Goal: Transaction & Acquisition: Purchase product/service

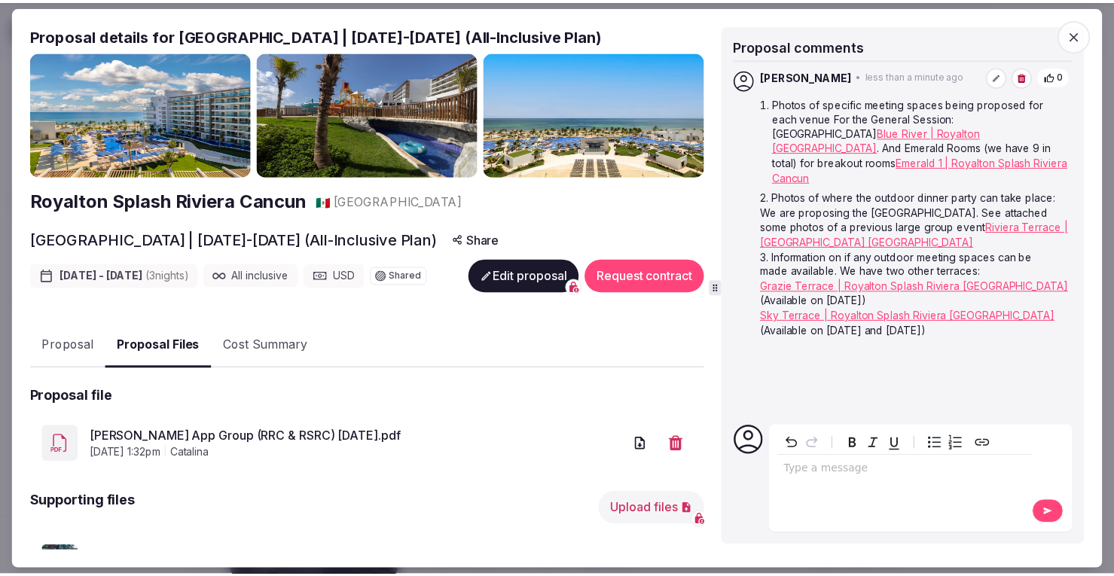
scroll to position [185, 0]
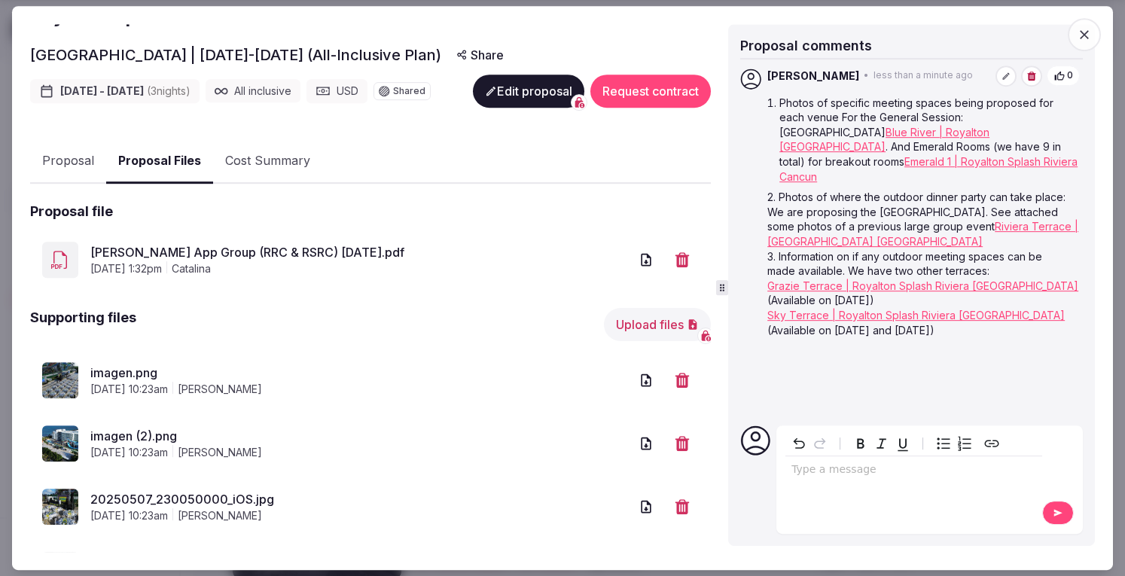
click at [1085, 34] on icon "button" at bounding box center [1084, 34] width 9 height 9
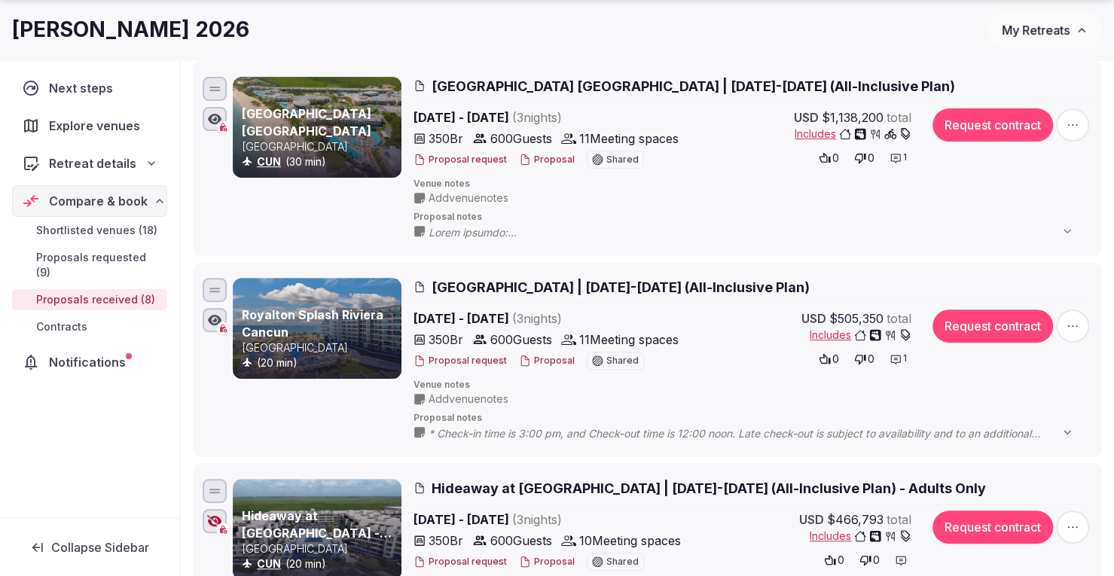
click at [1041, 26] on span "My Retreats" at bounding box center [1036, 30] width 68 height 15
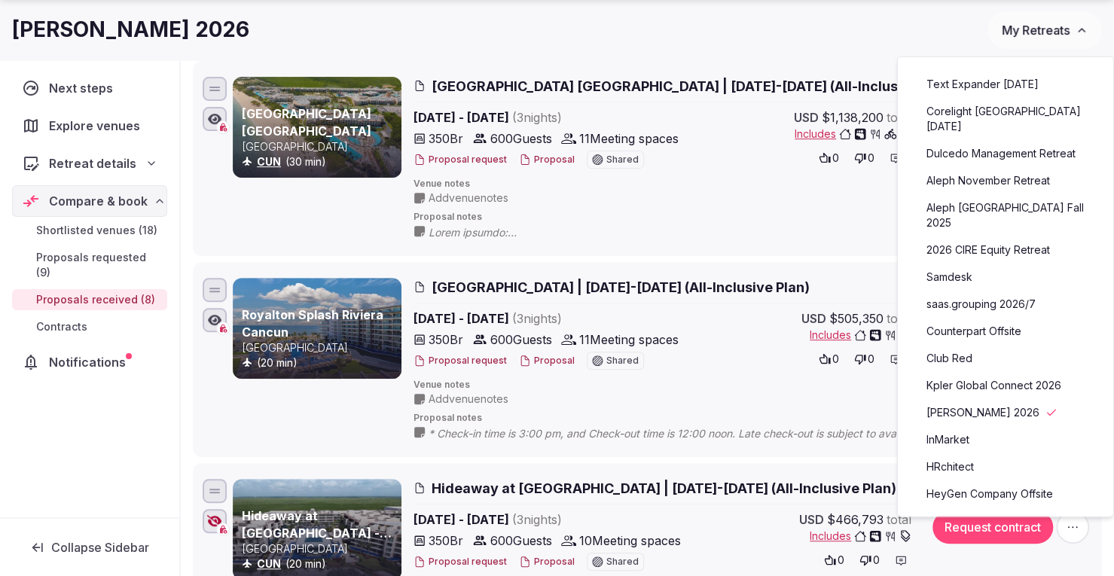
click at [1041, 23] on span "My Retreats" at bounding box center [1036, 30] width 68 height 15
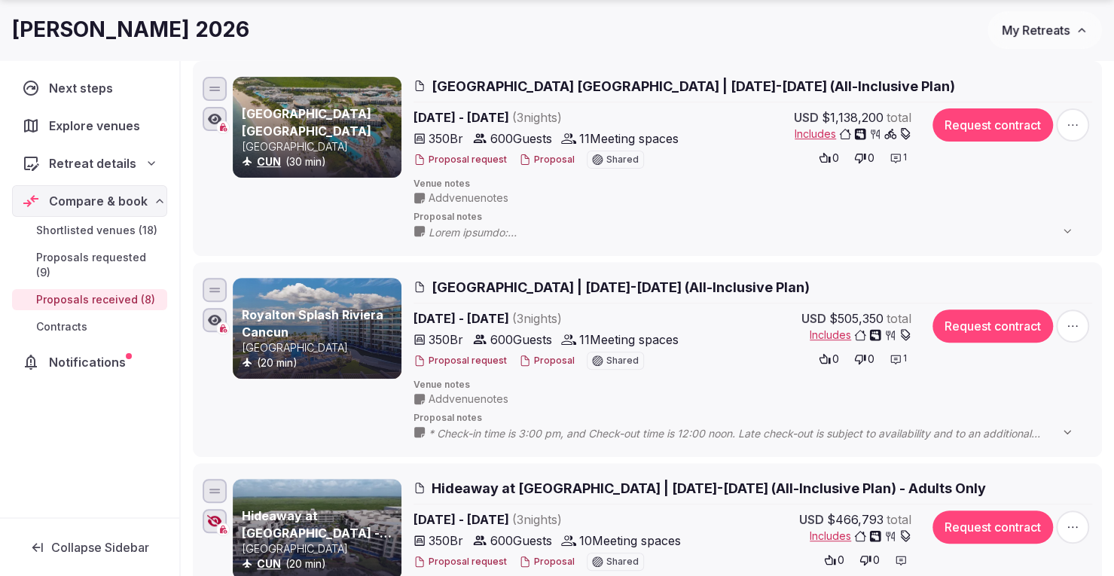
click at [1036, 20] on button "My Retreats" at bounding box center [1044, 30] width 114 height 38
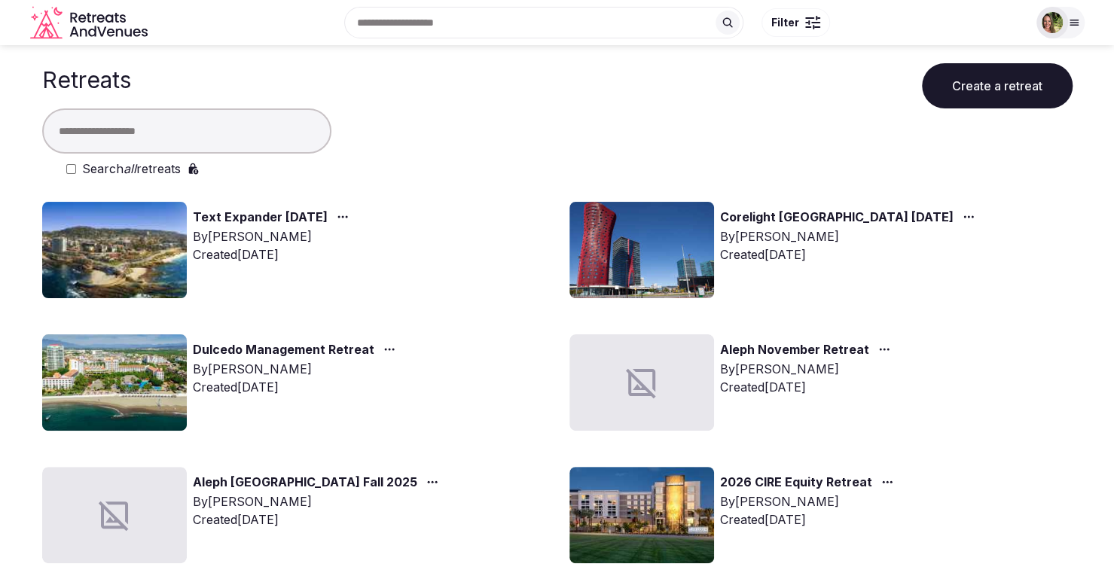
click at [1063, 15] on div at bounding box center [1052, 23] width 32 height 32
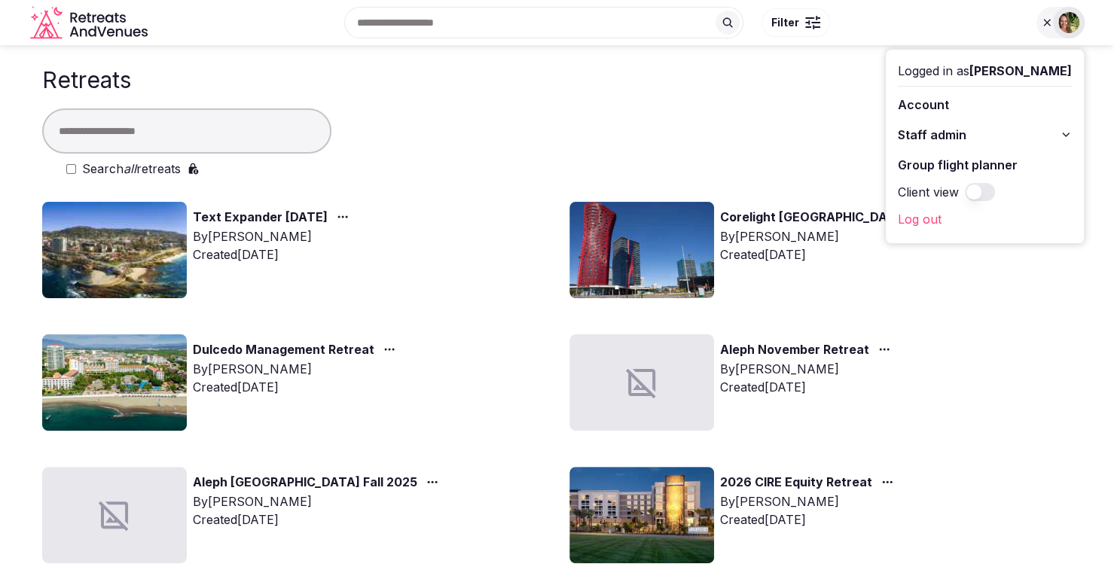
click at [971, 160] on link "Group flight planner" at bounding box center [985, 165] width 174 height 24
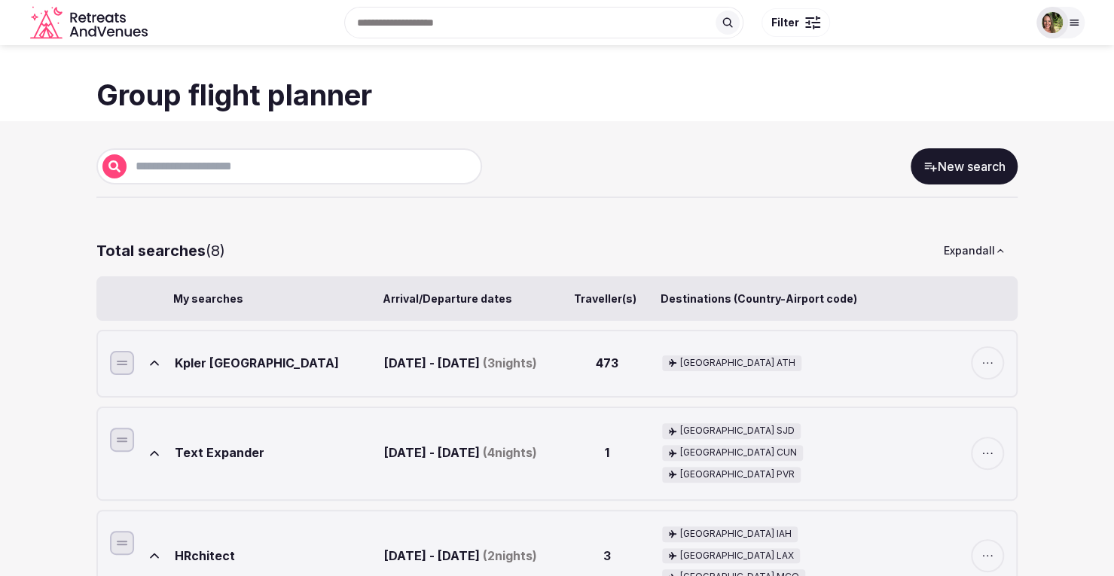
click at [153, 367] on icon at bounding box center [154, 362] width 15 height 15
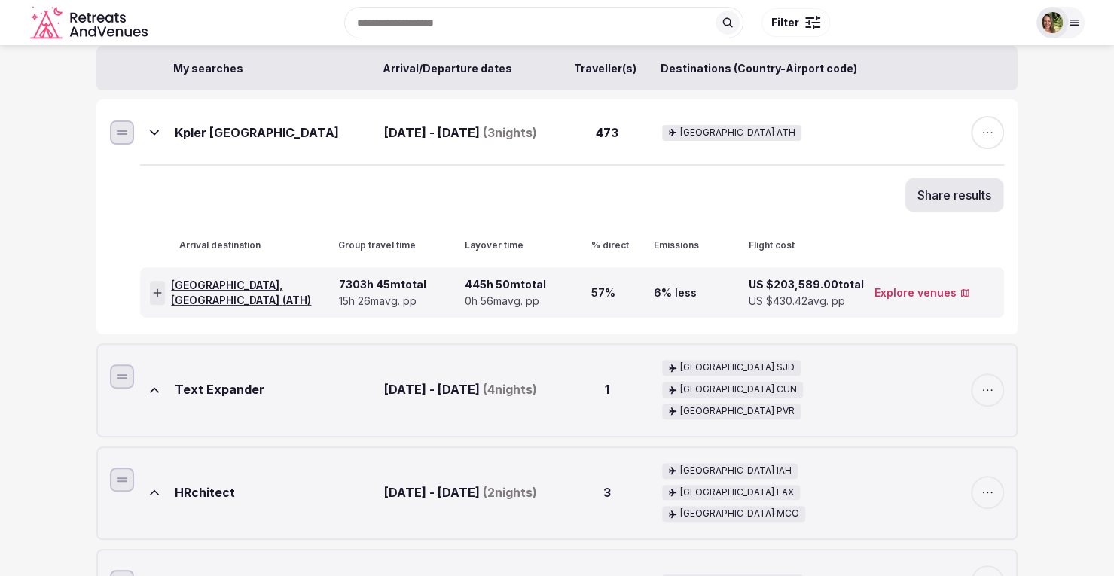
scroll to position [226, 0]
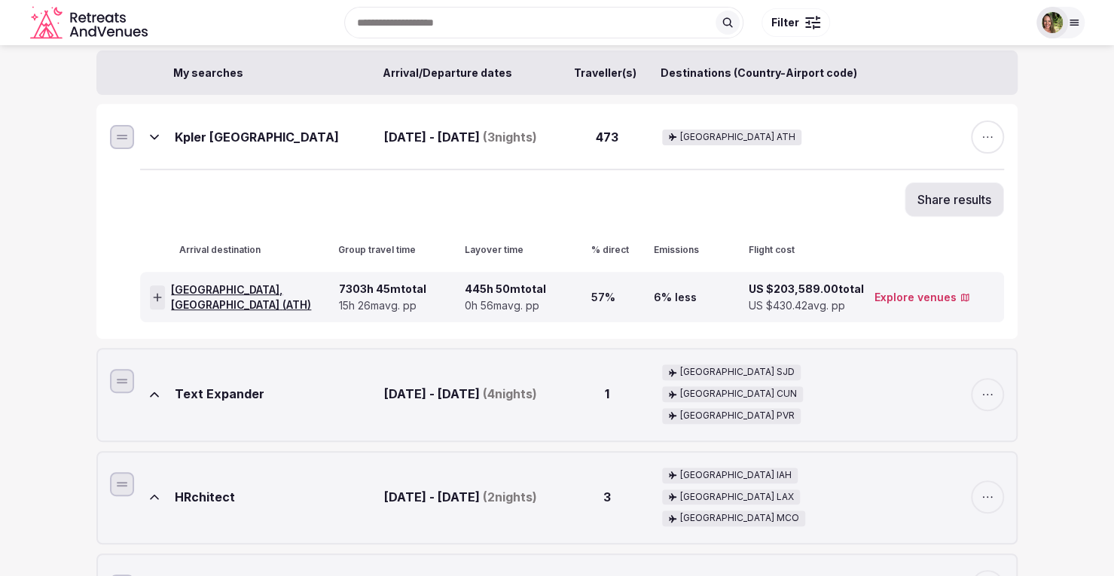
click at [197, 291] on div "Athens, Greece ( ATH )" at bounding box center [241, 297] width 183 height 49
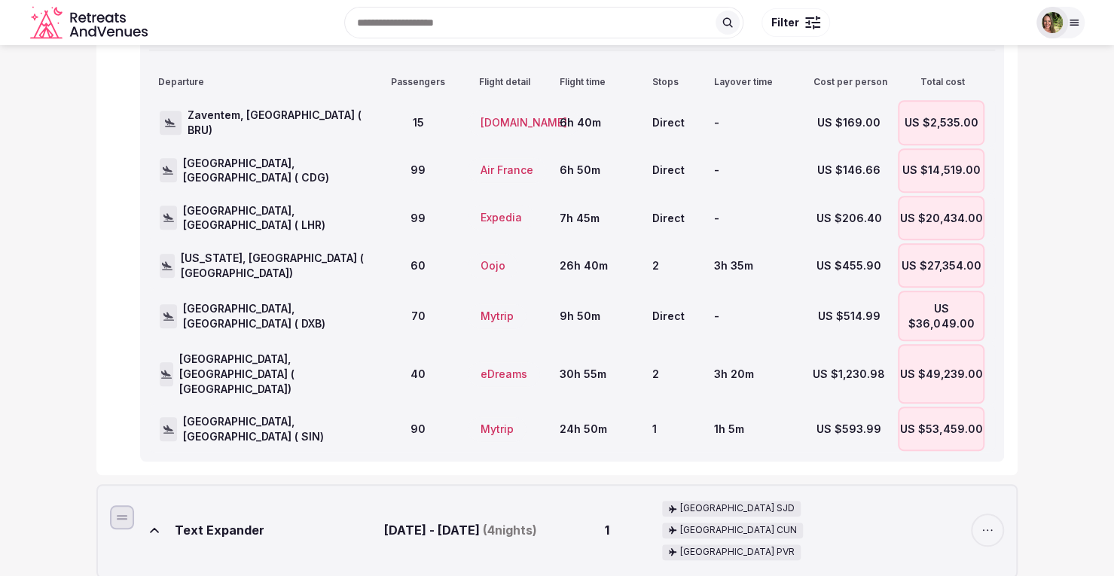
scroll to position [0, 0]
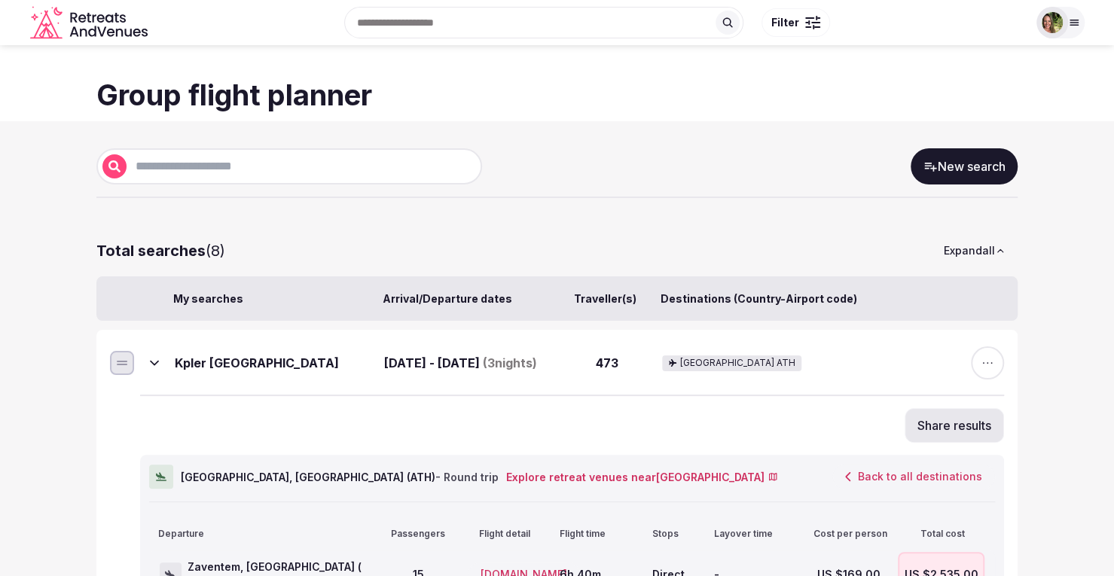
click at [1055, 20] on img at bounding box center [1051, 22] width 21 height 21
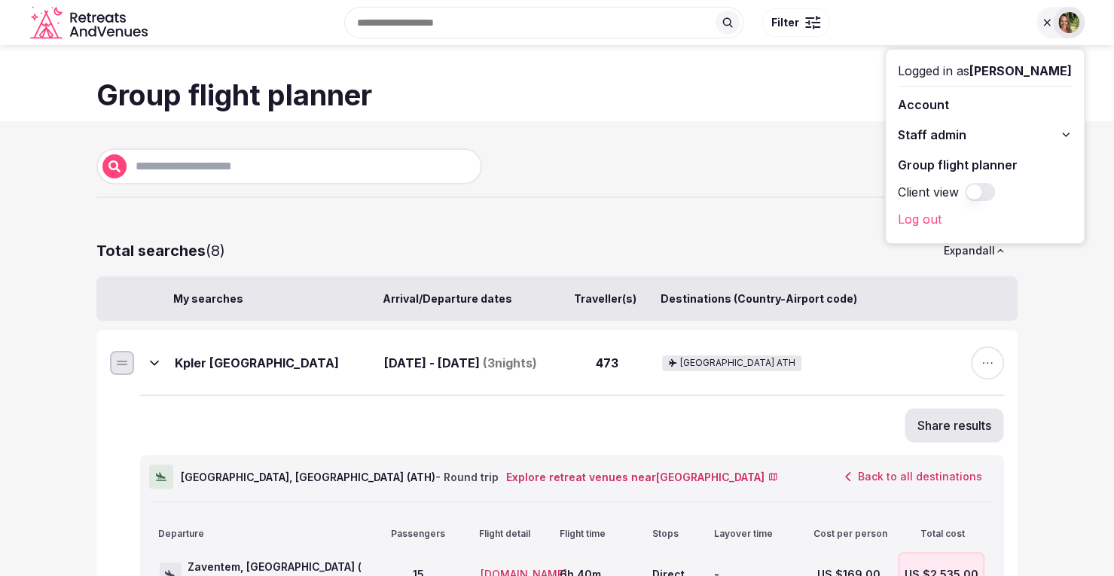
click at [748, 99] on h1 "Group flight planner" at bounding box center [556, 95] width 921 height 40
click at [1095, 85] on section "Group flight planner" at bounding box center [557, 83] width 1114 height 76
click at [1066, 21] on img at bounding box center [1068, 22] width 21 height 21
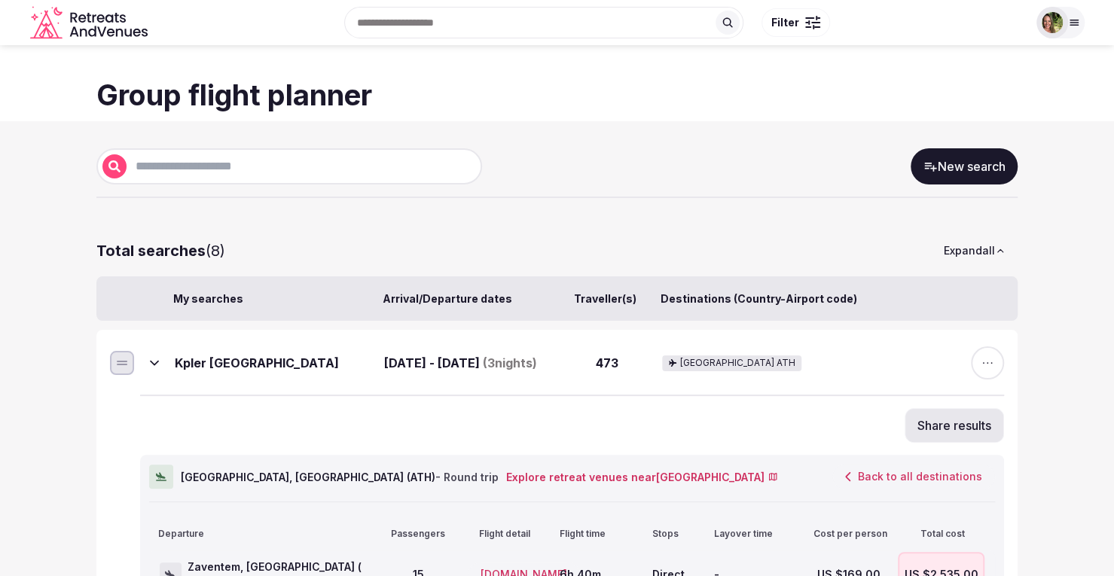
click at [1057, 23] on img at bounding box center [1051, 22] width 21 height 21
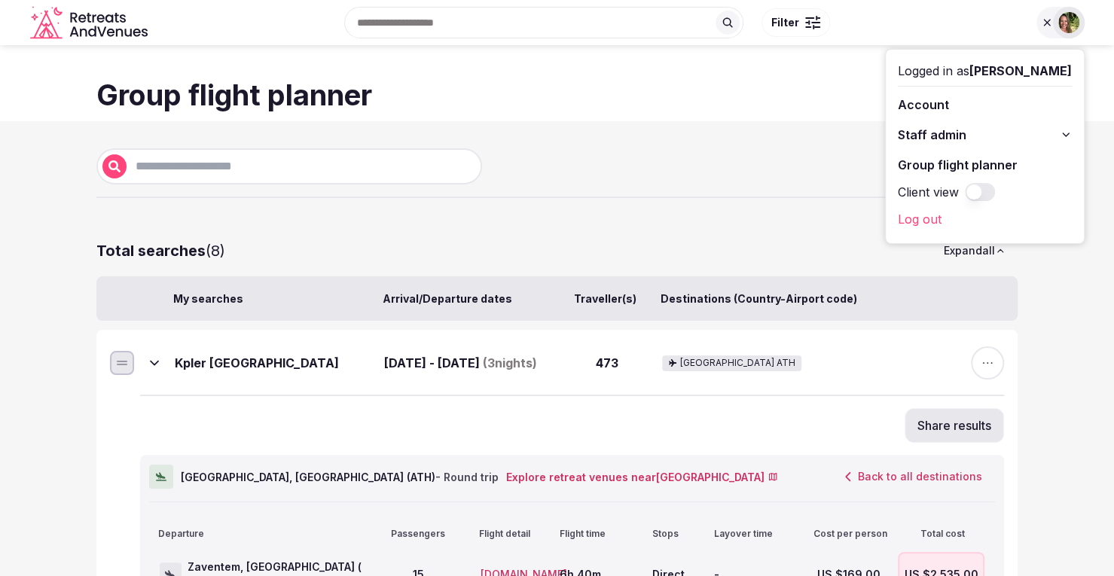
click at [771, 84] on h1 "Group flight planner" at bounding box center [556, 95] width 921 height 40
click at [794, 84] on h1 "Group flight planner" at bounding box center [556, 95] width 921 height 40
click at [1052, 30] on div at bounding box center [1060, 23] width 48 height 32
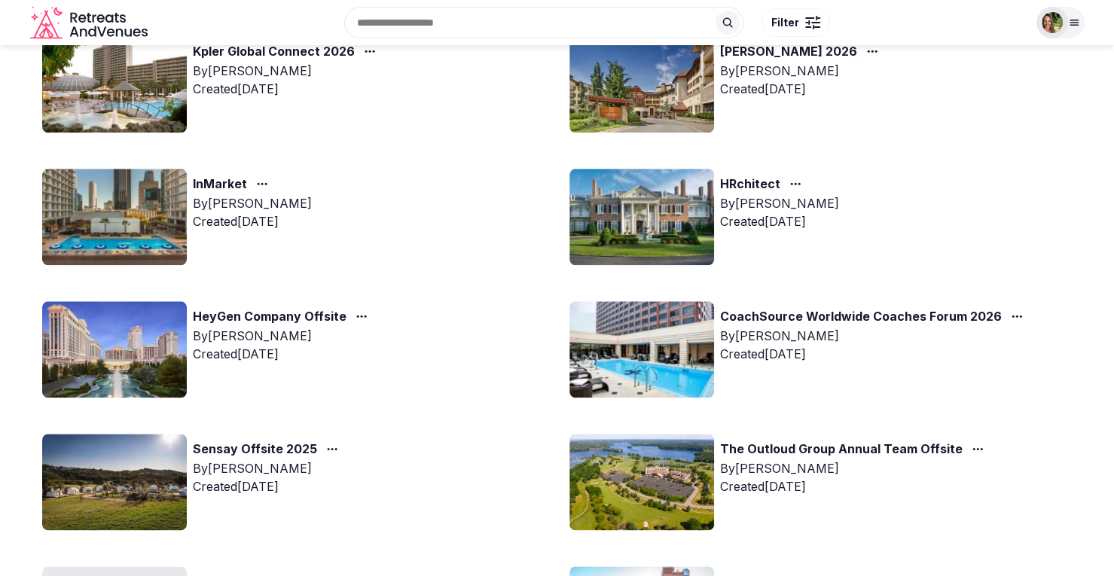
scroll to position [602, 0]
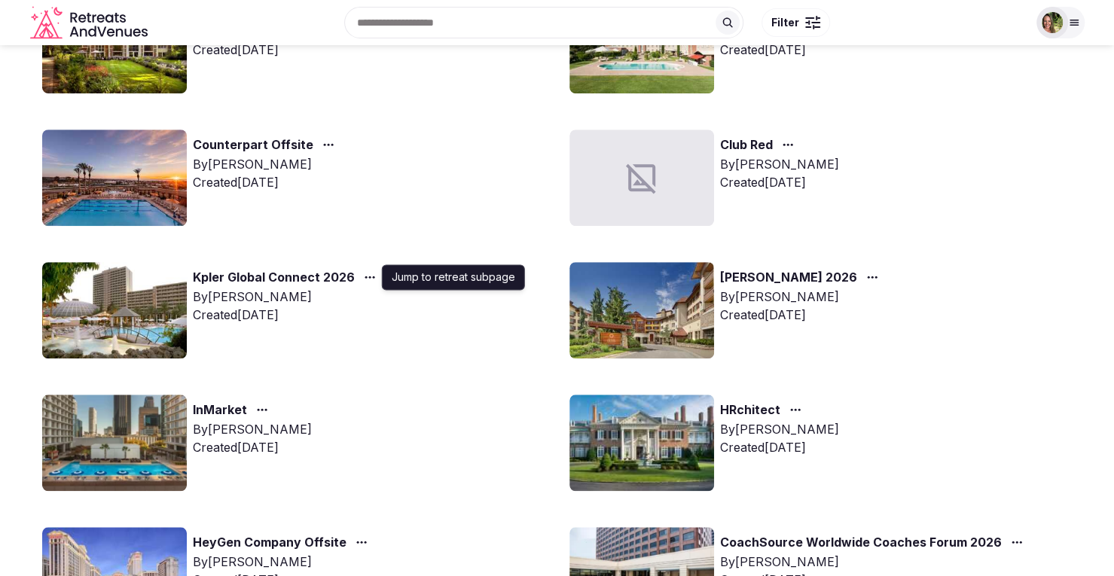
click at [368, 277] on circle "button" at bounding box center [369, 277] width 2 height 2
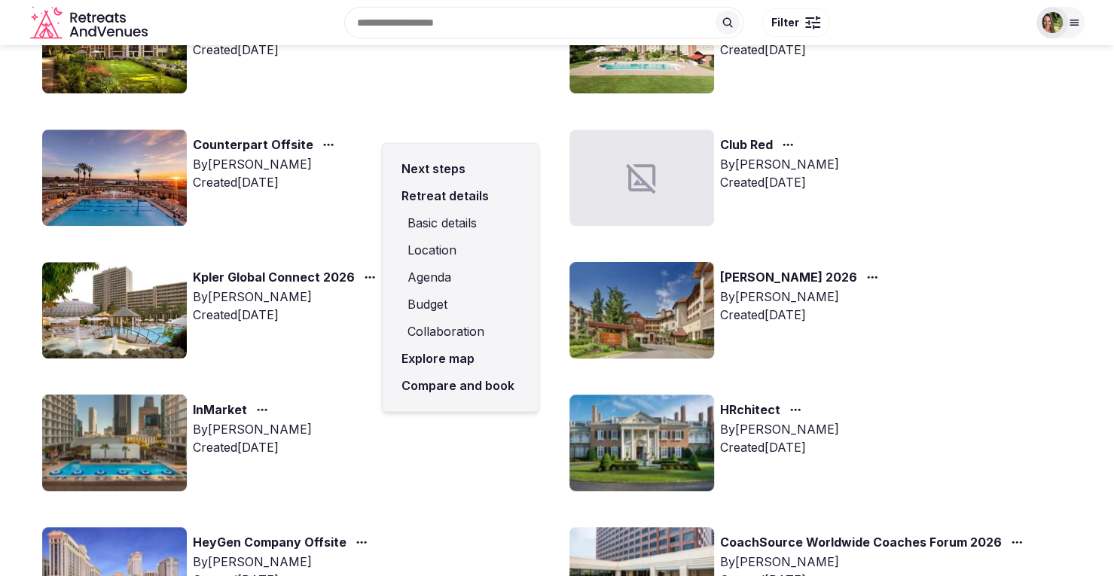
click at [435, 386] on link "Compare and book" at bounding box center [461, 385] width 132 height 27
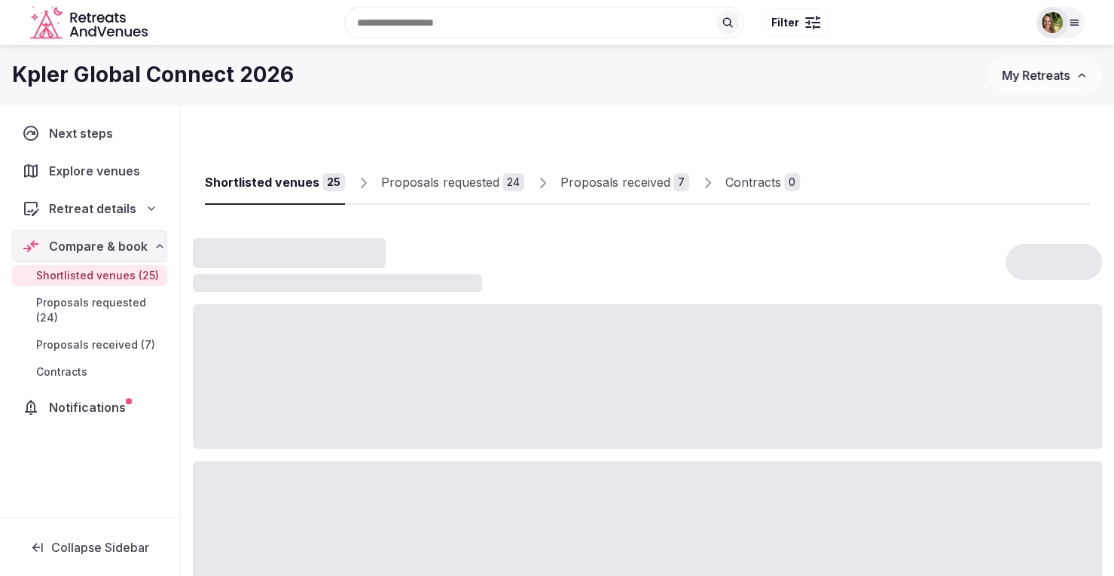
click at [590, 180] on div "Proposals received" at bounding box center [615, 182] width 110 height 18
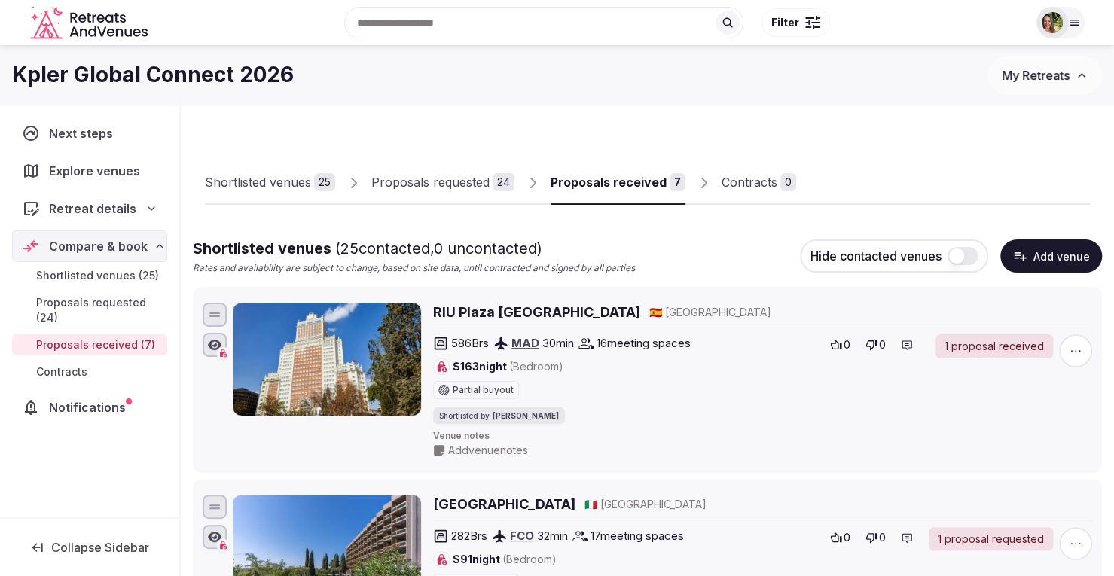
click at [610, 171] on link "Proposals received 7" at bounding box center [617, 183] width 135 height 44
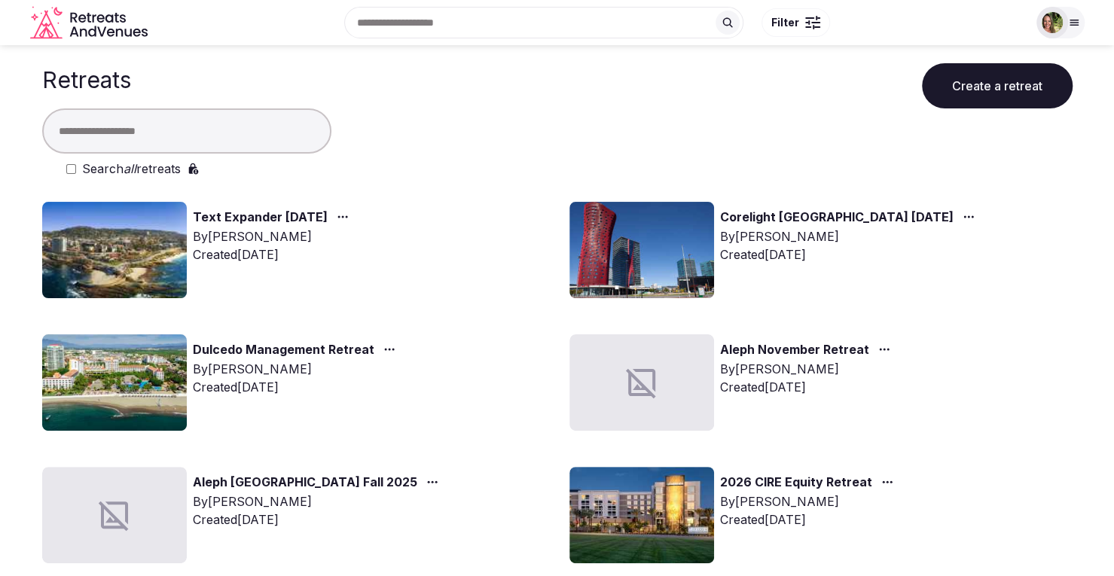
click at [974, 70] on button "Create a retreat" at bounding box center [997, 85] width 151 height 45
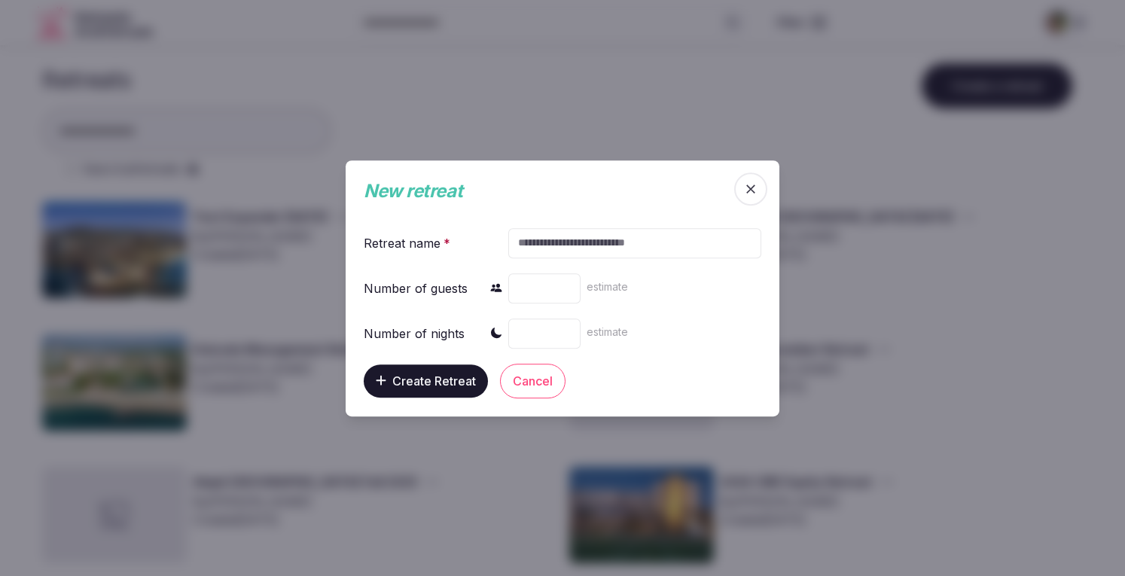
click at [590, 245] on input "text" at bounding box center [634, 242] width 253 height 30
type input "**********"
click at [419, 379] on span "Create Retreat" at bounding box center [434, 380] width 84 height 15
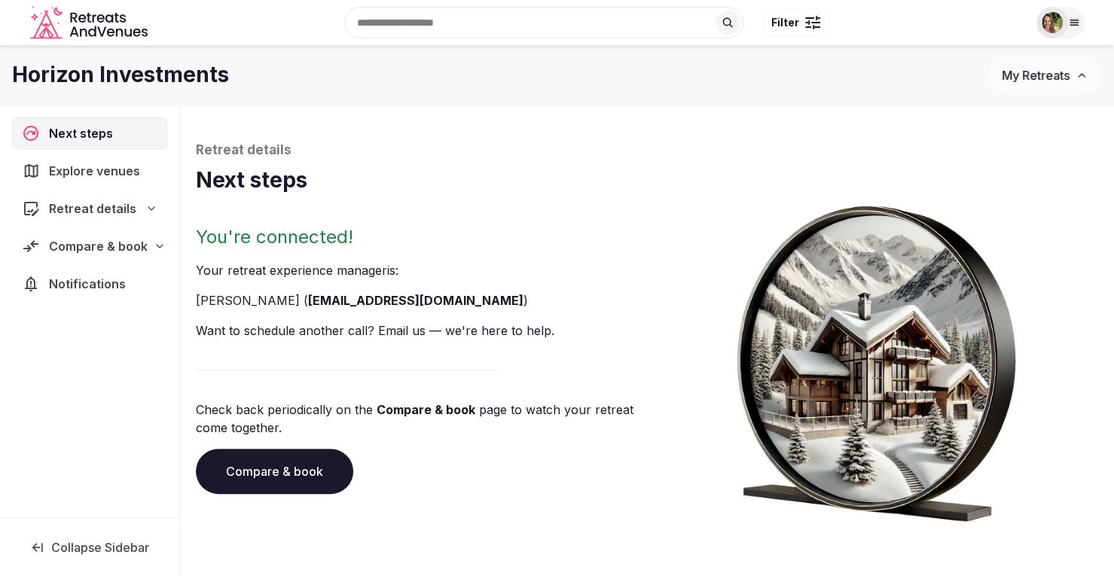
click at [94, 162] on span "Explore venues" at bounding box center [97, 171] width 96 height 18
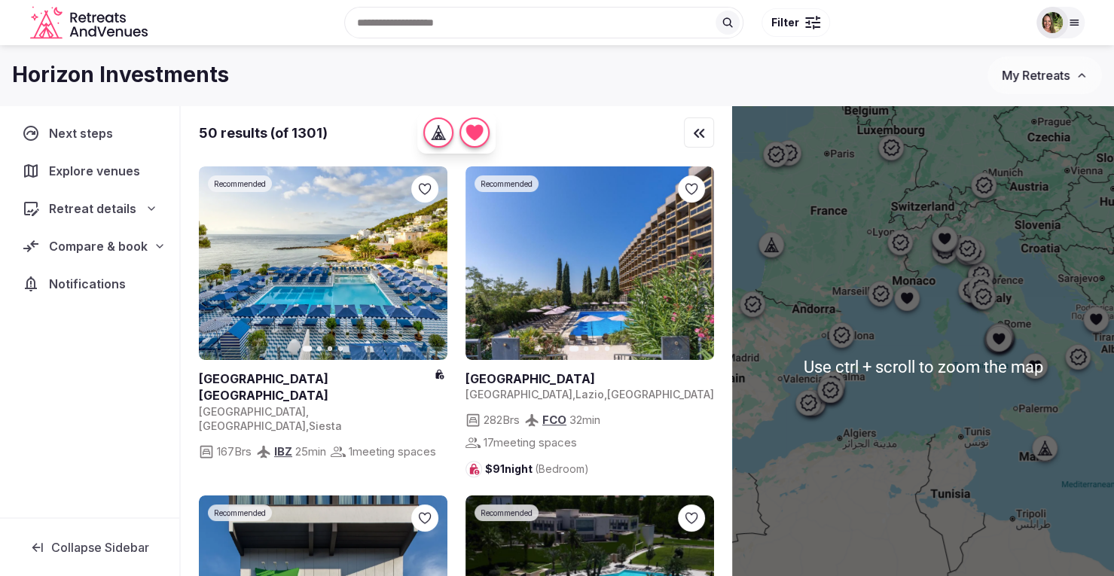
click at [861, 209] on div at bounding box center [923, 366] width 382 height 522
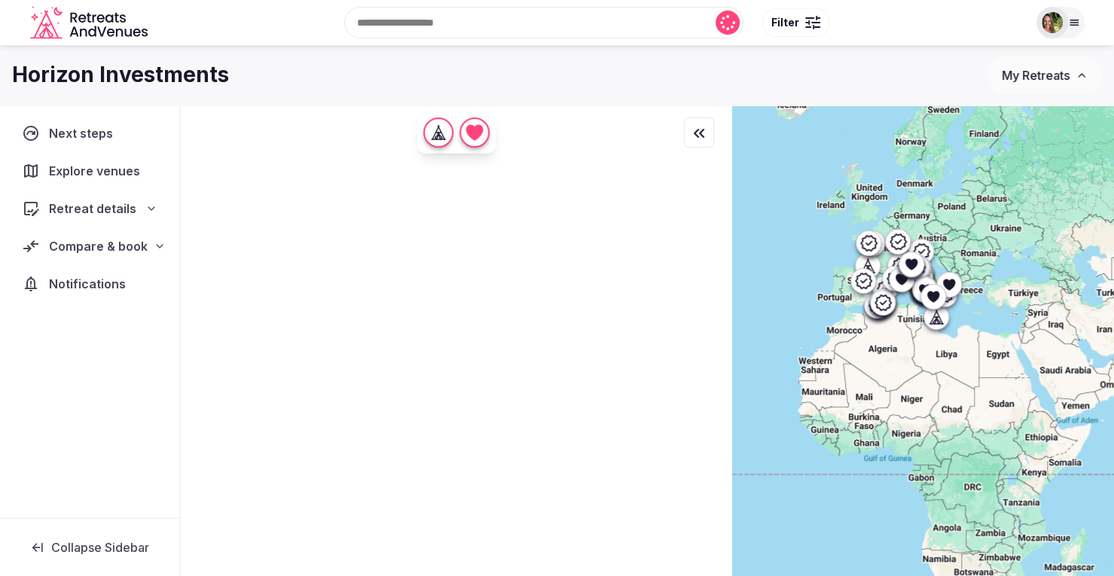
click at [972, 218] on div at bounding box center [923, 366] width 382 height 522
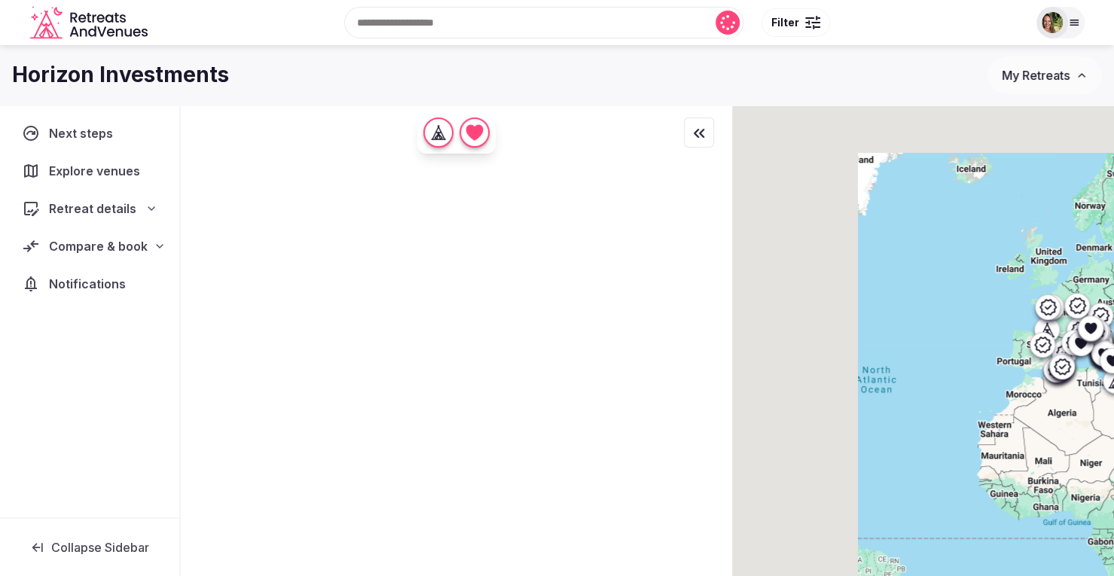
drag, startPoint x: 871, startPoint y: 234, endPoint x: 1056, endPoint y: 300, distance: 196.8
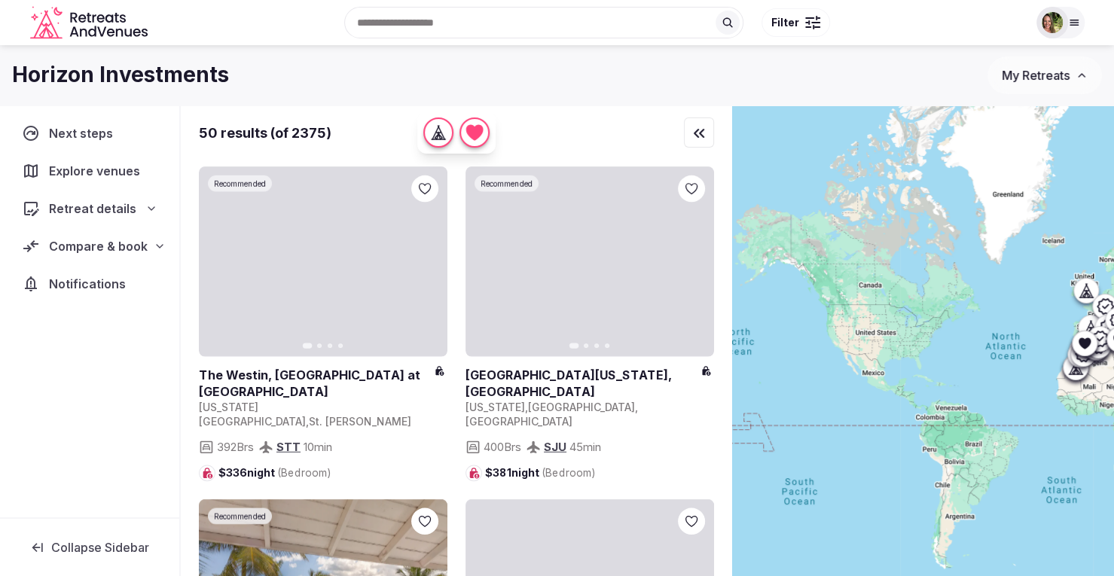
drag, startPoint x: 882, startPoint y: 236, endPoint x: 948, endPoint y: 259, distance: 70.0
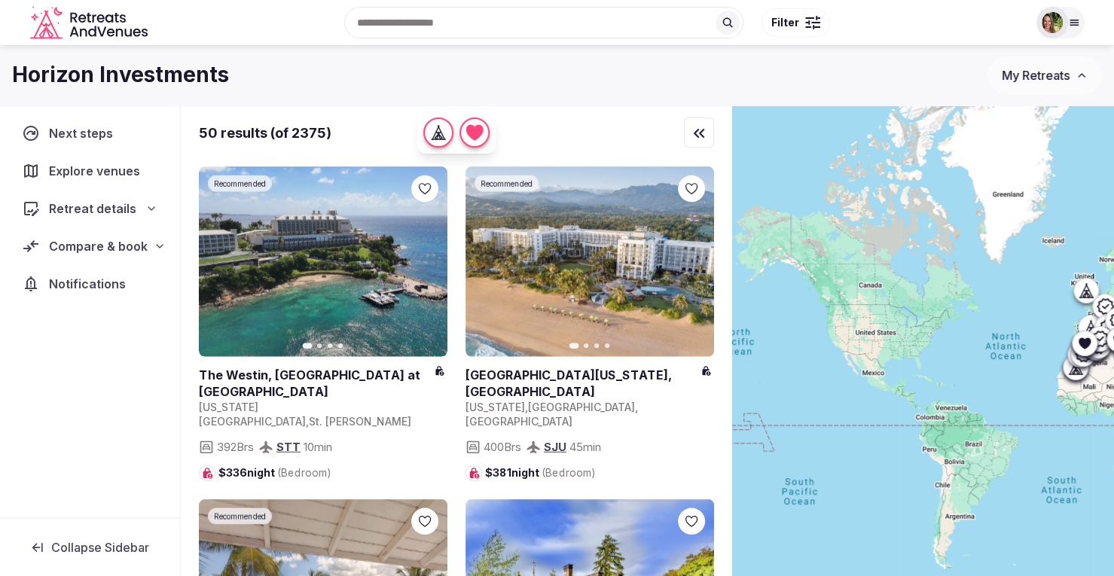
click at [935, 221] on div at bounding box center [923, 366] width 382 height 522
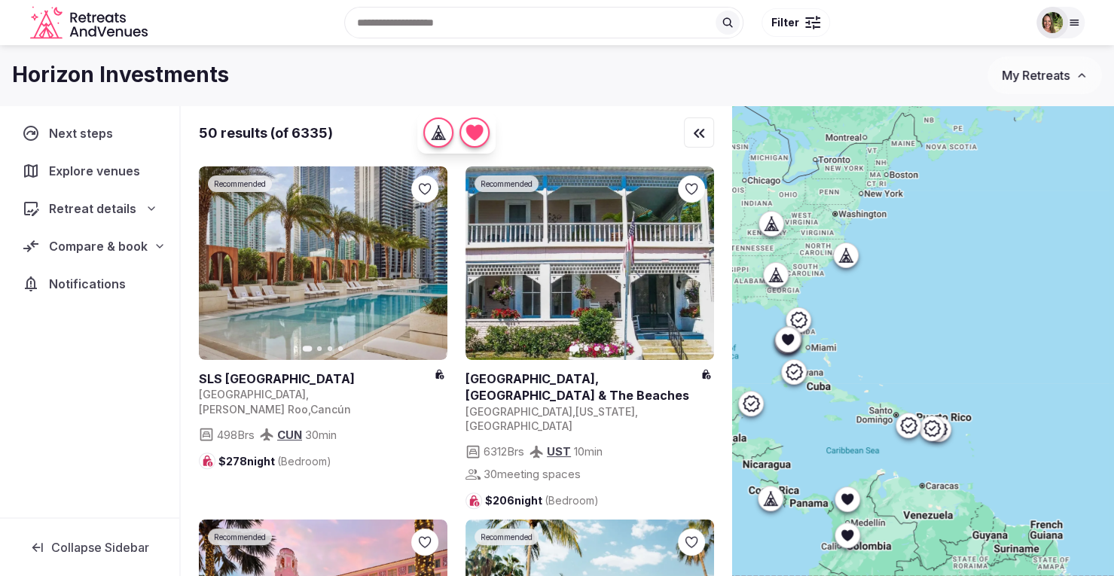
drag, startPoint x: 932, startPoint y: 331, endPoint x: 983, endPoint y: 145, distance: 192.7
click at [983, 145] on div at bounding box center [923, 366] width 382 height 522
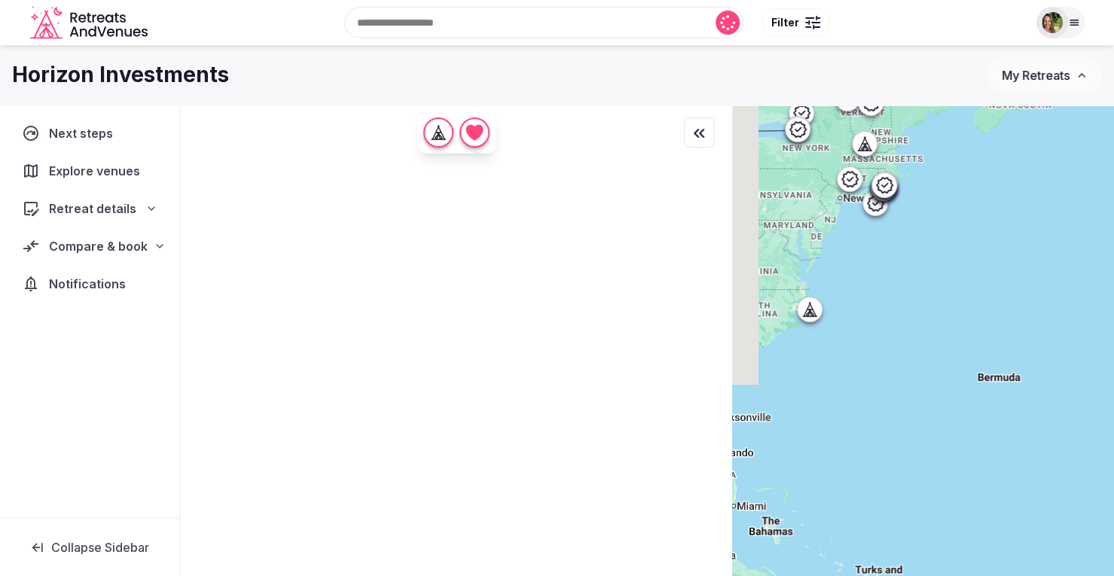
drag, startPoint x: 944, startPoint y: 218, endPoint x: 916, endPoint y: 295, distance: 82.4
click at [1074, 335] on div at bounding box center [923, 366] width 382 height 522
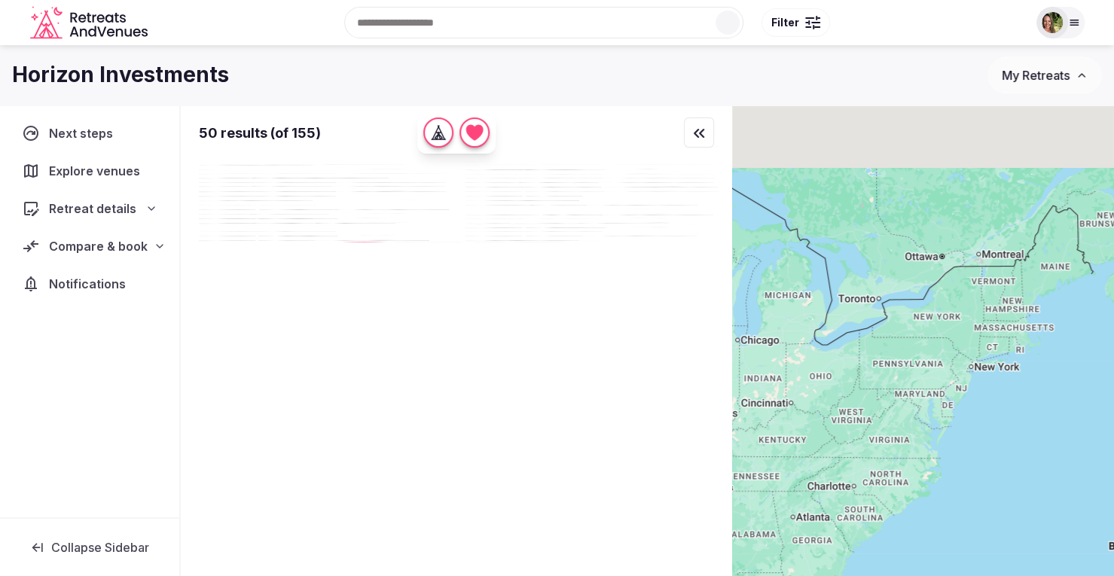
drag, startPoint x: 881, startPoint y: 278, endPoint x: 1013, endPoint y: 425, distance: 197.3
click at [1015, 431] on div at bounding box center [923, 366] width 382 height 522
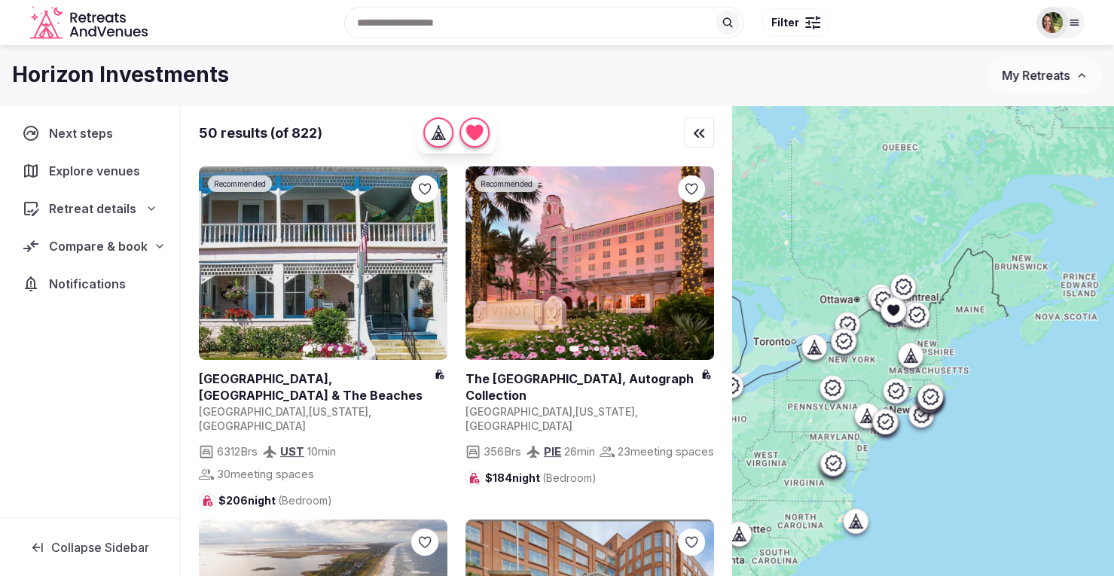
drag, startPoint x: 979, startPoint y: 383, endPoint x: 899, endPoint y: 471, distance: 118.3
click at [899, 471] on div at bounding box center [923, 366] width 382 height 522
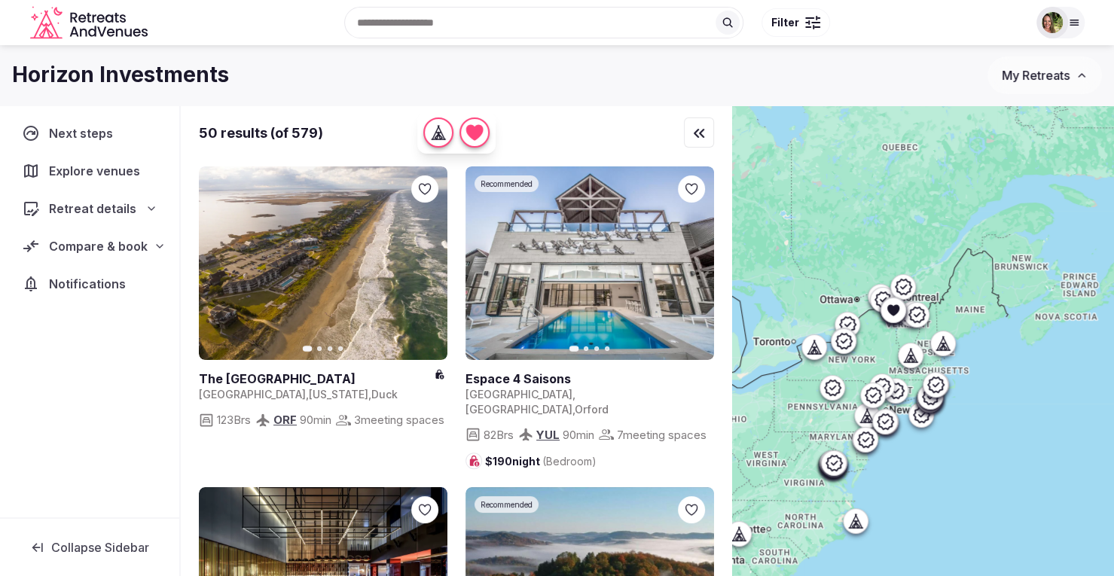
click at [810, 23] on div at bounding box center [812, 22] width 15 height 5
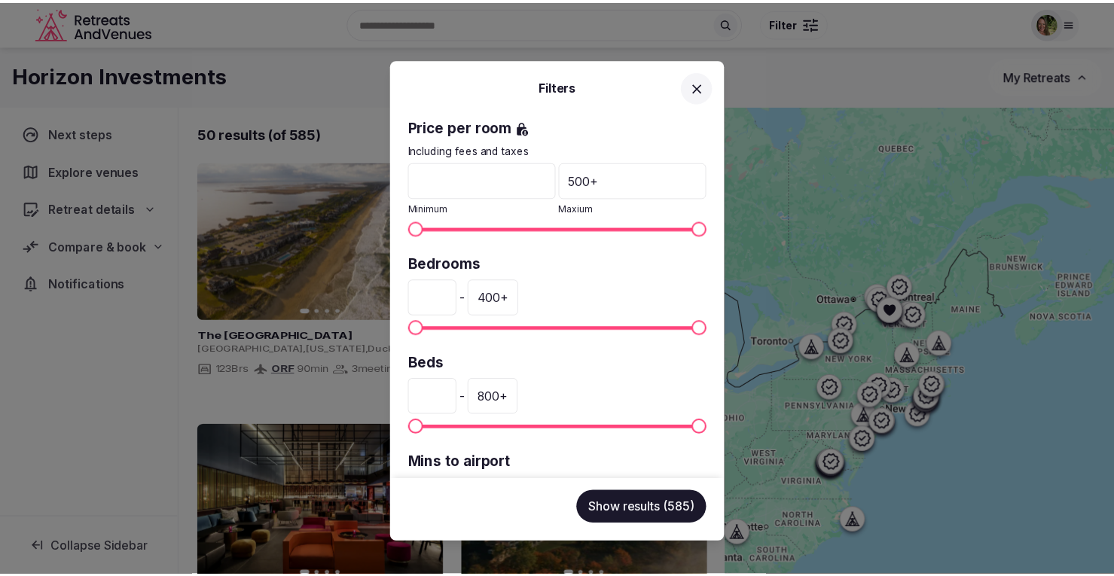
scroll to position [396, 0]
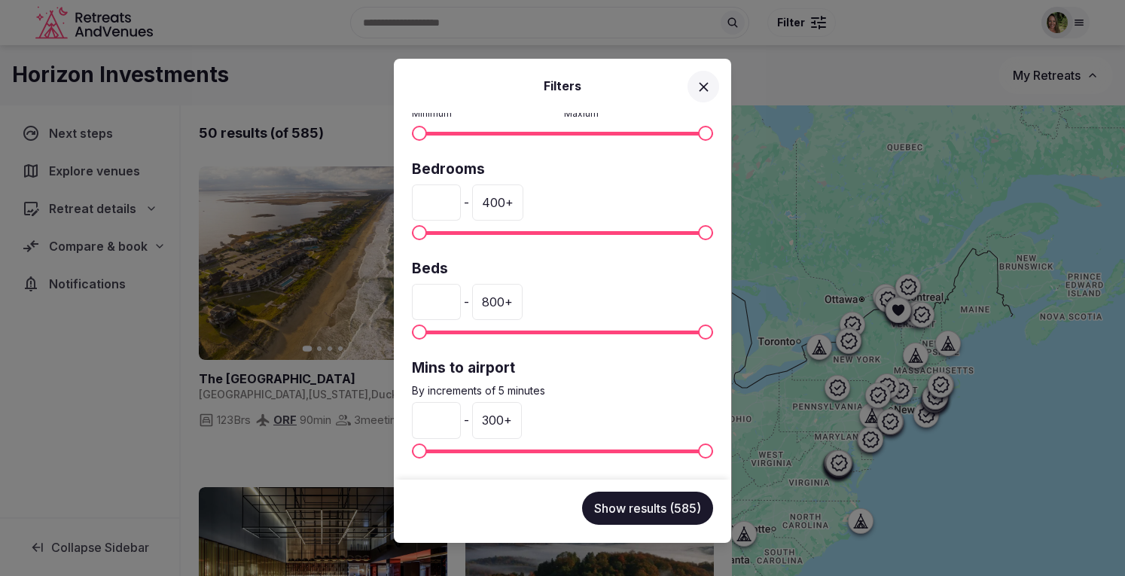
drag, startPoint x: 444, startPoint y: 198, endPoint x: 401, endPoint y: 200, distance: 43.7
click at [401, 202] on div "Venue name Status All Published Draft Rating Any Indoor meeting spaces * - 20 +…" at bounding box center [562, 296] width 337 height 367
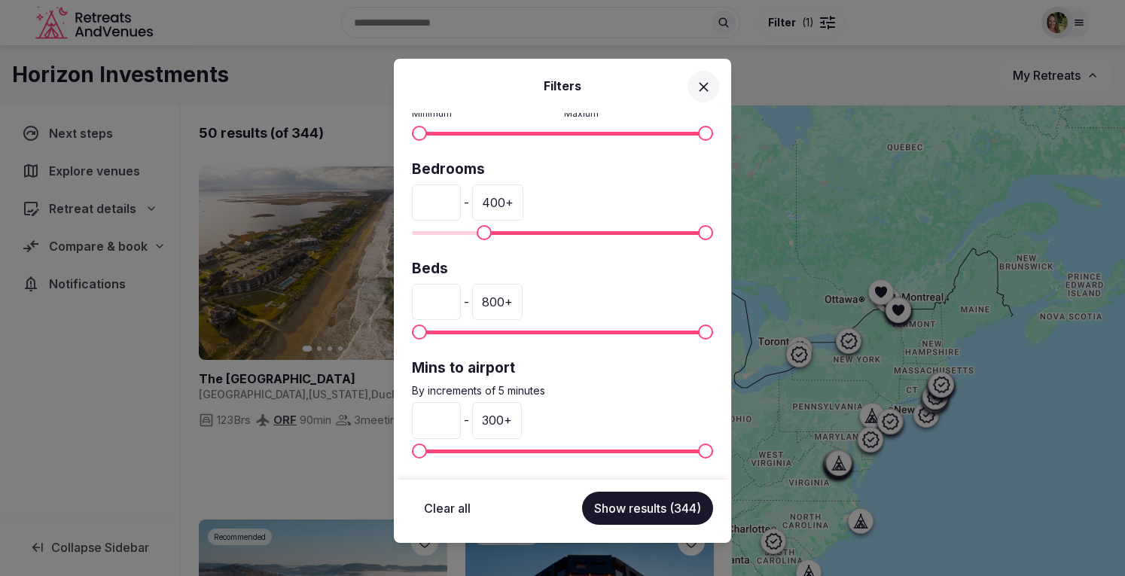
type input "**"
drag, startPoint x: 439, startPoint y: 302, endPoint x: 431, endPoint y: 303, distance: 8.3
click at [431, 303] on input "*" at bounding box center [436, 302] width 49 height 36
click at [633, 508] on button "Show results (344)" at bounding box center [647, 508] width 131 height 33
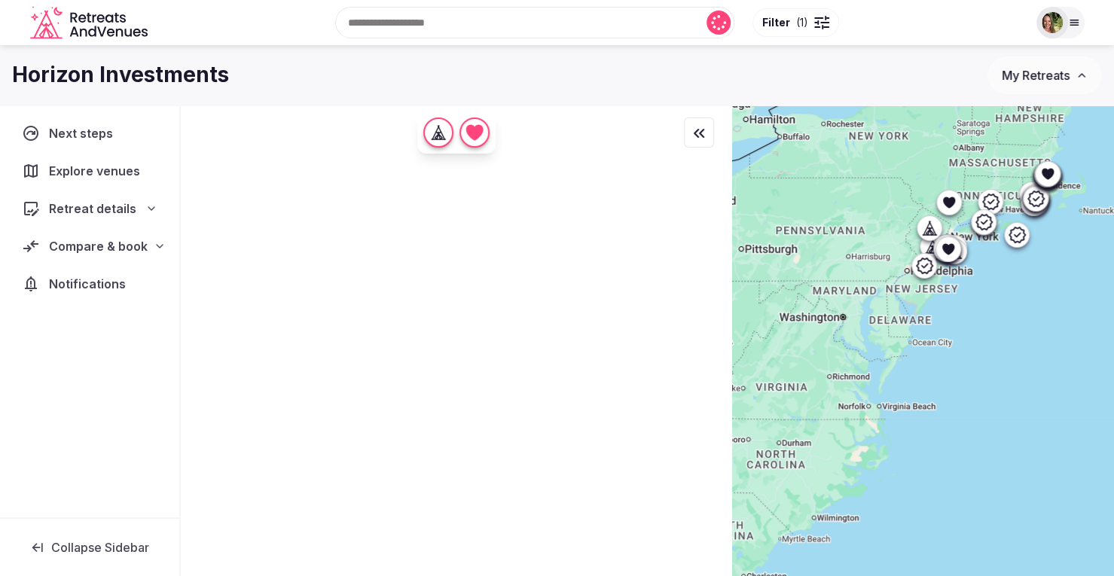
drag, startPoint x: 890, startPoint y: 436, endPoint x: 1063, endPoint y: 322, distance: 207.0
click at [1063, 322] on div at bounding box center [923, 366] width 382 height 522
drag, startPoint x: 1009, startPoint y: 401, endPoint x: 1018, endPoint y: 385, distance: 18.9
click at [1018, 385] on div at bounding box center [923, 366] width 382 height 522
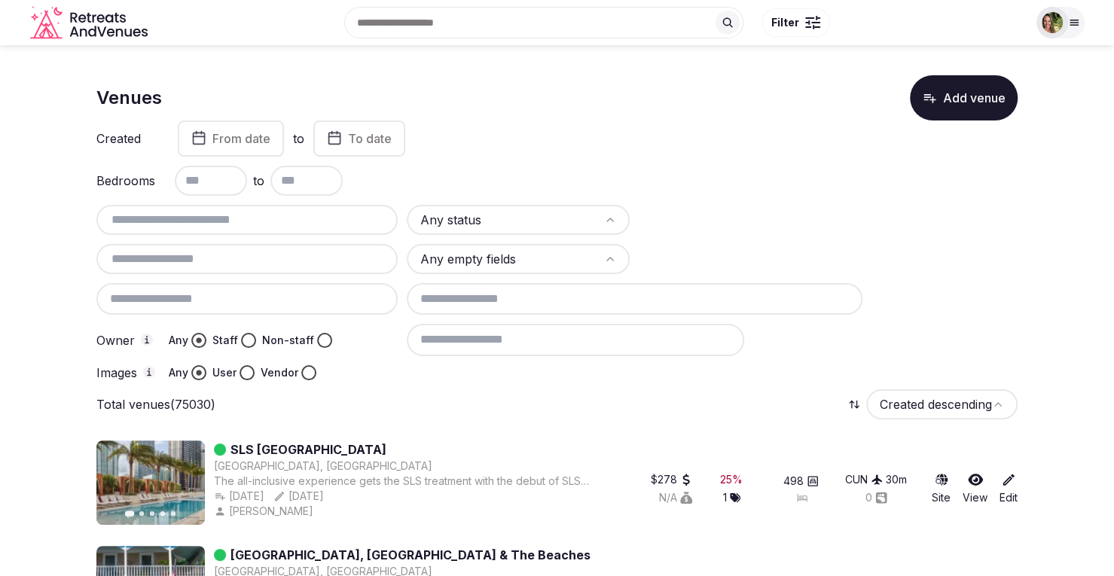
click at [229, 215] on input "text" at bounding box center [246, 220] width 289 height 18
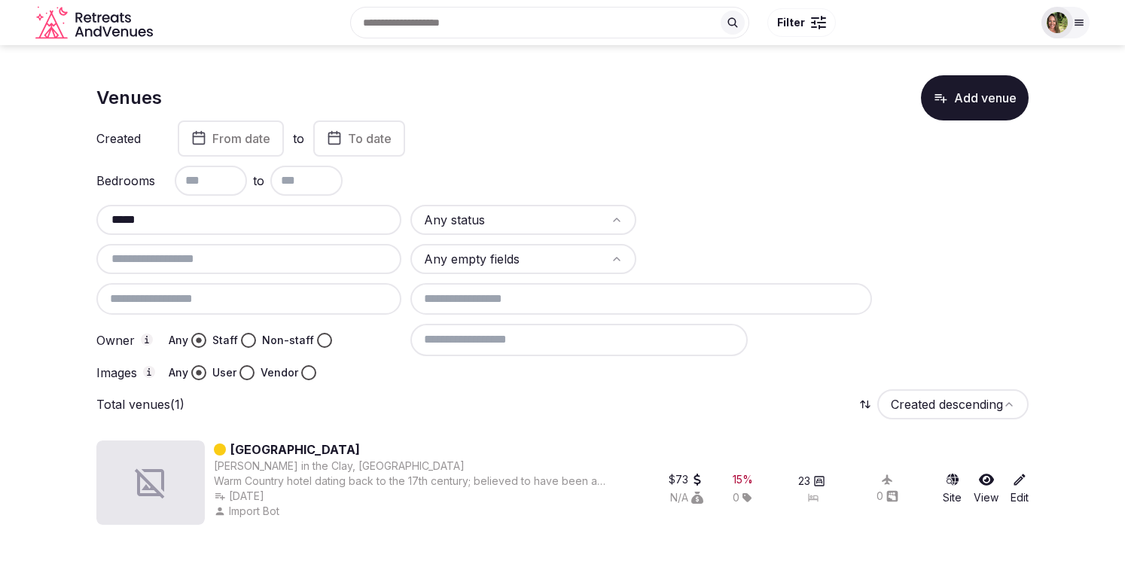
type input "*****"
click at [264, 449] on link "Boars Head Hotel" at bounding box center [295, 450] width 130 height 18
click at [157, 212] on input "text" at bounding box center [248, 220] width 293 height 18
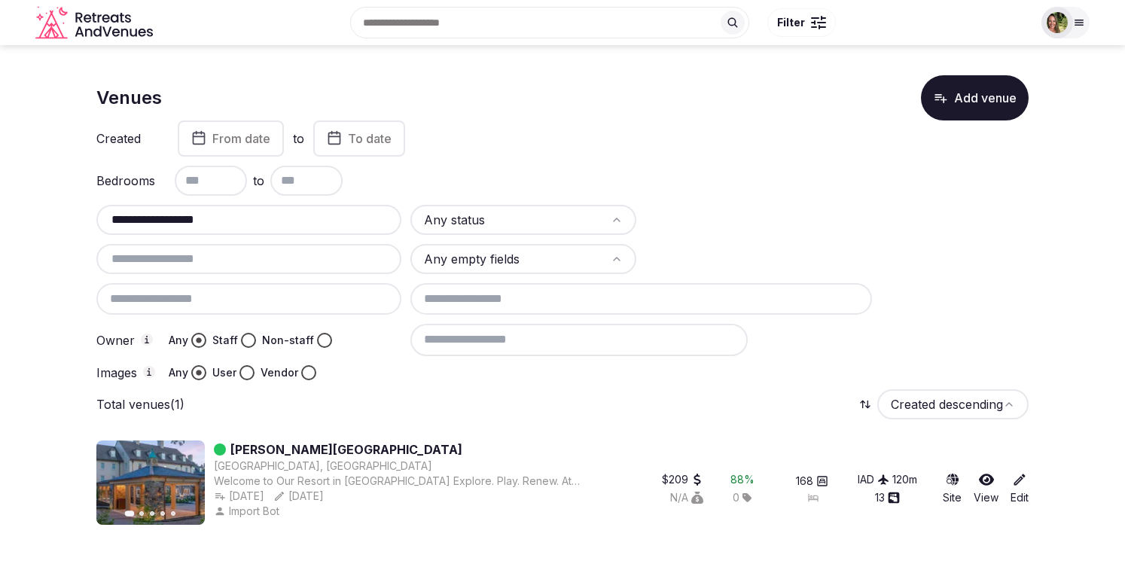
type input "**********"
click at [991, 481] on icon at bounding box center [986, 480] width 15 height 12
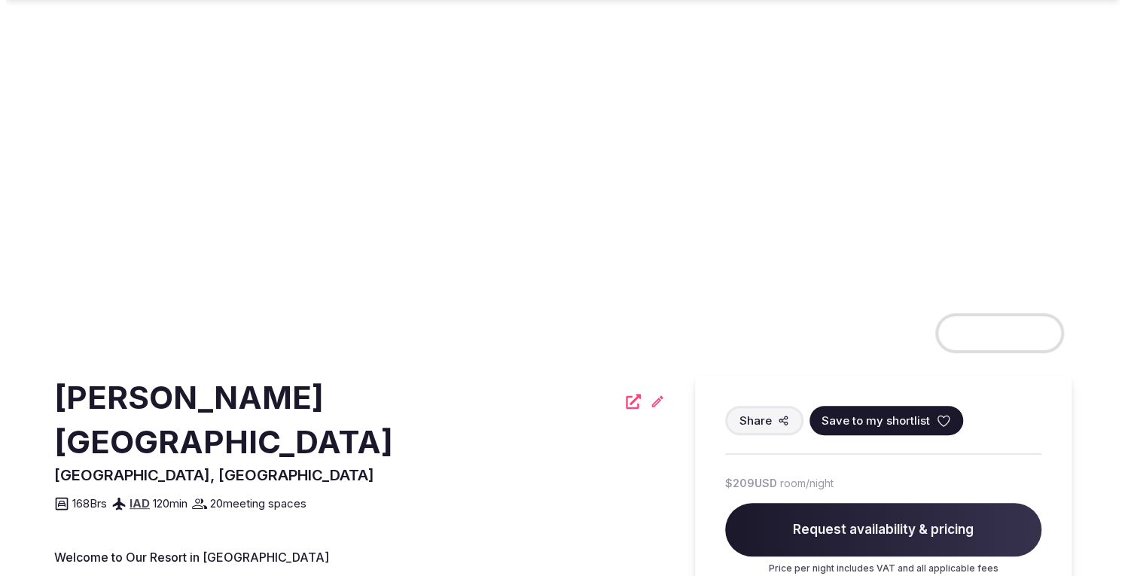
scroll to position [151, 0]
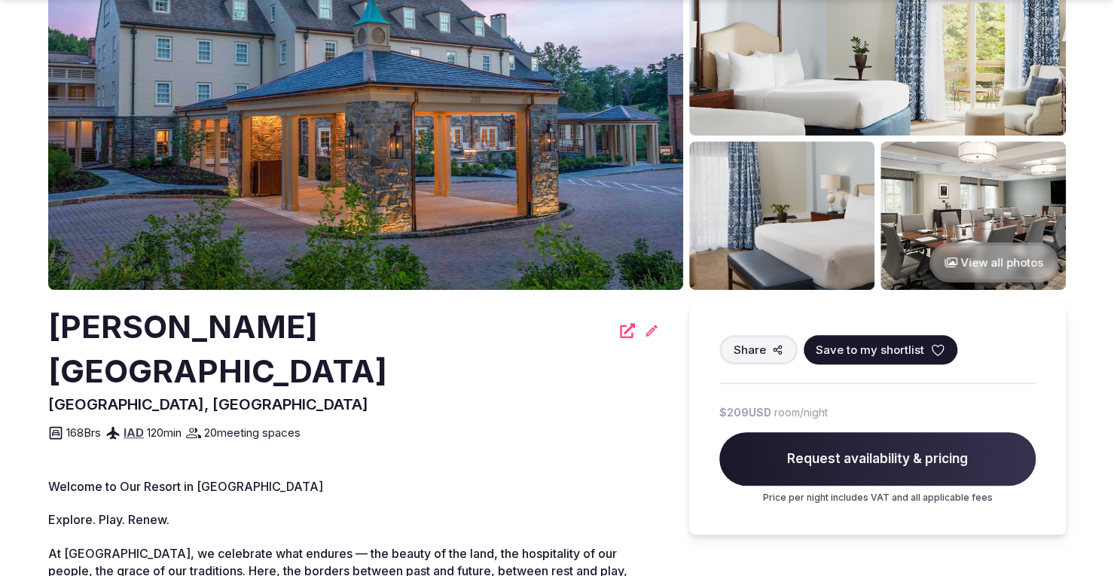
click at [941, 349] on button "Save to my shortlist" at bounding box center [881, 349] width 154 height 29
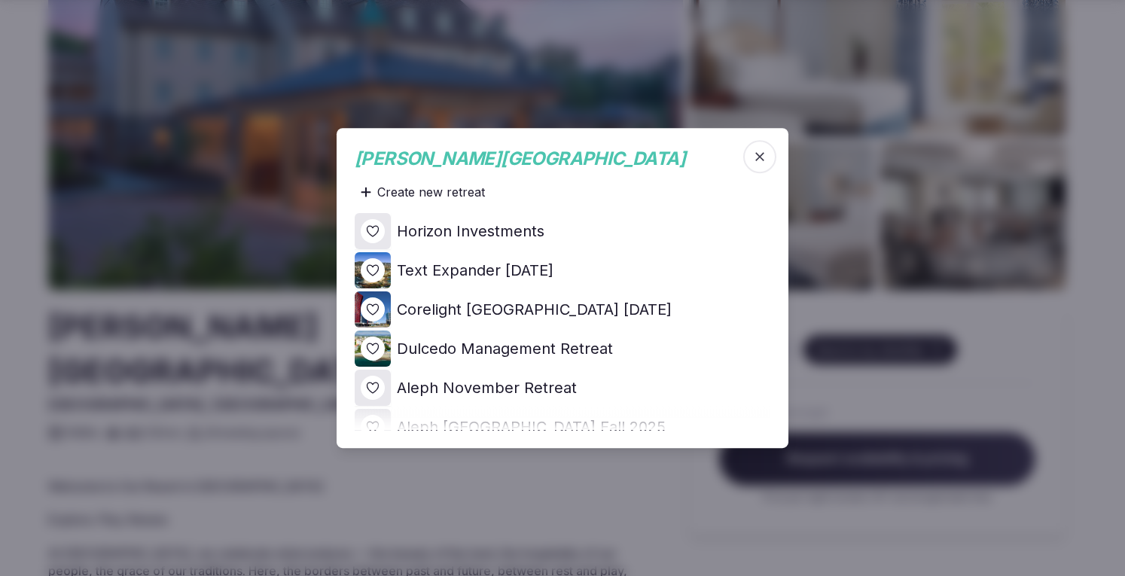
click at [0, 0] on icon at bounding box center [0, 0] width 0 height 0
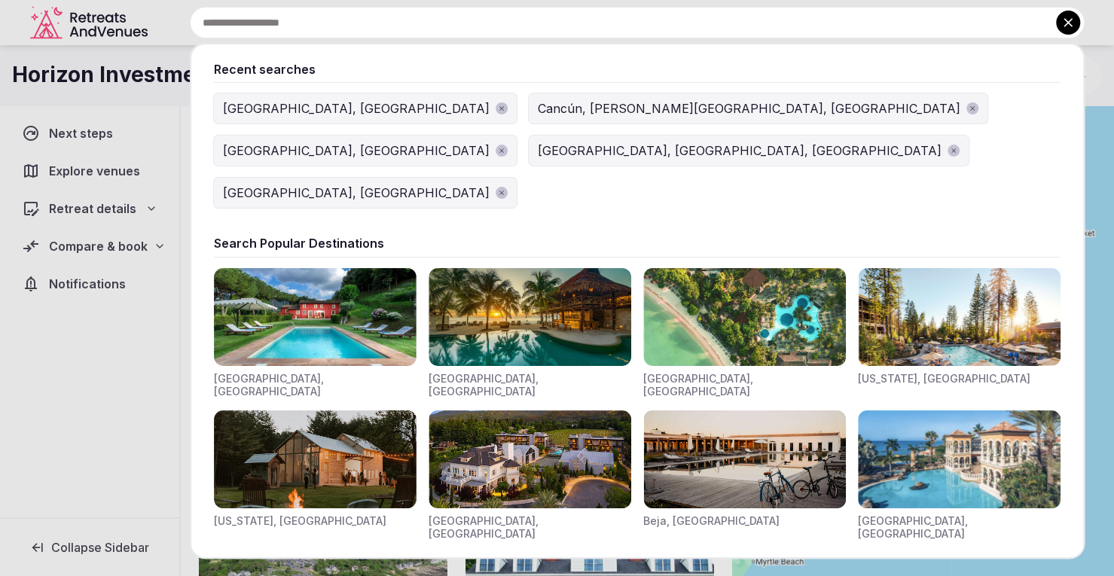
click at [435, 19] on input "text" at bounding box center [637, 23] width 895 height 32
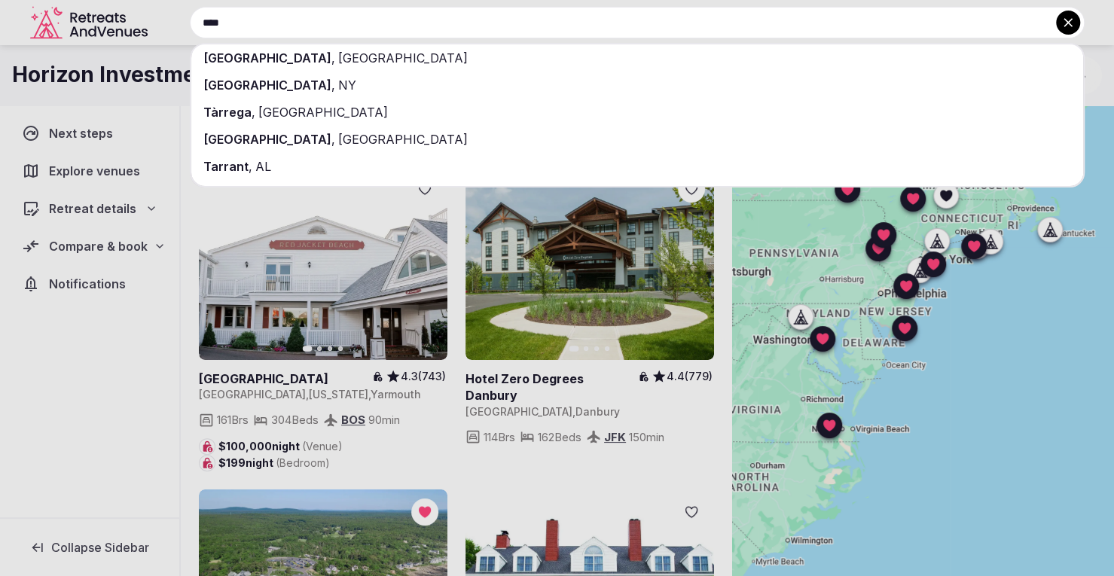
type input "****"
click at [252, 87] on span "Tarrytown" at bounding box center [267, 85] width 128 height 15
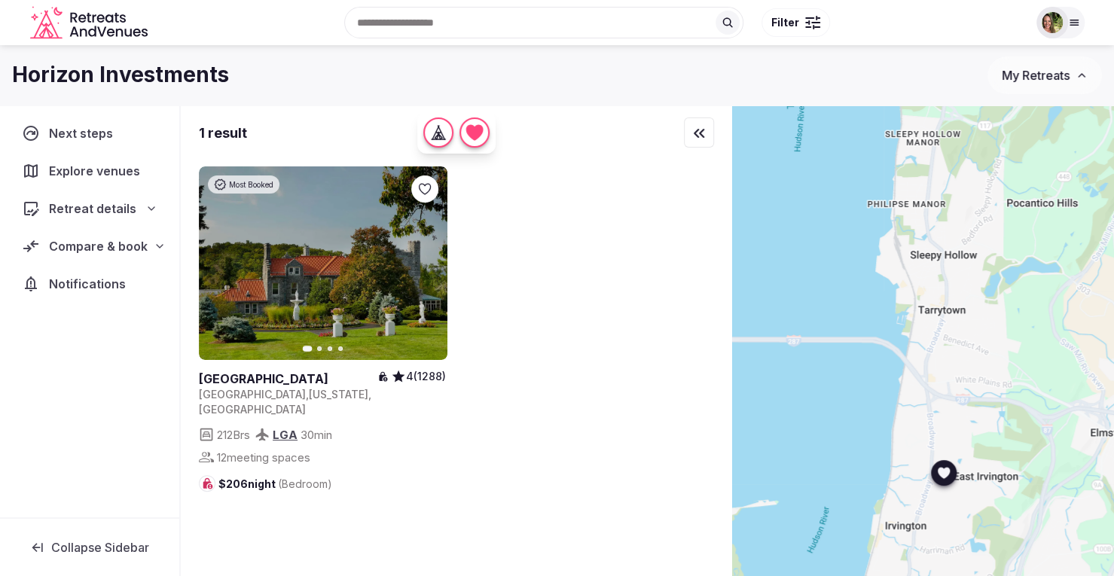
click at [0, 0] on icon at bounding box center [0, 0] width 0 height 0
click at [91, 253] on span "Compare & book" at bounding box center [98, 246] width 99 height 18
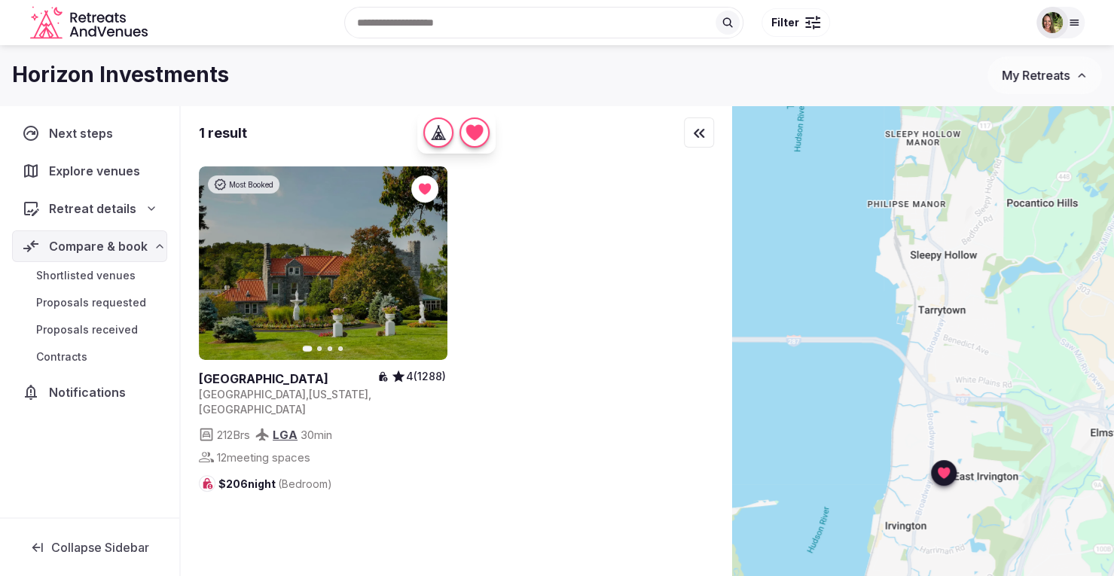
click at [95, 276] on span "Shortlisted venues" at bounding box center [85, 275] width 99 height 15
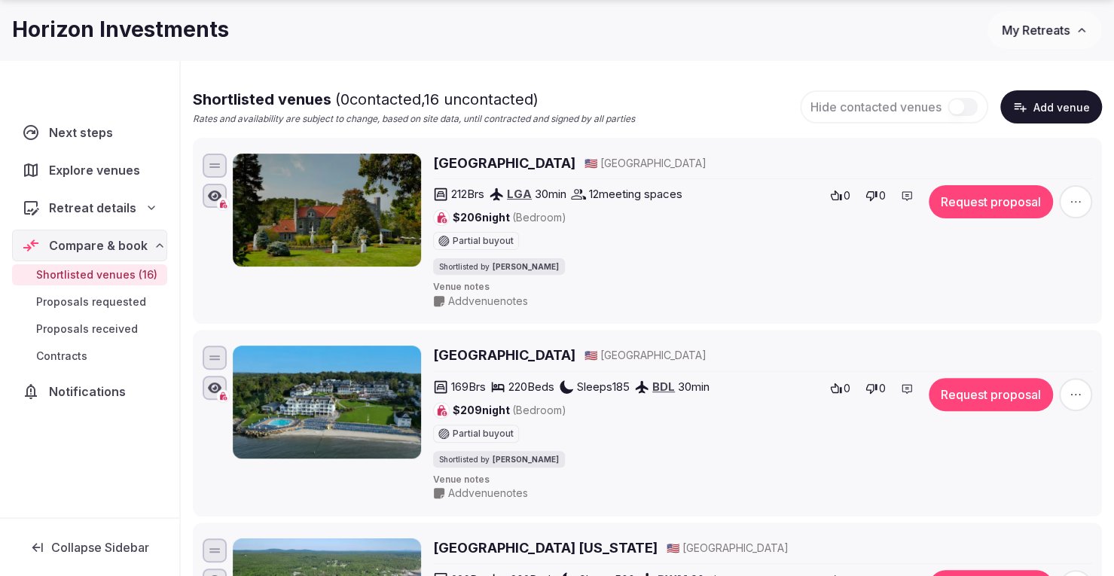
scroll to position [151, 0]
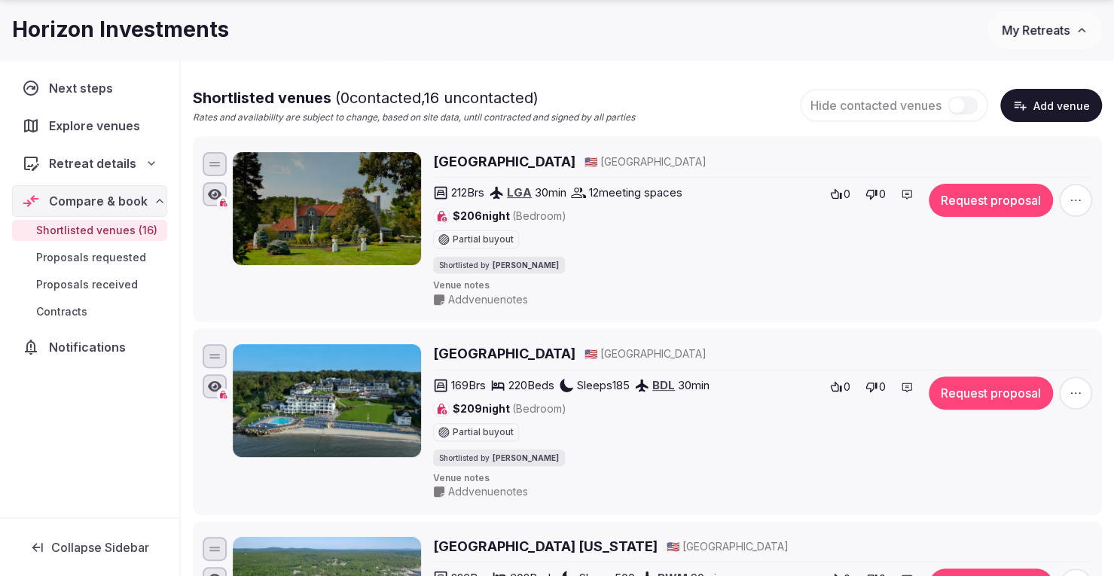
click at [463, 349] on h2 "Water's Edge Resort" at bounding box center [504, 353] width 142 height 19
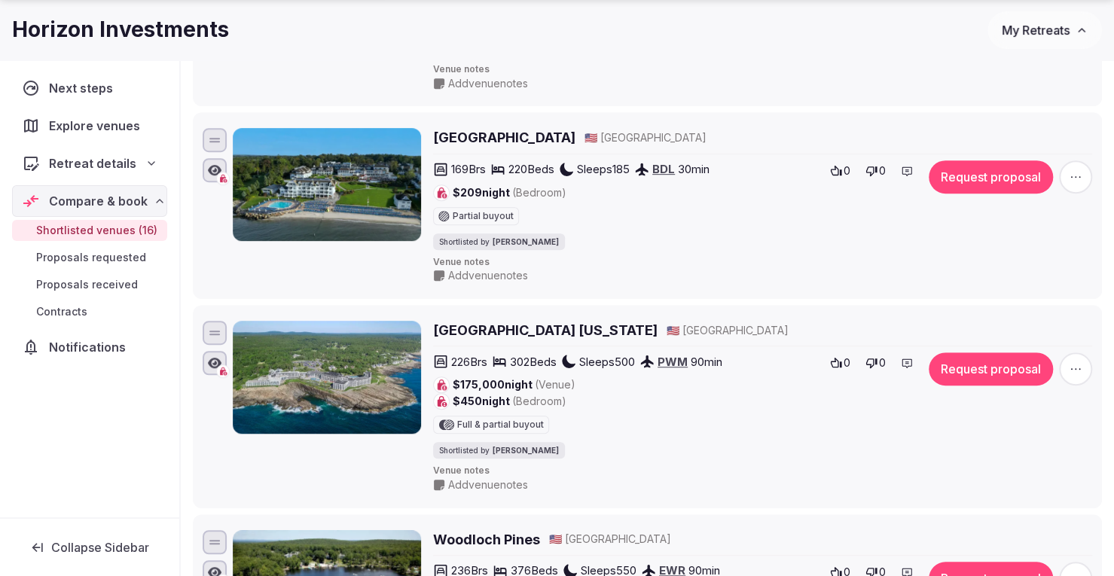
scroll to position [377, 0]
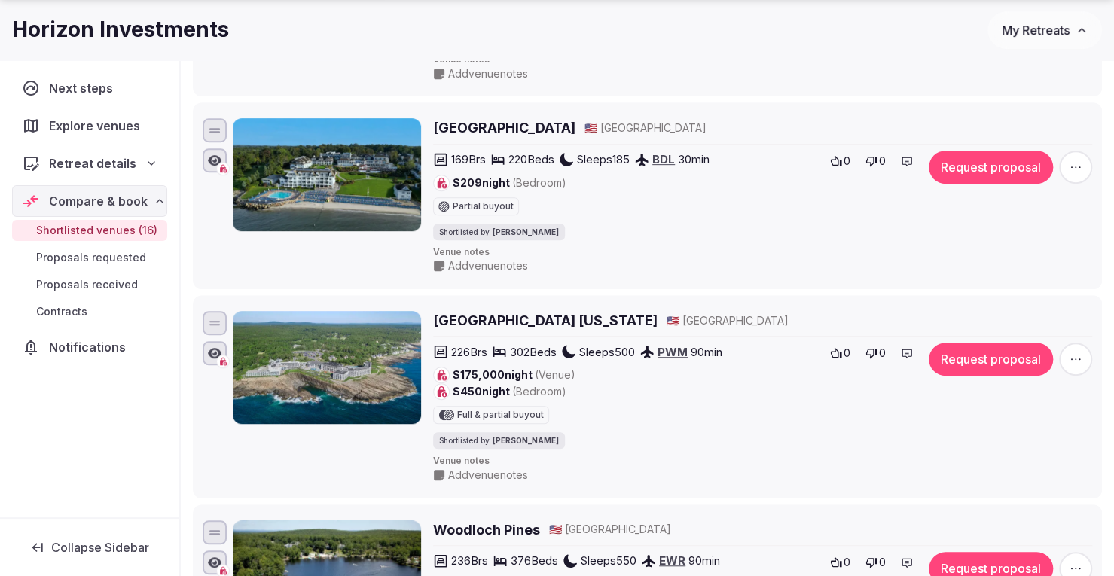
click at [480, 319] on h2 "Cliff House Maine" at bounding box center [545, 320] width 224 height 19
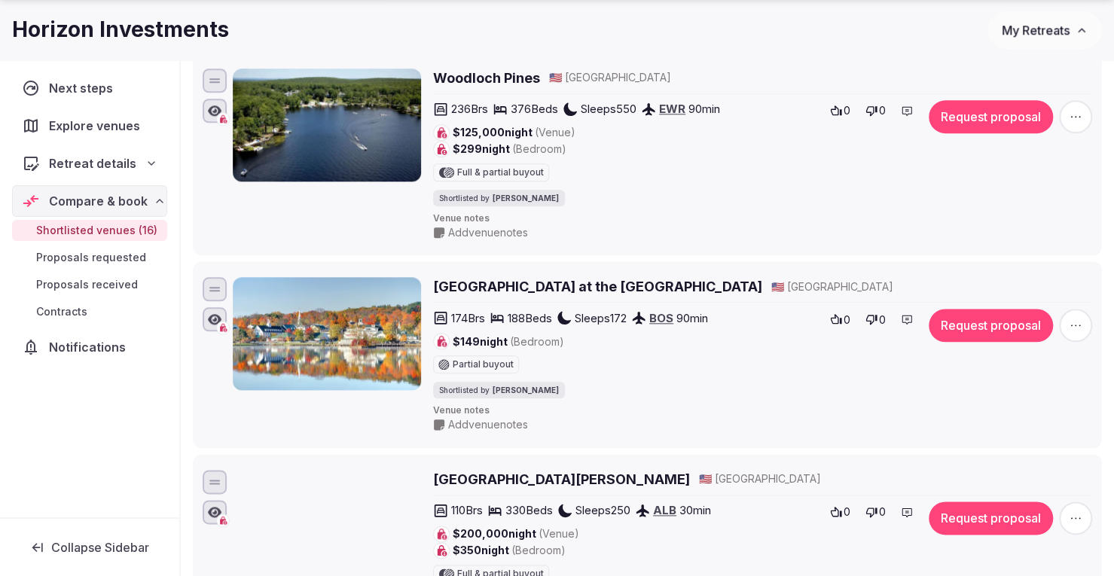
scroll to position [904, 0]
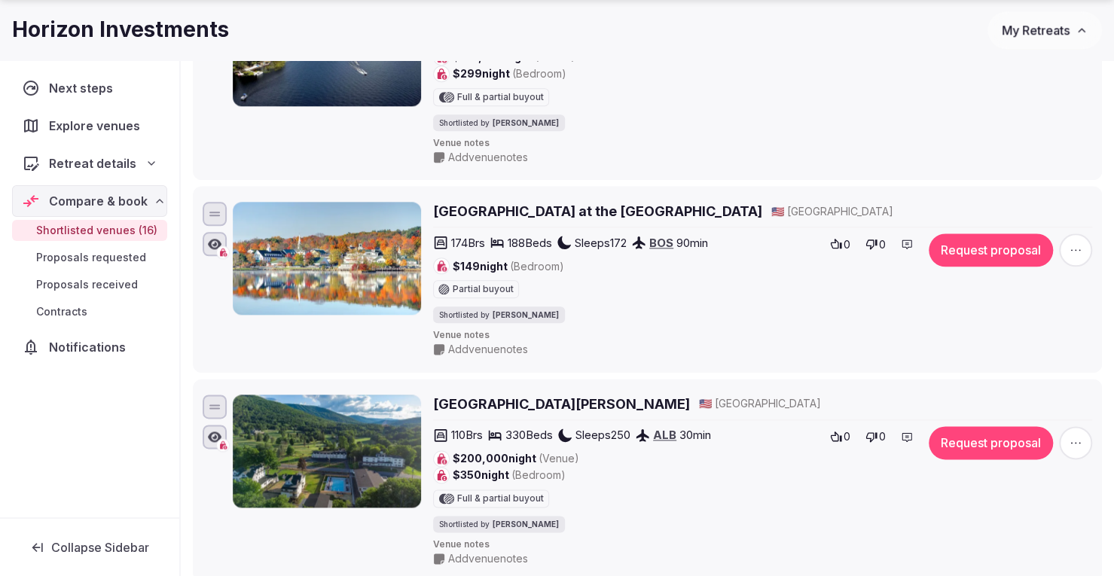
click at [1084, 433] on span "button" at bounding box center [1075, 442] width 33 height 33
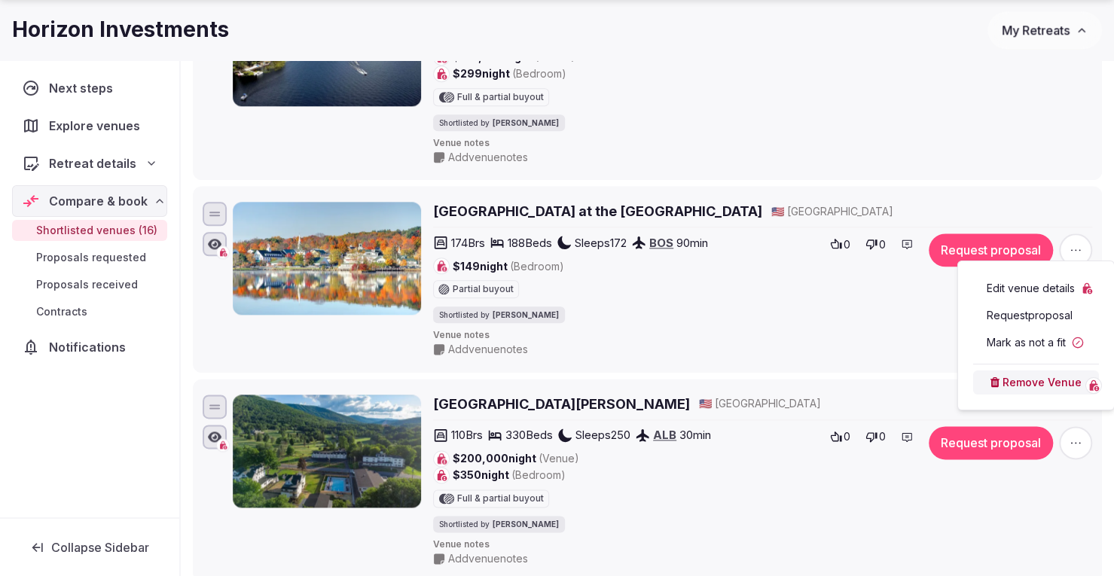
click at [1035, 387] on button "Remove Venue" at bounding box center [1036, 383] width 126 height 24
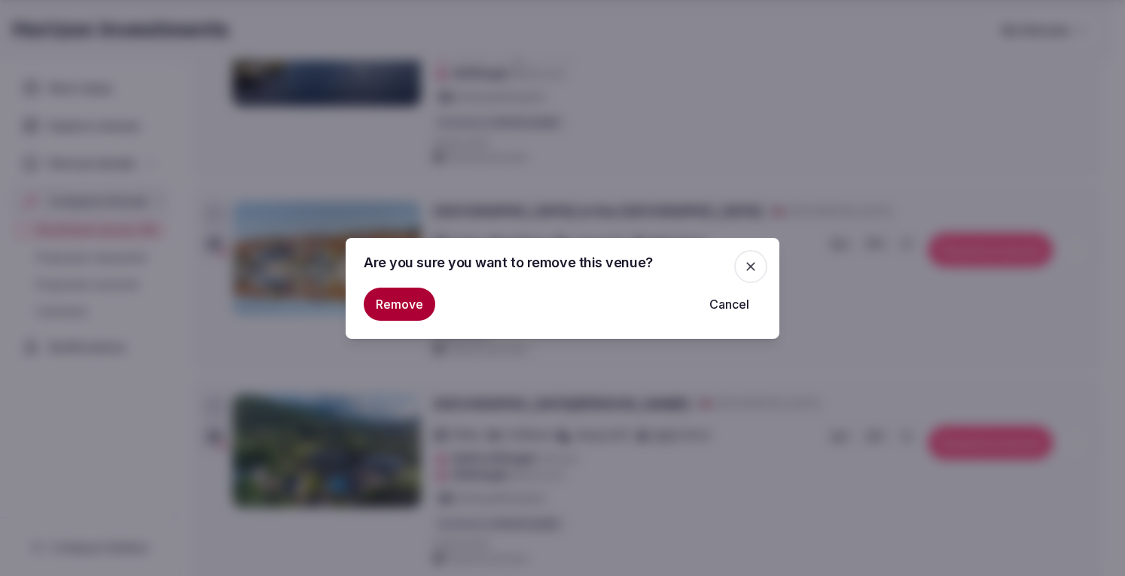
click at [410, 296] on button "Remove" at bounding box center [400, 304] width 72 height 33
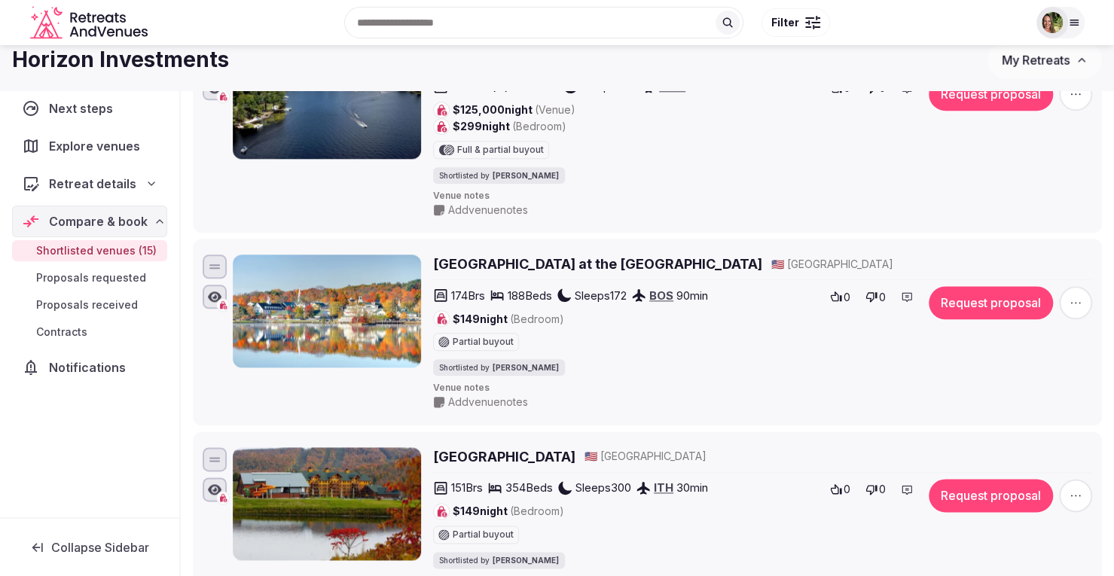
scroll to position [828, 0]
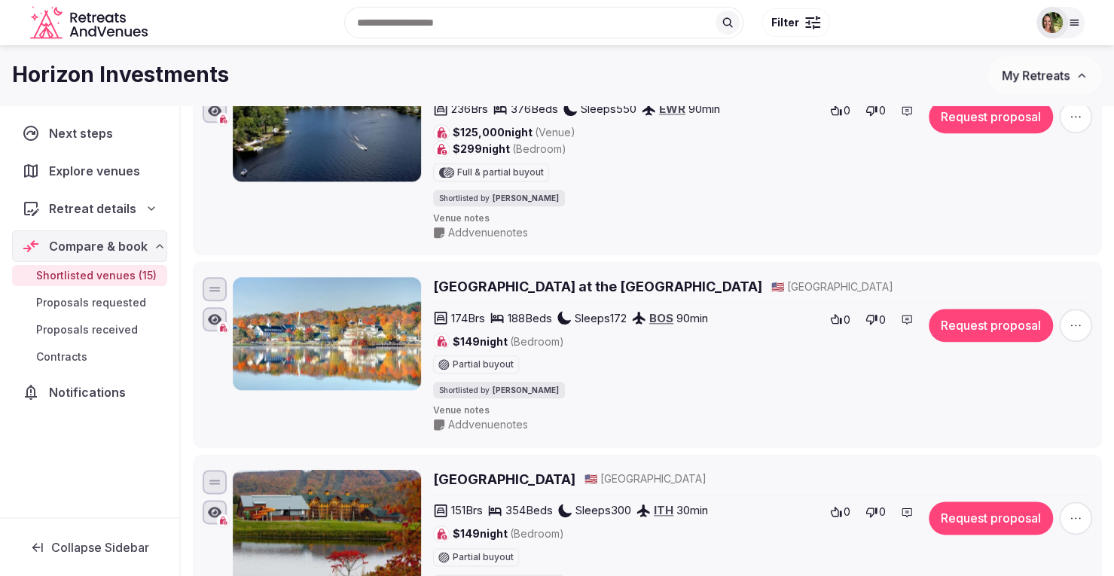
click at [496, 282] on h2 "Mill Falls at the Lake" at bounding box center [597, 286] width 329 height 19
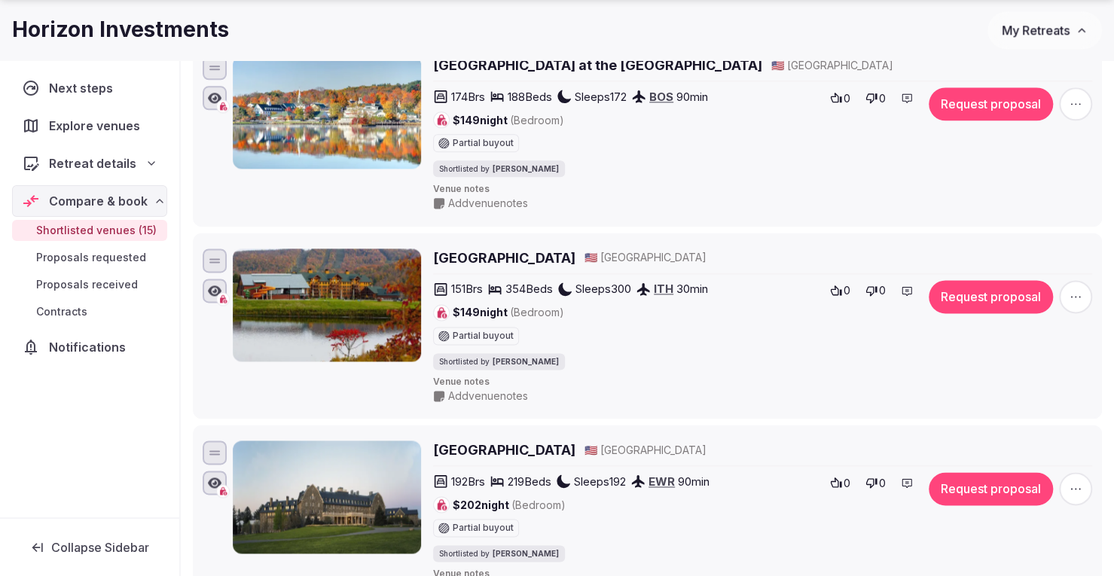
scroll to position [1054, 0]
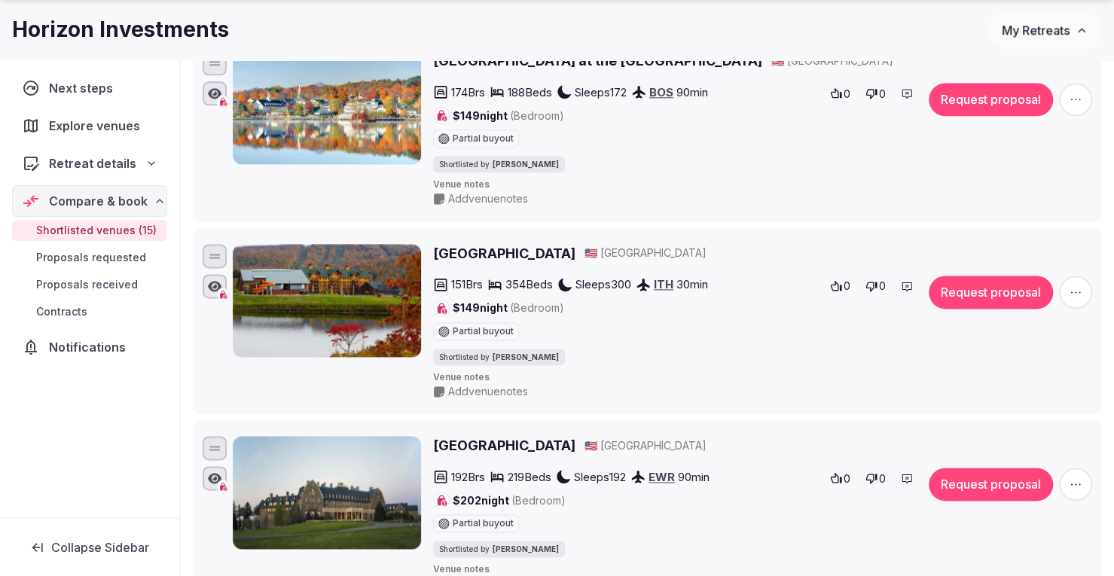
click at [526, 248] on h2 "Greek Peak Mountain Resort" at bounding box center [504, 253] width 142 height 19
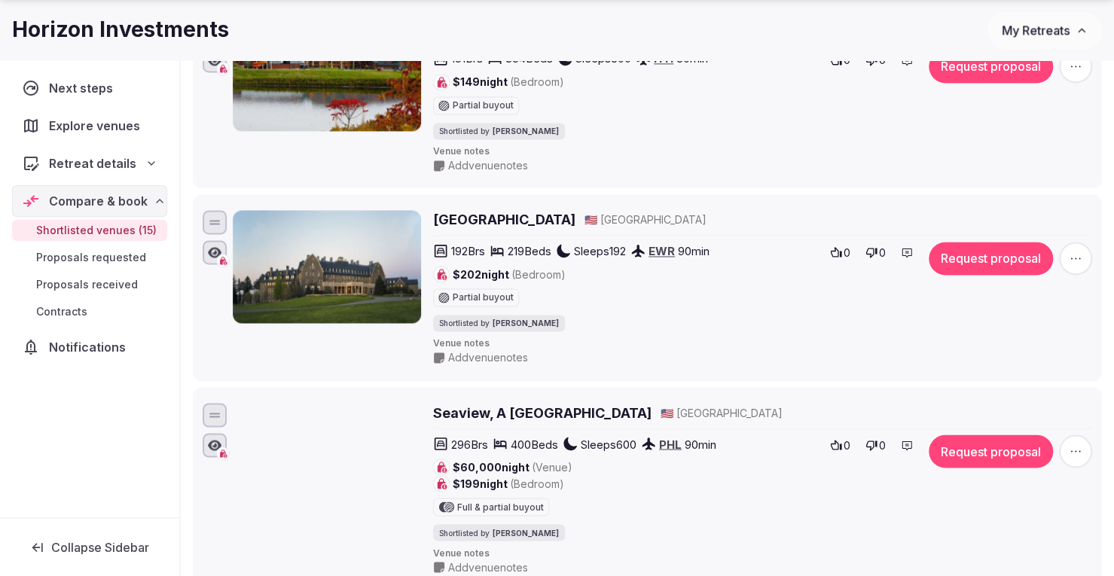
scroll to position [1506, 0]
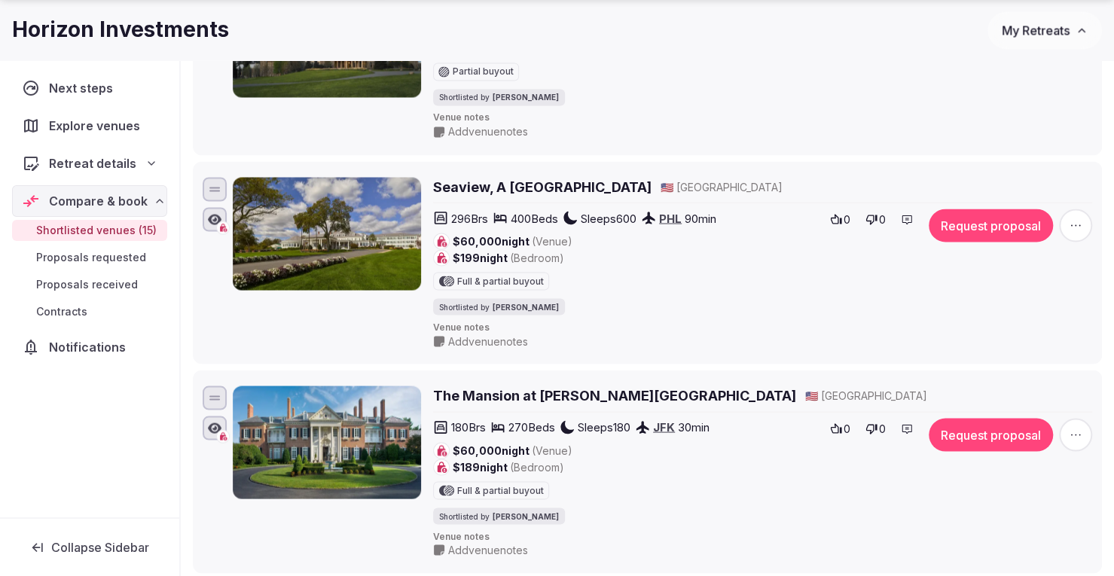
click at [545, 177] on h2 "Seaview, A Dolce Hotel" at bounding box center [542, 186] width 218 height 19
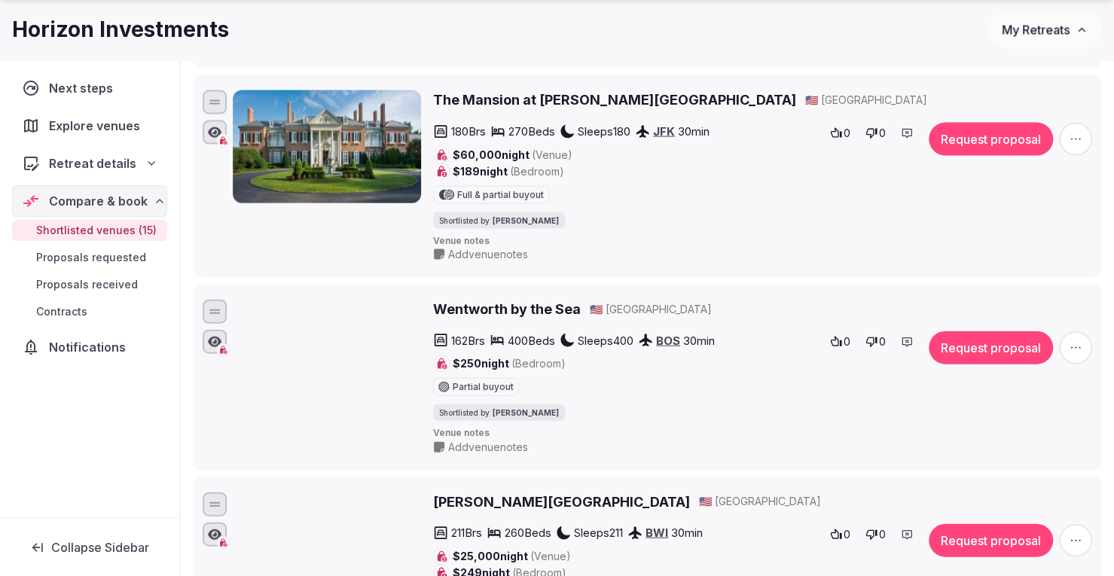
scroll to position [1807, 0]
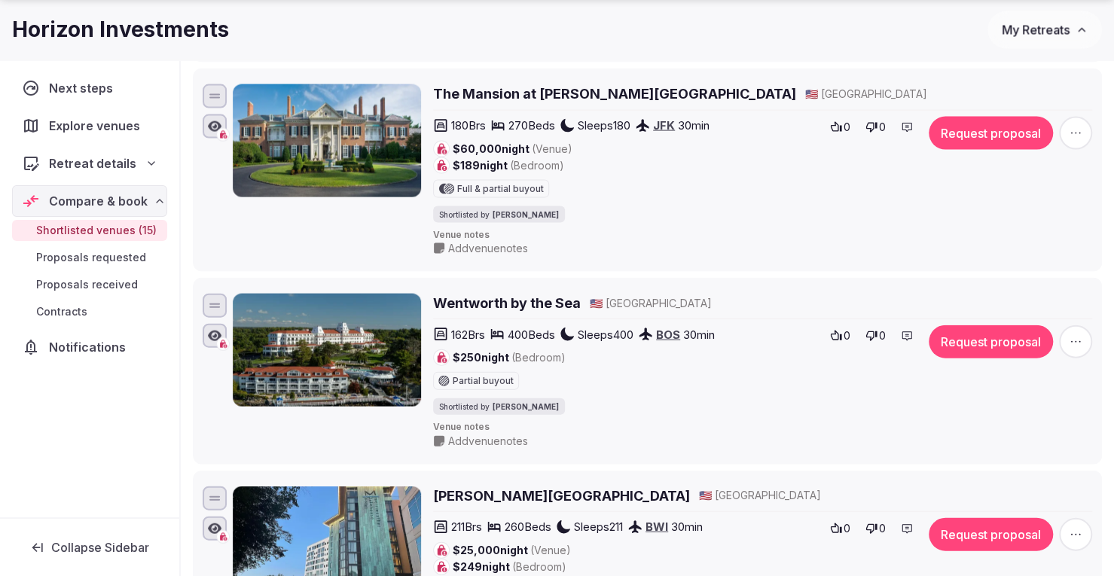
click at [511, 294] on h2 "Wentworth by the Sea" at bounding box center [507, 303] width 148 height 19
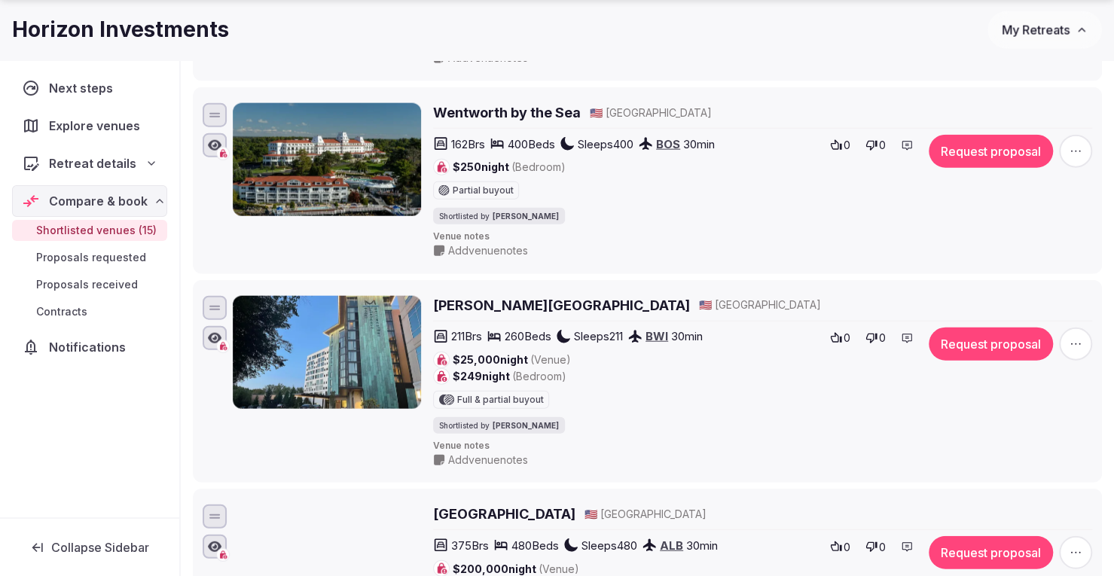
scroll to position [2033, 0]
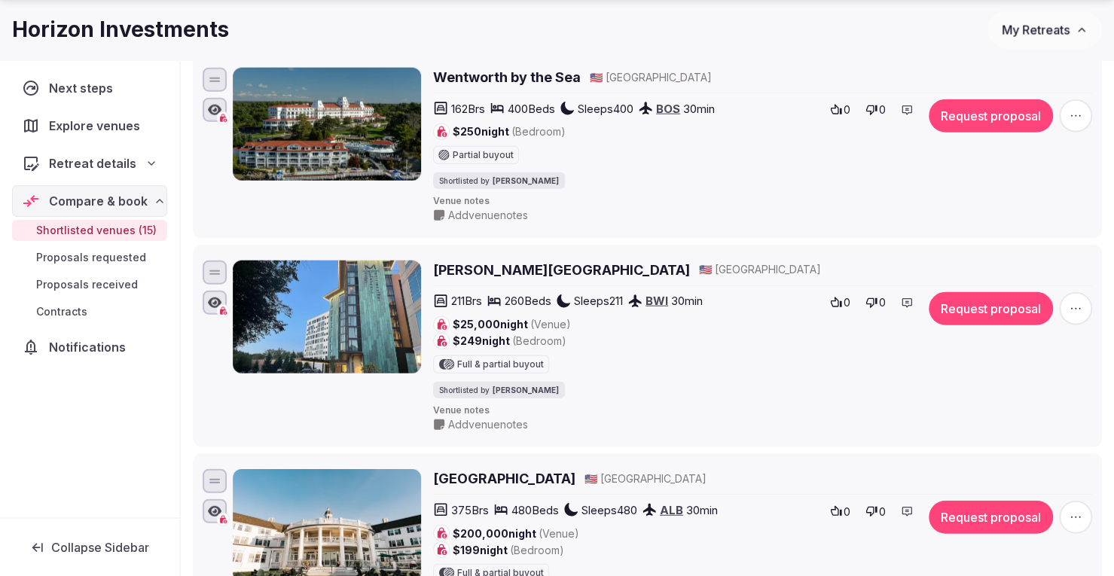
click at [511, 261] on h2 "Merriweather Lakehouse Hotel" at bounding box center [561, 270] width 257 height 19
click at [1078, 301] on icon "button" at bounding box center [1075, 308] width 15 height 15
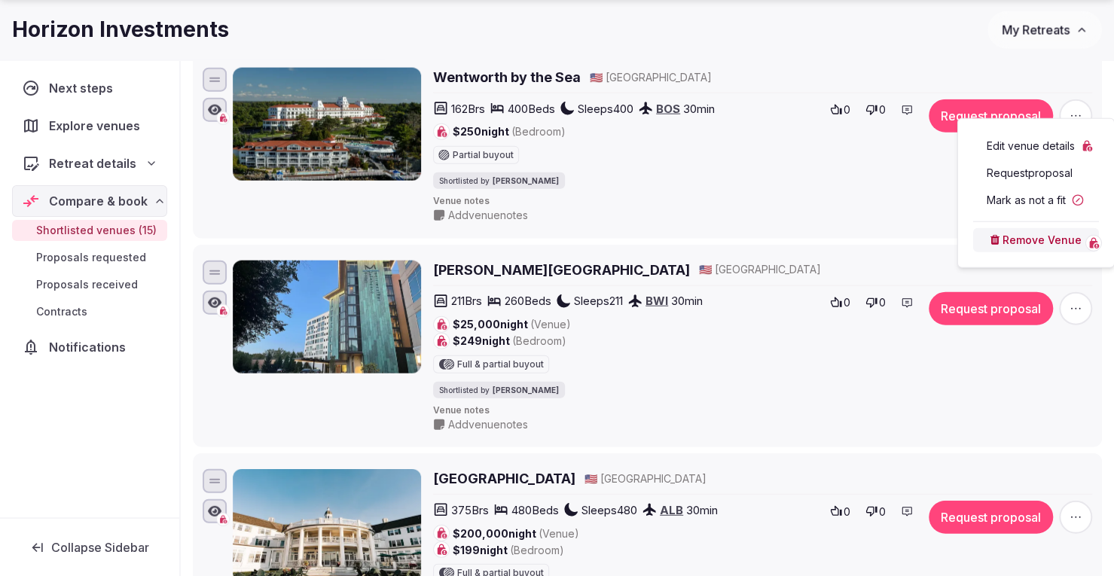
click at [1033, 243] on button "Remove Venue" at bounding box center [1036, 240] width 126 height 24
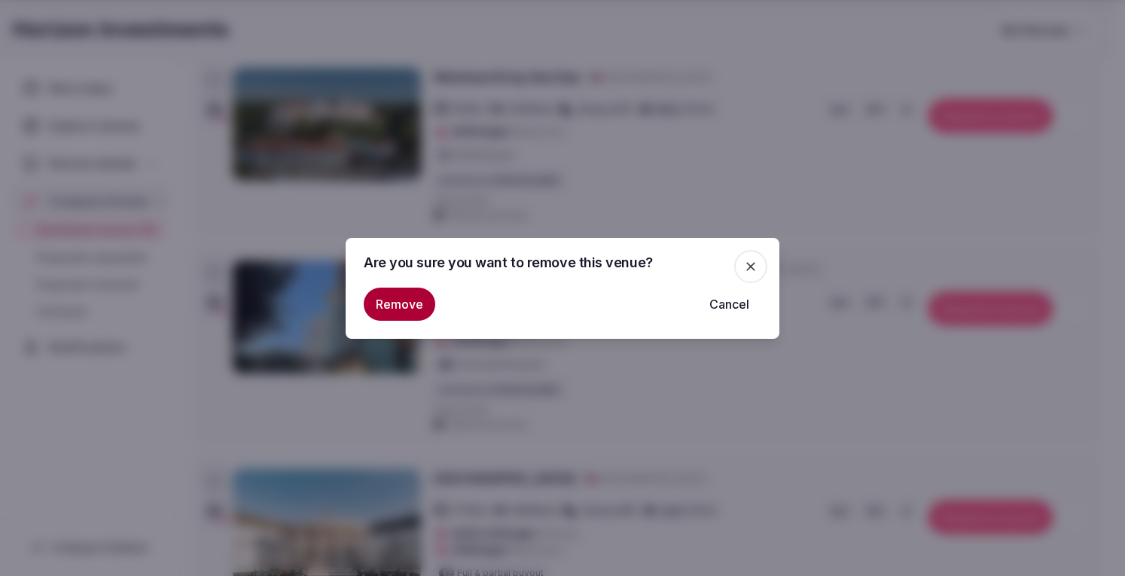
click at [384, 304] on button "Remove" at bounding box center [400, 304] width 72 height 33
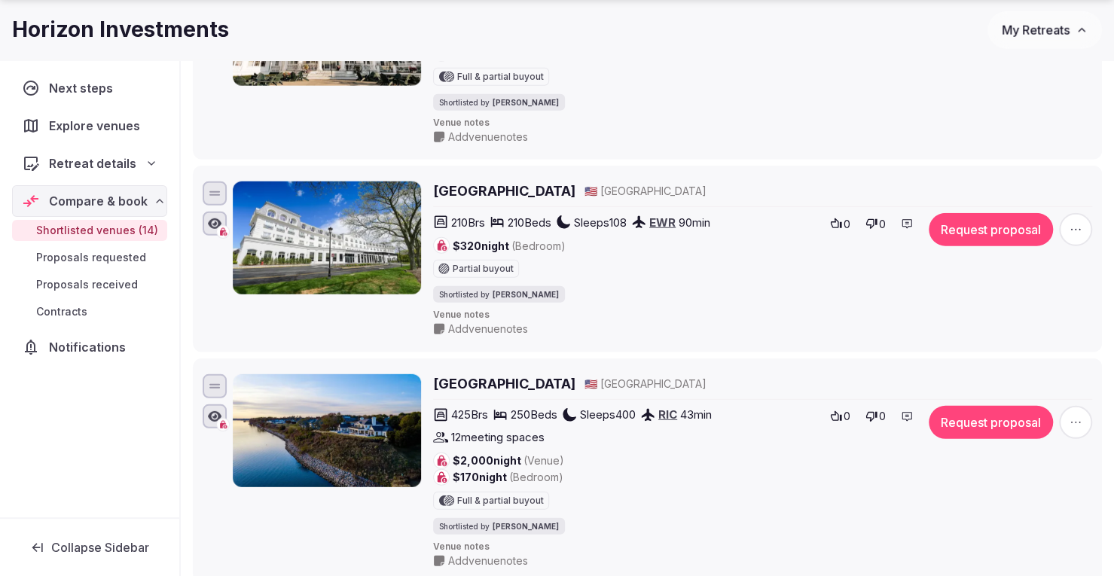
scroll to position [2335, 0]
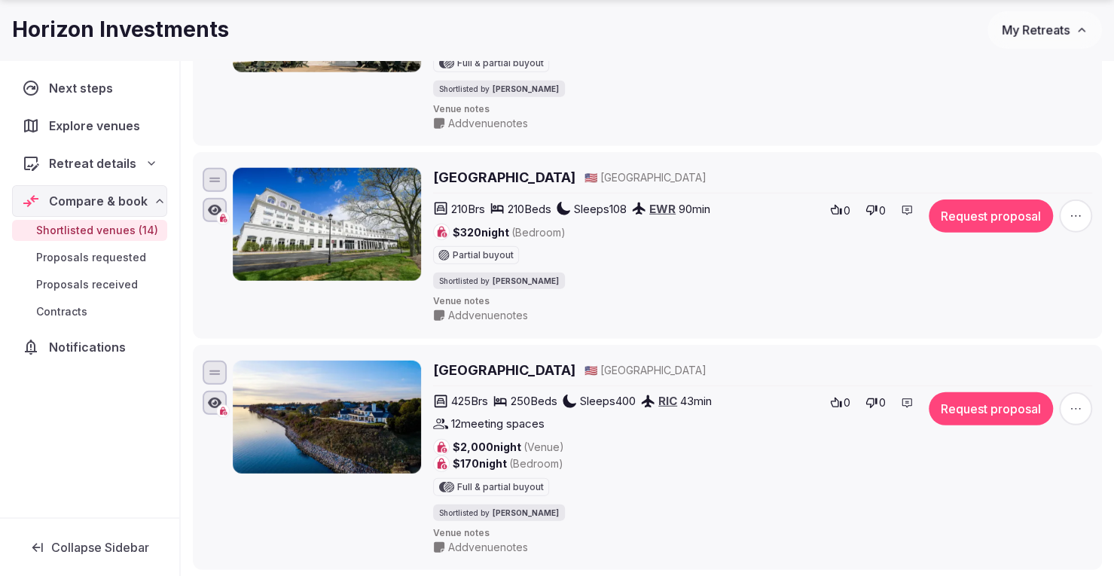
click at [529, 168] on h2 "Chateau Grande Hotel" at bounding box center [504, 177] width 142 height 19
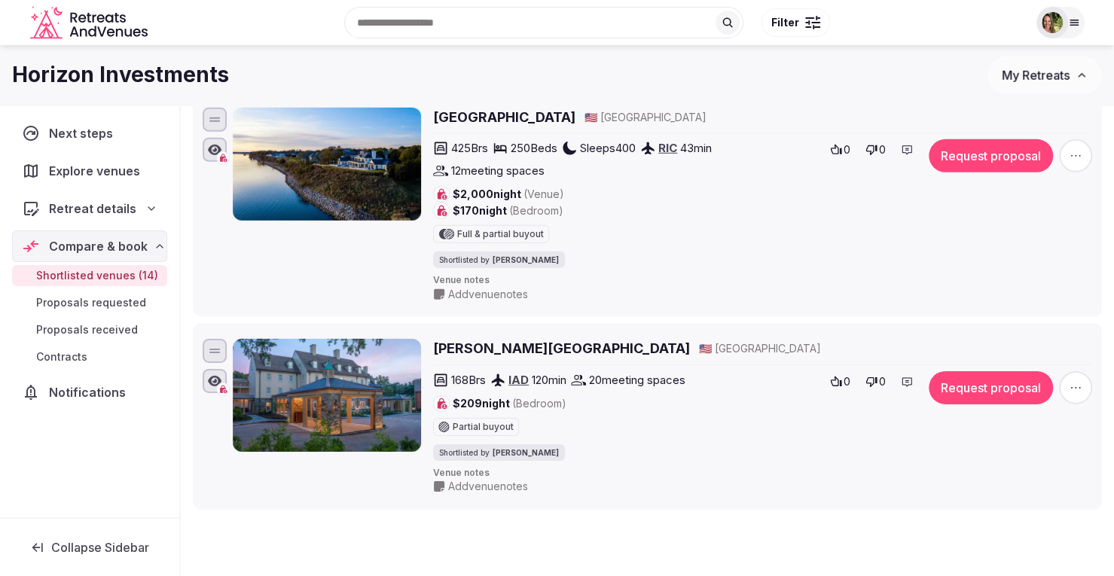
scroll to position [2563, 0]
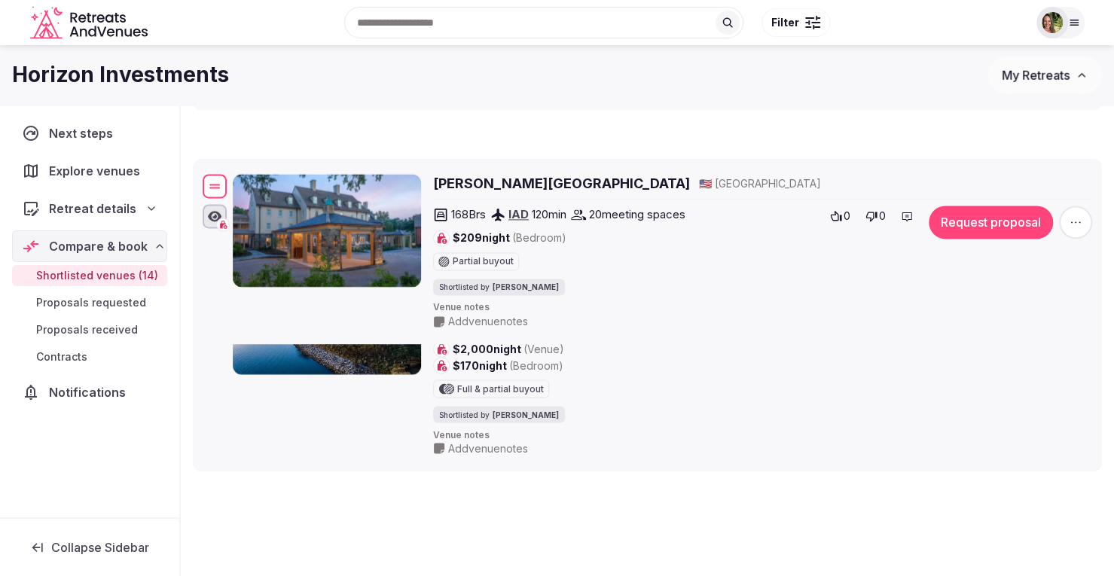
drag, startPoint x: 215, startPoint y: 350, endPoint x: 227, endPoint y: 151, distance: 199.2
click at [227, 171] on div "Boar's Head Resort 🇺🇸 United States 168 Brs IAD 120 min 20 meeting spaces $209 …" at bounding box center [647, 251] width 895 height 161
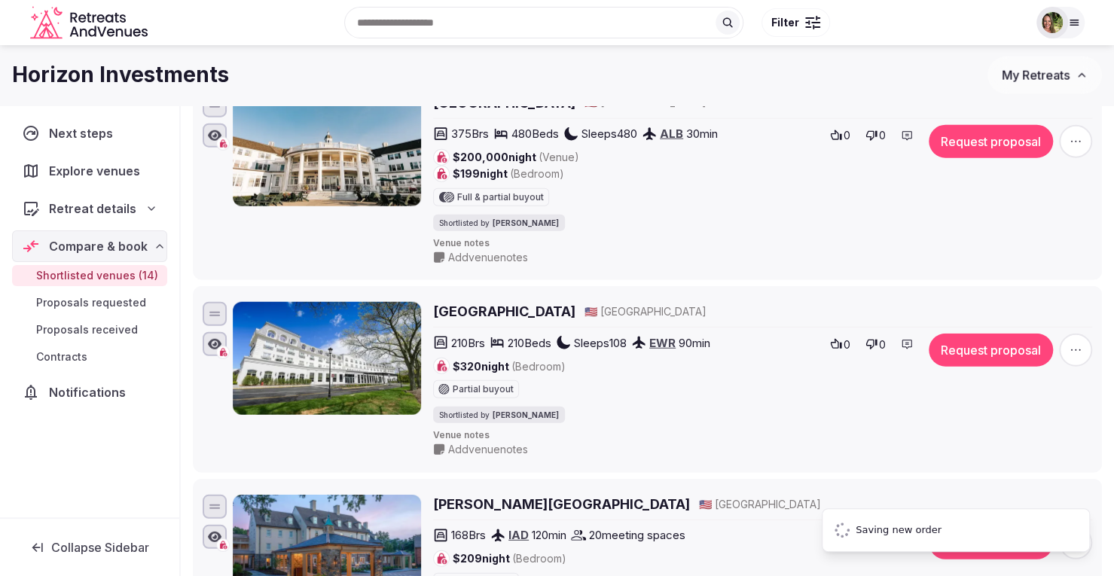
scroll to position [2186, 0]
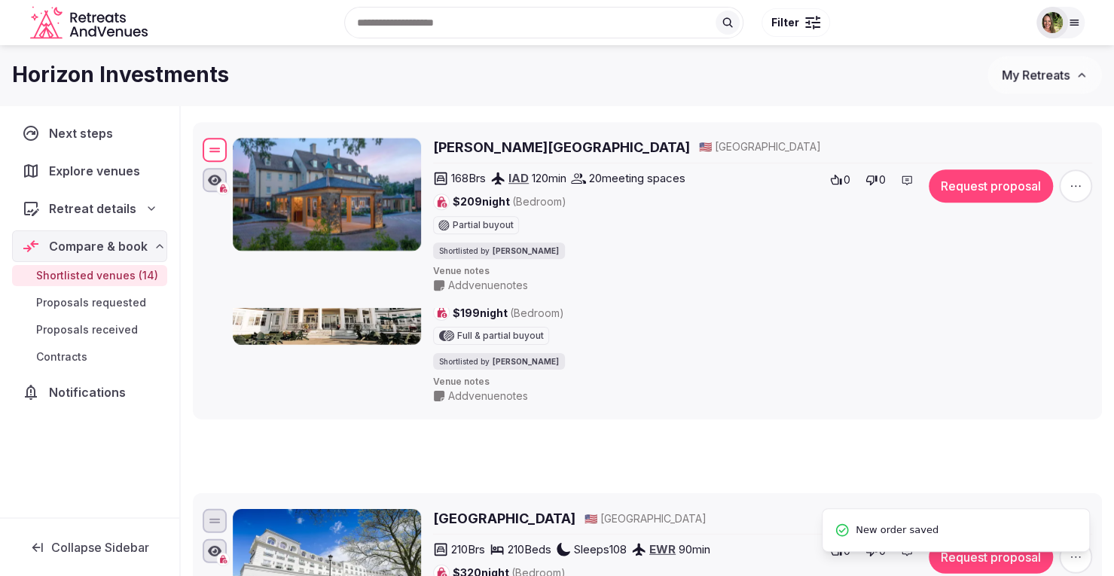
drag, startPoint x: 217, startPoint y: 499, endPoint x: 276, endPoint y: 114, distance: 389.3
click at [275, 135] on div "Boar's Head Resort 🇺🇸 United States 168 Brs IAD 120 min 20 meeting spaces $209 …" at bounding box center [647, 215] width 895 height 161
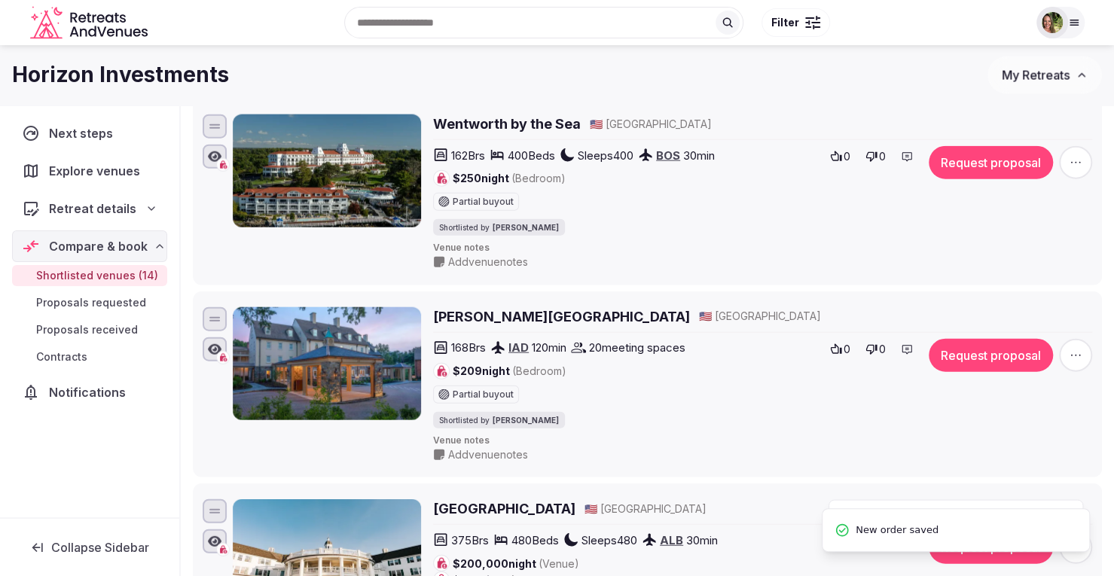
scroll to position [1885, 0]
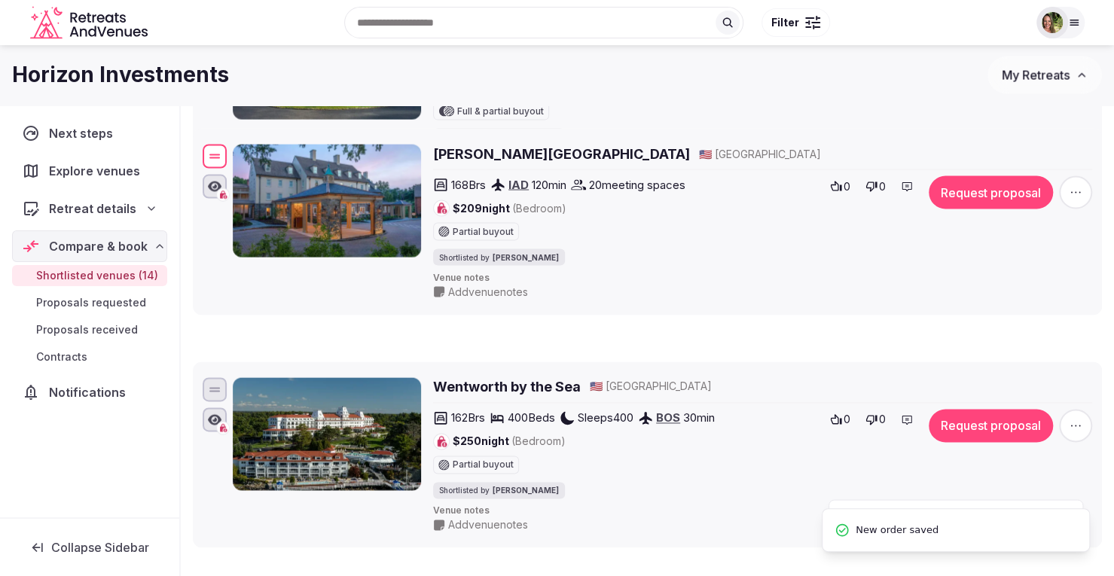
drag, startPoint x: 212, startPoint y: 403, endPoint x: 254, endPoint y: 72, distance: 333.9
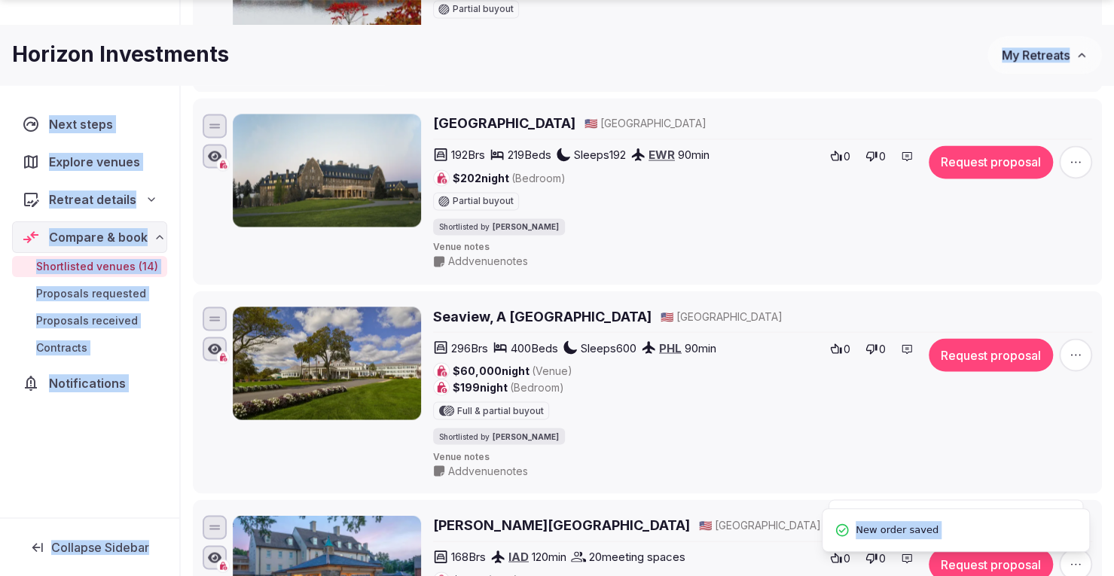
scroll to position [1527, 0]
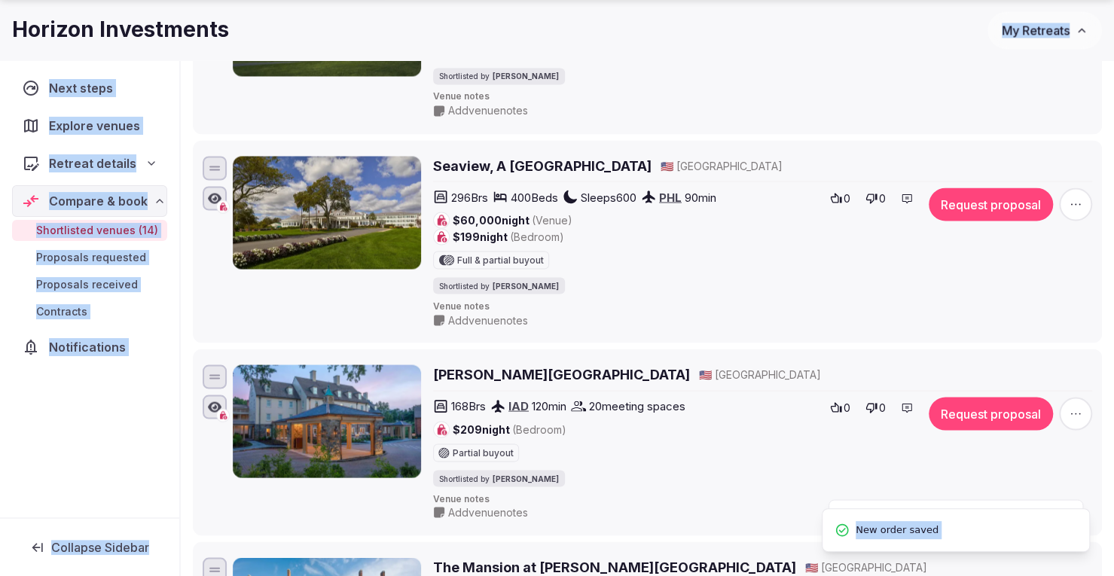
click at [300, 331] on ul "Tarrytown House Estate 🇺🇸 United States 212 Brs LGA 30 min 12 meeting spaces $2…" at bounding box center [647, 165] width 909 height 2810
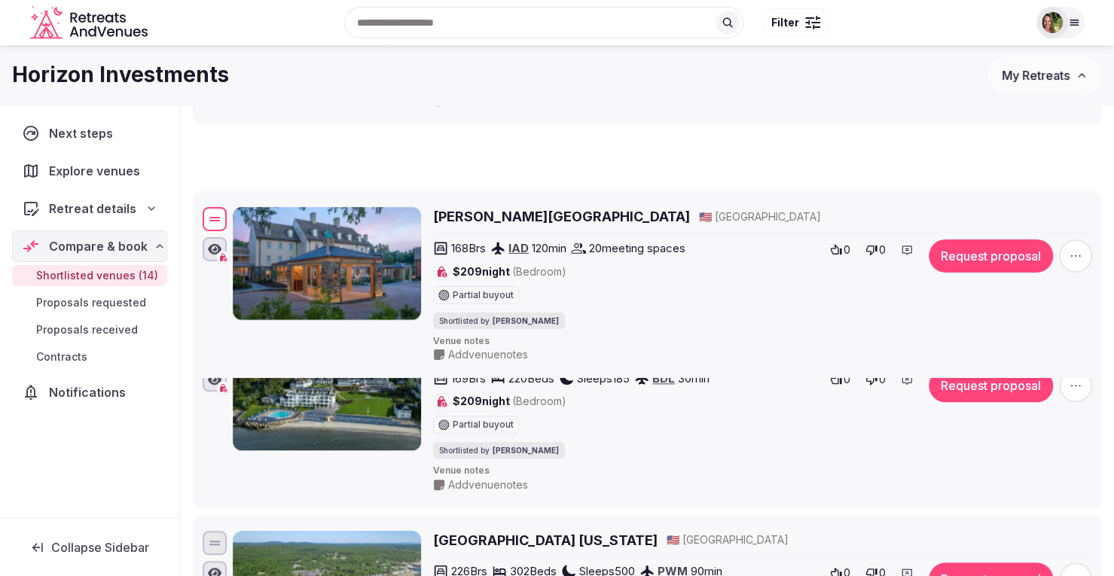
scroll to position [158, 0]
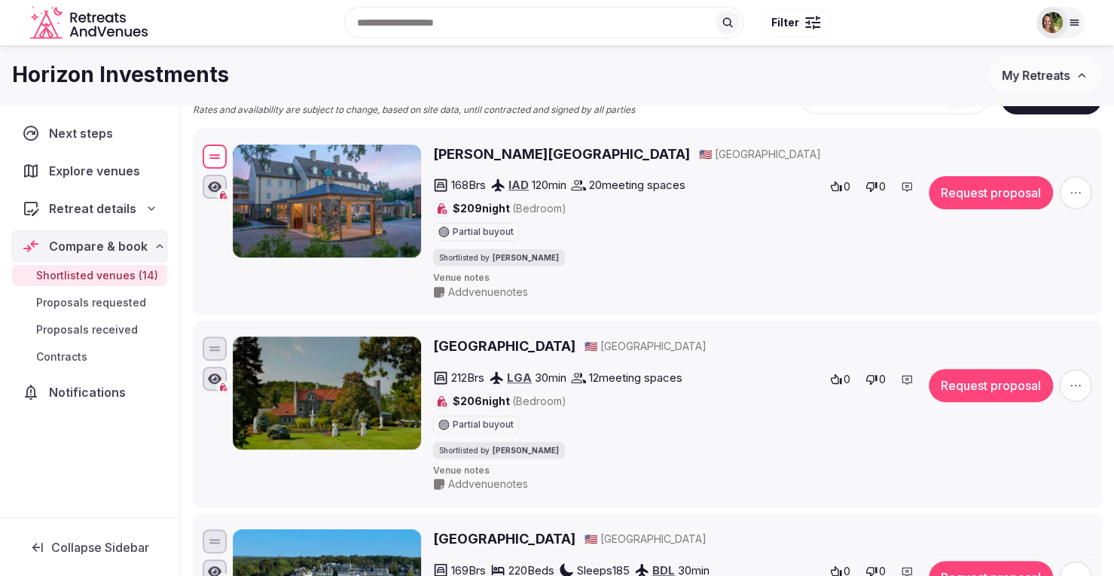
drag, startPoint x: 220, startPoint y: 360, endPoint x: 342, endPoint y: 153, distance: 240.4
click at [342, 153] on div "Boar's Head Resort 🇺🇸 United States 168 Brs IAD 120 min 20 meeting spaces $209 …" at bounding box center [647, 222] width 895 height 161
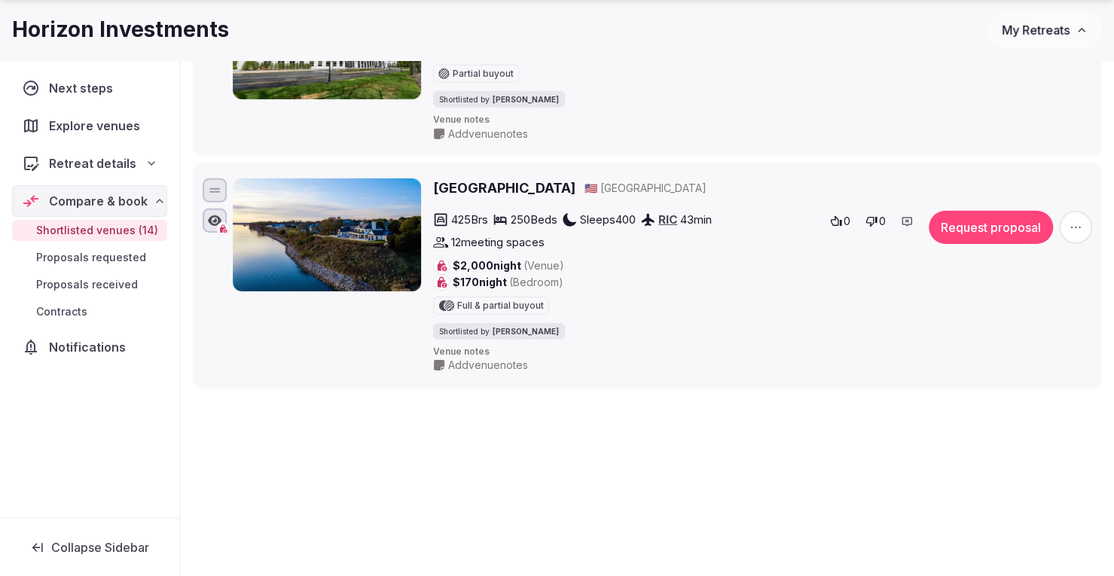
scroll to position [2713, 0]
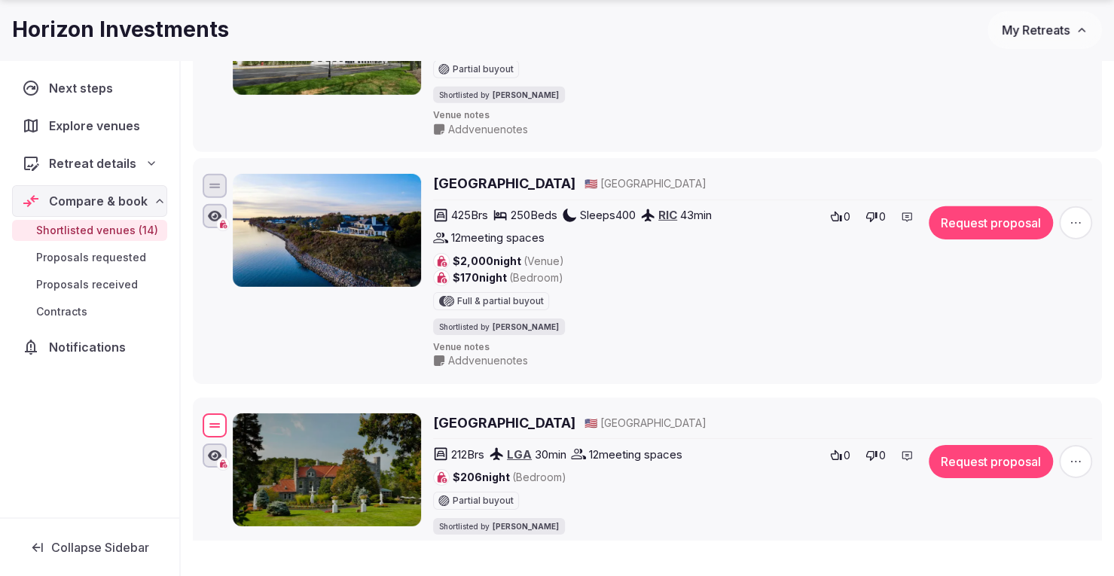
drag, startPoint x: 212, startPoint y: 121, endPoint x: 253, endPoint y: 410, distance: 291.3
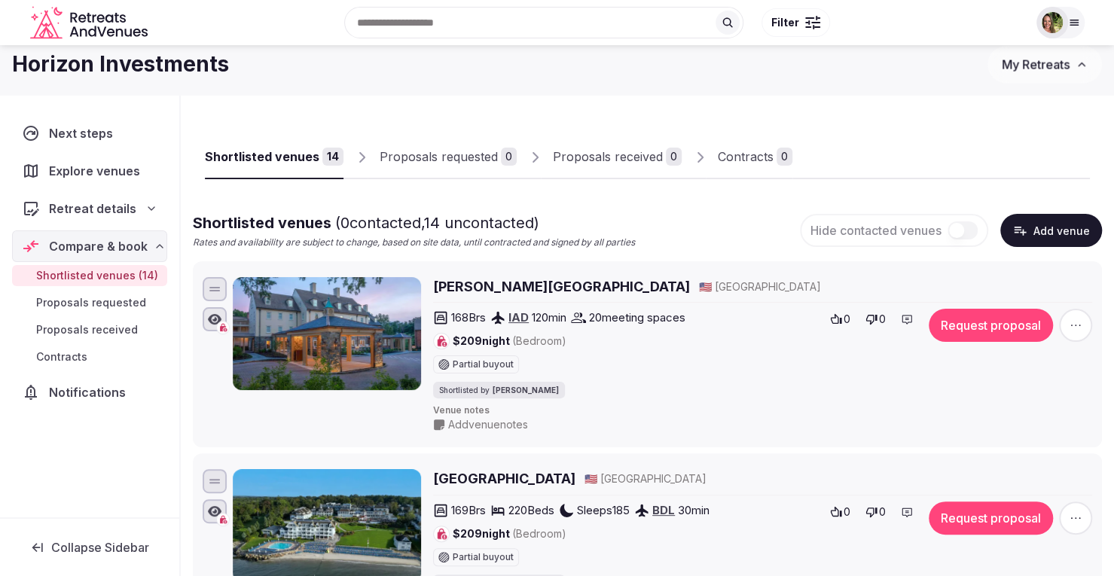
scroll to position [0, 0]
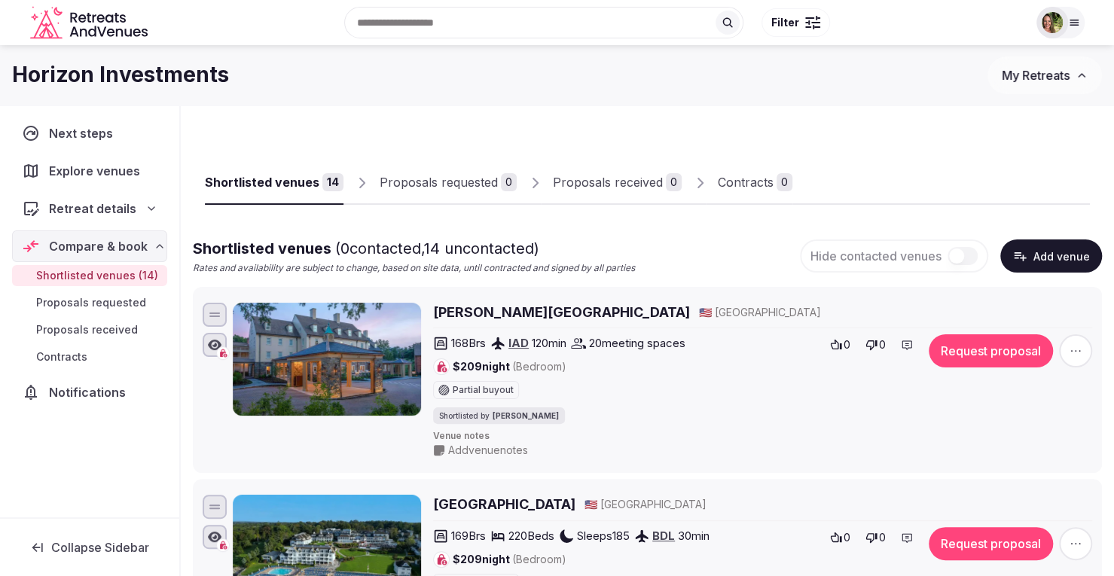
click at [438, 32] on input "text" at bounding box center [543, 23] width 399 height 32
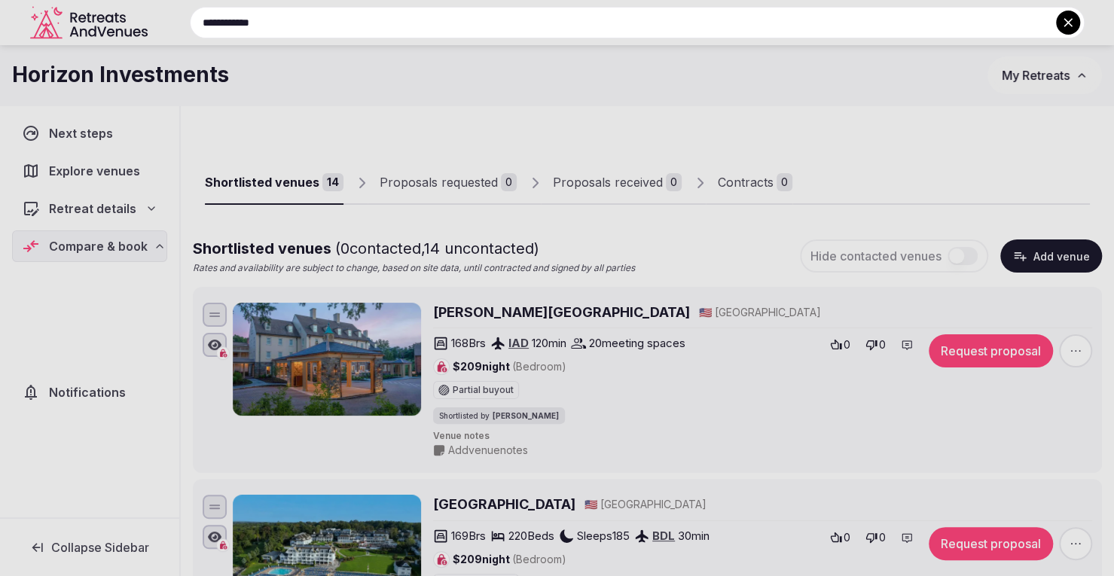
click at [298, 23] on input "**********" at bounding box center [637, 23] width 895 height 32
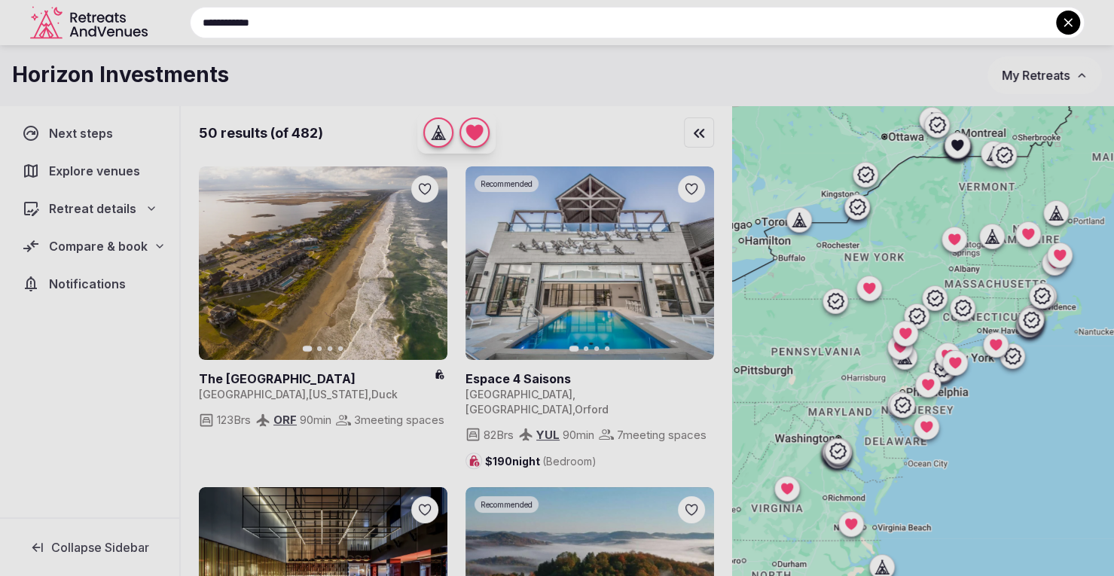
click at [294, 28] on input "**********" at bounding box center [637, 23] width 895 height 32
type input "**********"
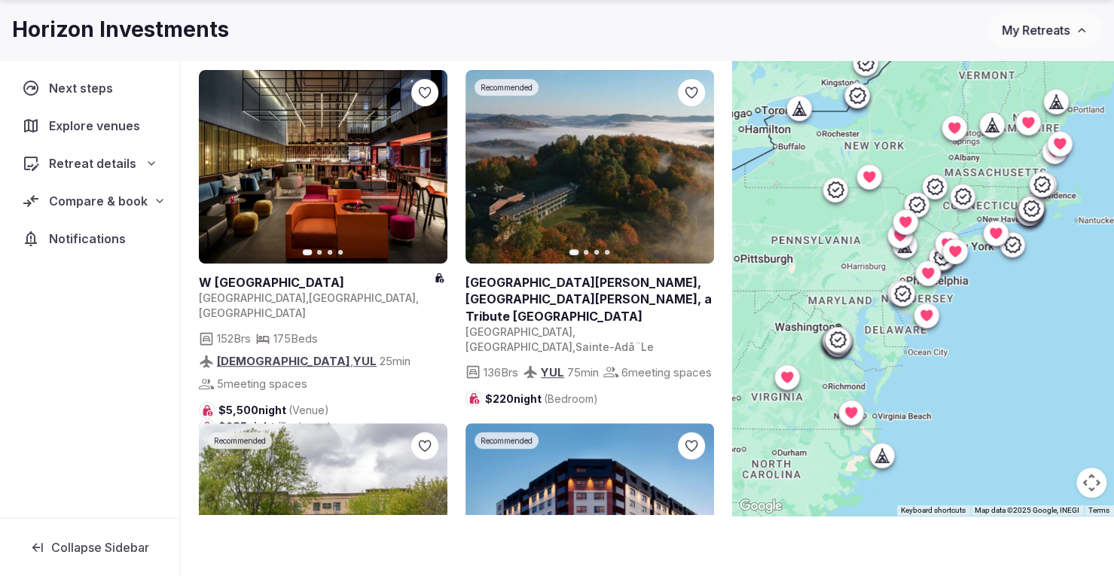
scroll to position [377, 0]
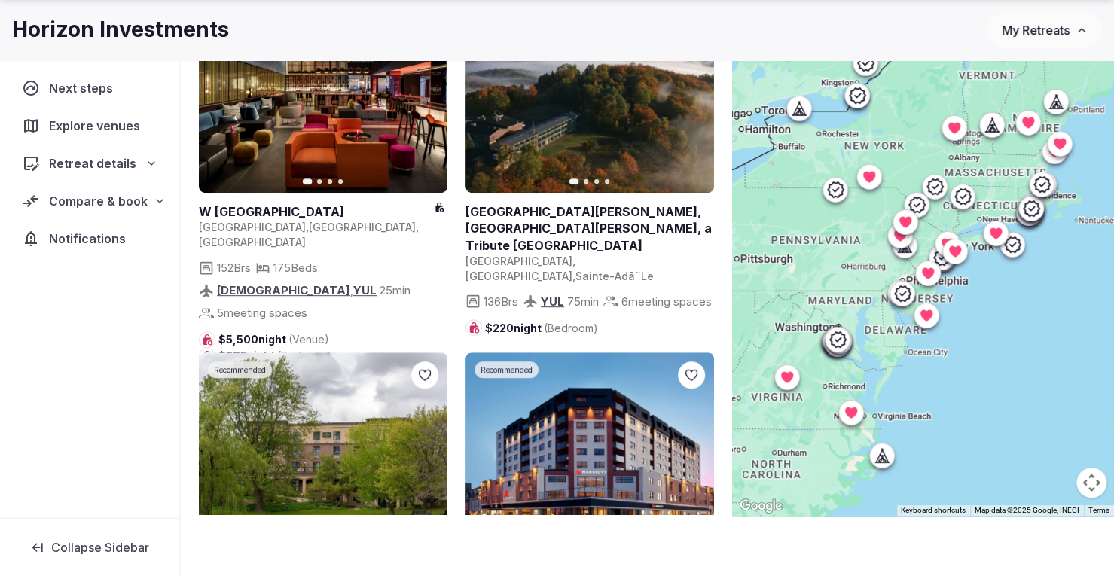
click at [1032, 38] on button "My Retreats" at bounding box center [1044, 30] width 114 height 38
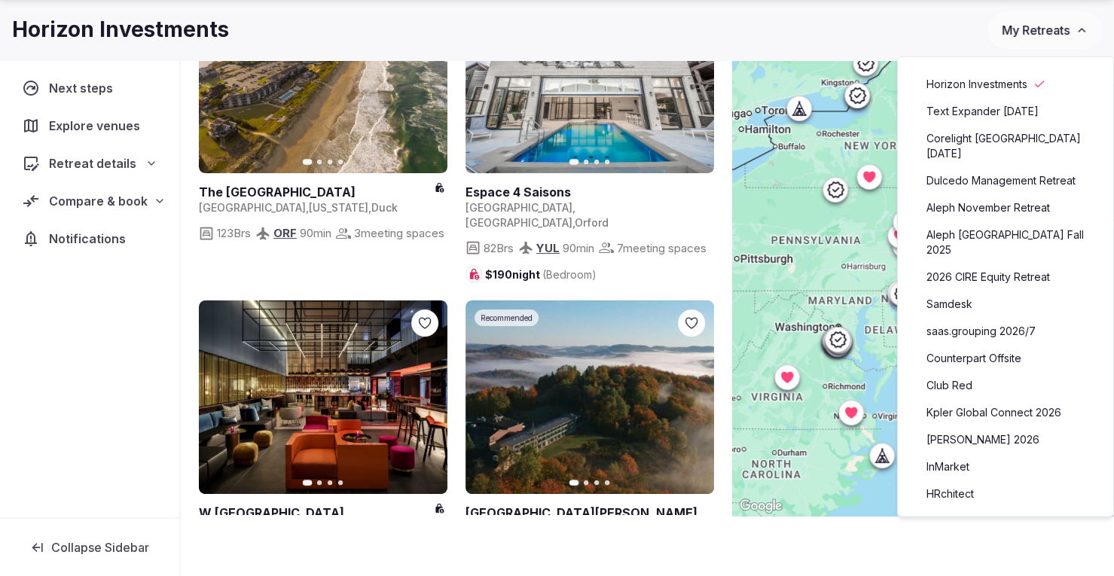
scroll to position [0, 0]
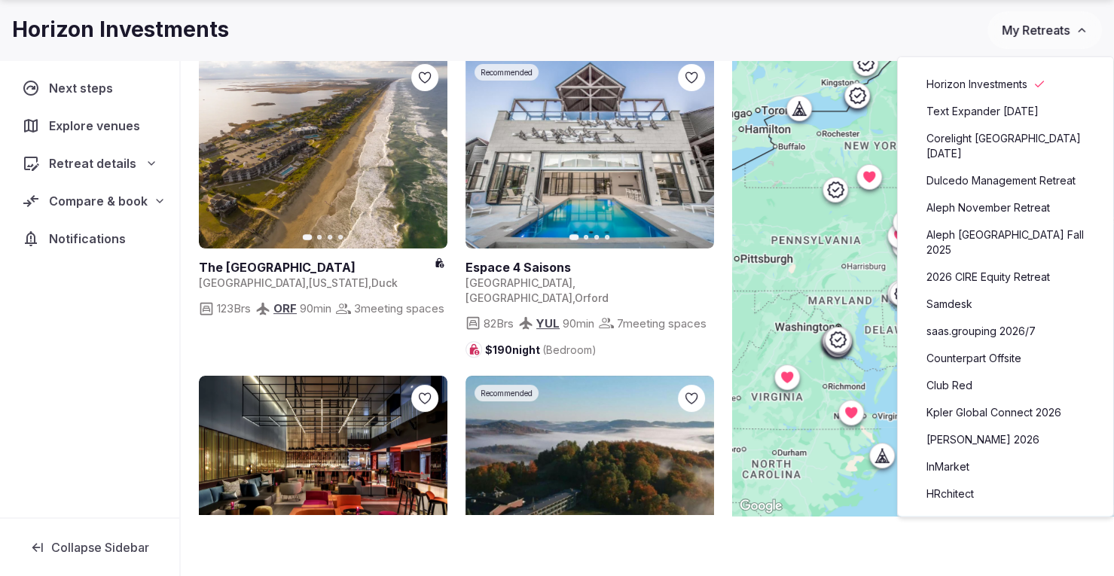
click at [87, 197] on span "Compare & book" at bounding box center [98, 201] width 99 height 18
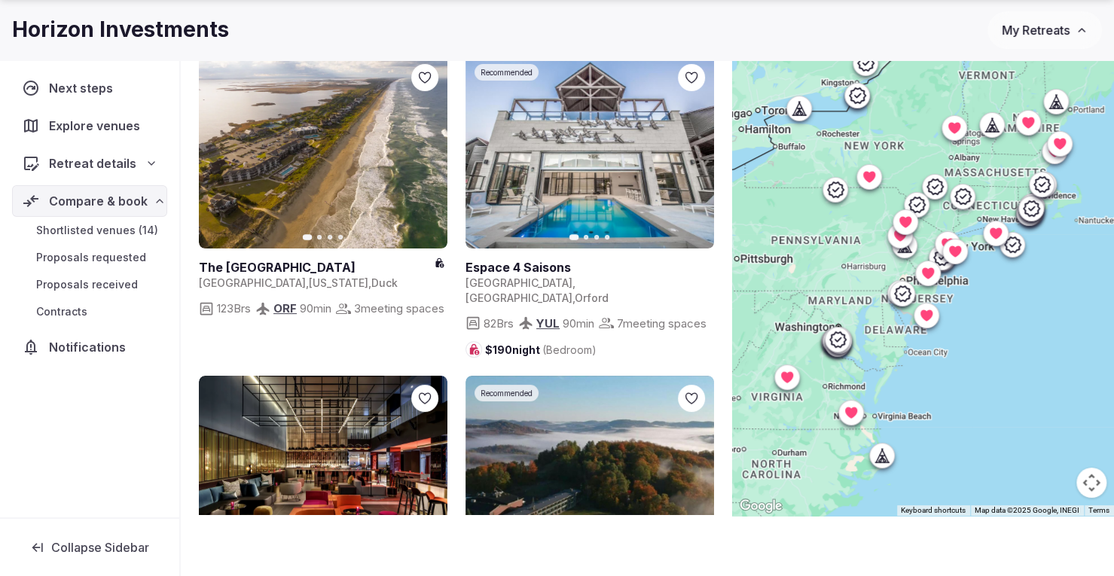
click at [110, 232] on span "Shortlisted venues (14)" at bounding box center [97, 230] width 122 height 15
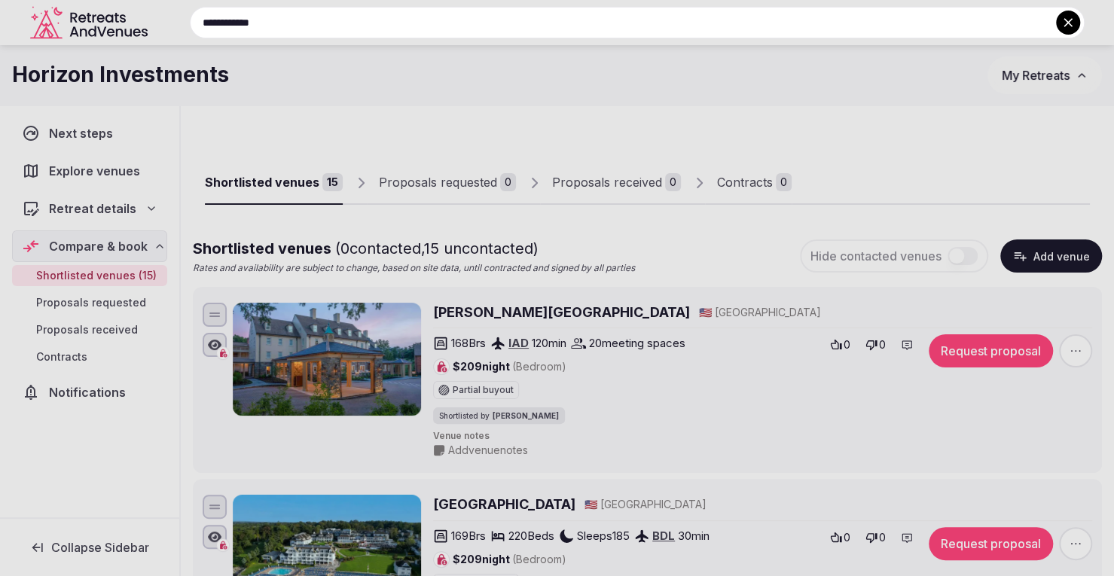
click at [83, 208] on div at bounding box center [557, 288] width 1114 height 576
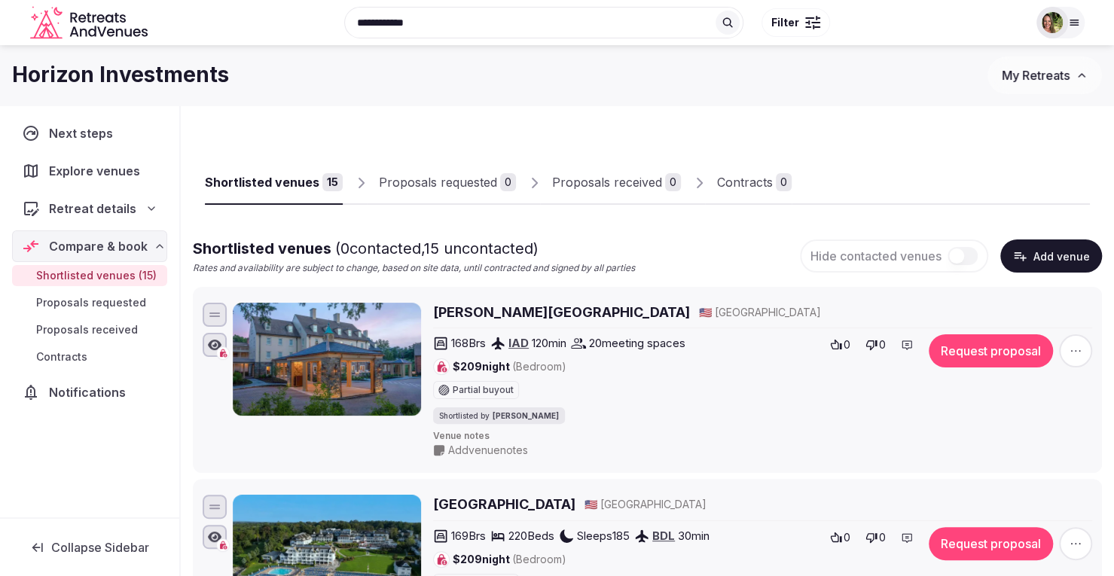
click at [83, 208] on span "Retreat details" at bounding box center [92, 209] width 87 height 18
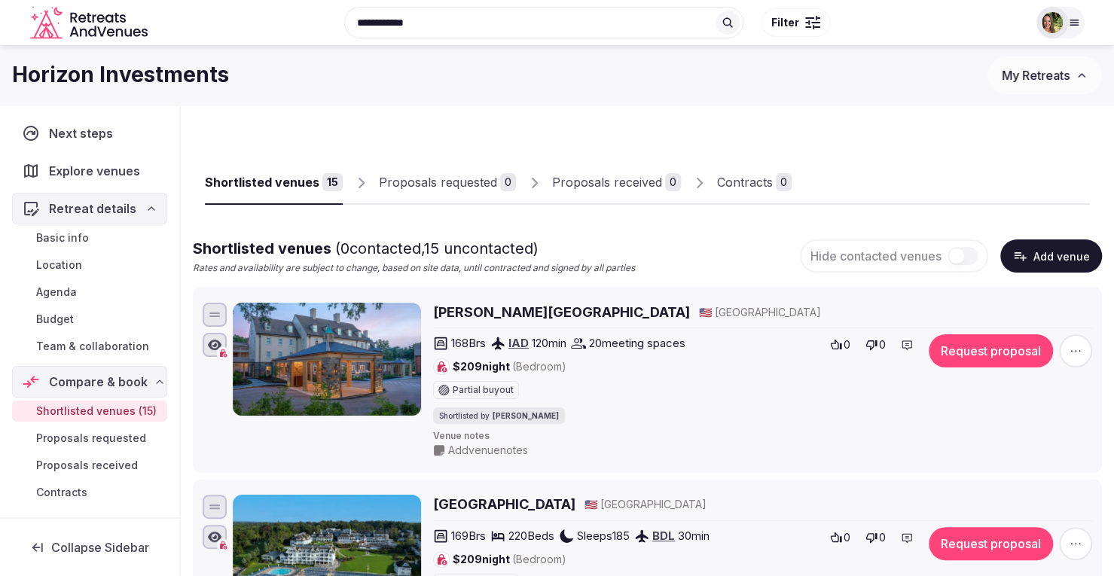
click at [67, 236] on span "Basic info" at bounding box center [62, 237] width 53 height 15
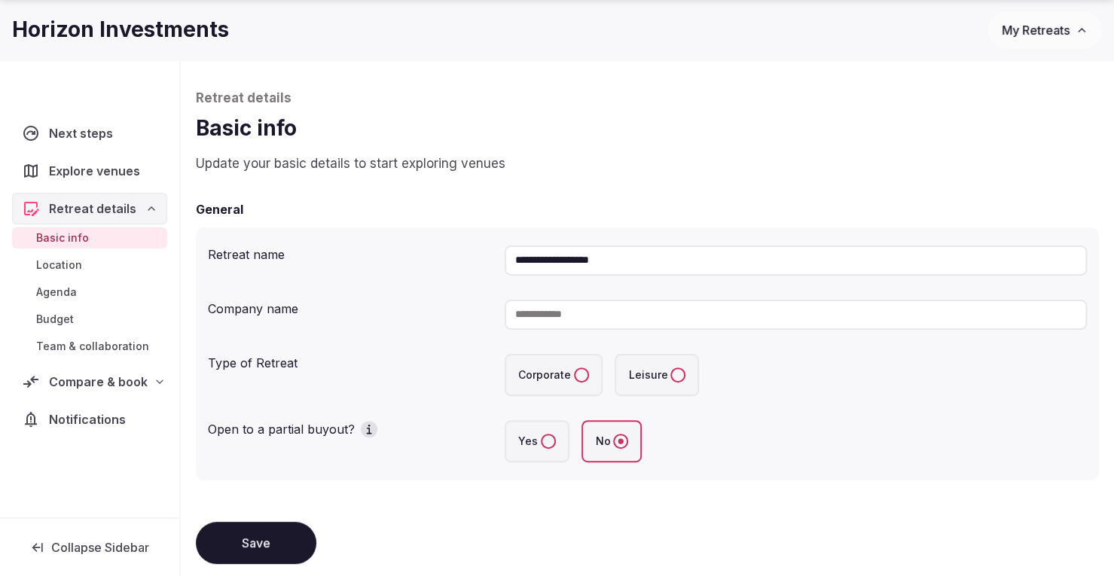
scroll to position [75, 0]
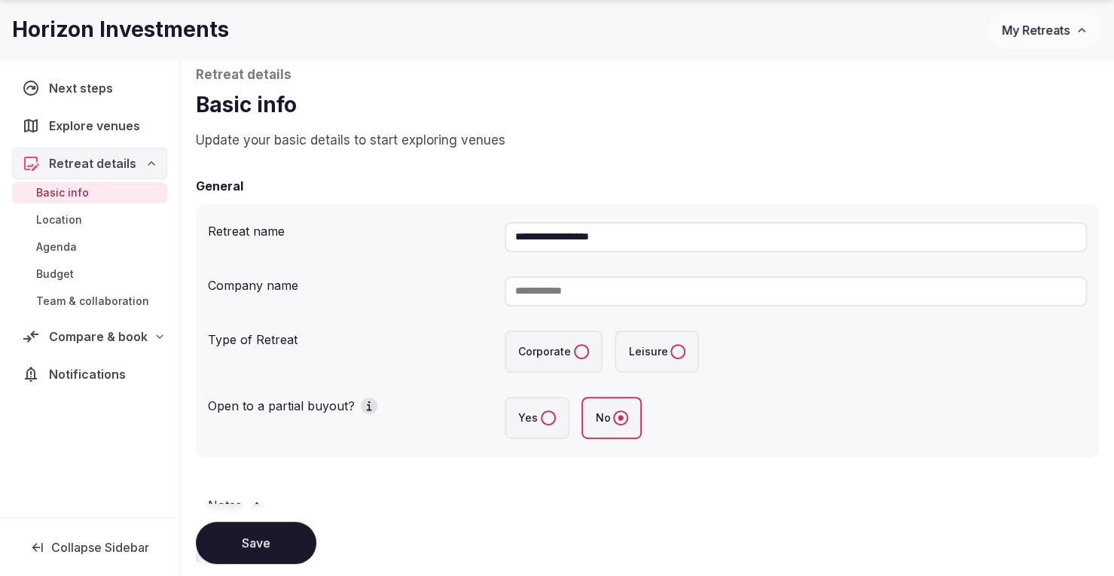
click at [600, 291] on input at bounding box center [796, 291] width 582 height 30
drag, startPoint x: 583, startPoint y: 237, endPoint x: 434, endPoint y: 242, distance: 149.2
click at [434, 242] on div "**********" at bounding box center [647, 237] width 879 height 42
click at [581, 293] on input at bounding box center [796, 291] width 582 height 30
paste input "**********"
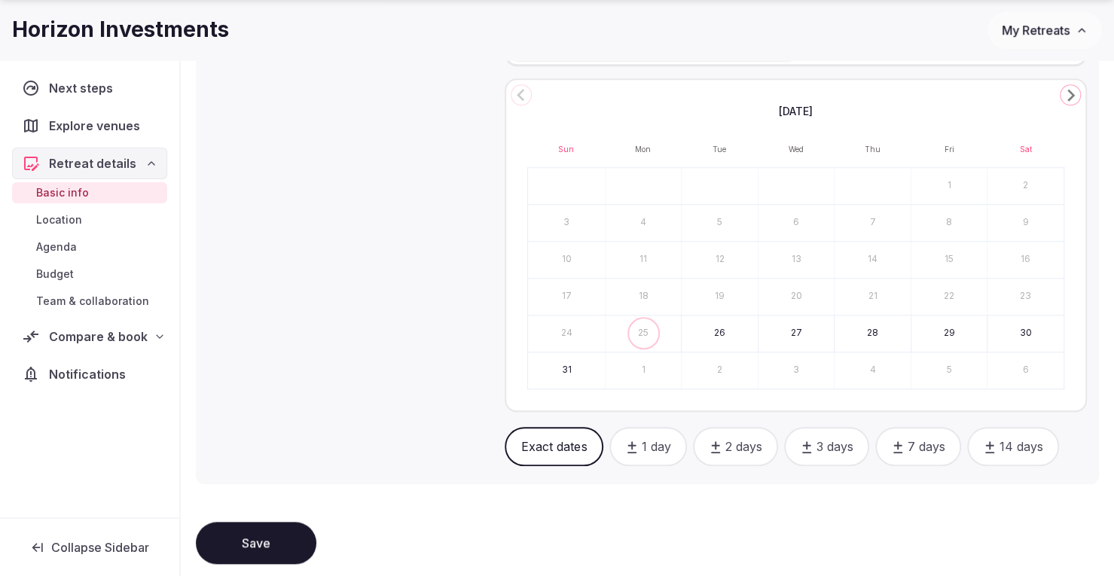
scroll to position [979, 0]
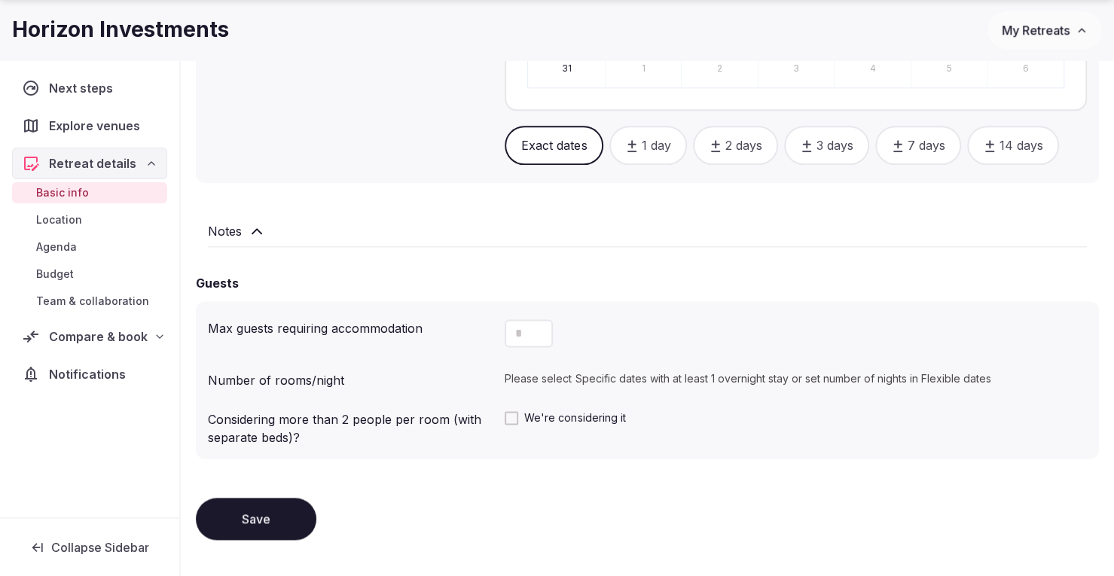
type input "**********"
click at [527, 337] on input "number" at bounding box center [529, 333] width 48 height 28
drag, startPoint x: 532, startPoint y: 331, endPoint x: 512, endPoint y: 331, distance: 19.6
click at [512, 331] on div "*" at bounding box center [529, 333] width 48 height 28
drag, startPoint x: 512, startPoint y: 328, endPoint x: 530, endPoint y: 326, distance: 18.2
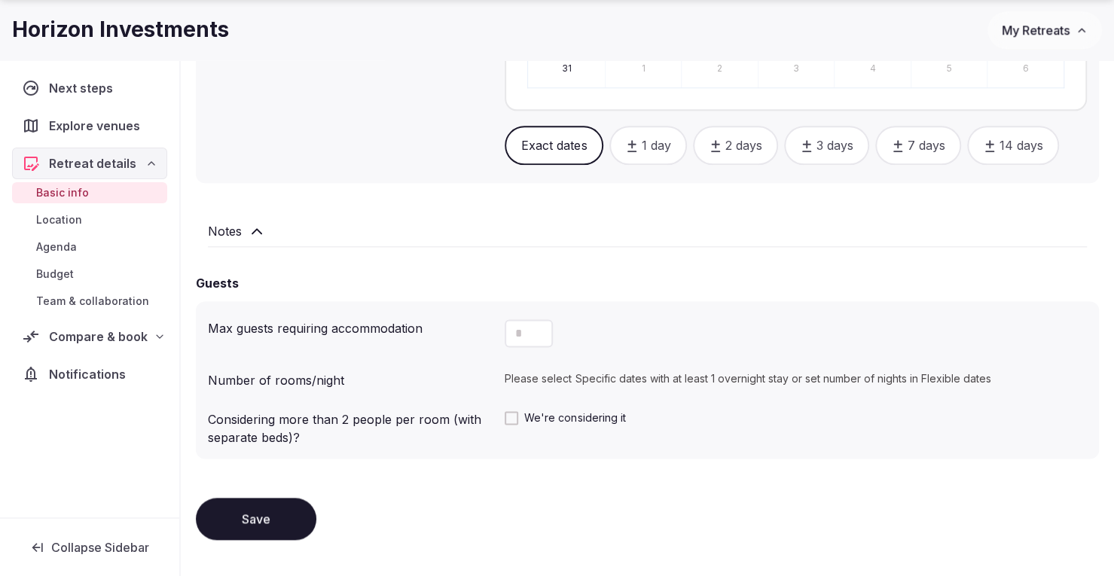
click at [530, 326] on div "*" at bounding box center [529, 333] width 48 height 28
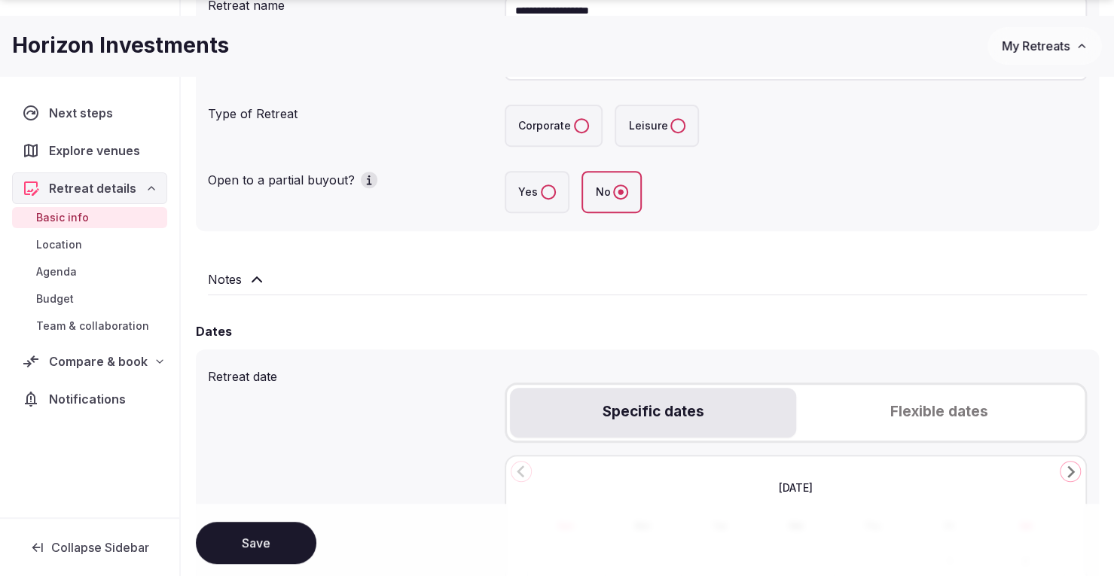
scroll to position [377, 0]
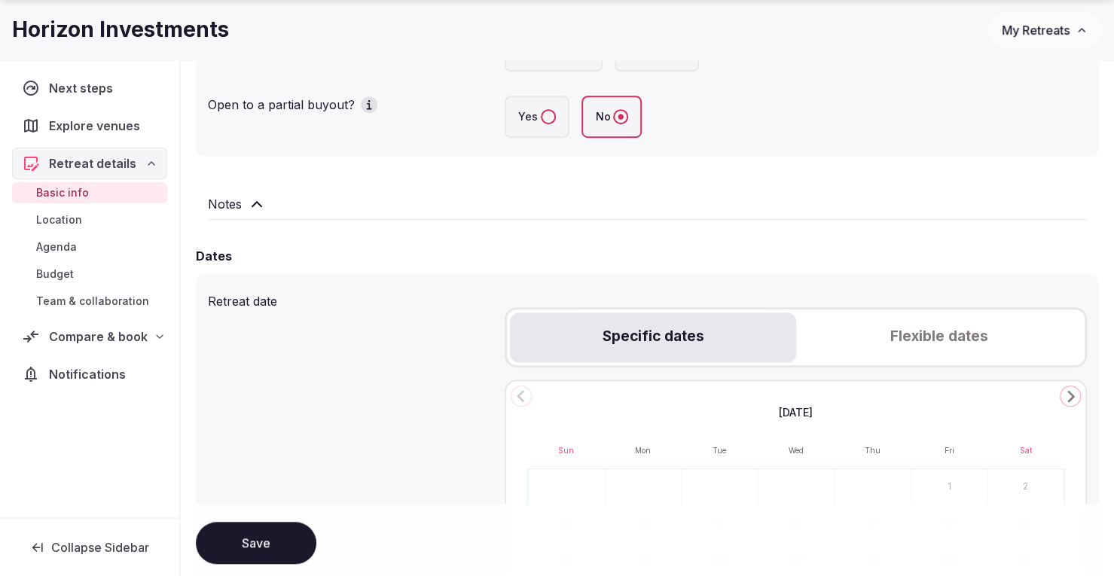
type input "***"
click at [907, 343] on button "Flexible dates" at bounding box center [938, 338] width 285 height 50
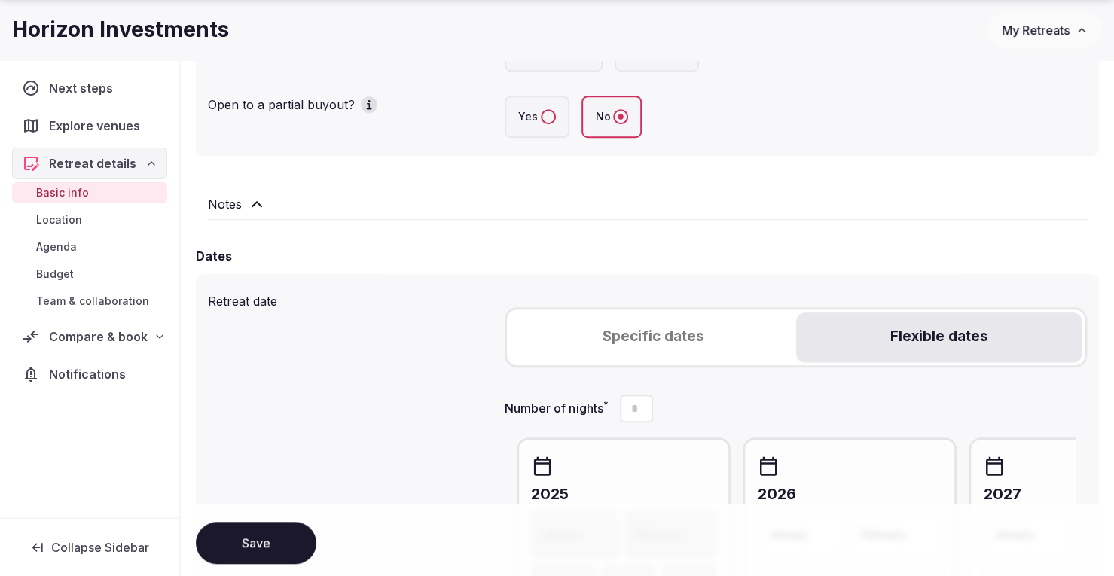
drag, startPoint x: 646, startPoint y: 411, endPoint x: 608, endPoint y: 413, distance: 38.5
click at [610, 413] on label "Number of nights *" at bounding box center [579, 409] width 148 height 28
click at [620, 413] on input "Number of nights *" at bounding box center [636, 409] width 33 height 28
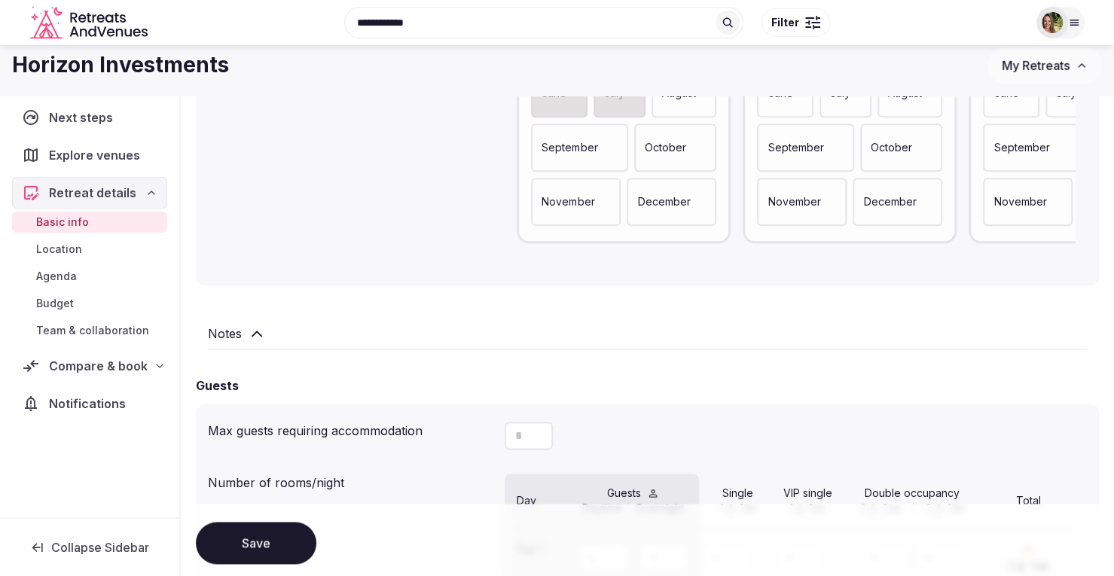
scroll to position [828, 0]
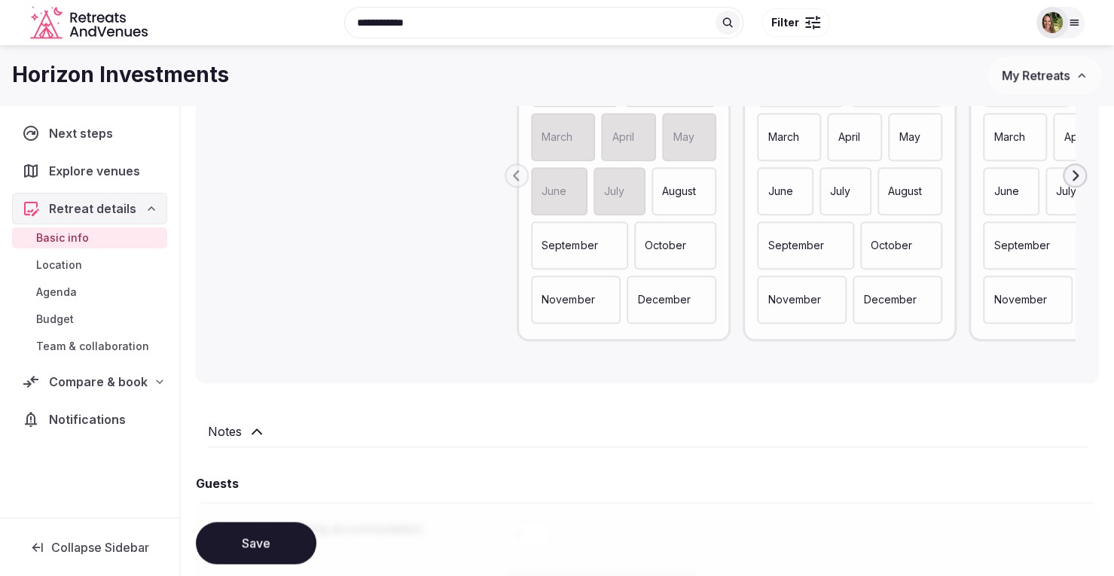
type input "*"
click at [675, 248] on p "October" at bounding box center [665, 245] width 41 height 15
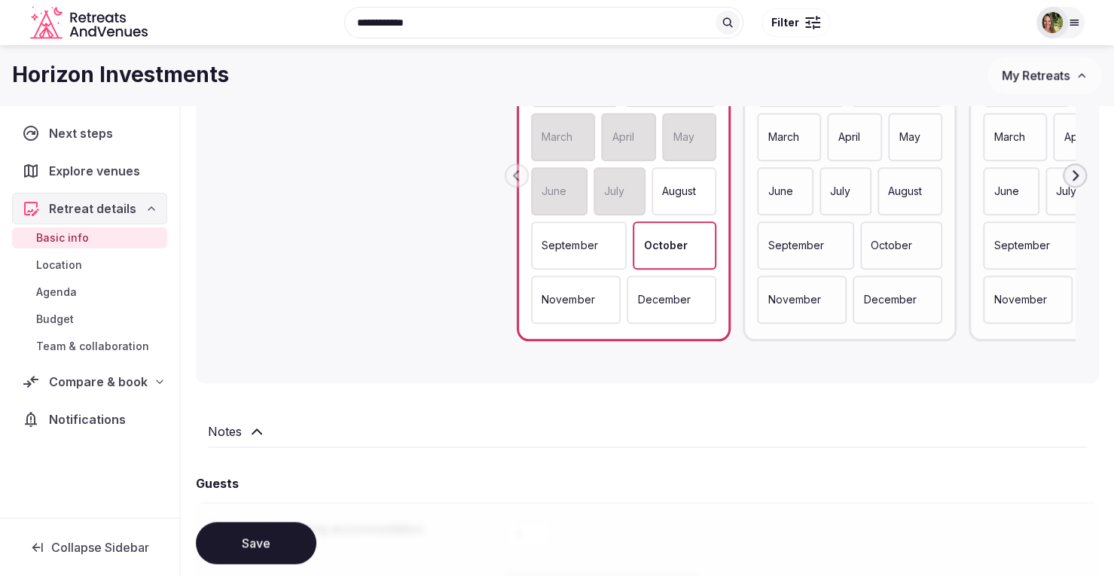
click at [583, 297] on p "November" at bounding box center [567, 299] width 53 height 15
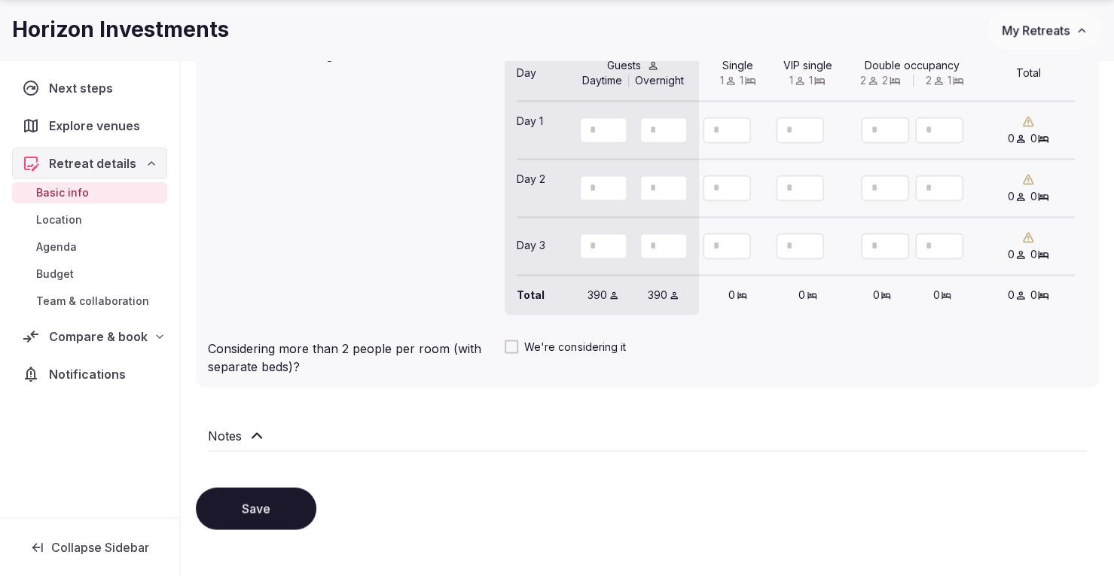
scroll to position [1356, 0]
drag, startPoint x: 882, startPoint y: 128, endPoint x: 865, endPoint y: 130, distance: 16.6
click at [865, 130] on input "number" at bounding box center [885, 128] width 48 height 26
type input "**"
drag, startPoint x: 725, startPoint y: 133, endPoint x: 697, endPoint y: 133, distance: 27.9
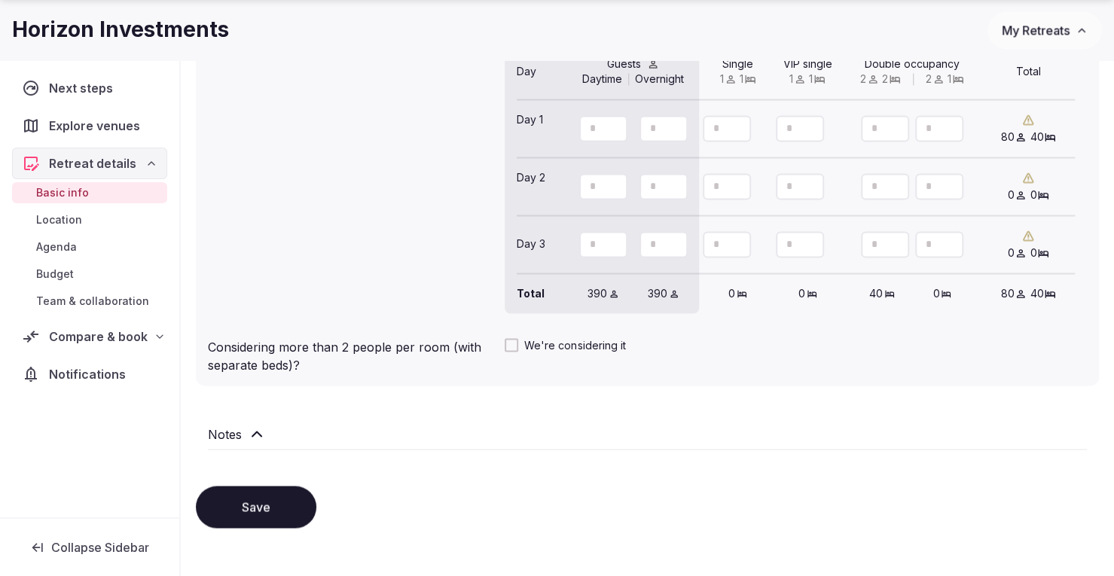
click at [697, 133] on div "Day 1 *** *** ** 80 40" at bounding box center [796, 129] width 558 height 58
type input "**"
click at [526, 137] on icon at bounding box center [524, 137] width 14 height 14
type input "**"
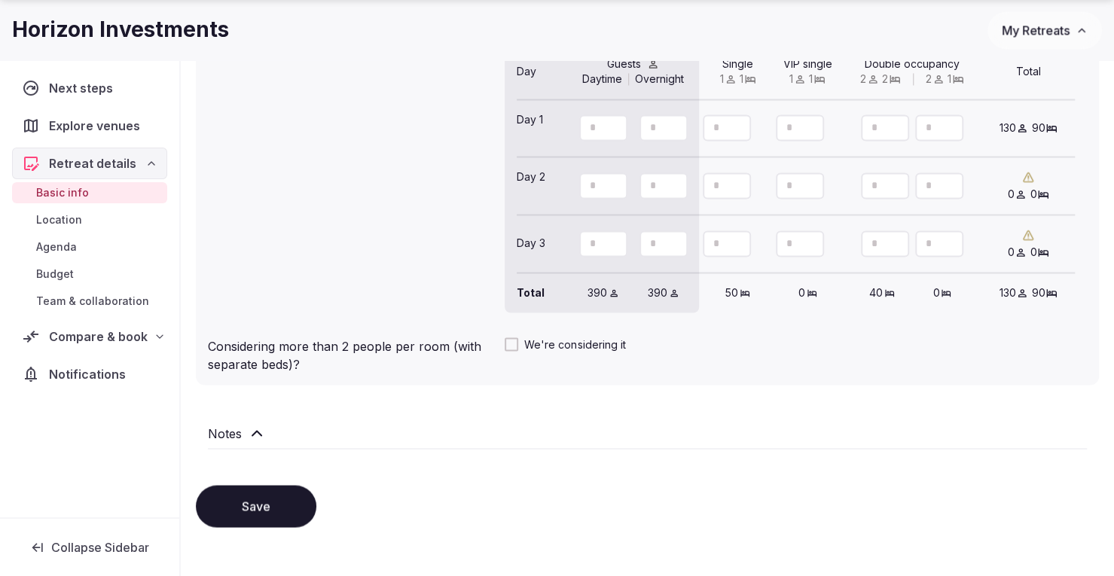
type input "**"
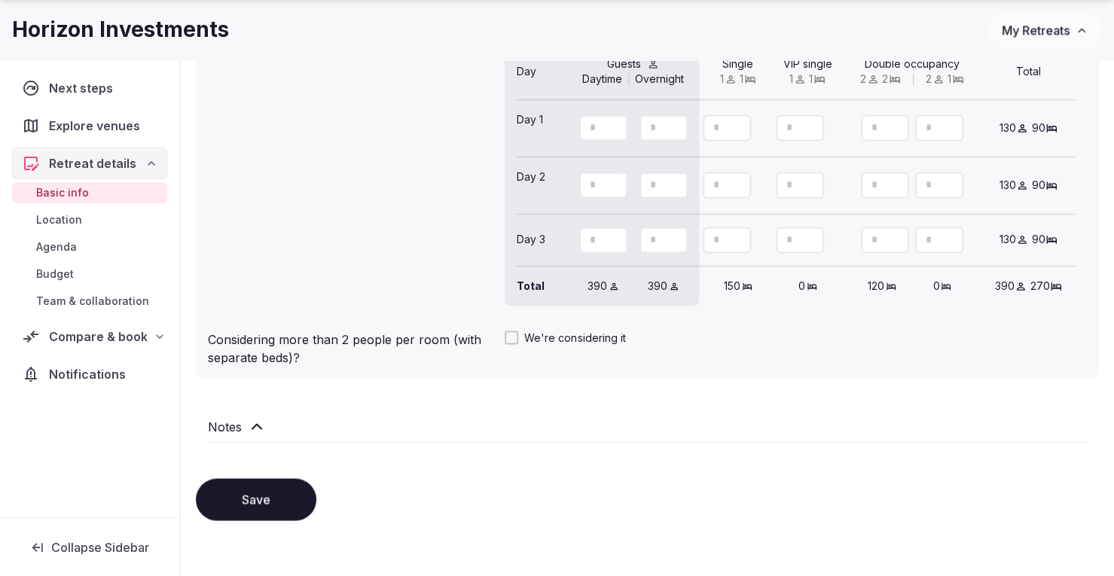
click at [256, 502] on button "Save" at bounding box center [256, 499] width 120 height 42
click at [77, 340] on span "Compare & book" at bounding box center [98, 337] width 99 height 18
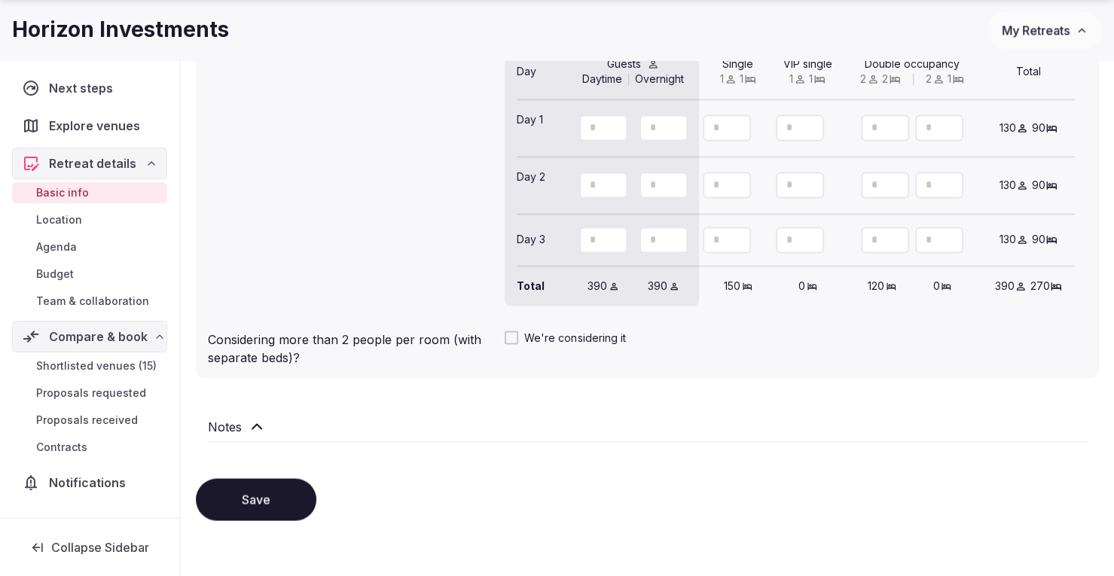
click at [92, 359] on span "Shortlisted venues (15)" at bounding box center [96, 365] width 120 height 15
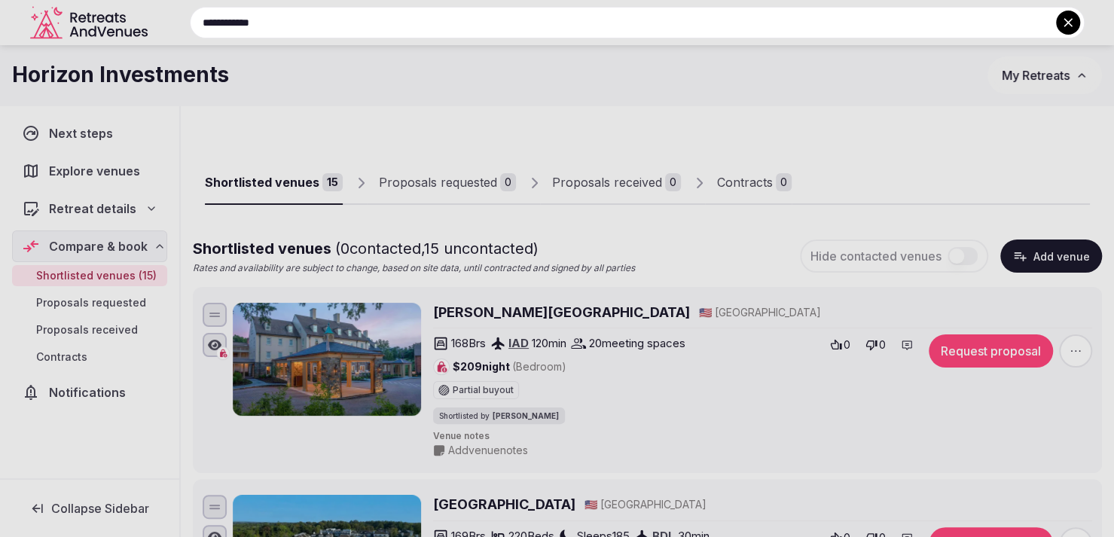
drag, startPoint x: 428, startPoint y: 25, endPoint x: 313, endPoint y: 38, distance: 116.8
click at [313, 38] on div "**********" at bounding box center [619, 23] width 931 height 32
click at [1075, 29] on icon at bounding box center [1067, 22] width 15 height 15
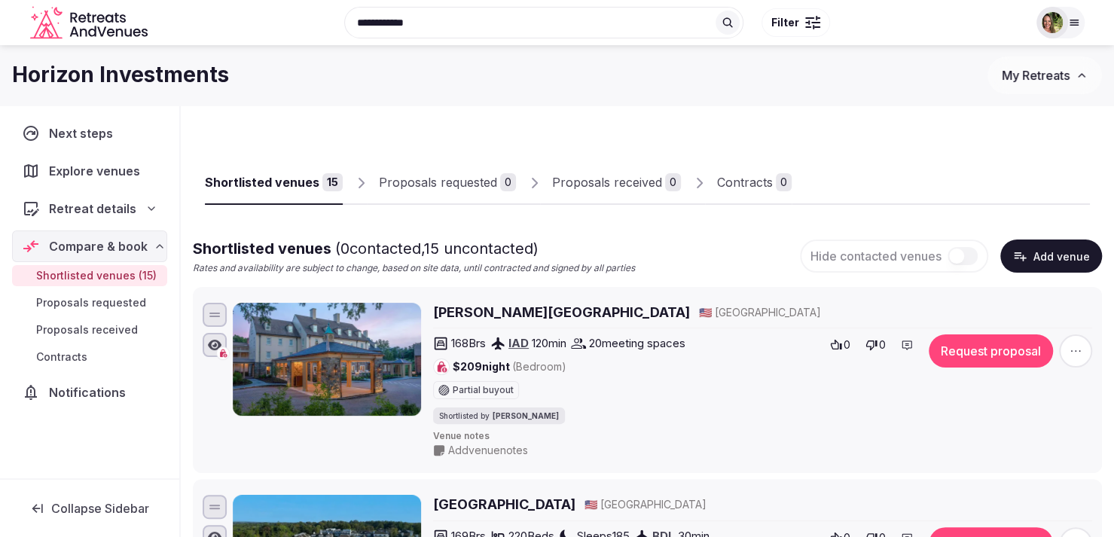
click at [479, 311] on h2 "Boar's Head Resort" at bounding box center [561, 312] width 257 height 19
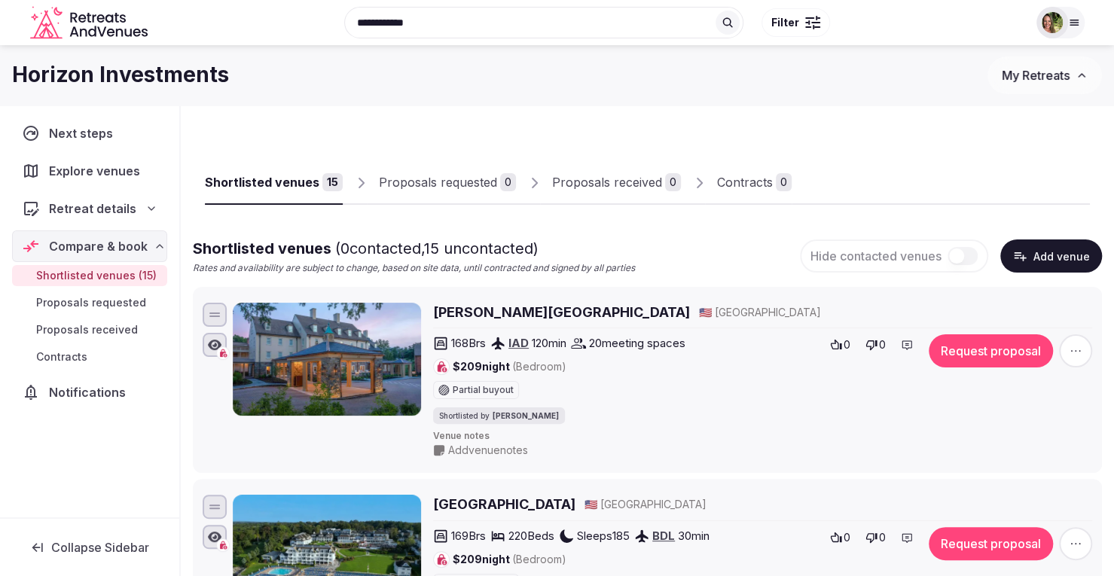
click at [980, 341] on button "Request proposal" at bounding box center [991, 350] width 124 height 33
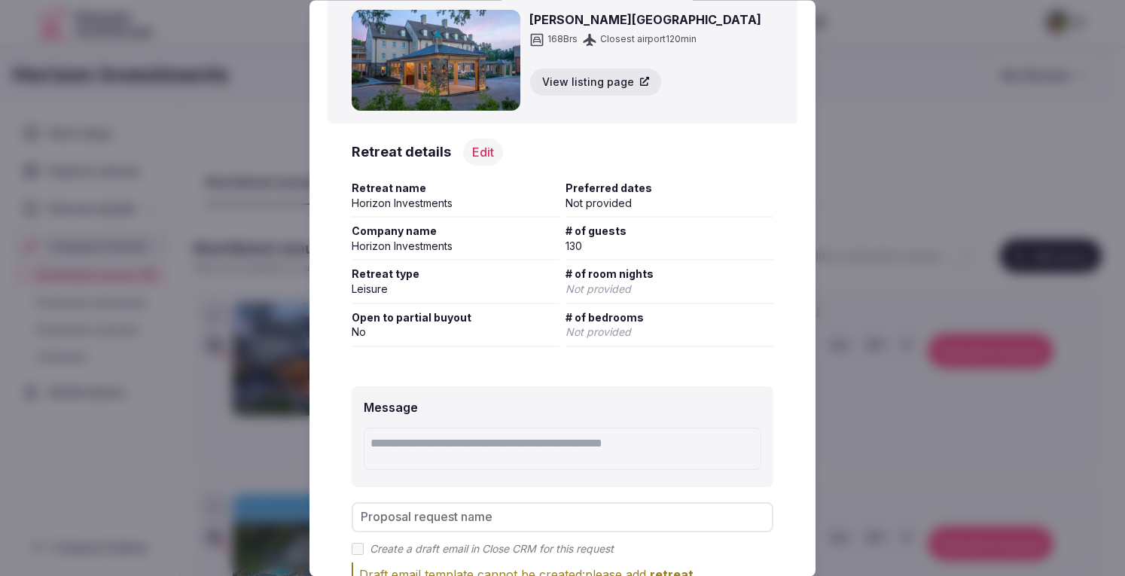
scroll to position [179, 0]
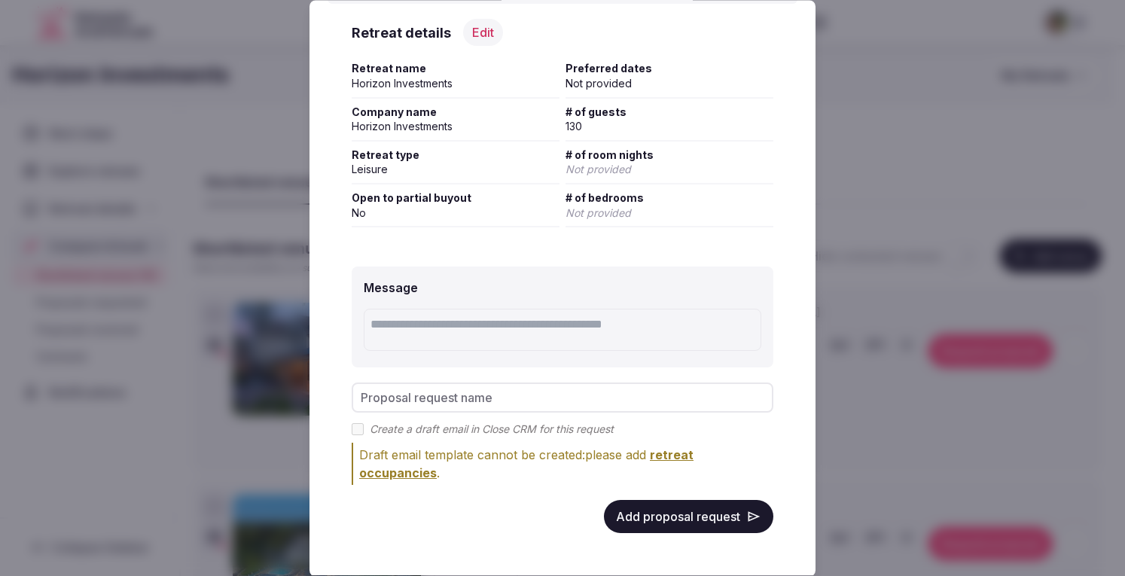
click at [408, 474] on span "retreat occupancies" at bounding box center [526, 464] width 334 height 33
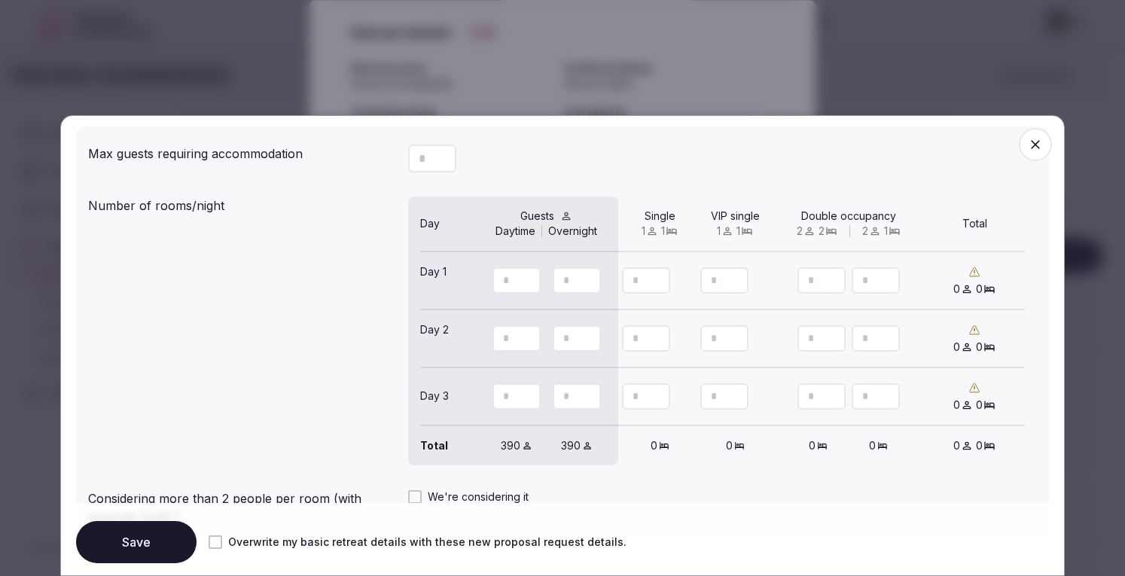
scroll to position [1313, 0]
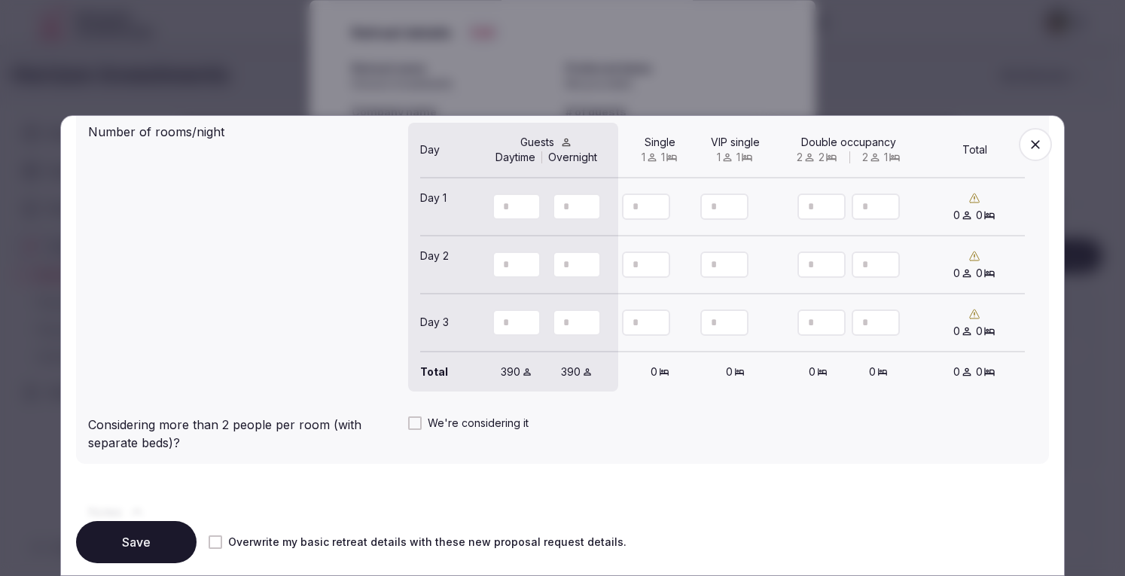
drag, startPoint x: 632, startPoint y: 207, endPoint x: 647, endPoint y: 207, distance: 15.1
click at [647, 207] on input "number" at bounding box center [646, 207] width 48 height 26
type input "**"
click at [425, 215] on icon at bounding box center [427, 216] width 14 height 14
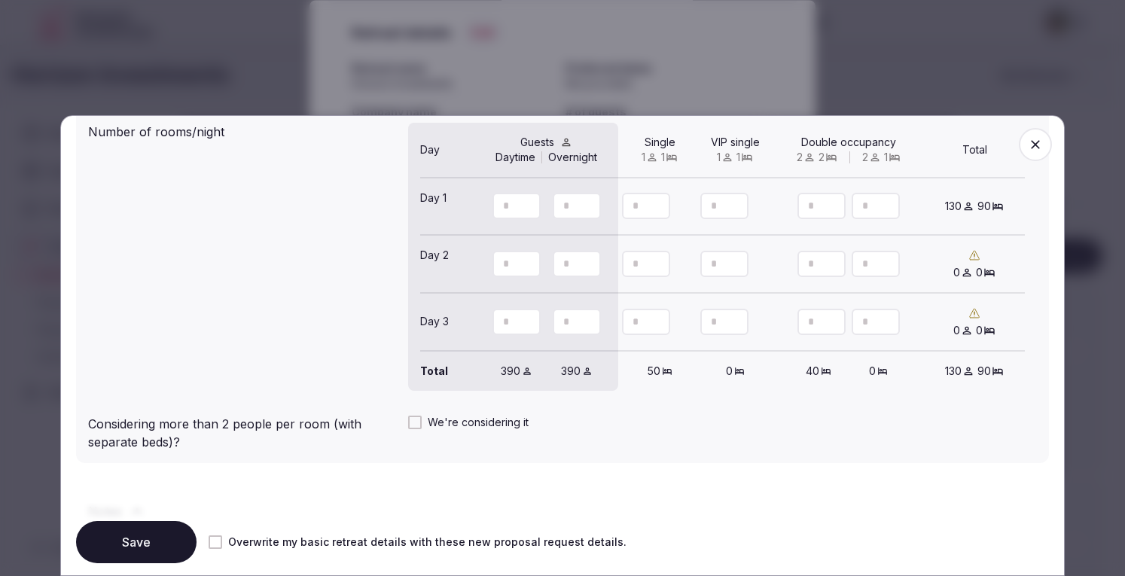
type input "**"
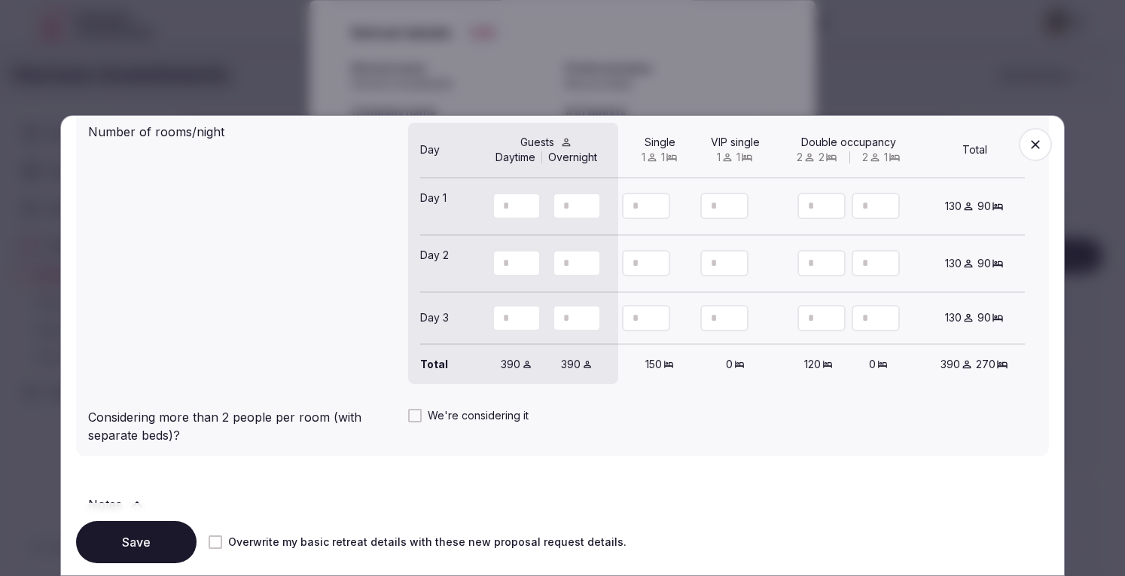
click at [128, 540] on button "Save" at bounding box center [136, 542] width 120 height 42
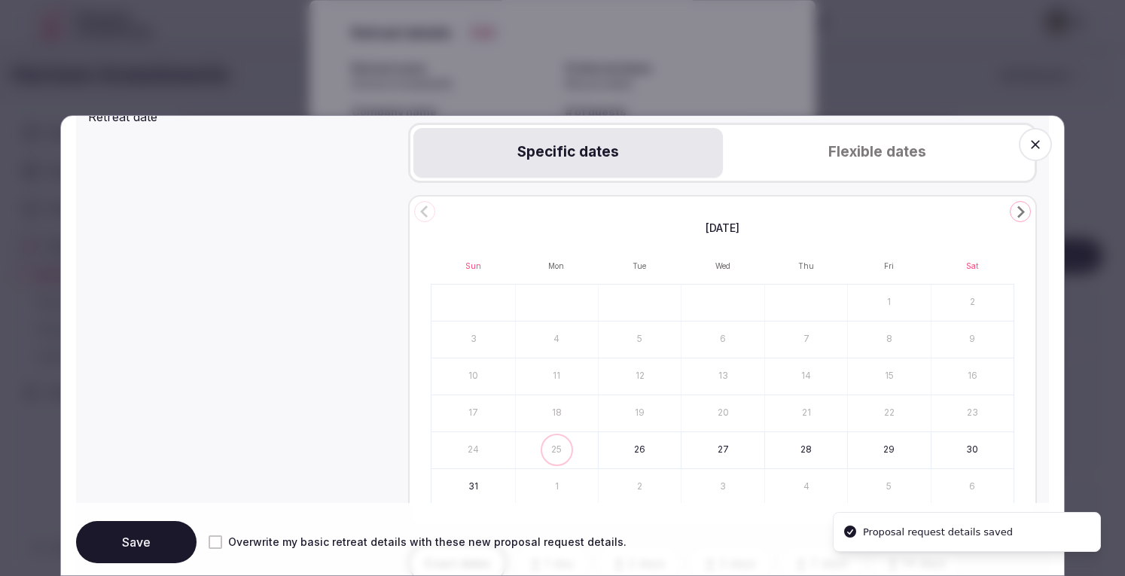
scroll to position [633, 0]
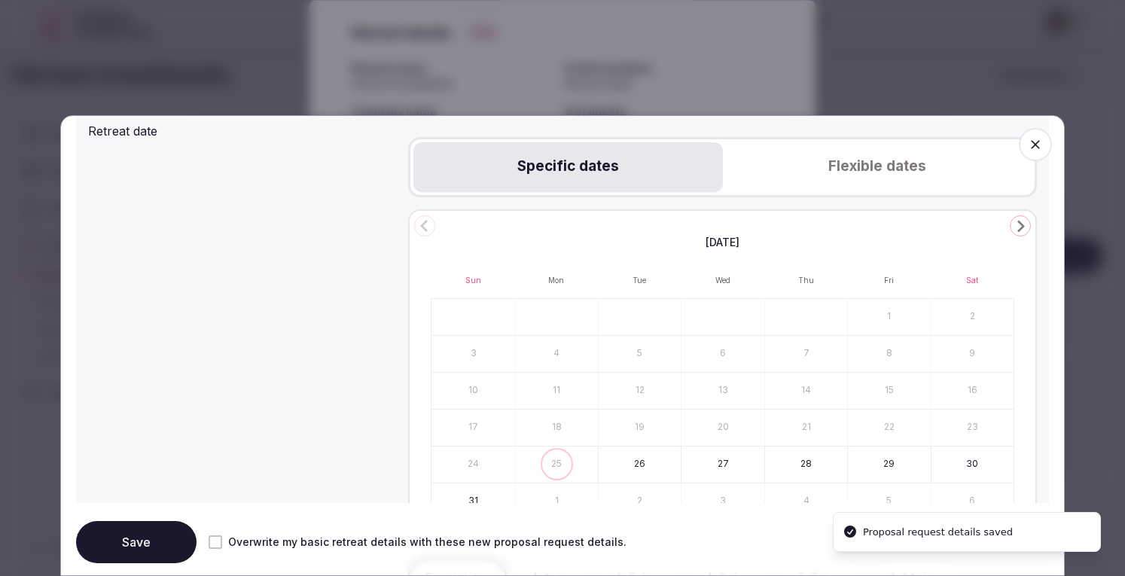
click at [904, 163] on button "Flexible dates" at bounding box center [877, 167] width 309 height 50
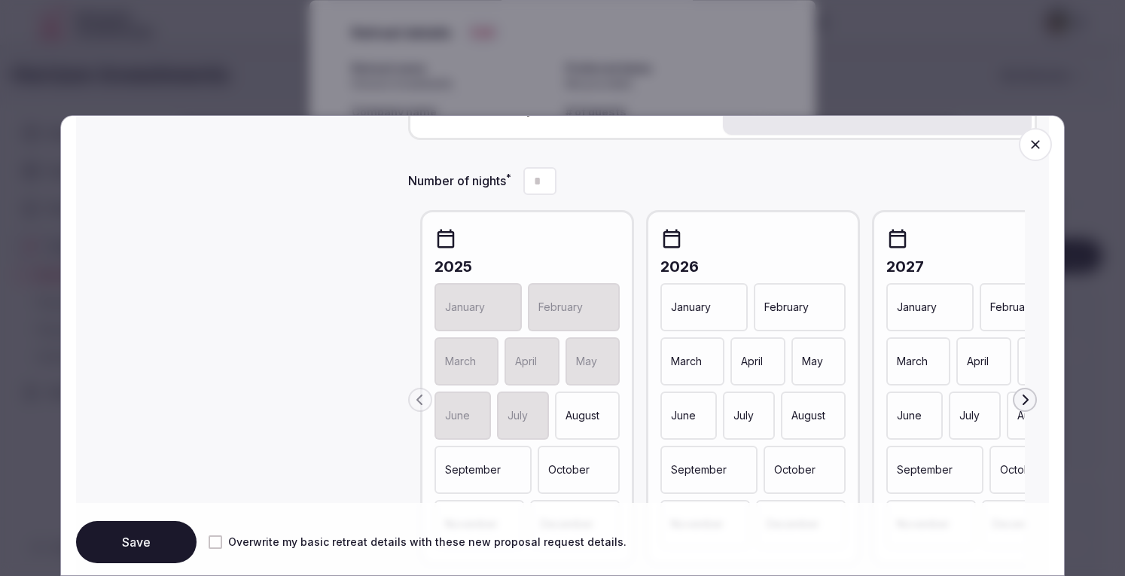
scroll to position [708, 0]
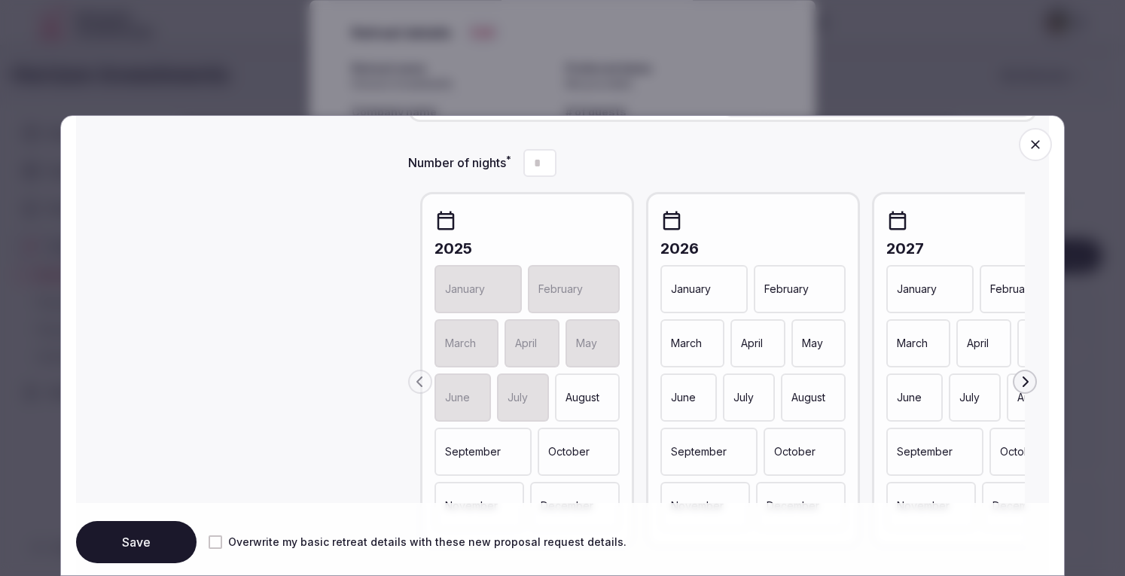
click at [697, 291] on p "January" at bounding box center [691, 289] width 40 height 15
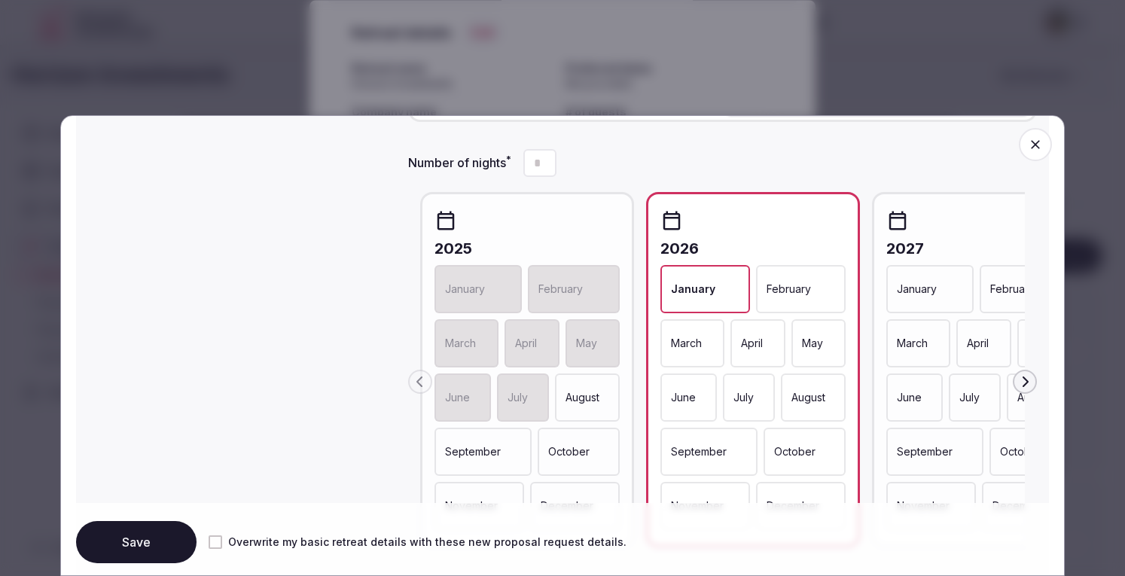
click at [810, 291] on div "February" at bounding box center [801, 289] width 90 height 48
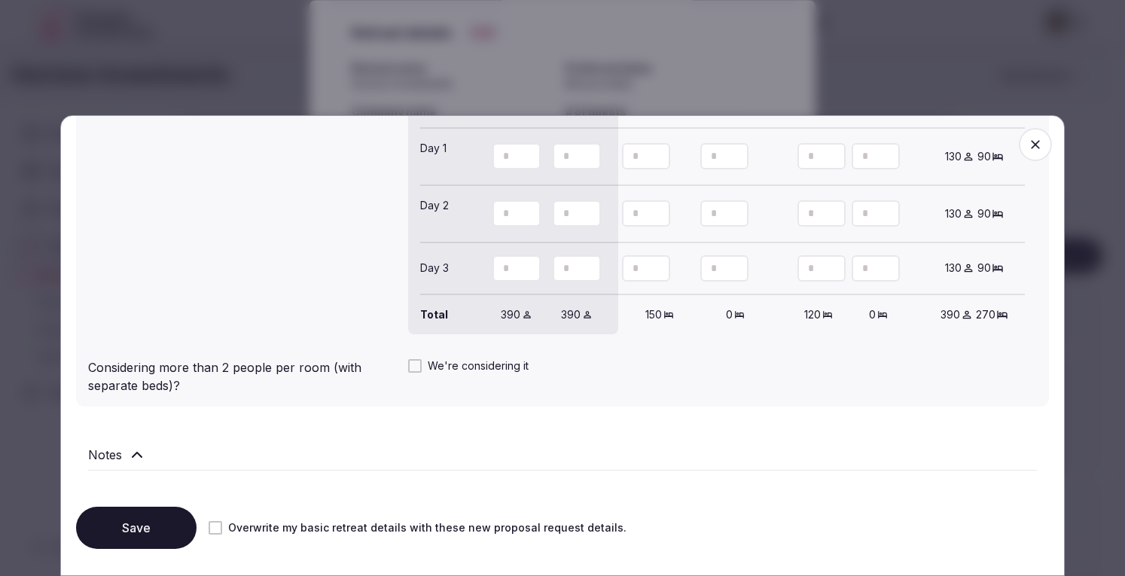
scroll to position [1462, 0]
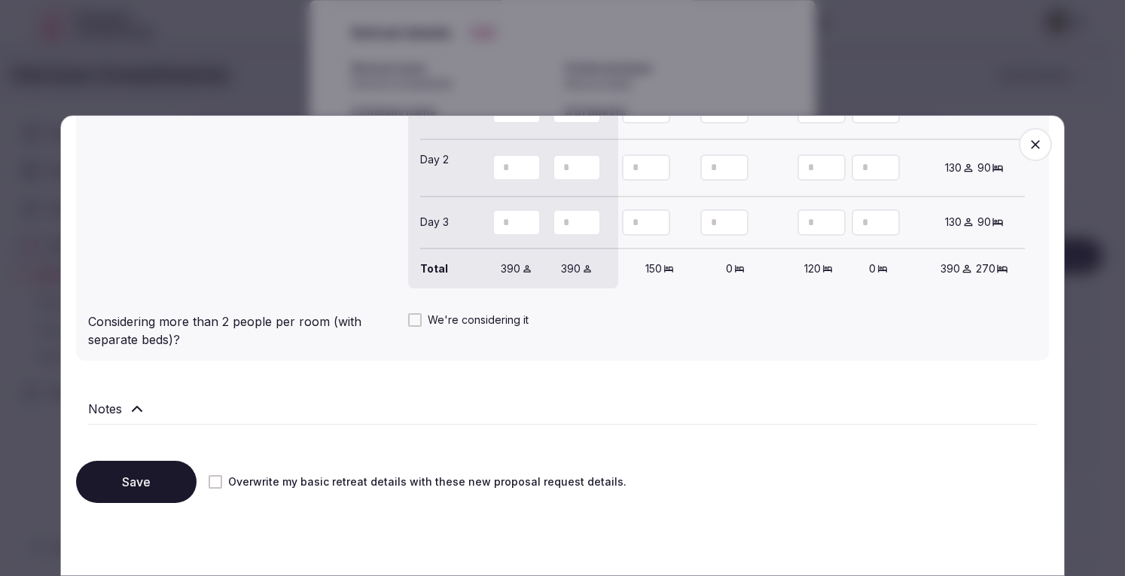
click at [152, 491] on button "Save" at bounding box center [136, 482] width 120 height 42
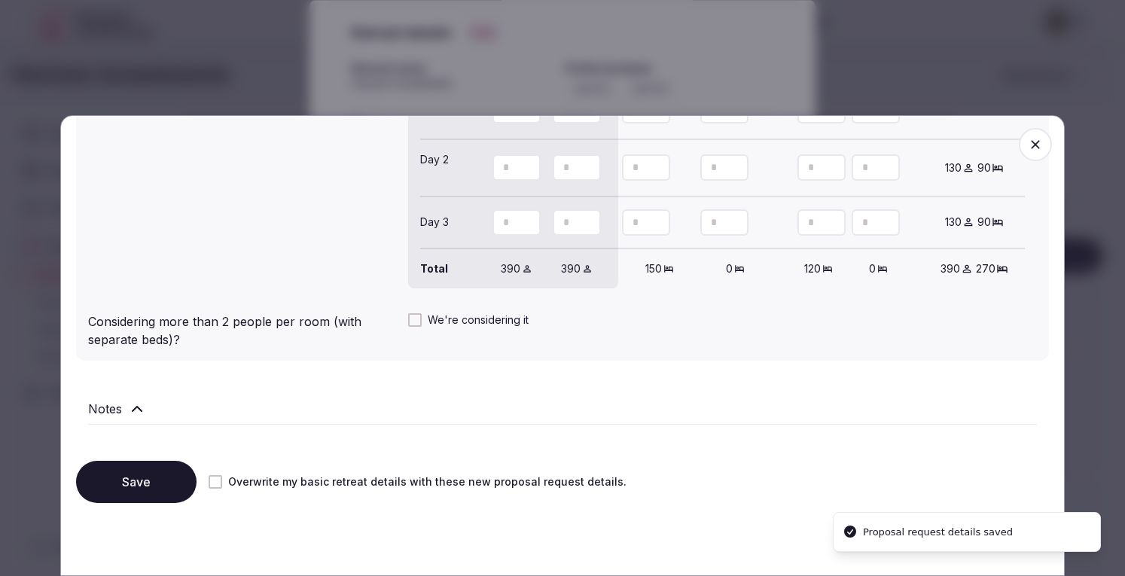
click at [1030, 143] on icon "button" at bounding box center [1035, 144] width 15 height 15
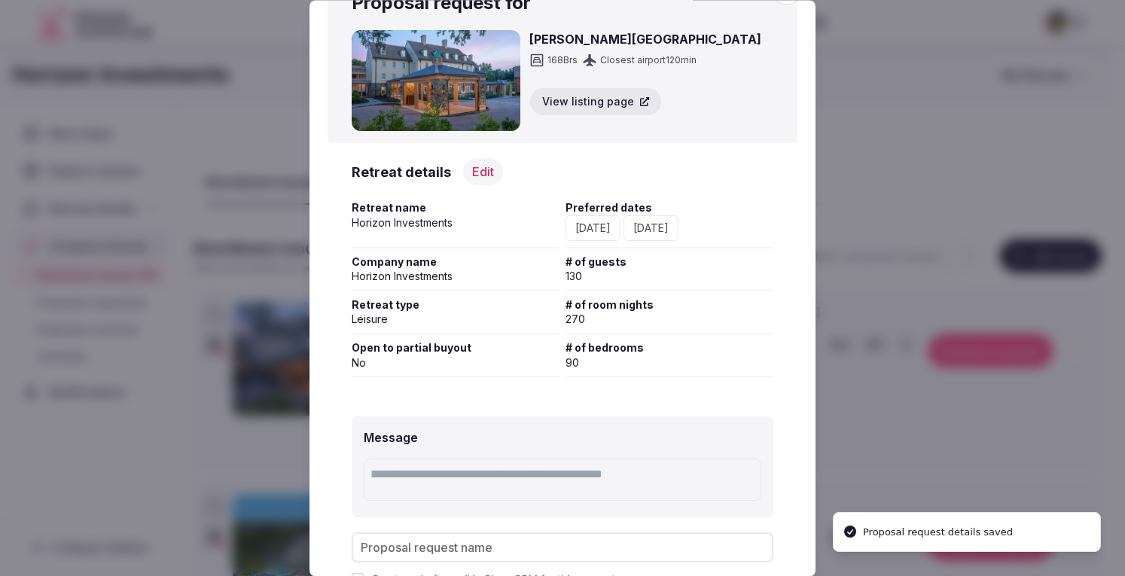
scroll to position [0, 0]
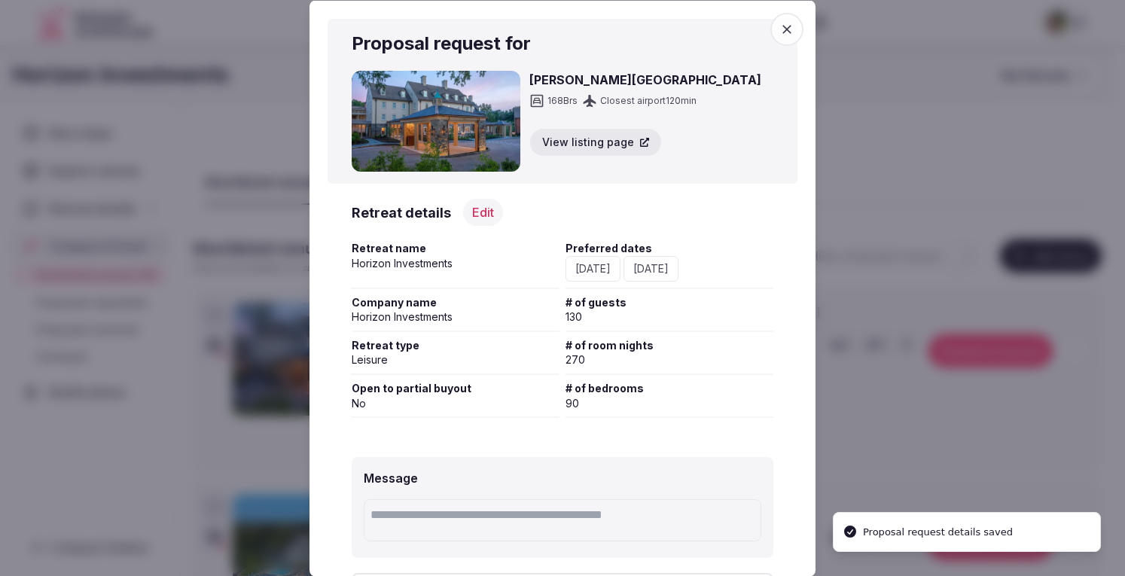
click at [779, 25] on icon "button" at bounding box center [786, 28] width 15 height 15
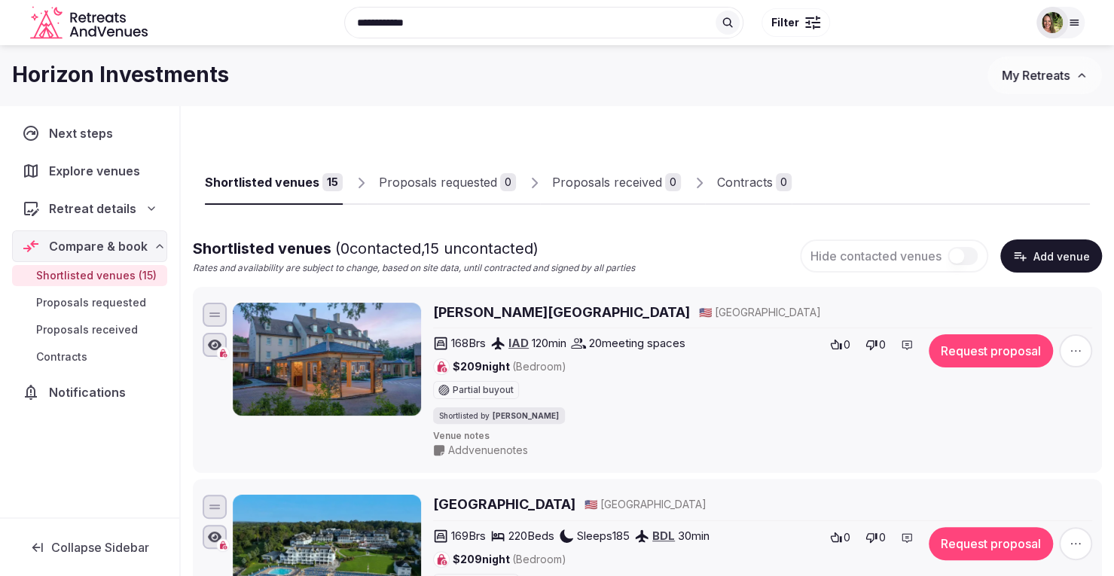
click at [995, 354] on button "Request proposal" at bounding box center [991, 350] width 124 height 33
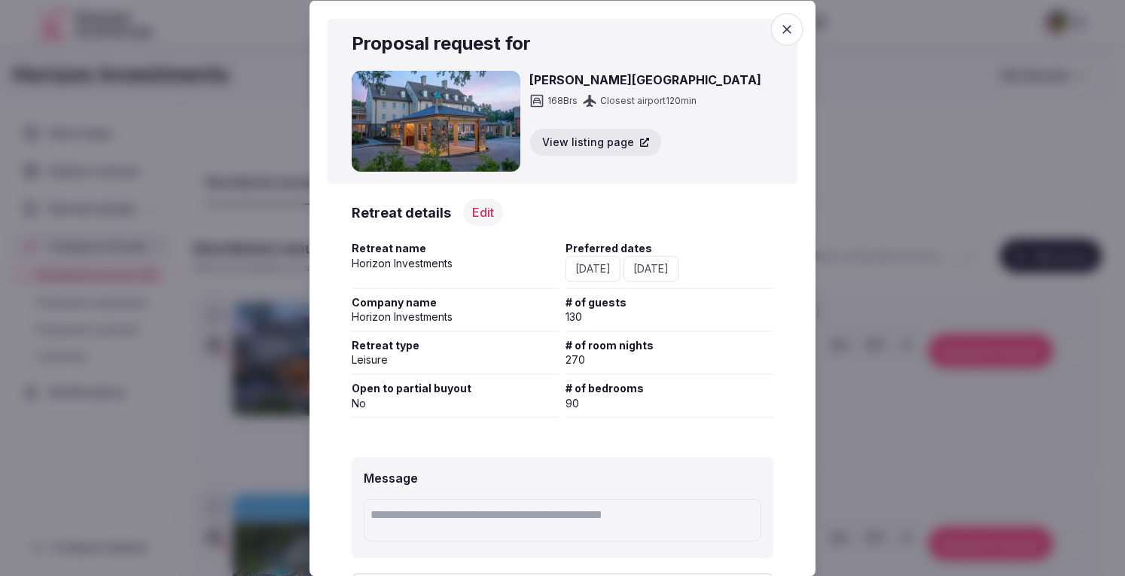
click at [483, 209] on button "Edit" at bounding box center [483, 212] width 40 height 27
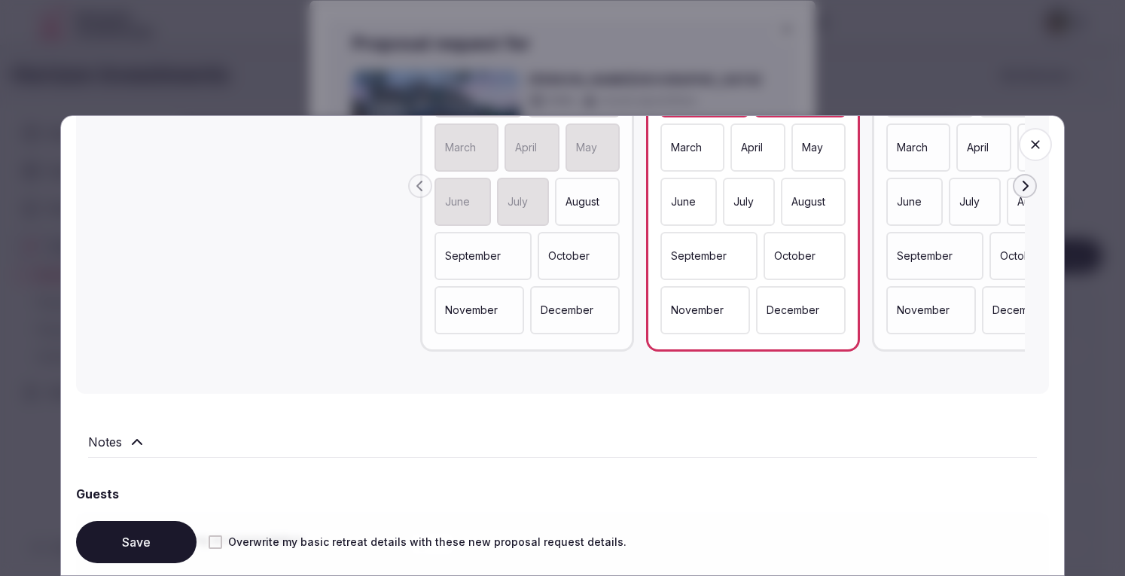
scroll to position [527, 0]
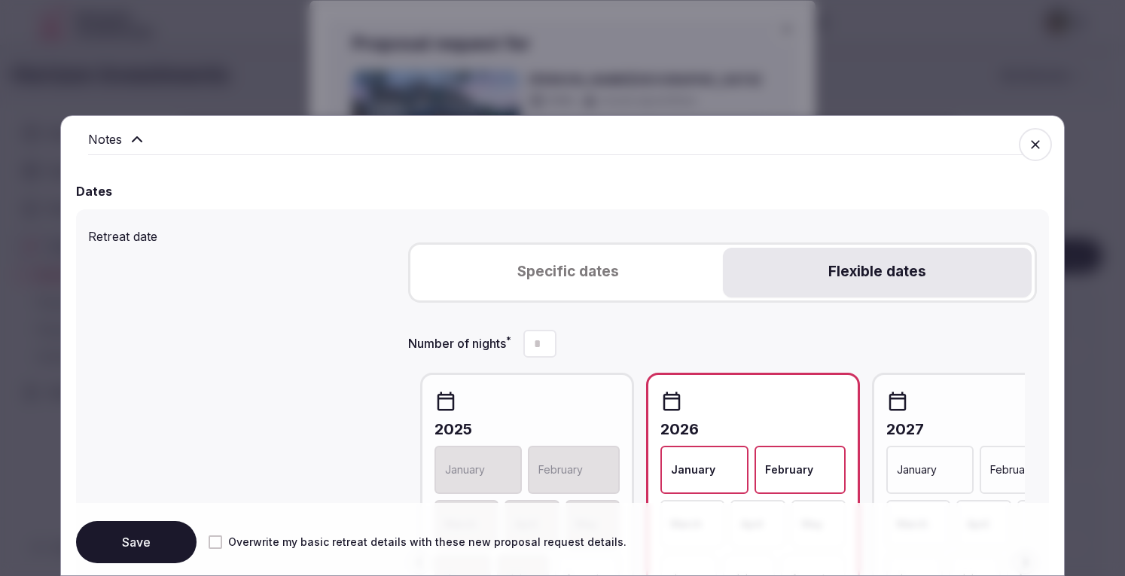
click at [594, 279] on button "Specific dates" at bounding box center [567, 273] width 309 height 50
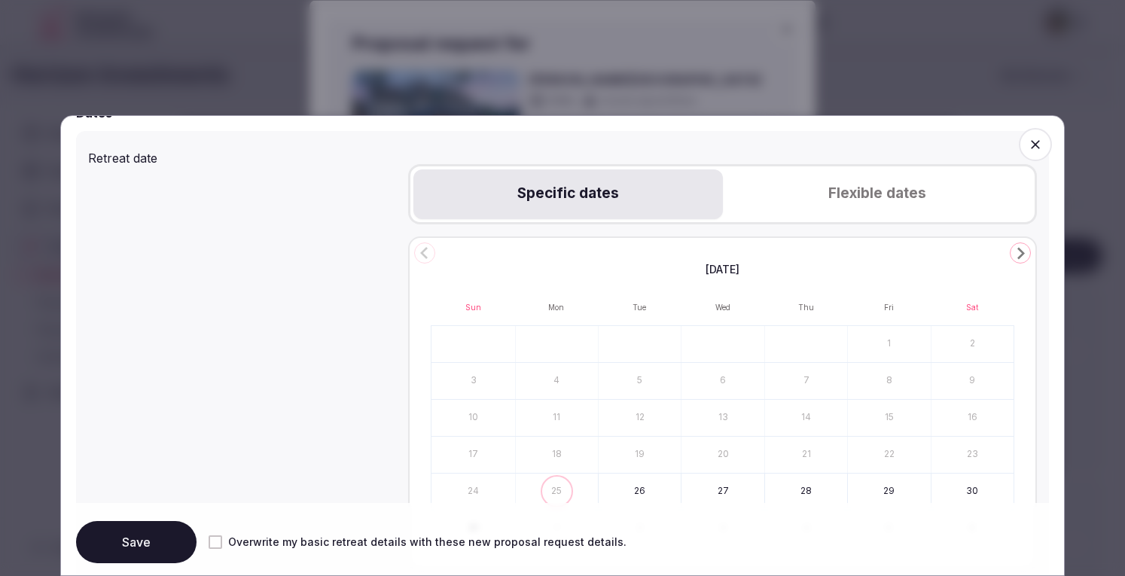
scroll to position [678, 0]
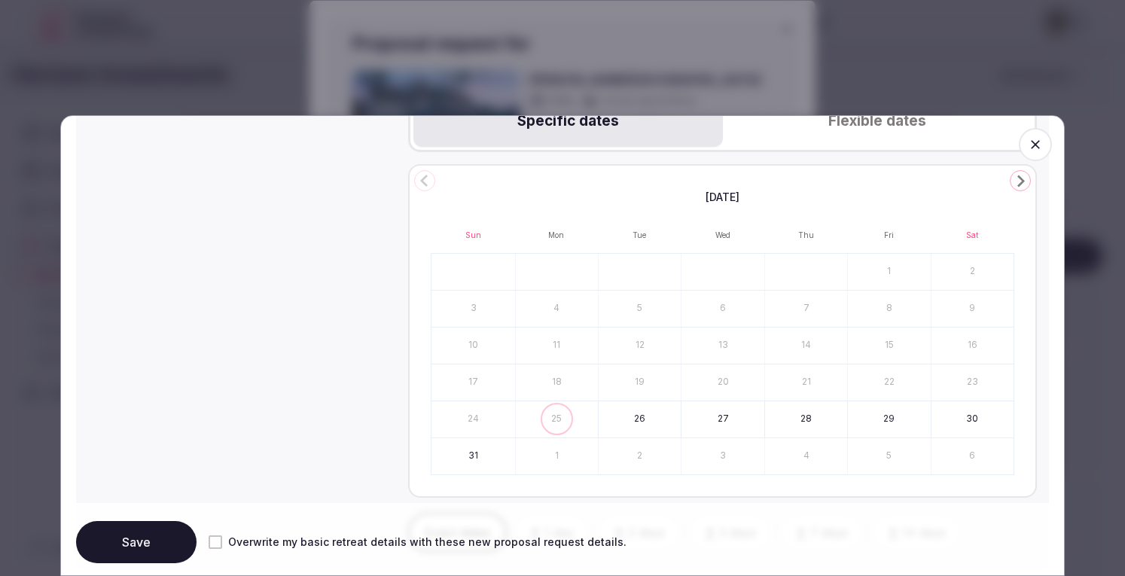
click at [1017, 182] on polygon "Go to the Next Month" at bounding box center [1021, 181] width 8 height 12
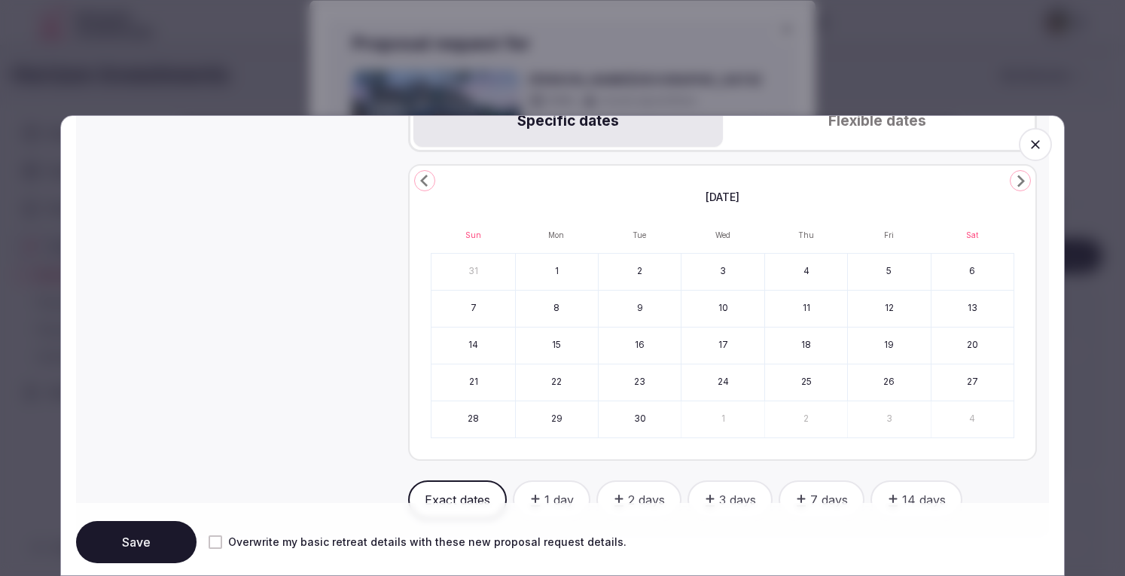
click at [1017, 181] on polygon "Go to the Next Month" at bounding box center [1021, 181] width 8 height 12
click at [1011, 180] on icon "Go to the Next Month" at bounding box center [1020, 181] width 18 height 18
click at [544, 313] on button "3" at bounding box center [557, 309] width 82 height 36
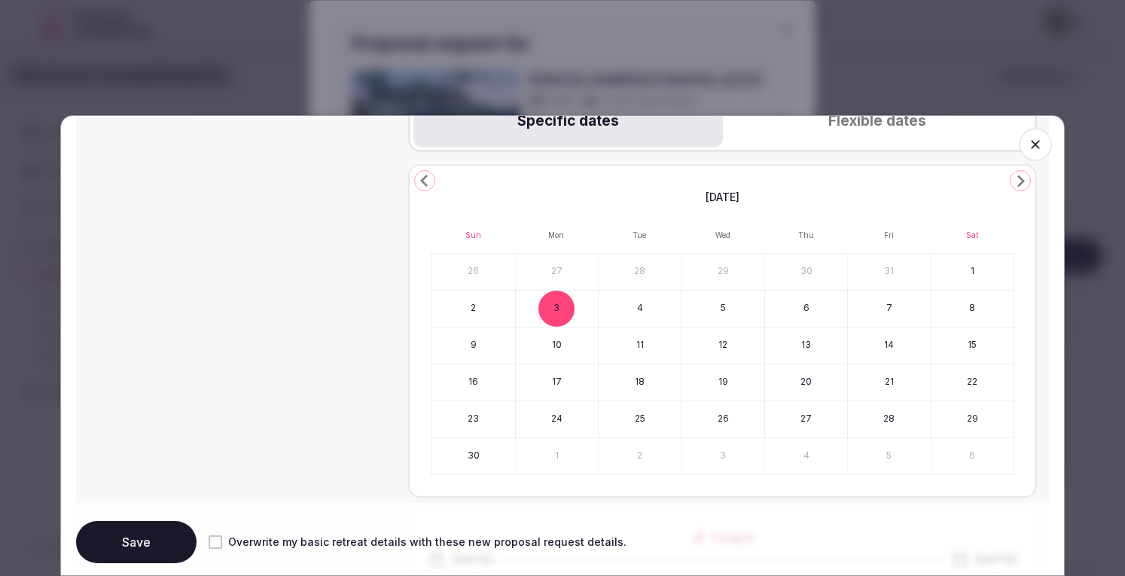
click at [740, 308] on button "5" at bounding box center [723, 309] width 82 height 36
click at [128, 542] on button "Save" at bounding box center [136, 542] width 120 height 42
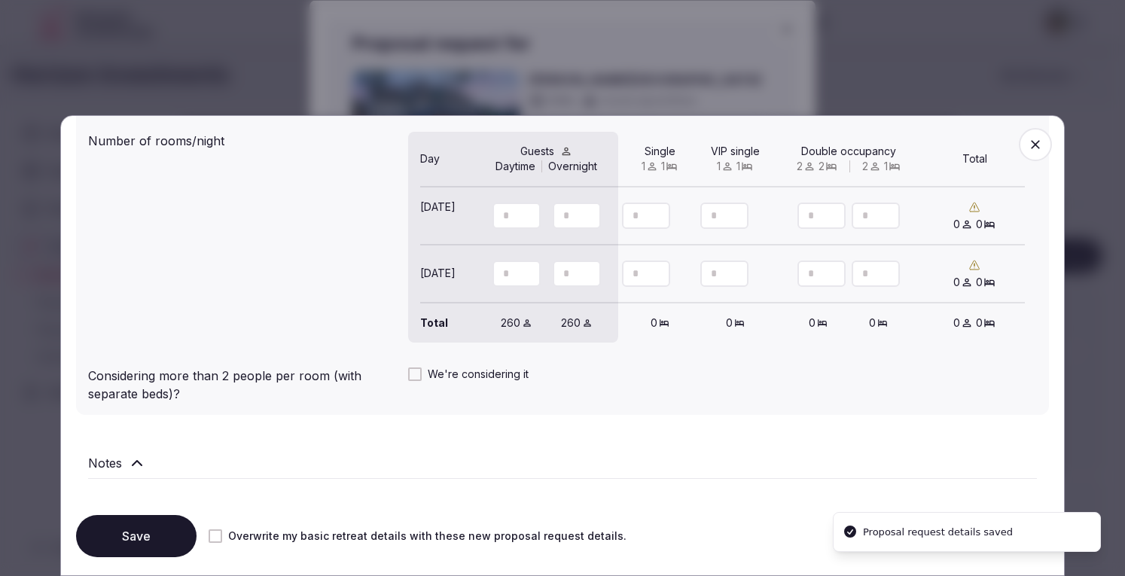
scroll to position [1452, 0]
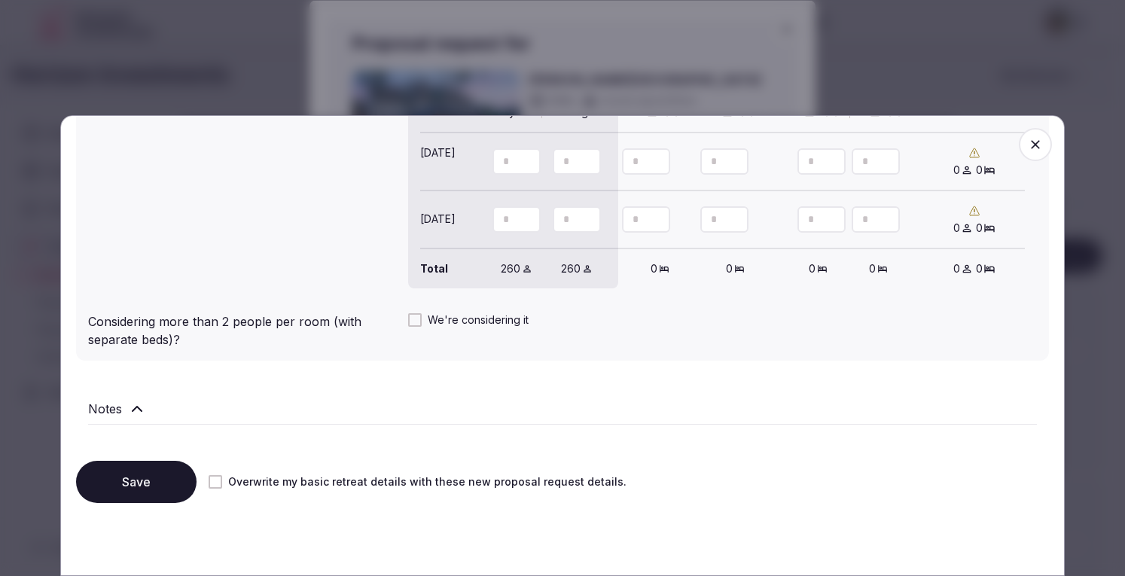
click at [1031, 144] on icon "button" at bounding box center [1035, 144] width 9 height 9
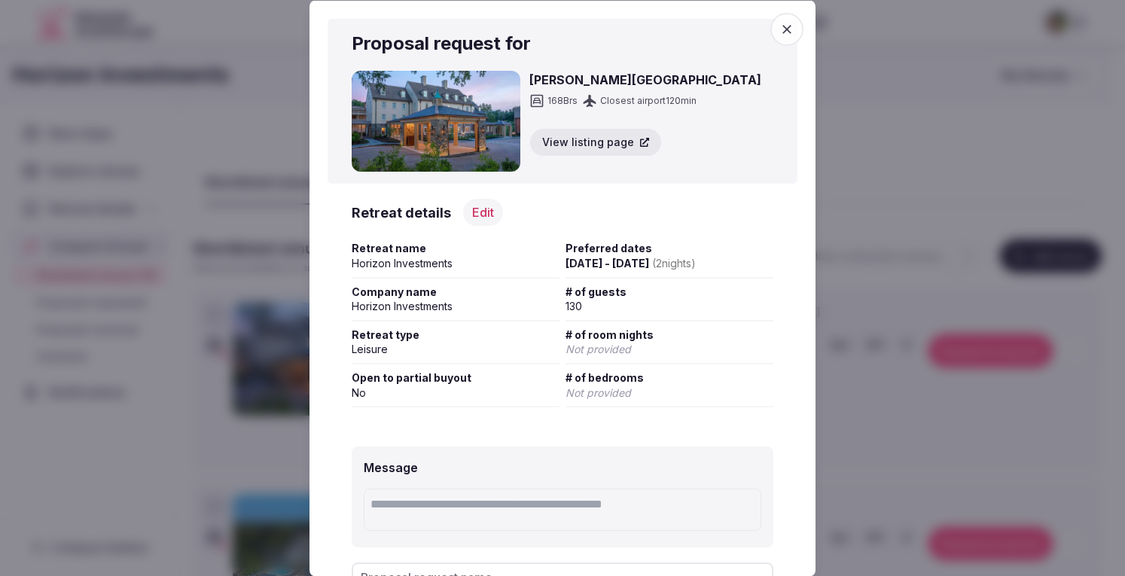
click at [782, 29] on icon "button" at bounding box center [786, 28] width 9 height 9
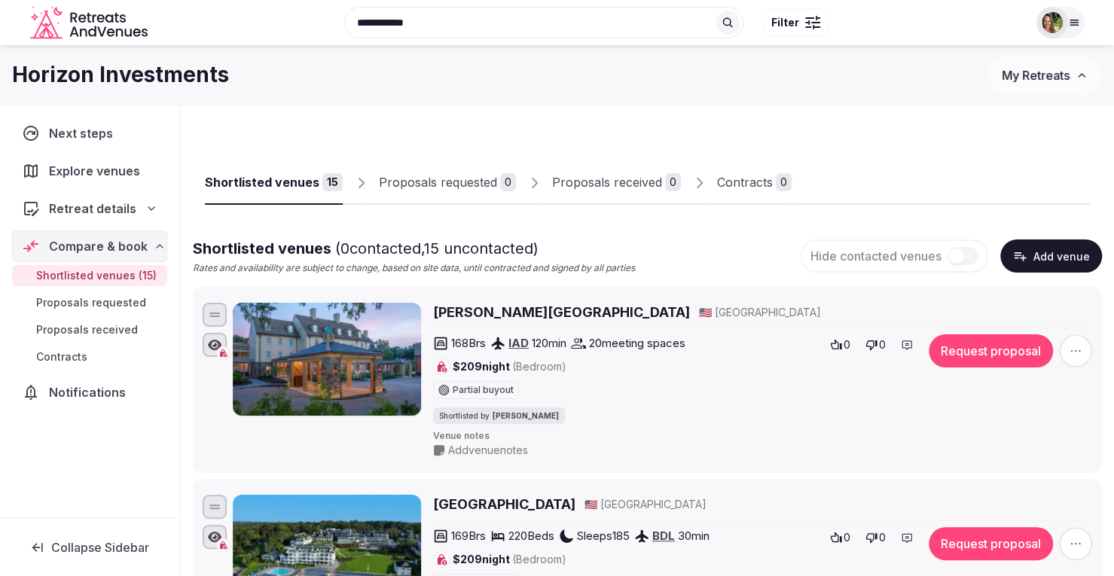
click at [961, 346] on button "Request proposal" at bounding box center [991, 350] width 124 height 33
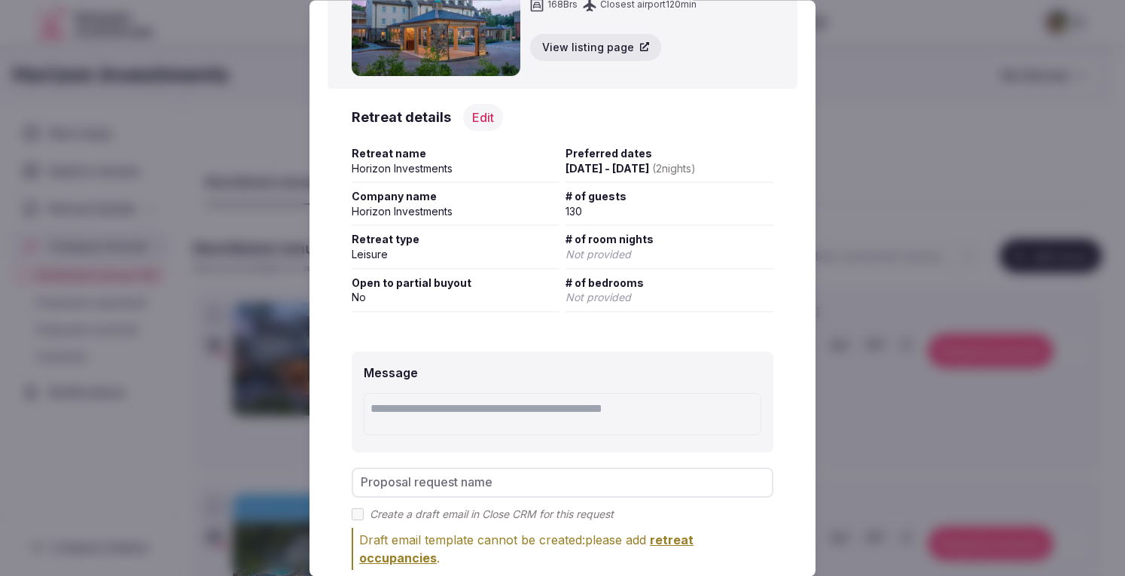
scroll to position [179, 0]
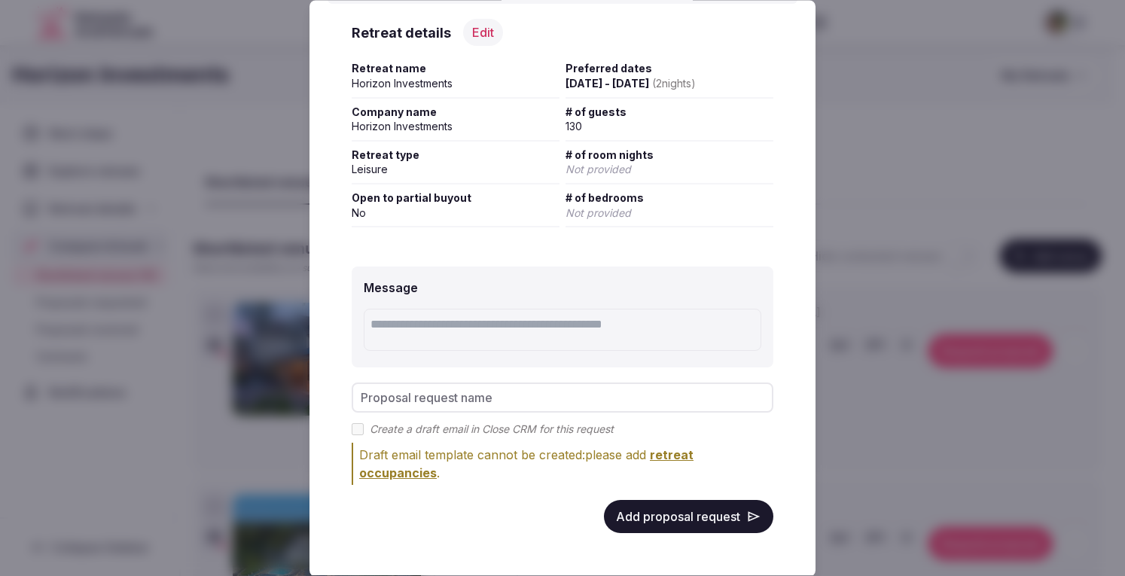
click at [665, 456] on span "retreat occupancies" at bounding box center [526, 464] width 334 height 33
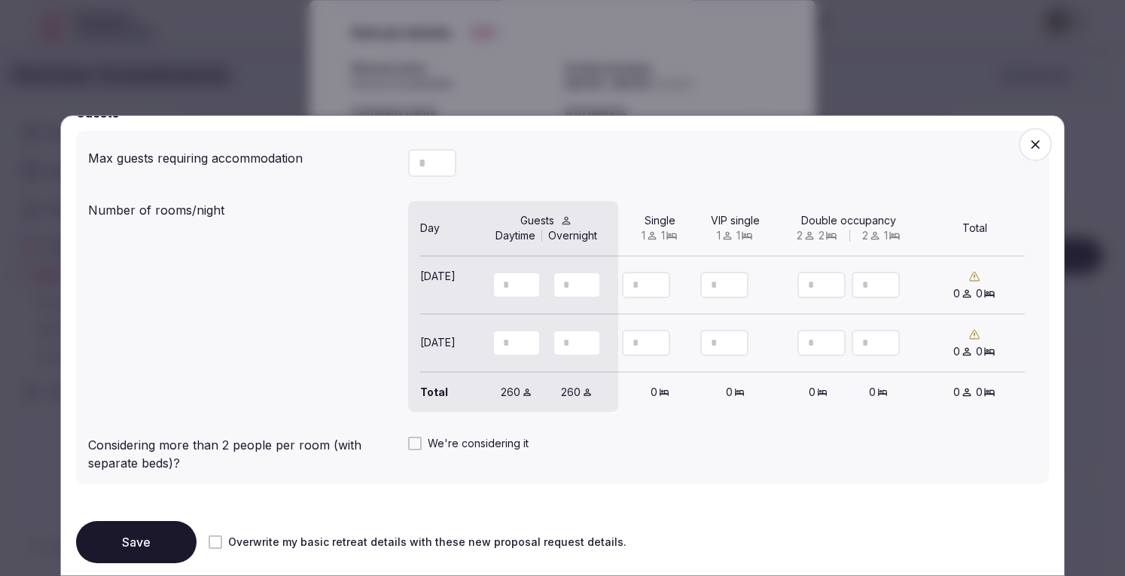
scroll to position [1407, 0]
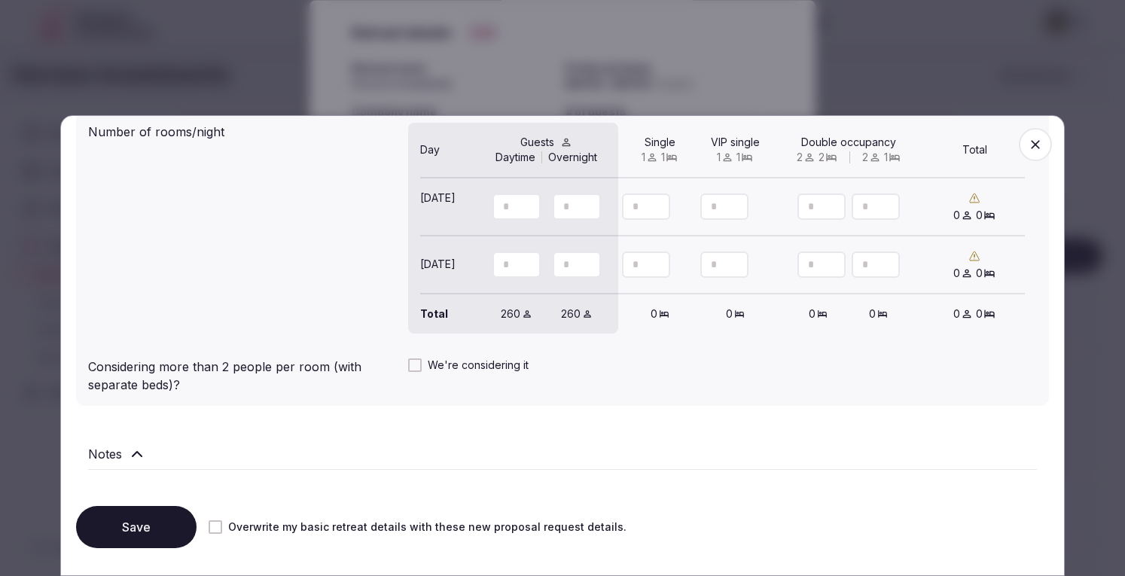
click at [1028, 137] on icon "button" at bounding box center [1035, 144] width 15 height 15
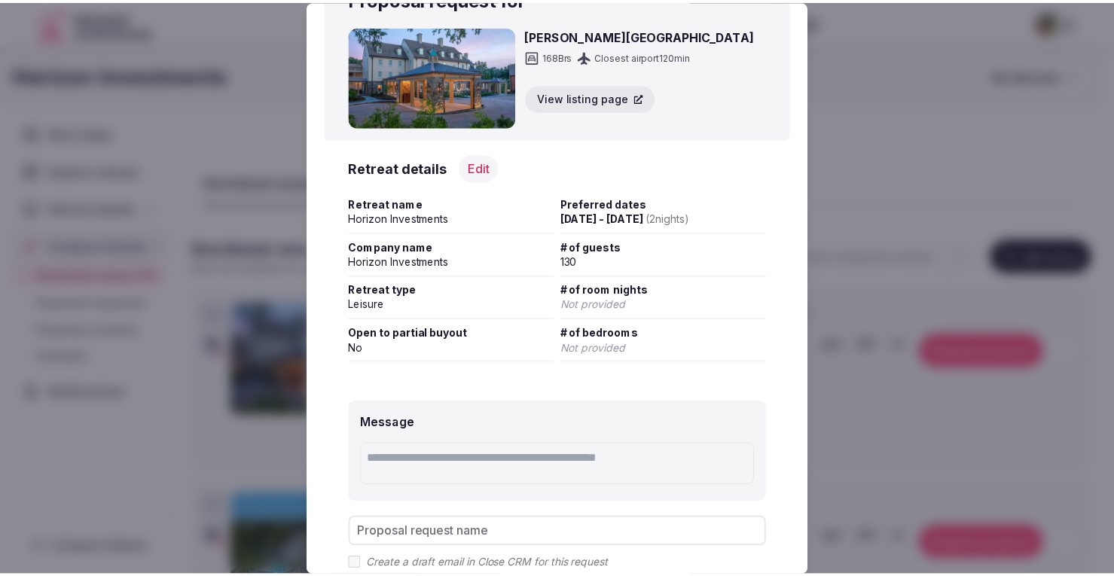
scroll to position [0, 0]
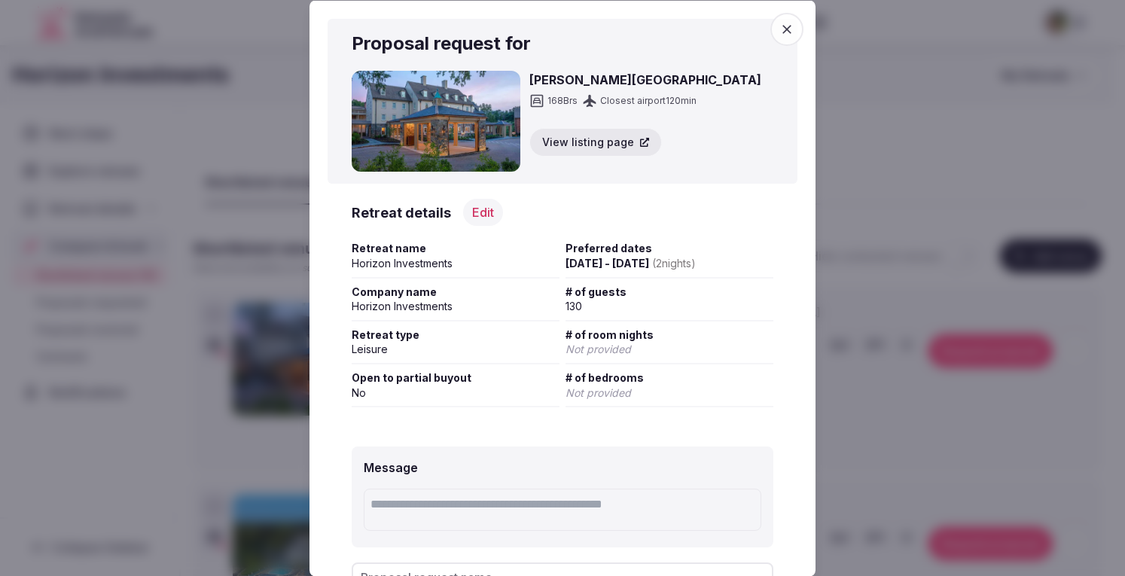
click at [782, 29] on icon "button" at bounding box center [786, 28] width 9 height 9
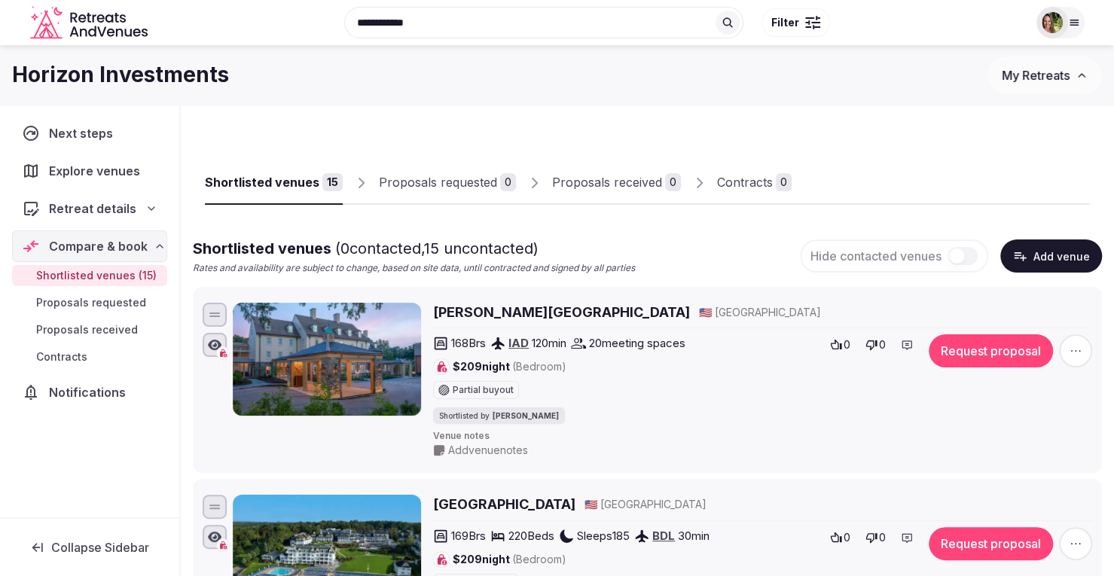
click at [101, 212] on span "Retreat details" at bounding box center [92, 209] width 87 height 18
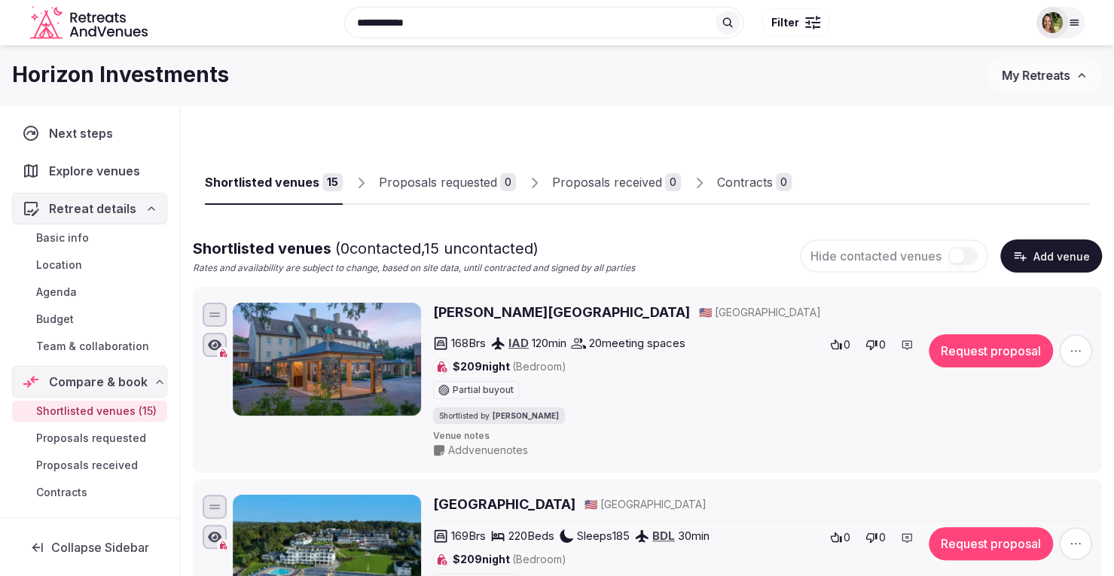
click at [66, 239] on span "Basic info" at bounding box center [62, 237] width 53 height 15
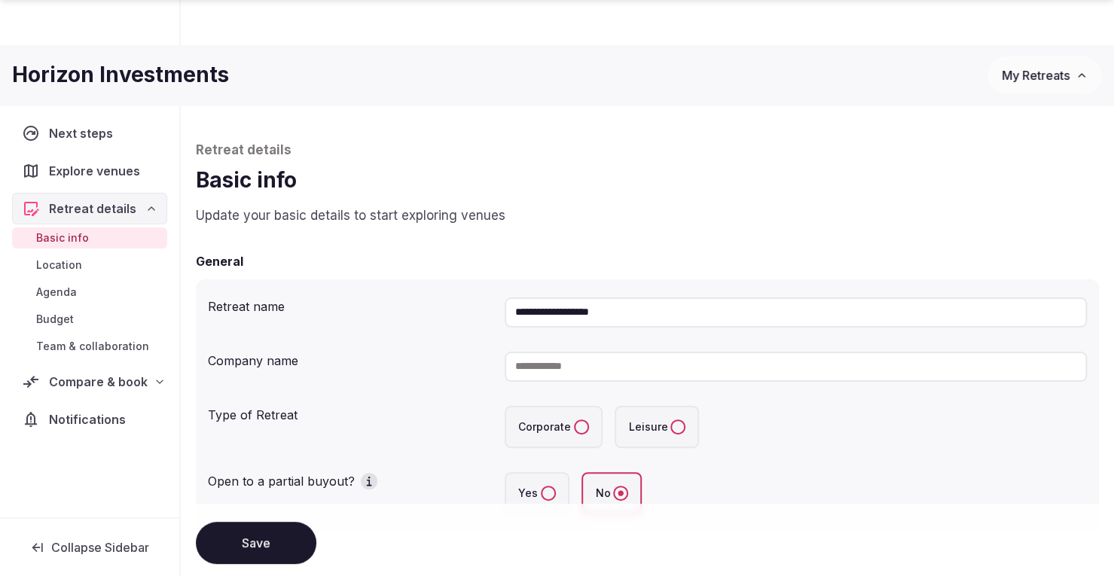
scroll to position [301, 0]
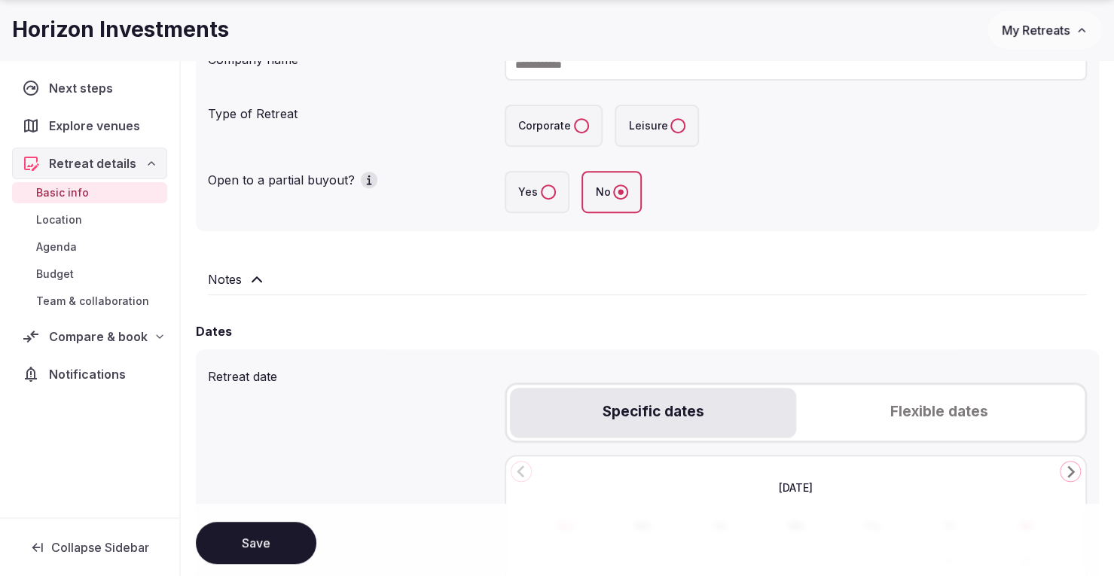
click at [544, 188] on button "Yes" at bounding box center [548, 192] width 15 height 15
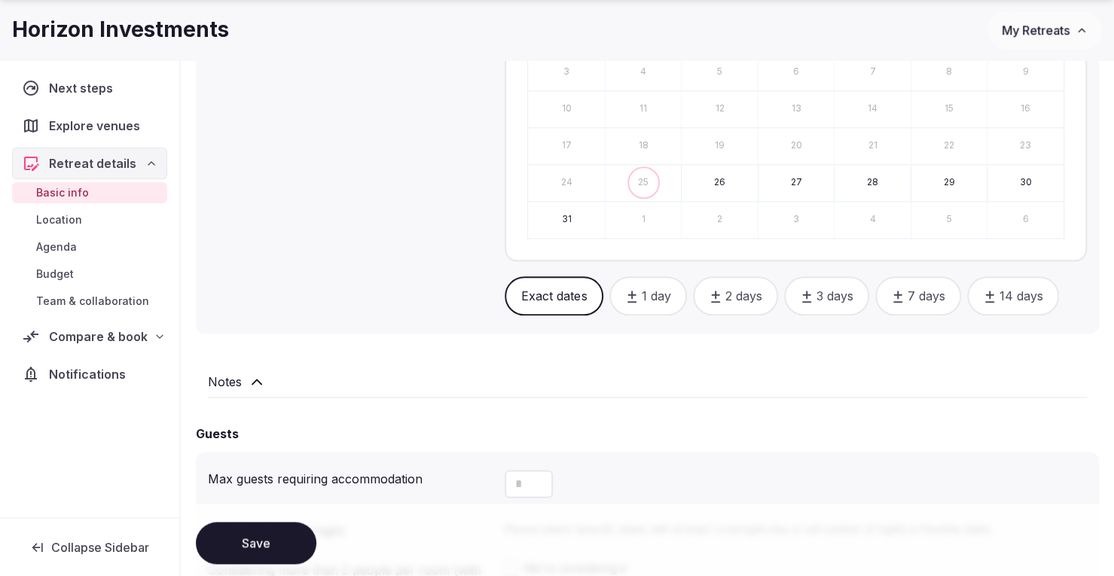
scroll to position [904, 0]
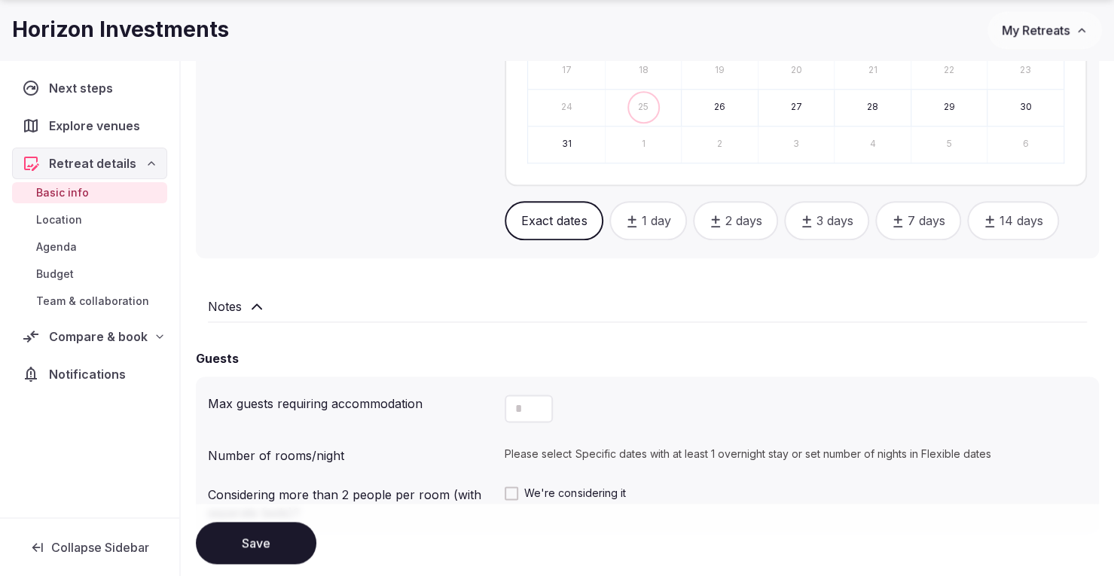
drag, startPoint x: 526, startPoint y: 407, endPoint x: 502, endPoint y: 410, distance: 24.4
click at [502, 410] on div "Max guests requiring accommodation" at bounding box center [647, 409] width 879 height 40
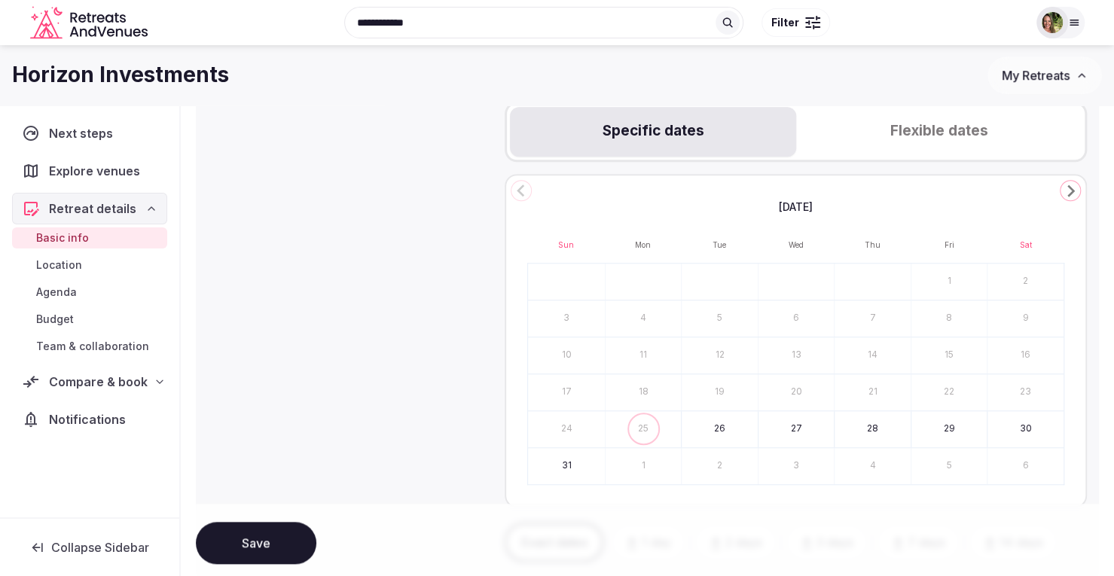
scroll to position [397, 0]
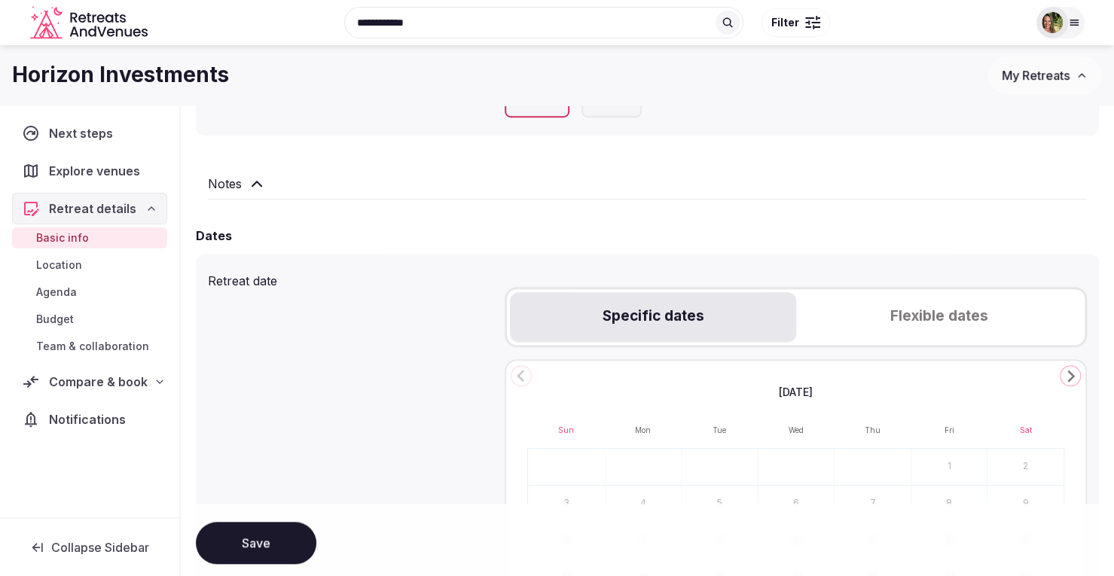
type input "***"
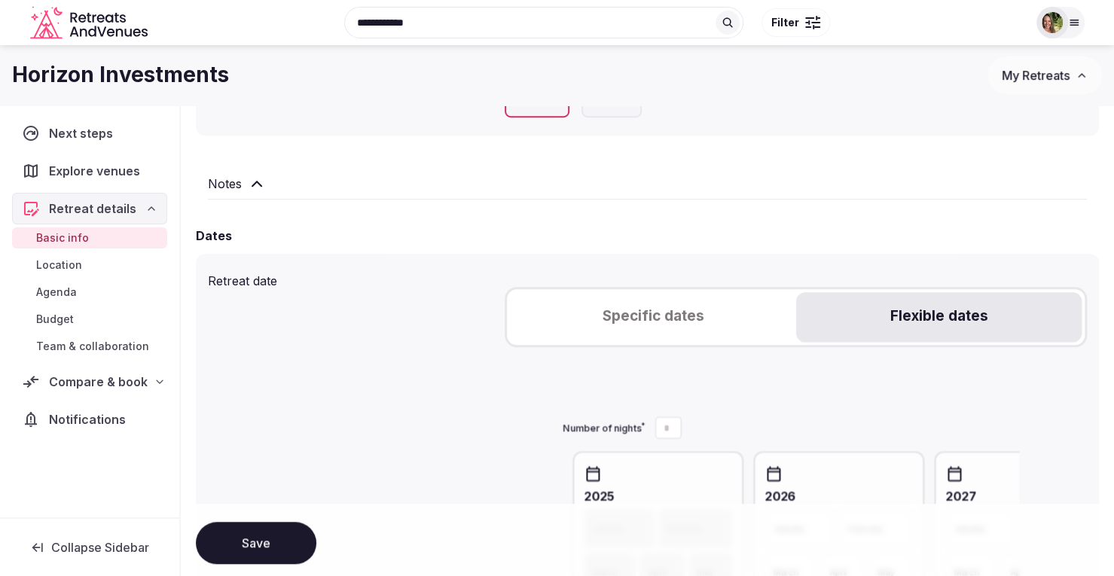
click at [918, 312] on button "Flexible dates" at bounding box center [938, 317] width 285 height 50
click at [635, 315] on button "Specific dates" at bounding box center [652, 317] width 285 height 50
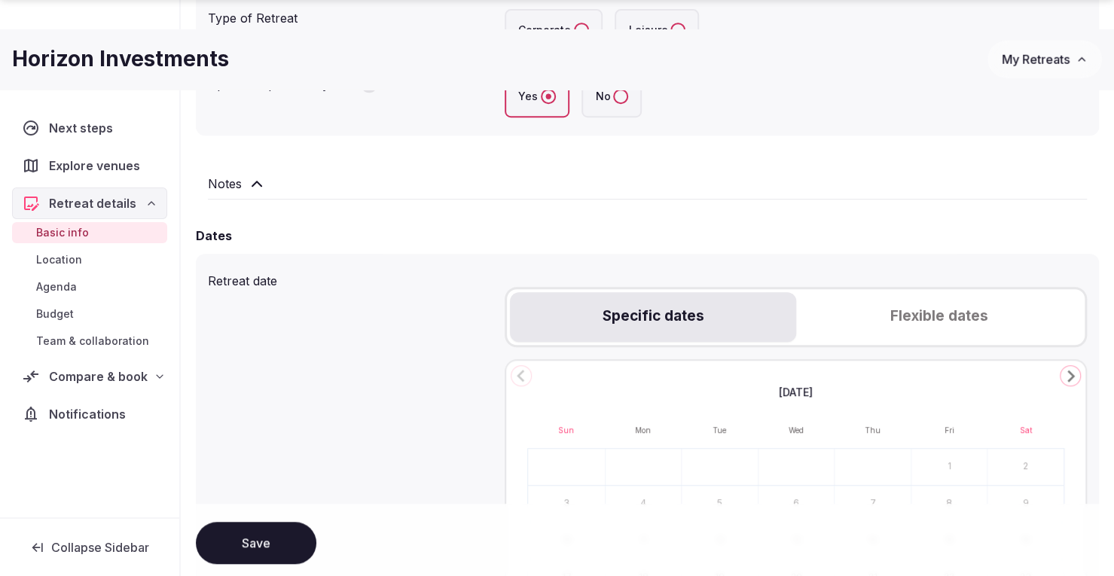
scroll to position [698, 0]
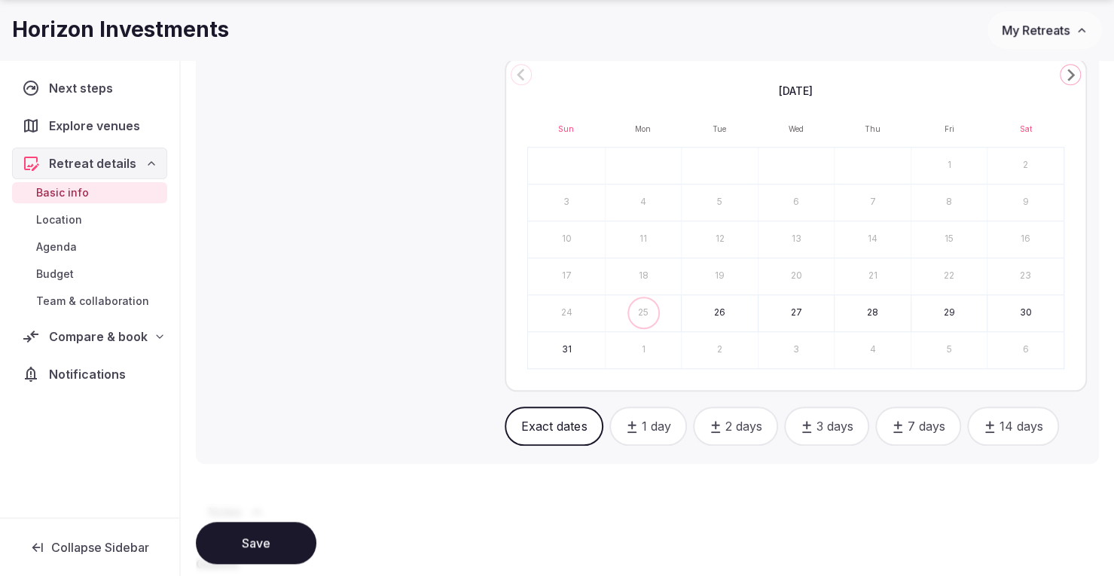
click at [1066, 83] on icon "Go to the Next Month" at bounding box center [1070, 75] width 18 height 18
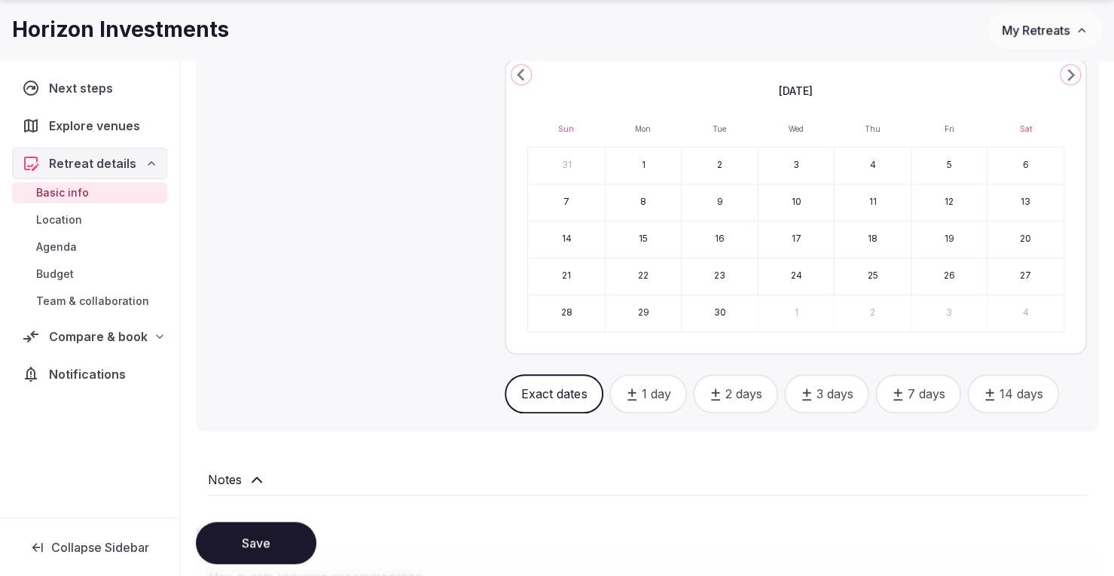
click at [1066, 83] on icon "Go to the Next Month" at bounding box center [1070, 75] width 18 height 18
click at [655, 208] on button "6" at bounding box center [643, 203] width 76 height 36
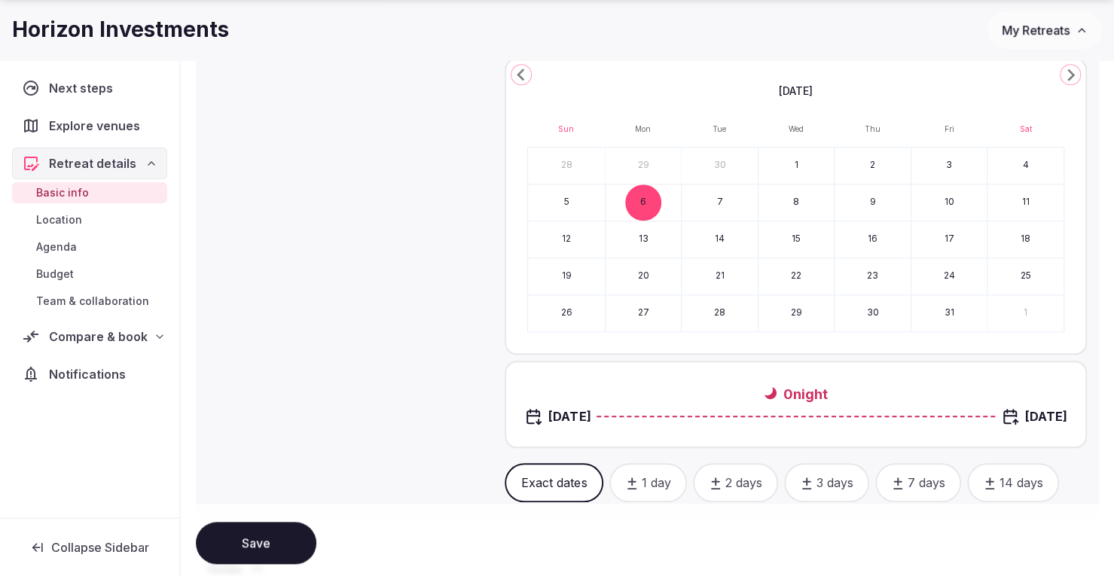
click at [798, 204] on button "8" at bounding box center [796, 203] width 76 height 36
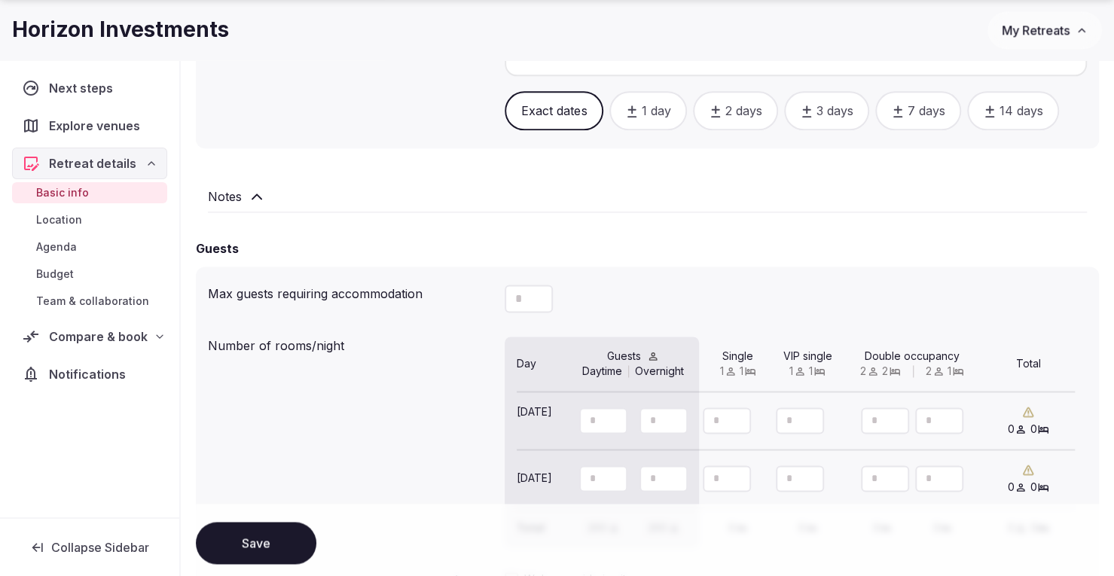
scroll to position [1075, 0]
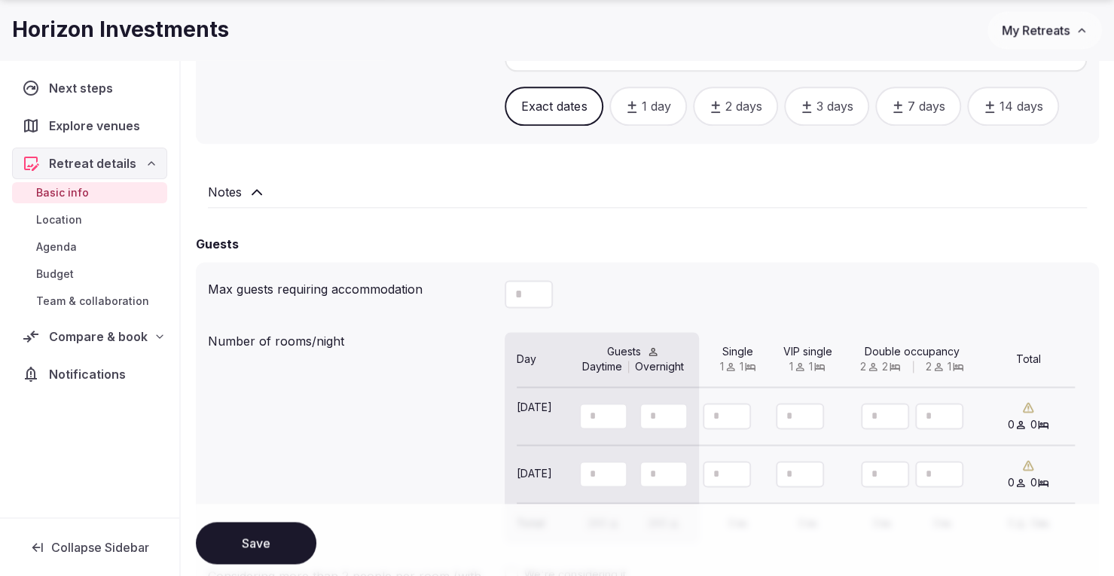
drag, startPoint x: 721, startPoint y: 419, endPoint x: 706, endPoint y: 422, distance: 16.3
click at [700, 421] on div "Oct 6 *** *** 0 0" at bounding box center [796, 417] width 558 height 58
type input "**"
click at [520, 421] on icon at bounding box center [522, 425] width 11 height 14
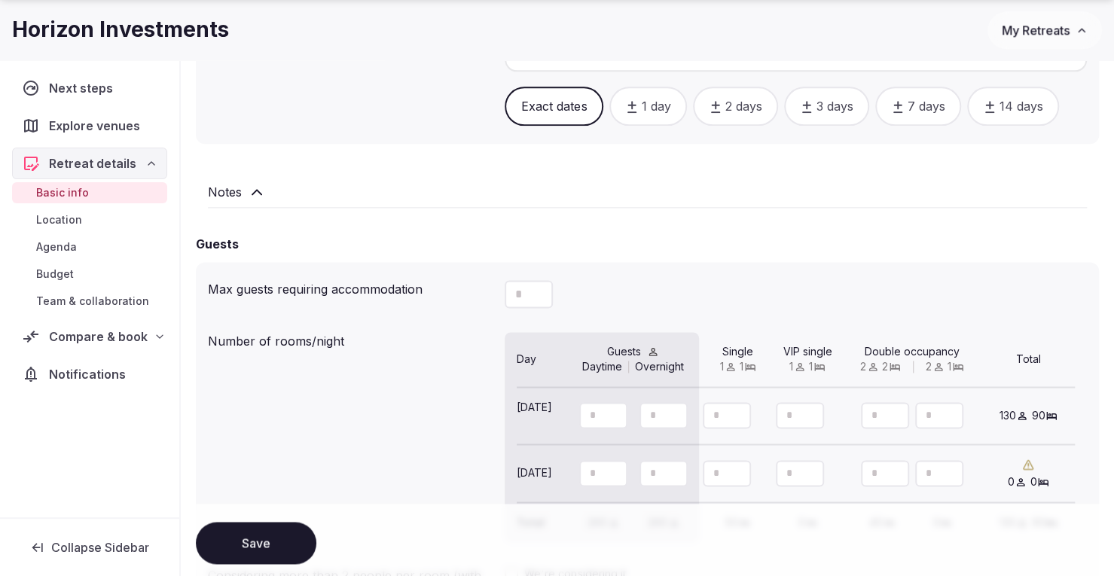
type input "**"
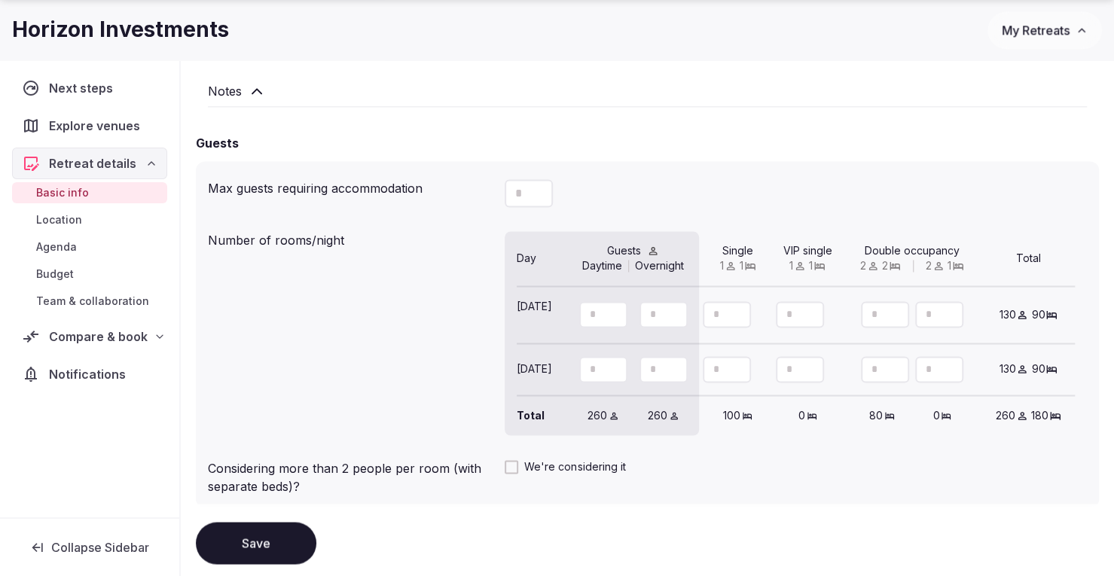
scroll to position [1301, 0]
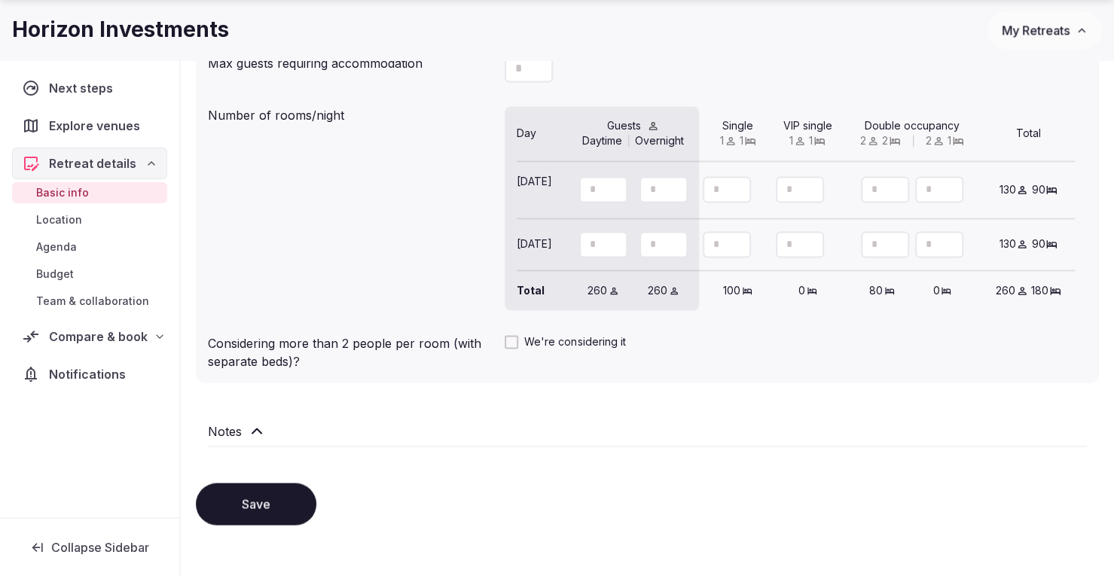
click at [240, 502] on button "Save" at bounding box center [256, 504] width 120 height 42
click at [87, 330] on span "Compare & book" at bounding box center [98, 337] width 96 height 18
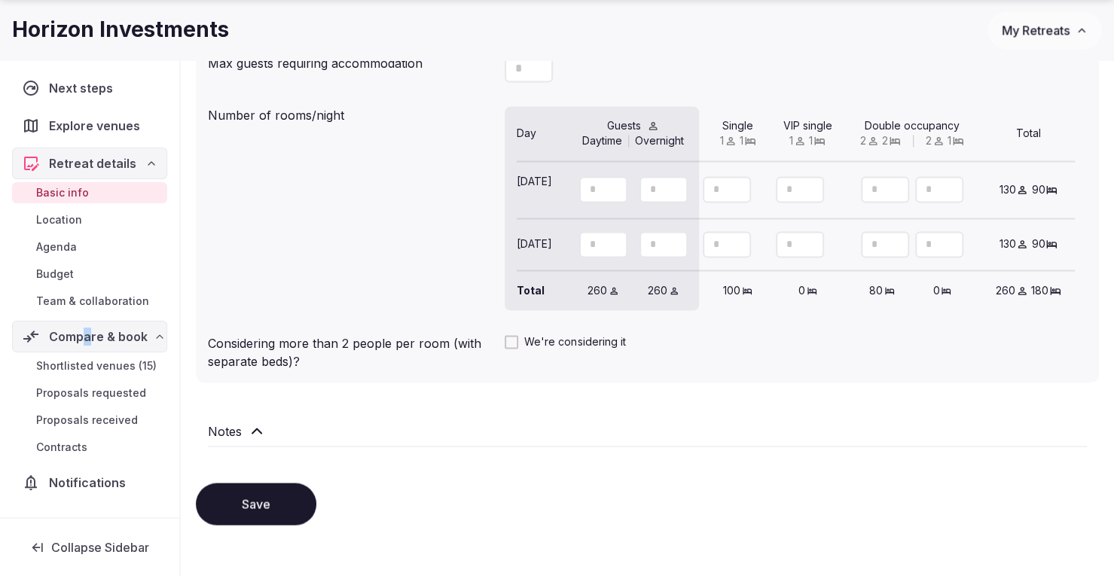
click at [125, 365] on span "Shortlisted venues (15)" at bounding box center [96, 365] width 120 height 15
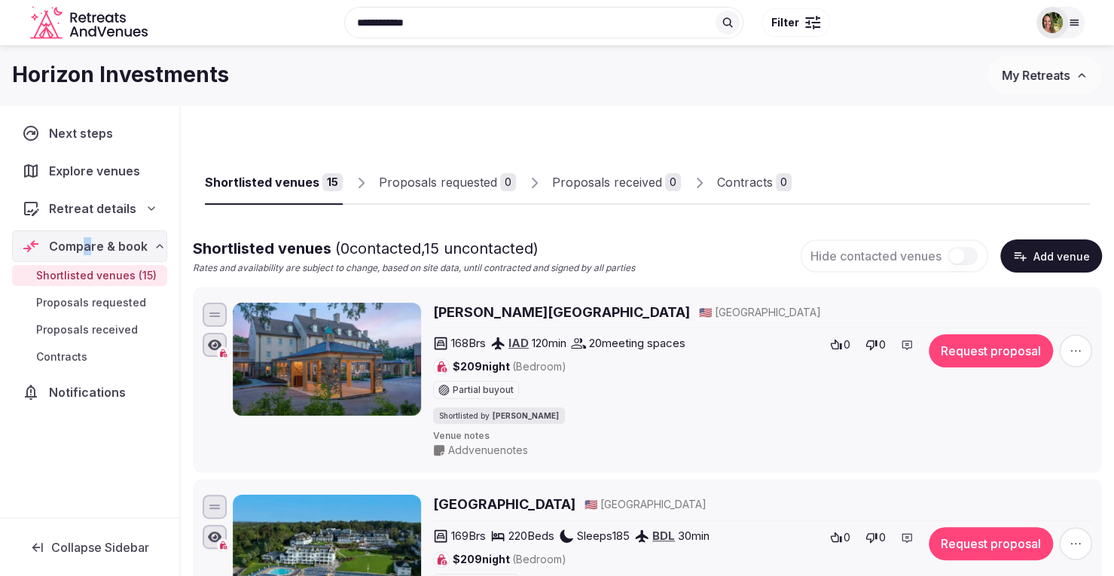
click at [963, 353] on button "Request proposal" at bounding box center [991, 350] width 124 height 33
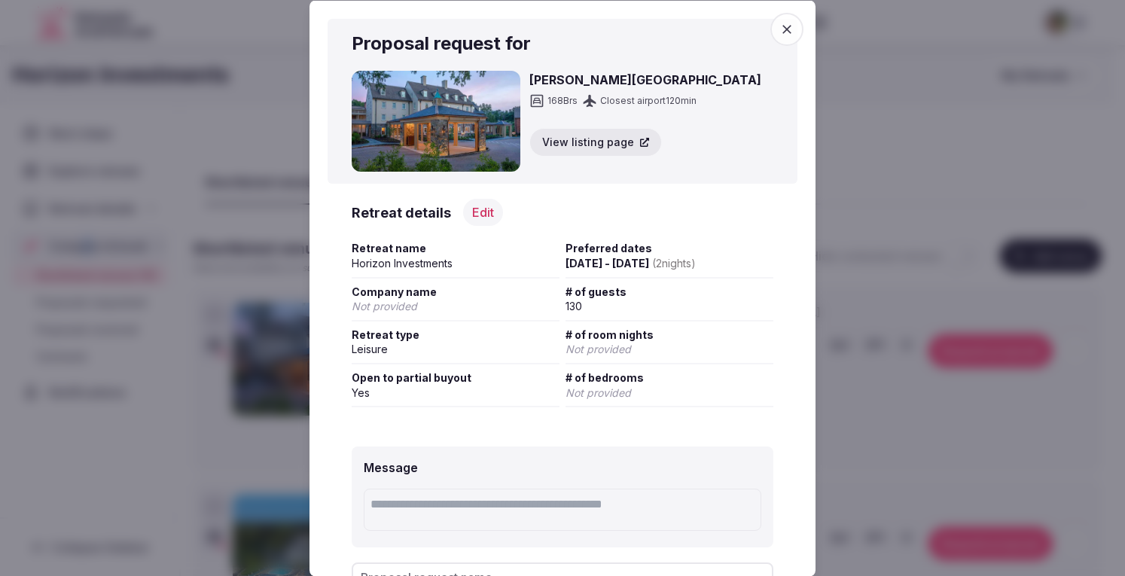
click at [779, 32] on icon "button" at bounding box center [786, 28] width 15 height 15
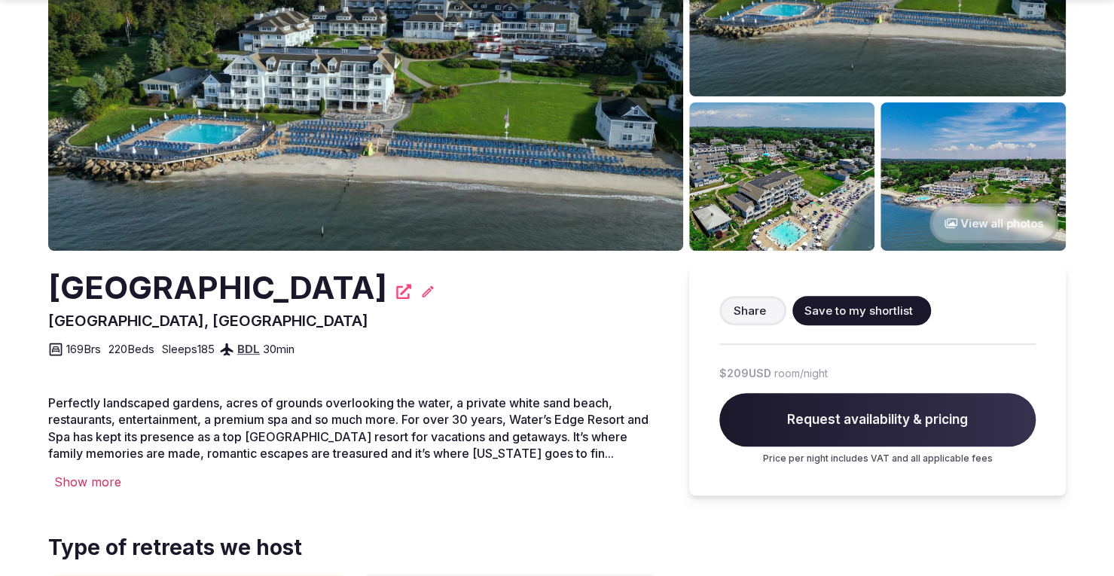
scroll to position [226, 0]
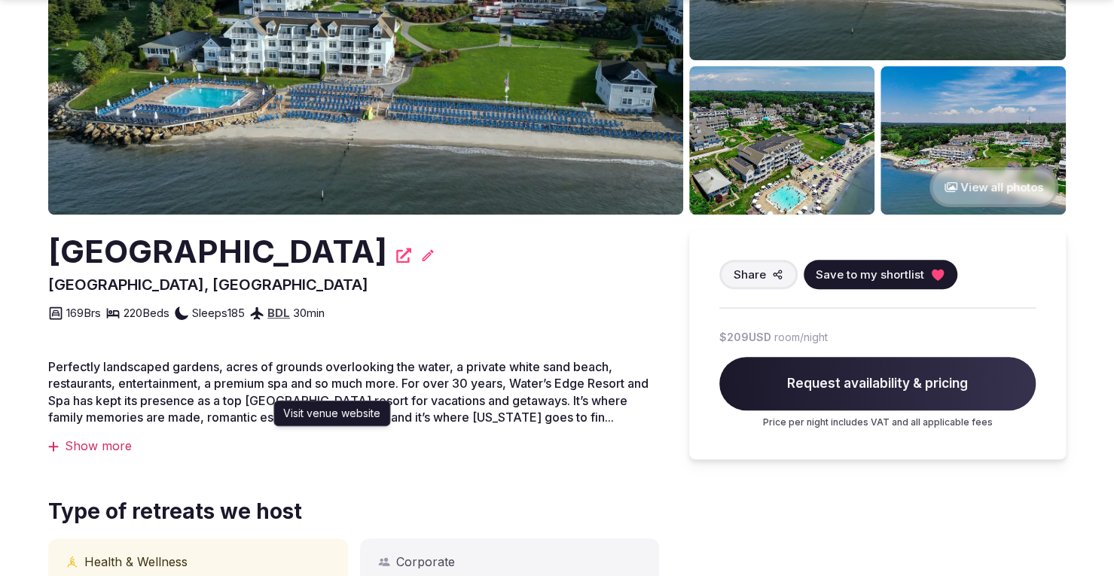
click at [396, 257] on icon at bounding box center [403, 255] width 15 height 15
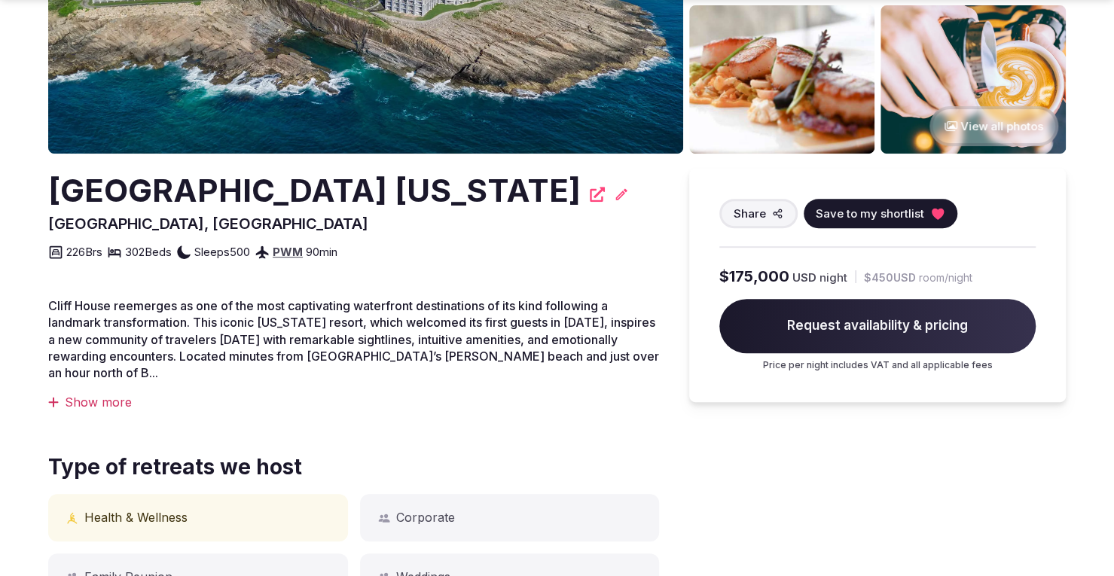
scroll to position [301, 0]
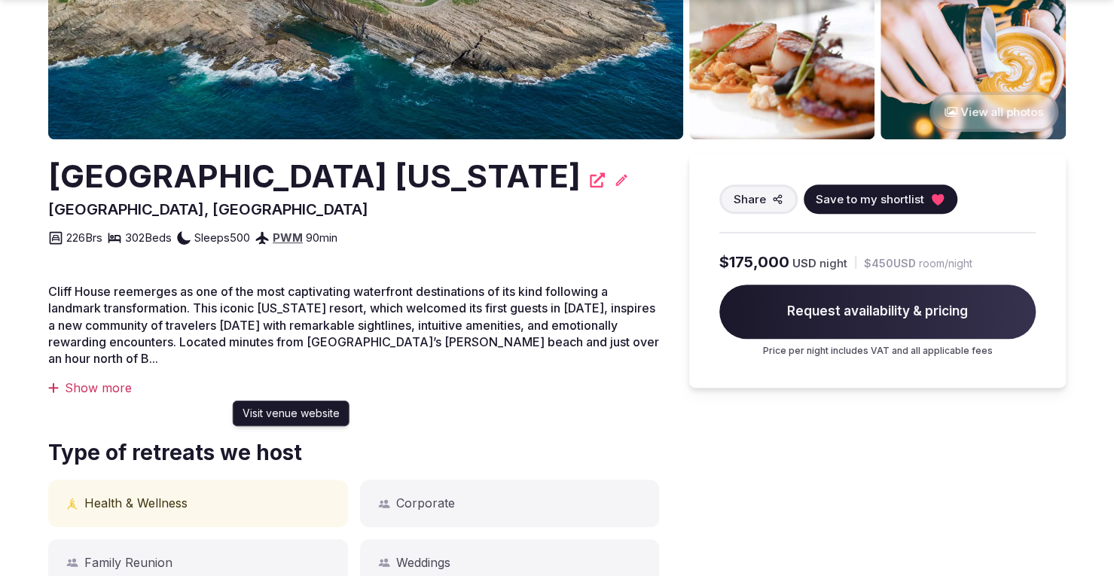
click at [590, 177] on icon at bounding box center [597, 179] width 15 height 15
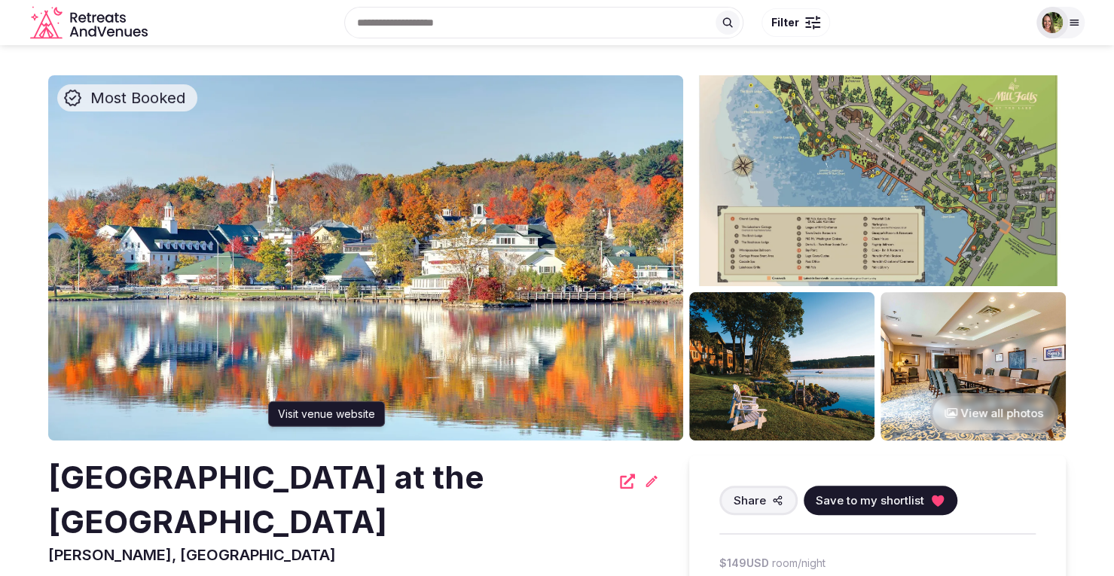
click at [620, 484] on icon at bounding box center [627, 481] width 15 height 15
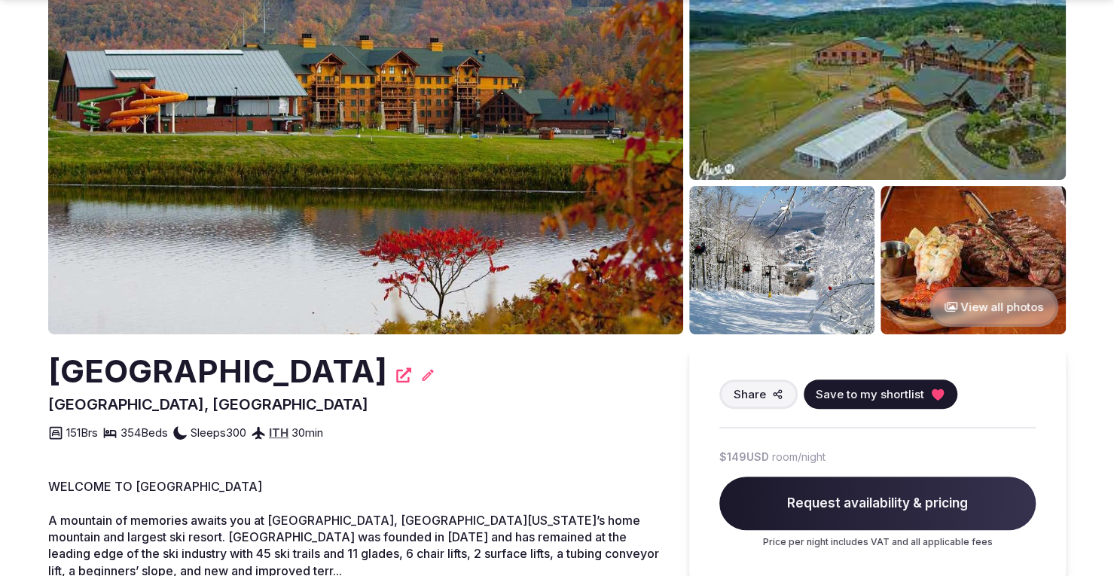
scroll to position [226, 0]
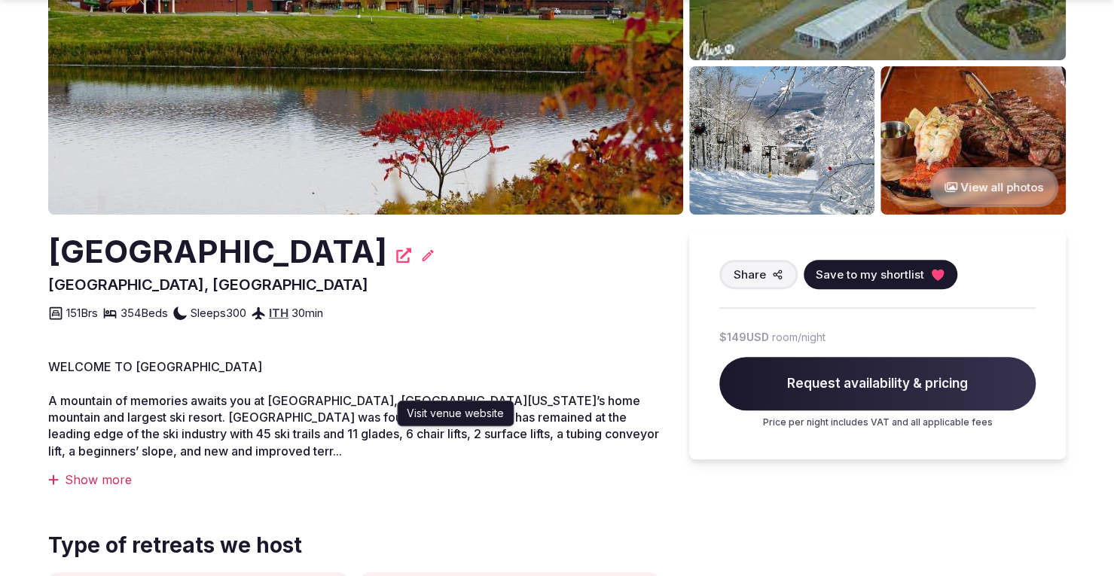
click at [411, 255] on icon at bounding box center [403, 255] width 15 height 15
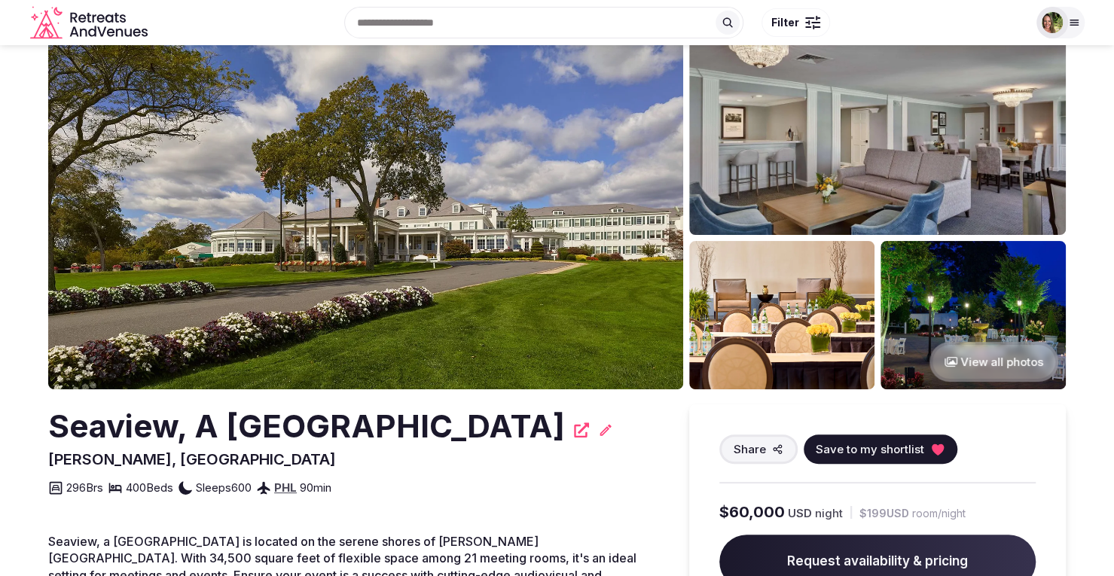
scroll to position [75, 0]
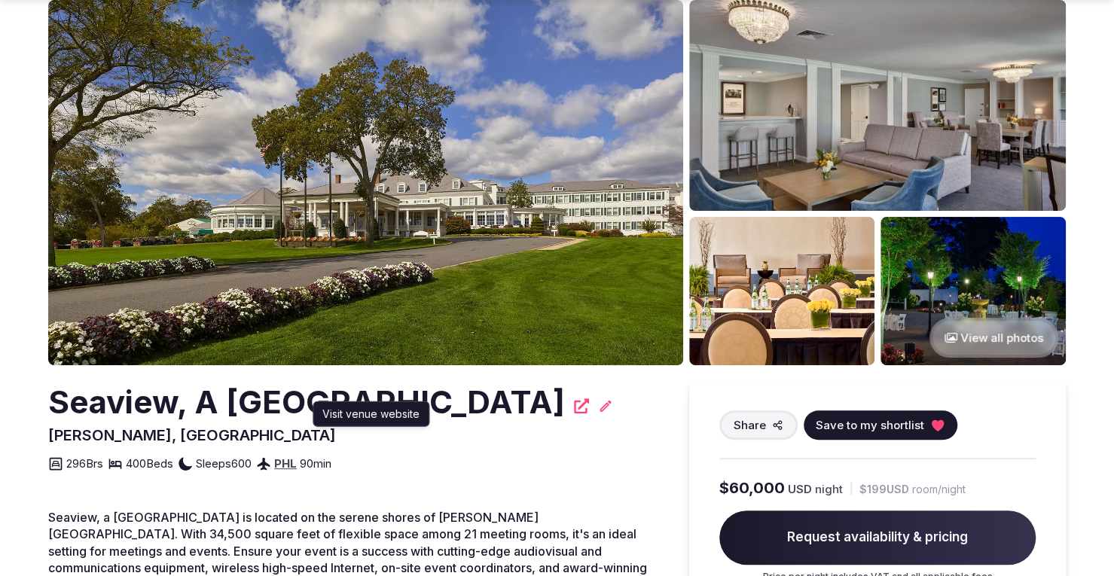
click at [422, 407] on div "Visit venue website Visit venue website" at bounding box center [371, 414] width 117 height 26
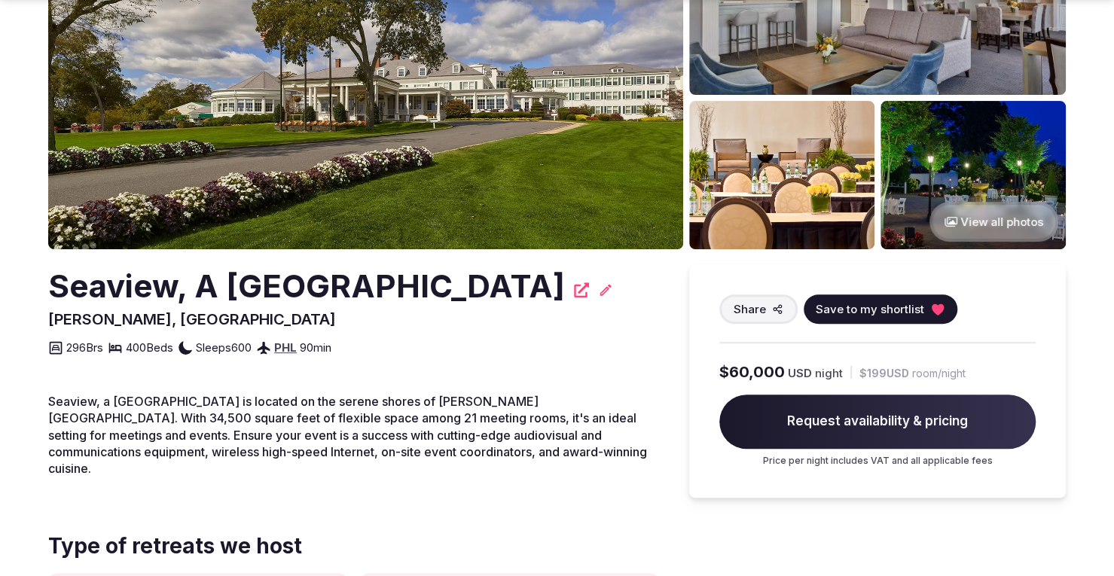
scroll to position [226, 0]
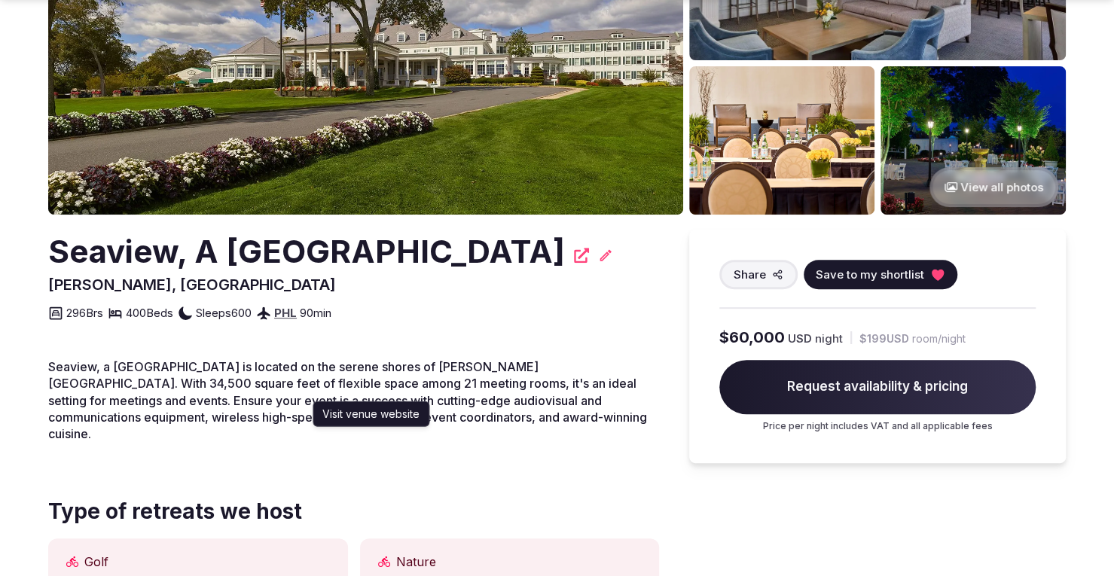
click at [574, 258] on icon at bounding box center [581, 255] width 15 height 15
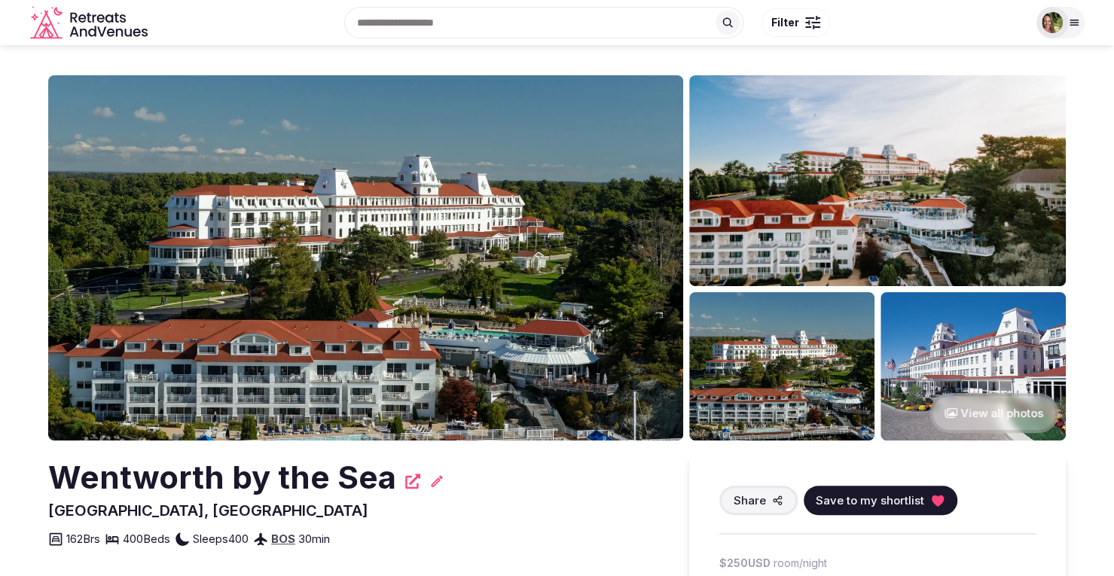
scroll to position [226, 0]
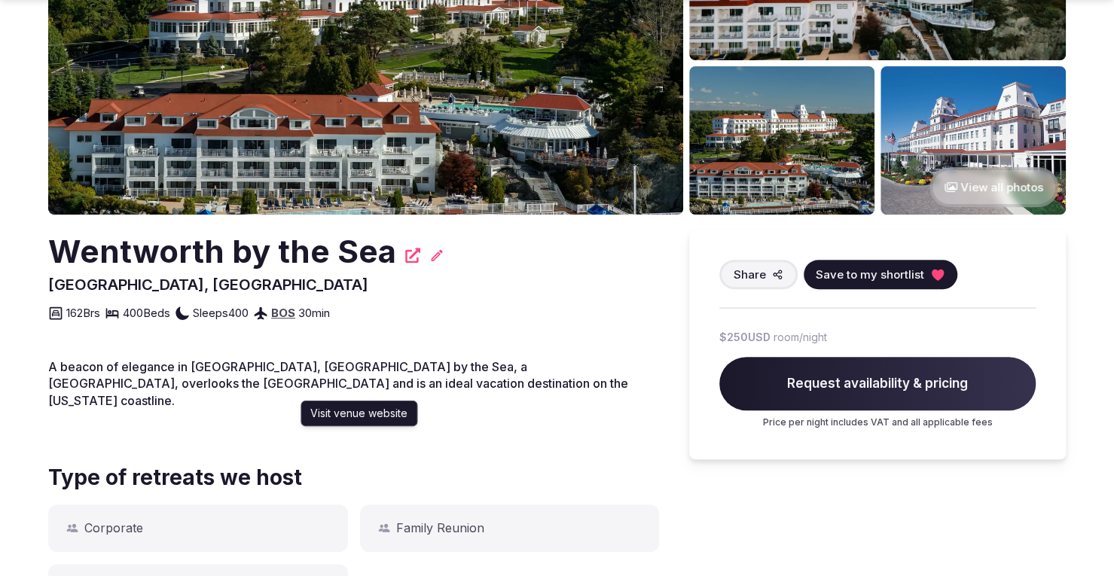
click at [407, 254] on icon at bounding box center [412, 255] width 15 height 15
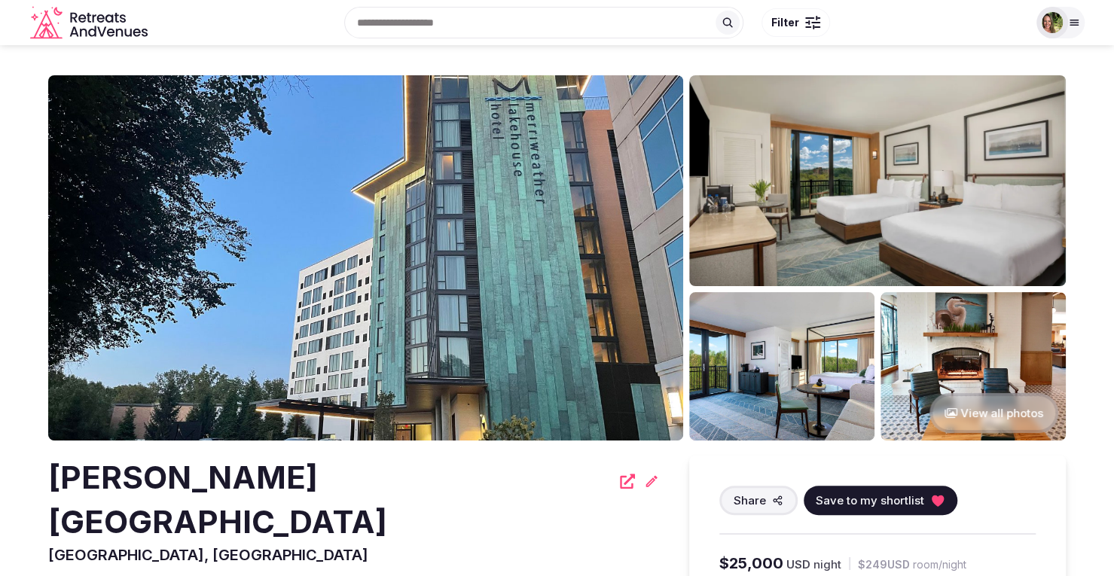
click at [620, 478] on icon at bounding box center [627, 481] width 15 height 15
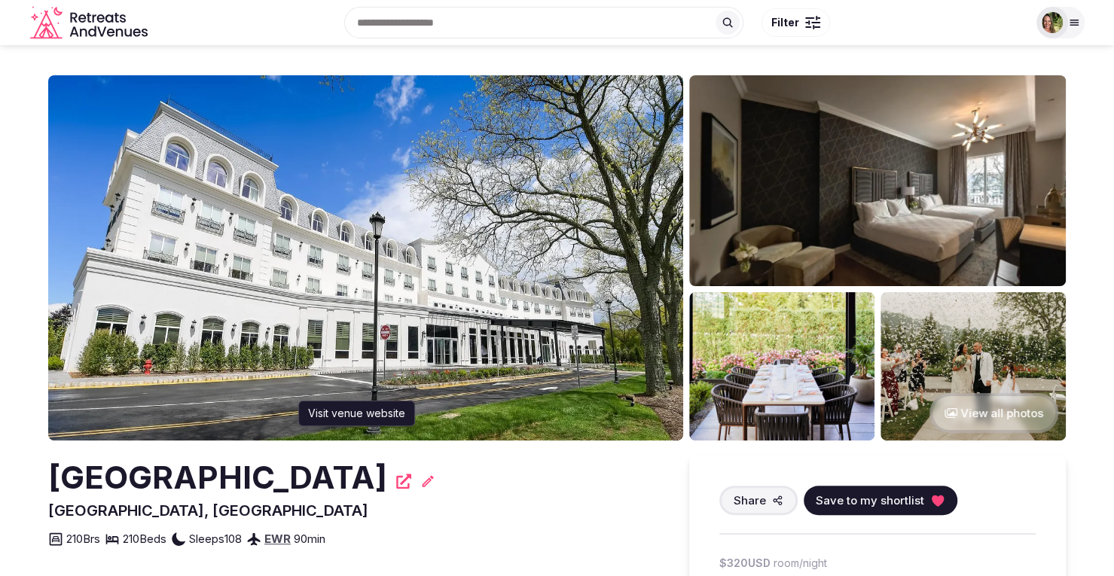
click at [405, 478] on icon at bounding box center [403, 481] width 15 height 15
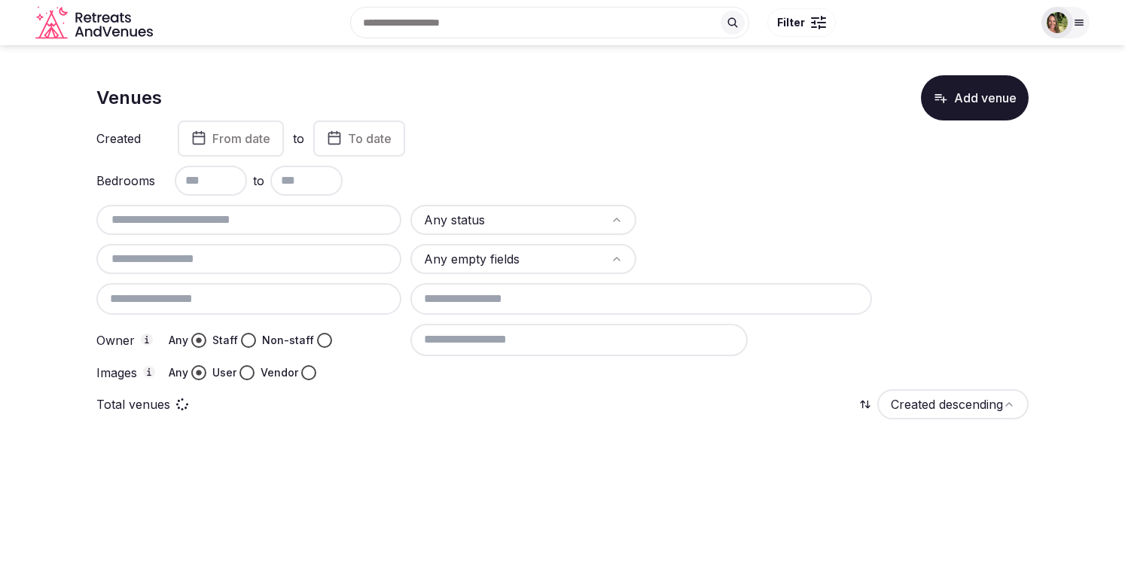
click at [194, 218] on input "text" at bounding box center [248, 220] width 293 height 18
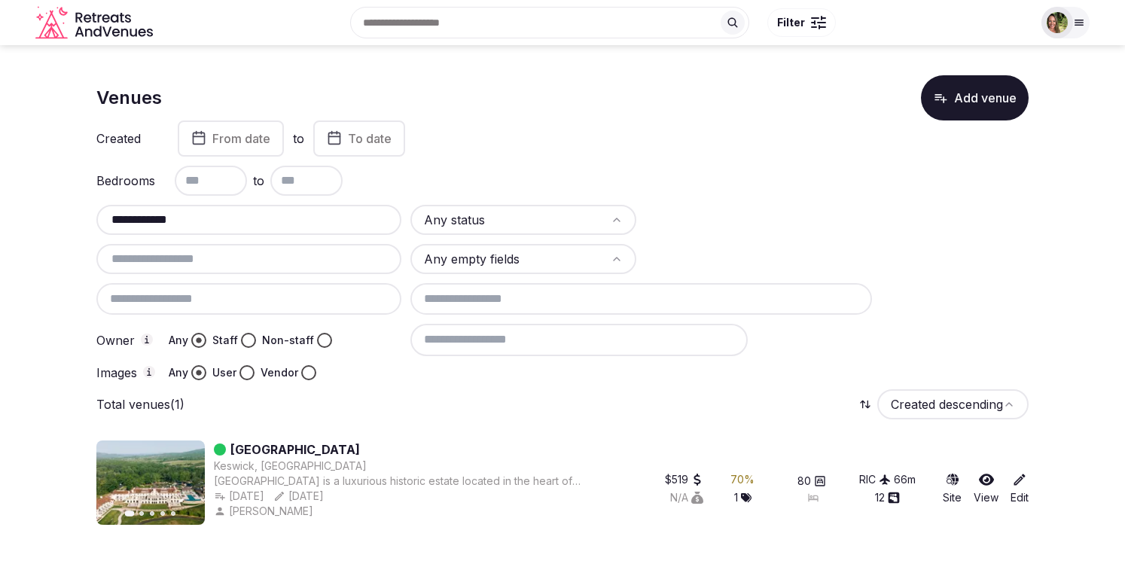
type input "**********"
click at [990, 478] on icon at bounding box center [986, 480] width 15 height 12
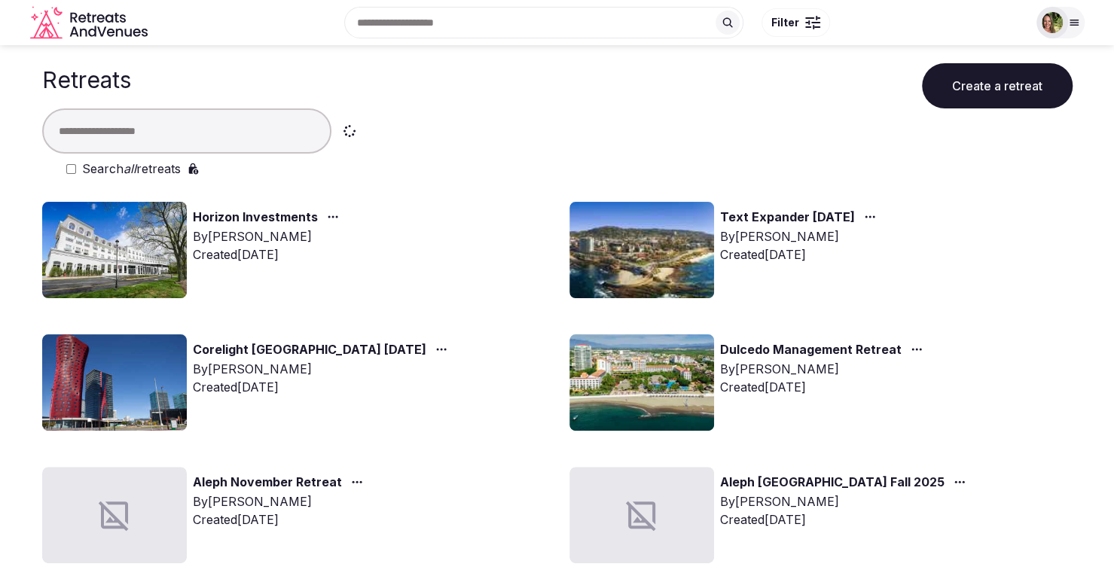
click at [130, 131] on input "text" at bounding box center [186, 130] width 289 height 45
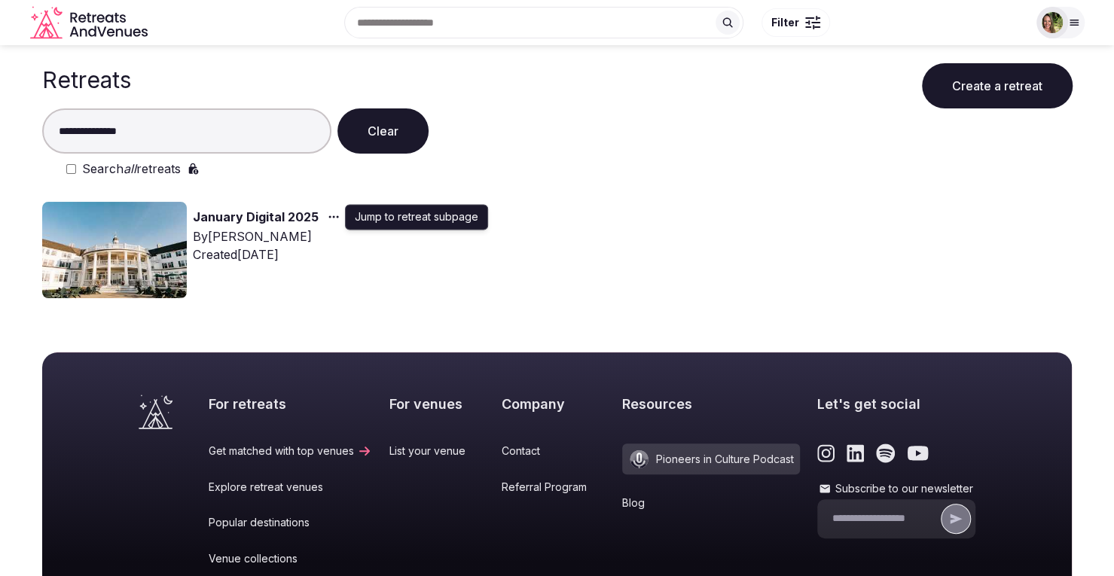
type input "**********"
click at [331, 213] on icon "button" at bounding box center [334, 217] width 12 height 12
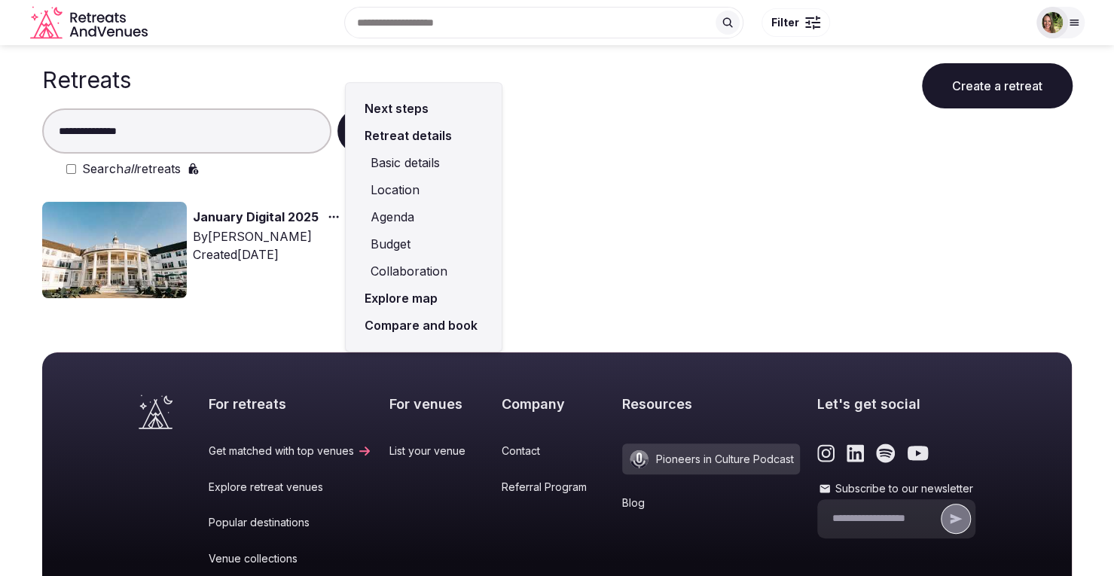
click at [396, 325] on link "Compare and book" at bounding box center [424, 325] width 132 height 27
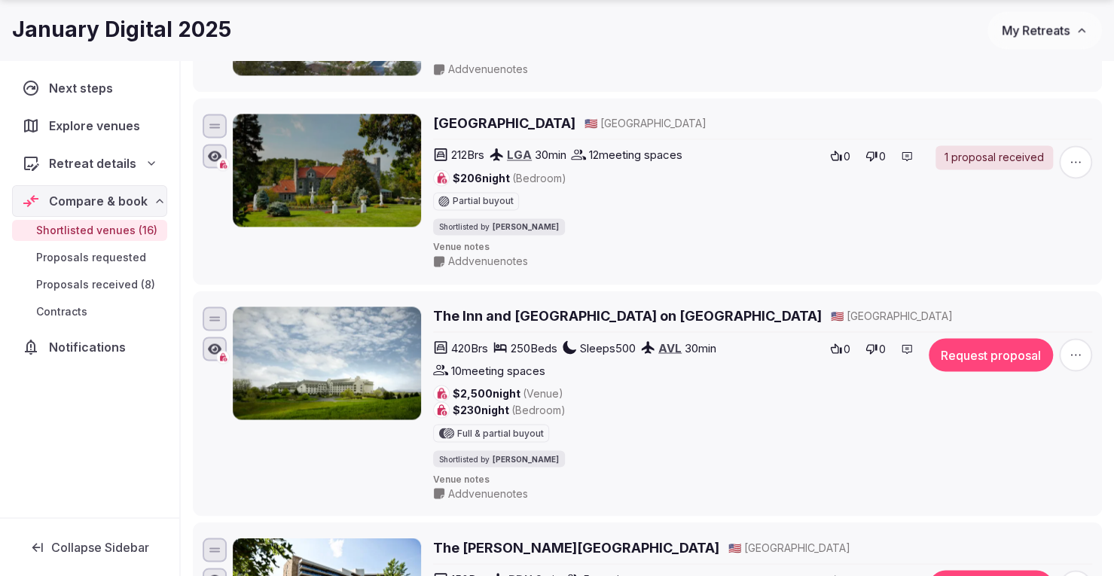
scroll to position [1356, 0]
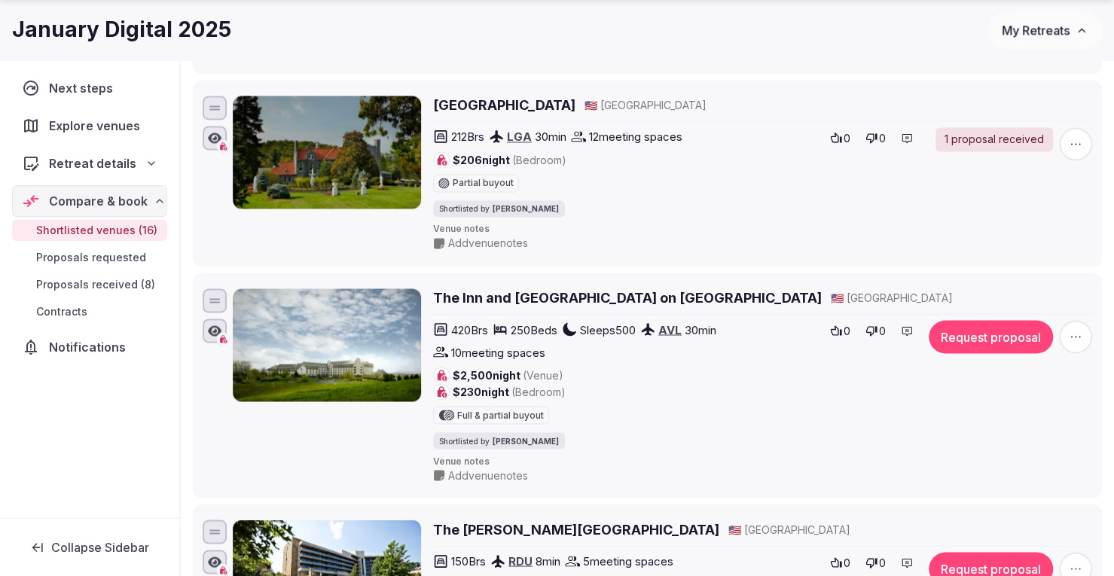
click at [614, 288] on h2 "The Inn and [GEOGRAPHIC_DATA] on [GEOGRAPHIC_DATA]" at bounding box center [627, 297] width 389 height 19
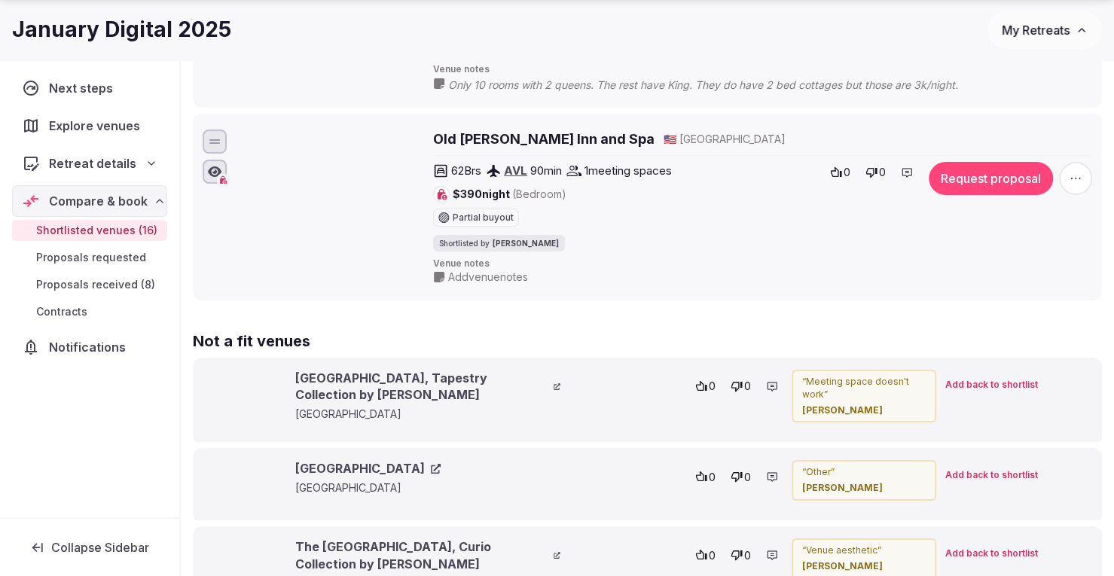
scroll to position [3163, 0]
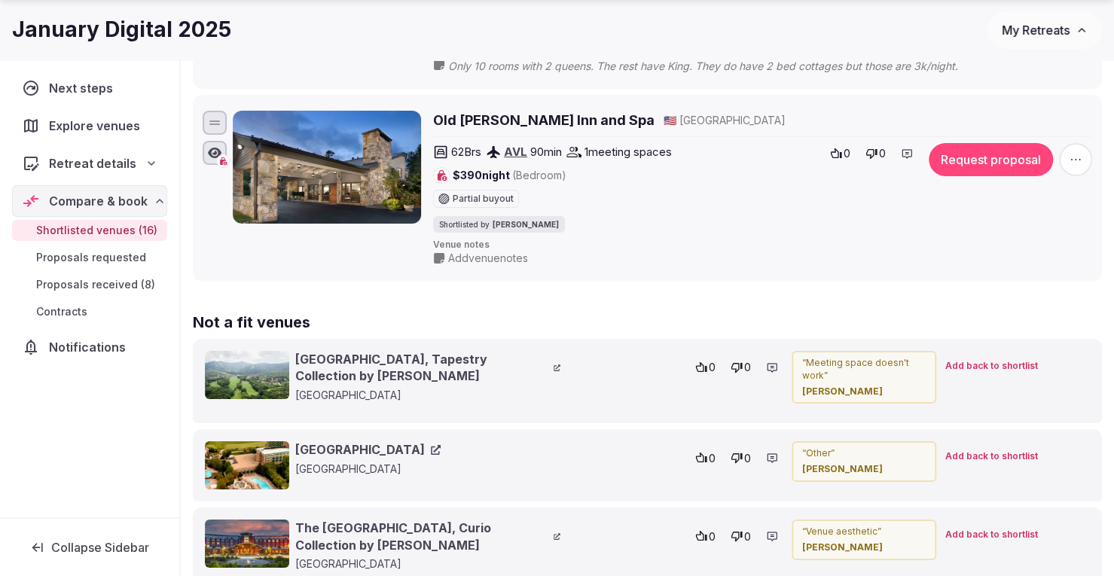
click at [1033, 20] on button "My Retreats" at bounding box center [1044, 30] width 114 height 38
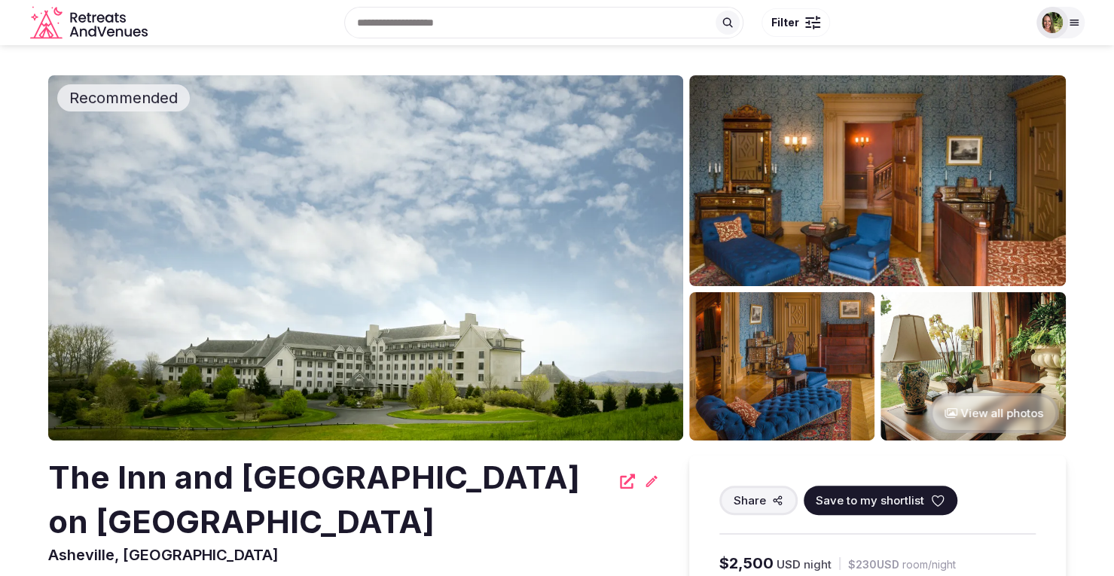
click at [878, 499] on span "Save to my shortlist" at bounding box center [870, 501] width 108 height 16
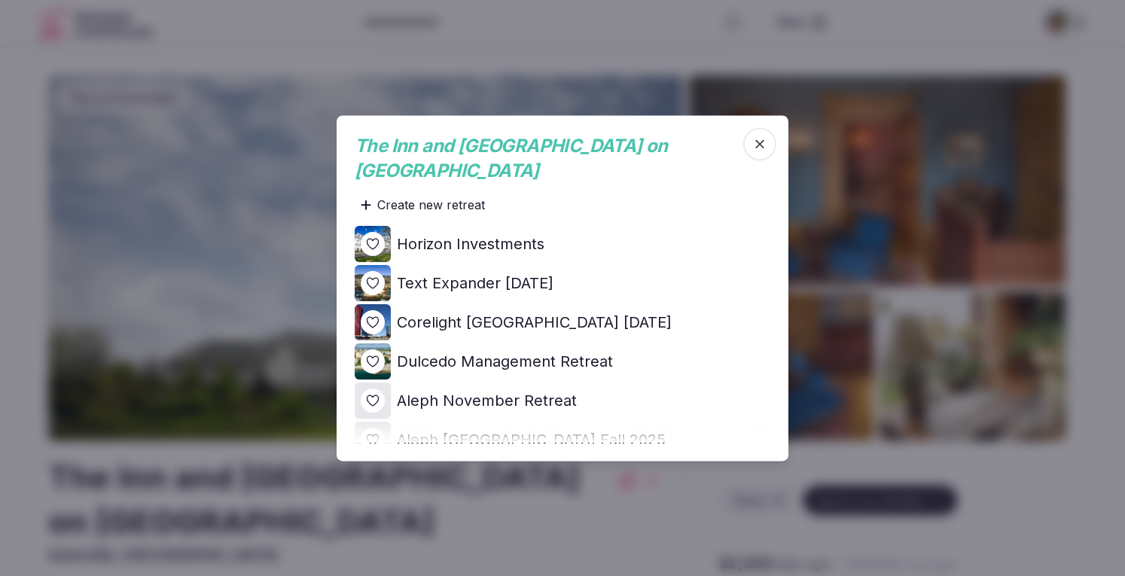
click at [0, 0] on icon at bounding box center [0, 0] width 0 height 0
click at [1069, 77] on div at bounding box center [562, 288] width 1125 height 576
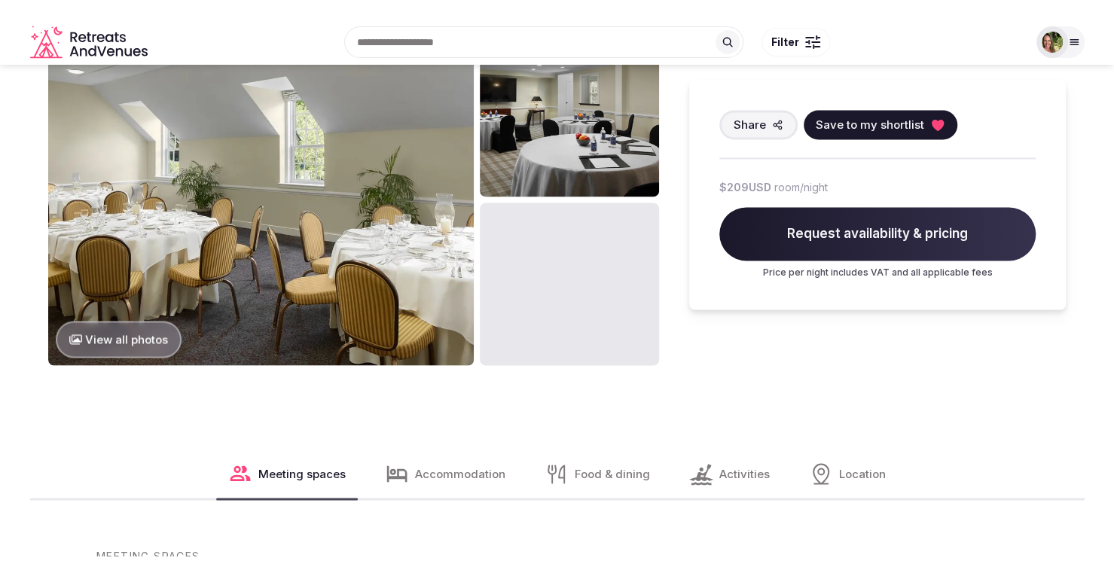
scroll to position [1054, 0]
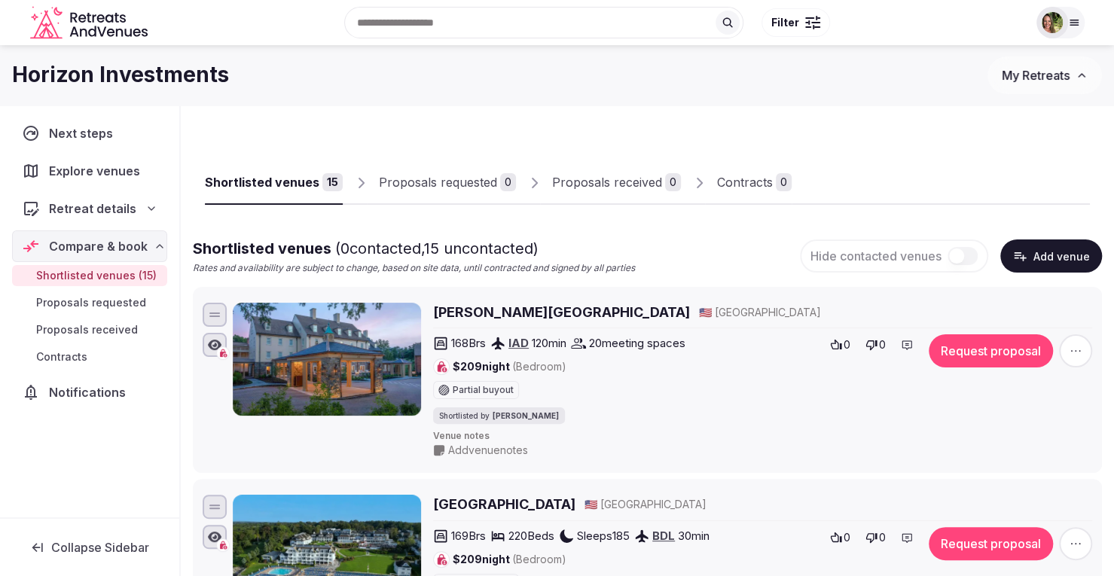
click at [998, 345] on button "Request proposal" at bounding box center [991, 350] width 124 height 33
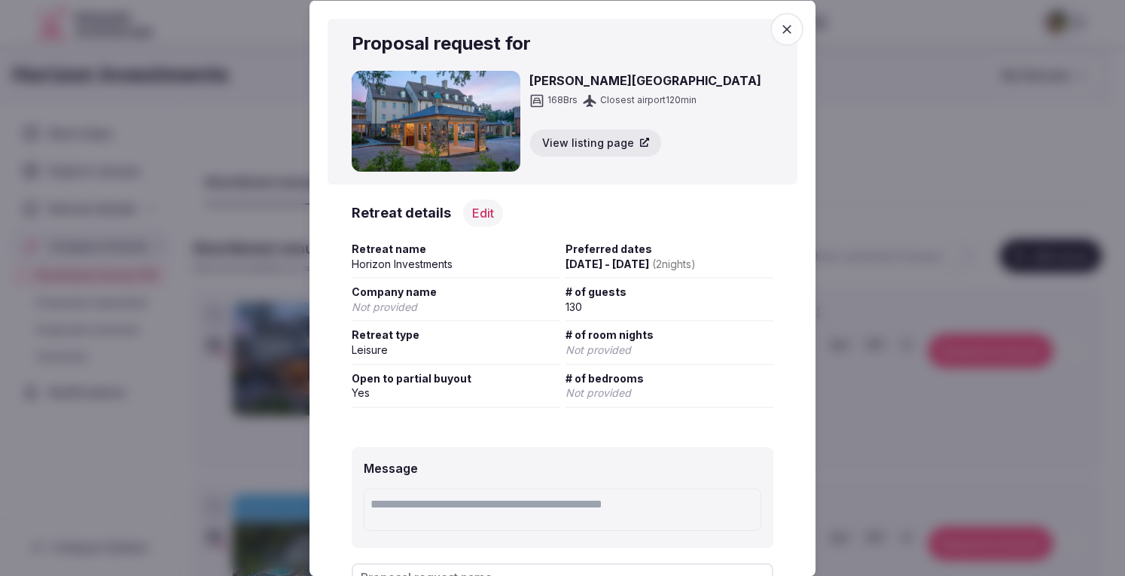
click at [776, 42] on span "button" at bounding box center [786, 28] width 33 height 33
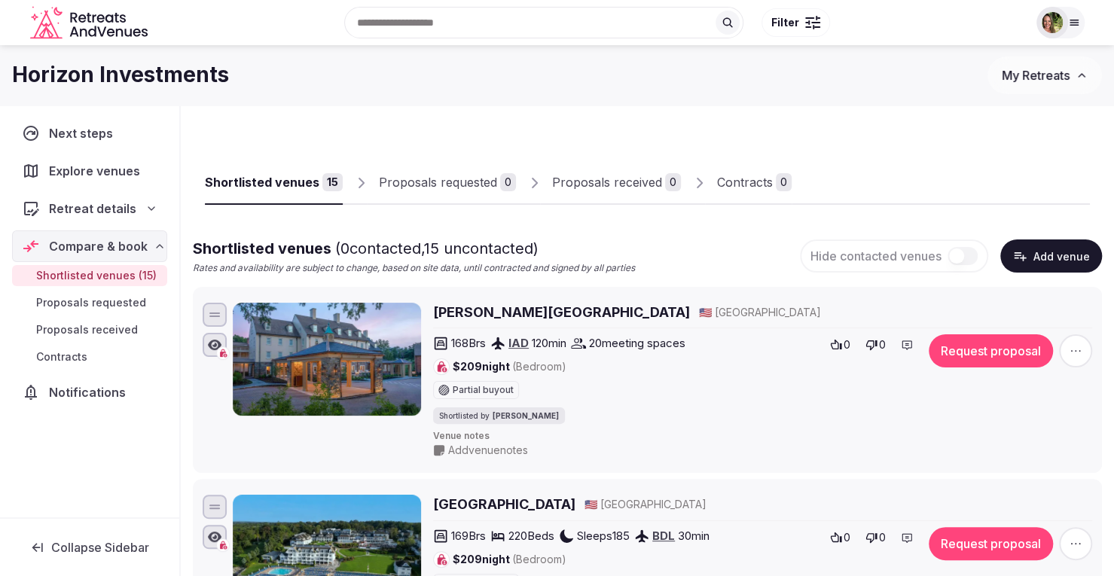
click at [111, 207] on span "Retreat details" at bounding box center [92, 209] width 87 height 18
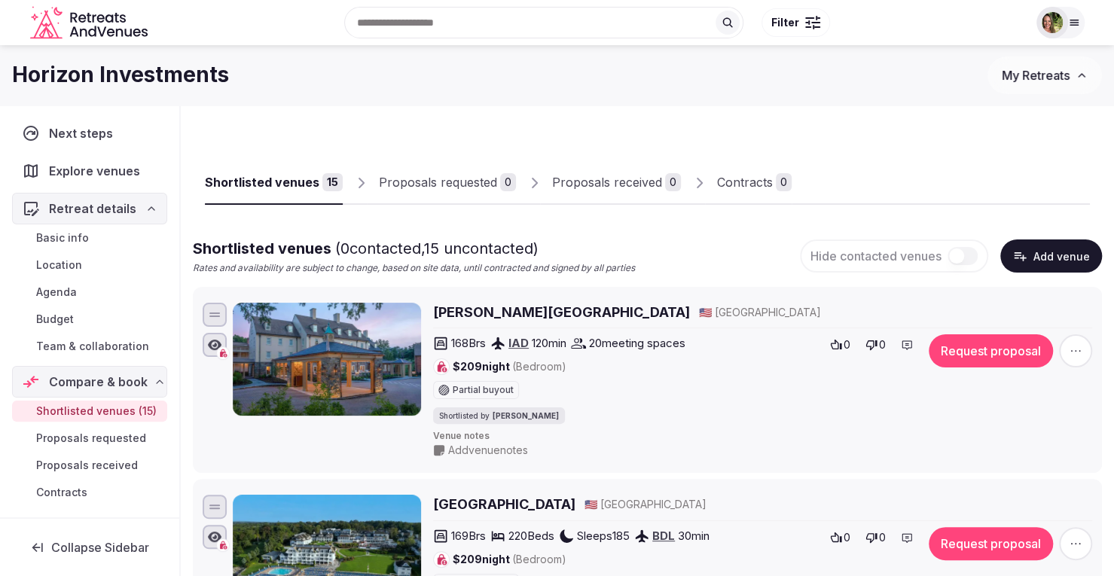
click at [62, 236] on span "Basic info" at bounding box center [62, 237] width 53 height 15
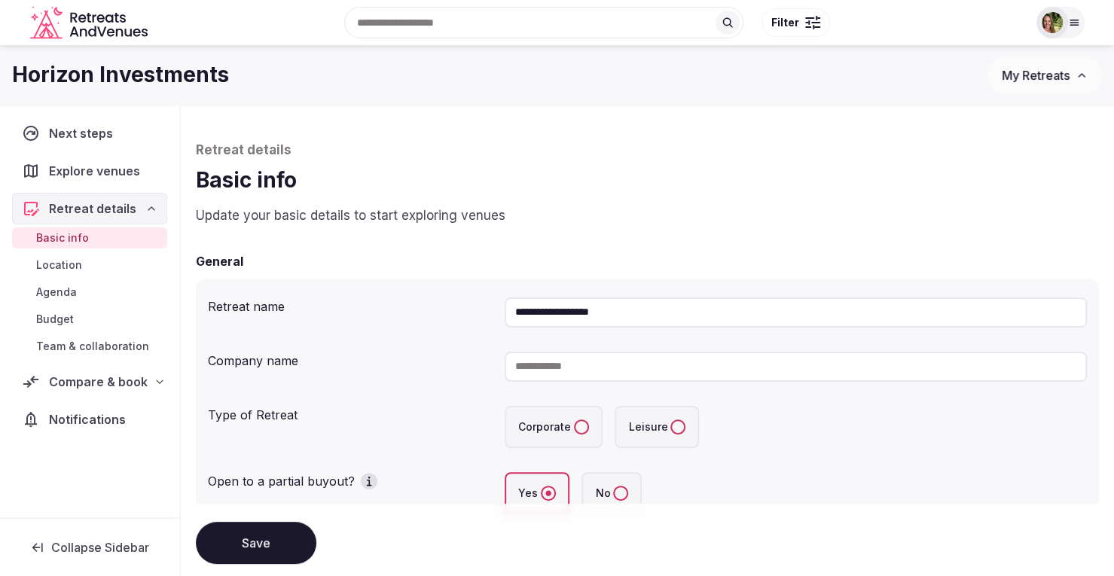
click at [580, 422] on button "Corporate" at bounding box center [581, 426] width 15 height 15
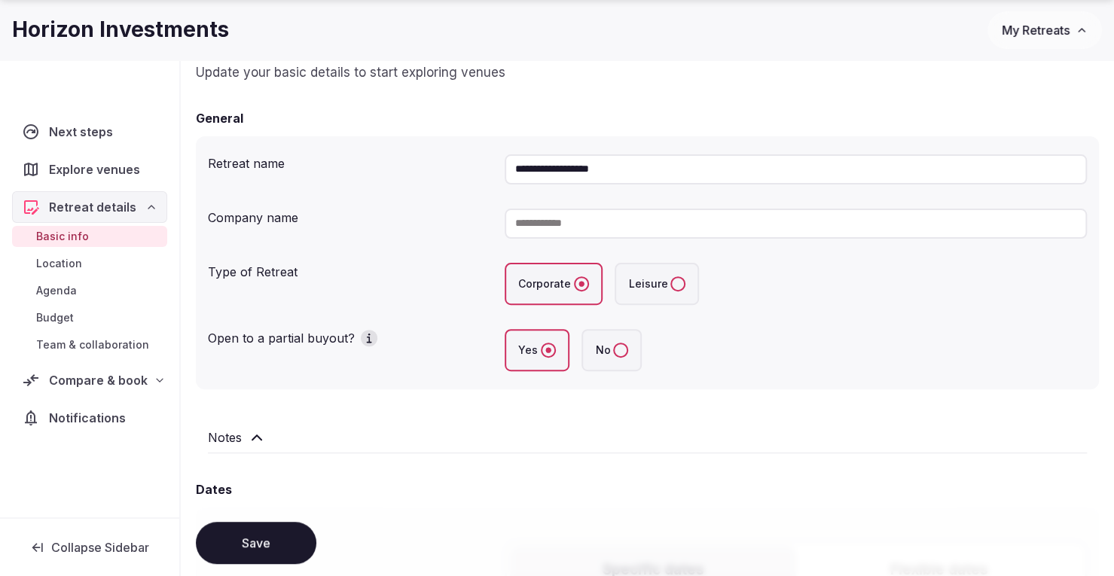
scroll to position [226, 0]
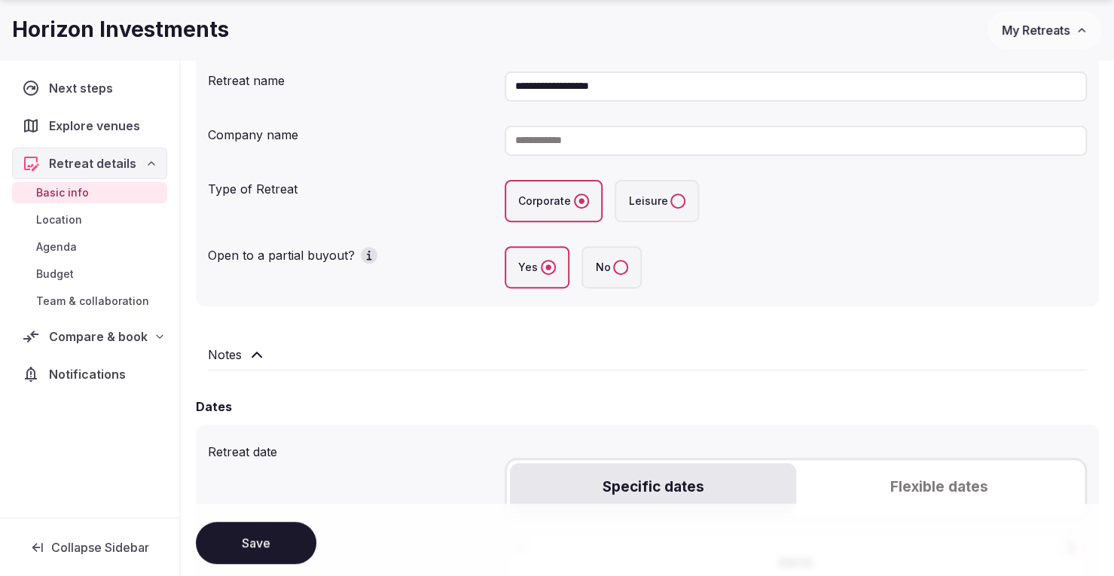
click at [583, 132] on input at bounding box center [796, 141] width 582 height 30
drag, startPoint x: 639, startPoint y: 92, endPoint x: 411, endPoint y: 102, distance: 228.4
click at [413, 102] on div "**********" at bounding box center [647, 87] width 879 height 42
click at [560, 142] on input at bounding box center [796, 141] width 582 height 30
paste input "**********"
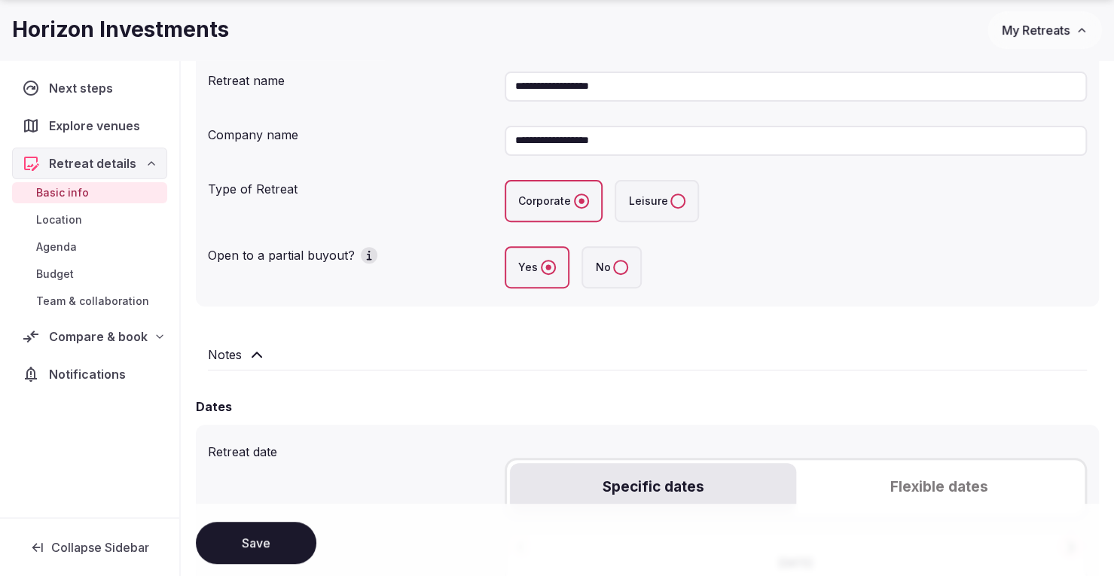
type input "**********"
click at [719, 78] on input "**********" at bounding box center [796, 87] width 582 height 30
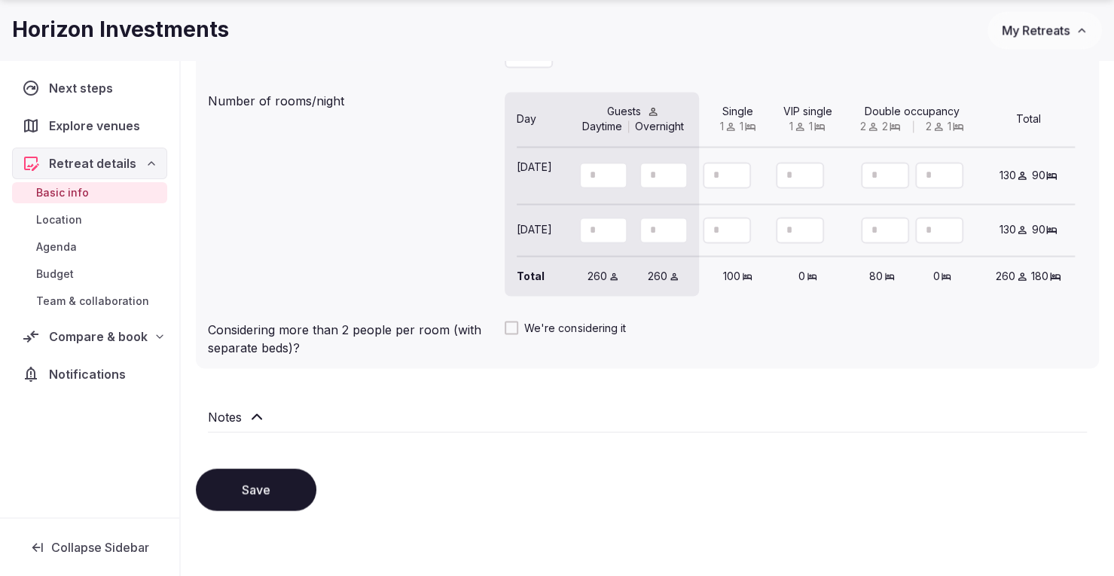
scroll to position [1420, 0]
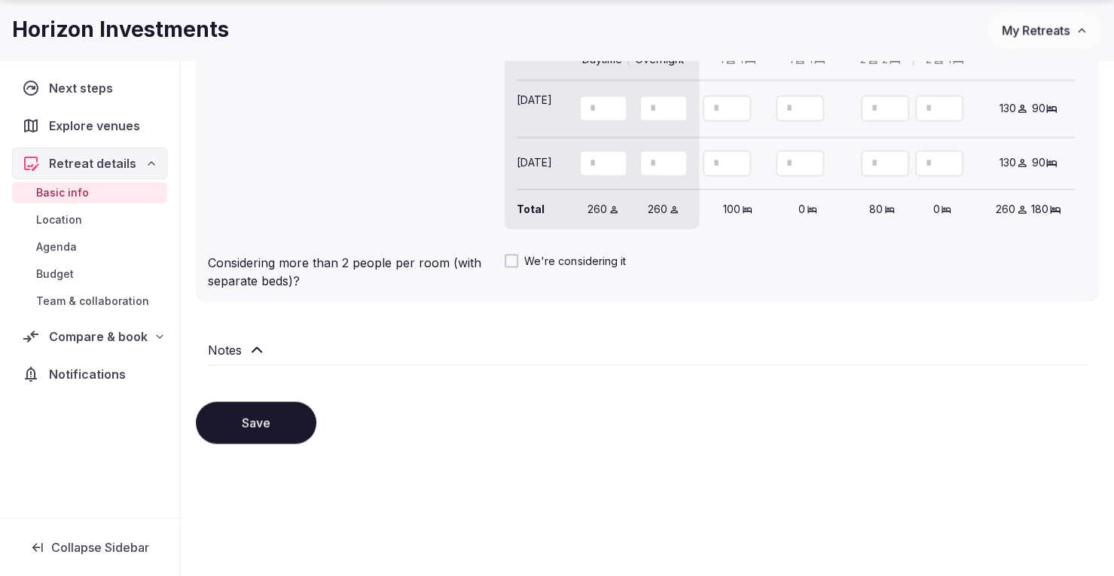
type input "**********"
click at [239, 418] on button "Save" at bounding box center [256, 422] width 120 height 42
click at [53, 216] on span "Location" at bounding box center [59, 219] width 46 height 15
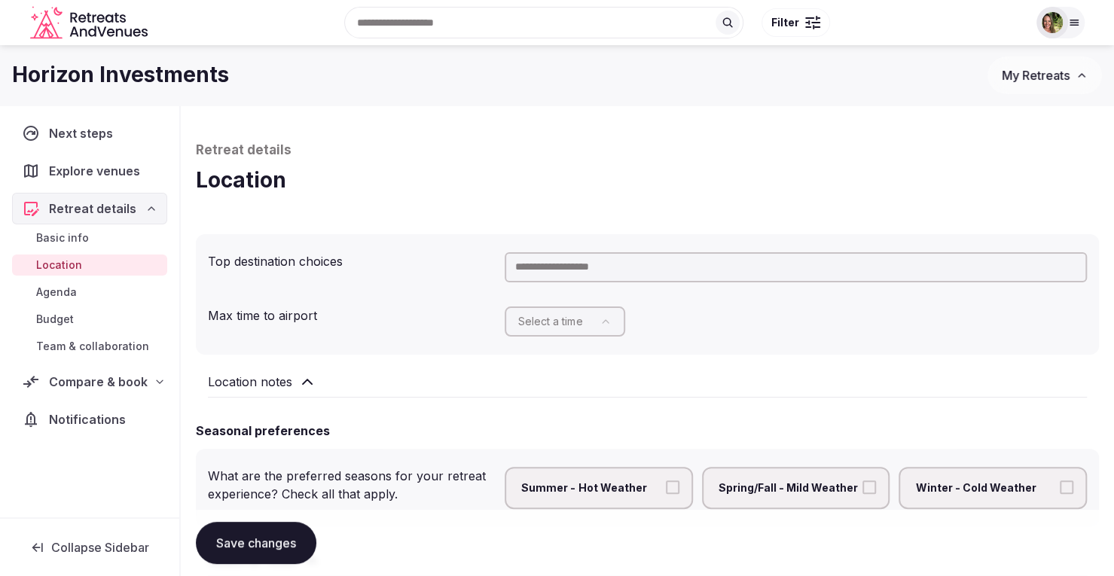
click at [48, 319] on span "Budget" at bounding box center [55, 319] width 38 height 15
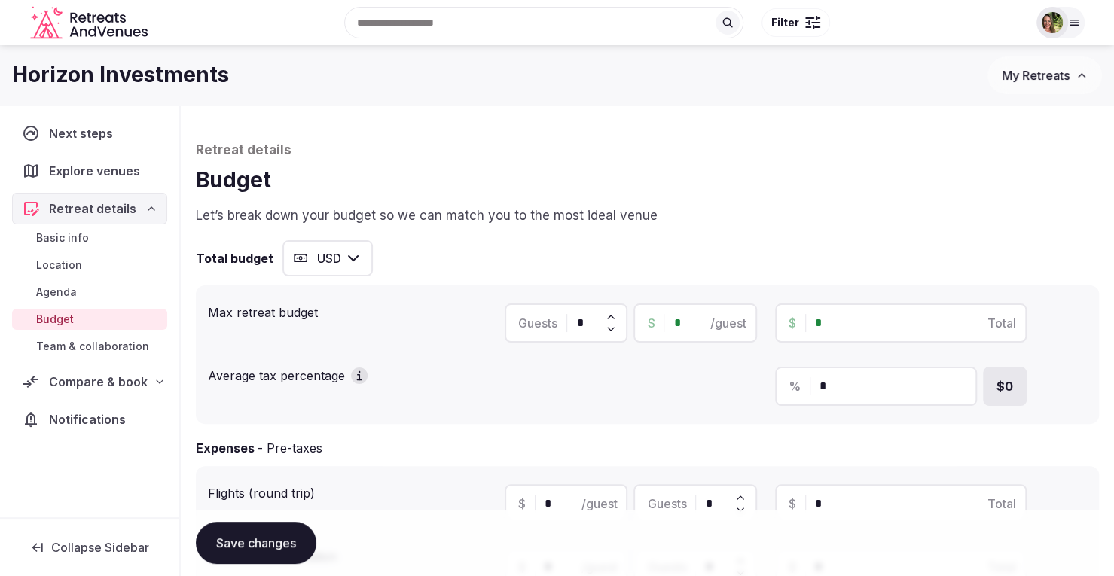
click at [93, 380] on span "Compare & book" at bounding box center [98, 382] width 99 height 18
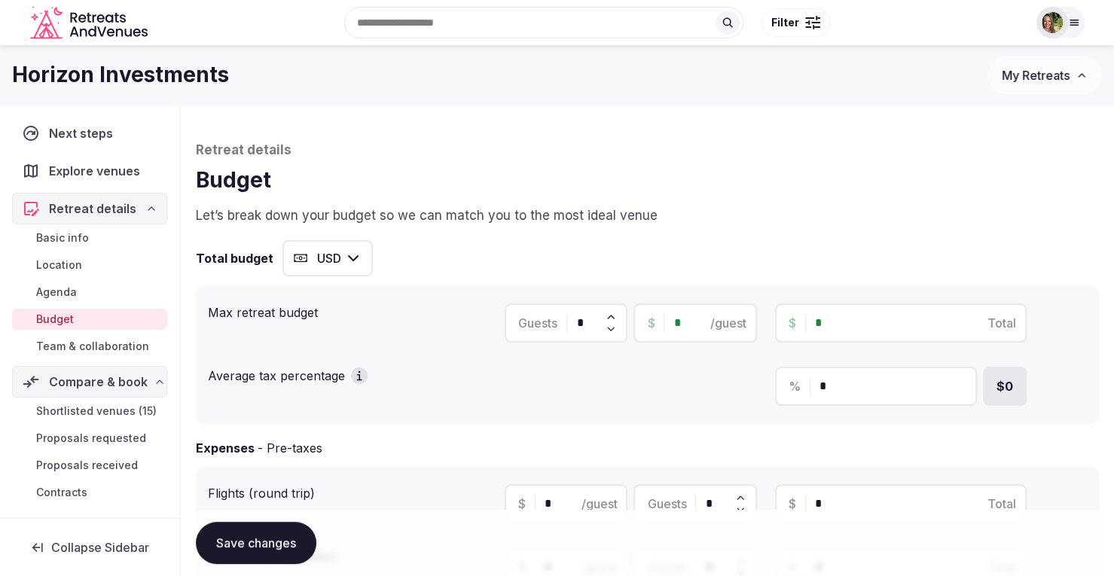
click at [84, 405] on span "Shortlisted venues (15)" at bounding box center [96, 411] width 120 height 15
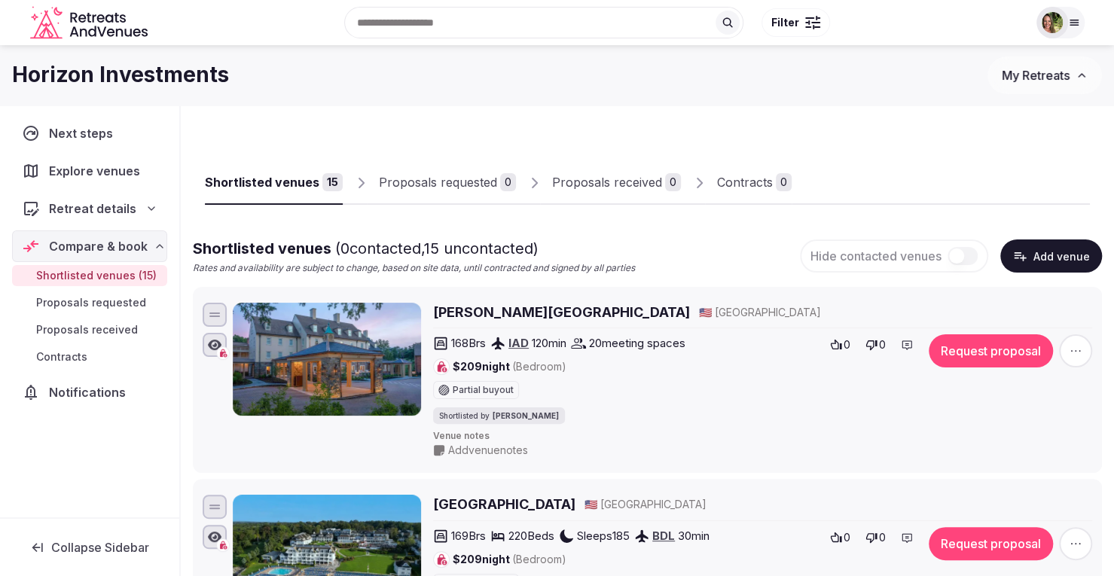
click at [1001, 355] on button "Request proposal" at bounding box center [991, 350] width 124 height 33
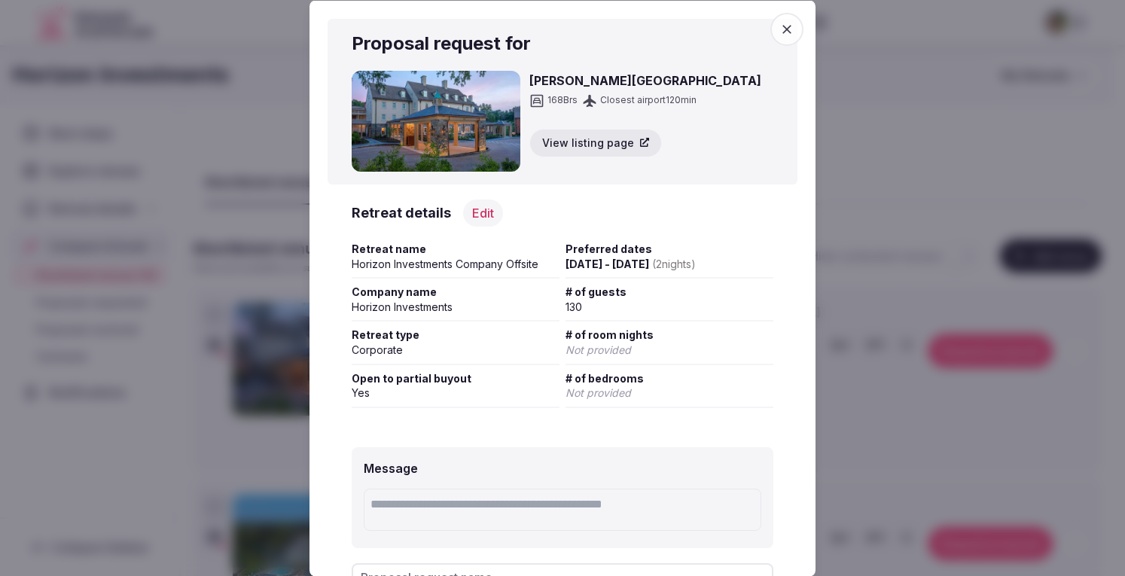
click at [779, 28] on icon "button" at bounding box center [786, 28] width 15 height 15
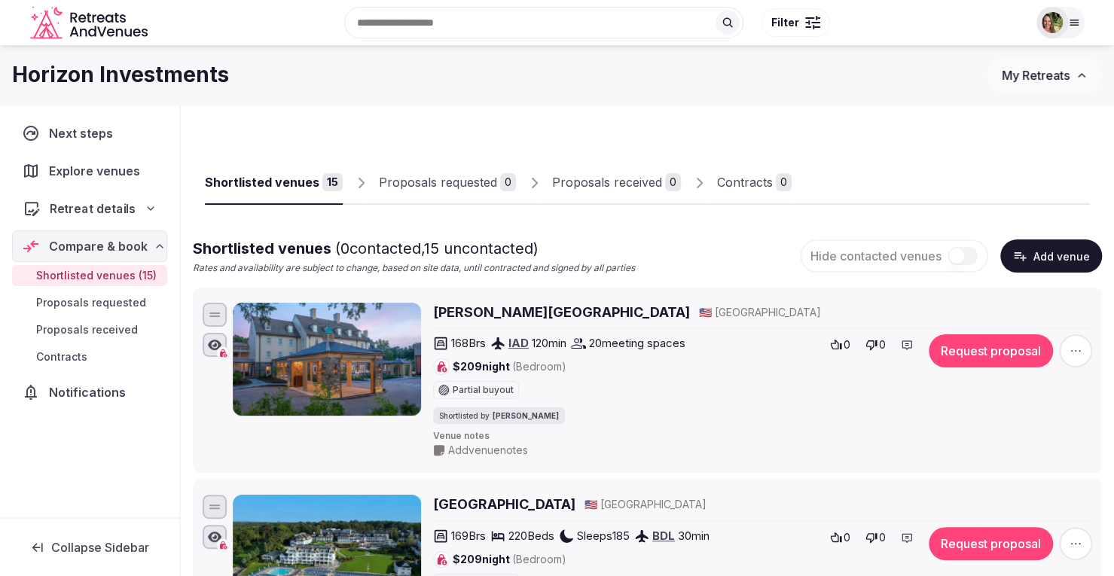
click at [90, 210] on span "Retreat details" at bounding box center [93, 209] width 87 height 18
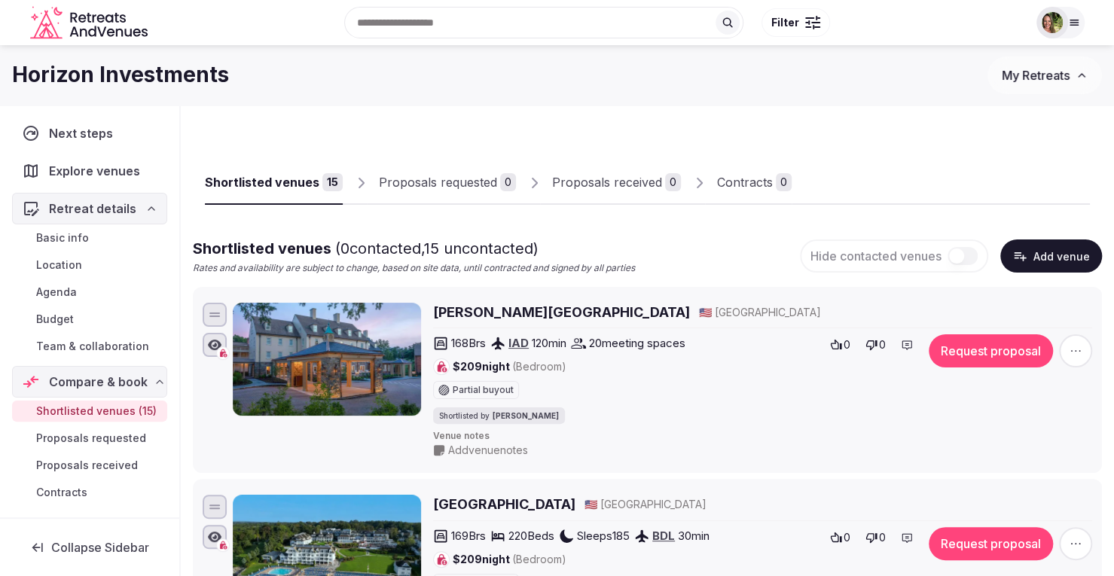
click at [73, 343] on span "Team & collaboration" at bounding box center [92, 346] width 113 height 15
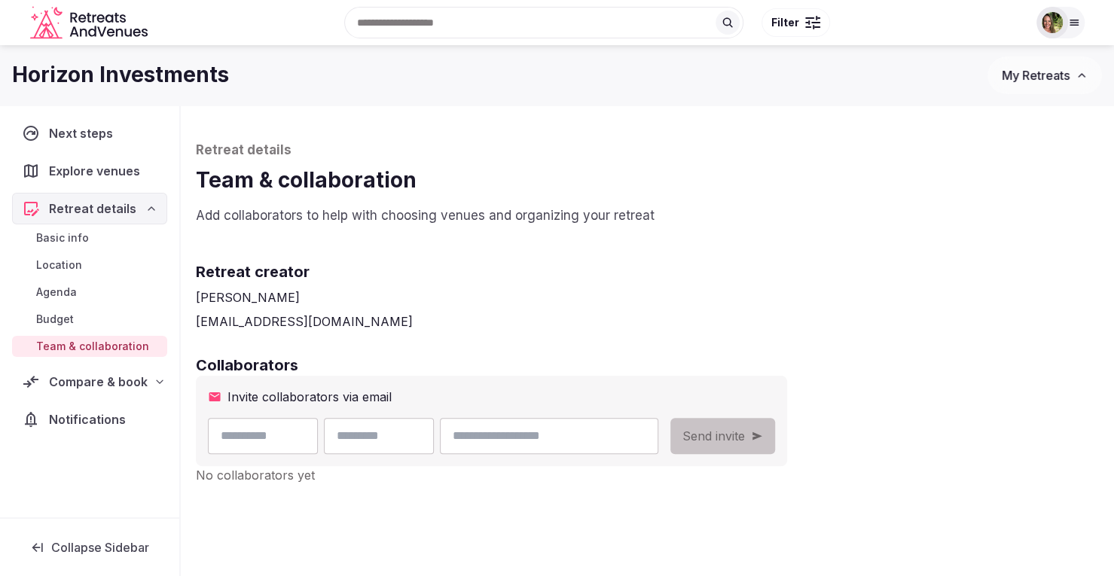
drag, startPoint x: 581, startPoint y: 419, endPoint x: 581, endPoint y: 430, distance: 11.3
click at [581, 419] on div "Invite collaborators via email Send invite" at bounding box center [491, 421] width 591 height 90
click at [582, 435] on input "email" at bounding box center [549, 436] width 218 height 36
paste input "**********"
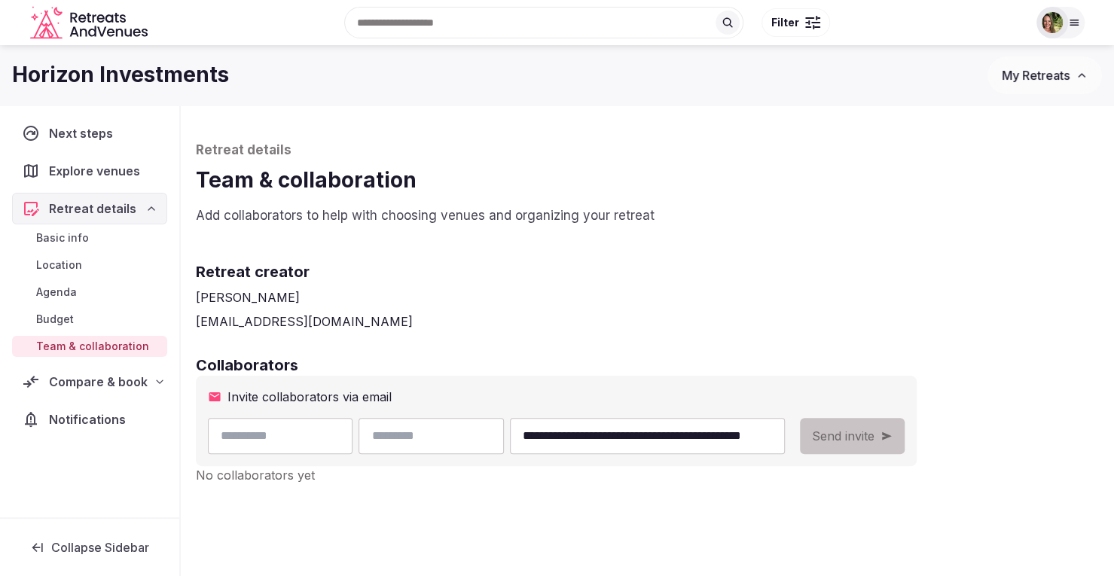
type input "**********"
click at [261, 439] on input "text" at bounding box center [280, 436] width 145 height 36
type input "******"
type input "*******"
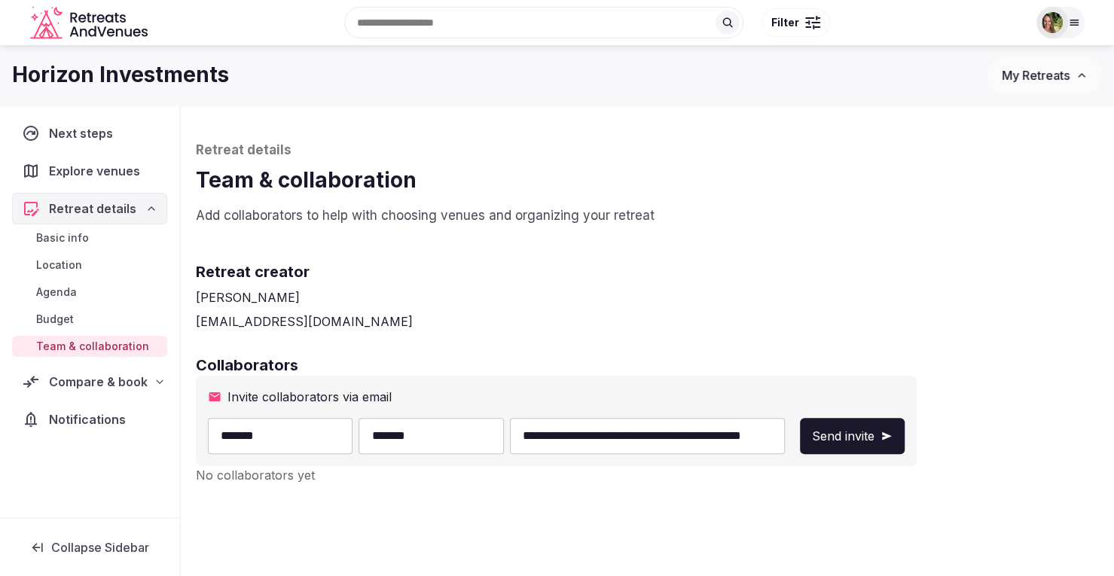
drag, startPoint x: 616, startPoint y: 435, endPoint x: 456, endPoint y: 439, distance: 159.7
click at [456, 439] on div "**********" at bounding box center [498, 436] width 580 height 36
click at [734, 432] on input "**********" at bounding box center [648, 436] width 276 height 36
type input "**********"
click at [840, 435] on span "Send invite" at bounding box center [843, 436] width 63 height 18
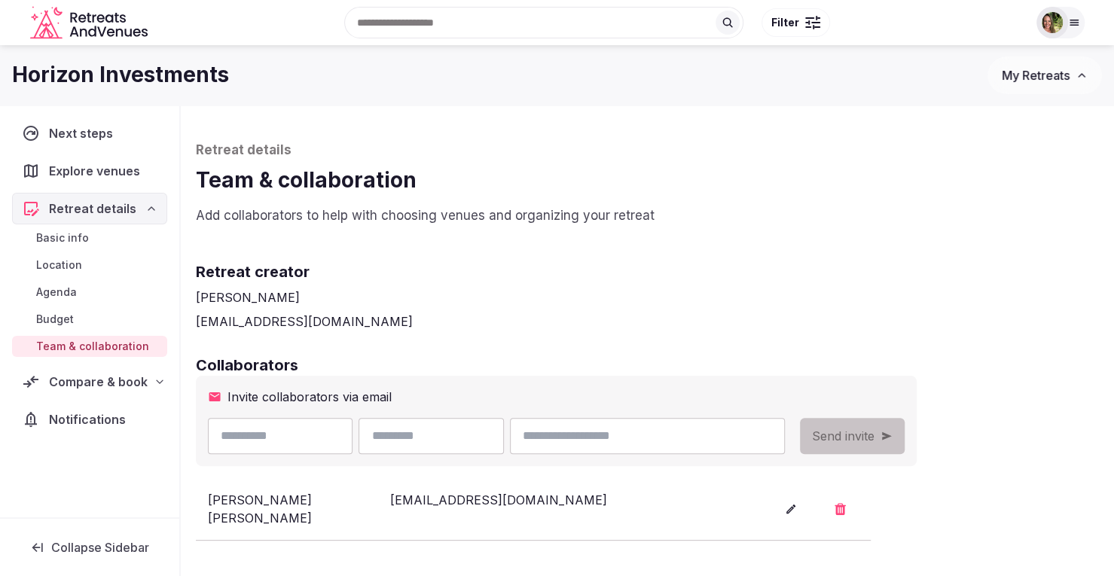
click at [1012, 67] on button "My Retreats" at bounding box center [1044, 75] width 114 height 38
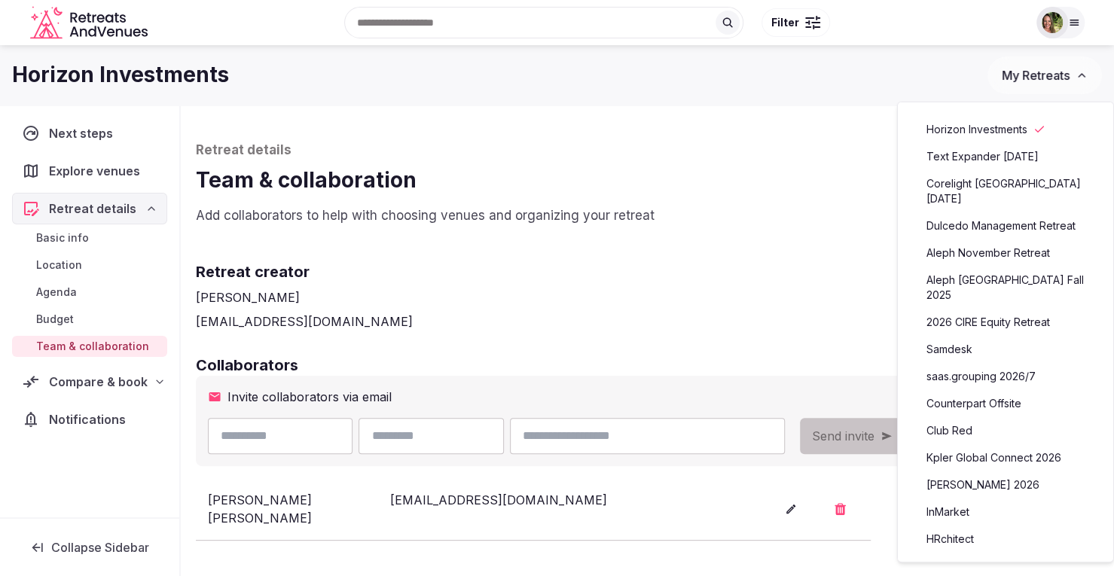
click at [75, 237] on span "Basic info" at bounding box center [62, 237] width 53 height 15
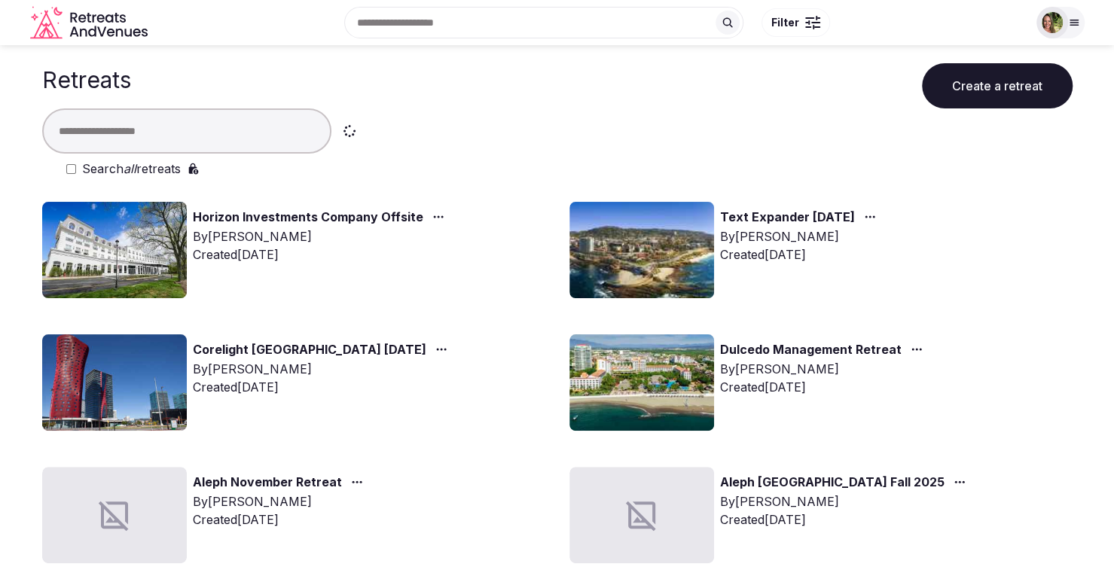
click at [962, 87] on button "Create a retreat" at bounding box center [997, 85] width 151 height 45
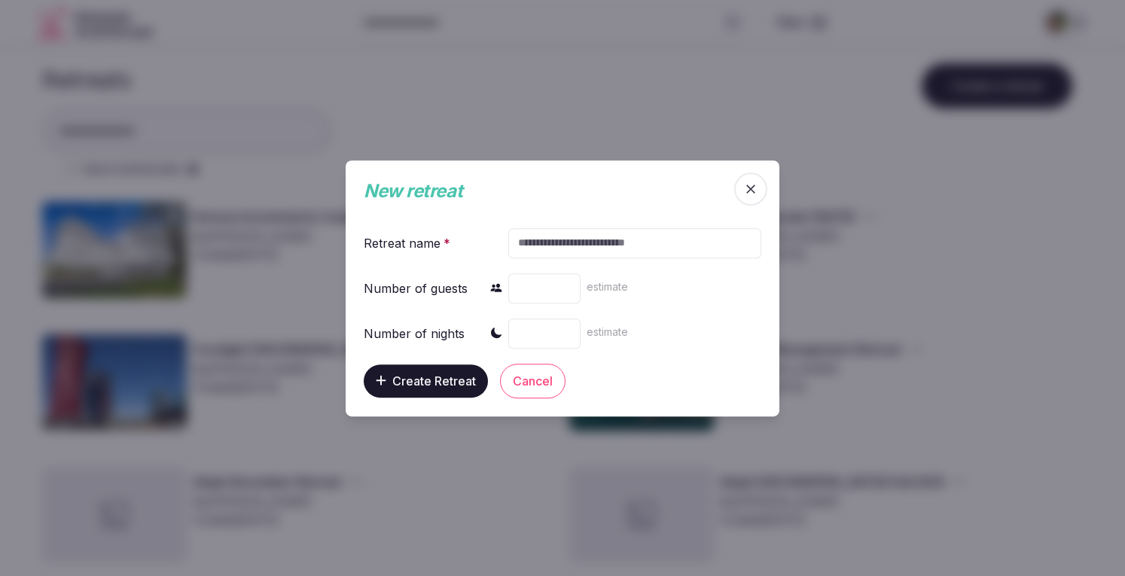
click at [571, 239] on input "text" at bounding box center [634, 242] width 253 height 30
type input "**********"
click at [438, 383] on span "Create Retreat" at bounding box center [434, 380] width 84 height 15
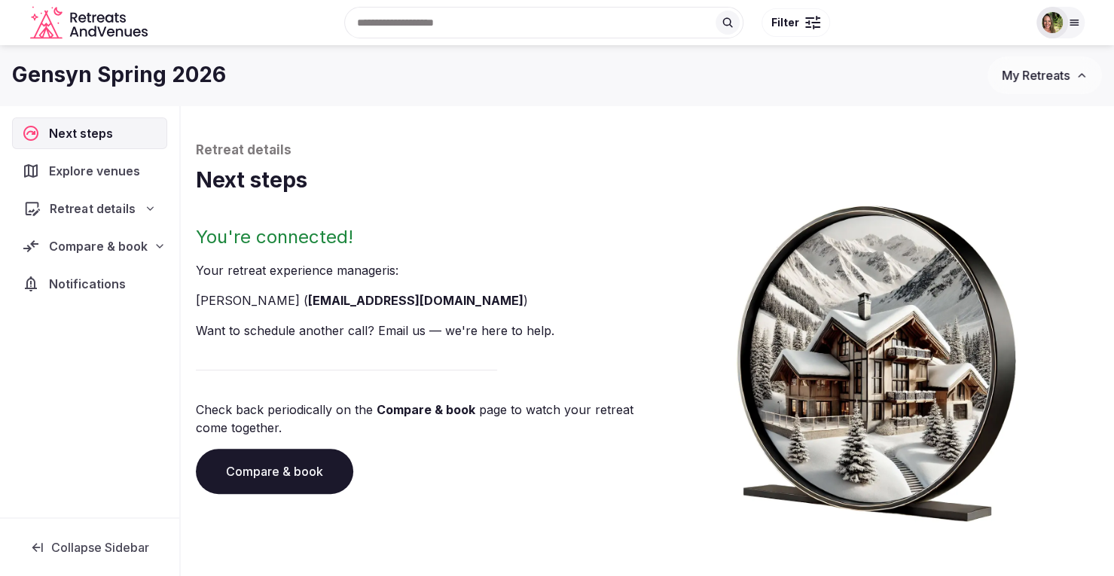
click at [87, 213] on span "Retreat details" at bounding box center [93, 209] width 86 height 18
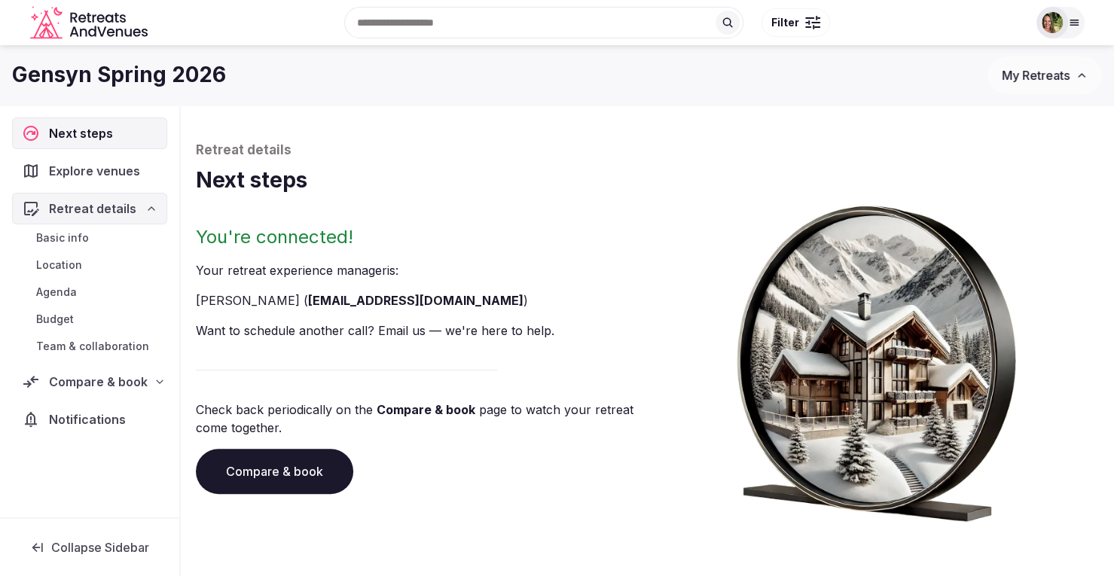
click at [61, 232] on span "Basic info" at bounding box center [62, 237] width 53 height 15
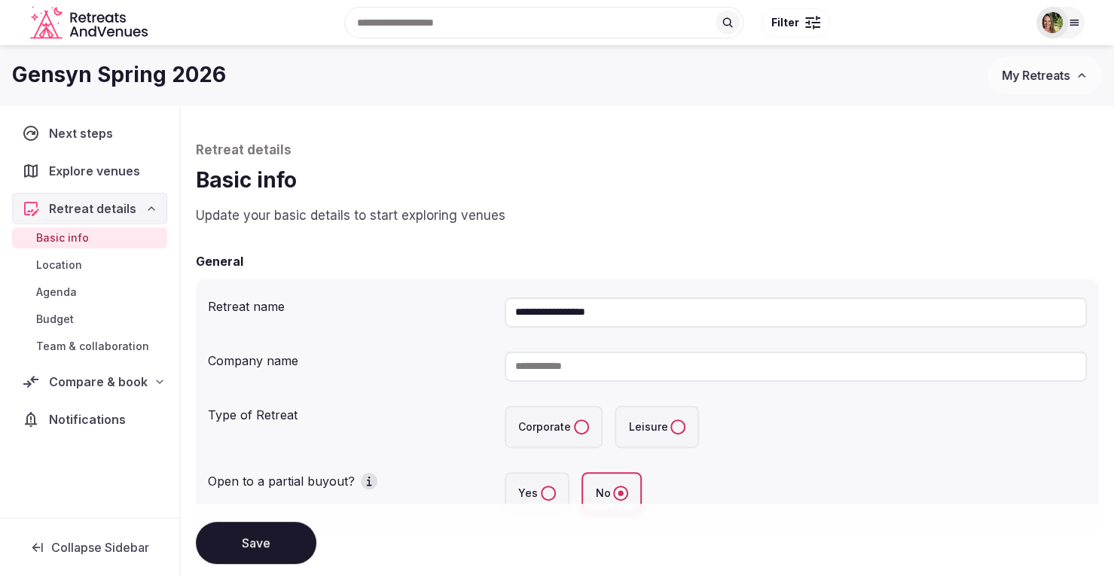
click at [646, 373] on input at bounding box center [796, 367] width 582 height 30
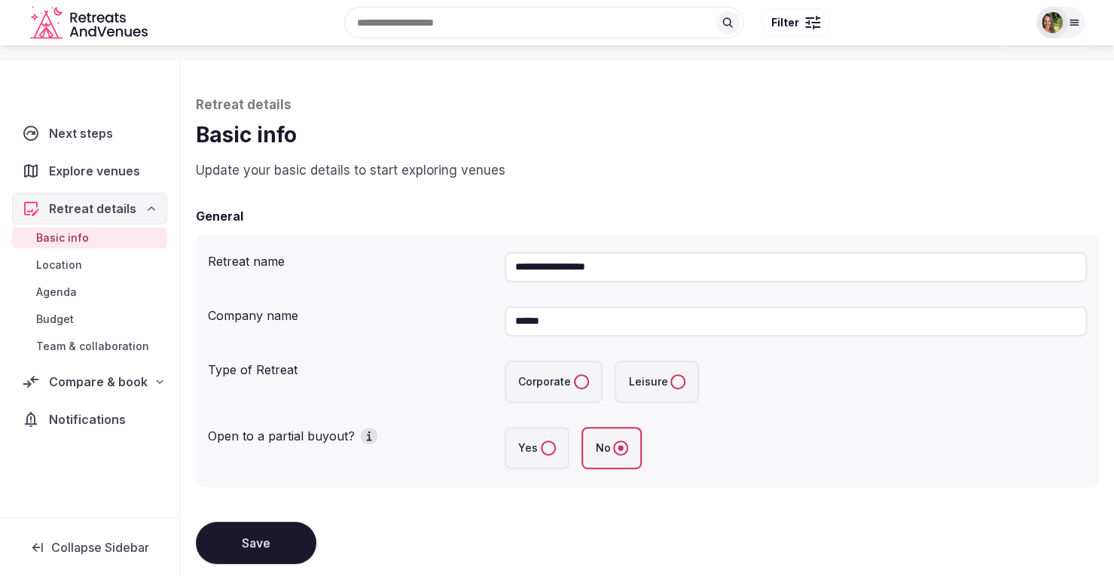
scroll to position [75, 0]
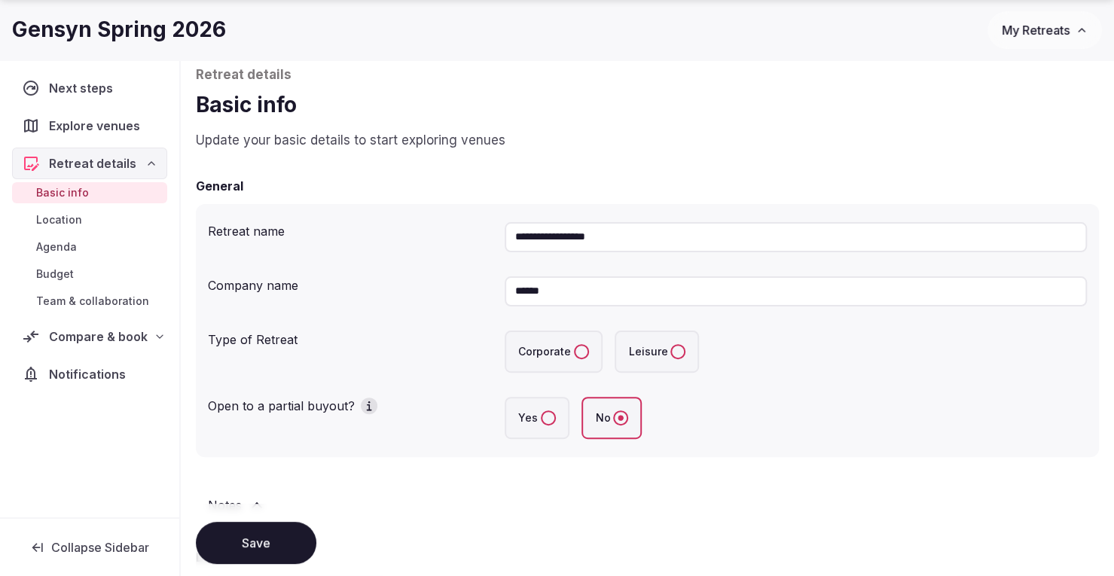
type input "******"
click at [581, 345] on button "Corporate" at bounding box center [581, 351] width 15 height 15
click at [538, 415] on label "Yes" at bounding box center [537, 418] width 65 height 42
click at [541, 415] on button "Yes" at bounding box center [548, 417] width 15 height 15
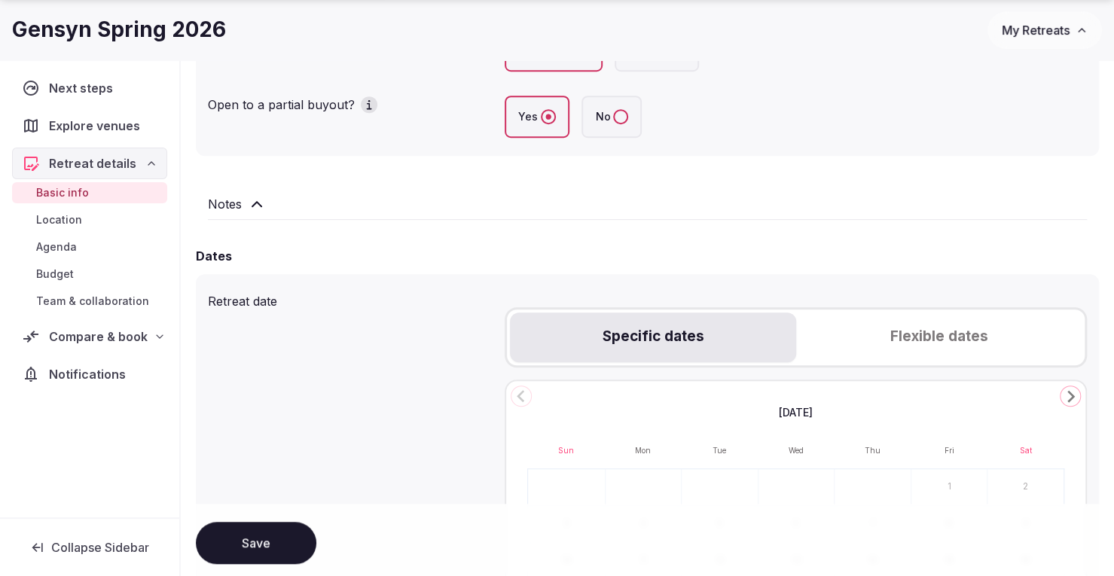
scroll to position [527, 0]
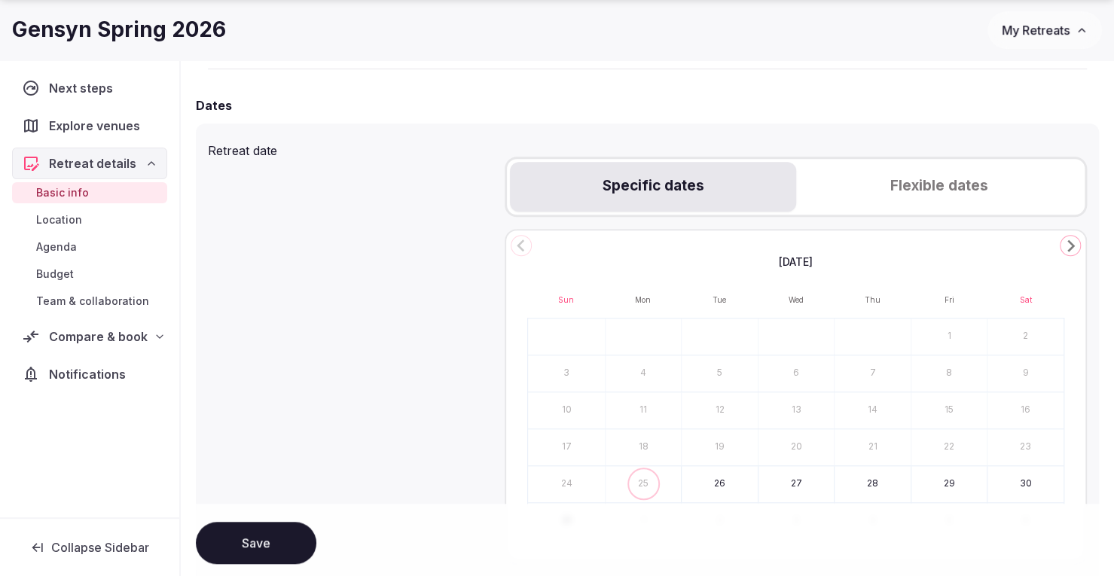
click at [1070, 244] on polygon "Go to the Next Month" at bounding box center [1071, 245] width 8 height 12
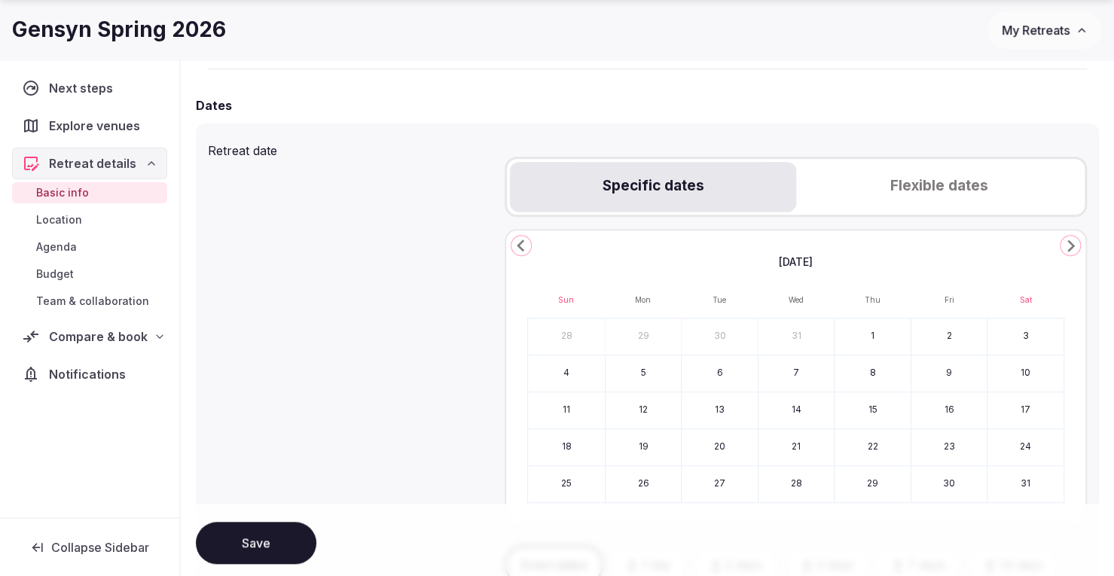
click at [1070, 244] on polygon "Go to the Next Month" at bounding box center [1071, 245] width 8 height 12
click at [576, 369] on button "8" at bounding box center [566, 373] width 77 height 36
click at [958, 373] on button "13" at bounding box center [949, 373] width 76 height 36
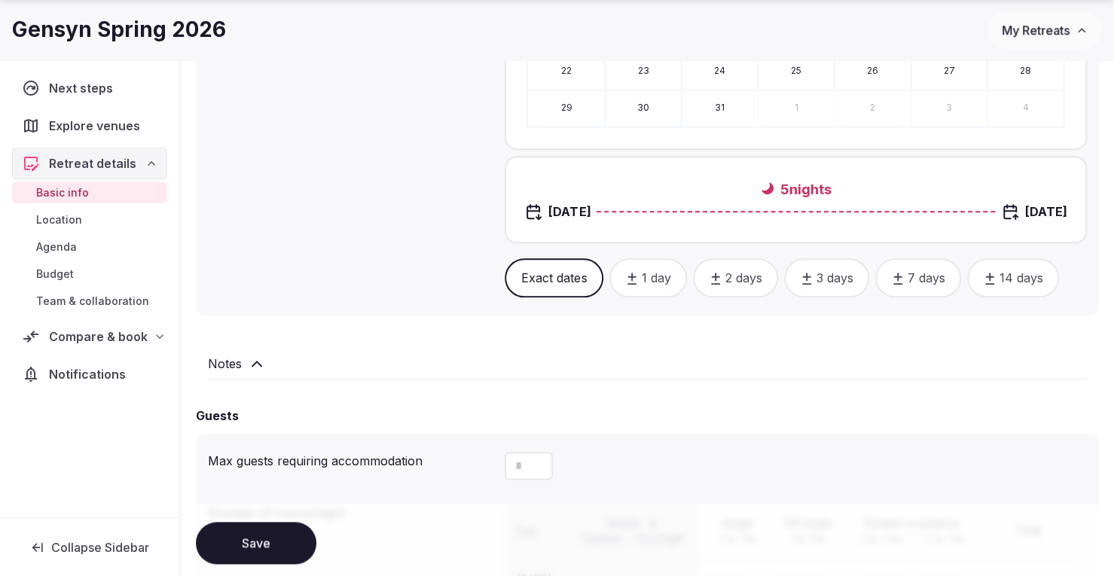
scroll to position [904, 0]
click at [217, 365] on h2 "Notes" at bounding box center [225, 363] width 34 height 18
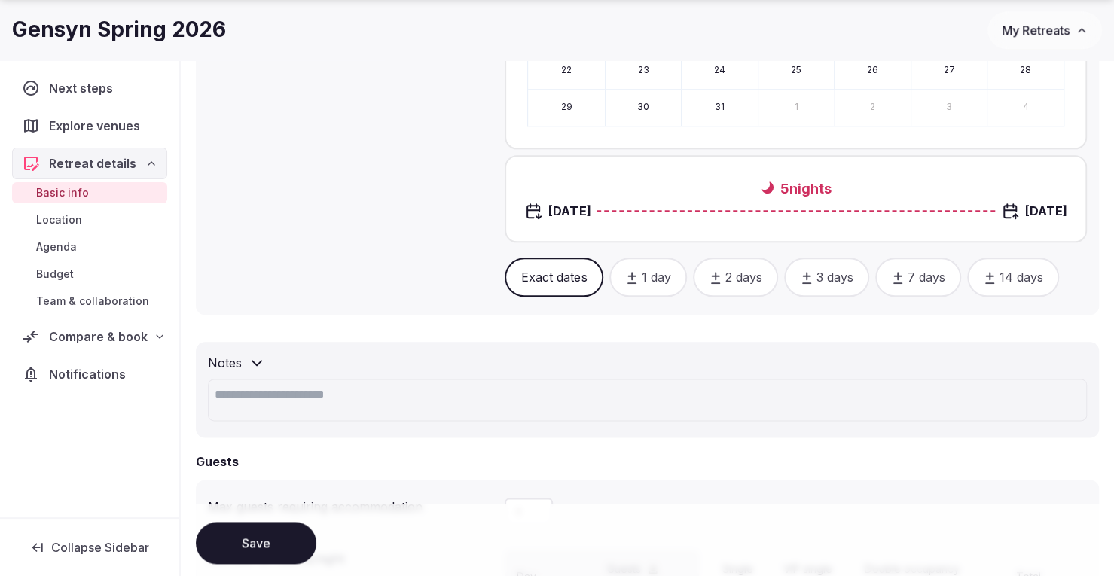
click at [280, 399] on textarea at bounding box center [647, 400] width 879 height 42
paste textarea "**********"
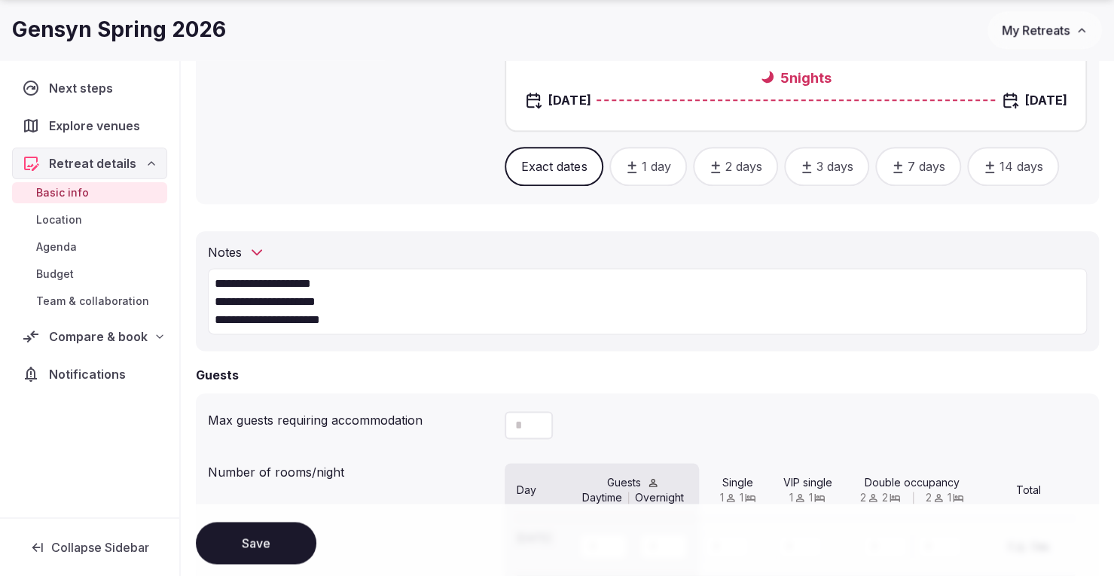
scroll to position [1130, 0]
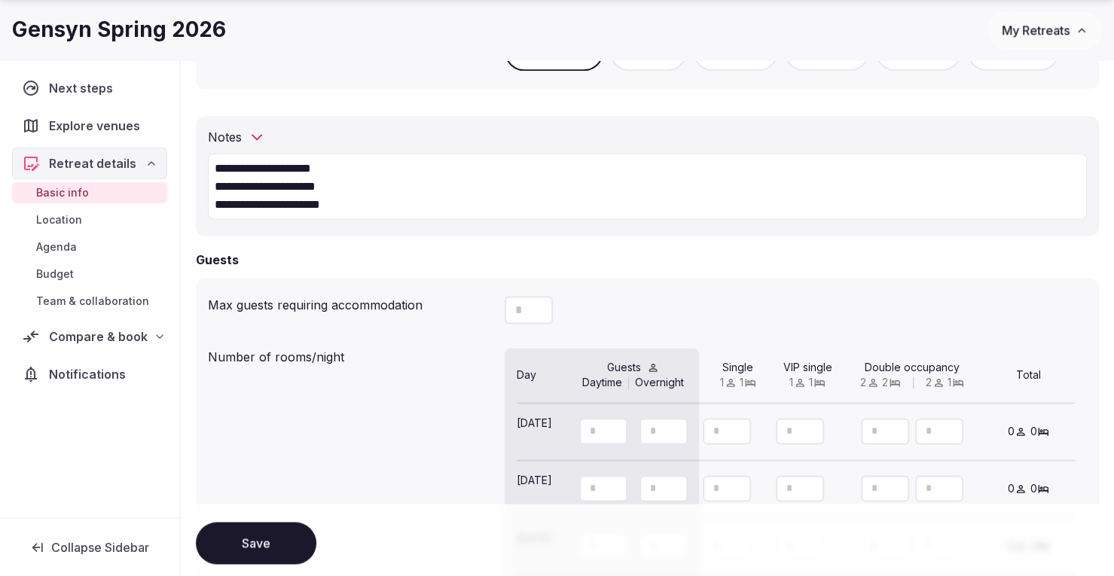
type textarea "**********"
drag, startPoint x: 527, startPoint y: 313, endPoint x: 508, endPoint y: 313, distance: 18.8
click at [508, 313] on input "number" at bounding box center [529, 310] width 48 height 28
type input "**"
drag, startPoint x: 602, startPoint y: 430, endPoint x: 575, endPoint y: 432, distance: 27.2
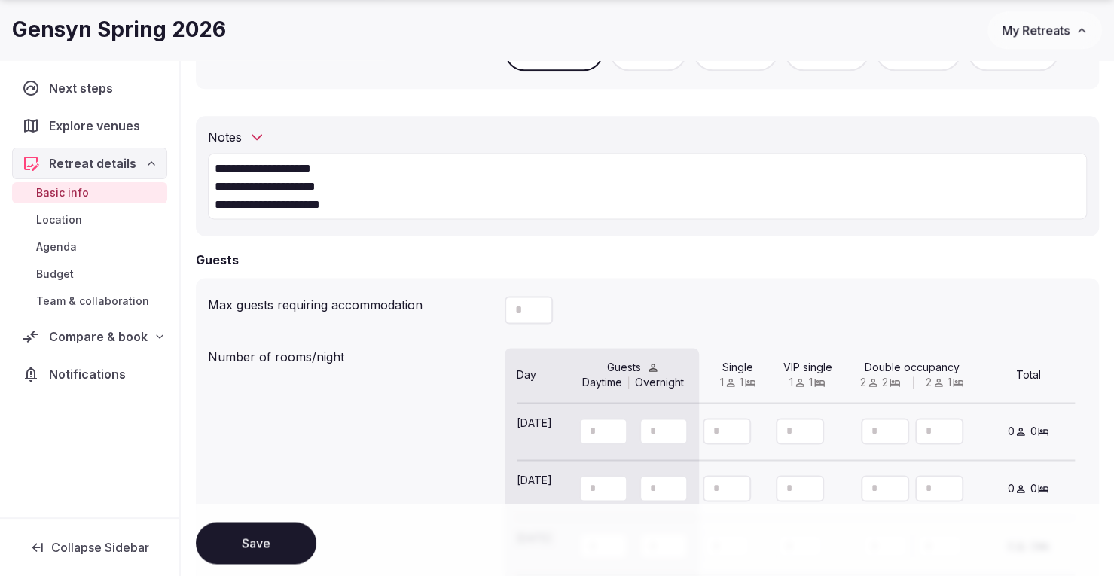
click at [575, 432] on div at bounding box center [632, 432] width 139 height 32
type input "**"
click at [520, 445] on icon at bounding box center [524, 441] width 14 height 14
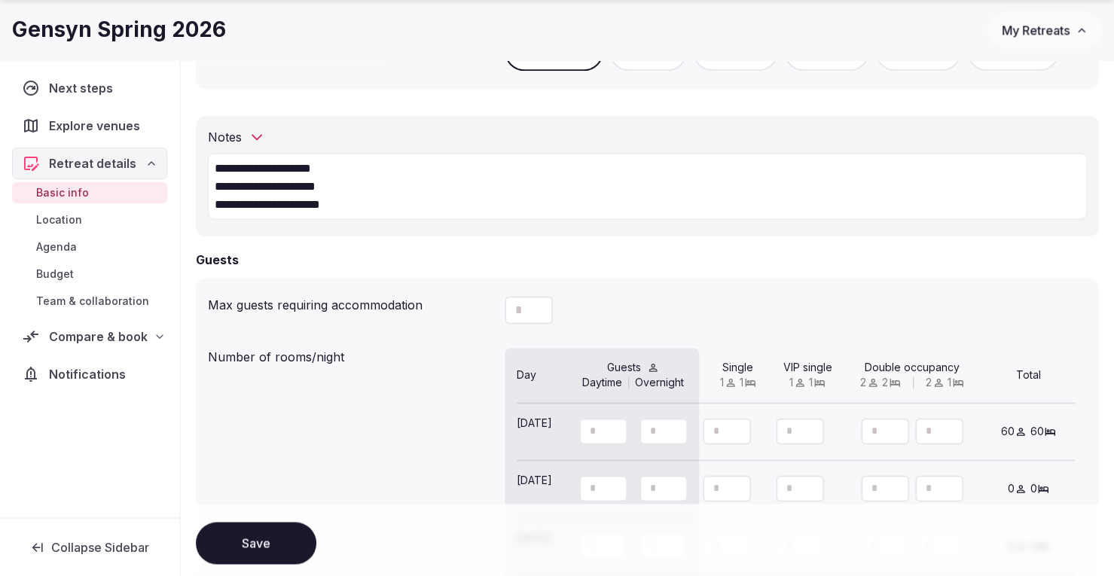
type input "**"
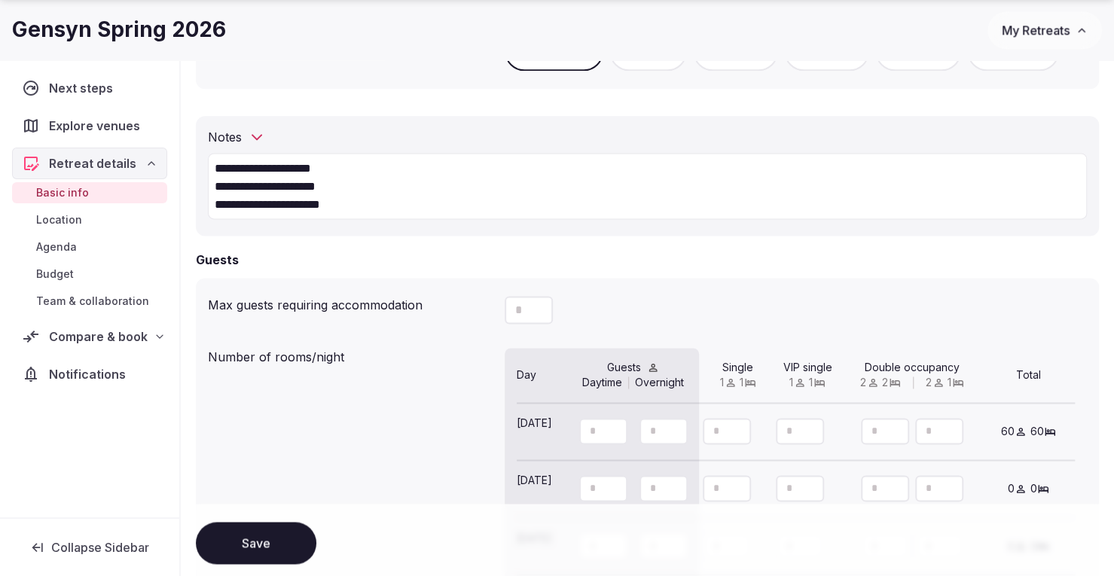
type input "**"
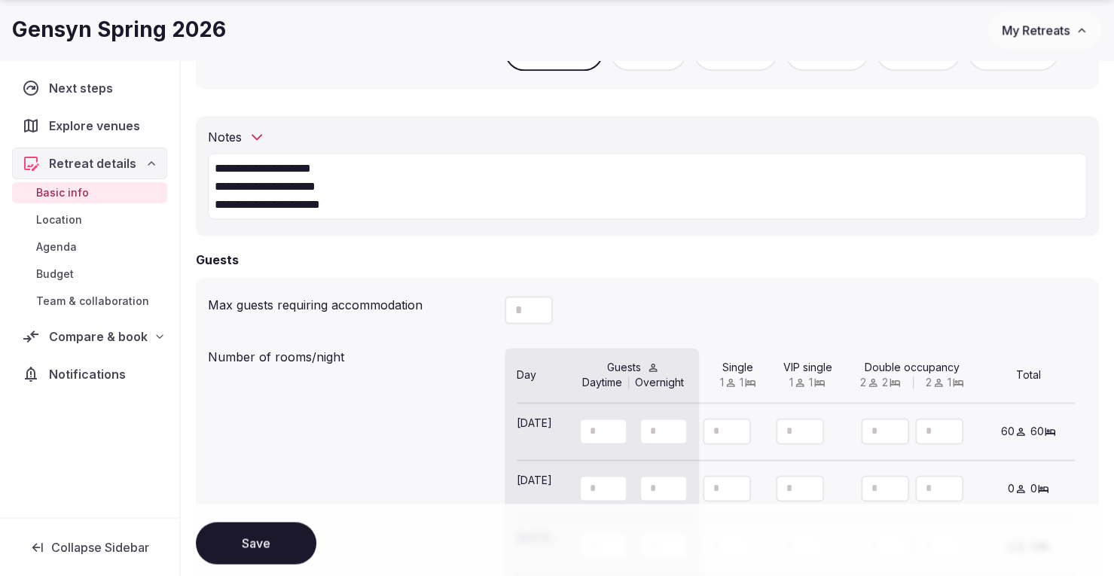
type input "**"
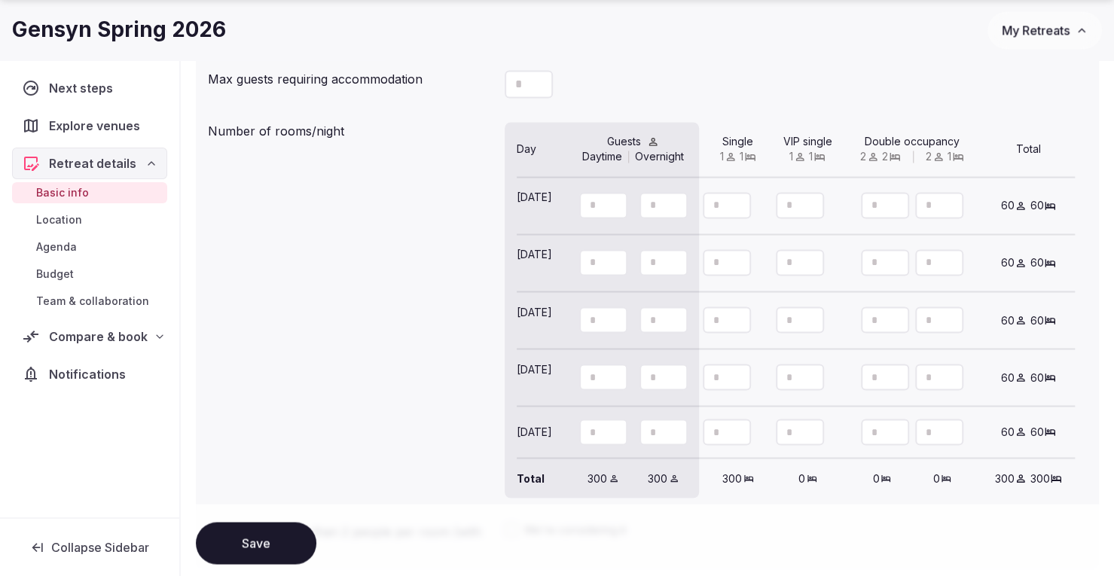
scroll to position [1581, 0]
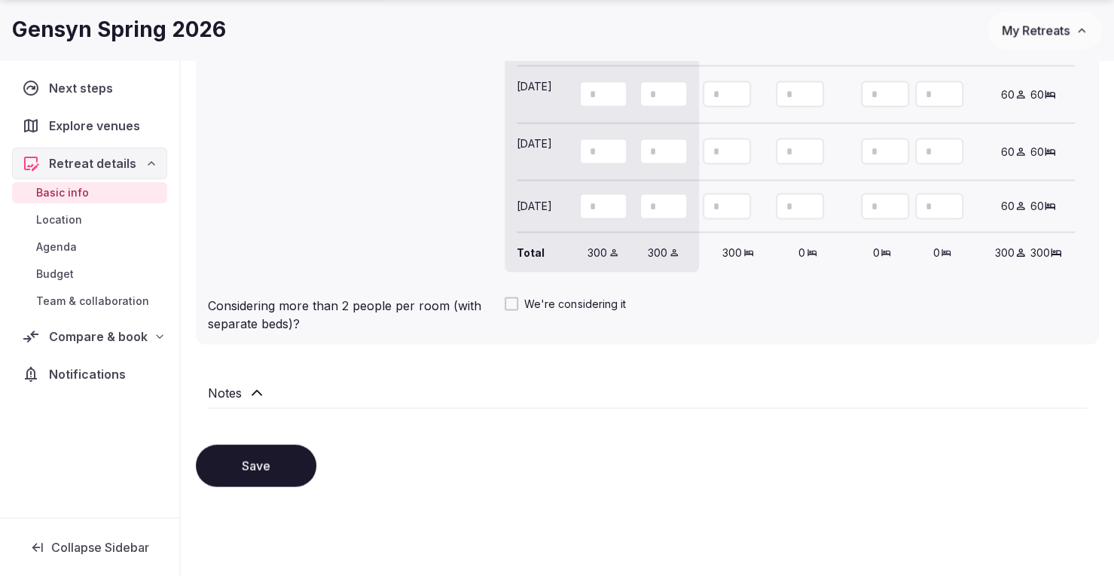
click at [250, 459] on button "Save" at bounding box center [256, 465] width 120 height 42
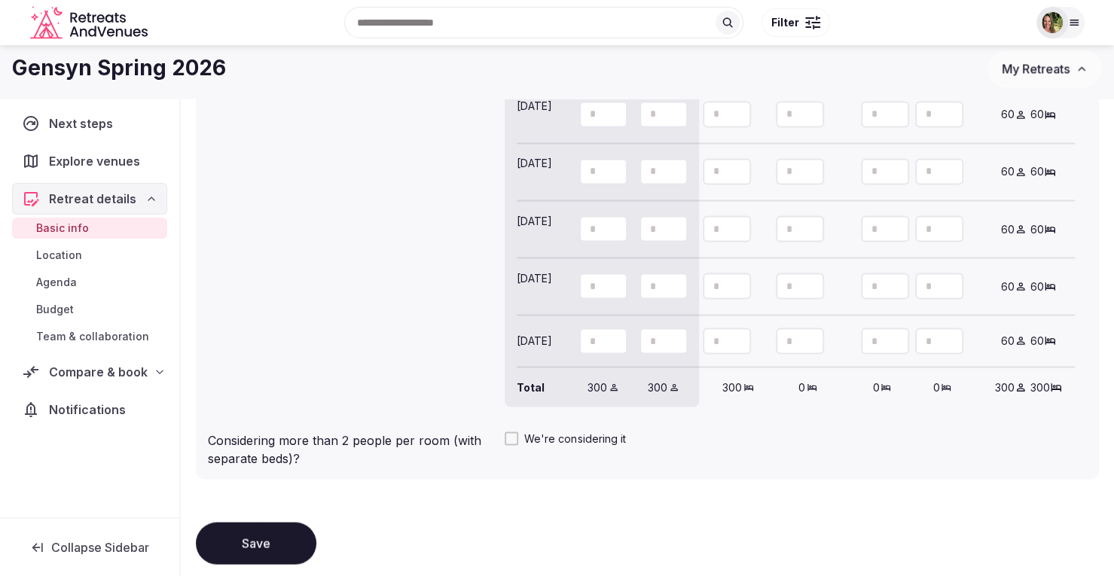
scroll to position [1280, 0]
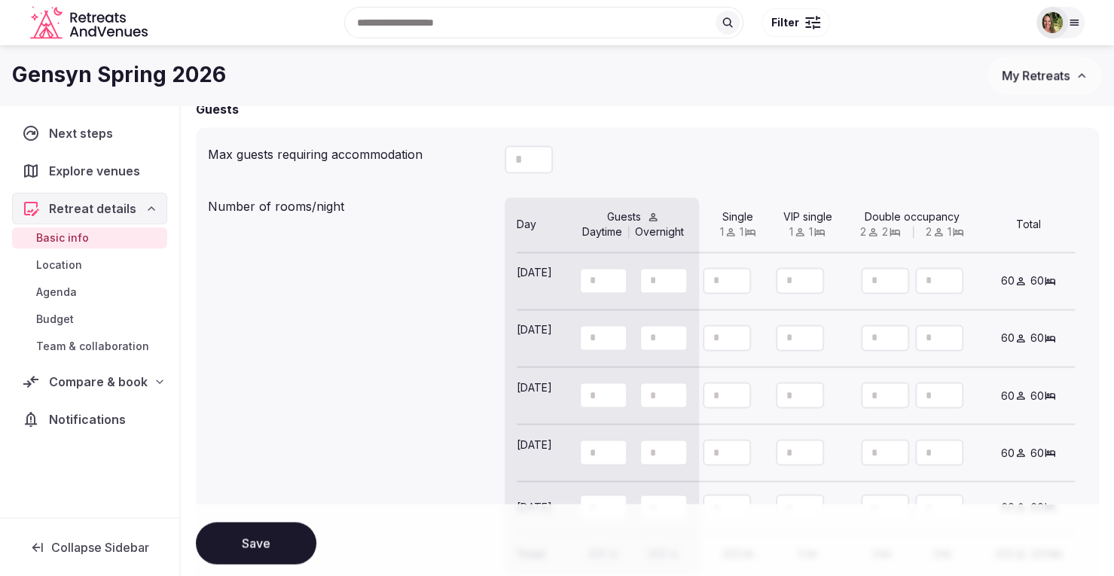
click at [92, 380] on span "Compare & book" at bounding box center [98, 382] width 99 height 18
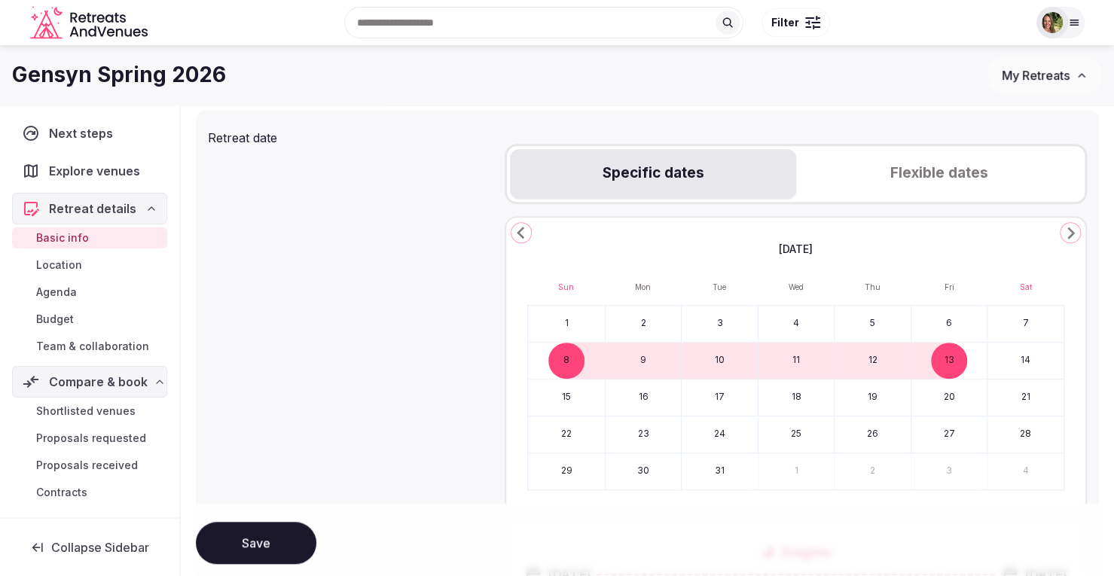
scroll to position [195, 0]
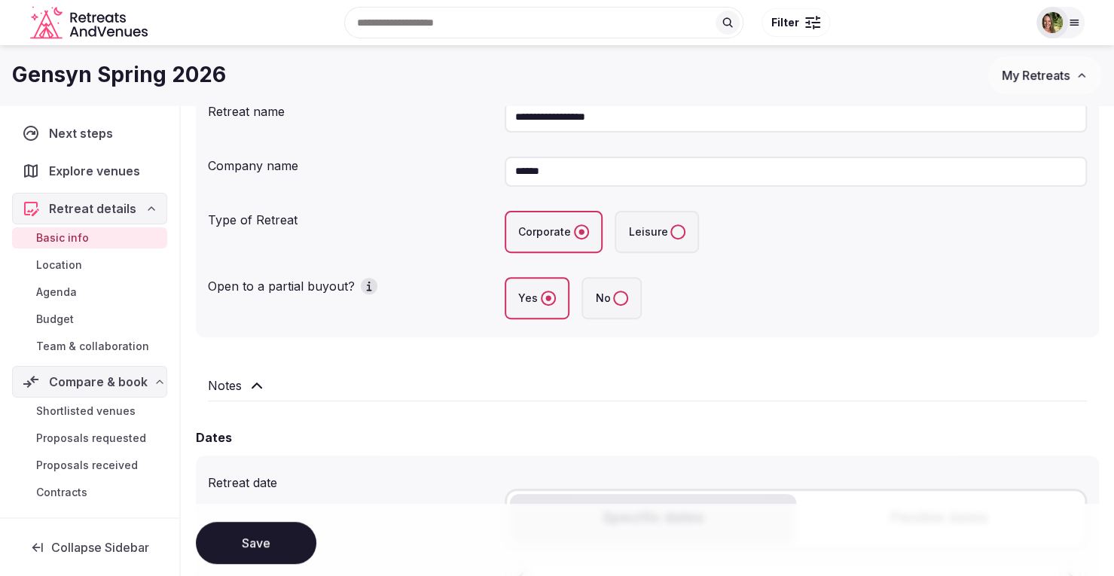
click at [252, 546] on button "Save" at bounding box center [256, 543] width 120 height 42
click at [86, 169] on span "Explore venues" at bounding box center [97, 171] width 97 height 18
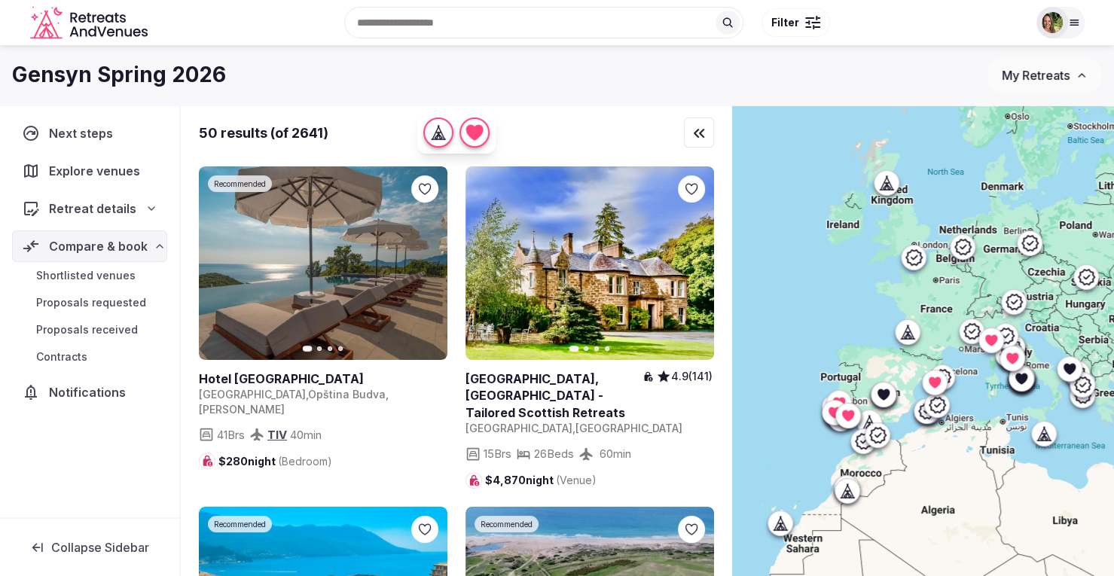
click at [393, 26] on div "Recent searches Tarrytown, NY San Diego, CA Cancún, Quintana Roo, Mexico Palm S…" at bounding box center [591, 22] width 874 height 65
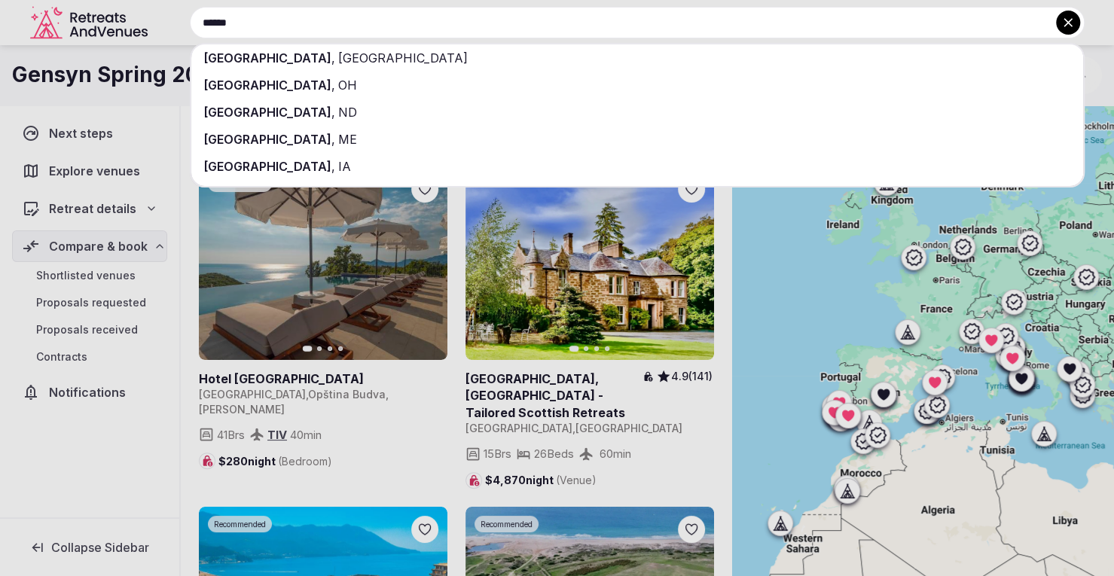
type input "******"
click at [335, 61] on span "[GEOGRAPHIC_DATA]" at bounding box center [401, 57] width 133 height 15
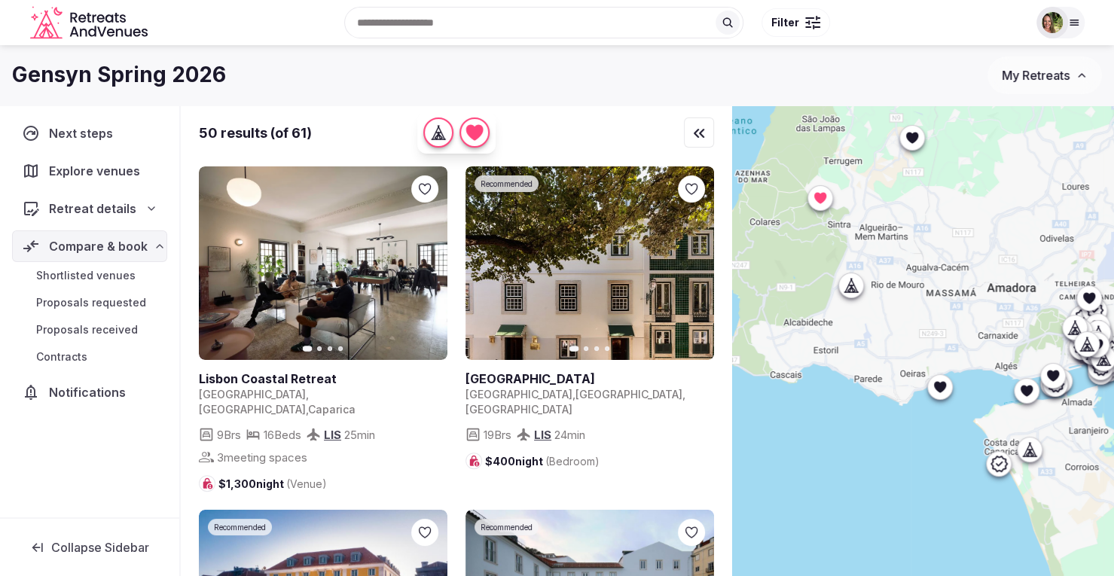
drag, startPoint x: 929, startPoint y: 453, endPoint x: 1023, endPoint y: 375, distance: 121.4
click at [1023, 375] on div at bounding box center [923, 366] width 382 height 522
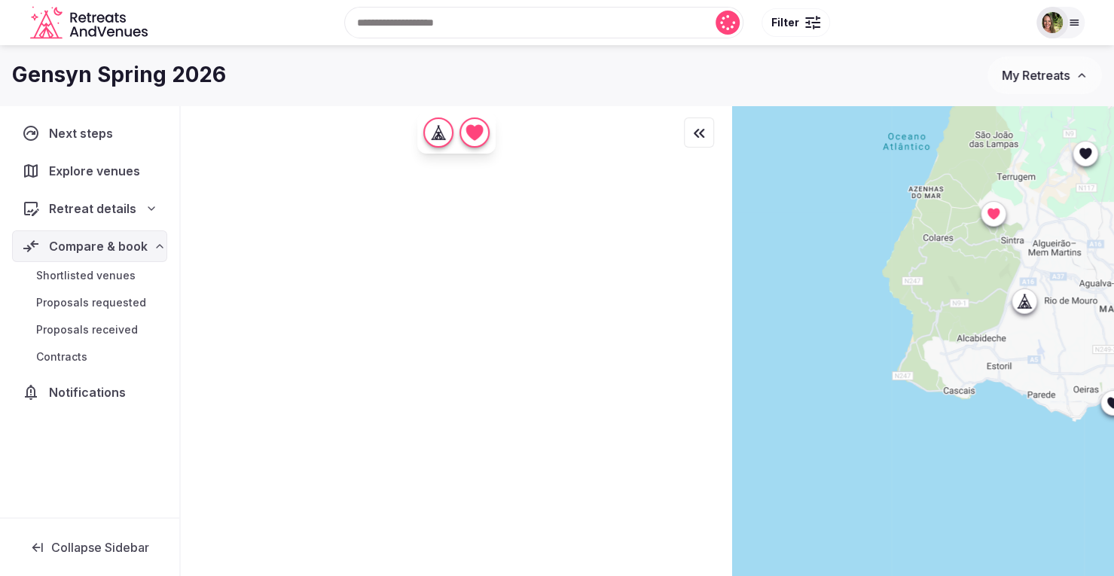
drag, startPoint x: 802, startPoint y: 430, endPoint x: 982, endPoint y: 447, distance: 180.7
click at [982, 447] on div at bounding box center [923, 366] width 382 height 522
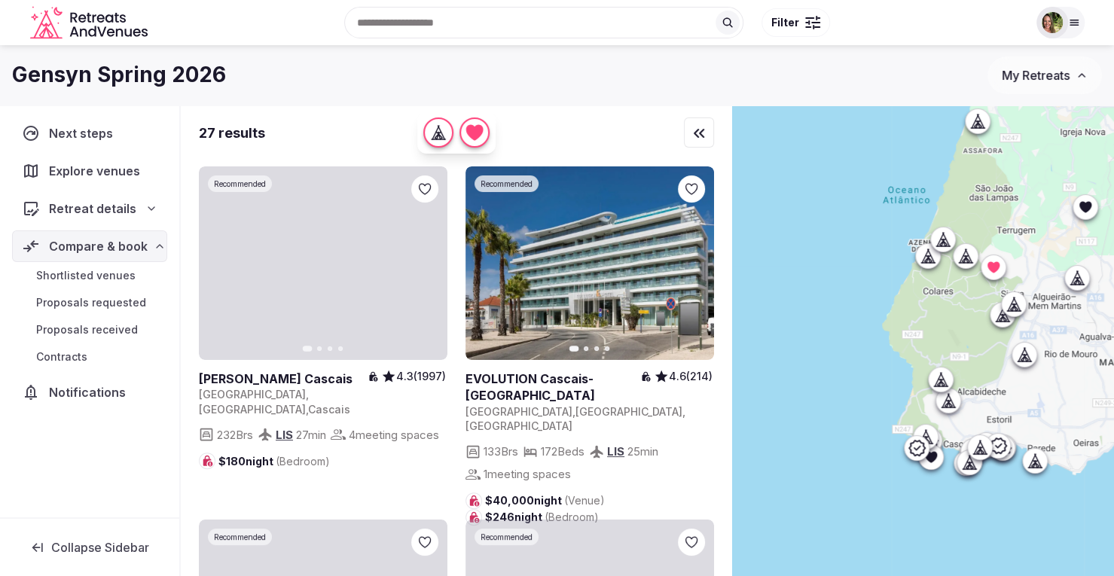
drag, startPoint x: 990, startPoint y: 458, endPoint x: 986, endPoint y: 513, distance: 55.2
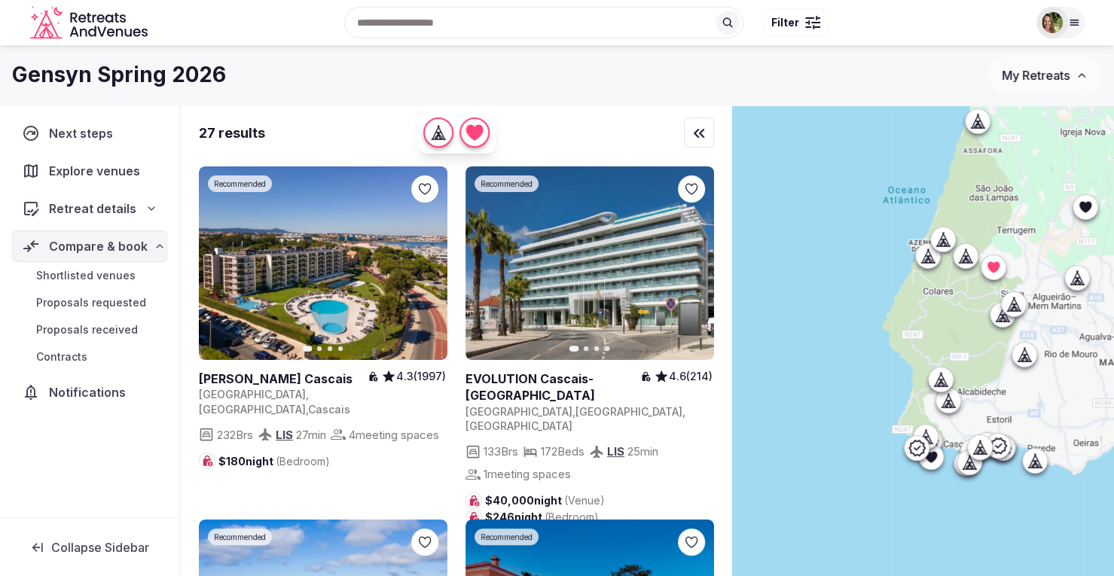
click at [986, 513] on div at bounding box center [923, 366] width 382 height 522
click at [816, 19] on div at bounding box center [817, 18] width 2 height 5
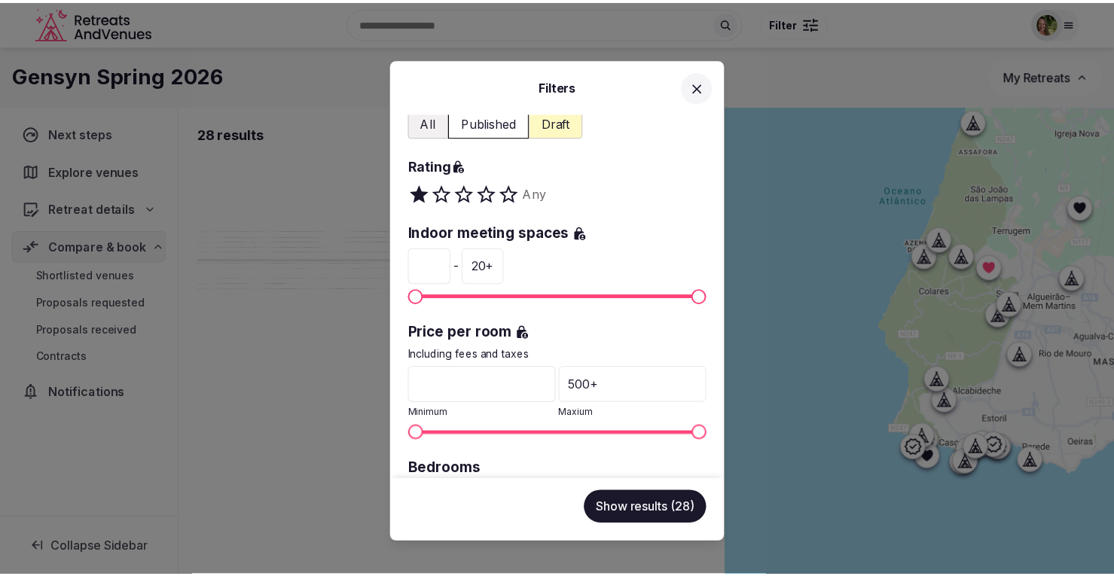
scroll to position [226, 0]
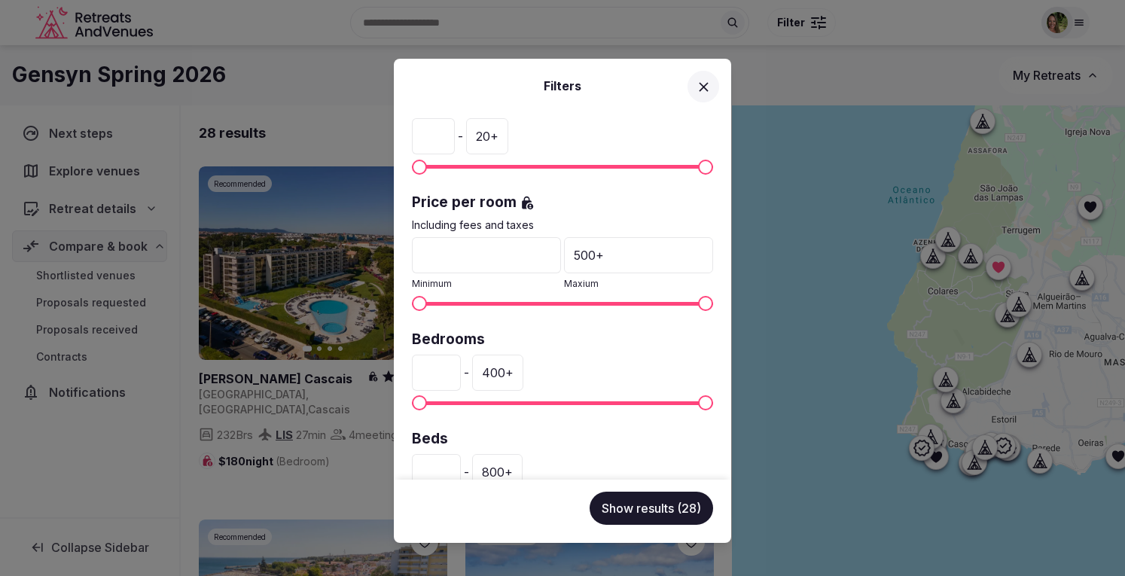
drag, startPoint x: 445, startPoint y: 365, endPoint x: 403, endPoint y: 367, distance: 42.2
click at [404, 367] on div "Venue name Status All Published Draft Rating Any Indoor meeting spaces * - 20 +…" at bounding box center [562, 296] width 337 height 367
type input "**"
click at [630, 511] on button "Show results (13)" at bounding box center [652, 508] width 121 height 33
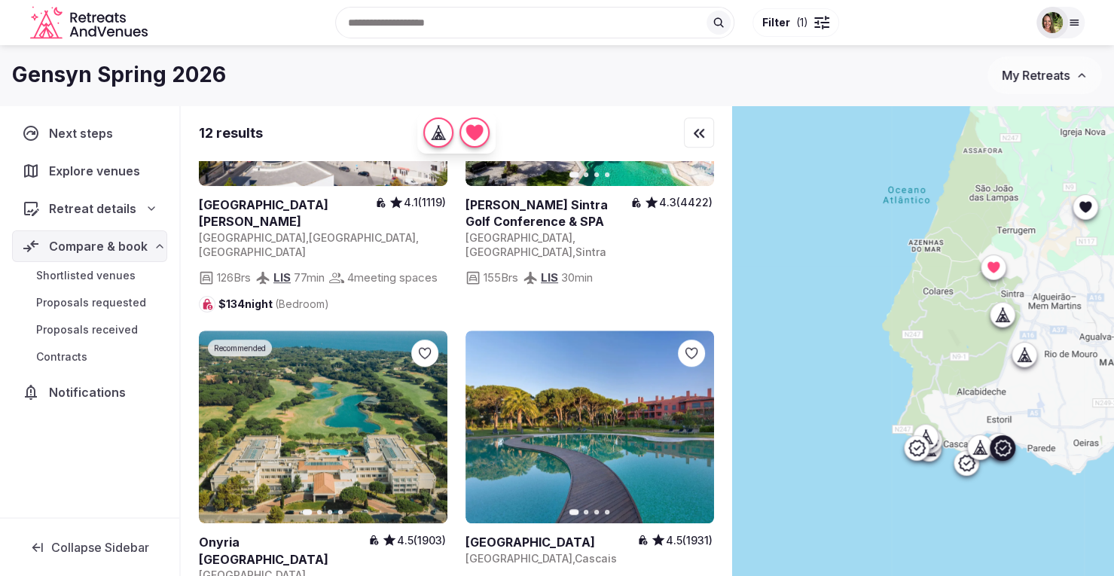
scroll to position [602, 0]
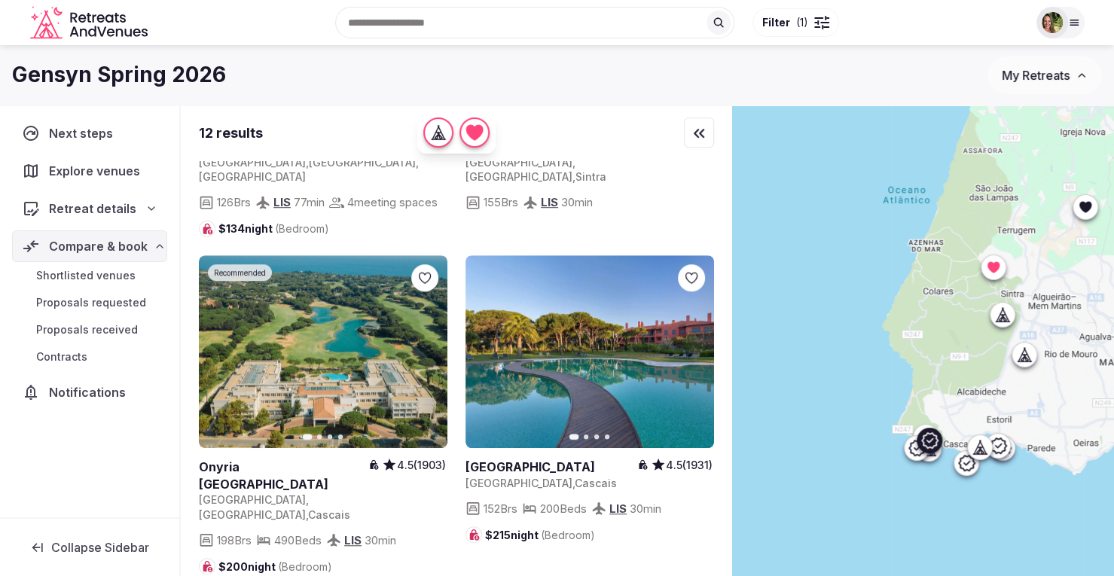
click at [0, 0] on icon at bounding box center [0, 0] width 0 height 0
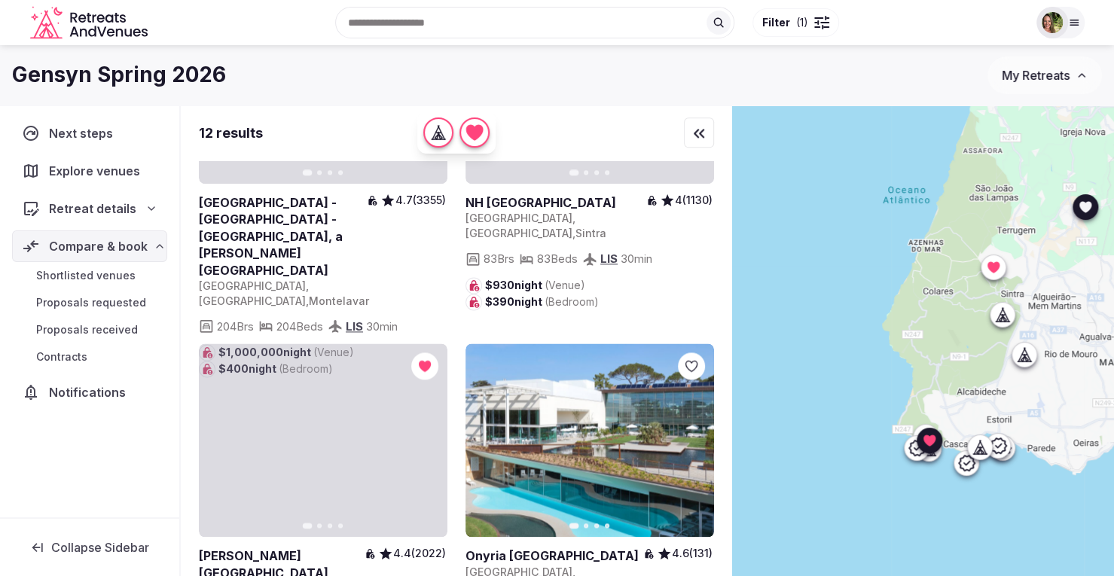
scroll to position [1280, 0]
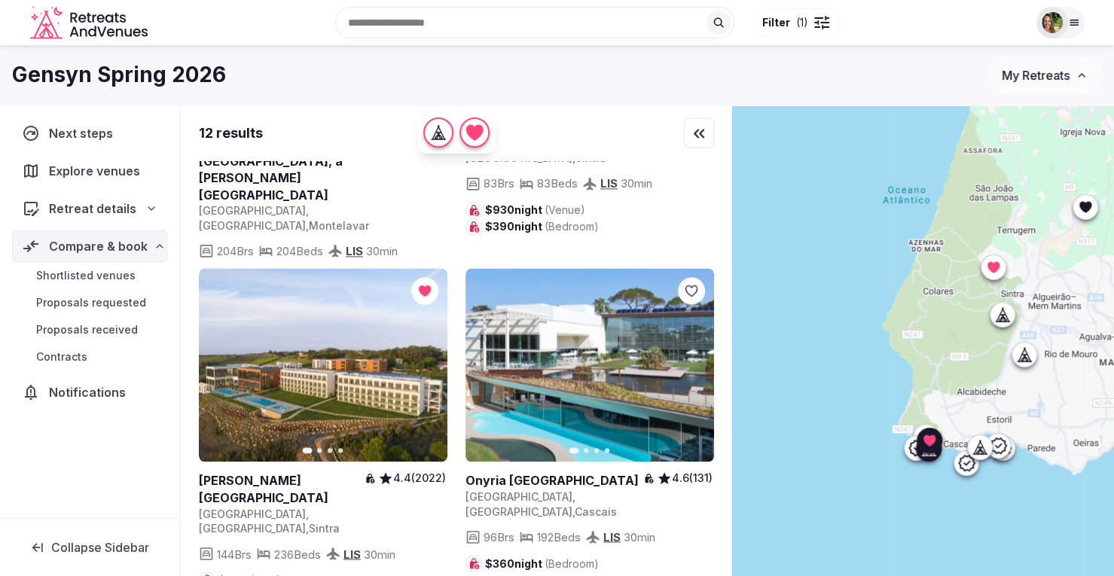
click at [0, 0] on icon at bounding box center [0, 0] width 0 height 0
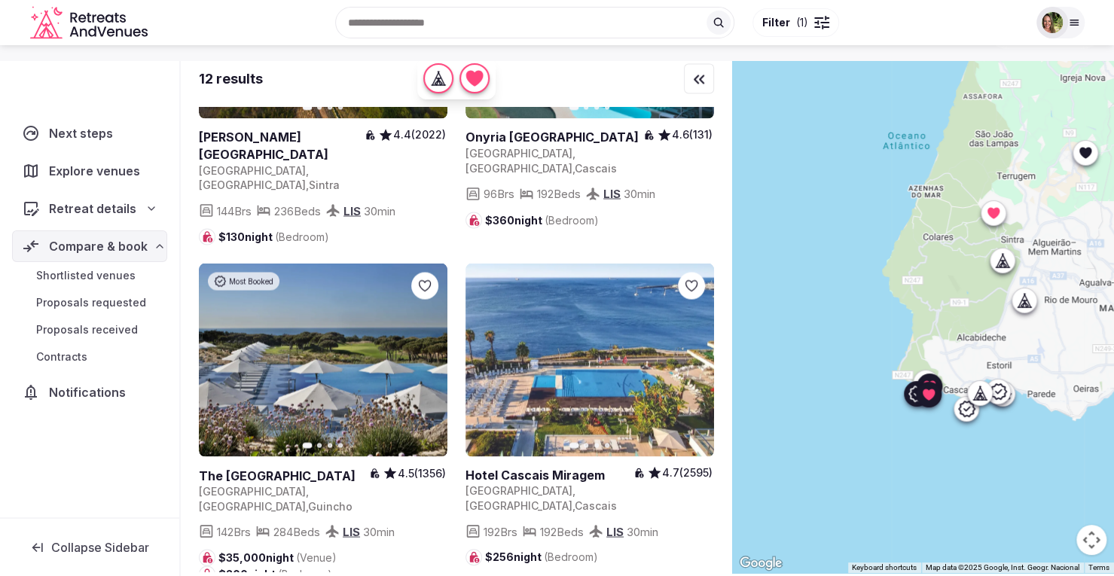
scroll to position [75, 0]
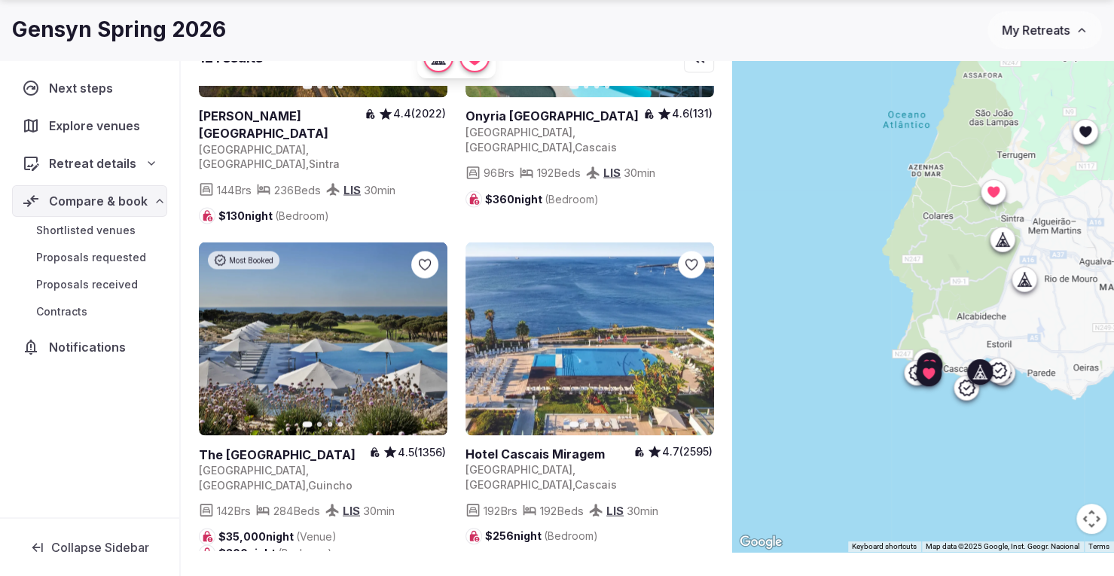
click at [0, 0] on icon at bounding box center [0, 0] width 0 height 0
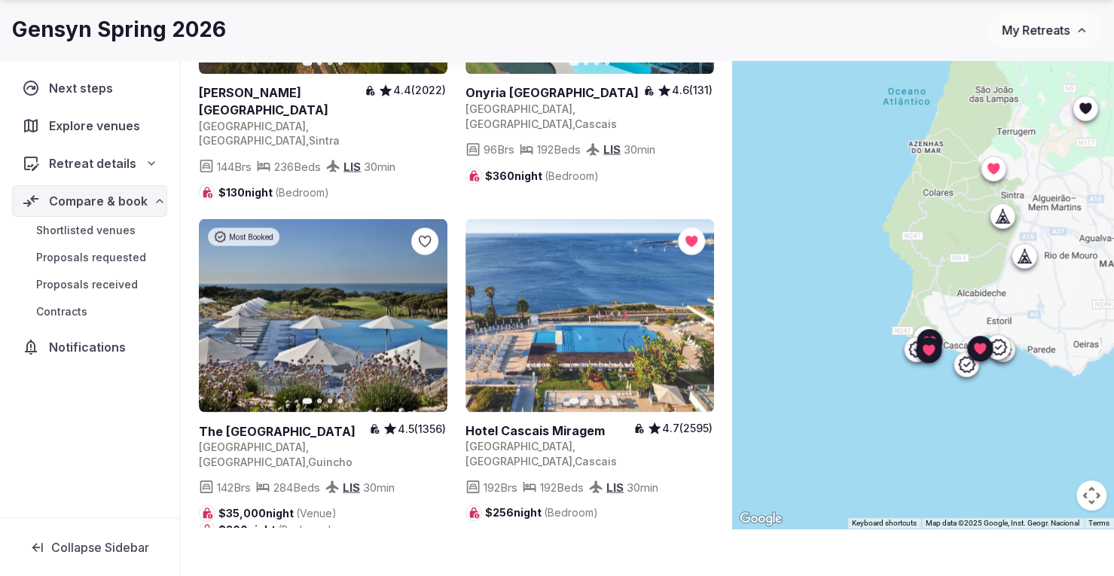
scroll to position [111, 0]
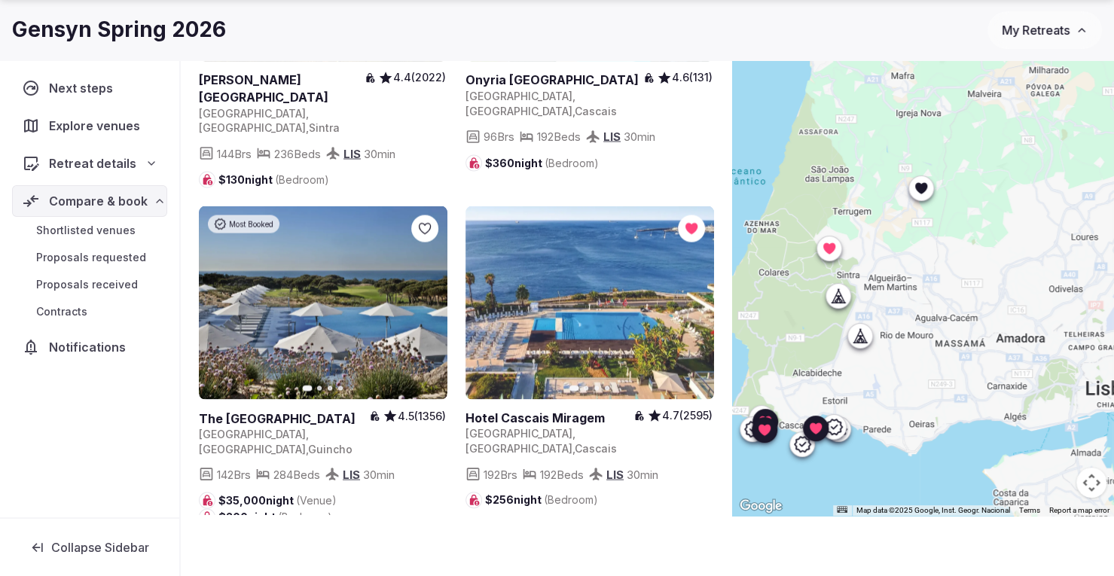
drag, startPoint x: 899, startPoint y: 269, endPoint x: 732, endPoint y: 362, distance: 191.5
click at [732, 362] on div "12 results Recommended Previous slide Next slide Vila Gale Cascais 4.3 (1997) P…" at bounding box center [647, 255] width 933 height 522
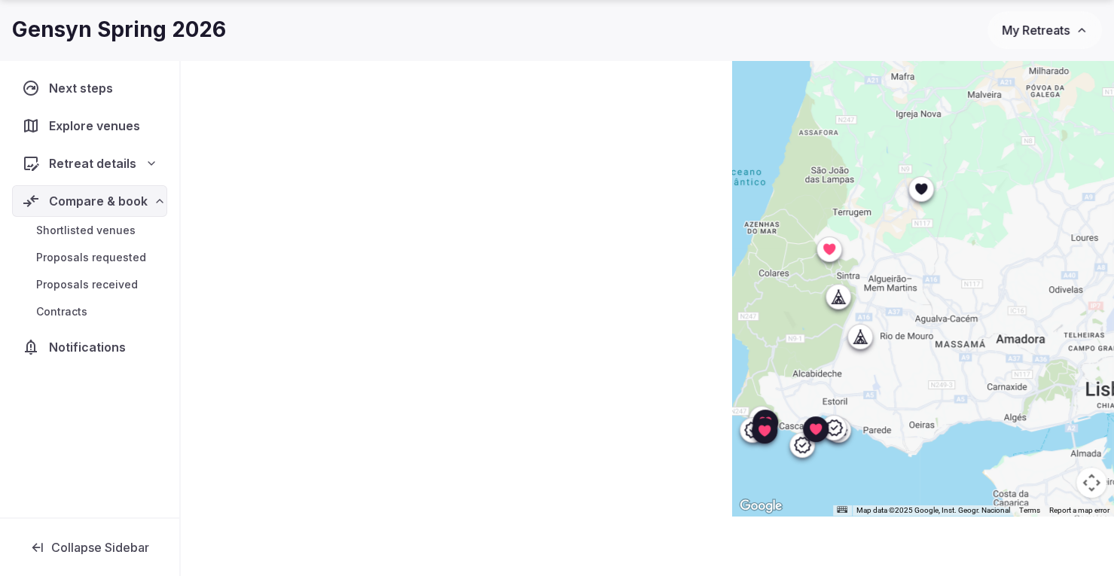
scroll to position [4, 0]
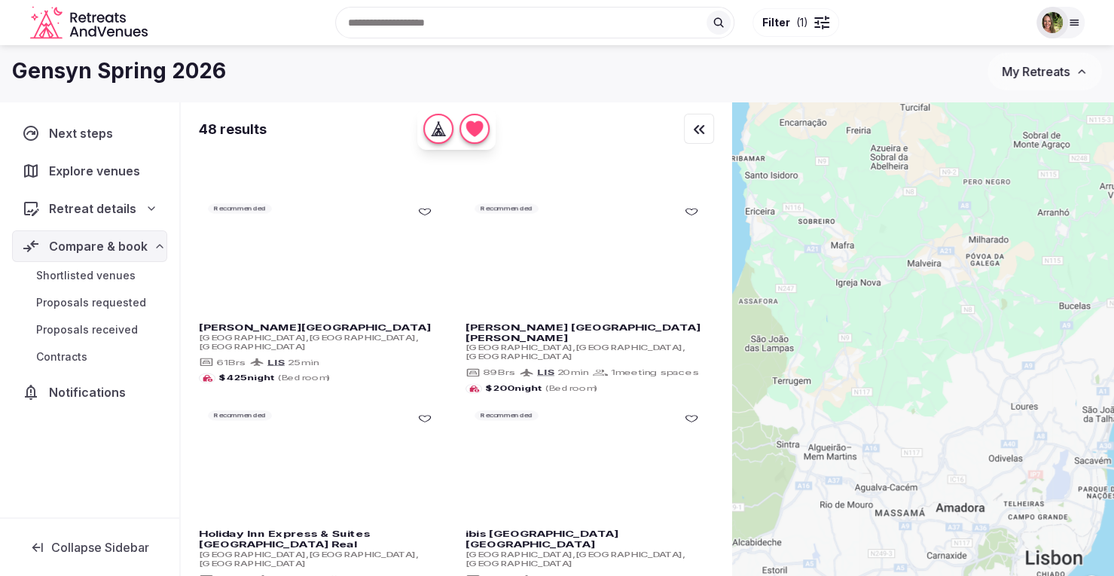
drag, startPoint x: 928, startPoint y: 361, endPoint x: 868, endPoint y: 532, distance: 181.3
click at [868, 532] on div at bounding box center [923, 363] width 382 height 522
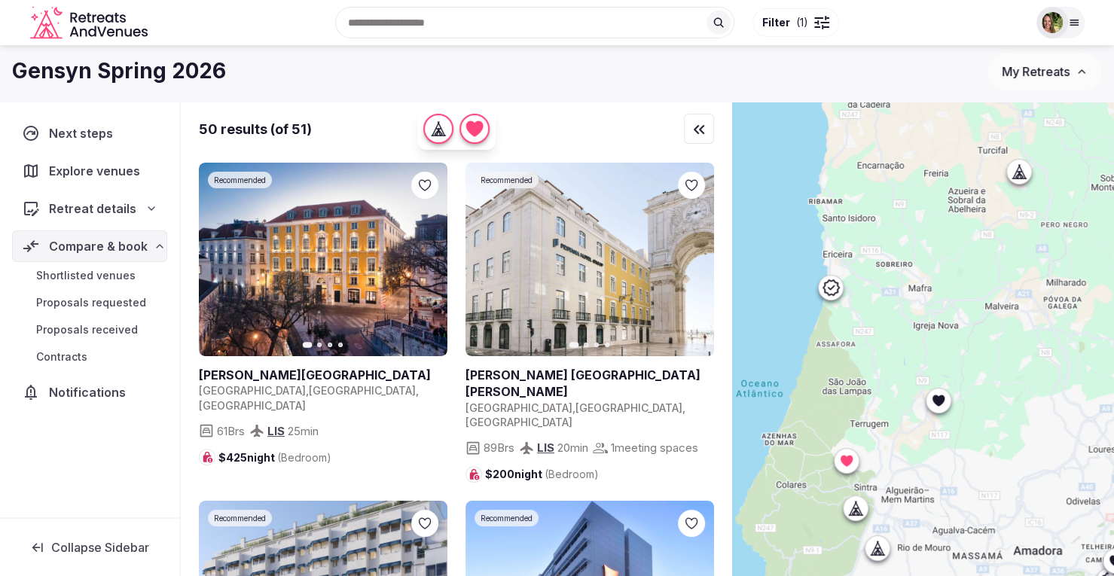
drag, startPoint x: 893, startPoint y: 230, endPoint x: 972, endPoint y: 275, distance: 91.1
click at [972, 275] on div at bounding box center [923, 363] width 382 height 522
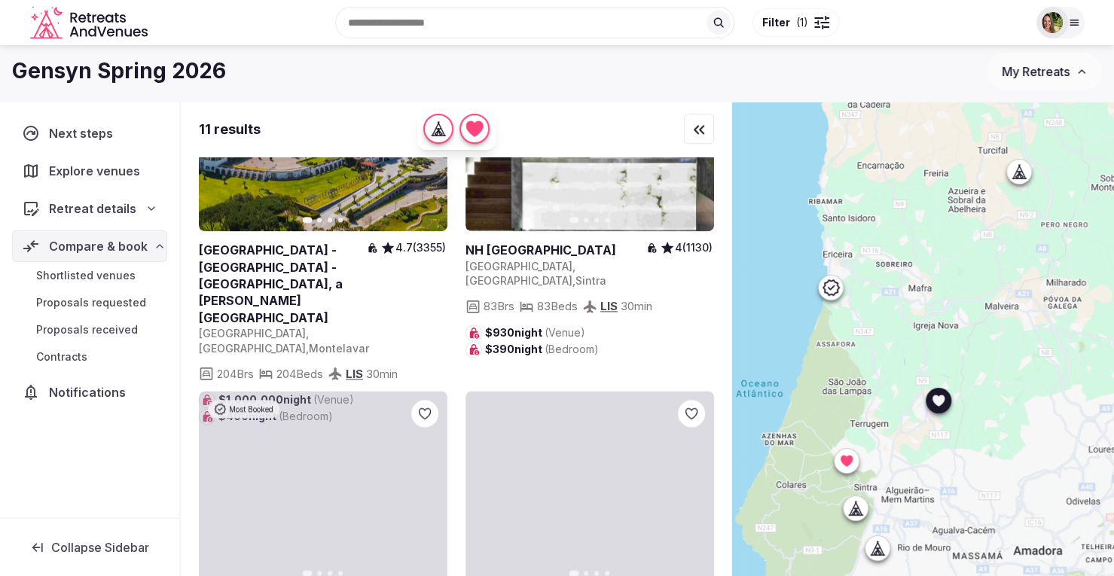
scroll to position [1280, 0]
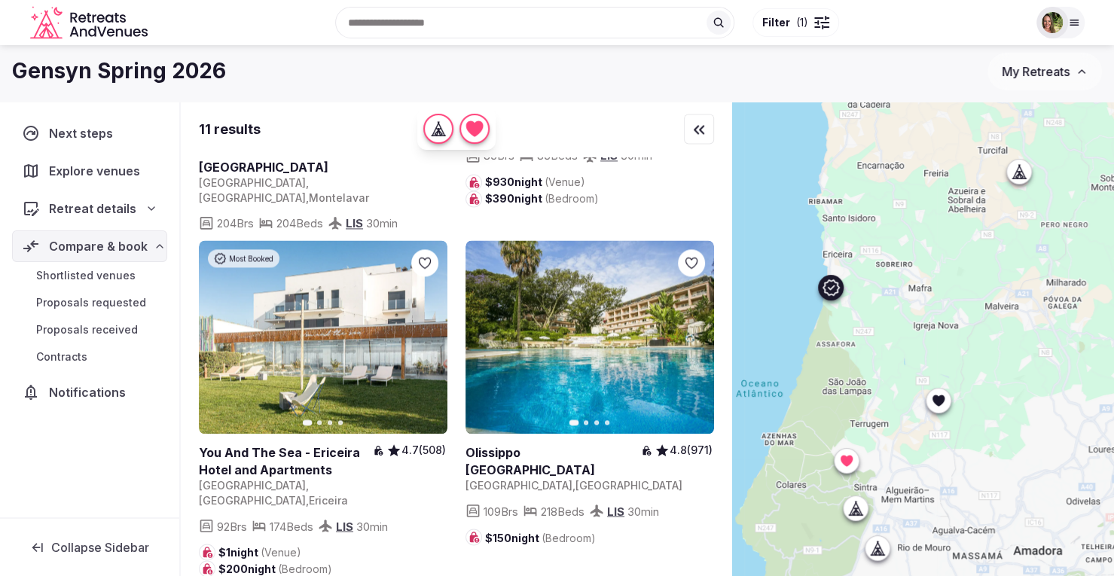
click at [0, 0] on icon at bounding box center [0, 0] width 0 height 0
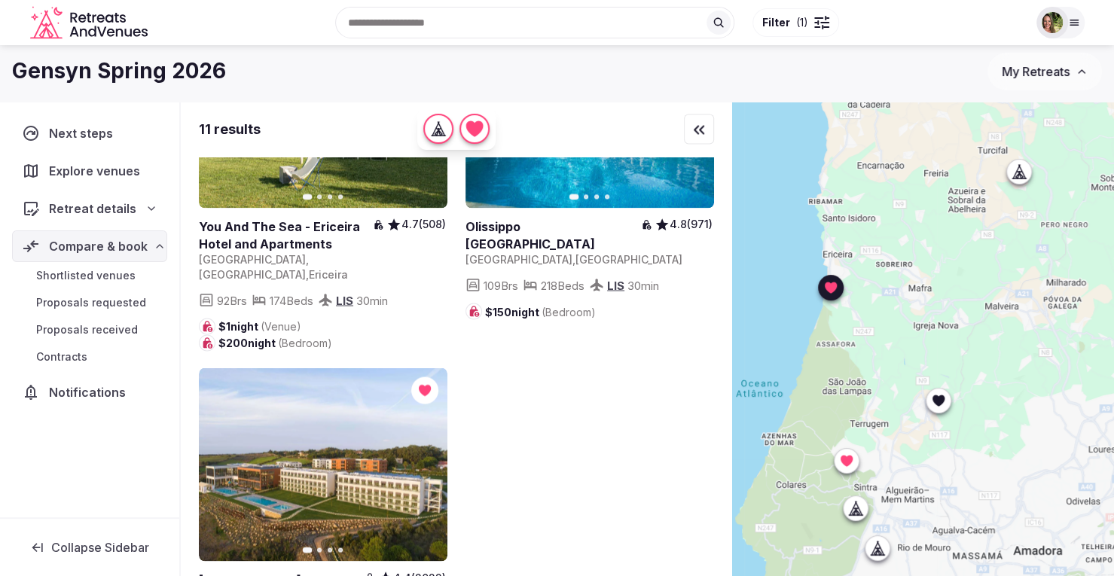
scroll to position [1570, 0]
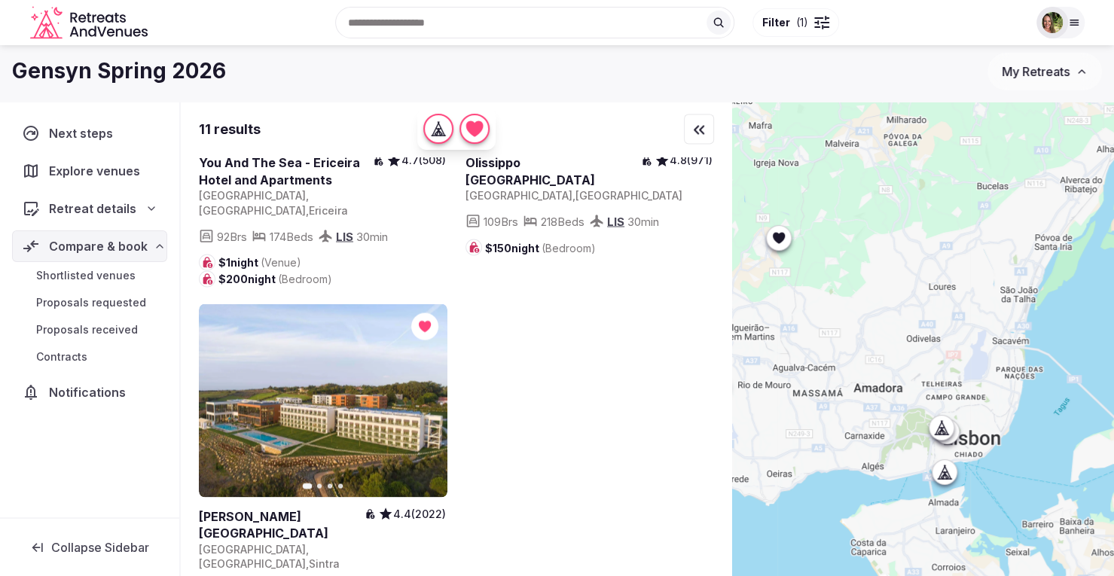
drag, startPoint x: 1046, startPoint y: 428, endPoint x: 886, endPoint y: 269, distance: 226.3
click at [886, 269] on div at bounding box center [923, 363] width 382 height 522
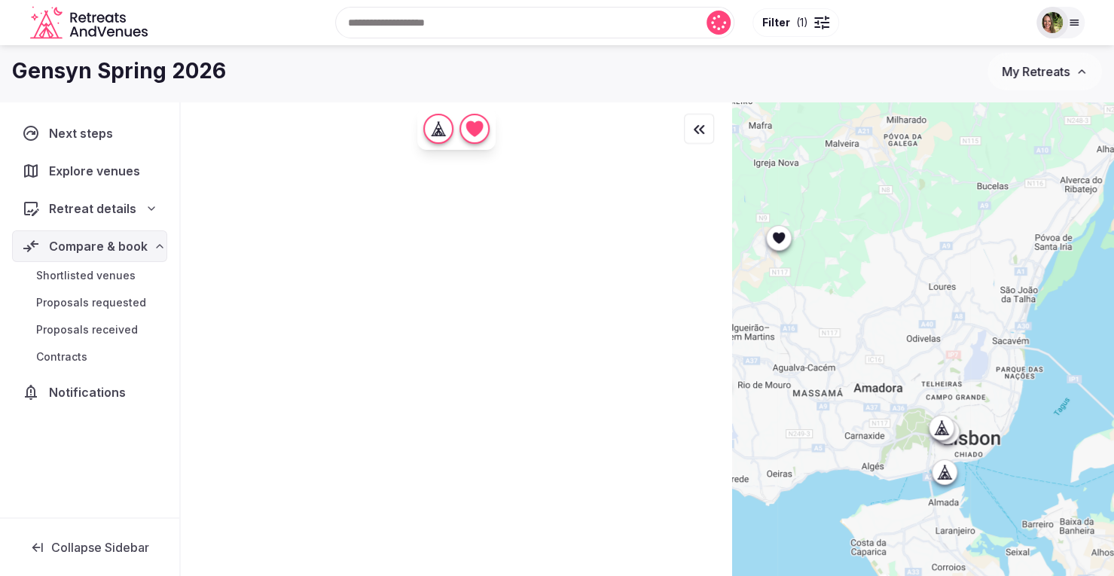
scroll to position [0, 0]
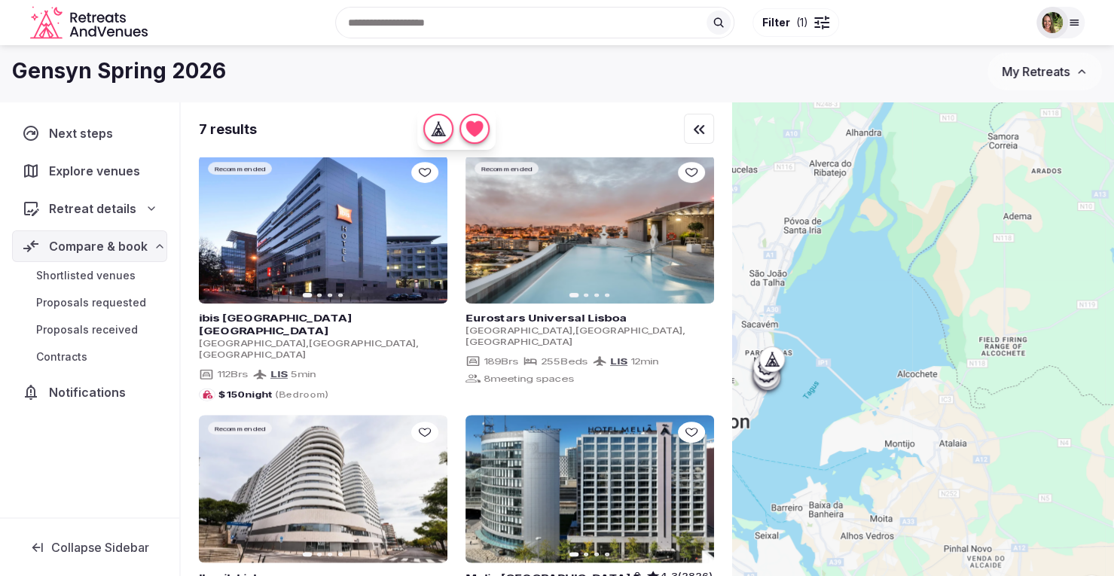
drag, startPoint x: 1013, startPoint y: 305, endPoint x: 760, endPoint y: 290, distance: 253.5
click at [760, 290] on div at bounding box center [923, 363] width 382 height 522
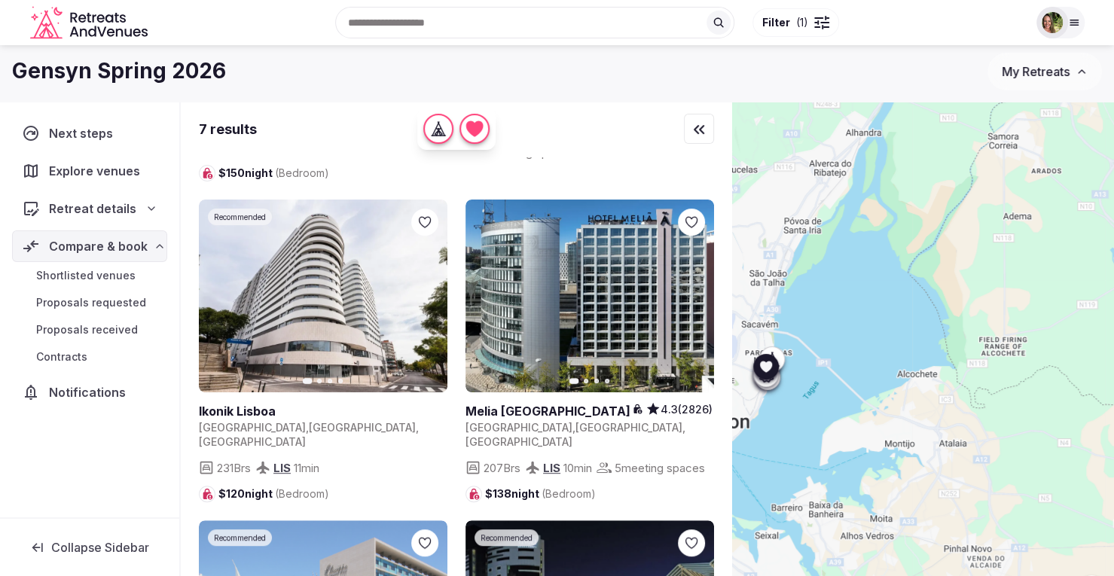
scroll to position [602, 0]
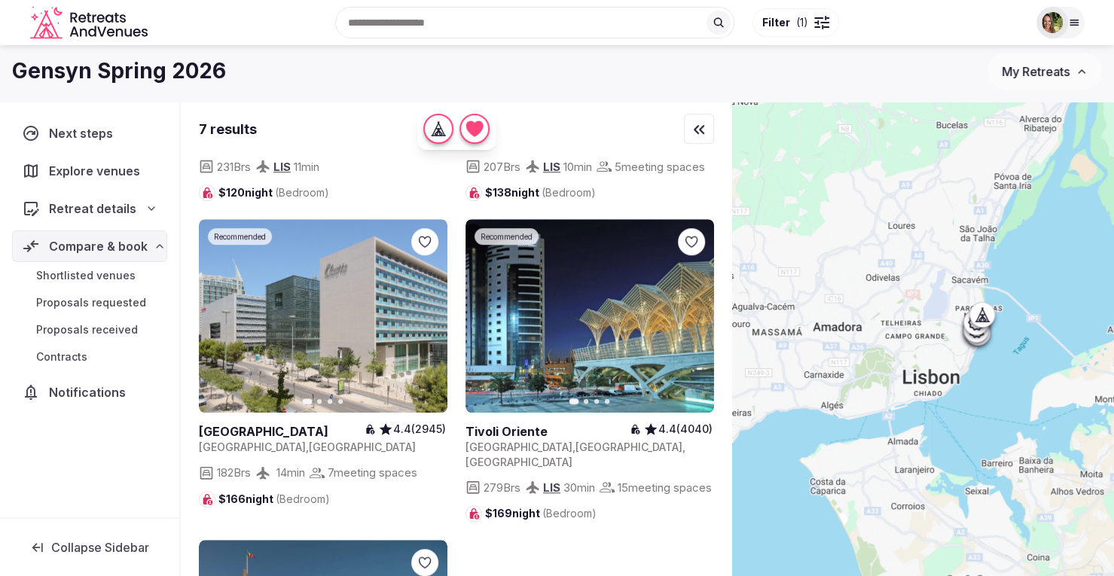
drag, startPoint x: 891, startPoint y: 317, endPoint x: 1110, endPoint y: 270, distance: 224.2
click at [1110, 270] on div at bounding box center [923, 363] width 382 height 522
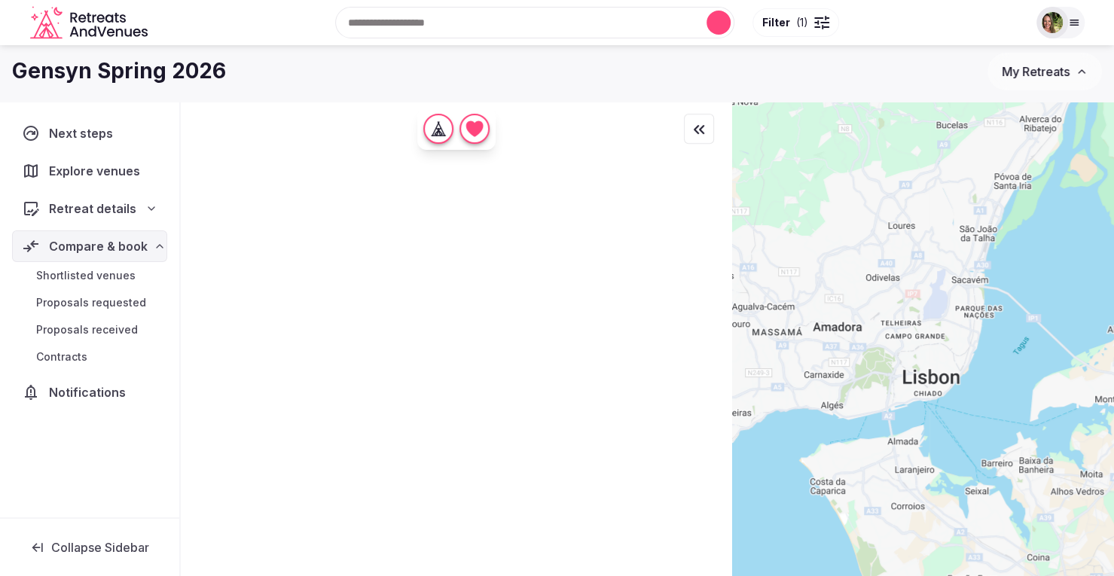
scroll to position [0, 0]
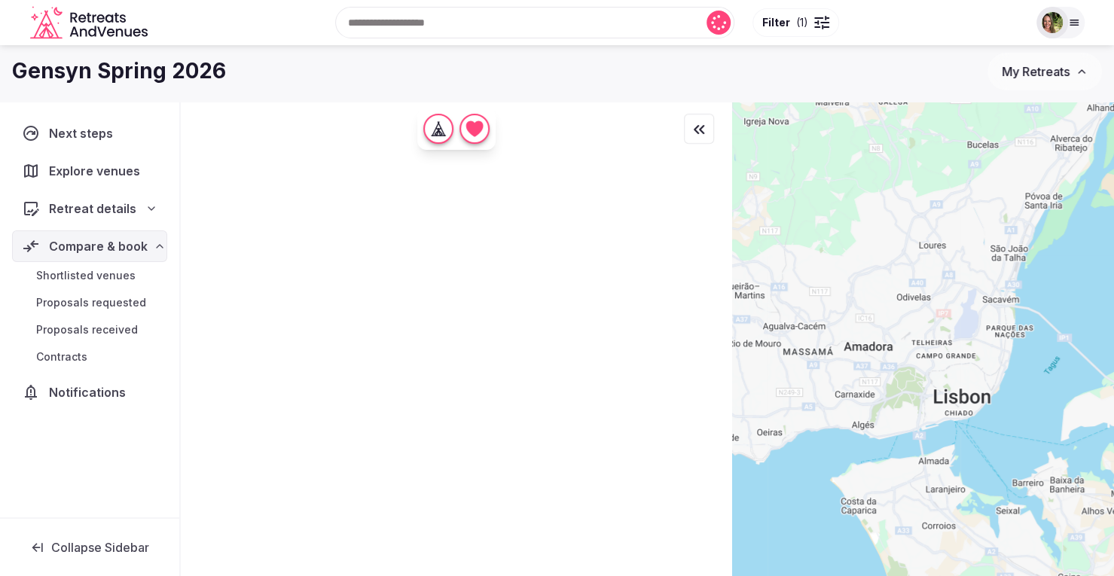
drag, startPoint x: 951, startPoint y: 252, endPoint x: 994, endPoint y: 279, distance: 50.8
click at [994, 279] on div at bounding box center [923, 363] width 382 height 522
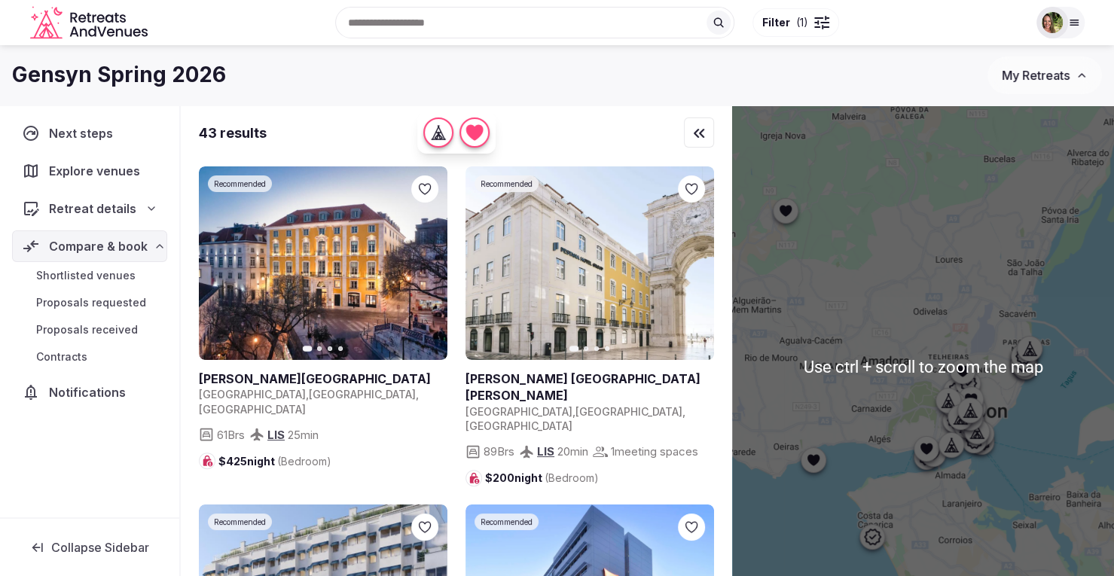
click at [919, 248] on div at bounding box center [923, 366] width 382 height 522
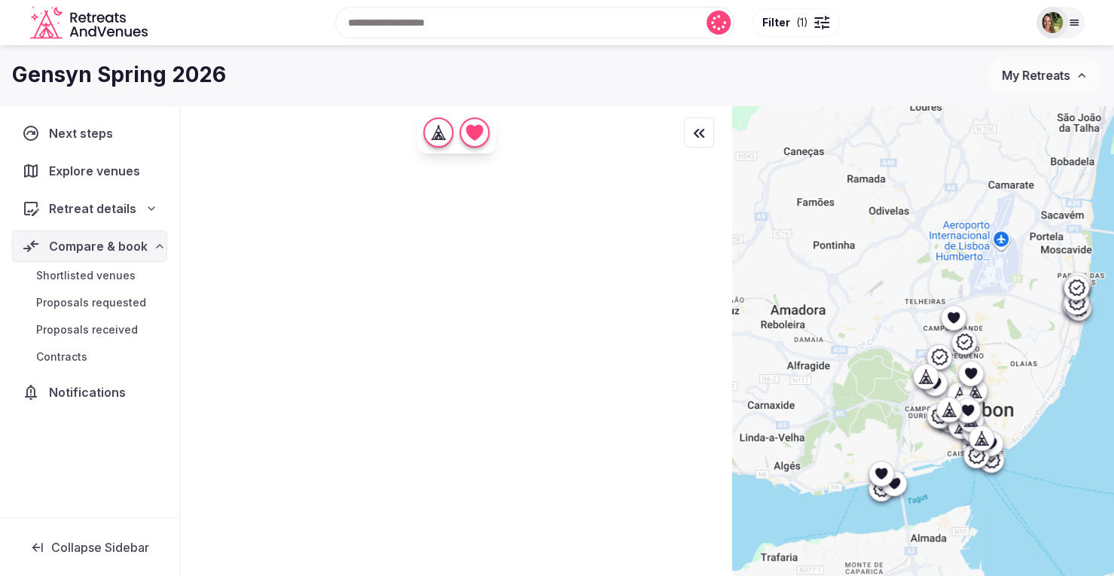
drag, startPoint x: 976, startPoint y: 245, endPoint x: 980, endPoint y: 90, distance: 155.2
click at [980, 90] on div "Gensyn Spring 2026 My Retreats Next steps Explore venues Retreat details Compar…" at bounding box center [557, 336] width 1114 height 582
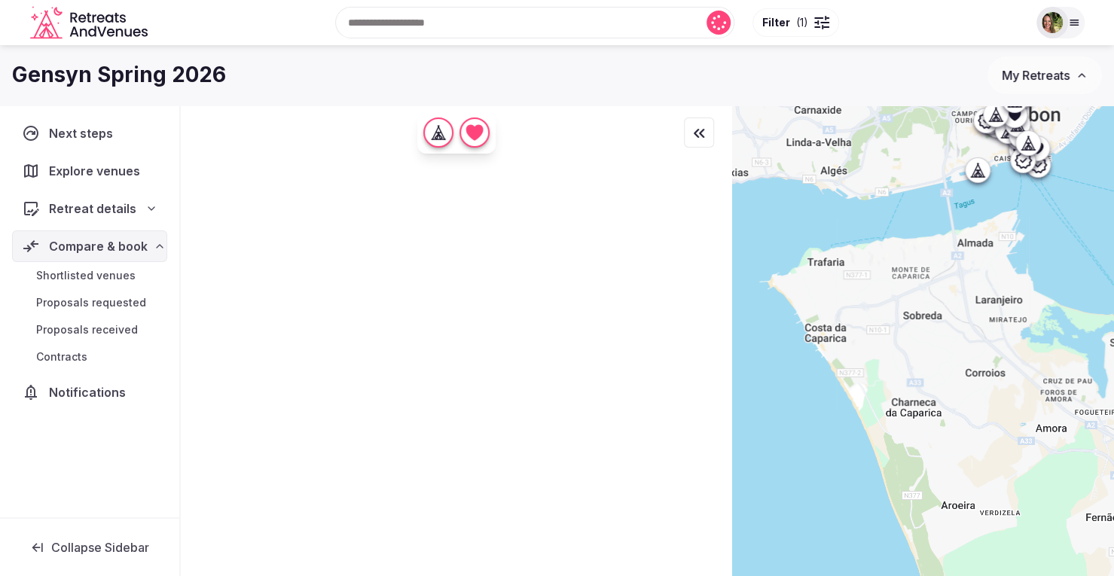
drag, startPoint x: 960, startPoint y: 424, endPoint x: 988, endPoint y: 144, distance: 281.5
click at [988, 144] on div at bounding box center [923, 366] width 382 height 522
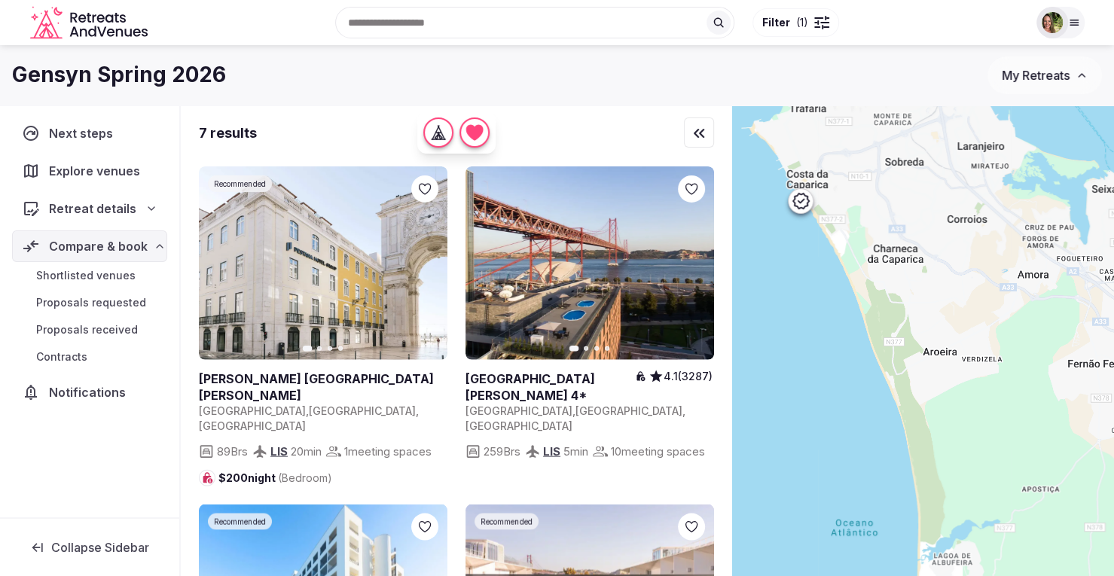
drag, startPoint x: 979, startPoint y: 338, endPoint x: 964, endPoint y: 229, distance: 110.2
click at [964, 229] on div at bounding box center [923, 366] width 382 height 522
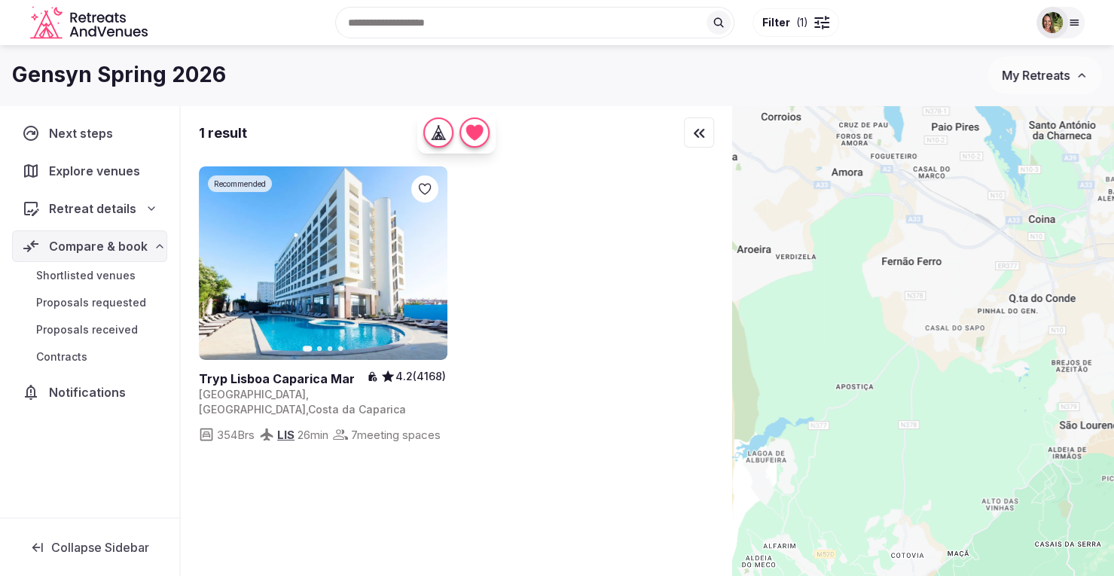
drag, startPoint x: 1077, startPoint y: 372, endPoint x: 889, endPoint y: 269, distance: 214.0
click at [889, 269] on div at bounding box center [923, 366] width 382 height 522
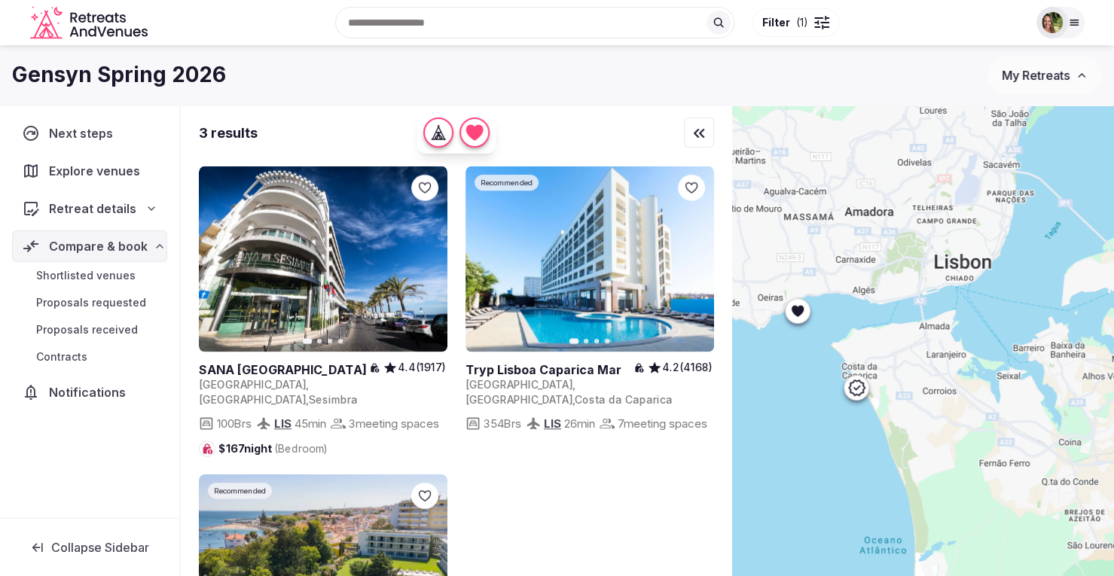
drag, startPoint x: 987, startPoint y: 227, endPoint x: 1035, endPoint y: 432, distance: 211.2
click at [1035, 432] on div at bounding box center [923, 366] width 382 height 522
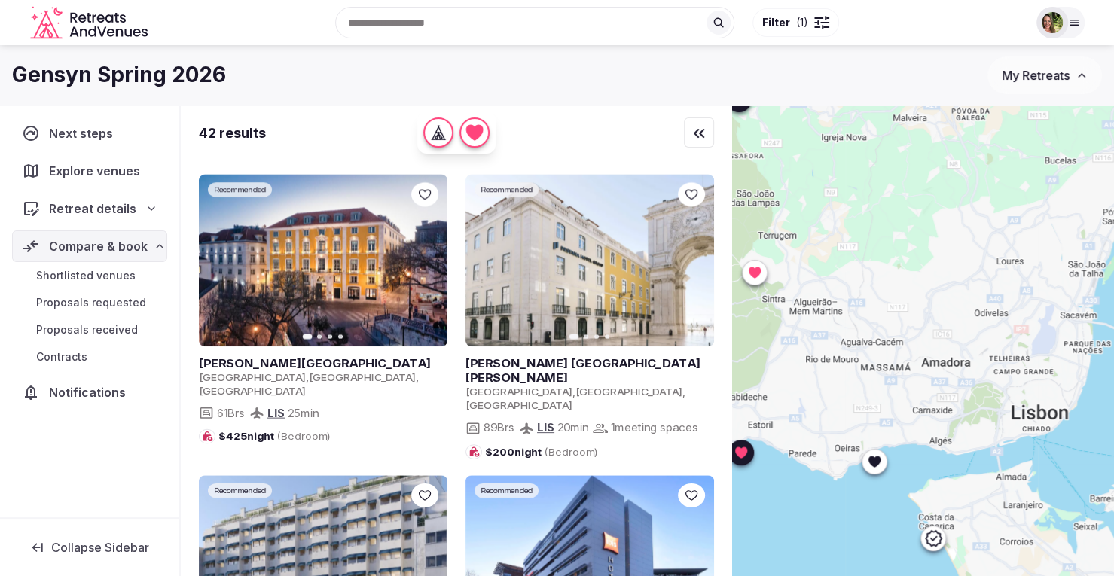
drag, startPoint x: 942, startPoint y: 285, endPoint x: 1023, endPoint y: 447, distance: 180.9
click at [1023, 447] on div at bounding box center [923, 366] width 382 height 522
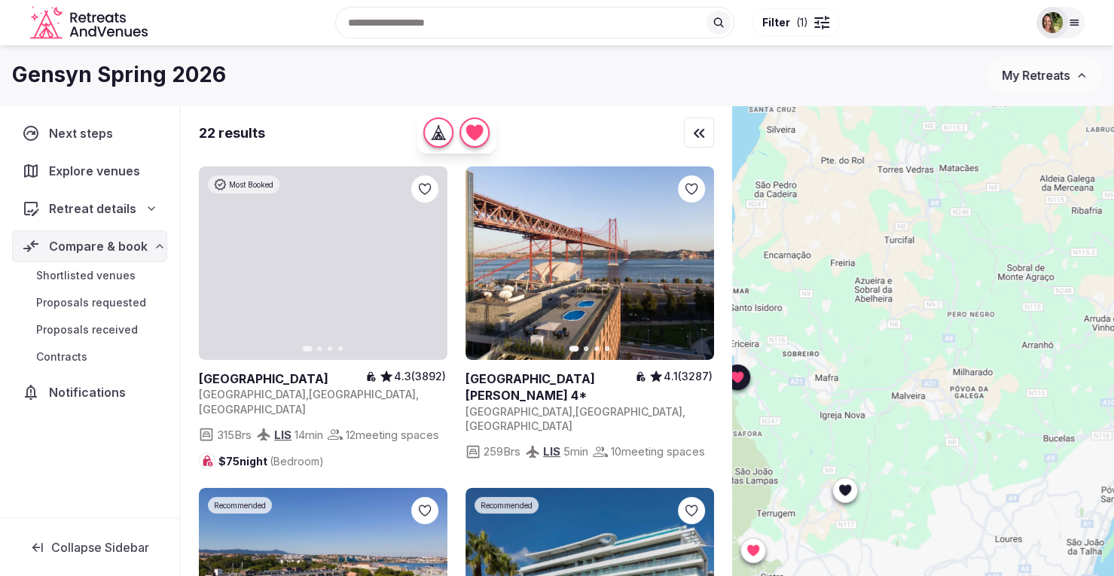
drag, startPoint x: 926, startPoint y: 317, endPoint x: 928, endPoint y: 593, distance: 276.4
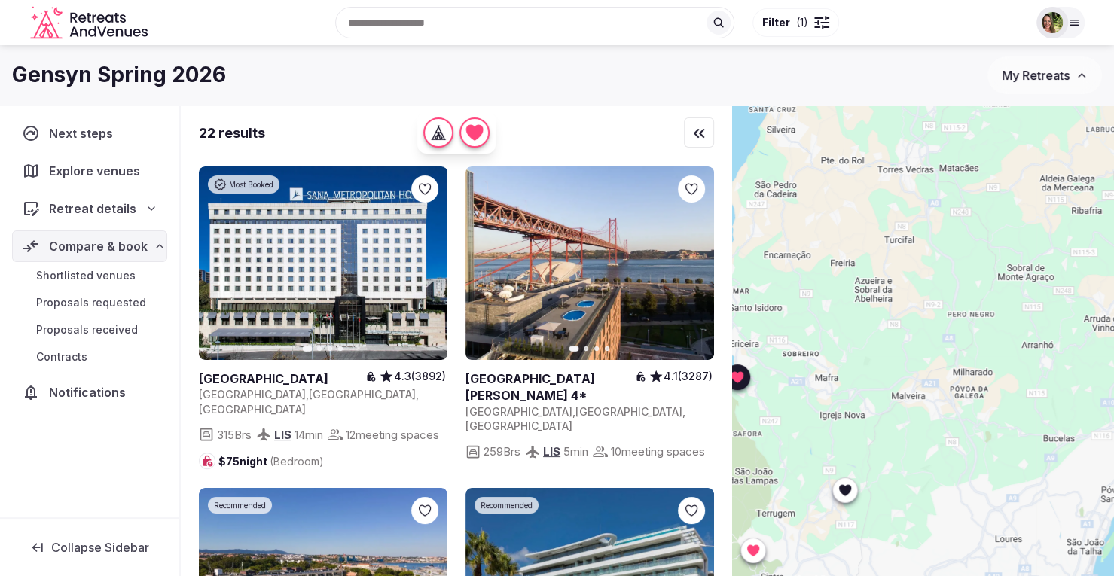
click at [928, 575] on html "Recent searches Lisbon, Portugal Tarrytown, NY San Diego, CA Cancún, Quintana R…" at bounding box center [557, 288] width 1114 height 576
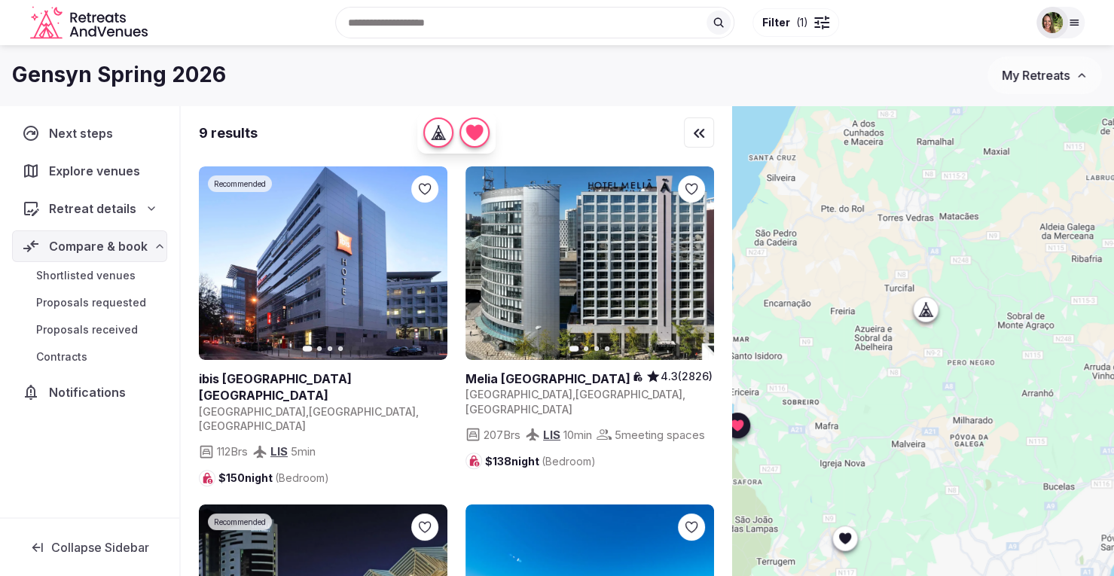
drag, startPoint x: 942, startPoint y: 447, endPoint x: 941, endPoint y: 510, distance: 62.5
click at [941, 510] on div at bounding box center [923, 366] width 382 height 522
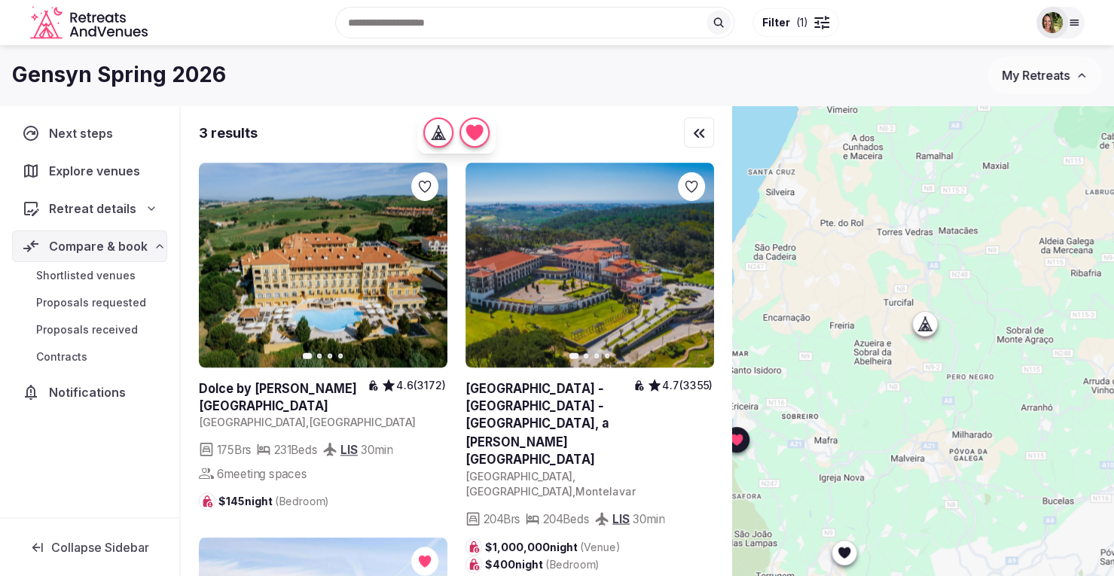
click at [935, 331] on div at bounding box center [924, 324] width 24 height 24
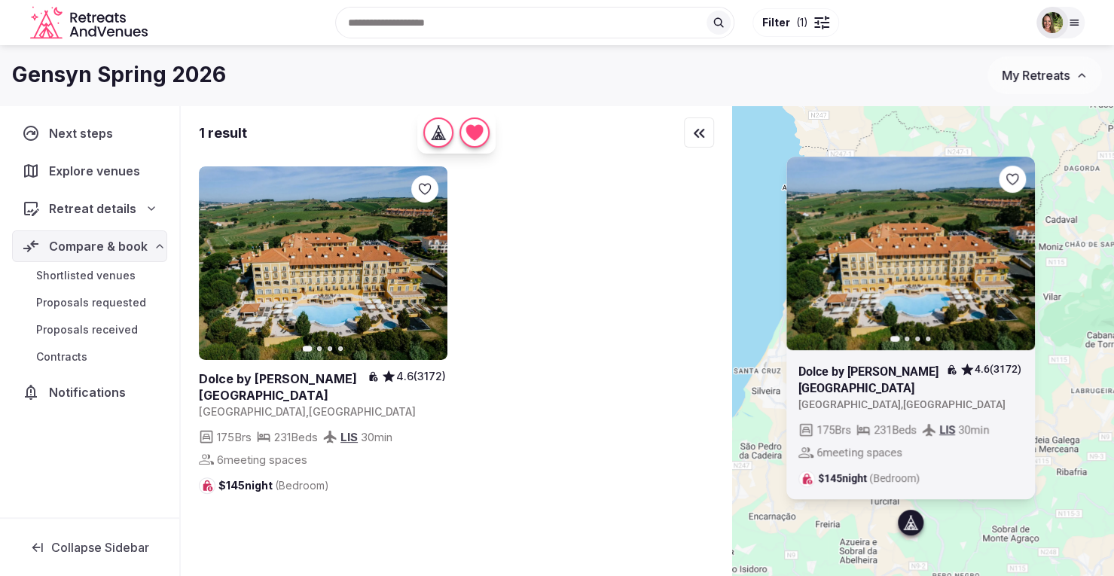
drag, startPoint x: 1022, startPoint y: 340, endPoint x: 1008, endPoint y: 541, distance: 201.6
click at [1008, 541] on div "Previous slide Next slide Dolce by Wyndham CampoReal Lisboa 4.6 (3172) Portugal…" at bounding box center [923, 366] width 382 height 522
click at [1078, 351] on div "Previous slide Next slide Dolce by Wyndham CampoReal Lisboa 4.6 (3172) Portugal…" at bounding box center [923, 366] width 382 height 522
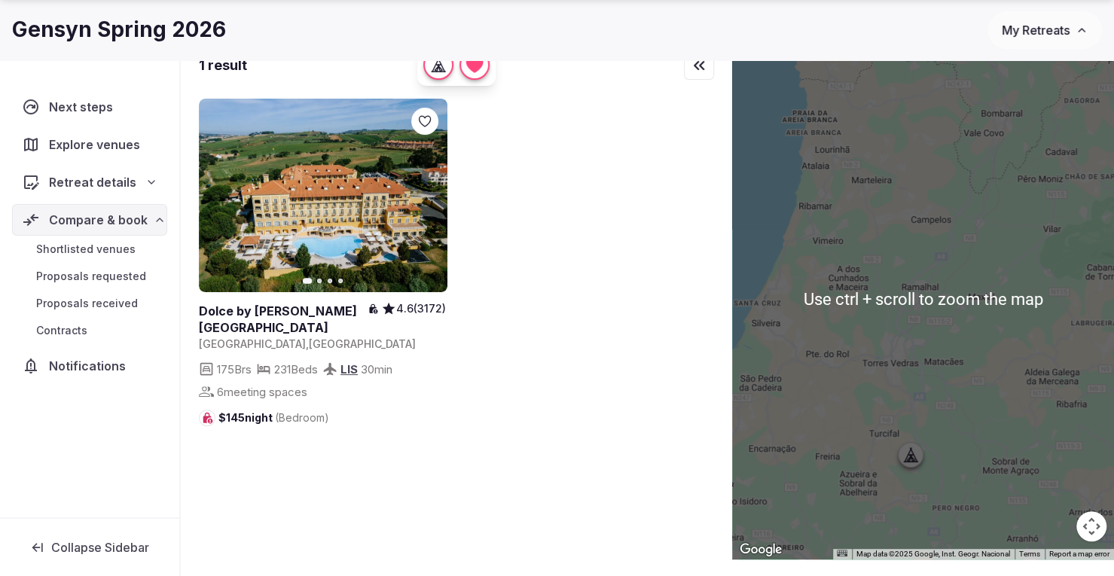
scroll to position [111, 0]
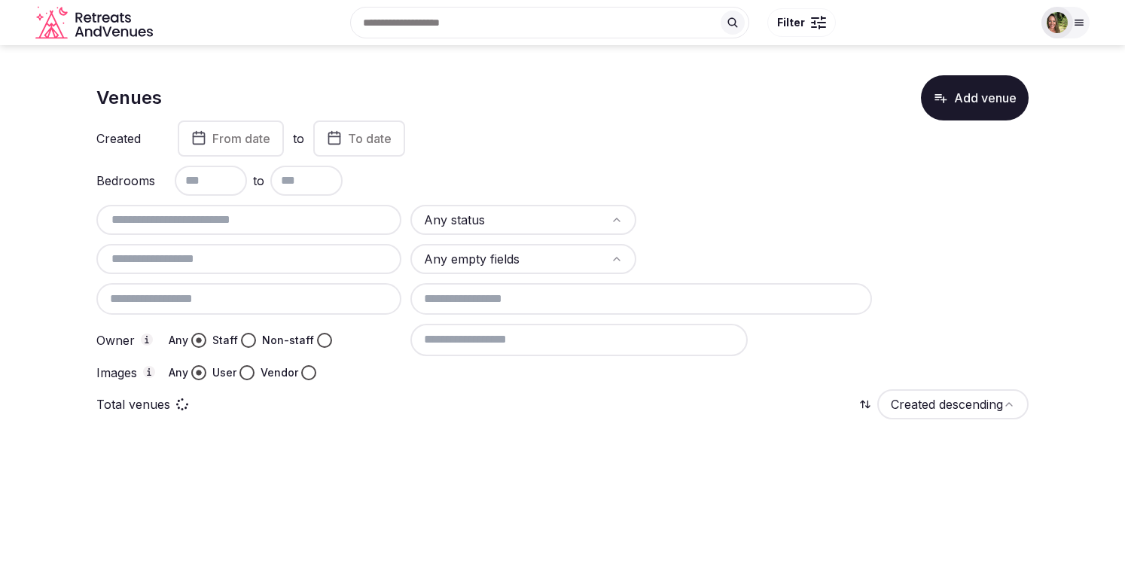
click at [167, 221] on input "text" at bounding box center [248, 220] width 293 height 18
drag, startPoint x: 215, startPoint y: 223, endPoint x: 144, endPoint y: 228, distance: 71.0
click at [144, 228] on input "**********" at bounding box center [248, 220] width 293 height 18
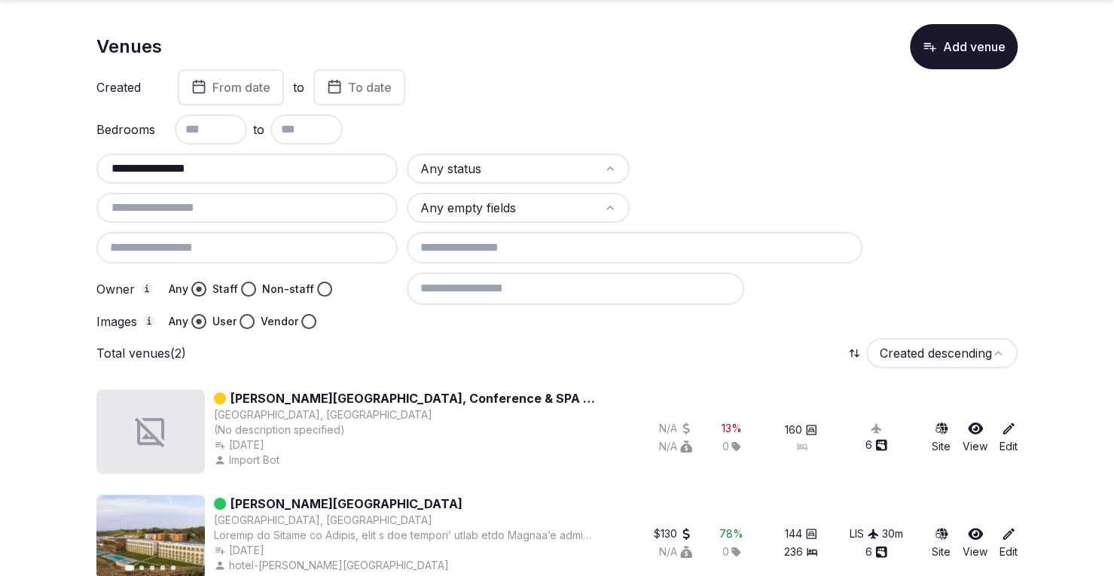
scroll to position [78, 0]
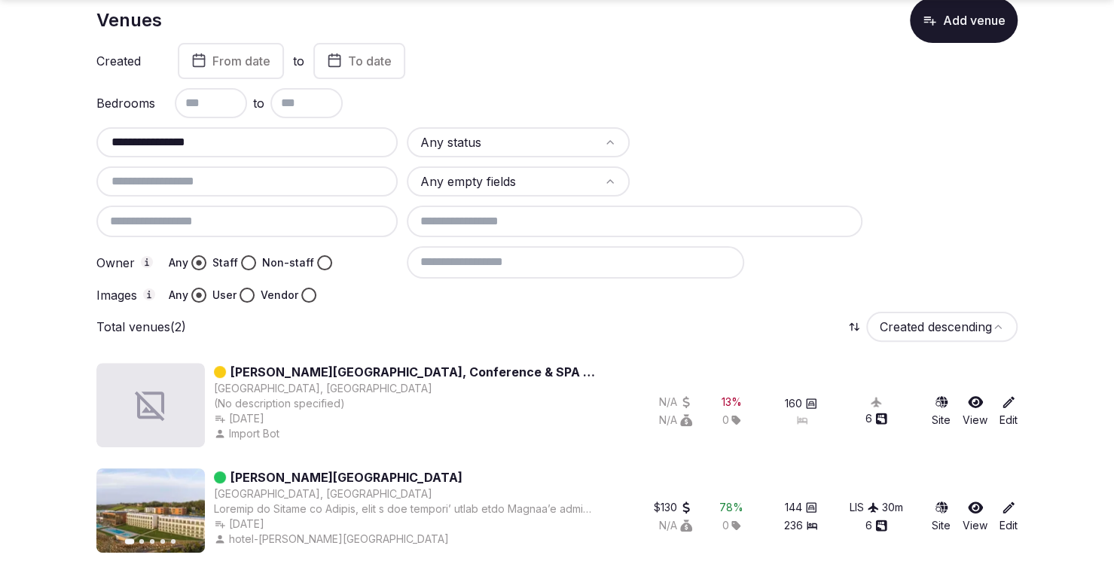
type input "**********"
click at [976, 508] on icon at bounding box center [975, 507] width 15 height 15
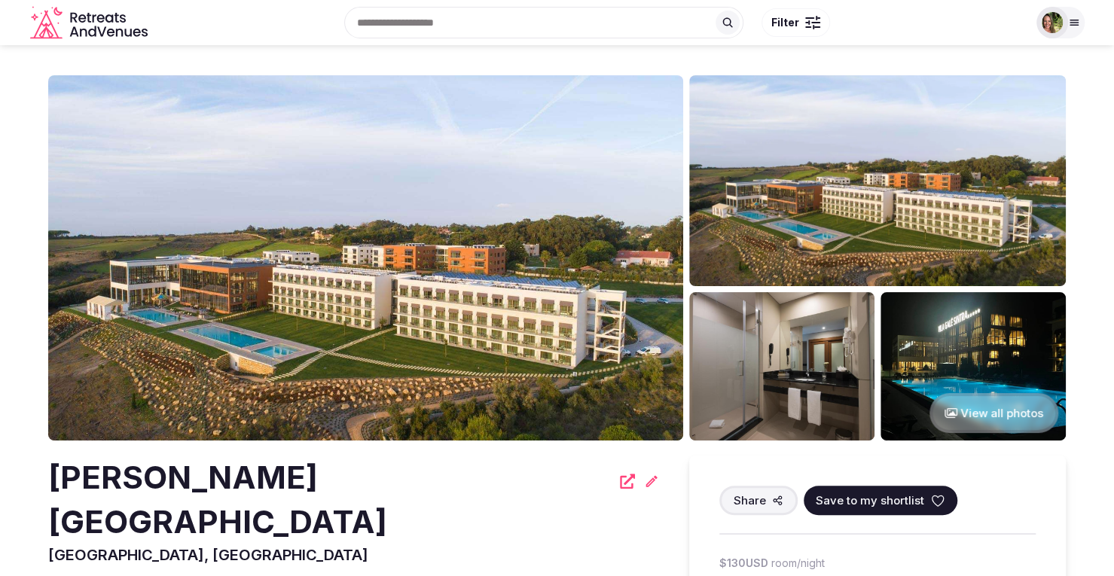
click at [883, 498] on span "Save to my shortlist" at bounding box center [870, 501] width 108 height 16
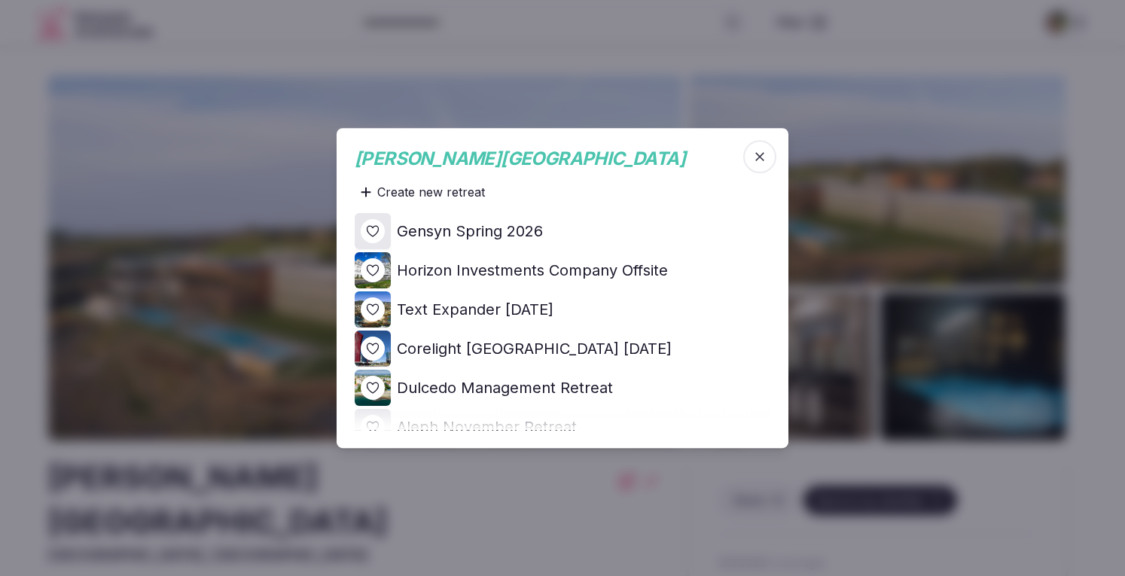
click at [0, 0] on icon at bounding box center [0, 0] width 0 height 0
click at [756, 159] on icon "button" at bounding box center [759, 156] width 15 height 15
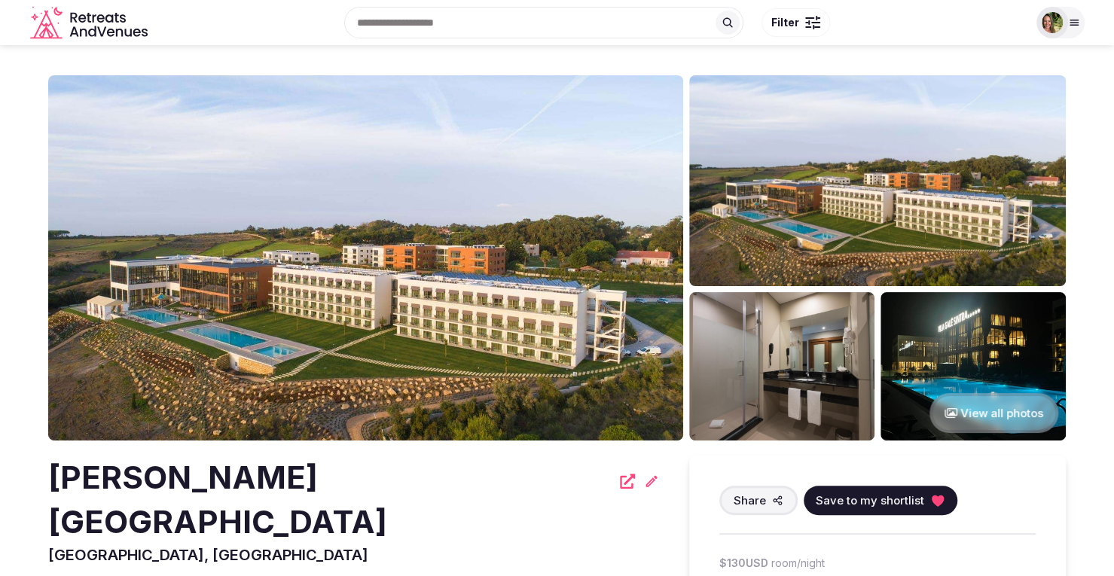
click at [441, 21] on input "text" at bounding box center [543, 23] width 399 height 32
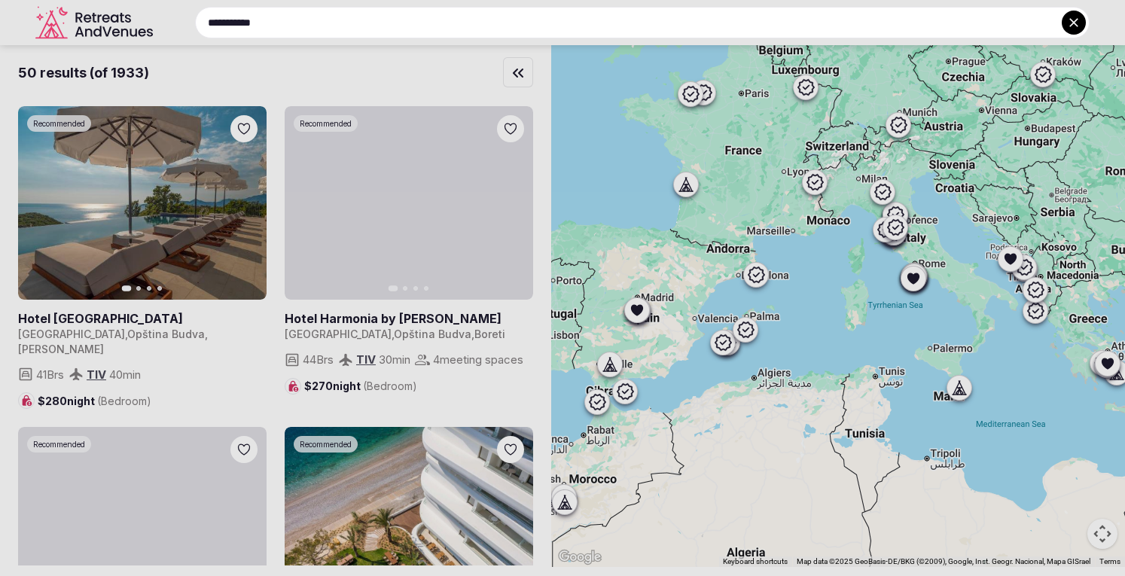
type input "**********"
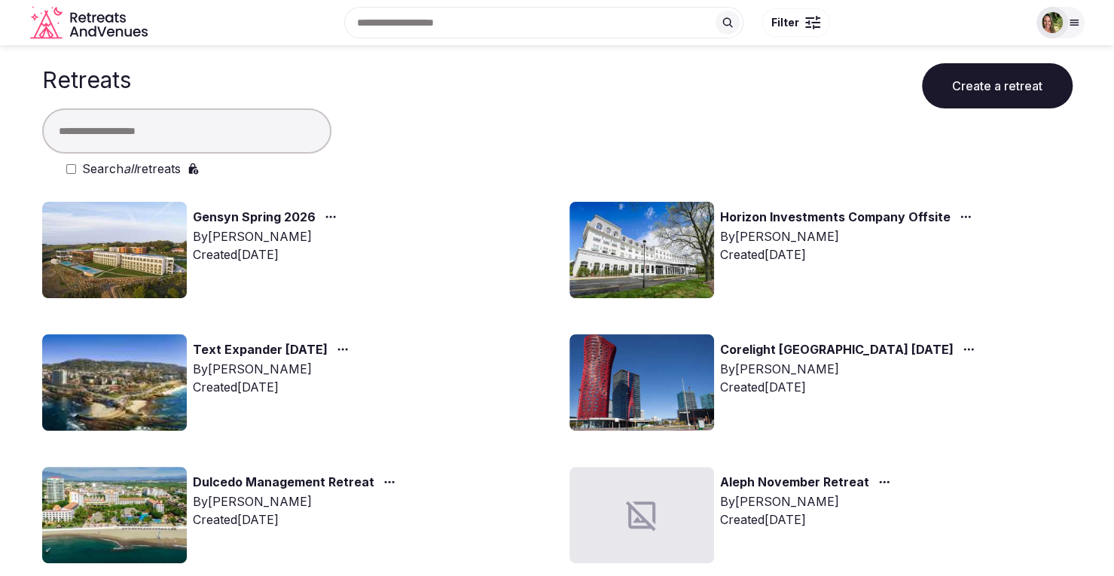
click at [234, 123] on input "text" at bounding box center [186, 130] width 289 height 45
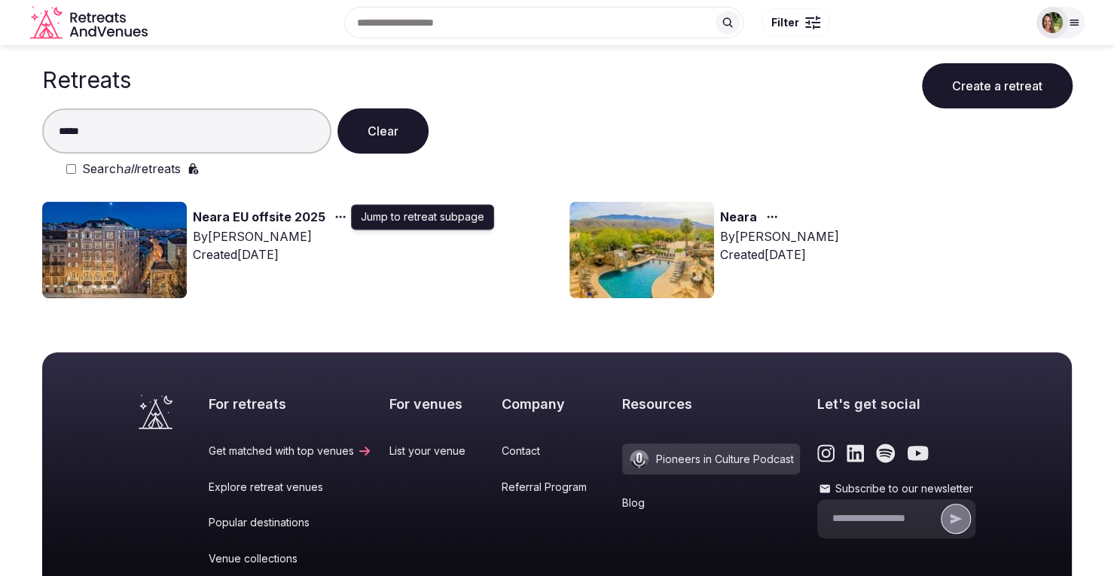
type input "*****"
click at [336, 215] on icon "button" at bounding box center [340, 217] width 12 height 12
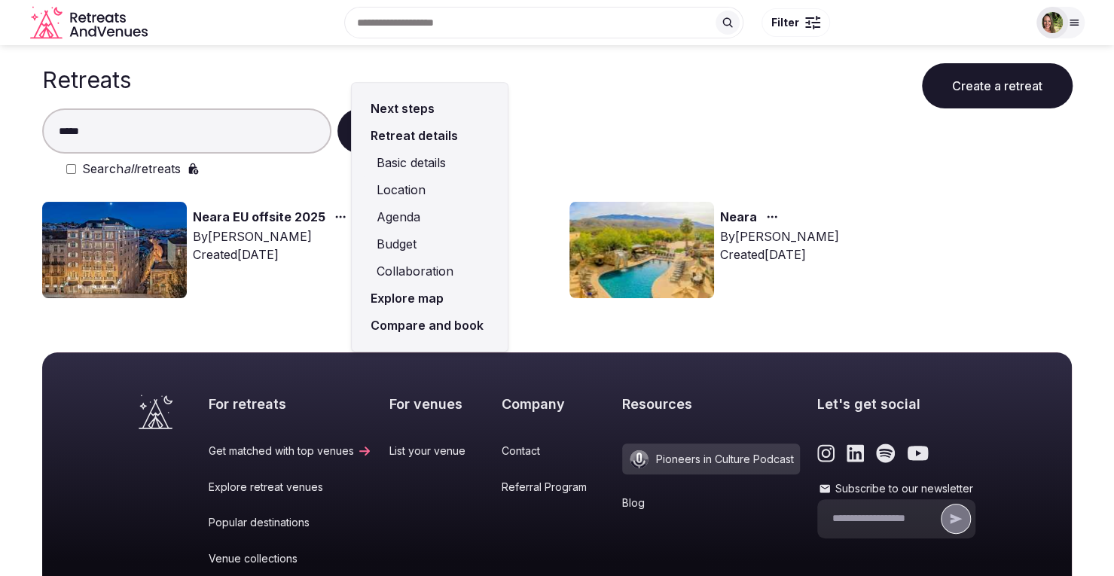
click at [405, 331] on link "Compare and book" at bounding box center [430, 325] width 132 height 27
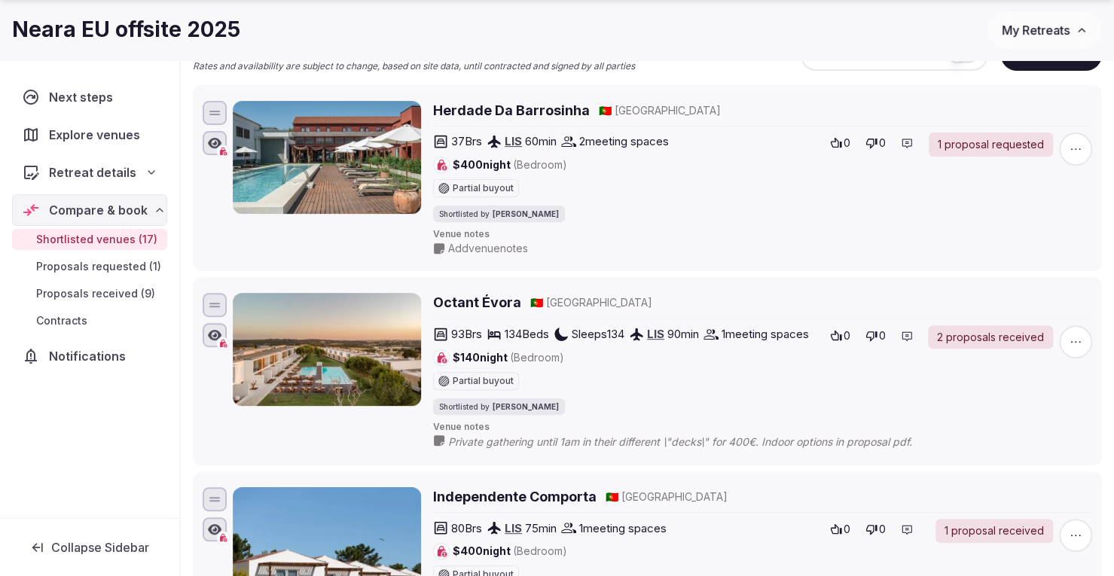
scroll to position [226, 0]
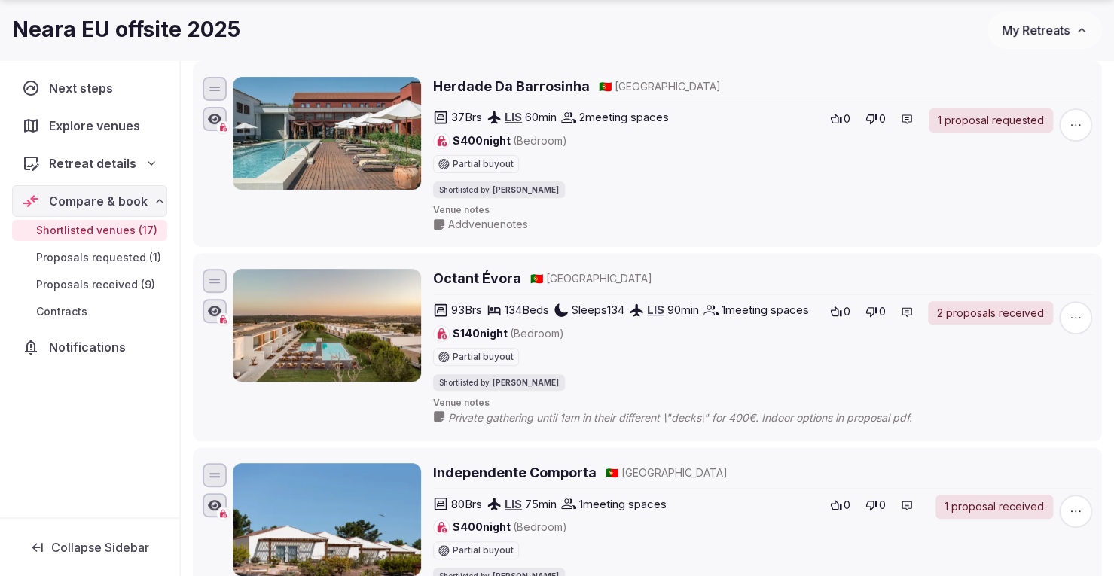
click at [489, 276] on h2 "Octant Évora" at bounding box center [477, 278] width 88 height 19
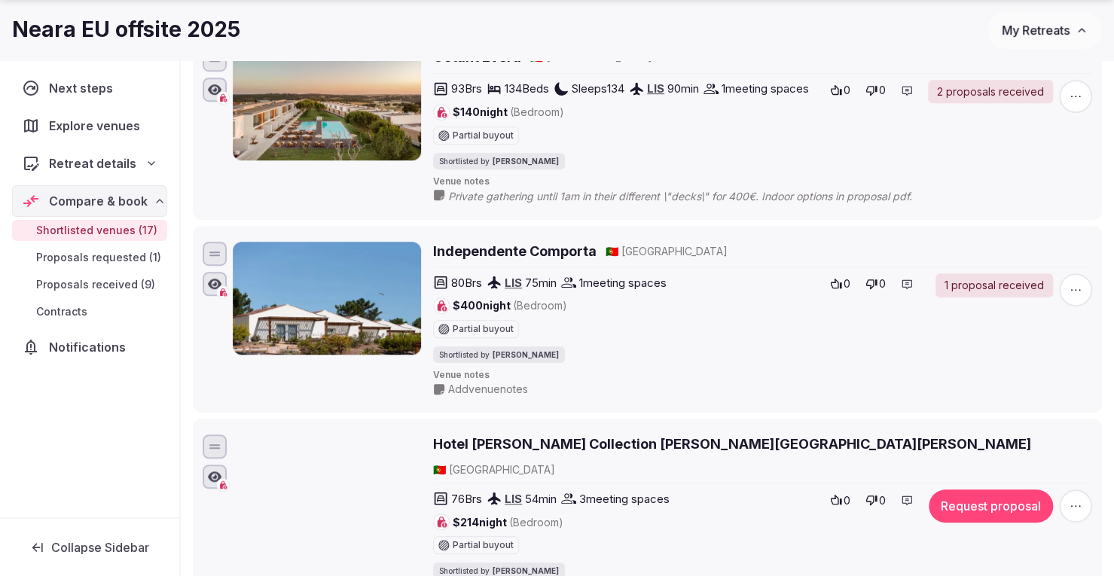
scroll to position [452, 0]
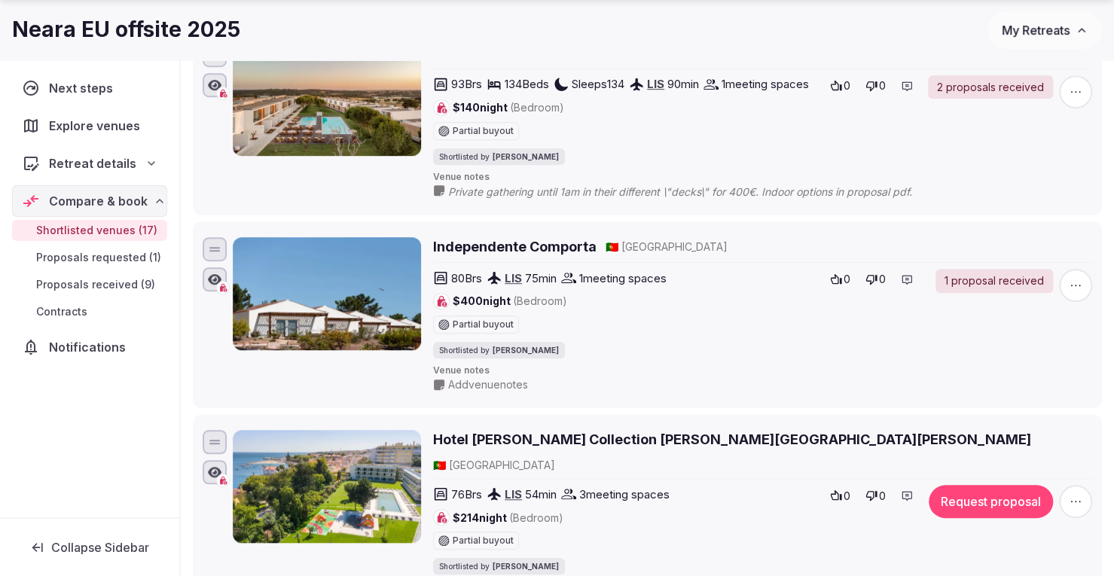
click at [529, 256] on h2 "Independente Comporta" at bounding box center [514, 246] width 163 height 19
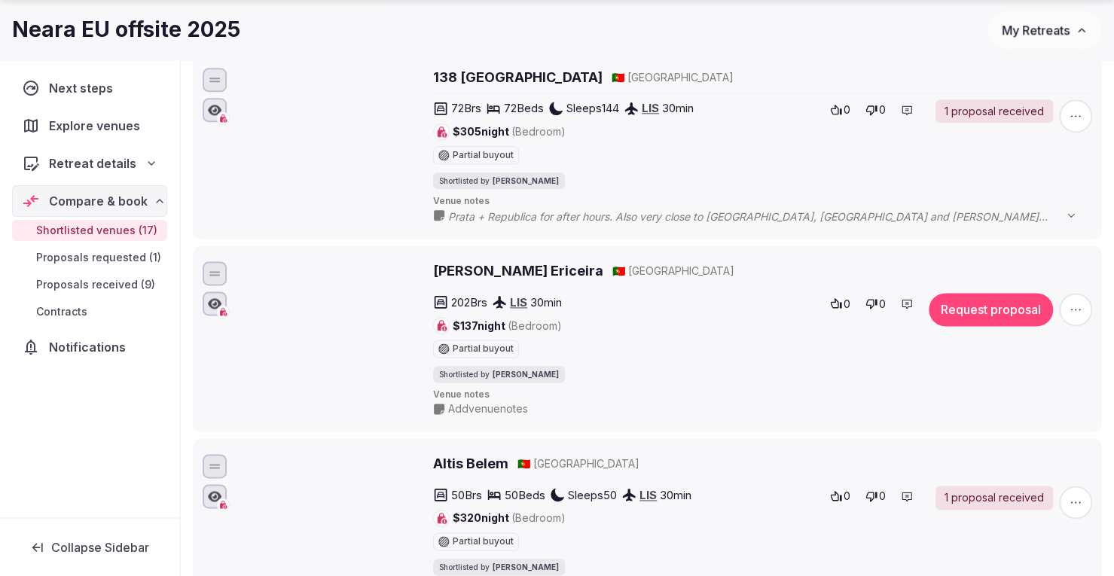
scroll to position [1054, 0]
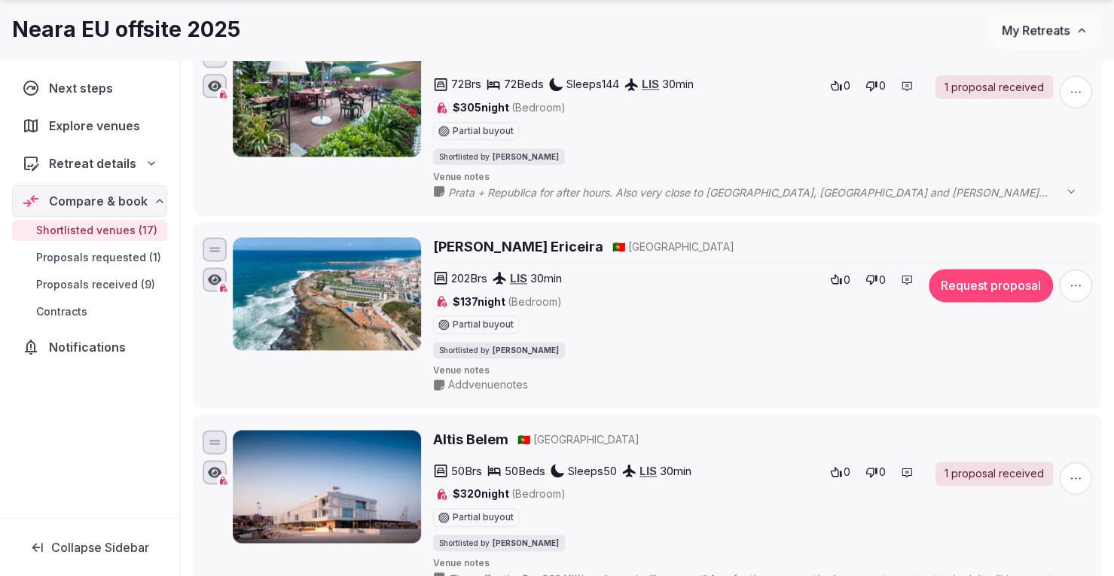
click at [526, 239] on h2 "Vila Gale Ericeira" at bounding box center [518, 246] width 170 height 19
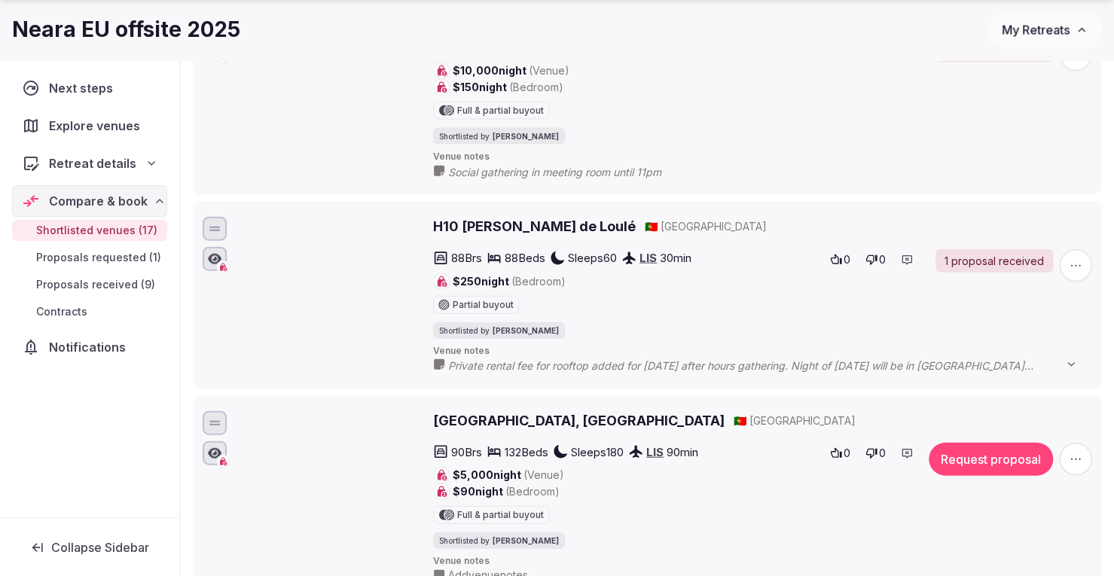
scroll to position [1958, 0]
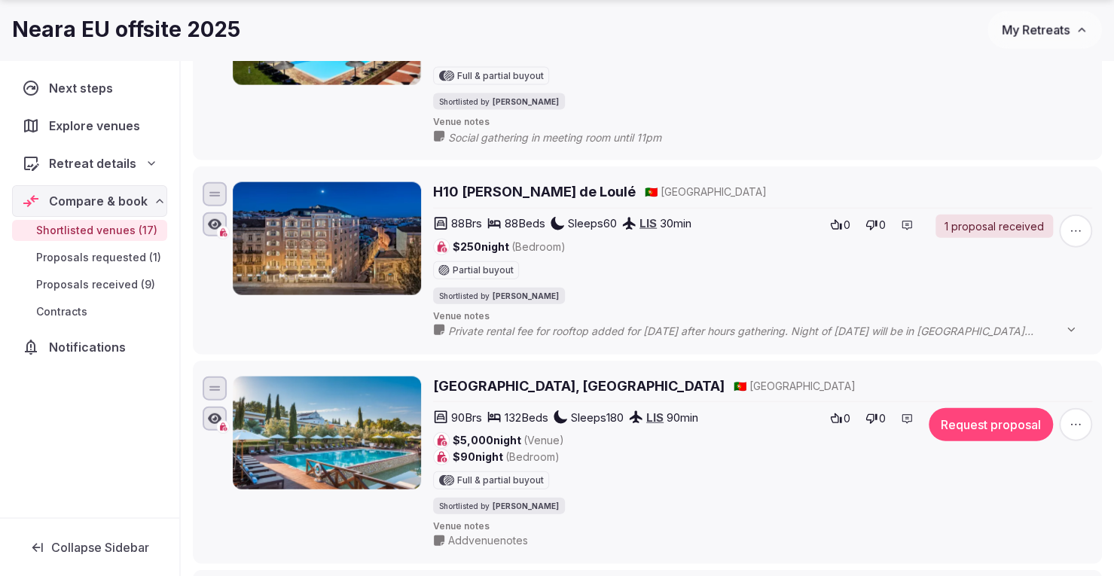
click at [649, 377] on h2 "Convento Do Espinheiro, Historic Hotel & Spa" at bounding box center [578, 386] width 291 height 19
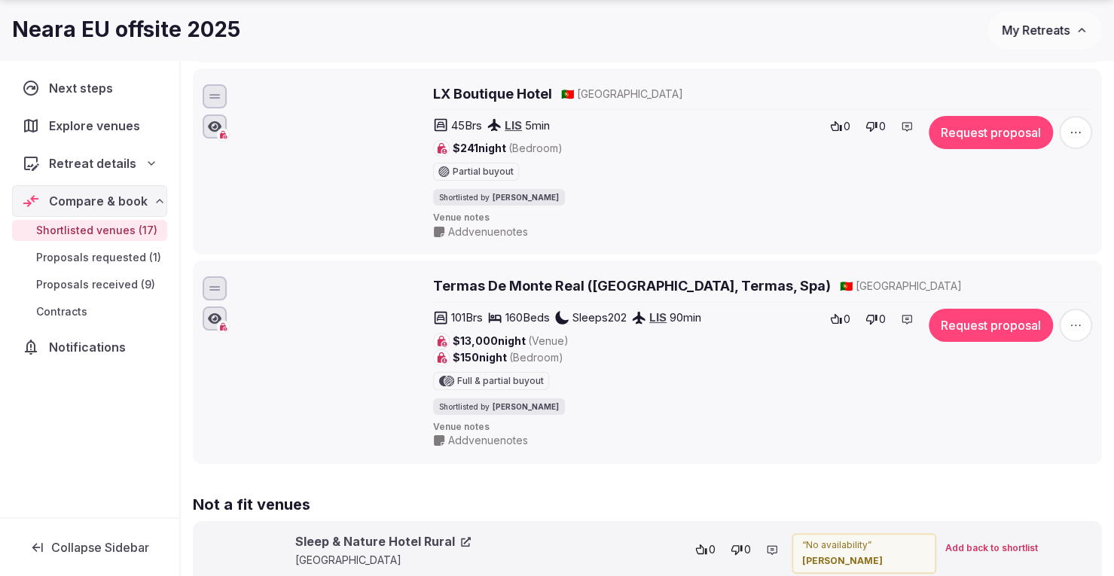
scroll to position [3238, 0]
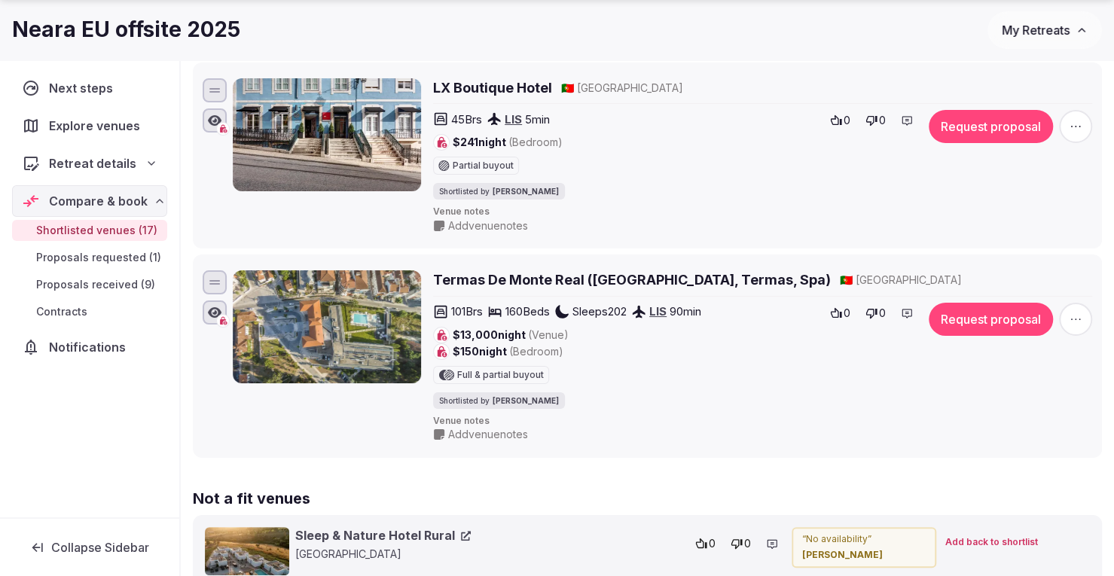
click at [547, 270] on h2 "Termas De Monte Real (Monte Real Hotel, Termas, Spa)" at bounding box center [632, 279] width 398 height 19
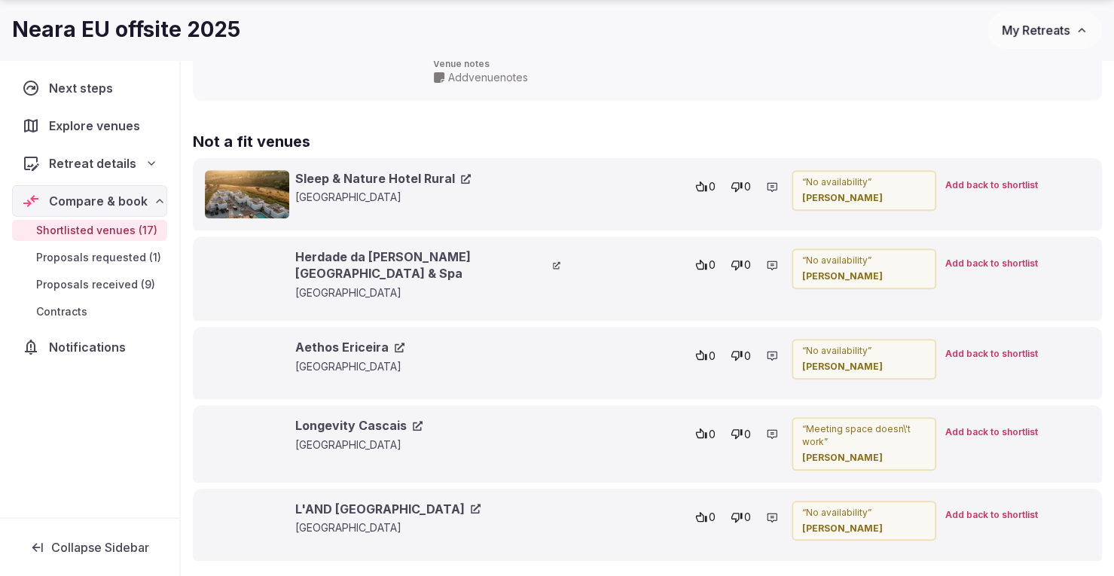
scroll to position [3615, 0]
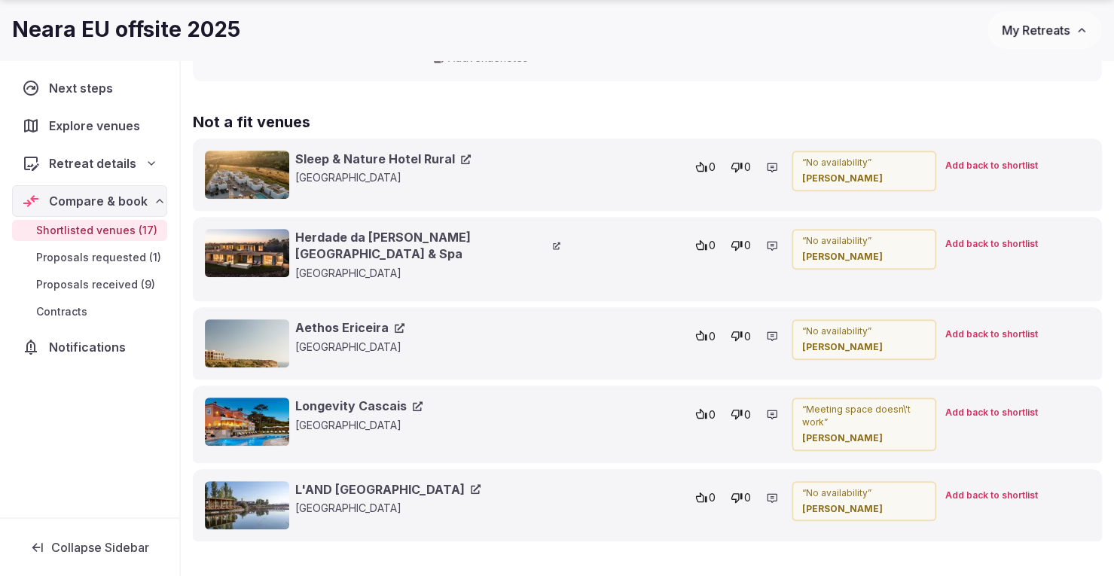
click at [1014, 160] on span "Add back to shortlist" at bounding box center [991, 166] width 93 height 13
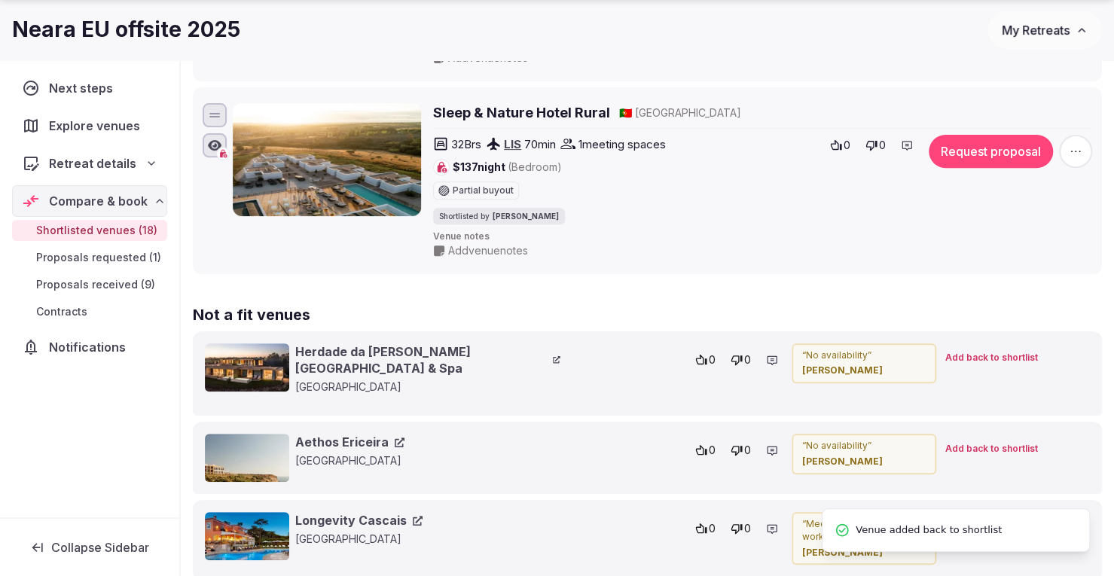
click at [1000, 352] on span "Add back to shortlist" at bounding box center [991, 358] width 93 height 13
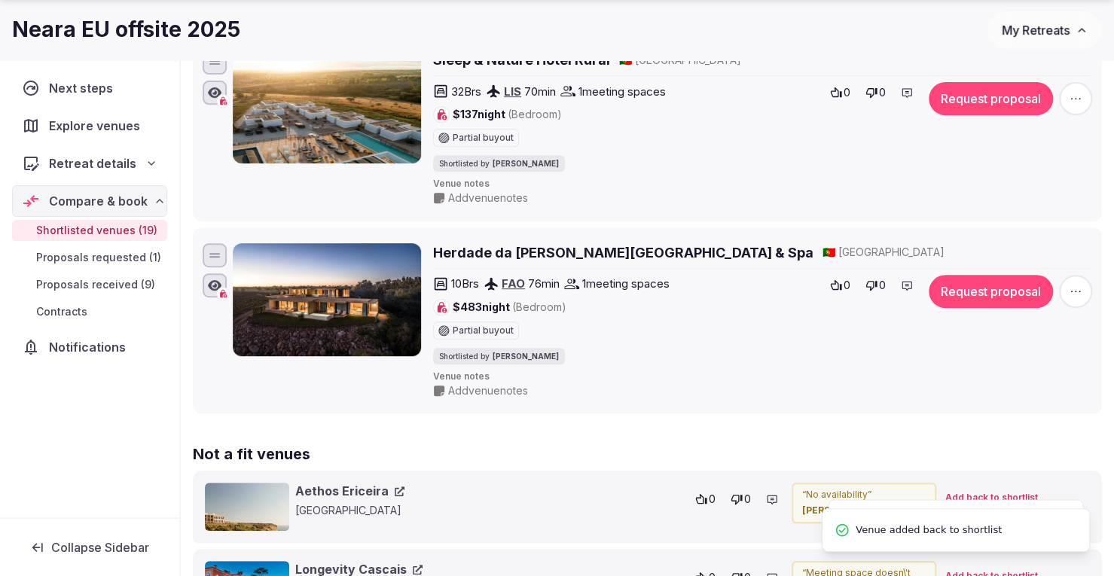
scroll to position [3765, 0]
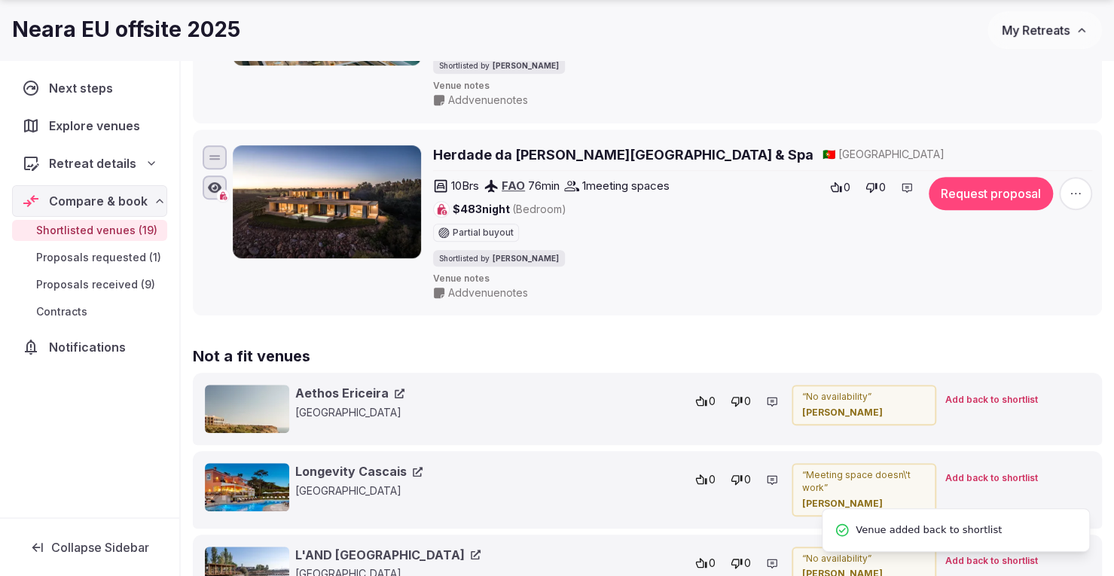
click at [999, 394] on span "Add back to shortlist" at bounding box center [991, 400] width 93 height 13
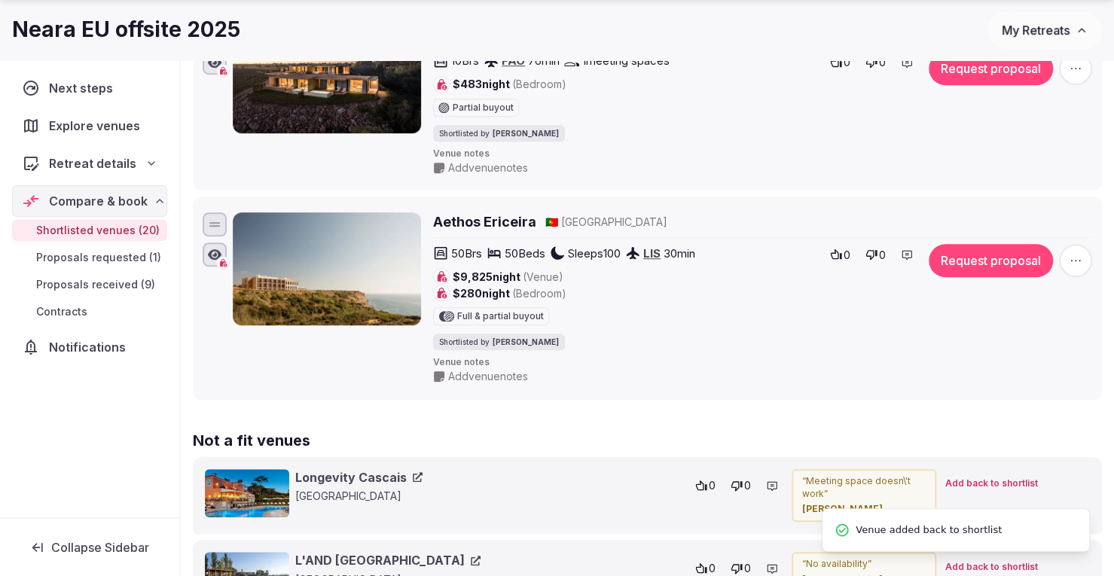
scroll to position [3916, 0]
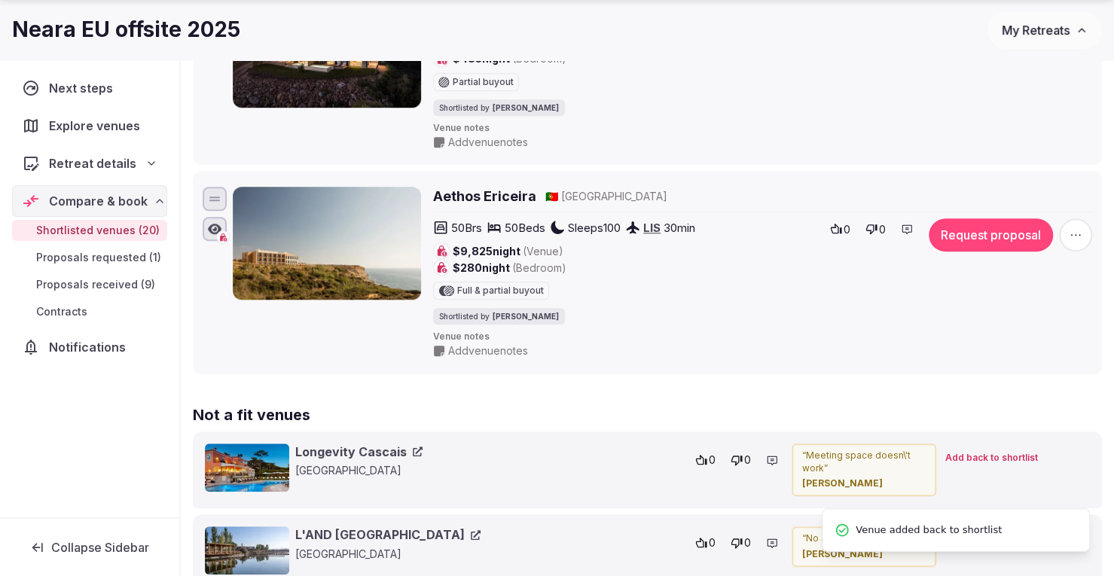
click at [985, 452] on span "Add back to shortlist" at bounding box center [991, 458] width 93 height 13
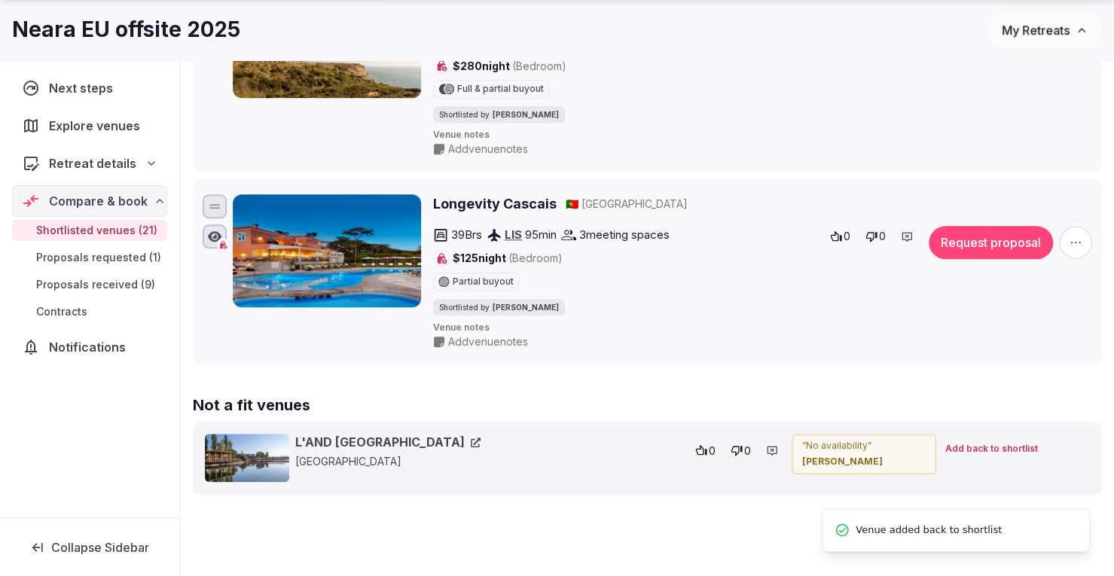
scroll to position [4174, 0]
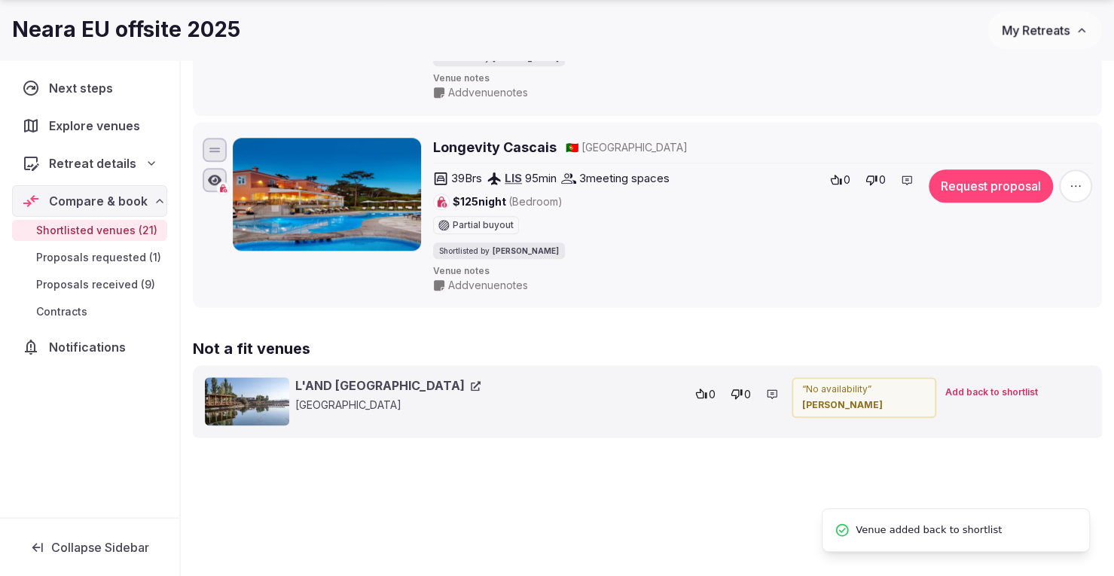
click at [1002, 386] on span "Add back to shortlist" at bounding box center [991, 392] width 93 height 13
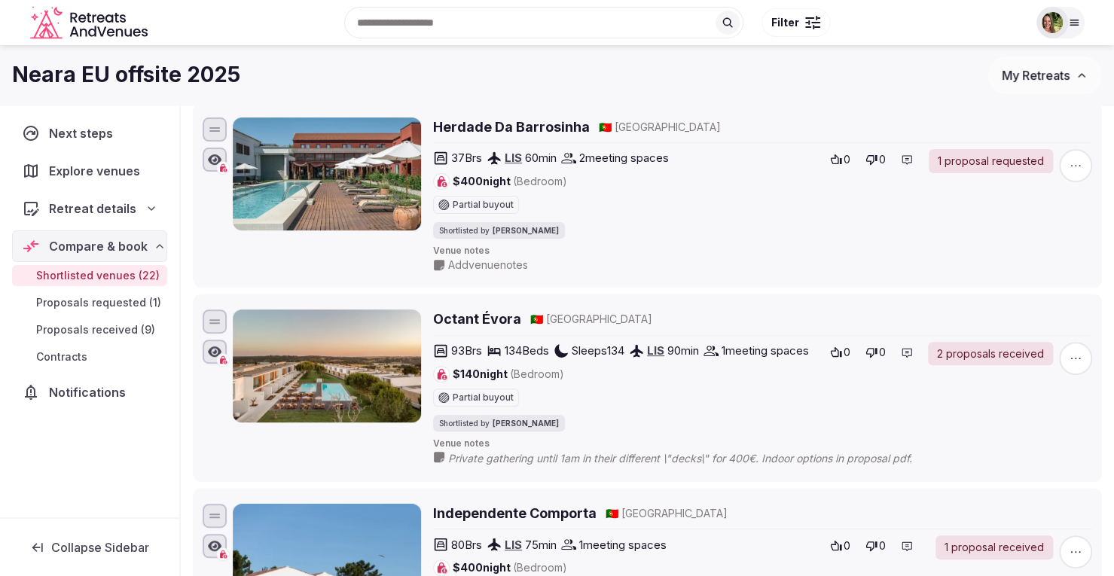
scroll to position [0, 0]
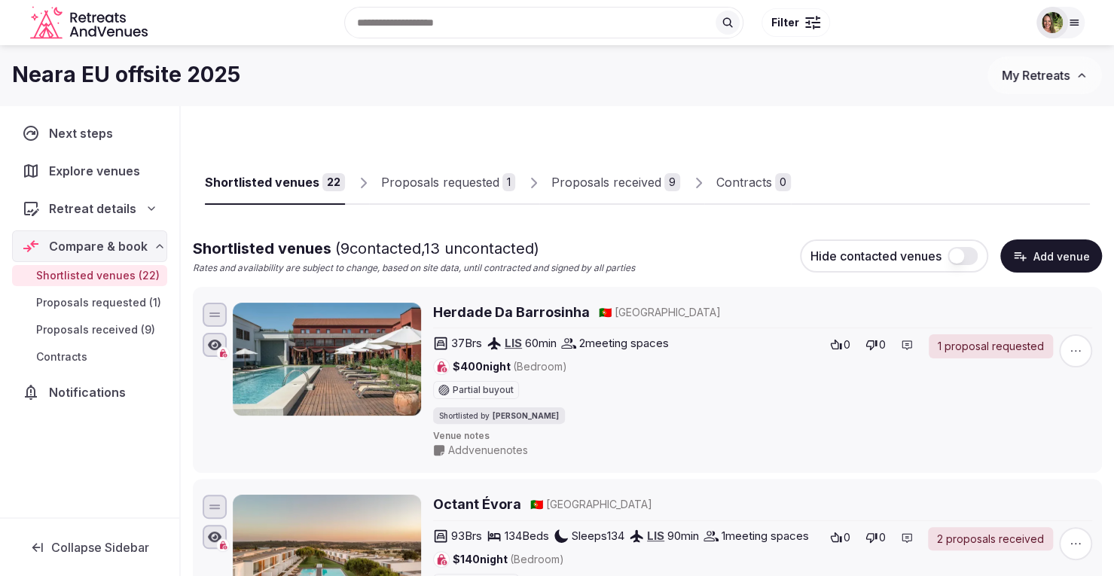
click at [1046, 76] on span "My Retreats" at bounding box center [1036, 75] width 68 height 15
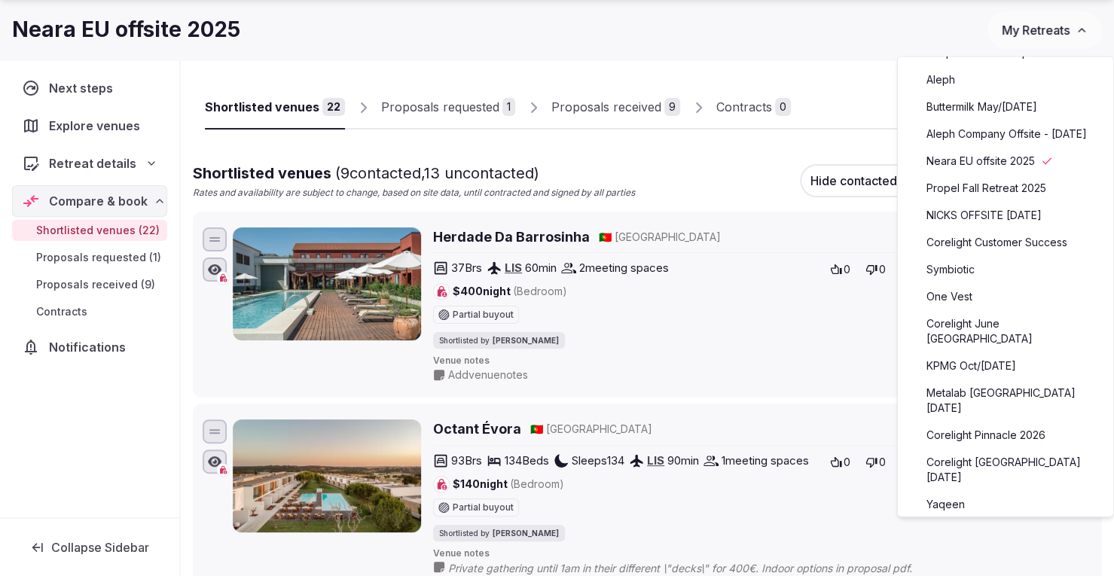
scroll to position [968, 0]
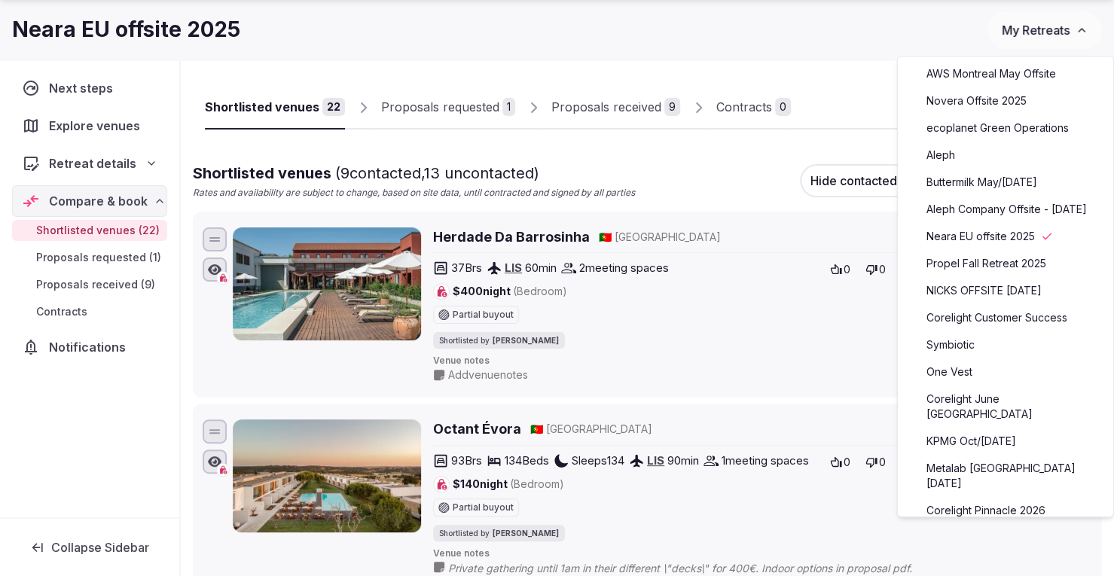
click at [1017, 117] on link "ecoplanet Green Operations" at bounding box center [1005, 129] width 185 height 24
click at [974, 117] on link "ecoplanet Green Operations" at bounding box center [1005, 129] width 185 height 24
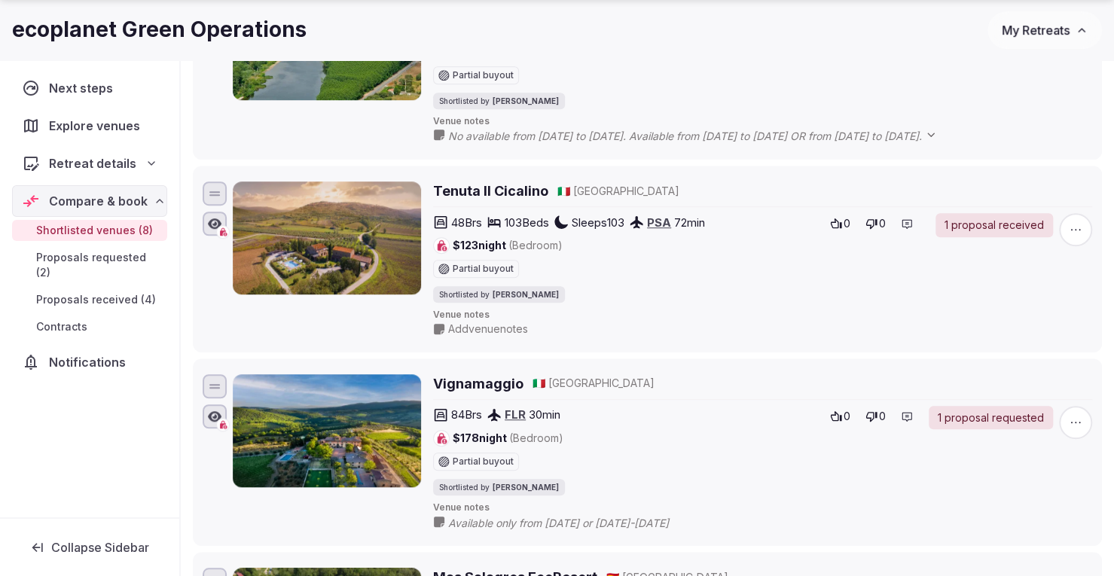
scroll to position [602, 0]
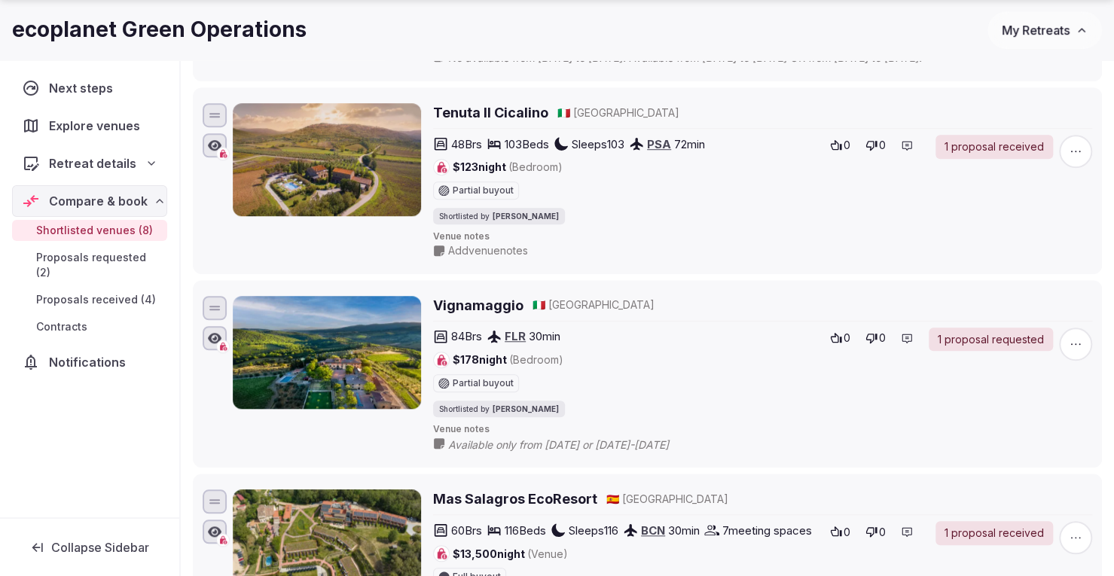
click at [468, 298] on h2 "Vignamaggio" at bounding box center [478, 305] width 90 height 19
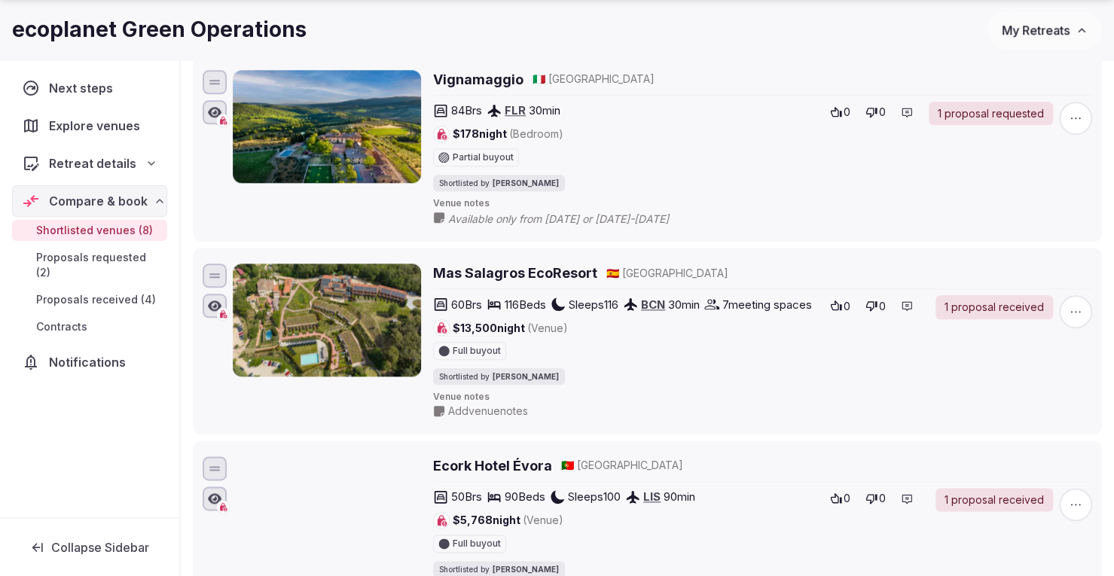
scroll to position [904, 0]
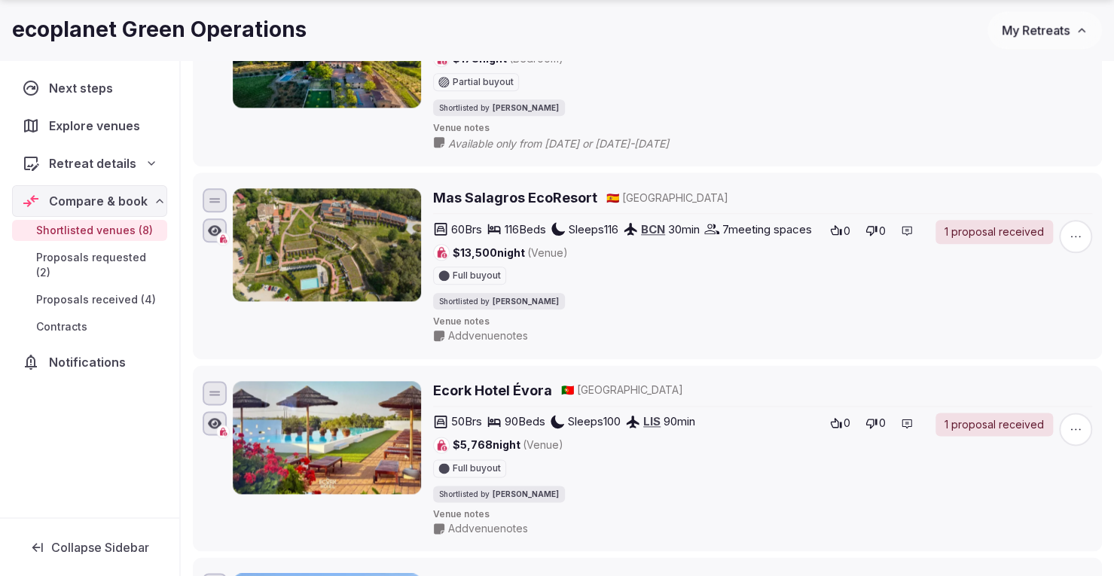
click at [556, 189] on h2 "Mas Salagros EcoResort" at bounding box center [515, 197] width 164 height 19
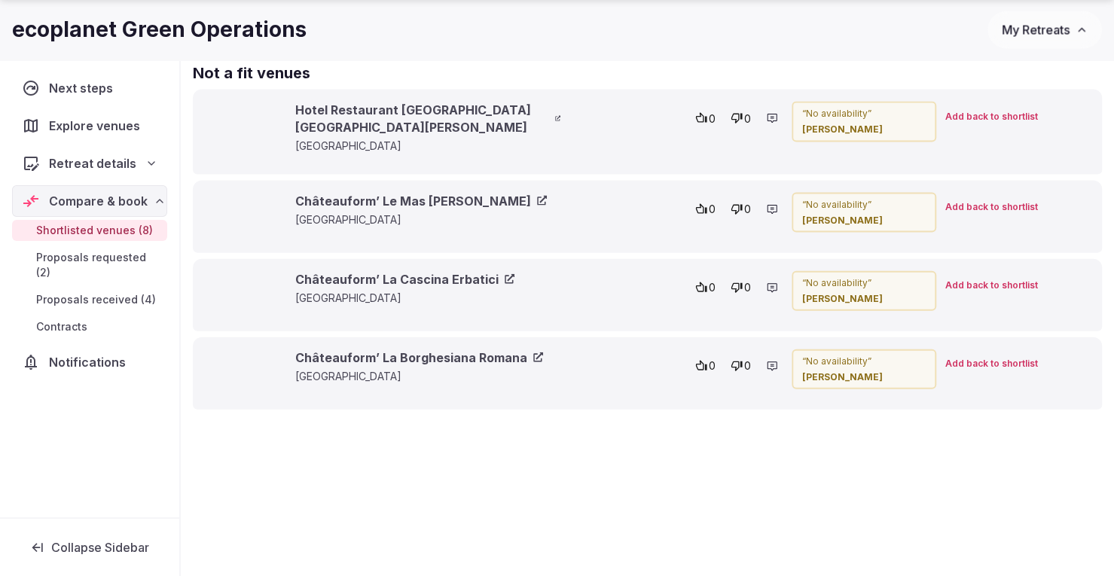
scroll to position [1883, 0]
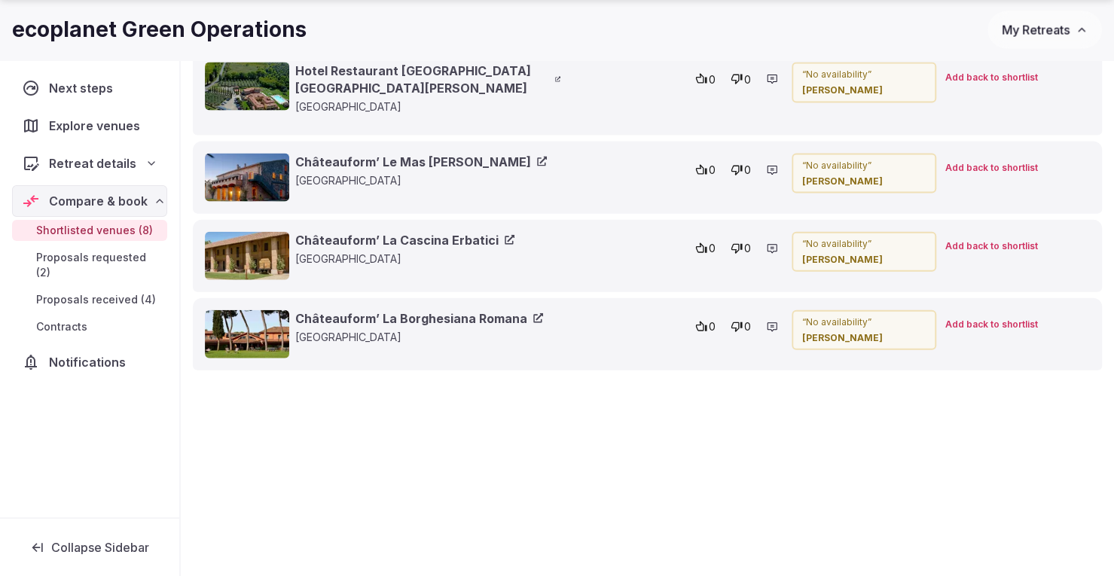
click at [997, 319] on span "Add back to shortlist" at bounding box center [991, 325] width 93 height 13
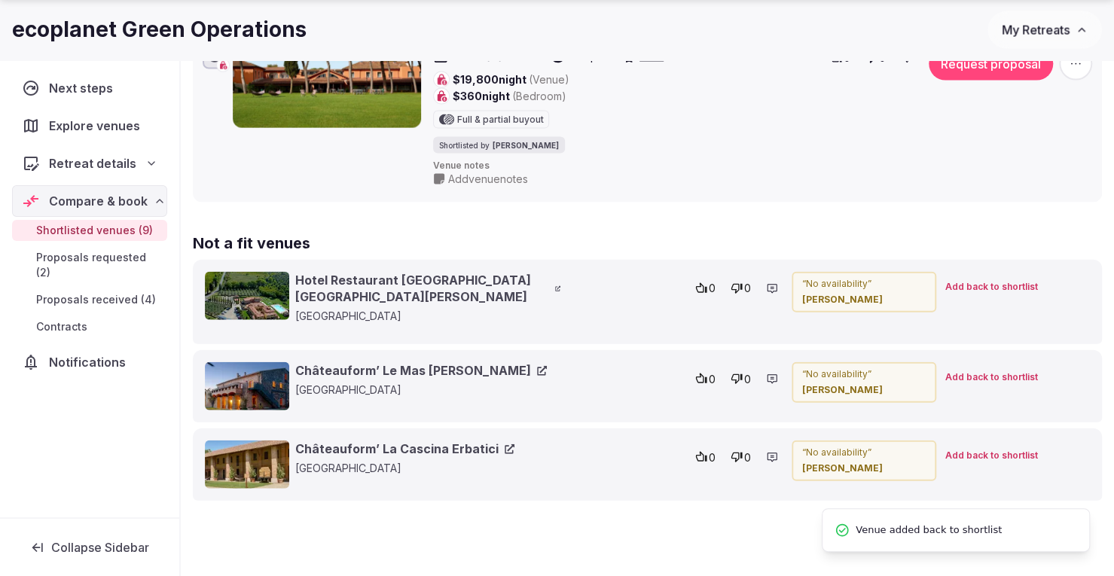
click at [986, 451] on span "Add back to shortlist" at bounding box center [991, 456] width 93 height 13
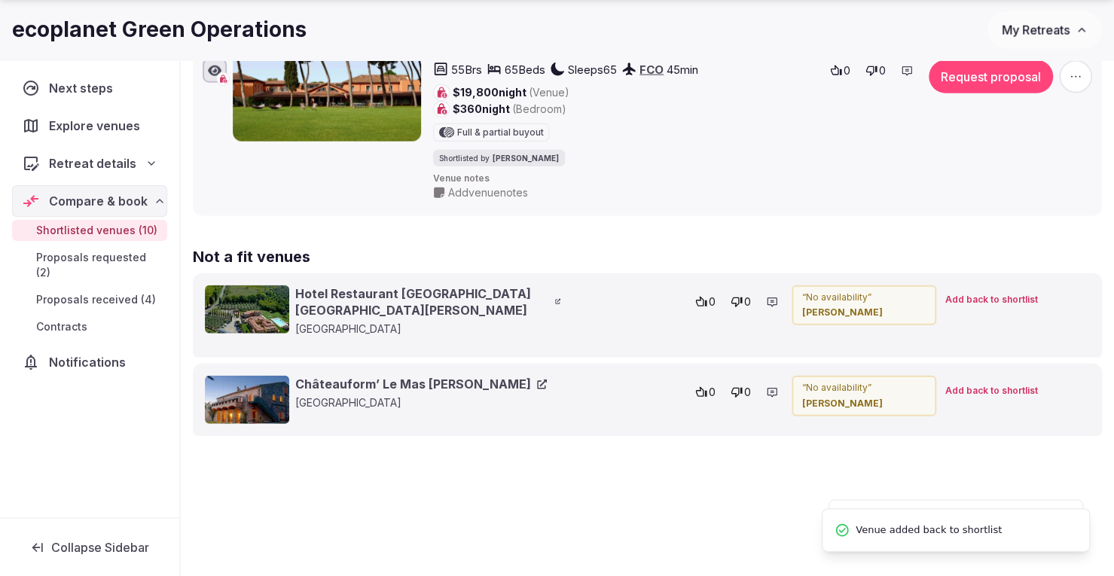
scroll to position [2109, 0]
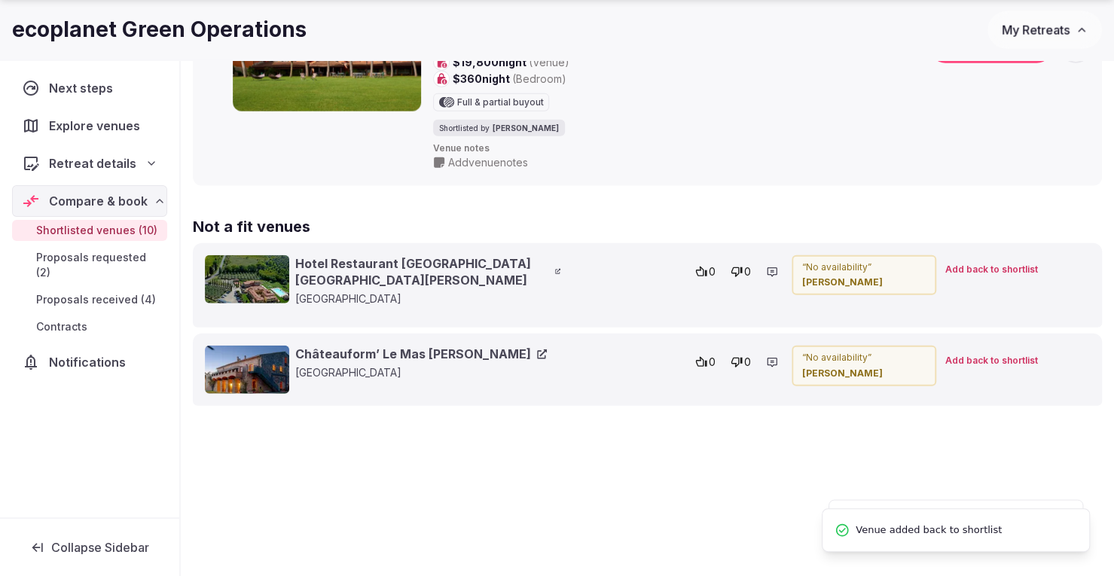
click at [977, 276] on span "Add back to shortlist" at bounding box center [991, 270] width 93 height 13
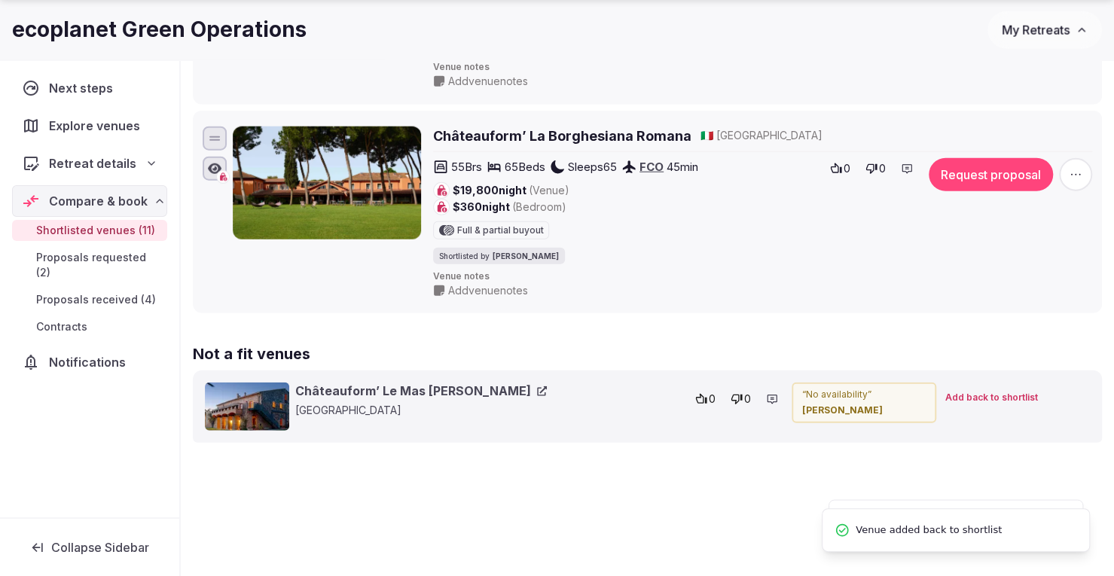
click at [977, 396] on span "Add back to shortlist" at bounding box center [991, 398] width 93 height 13
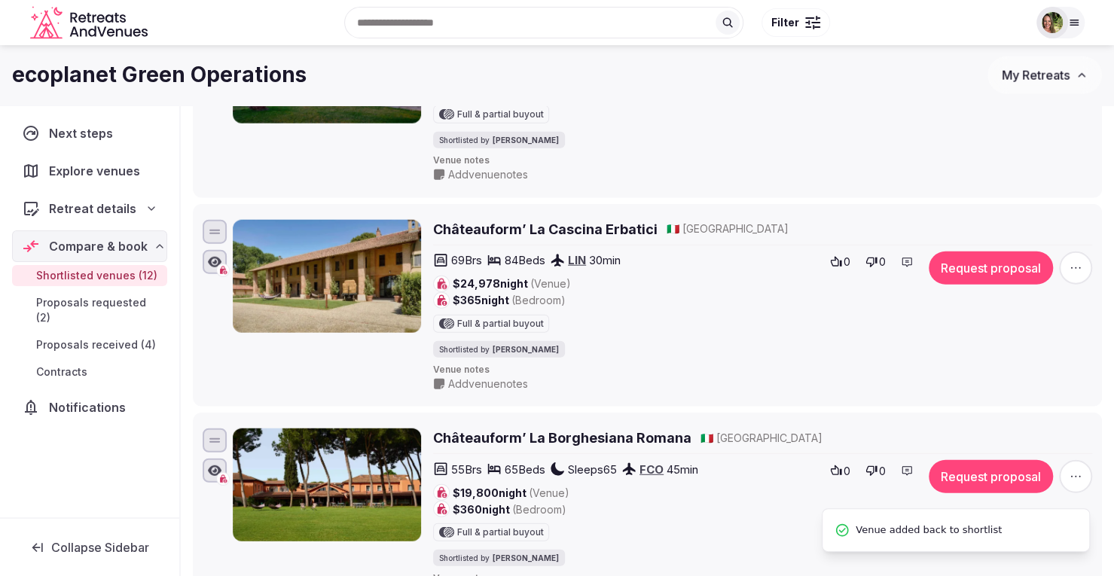
scroll to position [2077, 0]
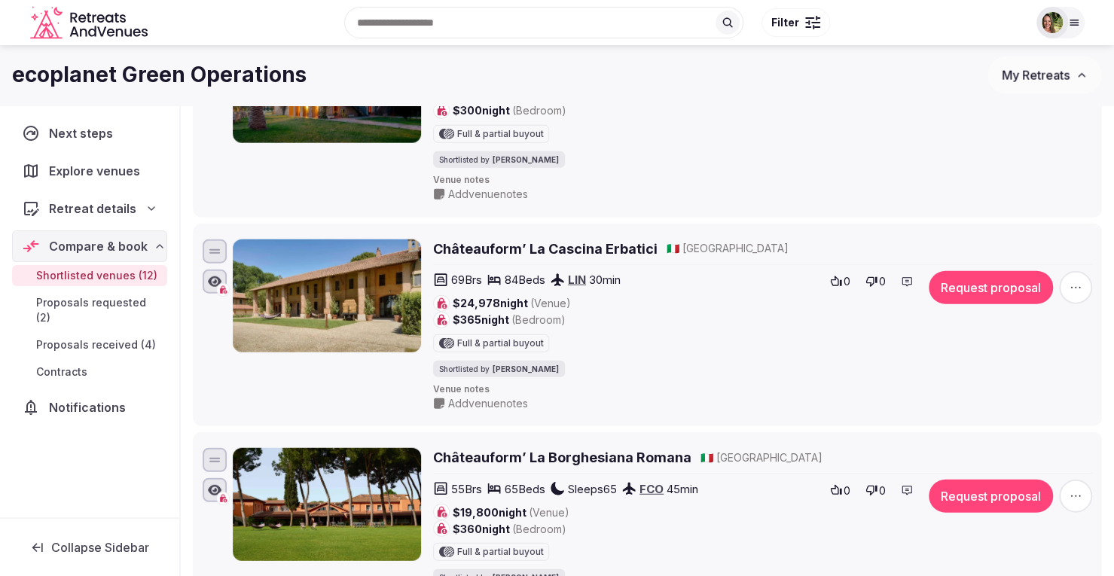
click at [637, 254] on h2 "Châteauform’ La Cascina Erbatici" at bounding box center [545, 248] width 224 height 19
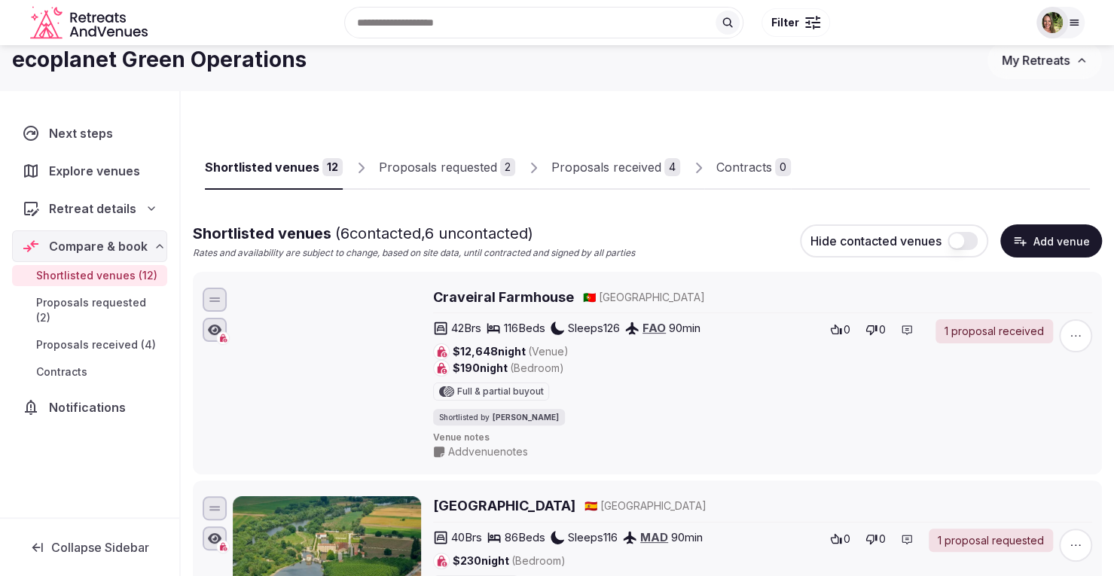
scroll to position [0, 0]
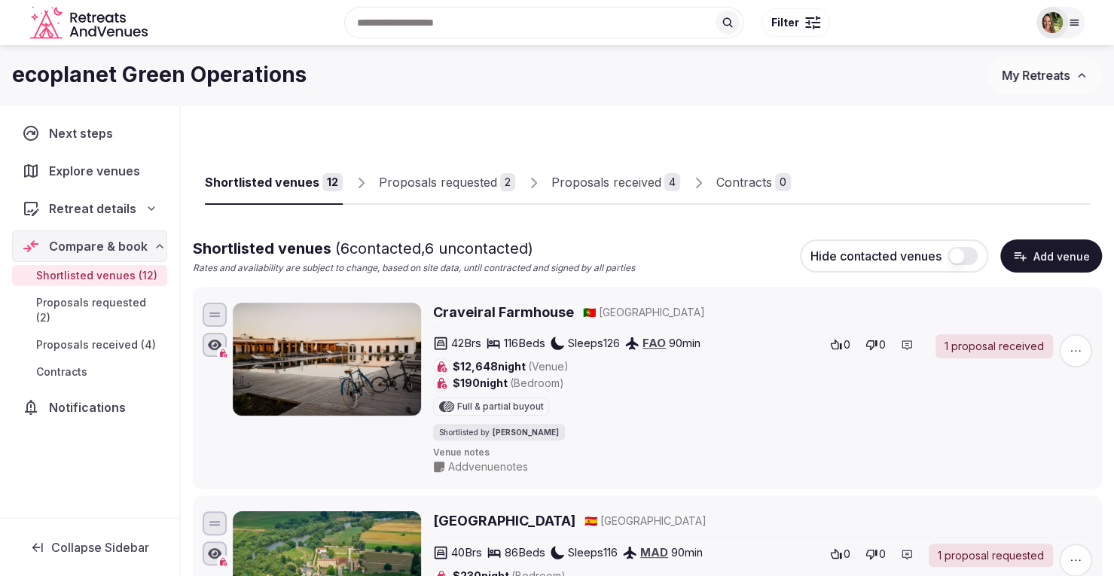
click at [1015, 73] on span "My Retreats" at bounding box center [1036, 75] width 68 height 15
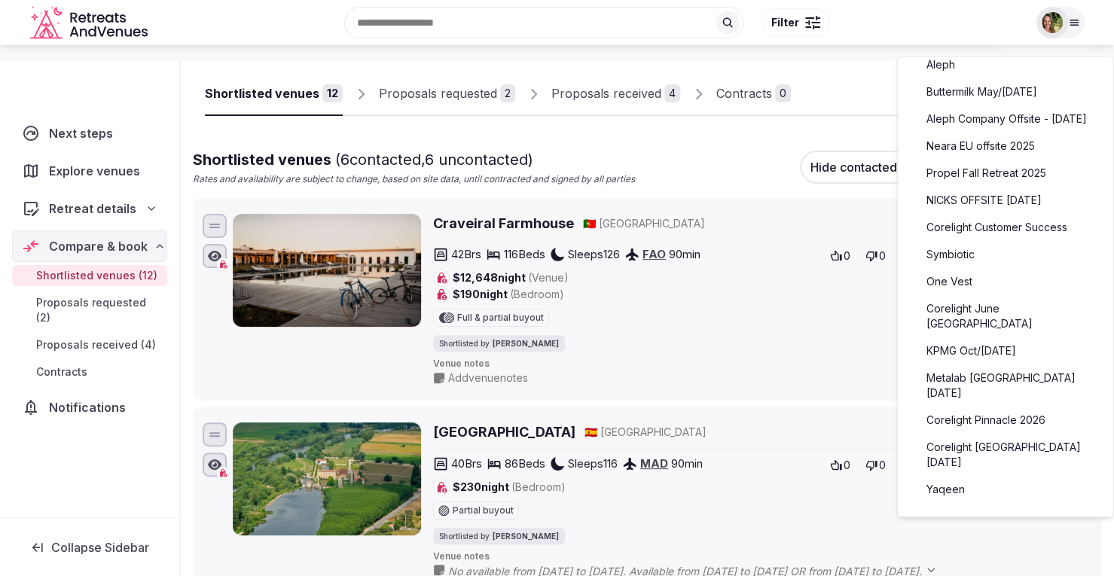
scroll to position [226, 0]
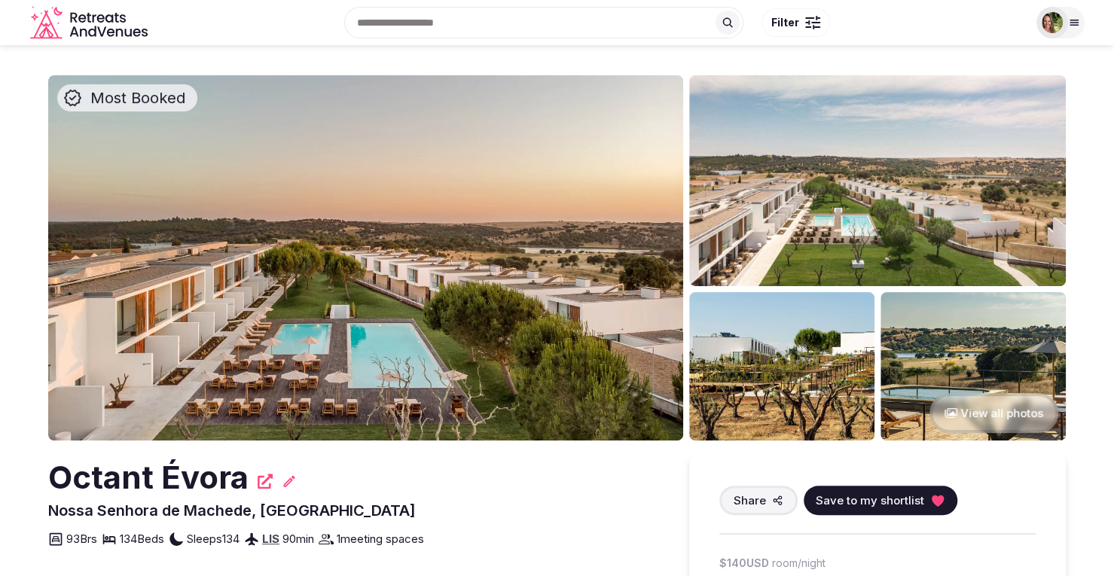
click at [877, 502] on span "Save to my shortlist" at bounding box center [870, 501] width 108 height 16
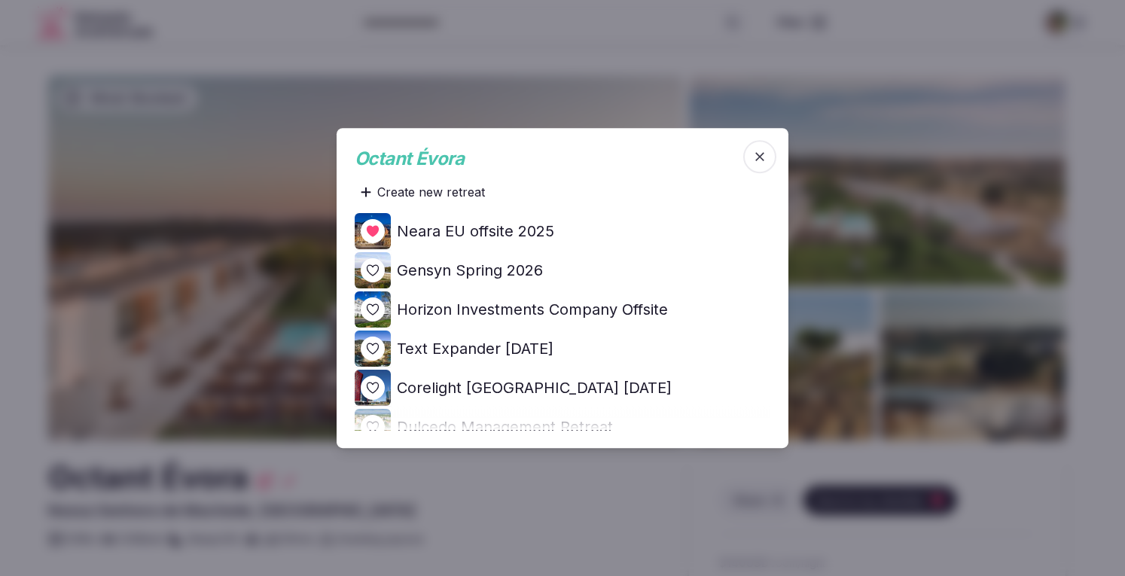
click at [0, 0] on icon at bounding box center [0, 0] width 0 height 0
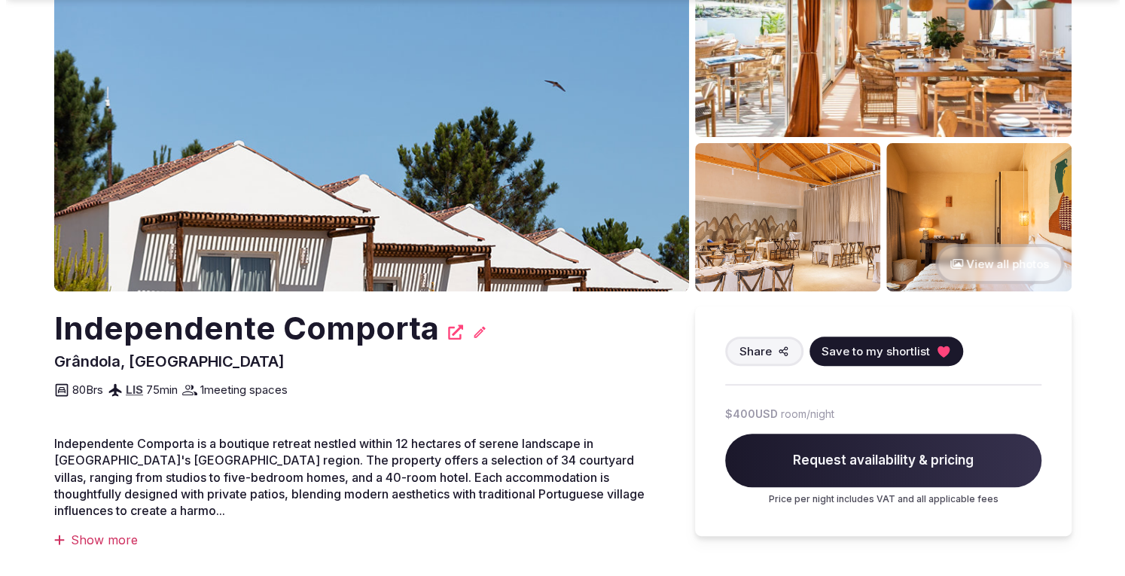
scroll to position [151, 0]
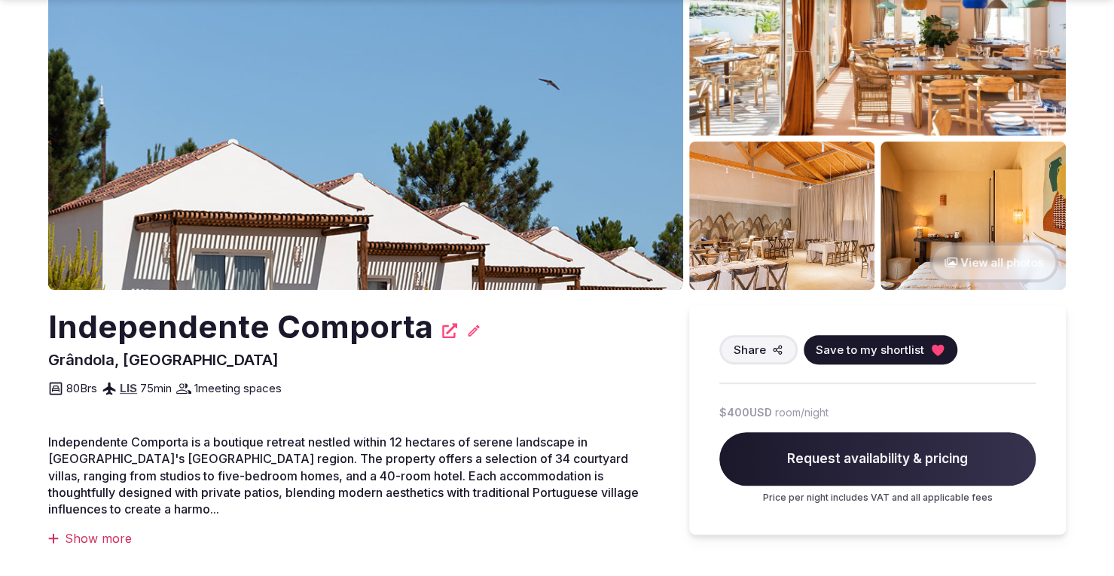
click at [849, 352] on span "Save to my shortlist" at bounding box center [870, 350] width 108 height 16
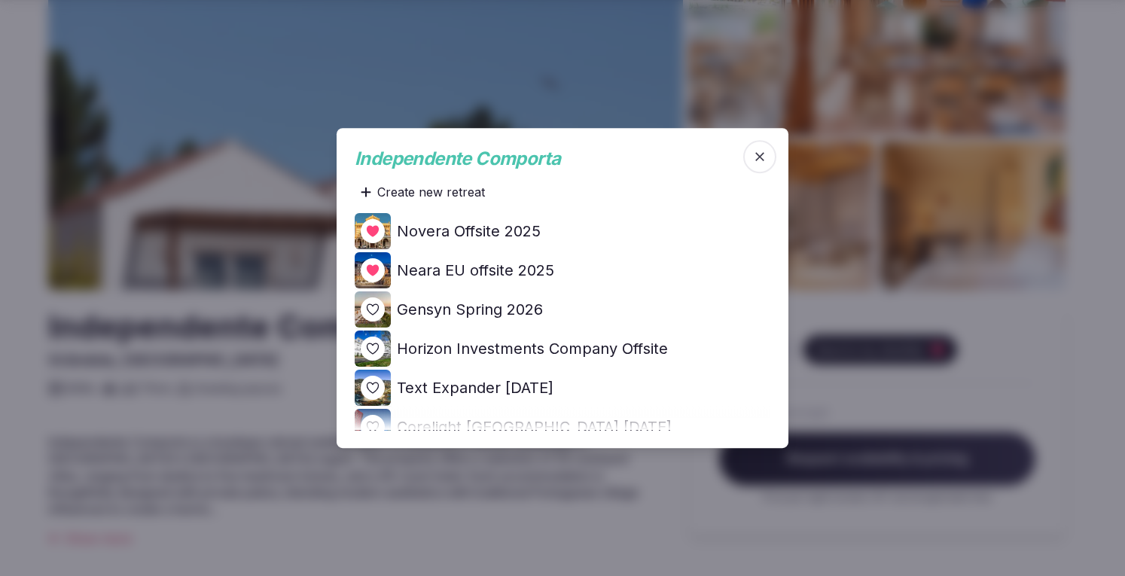
click at [381, 310] on div at bounding box center [373, 309] width 24 height 24
click at [0, 0] on icon at bounding box center [0, 0] width 0 height 0
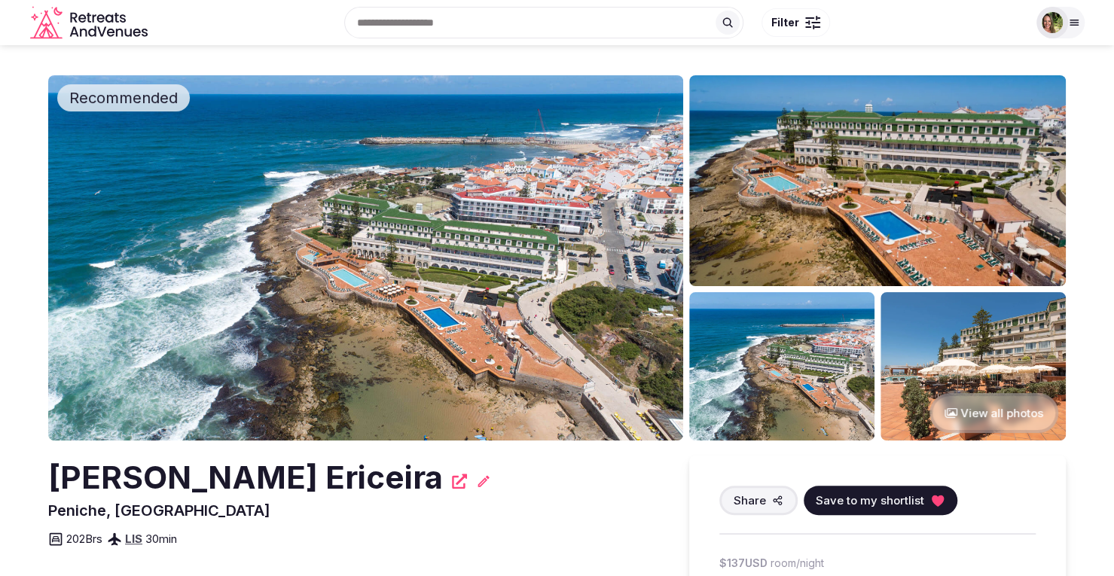
click at [886, 500] on span "Save to my shortlist" at bounding box center [870, 501] width 108 height 16
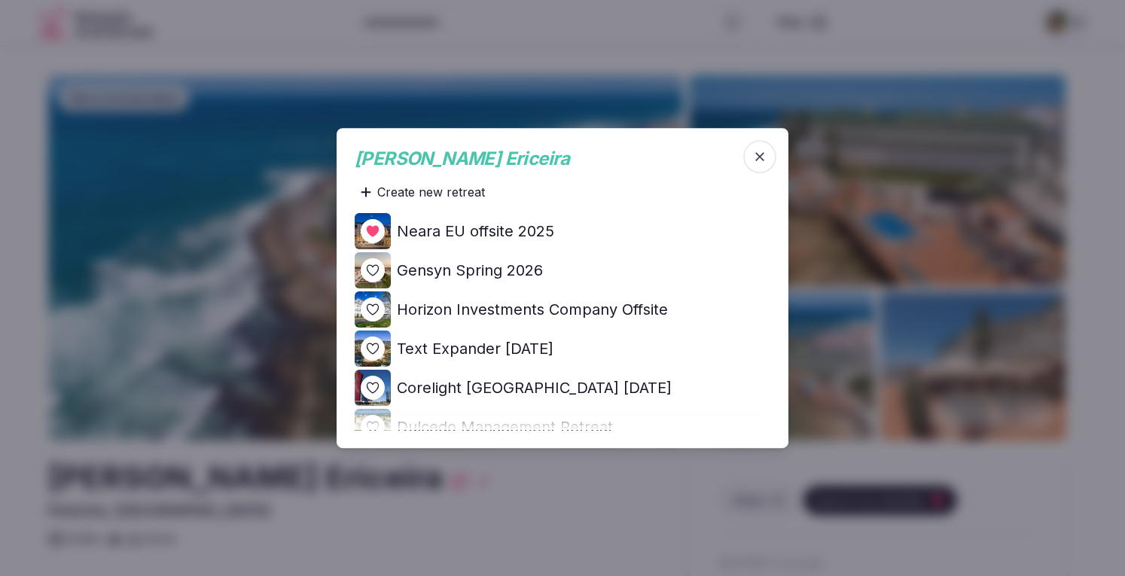
click at [0, 0] on icon at bounding box center [0, 0] width 0 height 0
click at [1087, 176] on div at bounding box center [562, 288] width 1125 height 576
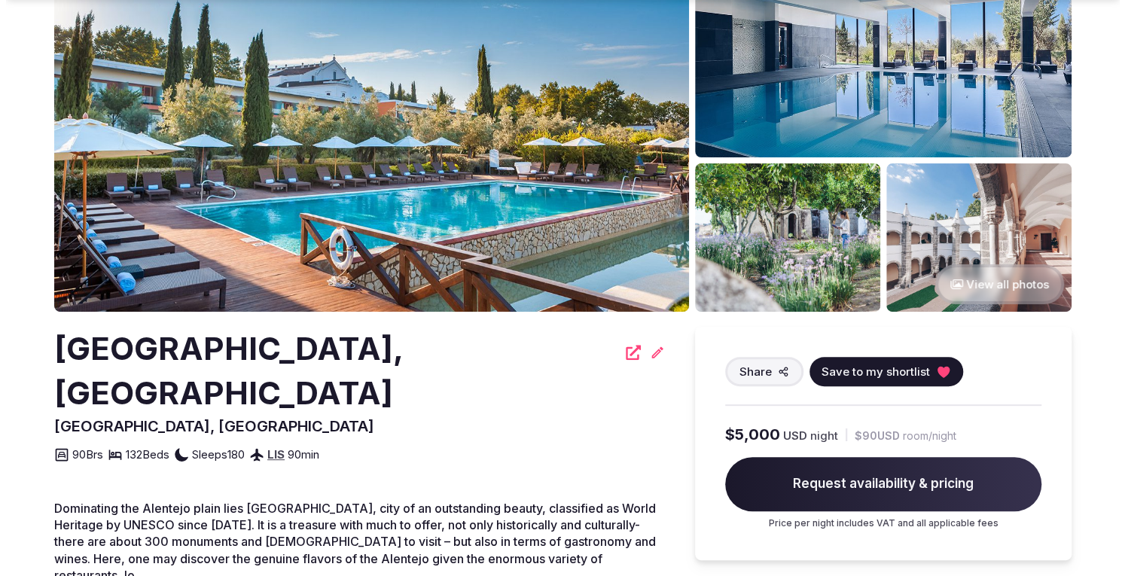
scroll to position [151, 0]
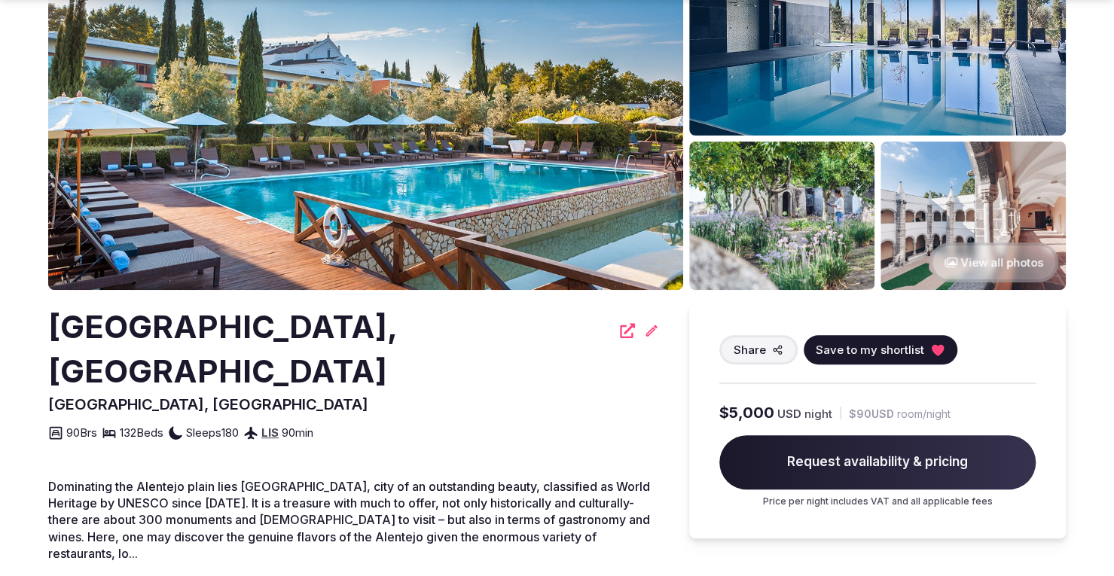
click at [874, 346] on span "Save to my shortlist" at bounding box center [870, 350] width 108 height 16
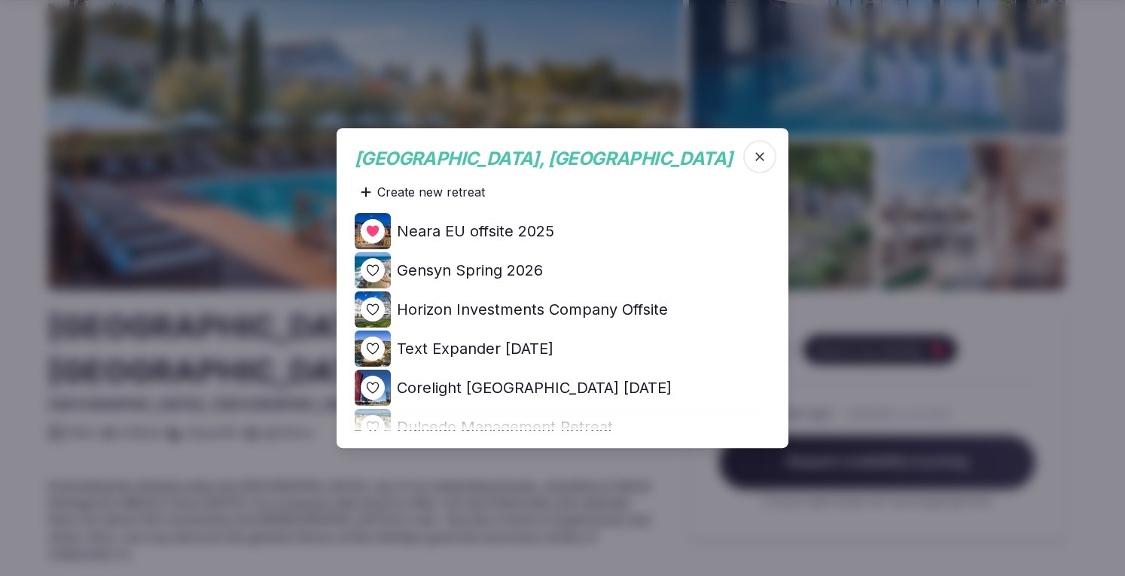
click at [0, 0] on icon at bounding box center [0, 0] width 0 height 0
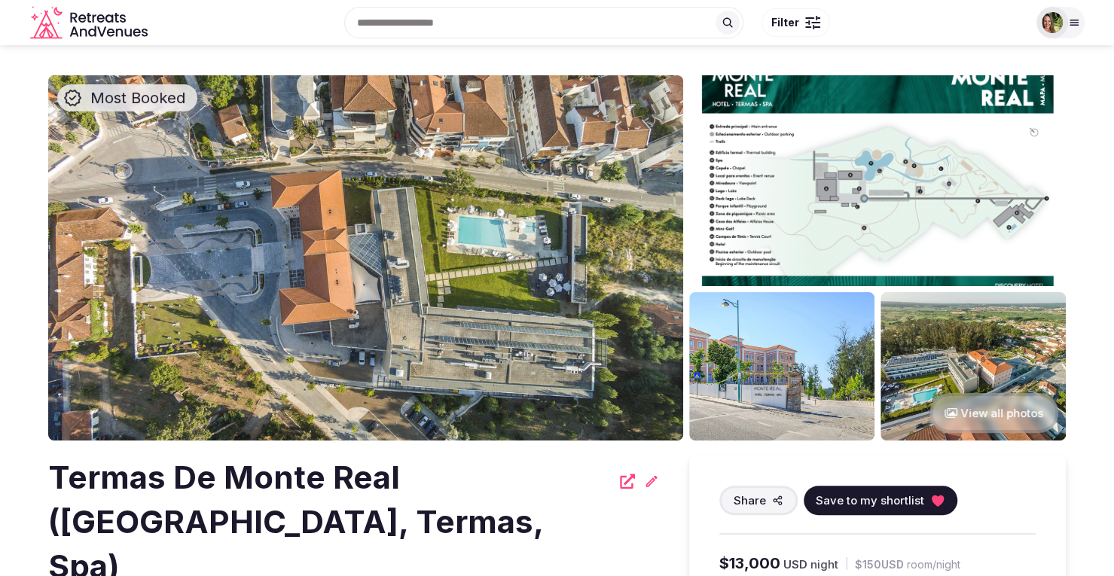
click at [872, 501] on span "Save to my shortlist" at bounding box center [870, 501] width 108 height 16
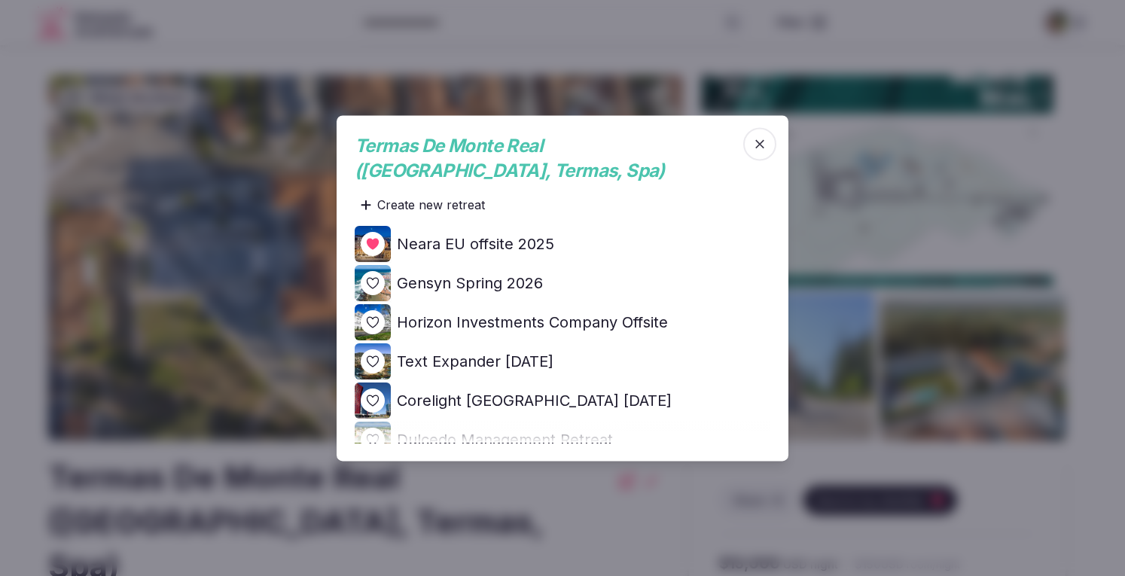
click at [0, 0] on icon at bounding box center [0, 0] width 0 height 0
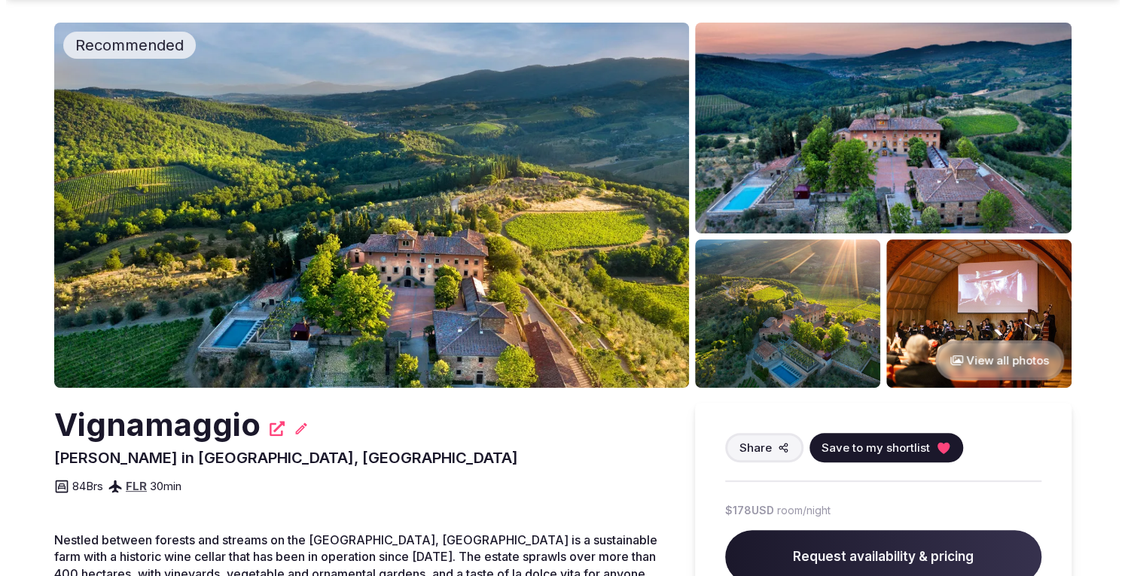
scroll to position [75, 0]
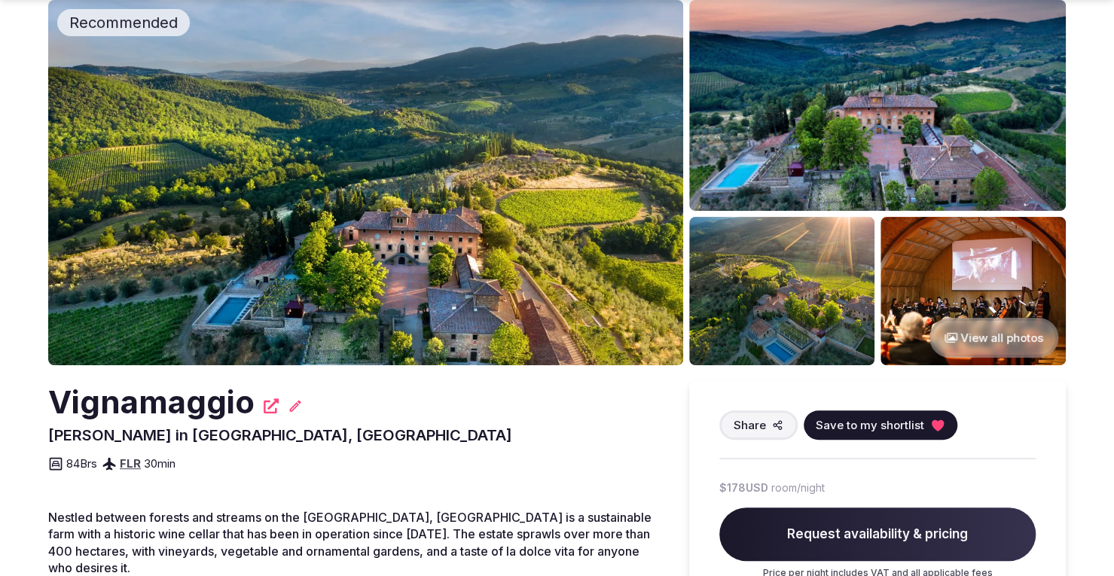
click at [877, 428] on span "Save to my shortlist" at bounding box center [870, 425] width 108 height 16
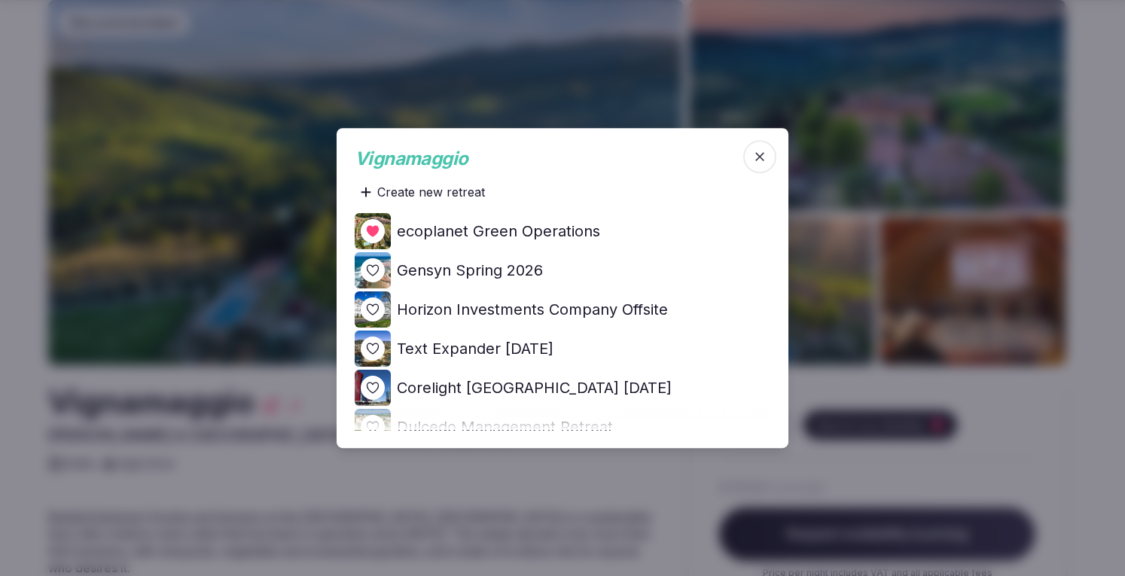
click at [0, 0] on icon at bounding box center [0, 0] width 0 height 0
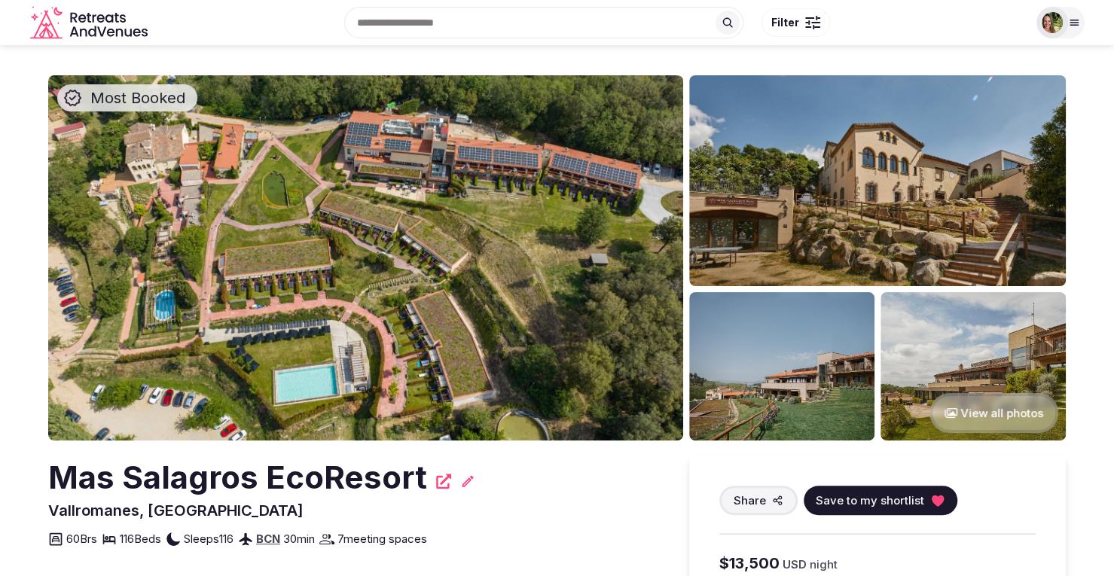
click at [834, 498] on span "Save to my shortlist" at bounding box center [870, 501] width 108 height 16
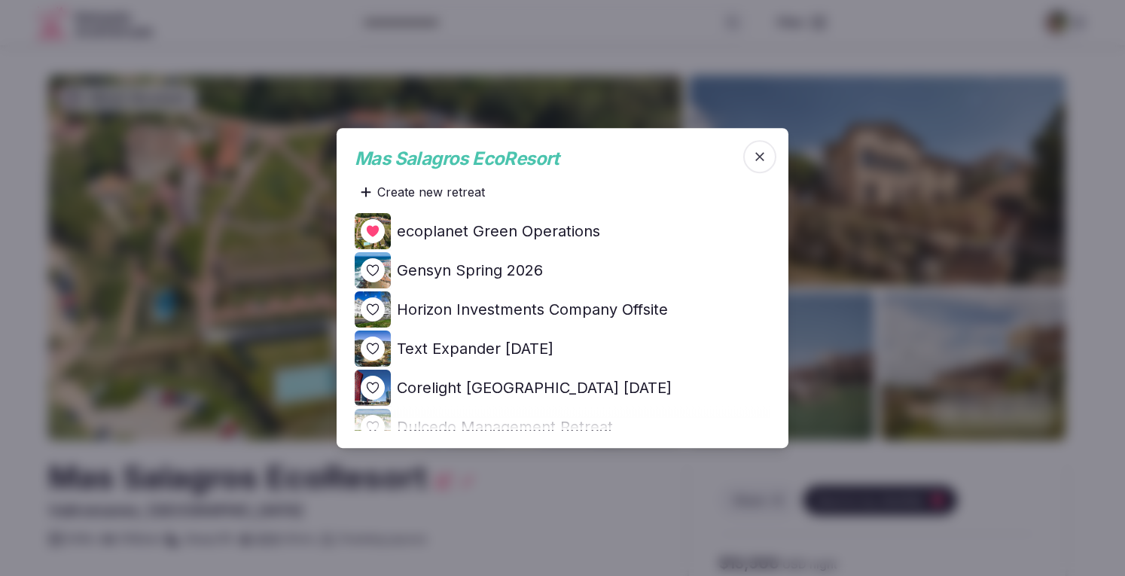
click at [0, 0] on icon at bounding box center [0, 0] width 0 height 0
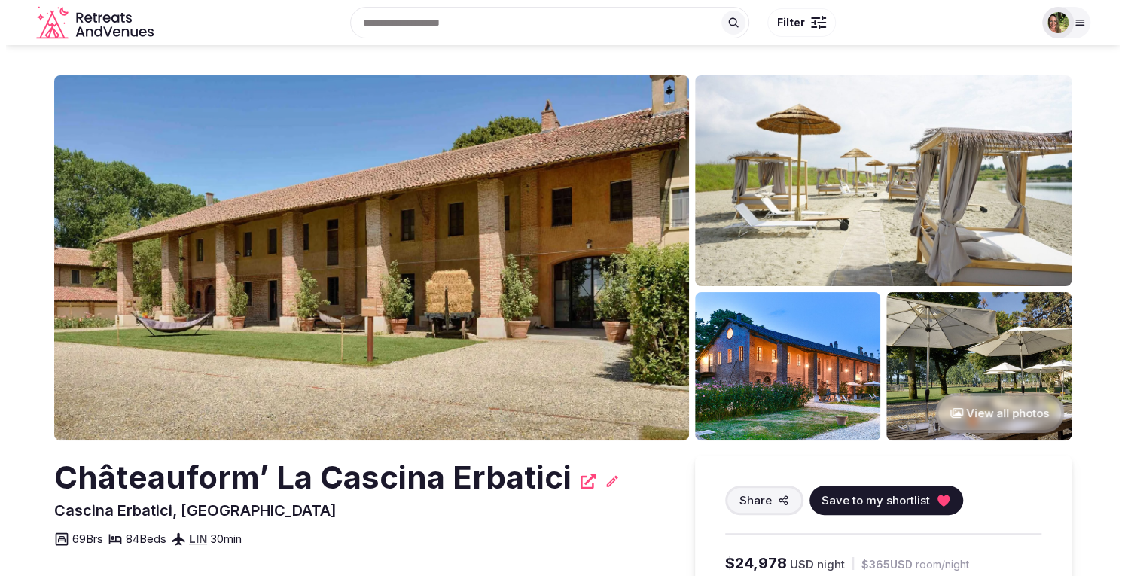
scroll to position [75, 0]
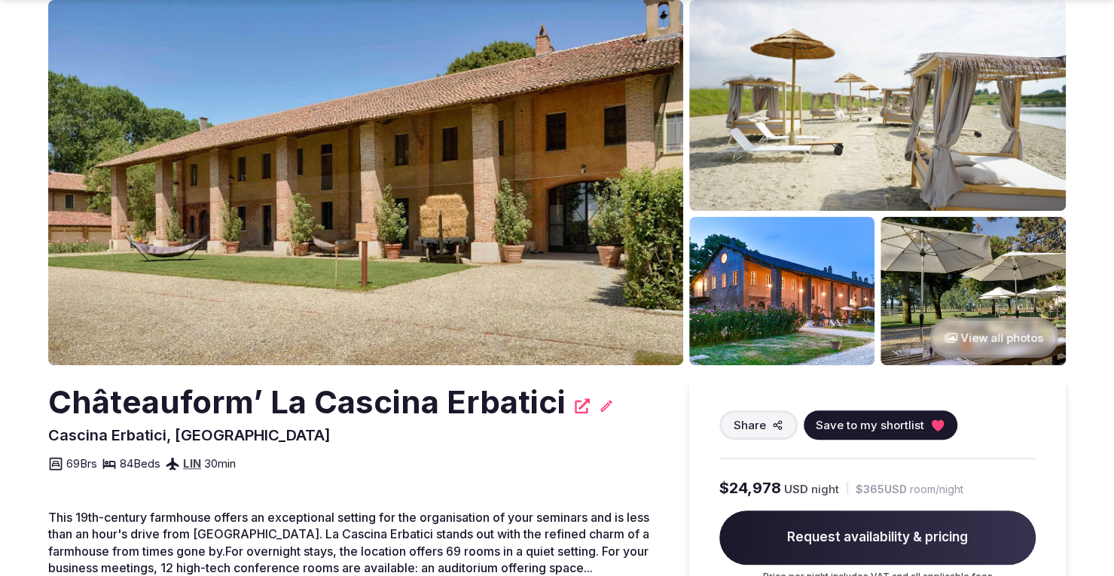
click at [831, 420] on span "Save to my shortlist" at bounding box center [870, 425] width 108 height 16
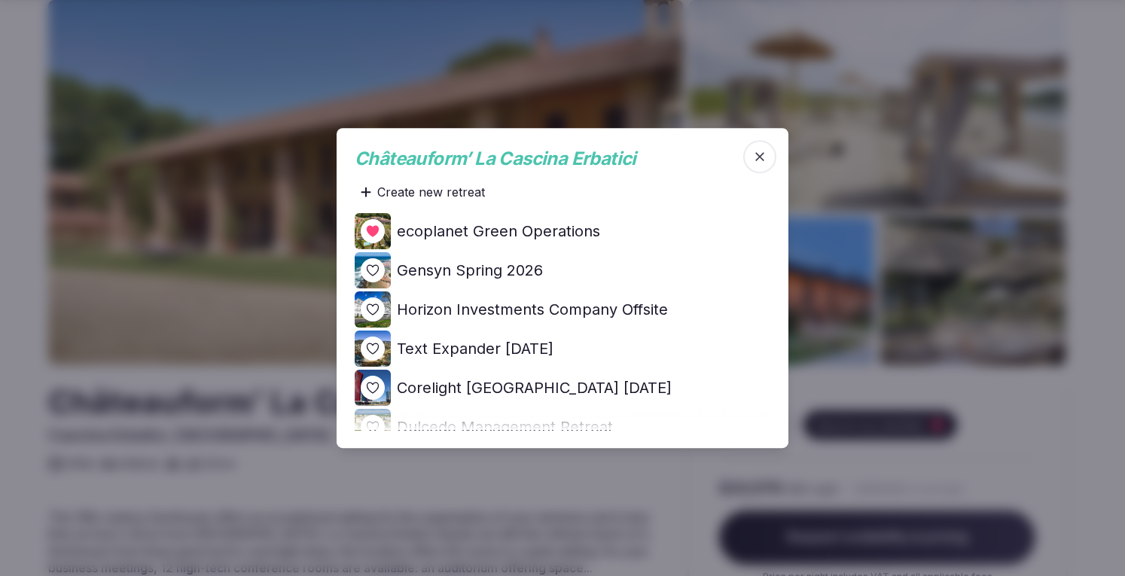
click at [0, 0] on icon at bounding box center [0, 0] width 0 height 0
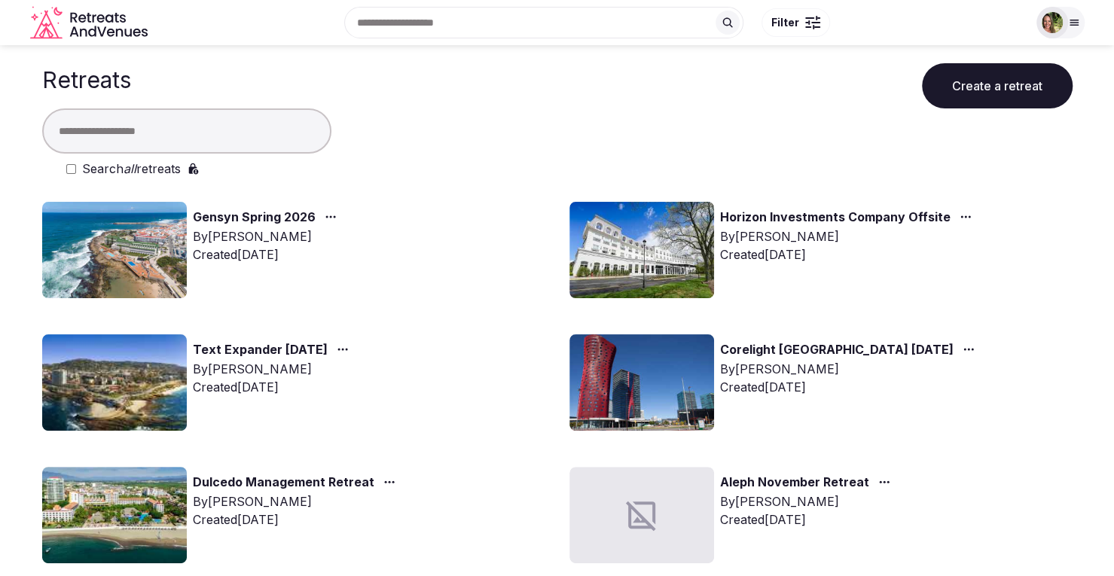
click at [188, 135] on input "text" at bounding box center [186, 130] width 289 height 45
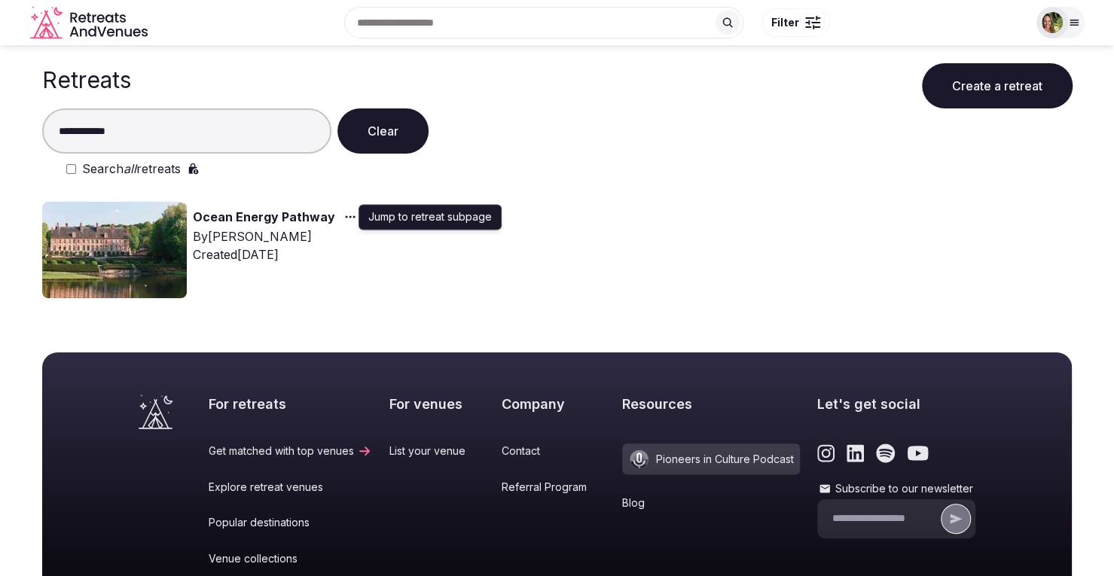
type input "**********"
click at [348, 215] on icon "button" at bounding box center [350, 217] width 12 height 12
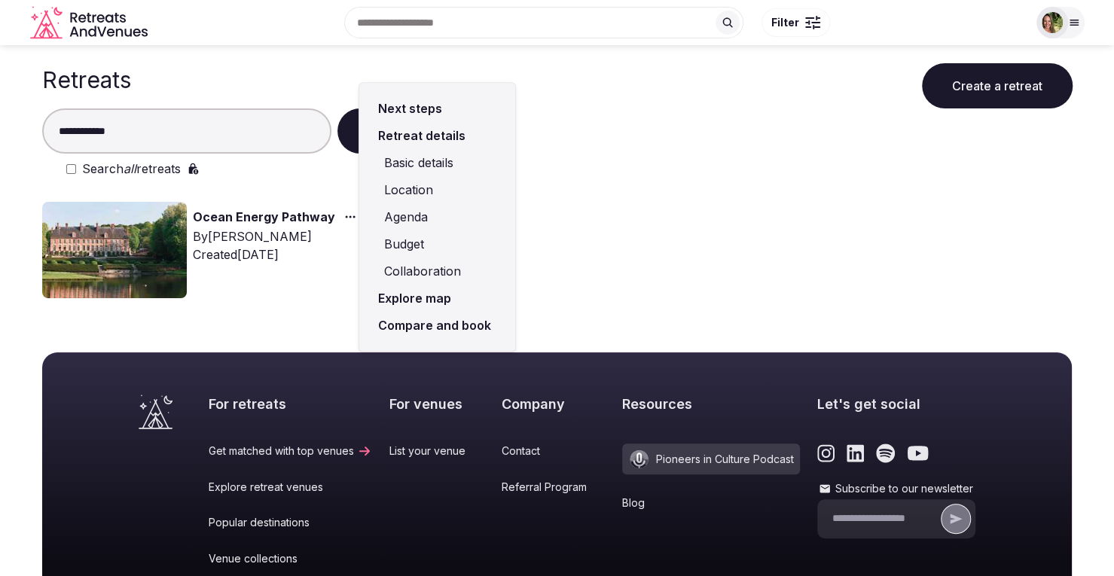
drag, startPoint x: 422, startPoint y: 334, endPoint x: 419, endPoint y: 325, distance: 9.5
click at [422, 332] on link "Compare and book" at bounding box center [437, 325] width 132 height 27
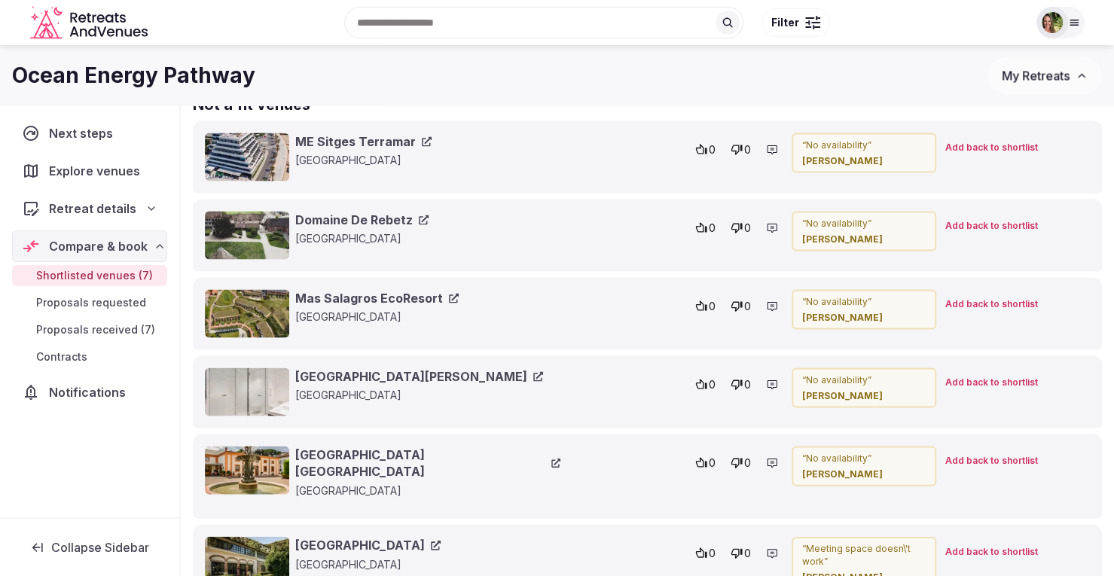
scroll to position [1417, 0]
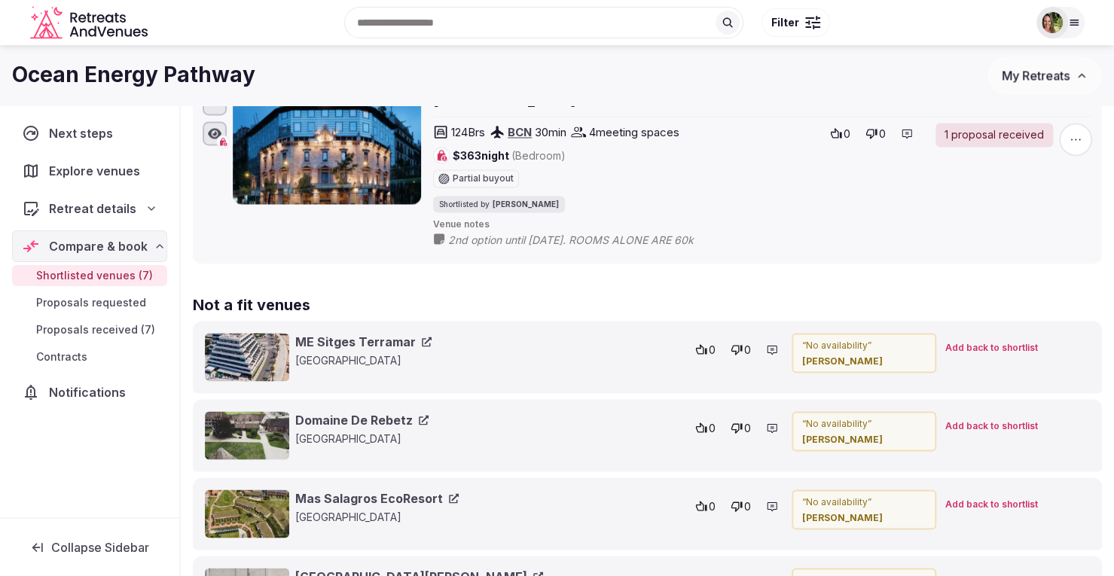
click at [1019, 78] on span "My Retreats" at bounding box center [1036, 75] width 68 height 15
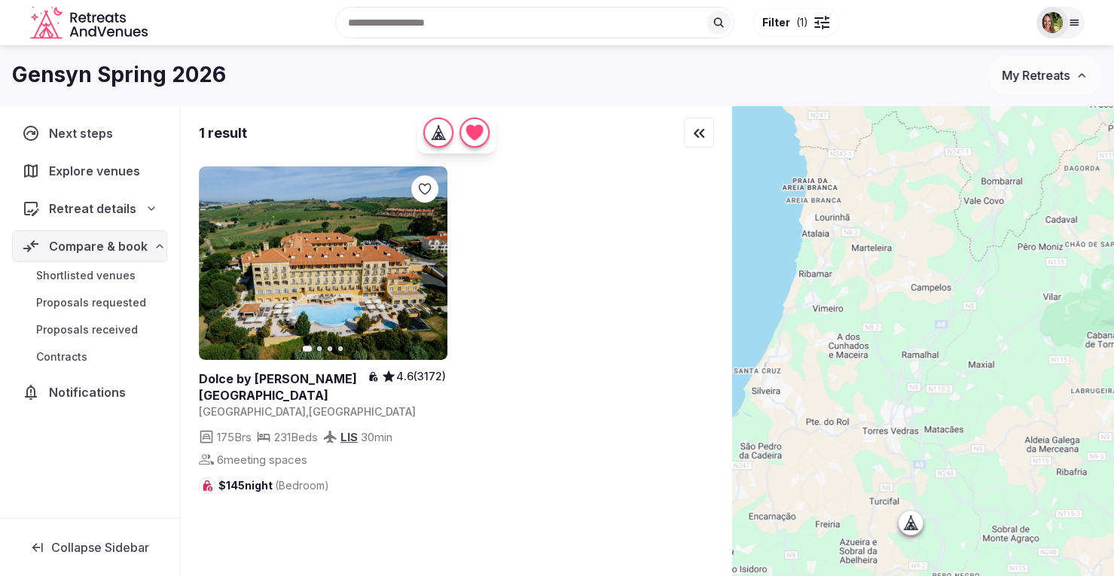
click at [423, 26] on input "text" at bounding box center [534, 23] width 399 height 32
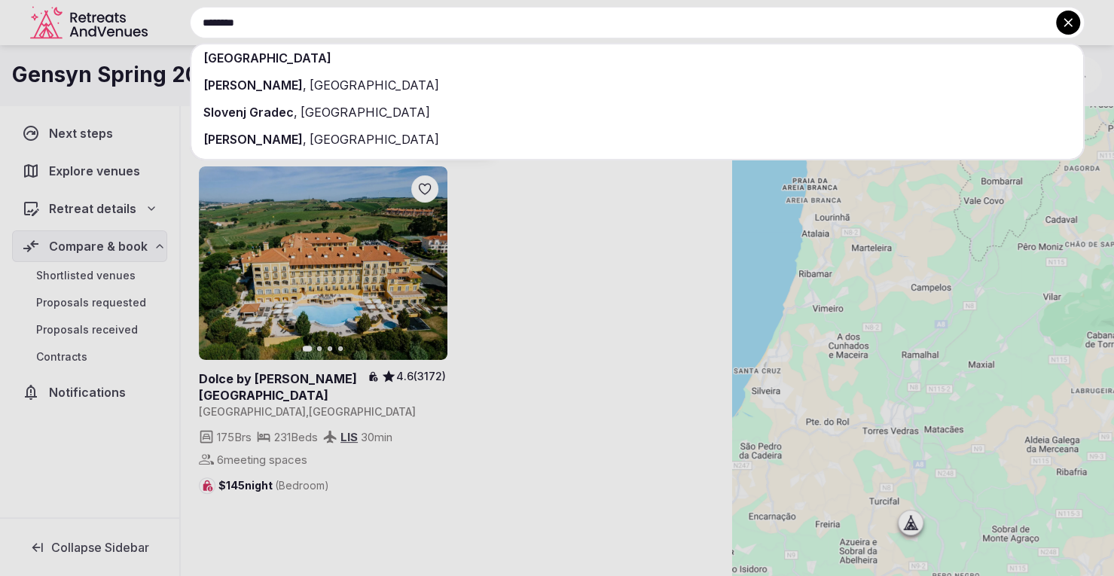
type input "********"
click at [259, 62] on div "[GEOGRAPHIC_DATA]" at bounding box center [637, 57] width 892 height 27
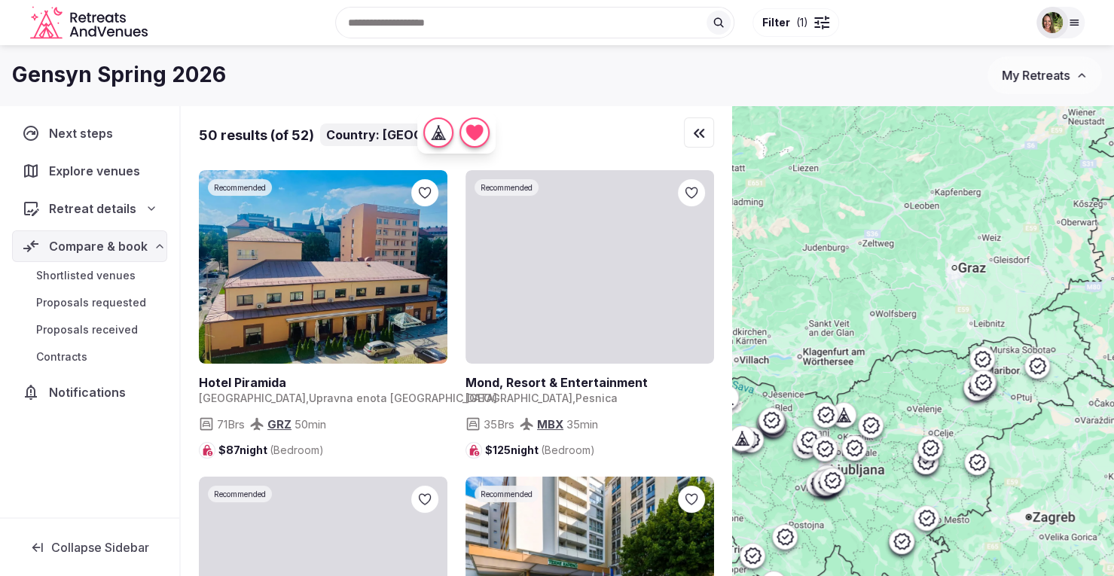
drag, startPoint x: 907, startPoint y: 341, endPoint x: 944, endPoint y: 477, distance: 141.4
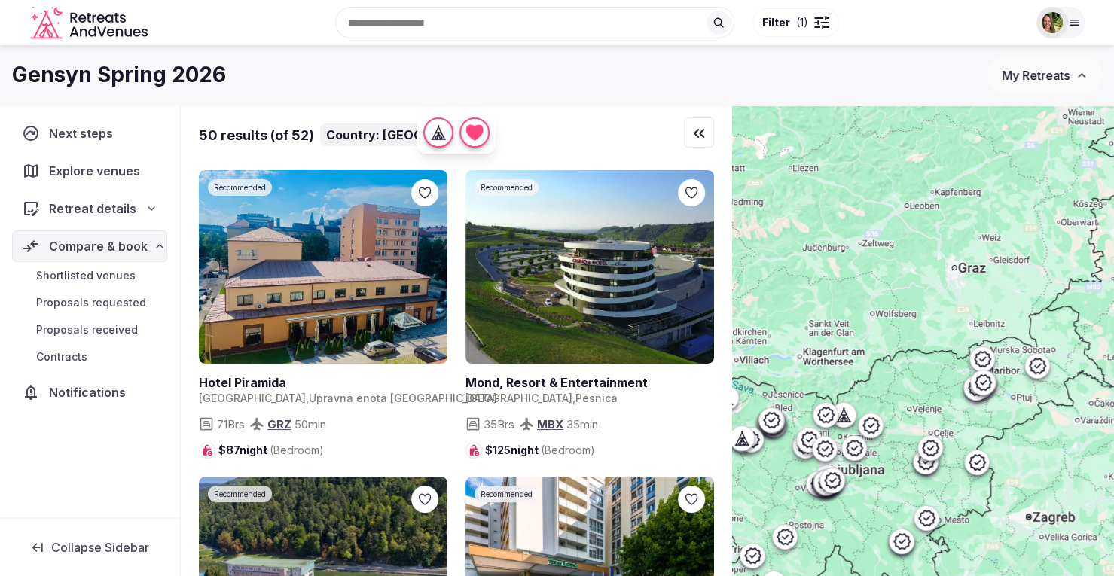
click at [944, 477] on div at bounding box center [923, 366] width 382 height 522
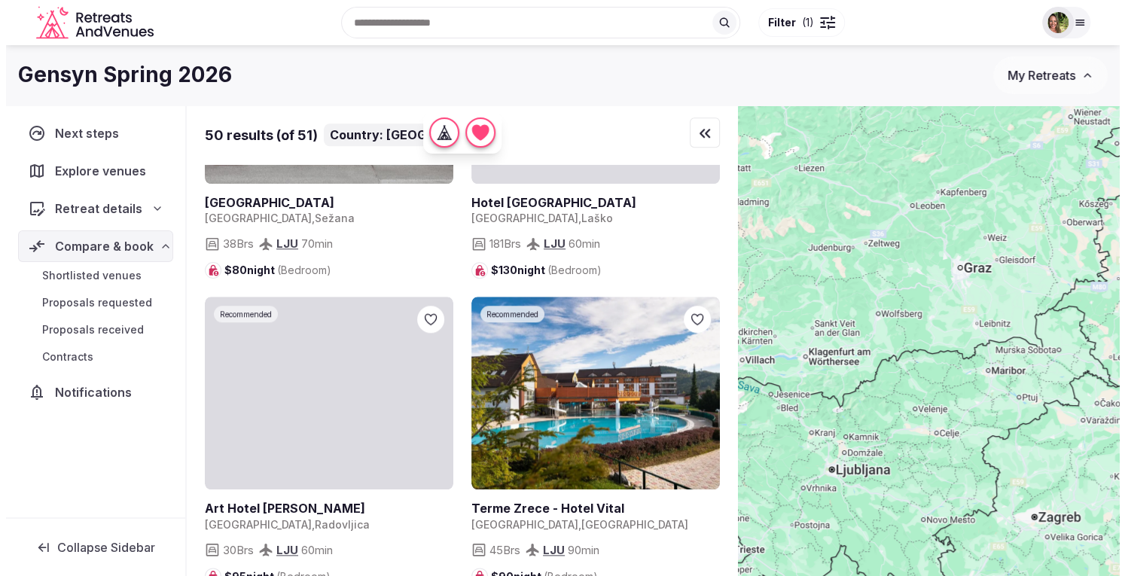
scroll to position [828, 0]
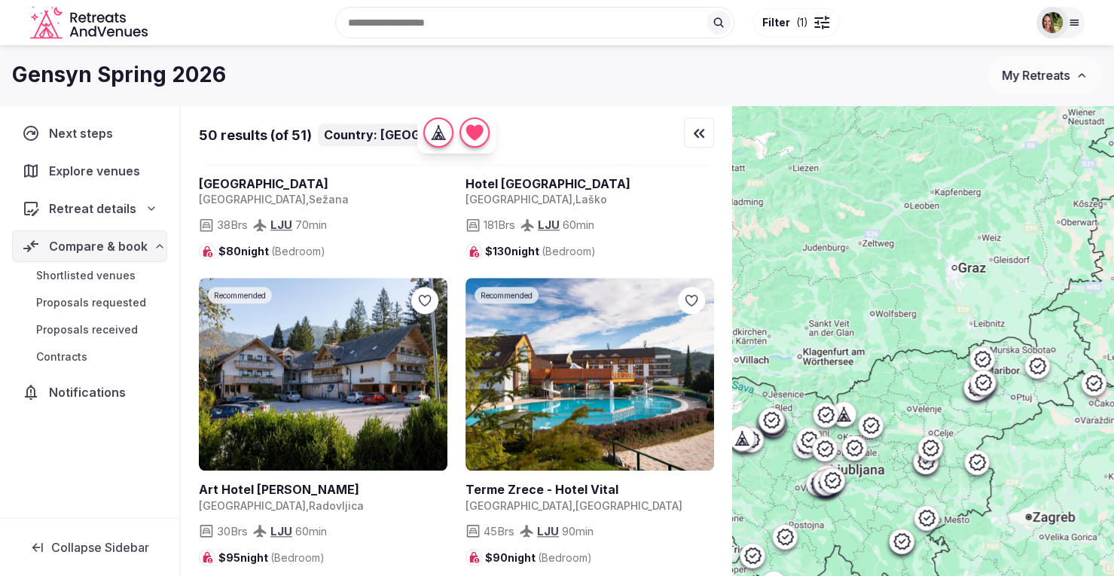
click at [818, 26] on div at bounding box center [821, 27] width 15 height 5
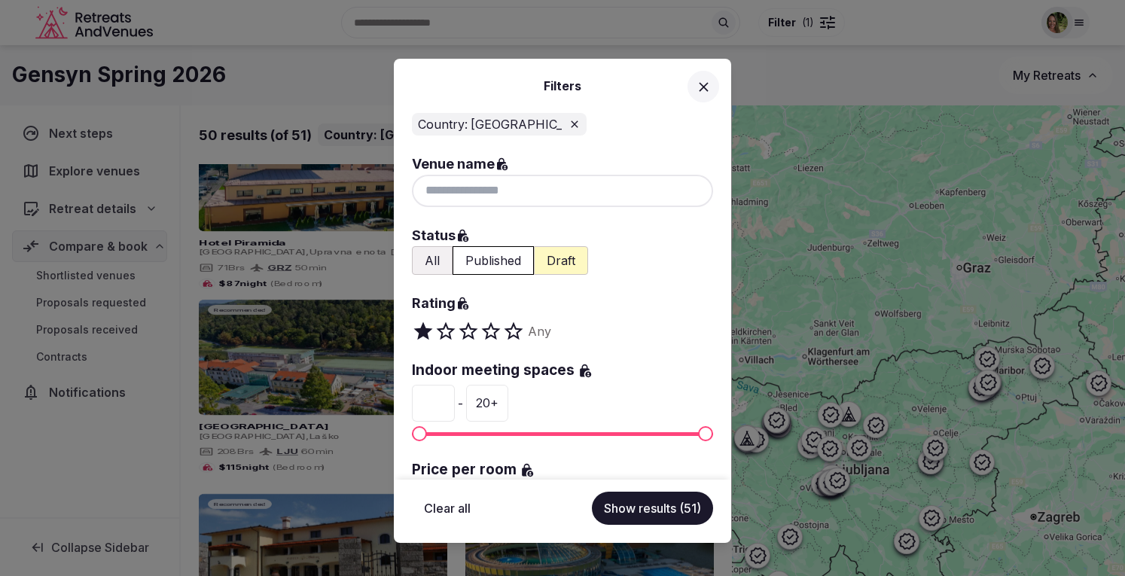
scroll to position [301, 0]
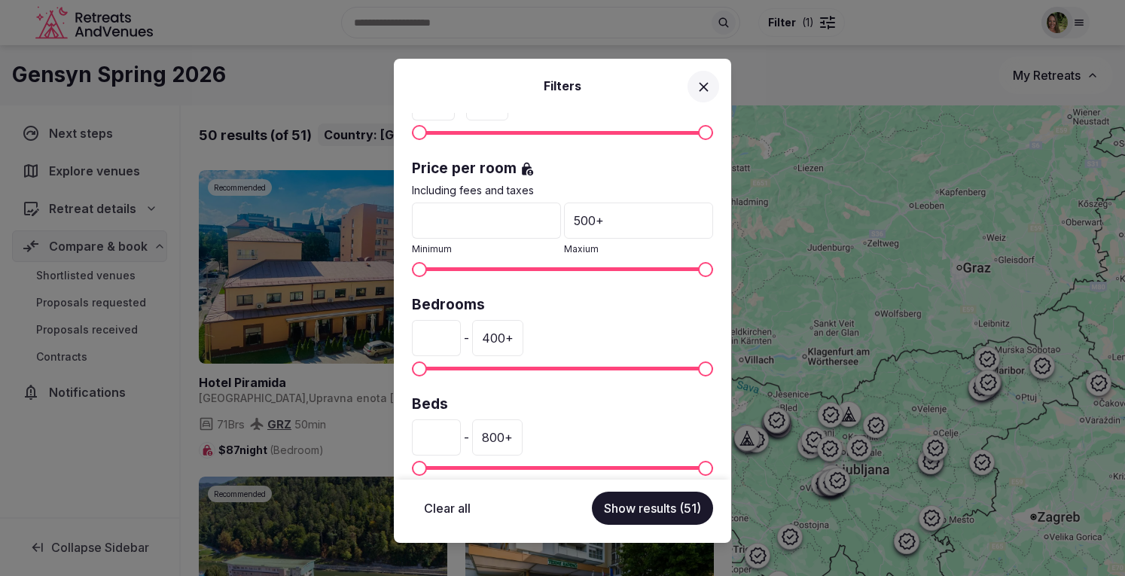
drag, startPoint x: 440, startPoint y: 343, endPoint x: 392, endPoint y: 346, distance: 48.3
click at [393, 346] on div "Filters Country: Slovenia Venue name Status All Published Draft Rating Any Indo…" at bounding box center [562, 288] width 1125 height 576
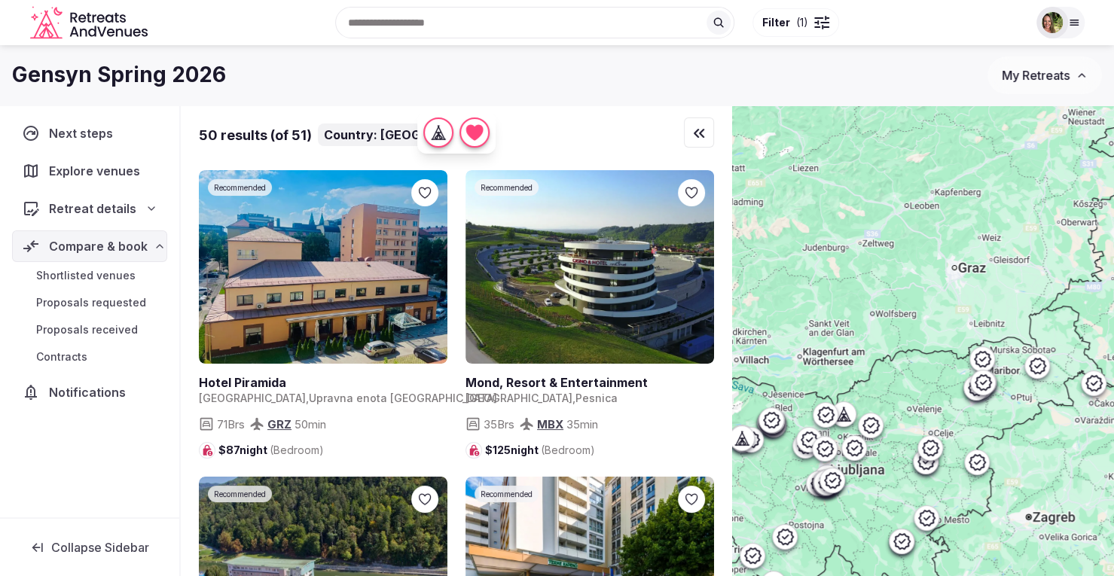
click at [825, 17] on div at bounding box center [827, 18] width 5 height 5
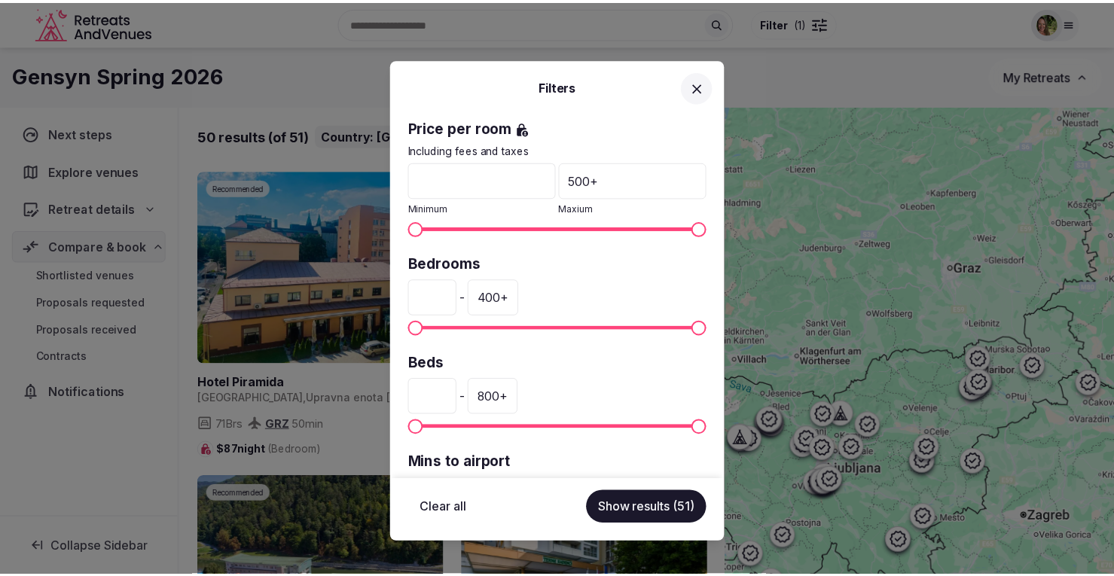
scroll to position [377, 0]
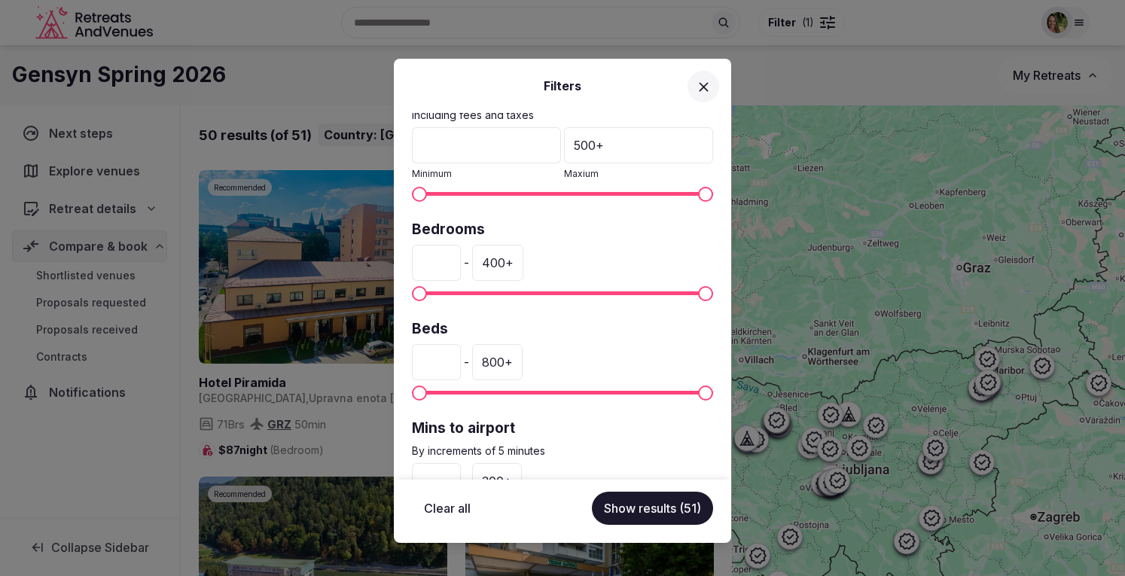
drag, startPoint x: 437, startPoint y: 258, endPoint x: 416, endPoint y: 260, distance: 20.4
click at [416, 260] on input "*" at bounding box center [436, 263] width 49 height 36
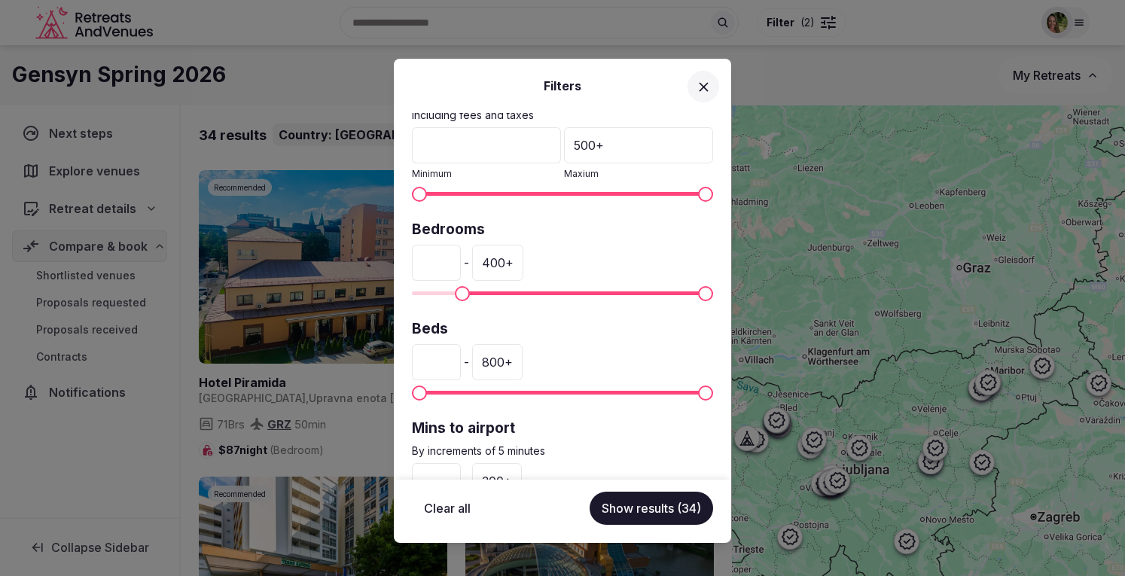
type input "**"
click at [639, 509] on button "Show results (34)" at bounding box center [652, 508] width 124 height 33
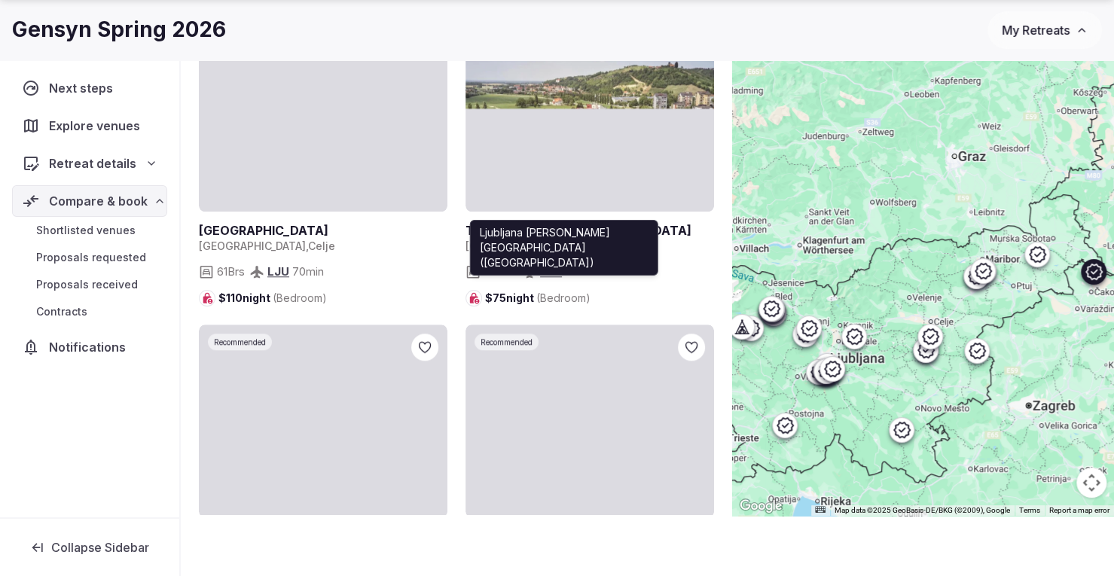
scroll to position [828, 0]
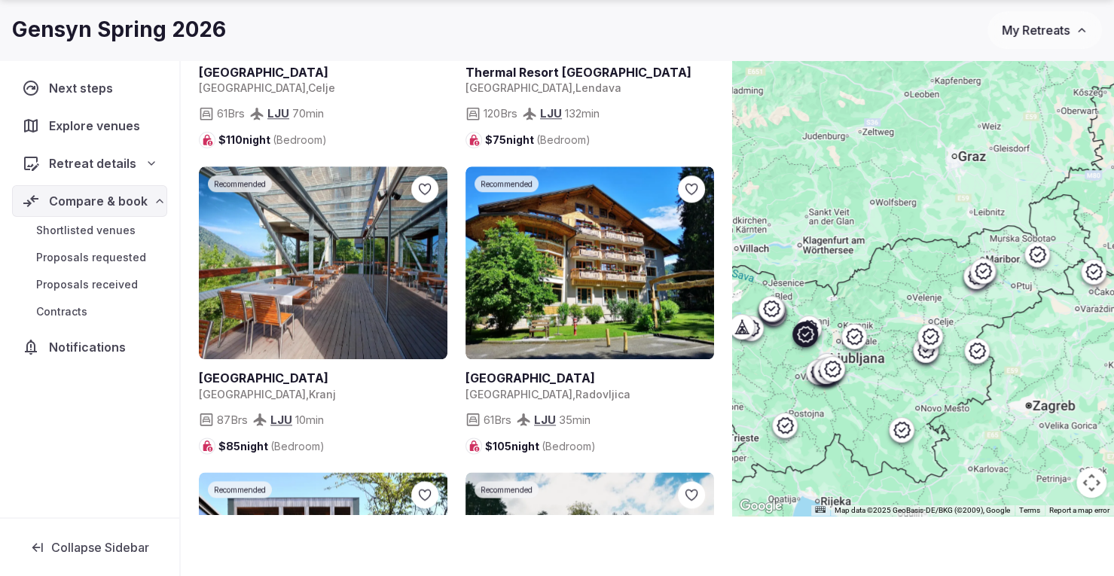
click at [0, 0] on icon at bounding box center [0, 0] width 0 height 0
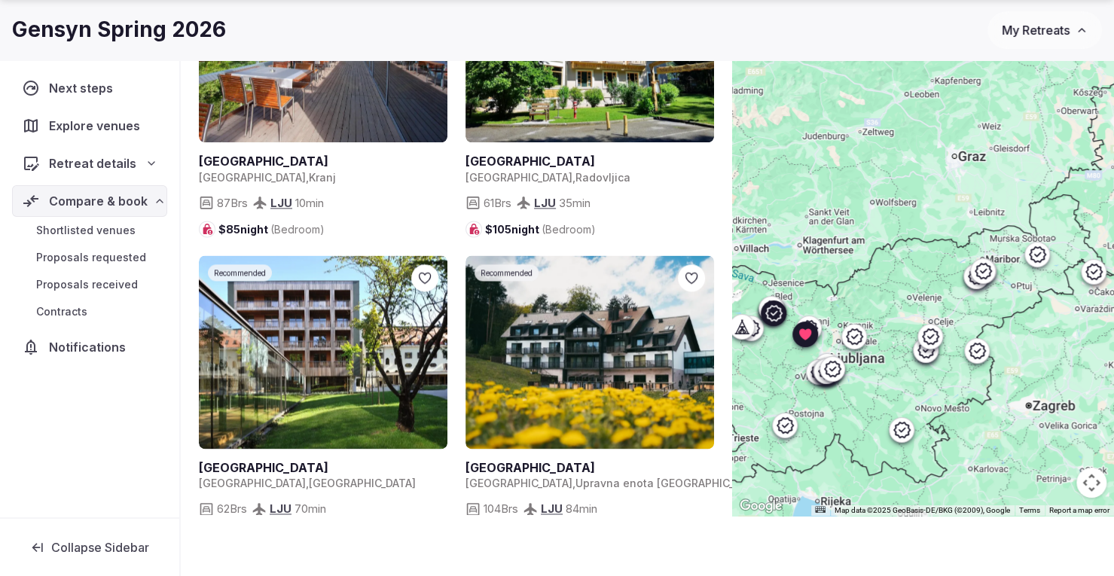
scroll to position [1054, 0]
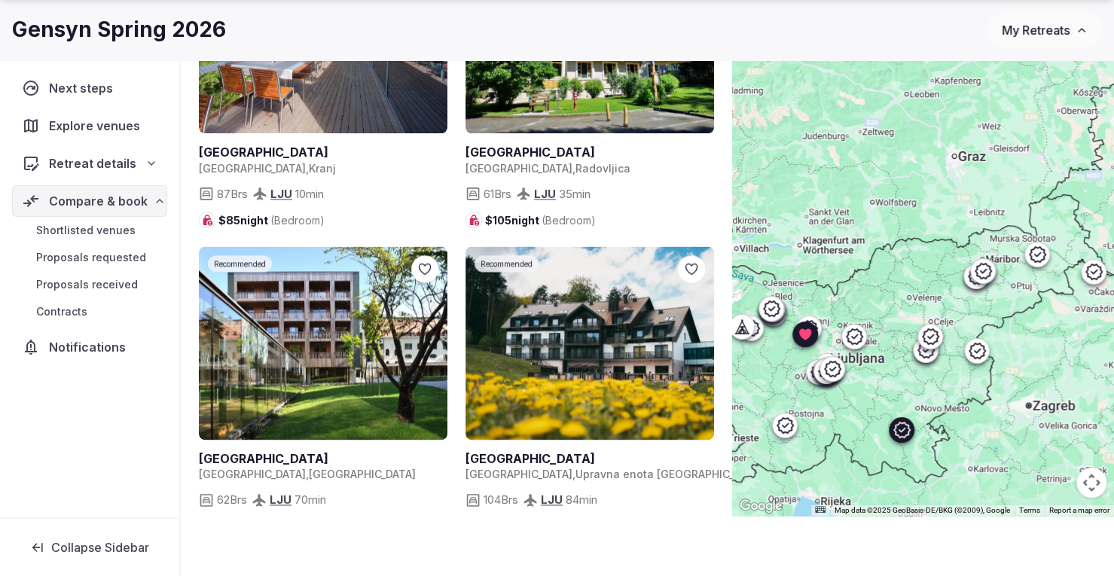
click at [0, 0] on icon at bounding box center [0, 0] width 0 height 0
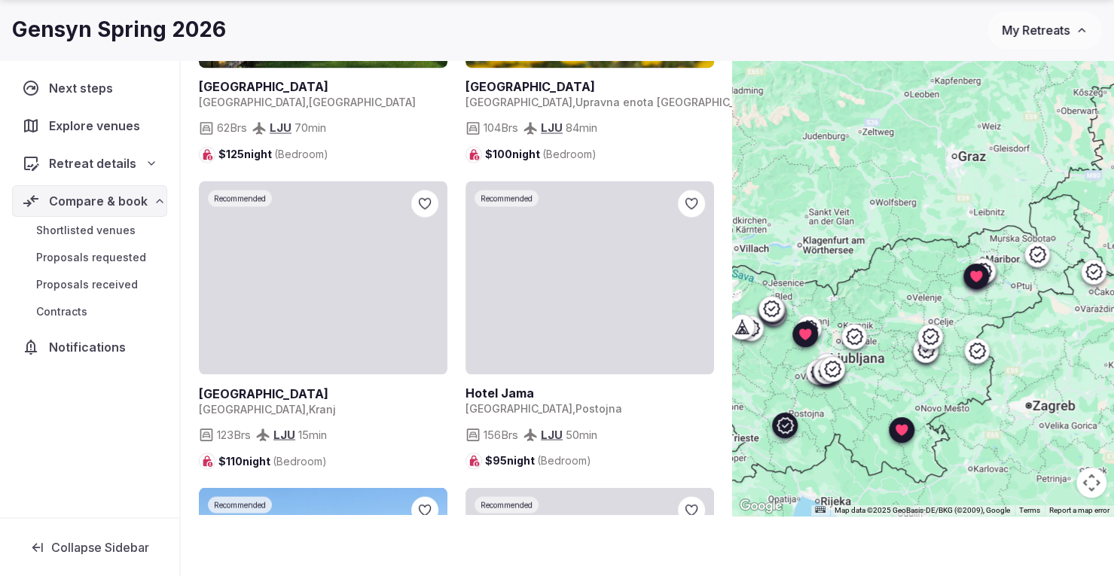
scroll to position [1431, 0]
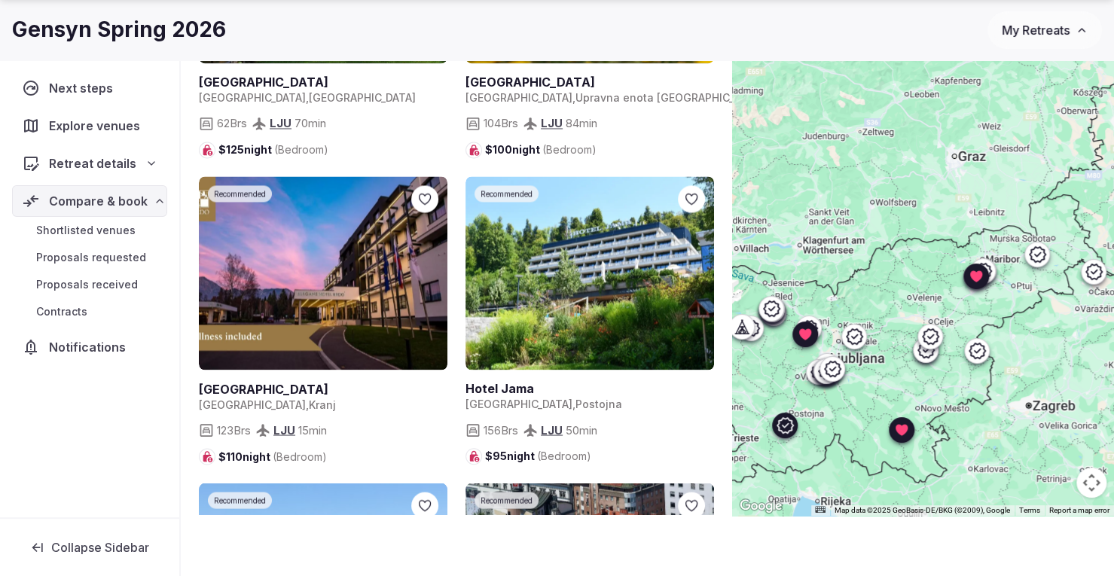
click at [0, 0] on icon at bounding box center [0, 0] width 0 height 0
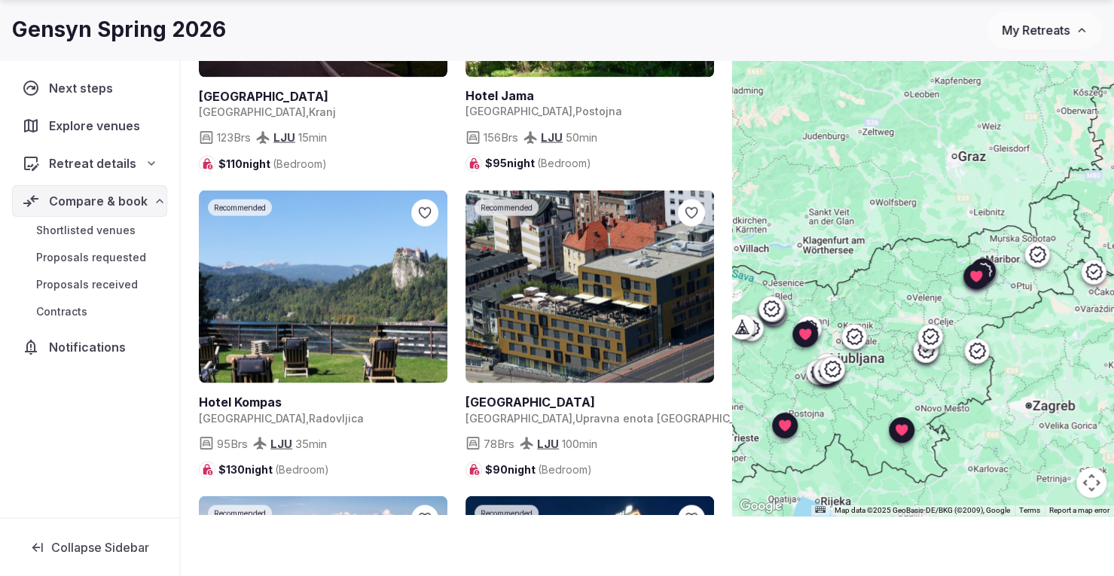
scroll to position [1732, 0]
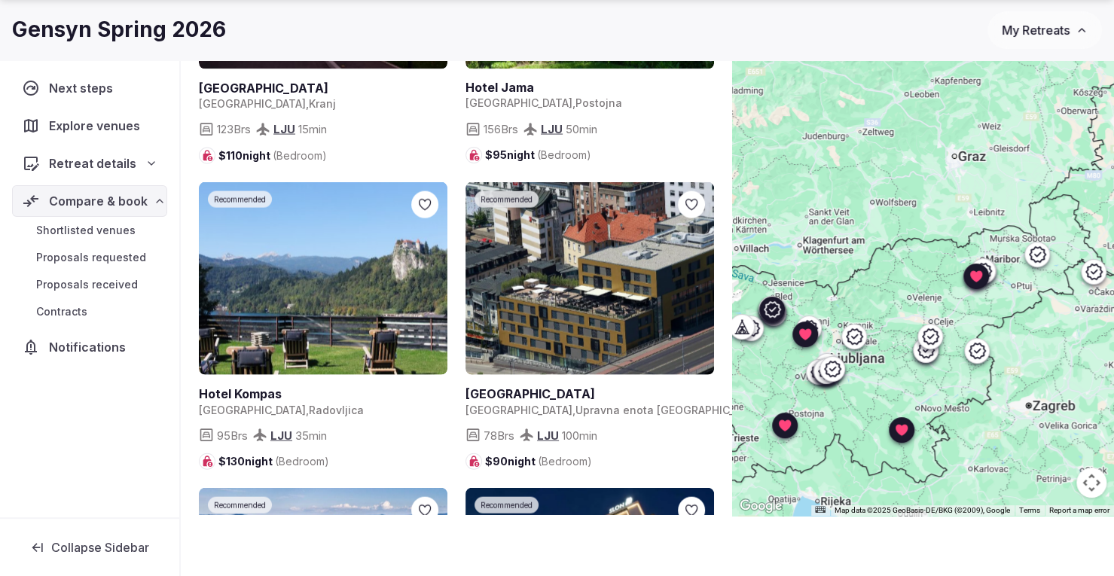
click at [0, 0] on icon at bounding box center [0, 0] width 0 height 0
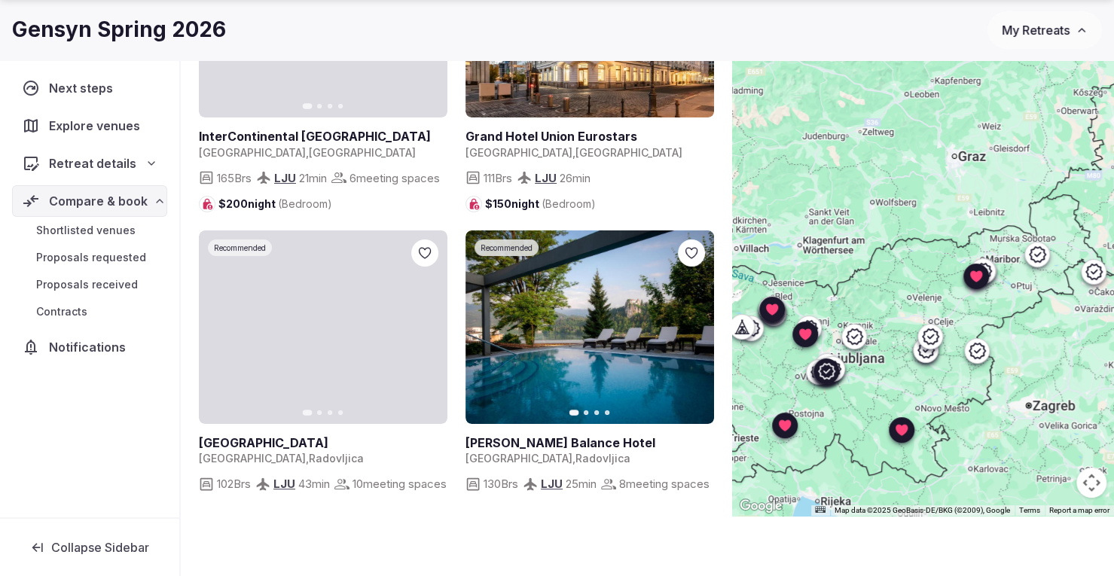
scroll to position [3238, 0]
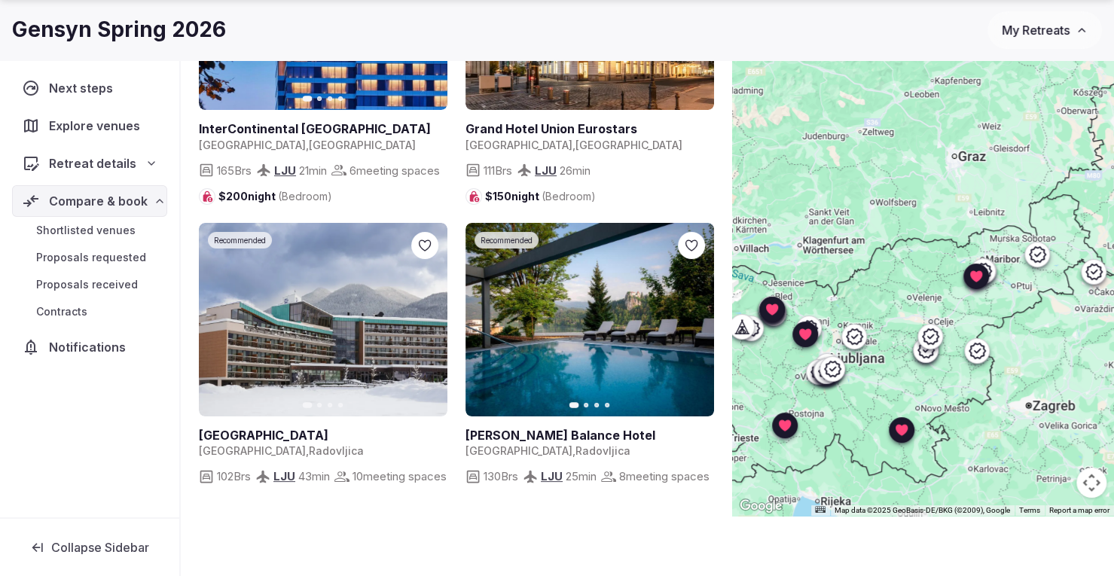
click at [0, 0] on icon at bounding box center [0, 0] width 0 height 0
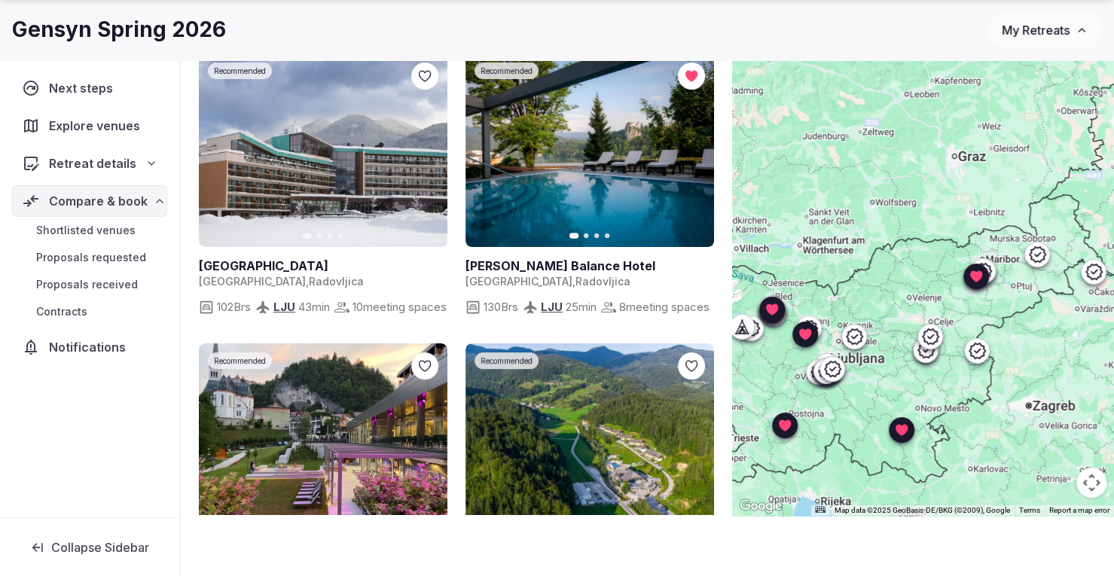
scroll to position [3539, 0]
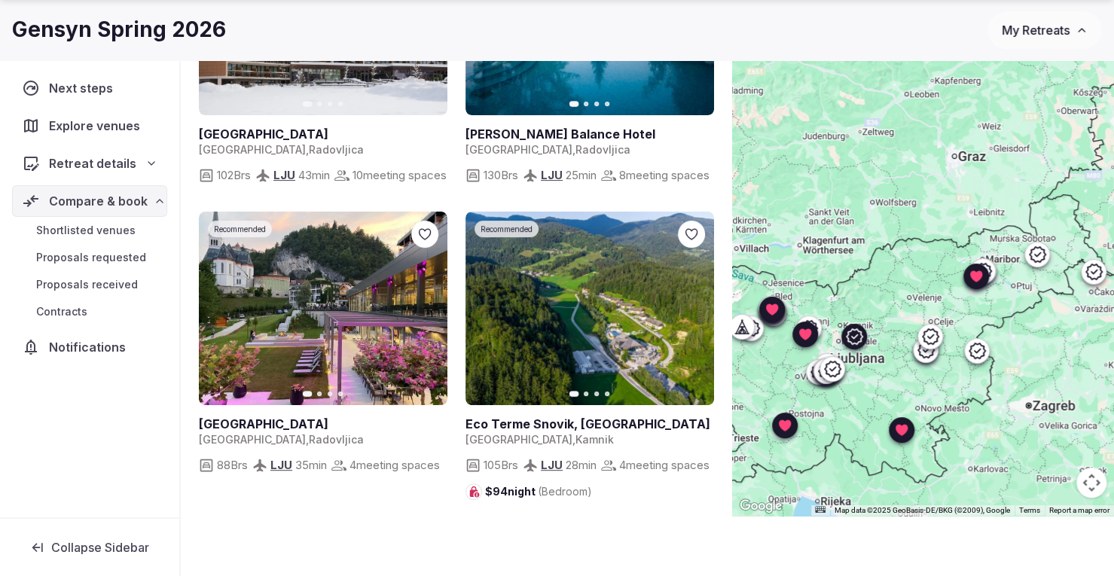
click at [0, 0] on icon at bounding box center [0, 0] width 0 height 0
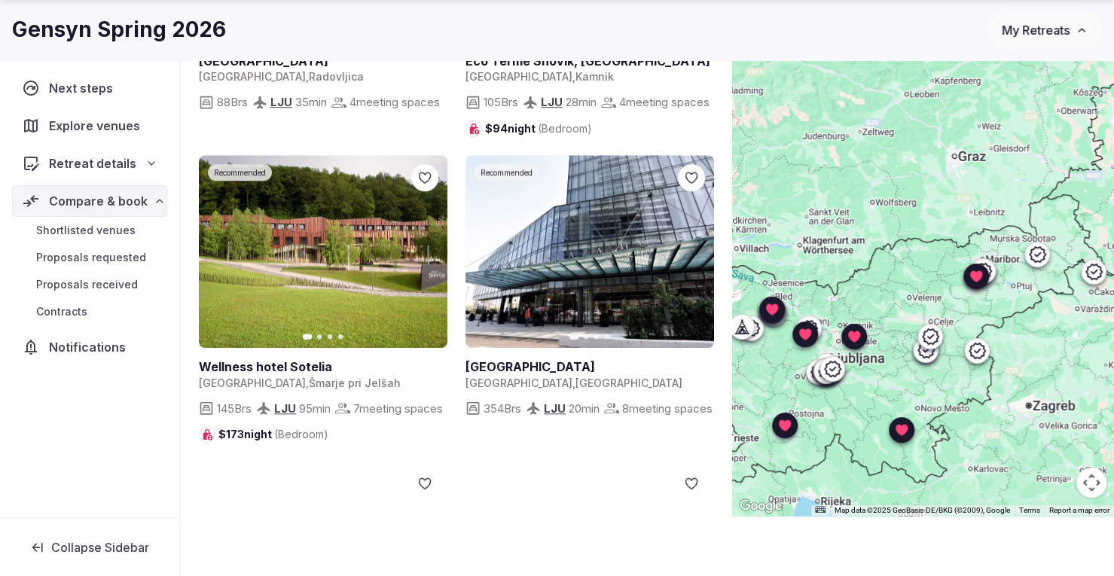
scroll to position [3916, 0]
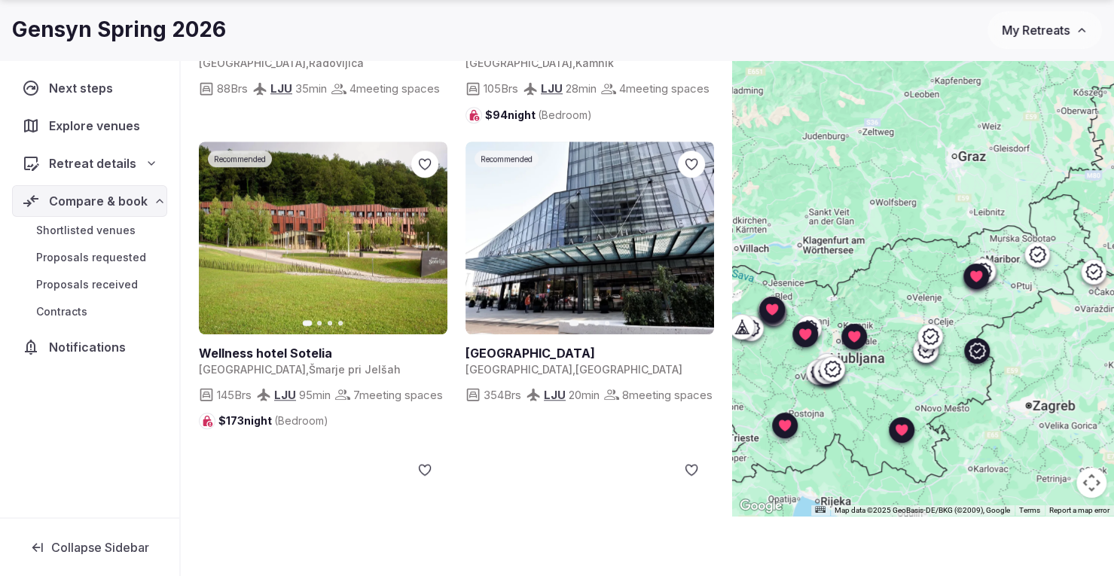
click at [0, 0] on icon at bounding box center [0, 0] width 0 height 0
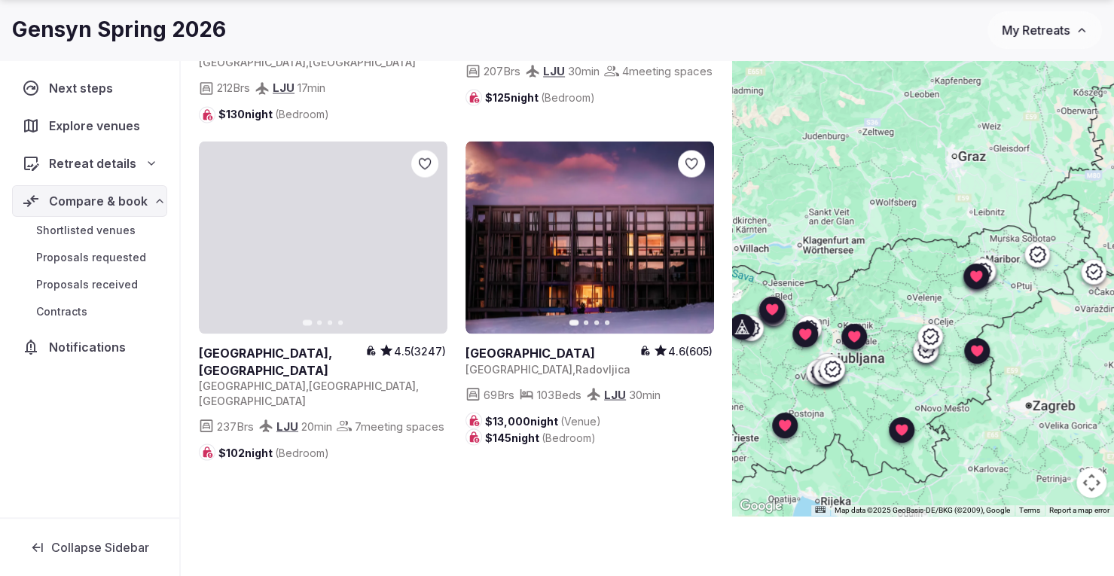
scroll to position [4954, 0]
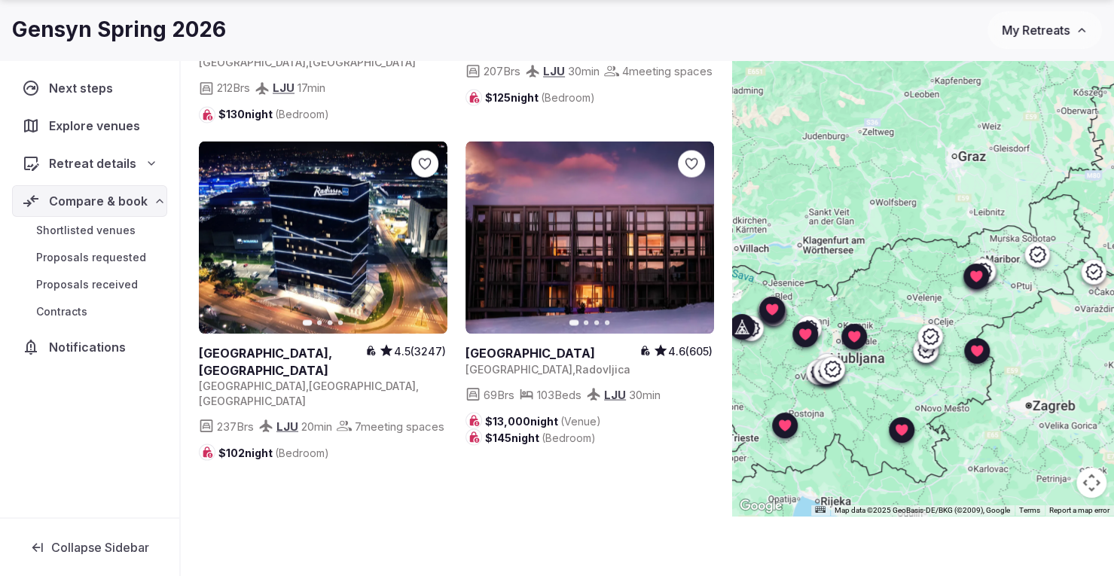
click at [692, 163] on div at bounding box center [691, 163] width 27 height 27
click at [0, 0] on icon at bounding box center [0, 0] width 0 height 0
click at [84, 228] on span "Shortlisted venues" at bounding box center [85, 230] width 99 height 15
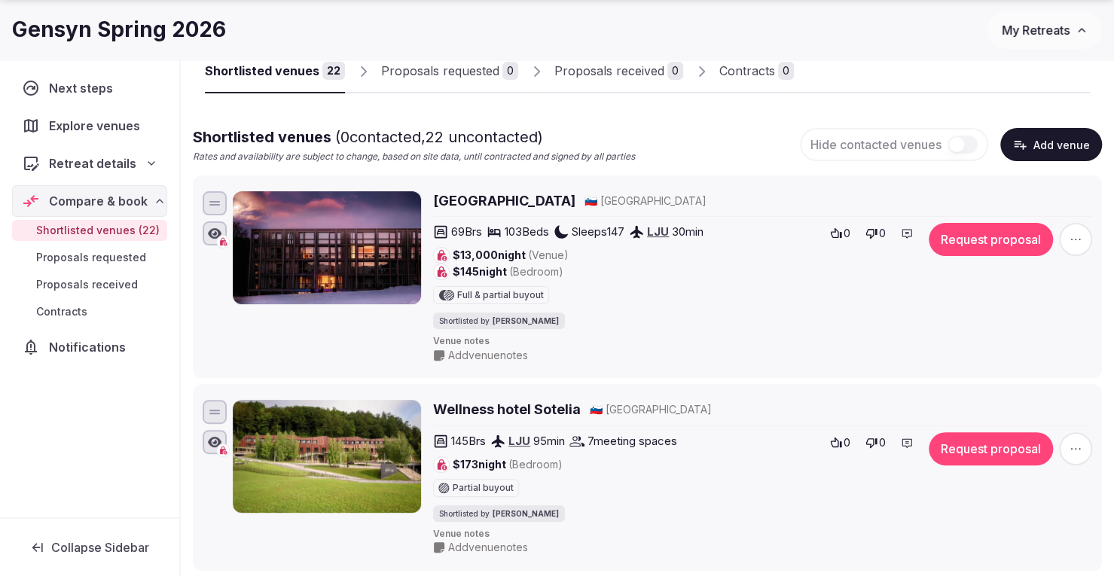
click at [474, 197] on h2 "Hotel Bohinj" at bounding box center [504, 200] width 142 height 19
click at [1068, 230] on span "button" at bounding box center [1075, 239] width 33 height 33
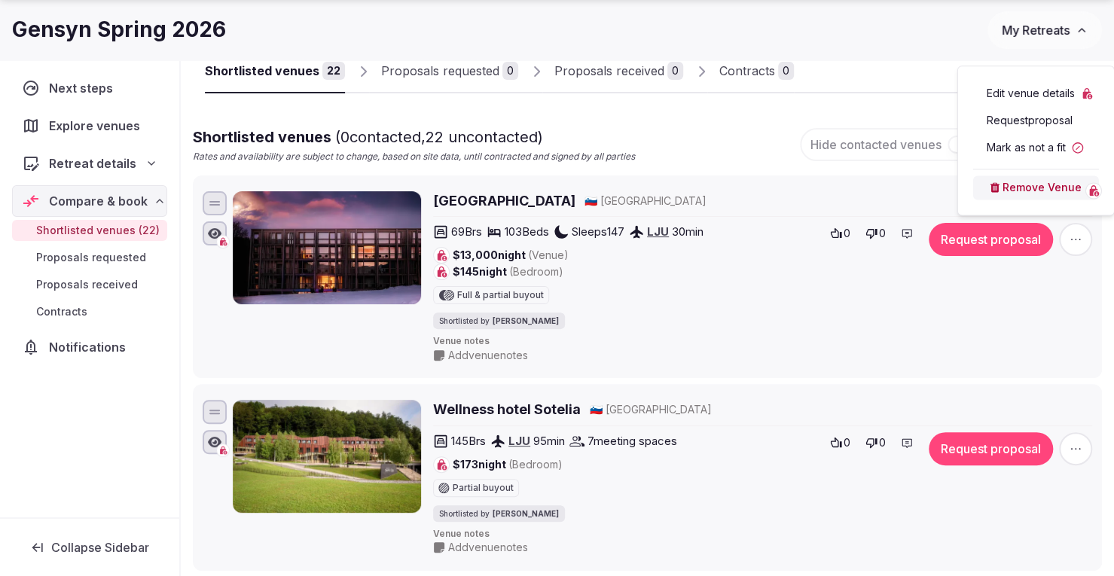
click at [1041, 188] on button "Remove Venue" at bounding box center [1036, 187] width 126 height 24
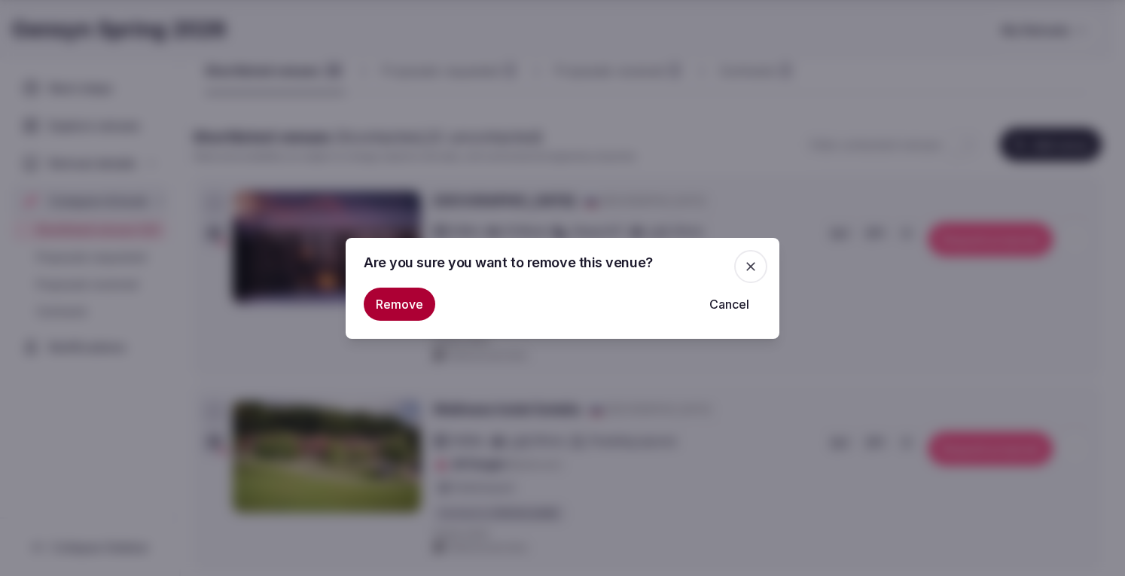
click at [412, 290] on button "Remove" at bounding box center [400, 304] width 72 height 33
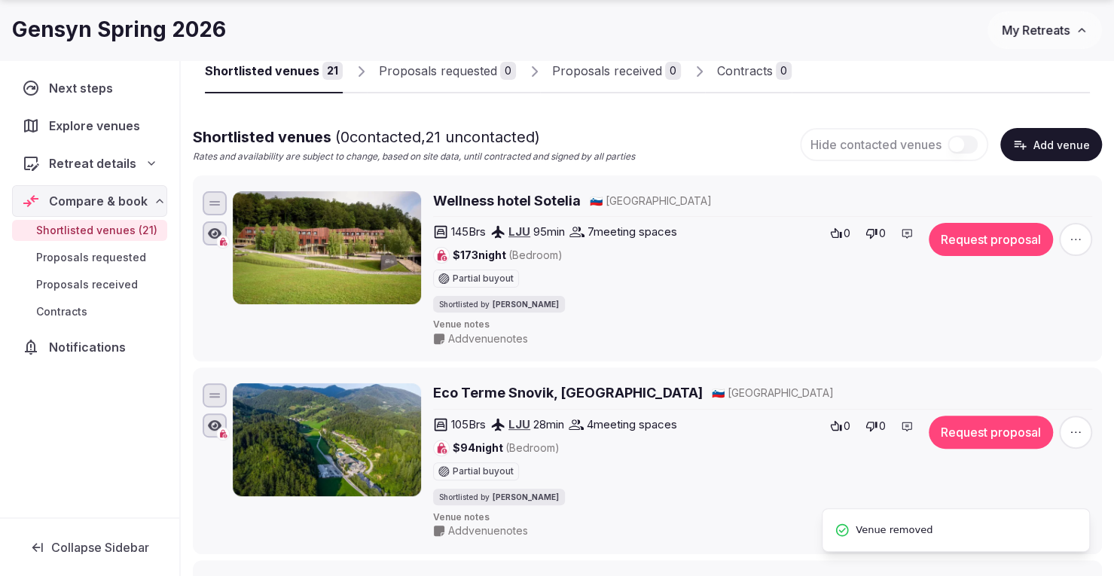
click at [496, 197] on h2 "Wellness hotel Sotelia" at bounding box center [507, 200] width 148 height 19
click at [1066, 243] on span "button" at bounding box center [1075, 239] width 33 height 33
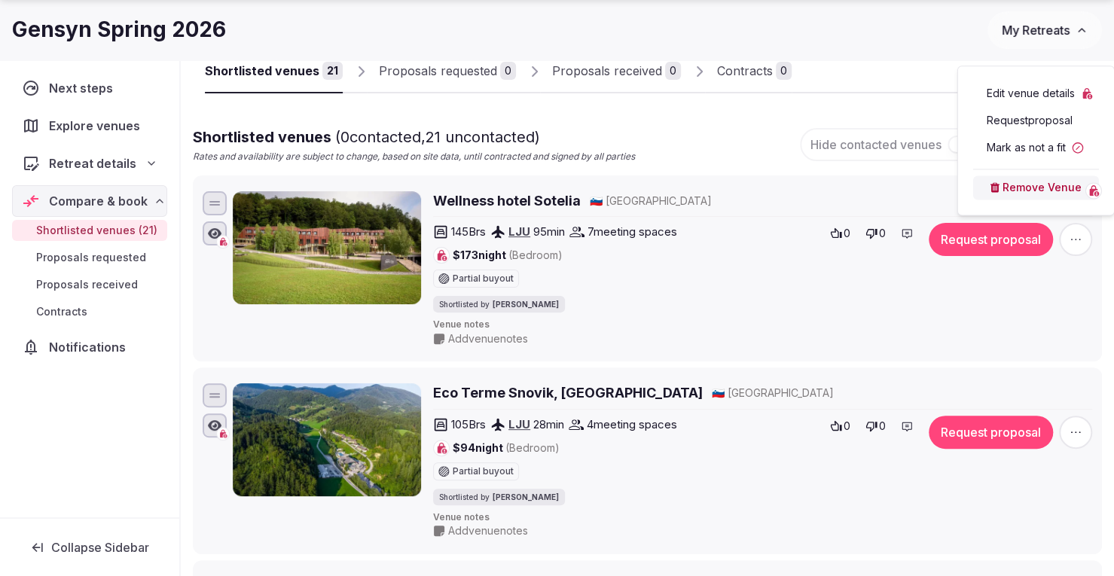
click at [1026, 198] on button "Remove Venue" at bounding box center [1036, 187] width 126 height 24
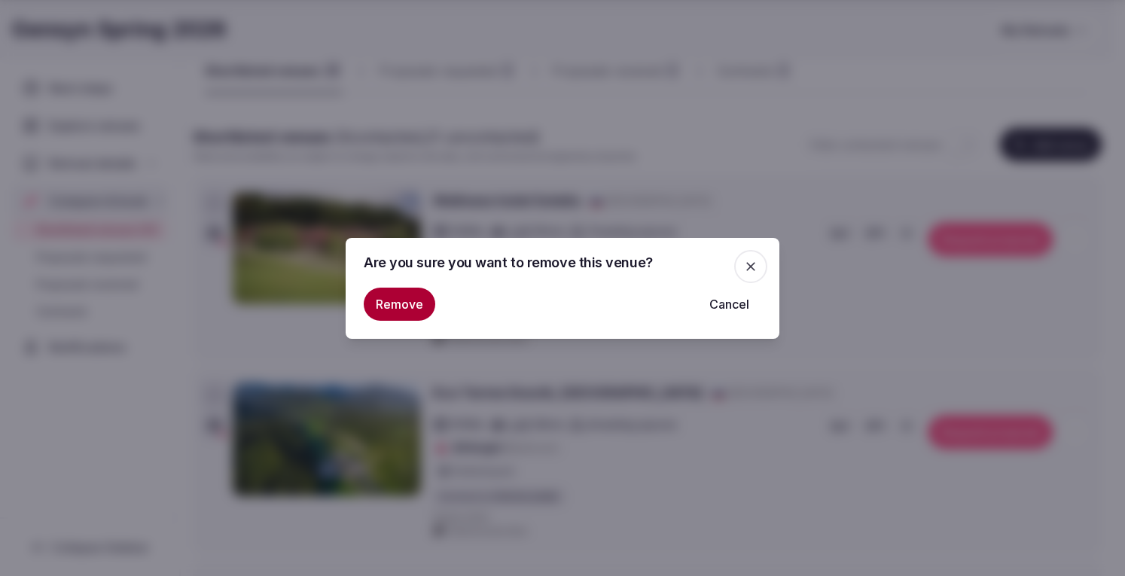
click at [415, 300] on button "Remove" at bounding box center [400, 304] width 72 height 33
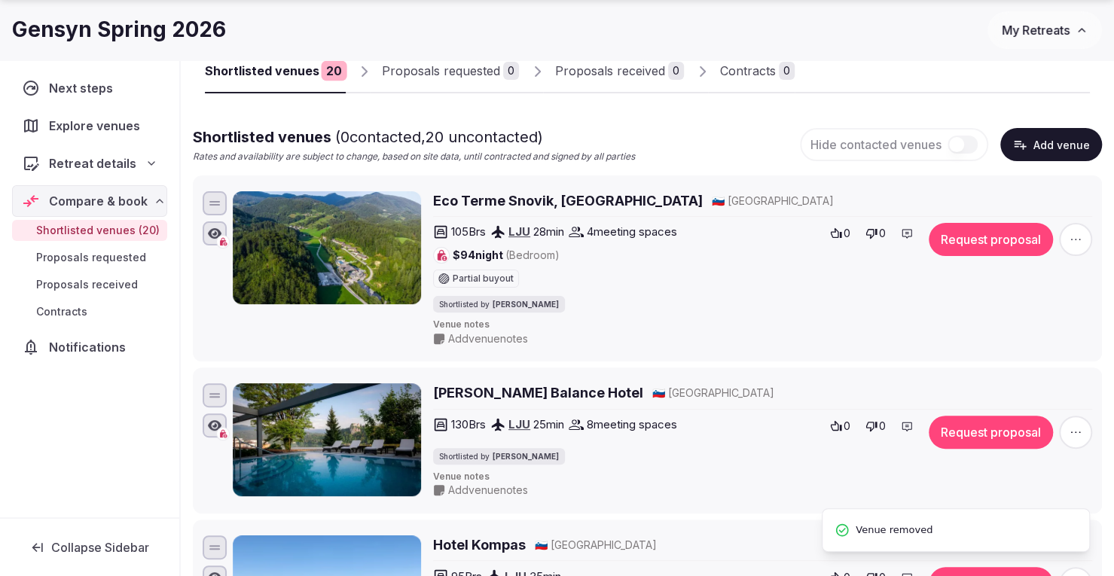
click at [511, 197] on h2 "Eco Terme Snovik, Kamnik" at bounding box center [568, 200] width 270 height 19
click at [517, 200] on h2 "Eco Terme Snovik, Kamnik" at bounding box center [568, 200] width 270 height 19
click at [1078, 237] on icon "button" at bounding box center [1075, 239] width 15 height 15
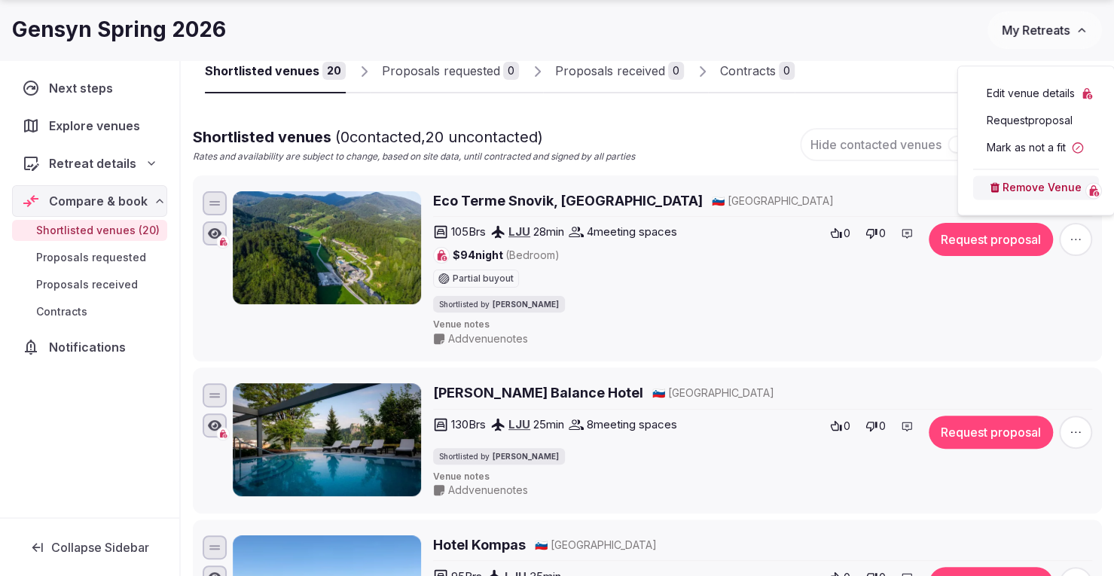
click at [1025, 192] on button "Remove Venue" at bounding box center [1036, 187] width 126 height 24
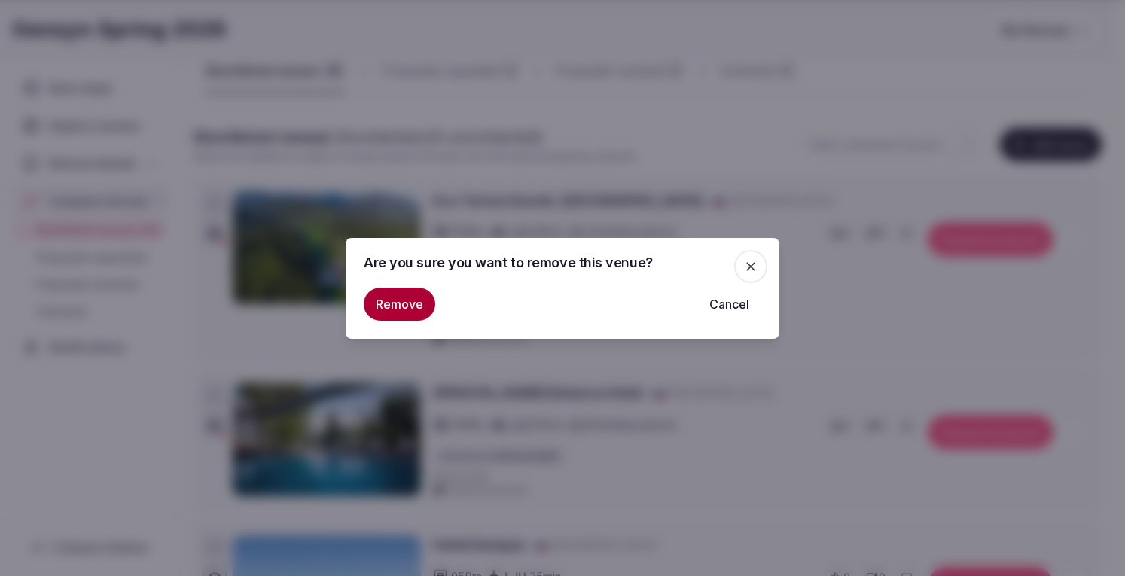
click at [382, 297] on button "Remove" at bounding box center [400, 304] width 72 height 33
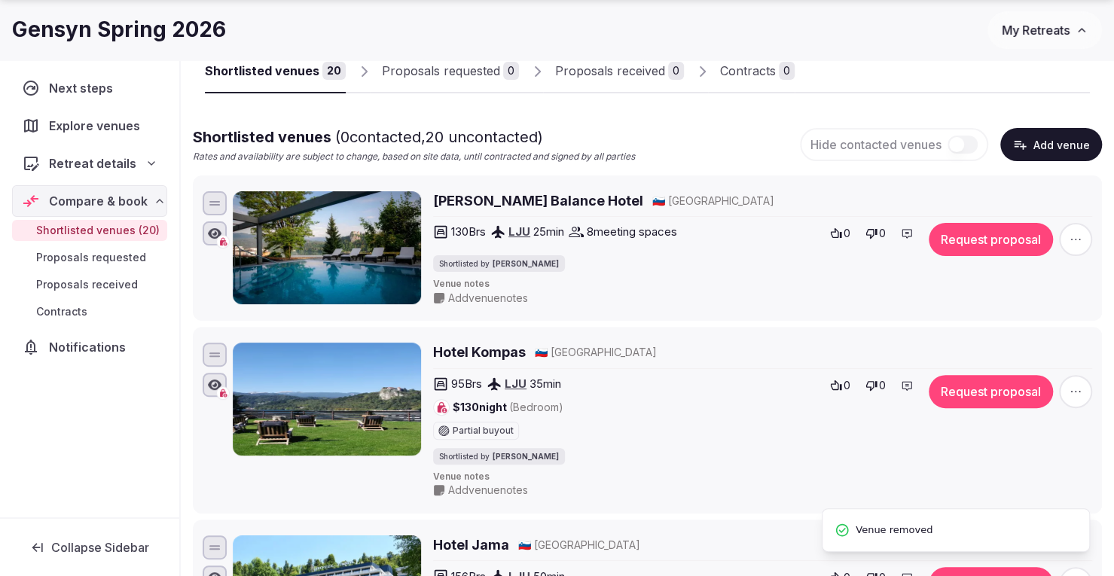
click at [1075, 237] on icon "button" at bounding box center [1075, 239] width 15 height 15
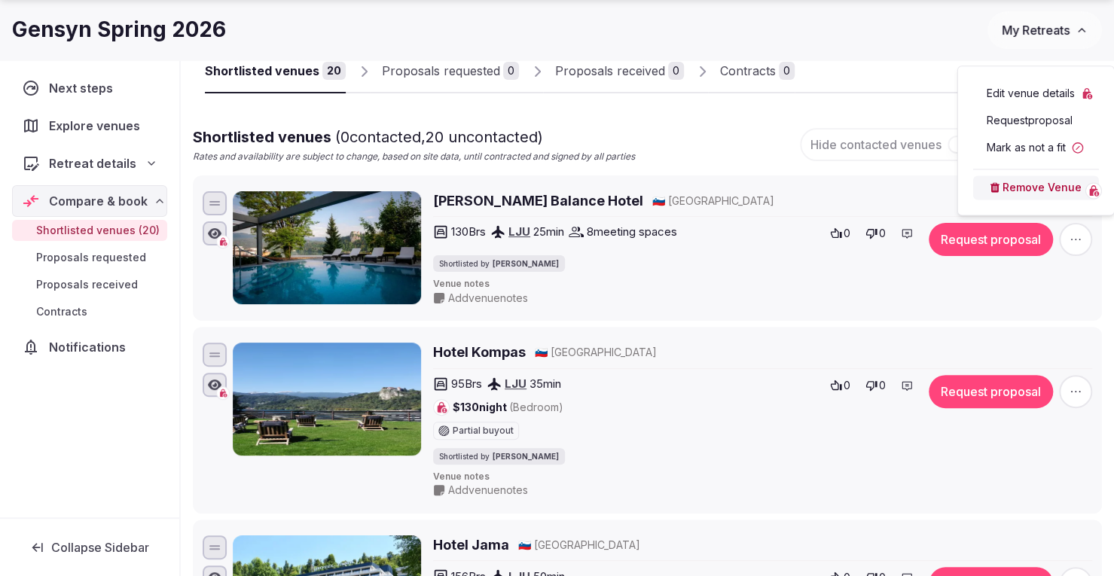
click at [474, 192] on h2 "Rikli Balance Hotel" at bounding box center [538, 200] width 210 height 19
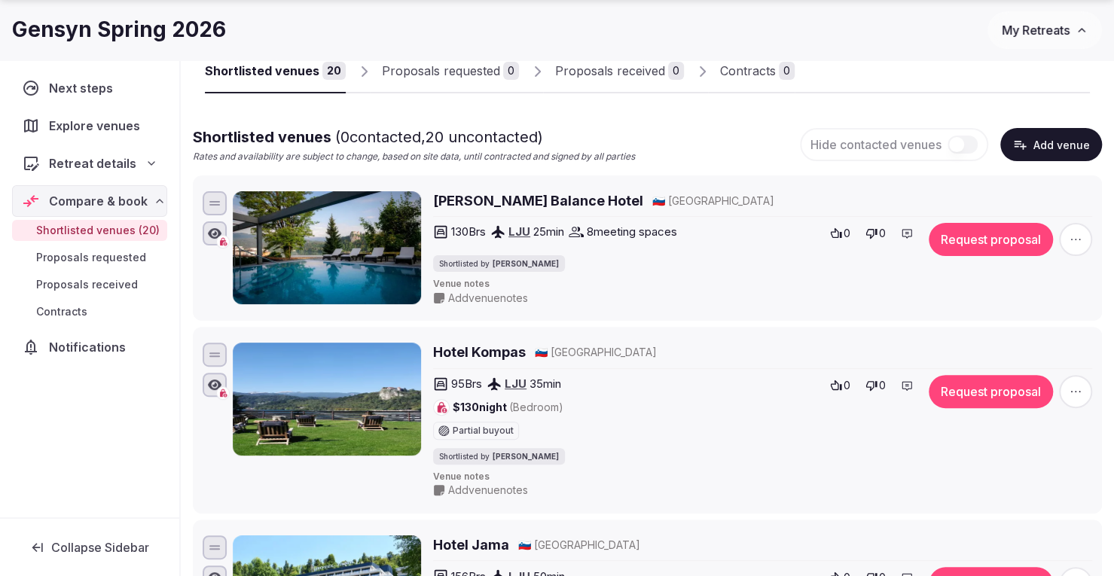
click at [479, 350] on h2 "Hotel Kompas" at bounding box center [479, 352] width 93 height 19
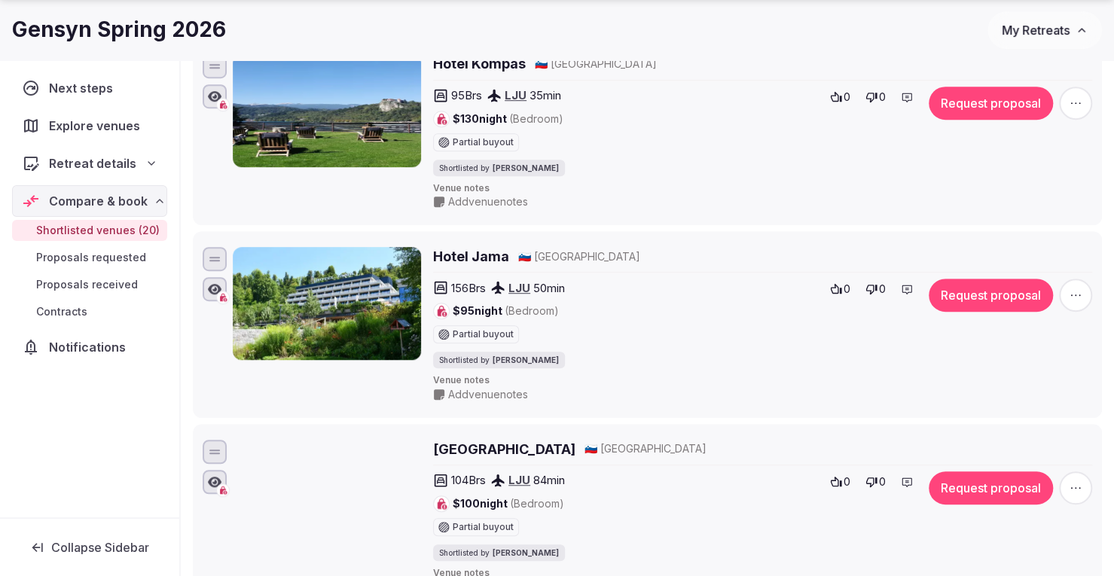
scroll to position [413, 0]
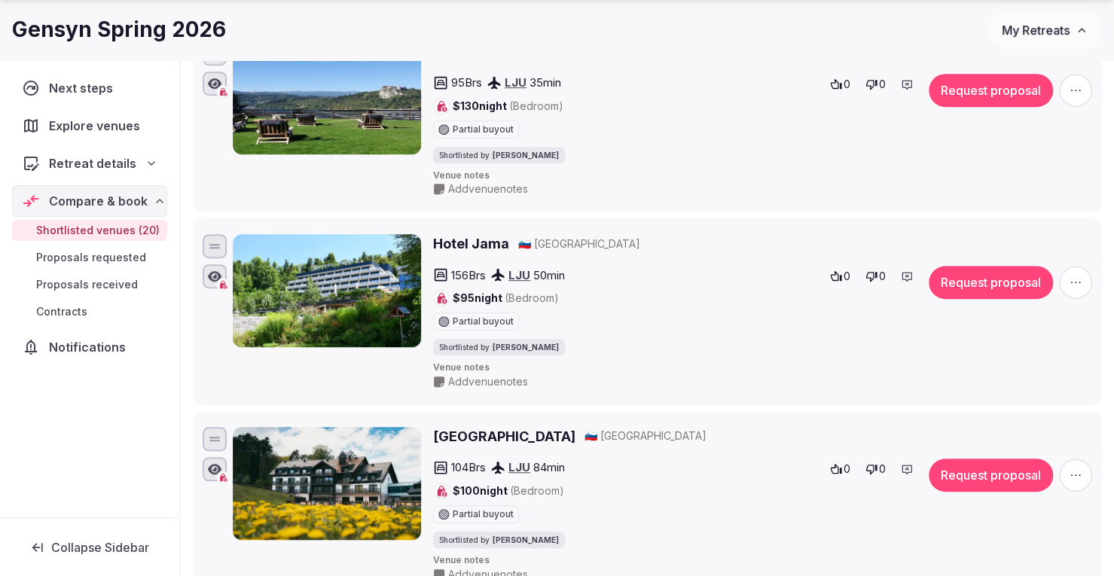
click at [1081, 276] on icon "button" at bounding box center [1075, 282] width 15 height 15
click at [1009, 224] on button "Remove Venue" at bounding box center [1036, 228] width 126 height 24
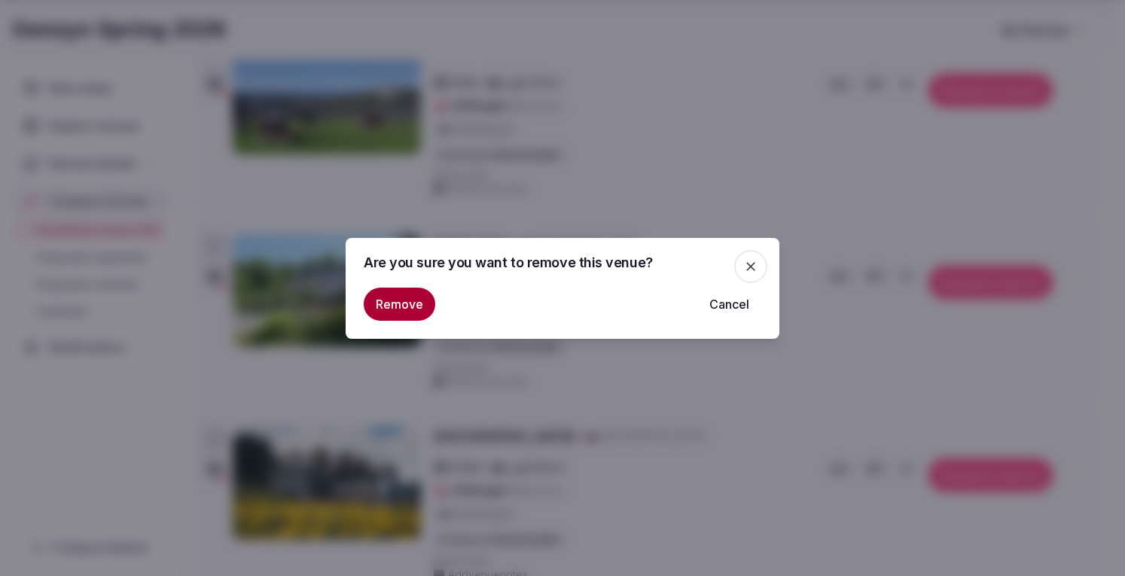
click at [403, 302] on button "Remove" at bounding box center [400, 304] width 72 height 33
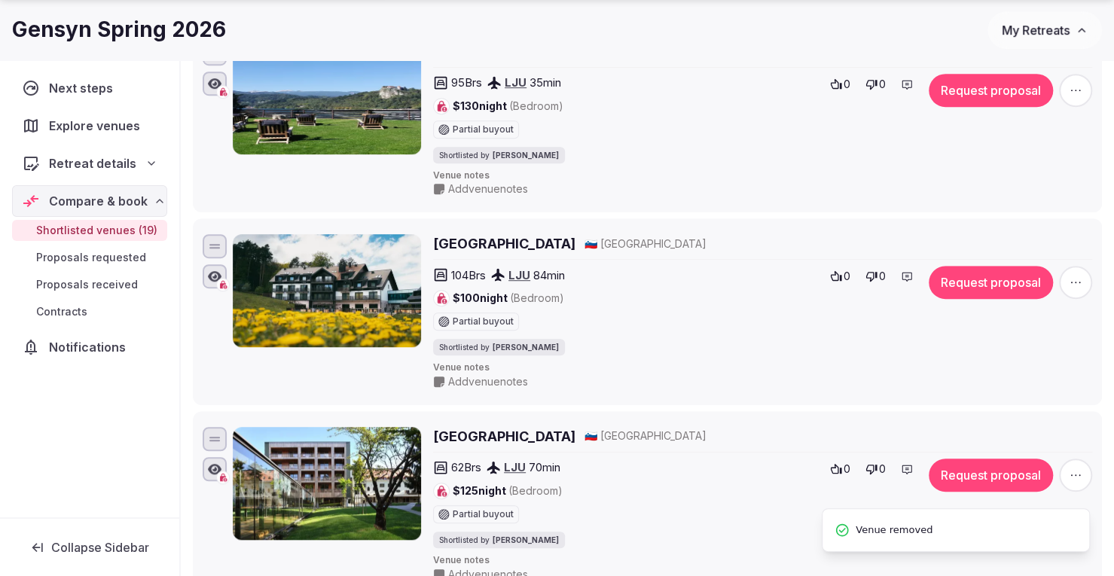
click at [1071, 285] on icon "button" at bounding box center [1075, 282] width 15 height 15
click at [1003, 241] on div "Edit venue details Request proposal Mark as not a fit Remove Venue" at bounding box center [1036, 181] width 132 height 124
click at [1006, 234] on button "Remove Venue" at bounding box center [1036, 228] width 126 height 24
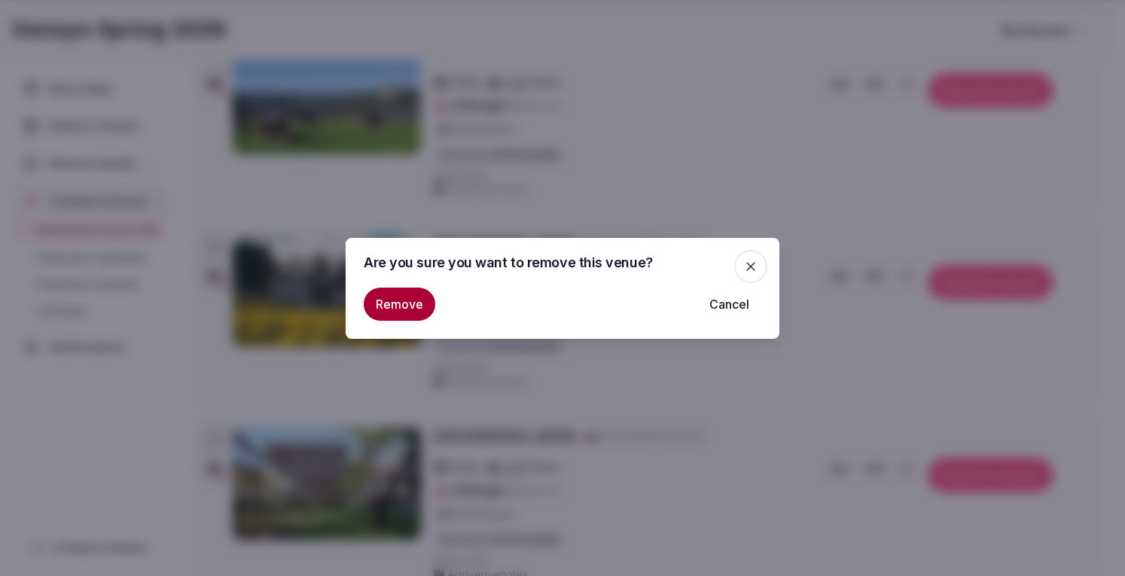
click at [410, 302] on button "Remove" at bounding box center [400, 304] width 72 height 33
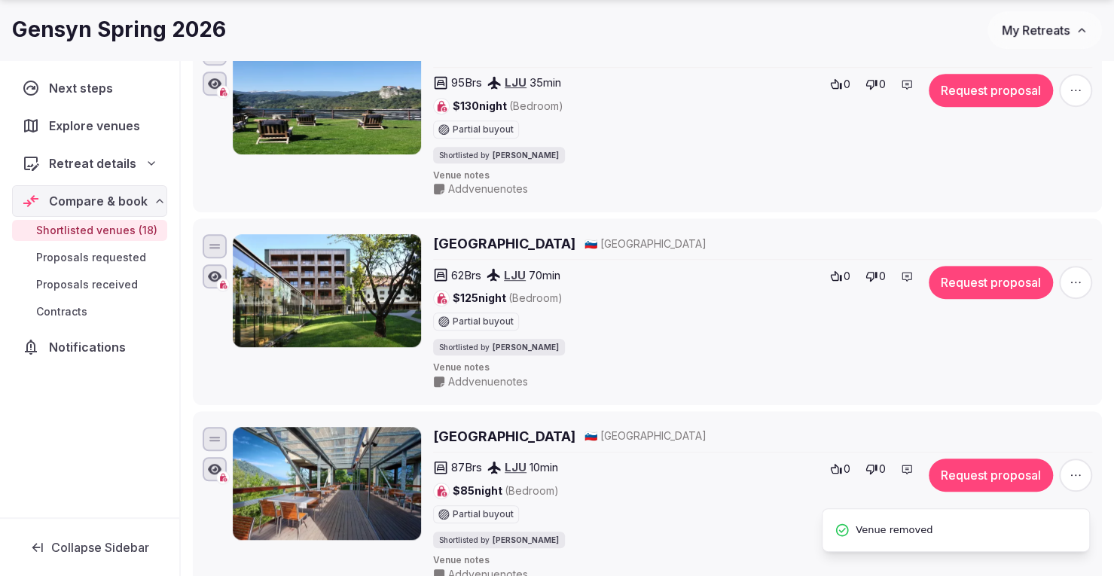
click at [1078, 281] on icon "button" at bounding box center [1075, 282] width 15 height 15
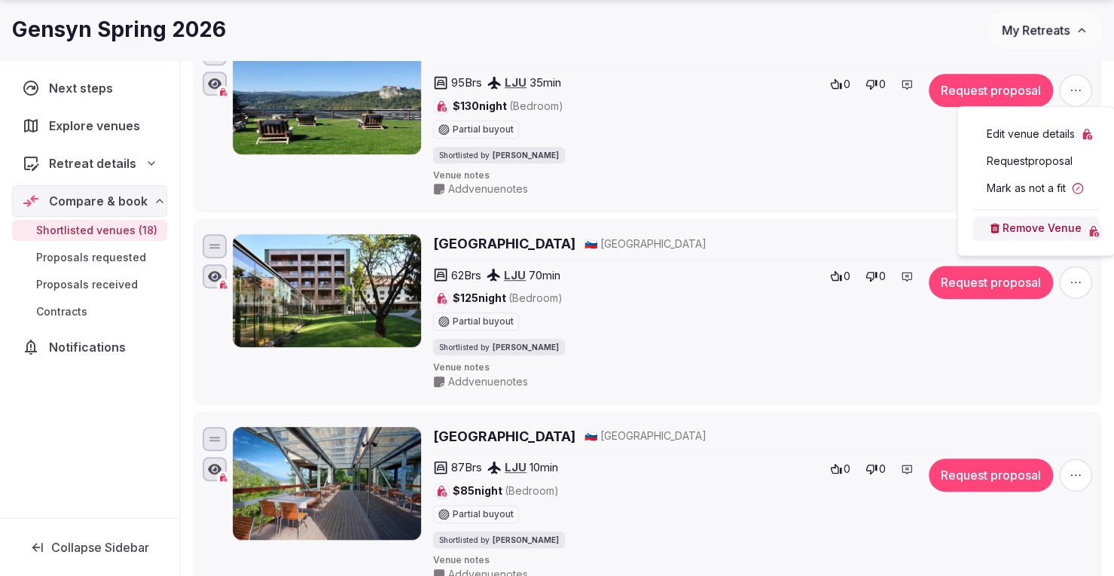
click at [1017, 229] on button "Remove Venue" at bounding box center [1036, 228] width 126 height 24
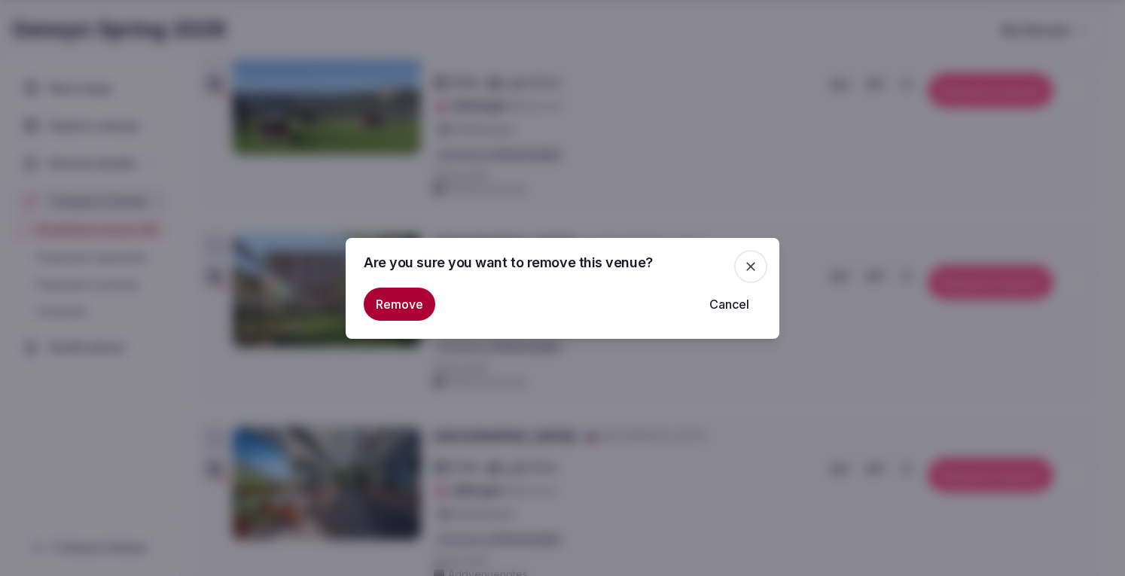
click at [425, 297] on button "Remove" at bounding box center [400, 304] width 72 height 33
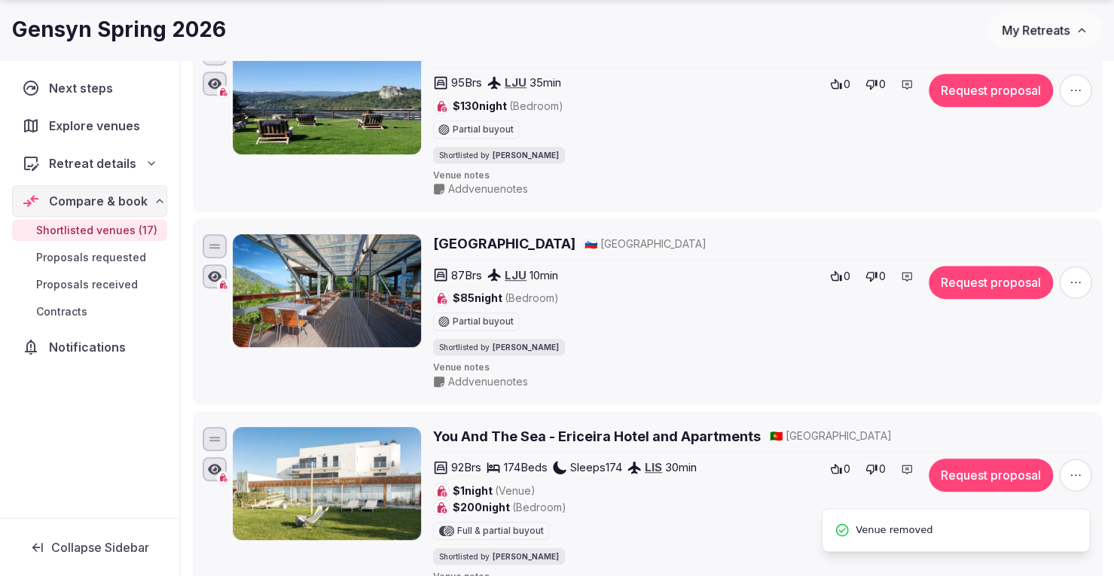
click at [1080, 282] on icon "button" at bounding box center [1075, 282] width 15 height 15
click at [1029, 224] on button "Remove Venue" at bounding box center [1036, 228] width 126 height 24
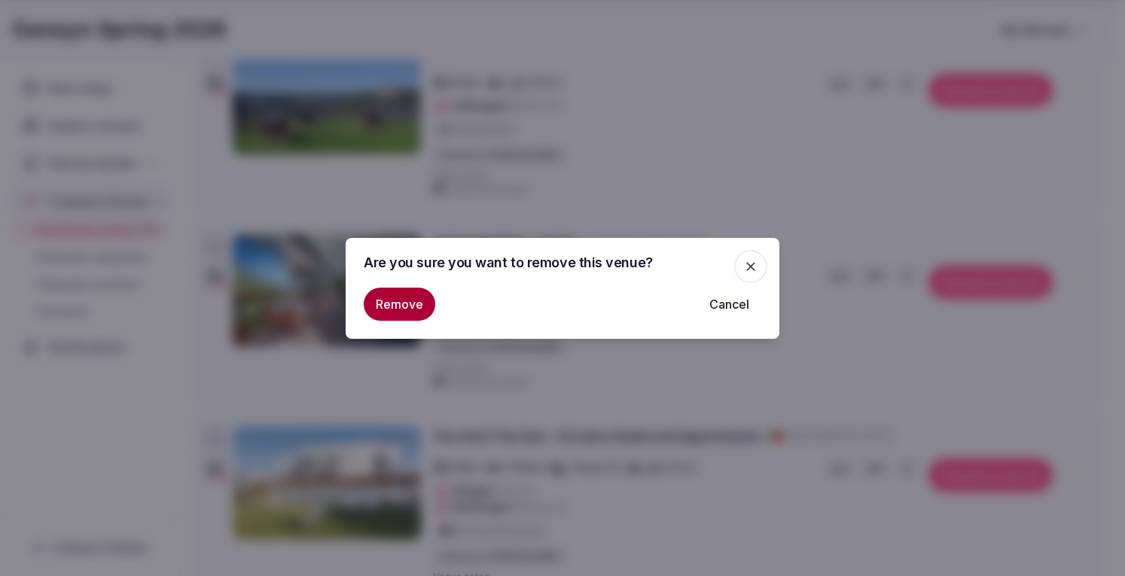
click at [404, 301] on button "Remove" at bounding box center [400, 304] width 72 height 33
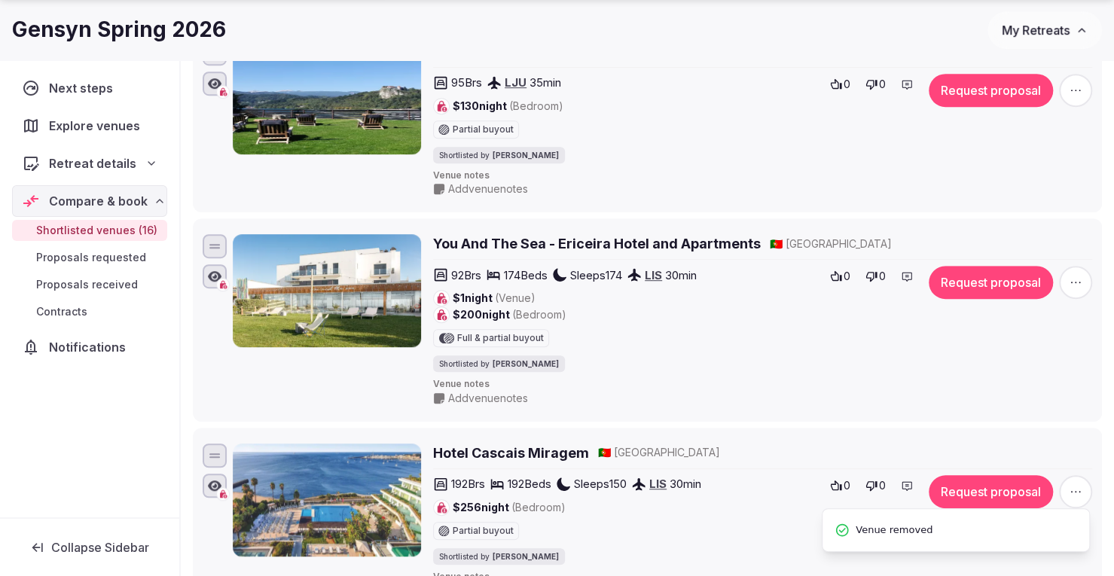
click at [604, 239] on h2 "You And The Sea - Ericeira Hotel and Apartments" at bounding box center [597, 243] width 328 height 19
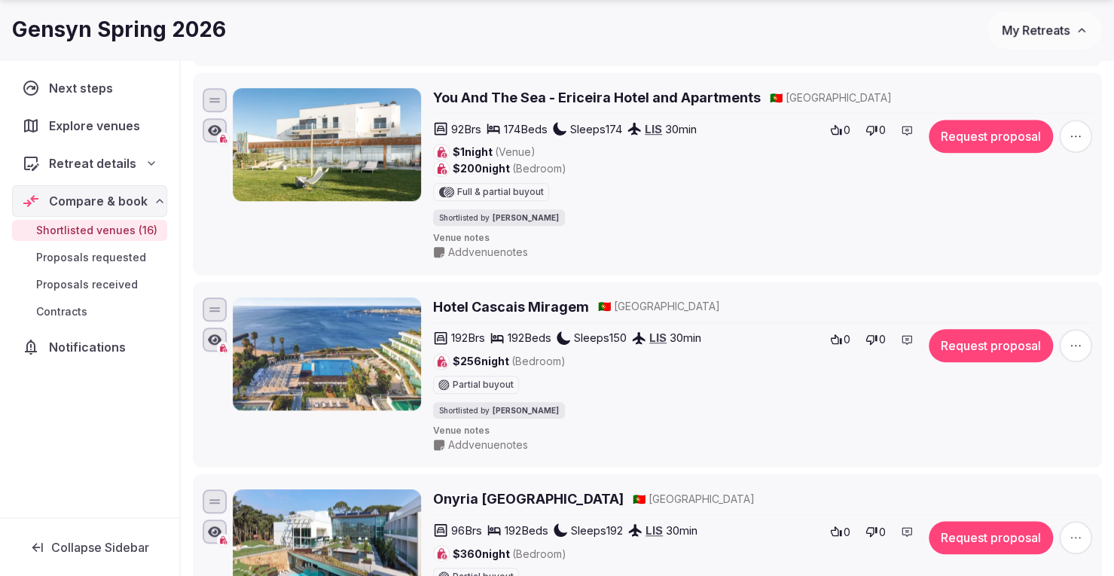
scroll to position [563, 0]
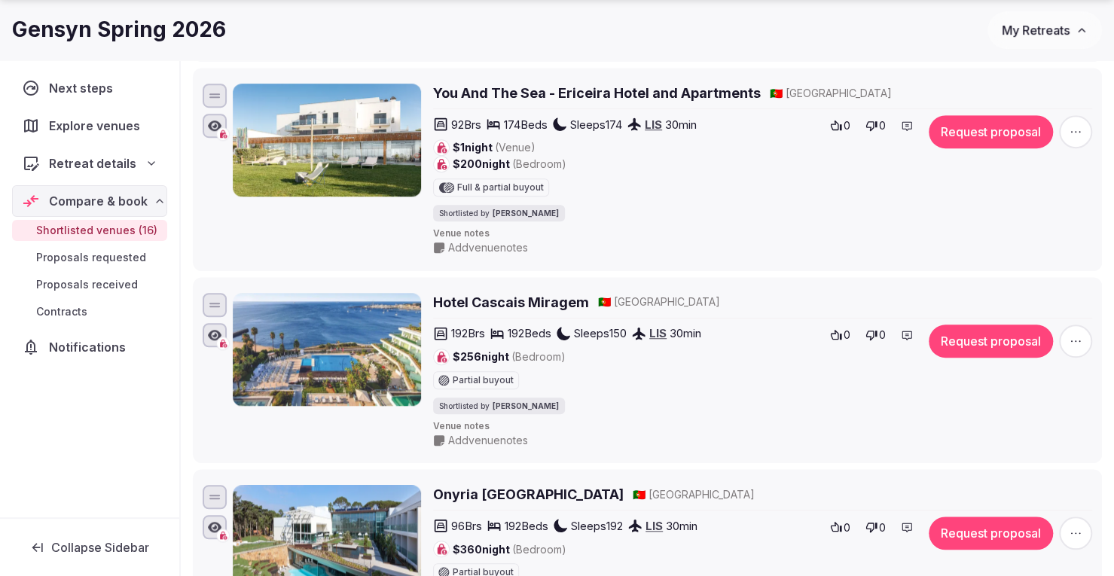
click at [514, 293] on h2 "Hotel Cascais Miragem" at bounding box center [511, 302] width 156 height 19
click at [1078, 334] on icon "button" at bounding box center [1075, 341] width 15 height 15
click at [1050, 283] on button "Remove Venue" at bounding box center [1036, 285] width 126 height 24
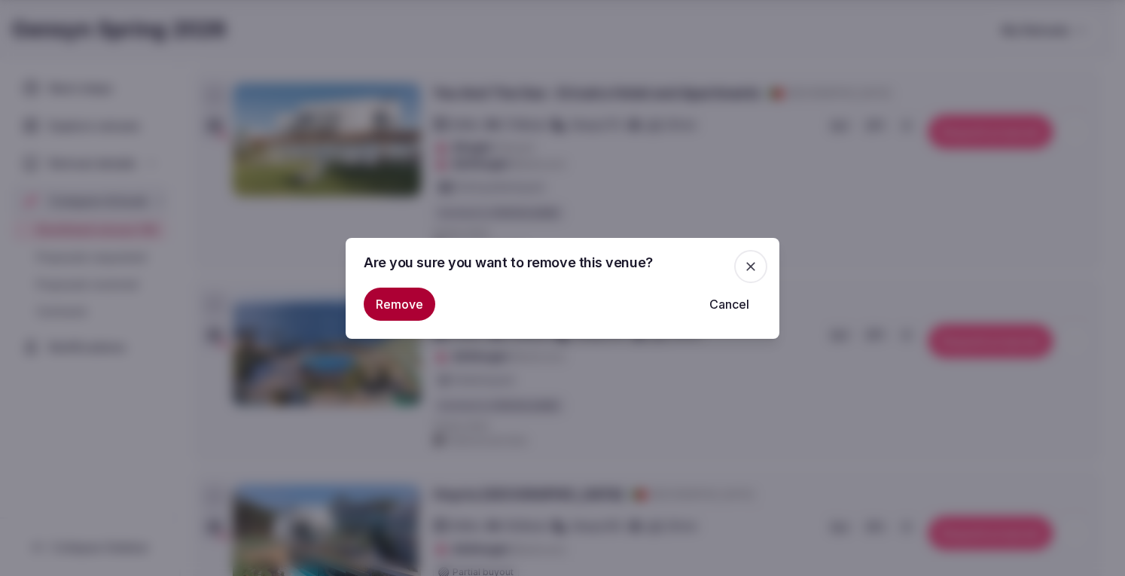
click at [411, 302] on button "Remove" at bounding box center [400, 304] width 72 height 33
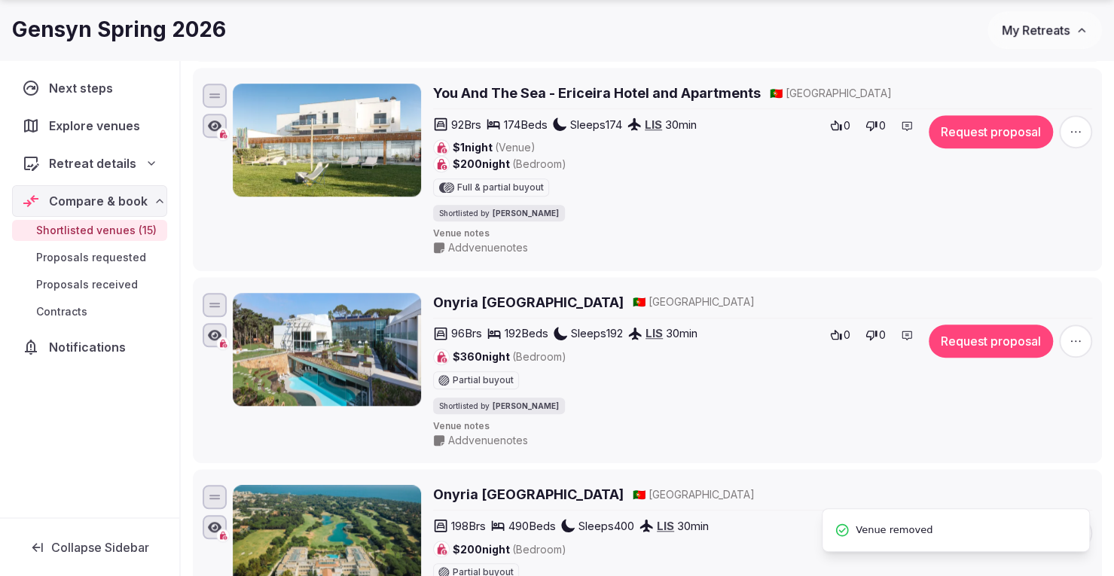
click at [470, 241] on span "Add venue notes" at bounding box center [488, 247] width 80 height 15
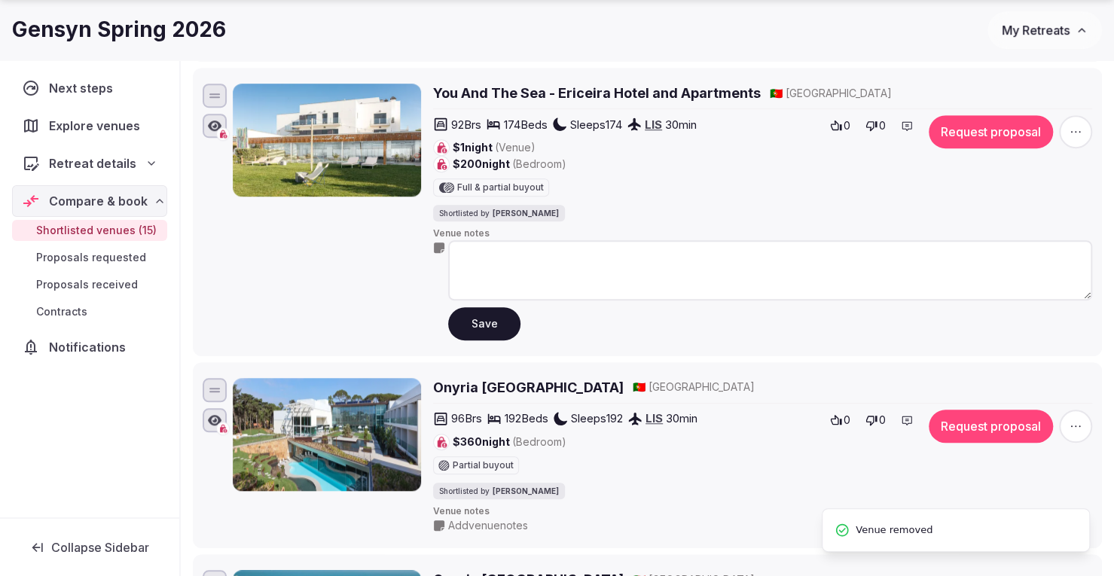
click at [505, 258] on textarea at bounding box center [770, 270] width 644 height 60
type textarea "*"
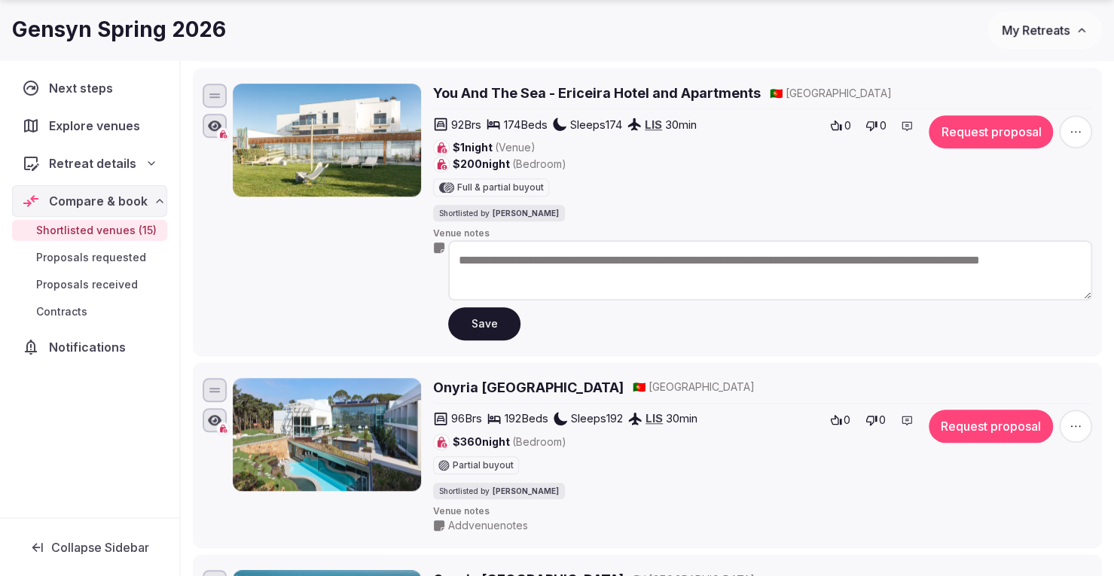
type textarea "**********"
click at [479, 311] on button "Save" at bounding box center [484, 323] width 72 height 33
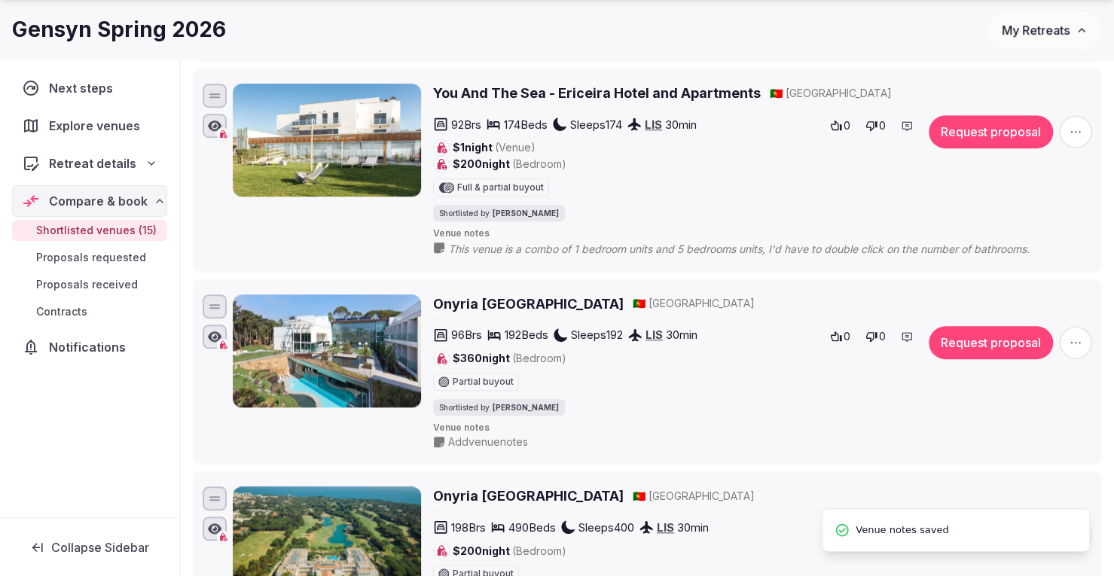
click at [534, 297] on h2 "Onyria Marinha Boutique Hotel" at bounding box center [528, 303] width 191 height 19
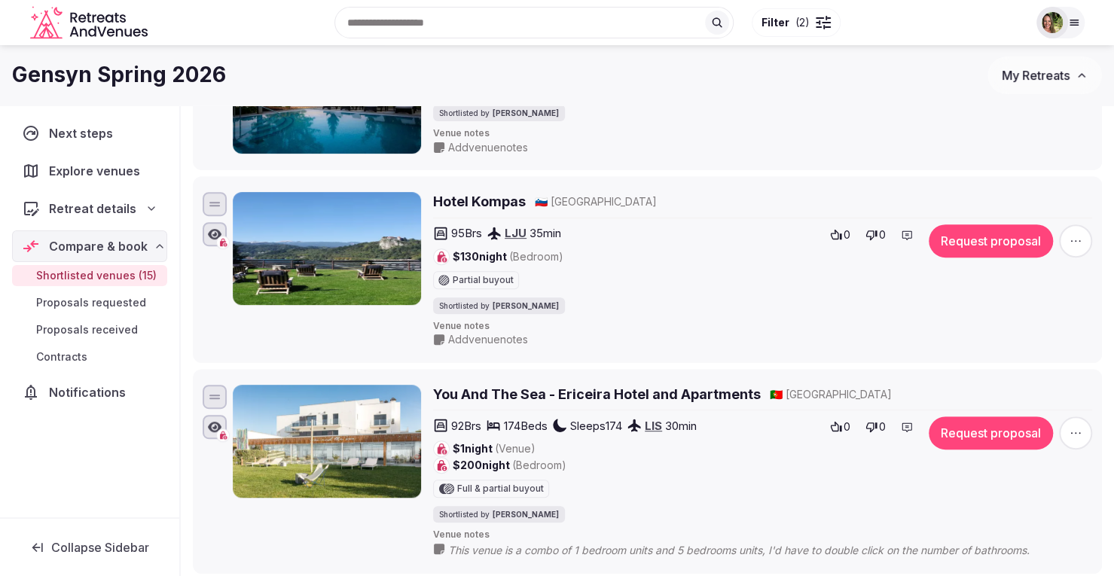
scroll to position [262, 0]
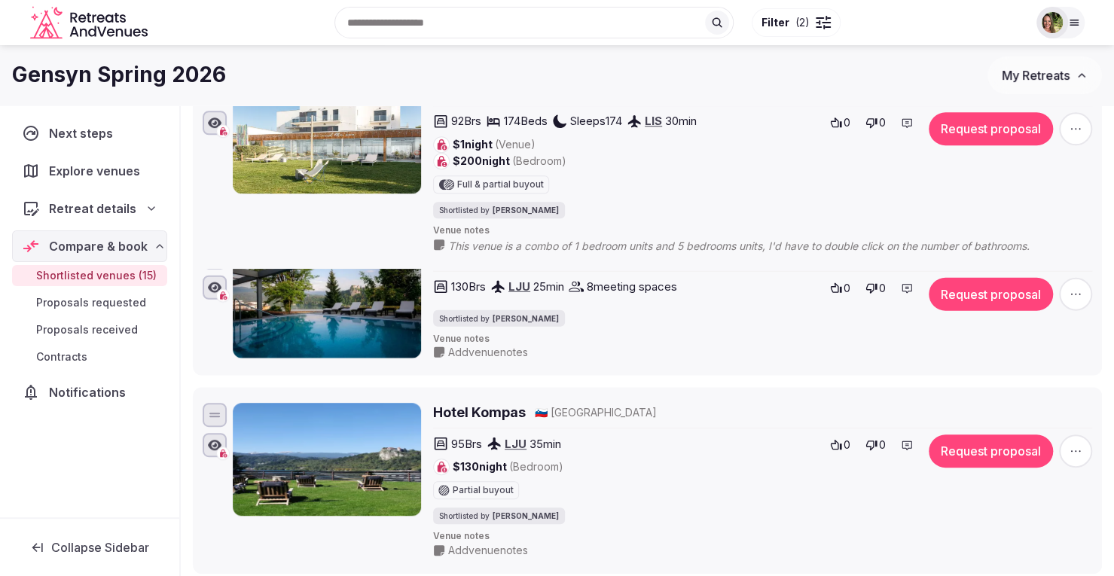
drag, startPoint x: 213, startPoint y: 396, endPoint x: 224, endPoint y: 88, distance: 308.2
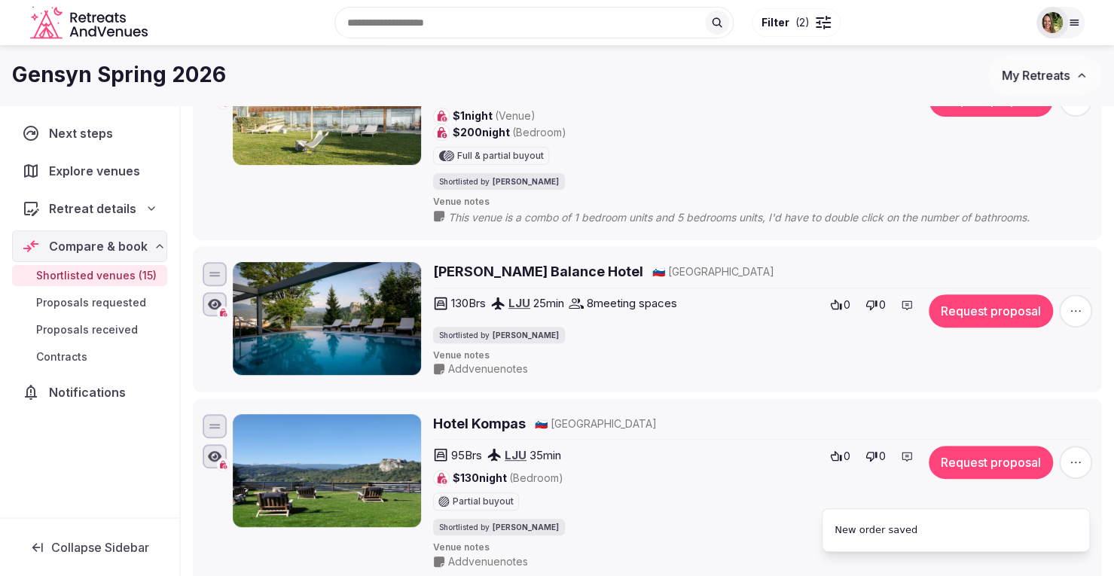
scroll to position [36, 0]
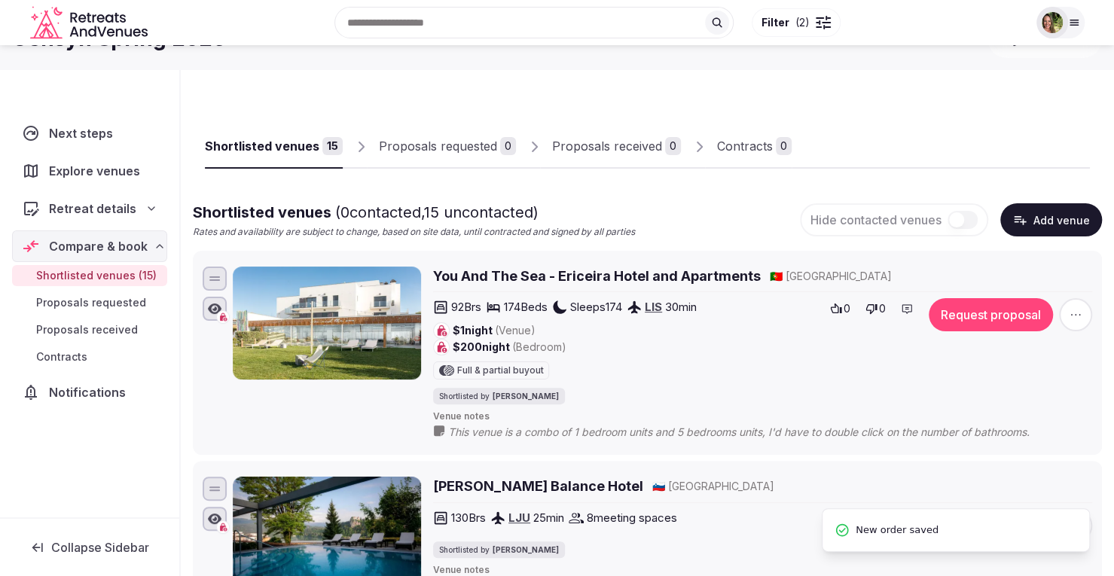
click at [688, 377] on div "$1 night (Venue) $200 night (Bedroom) Full & partial buyout" at bounding box center [626, 350] width 386 height 57
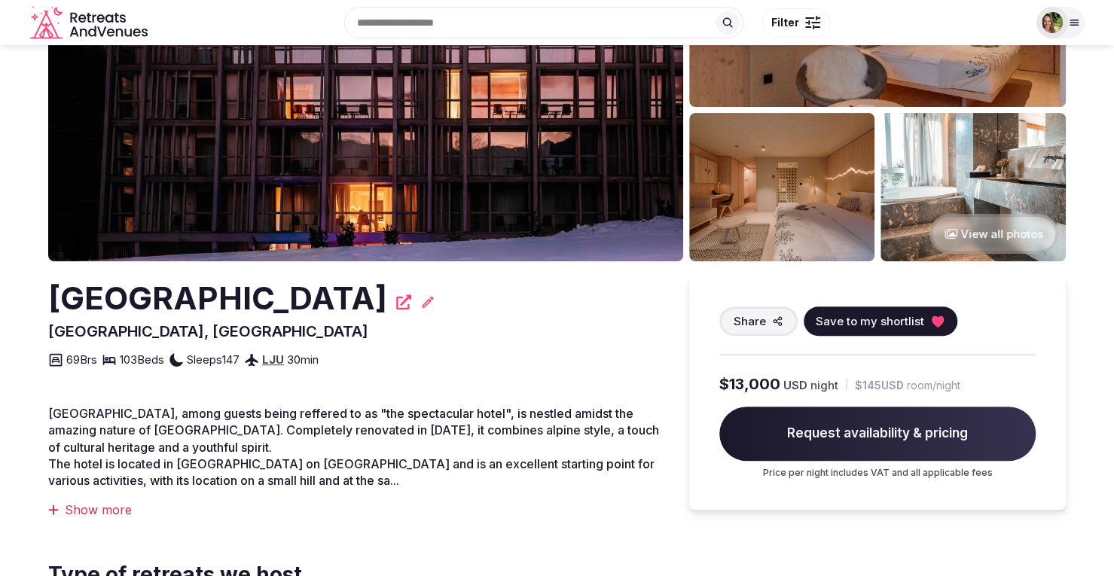
scroll to position [75, 0]
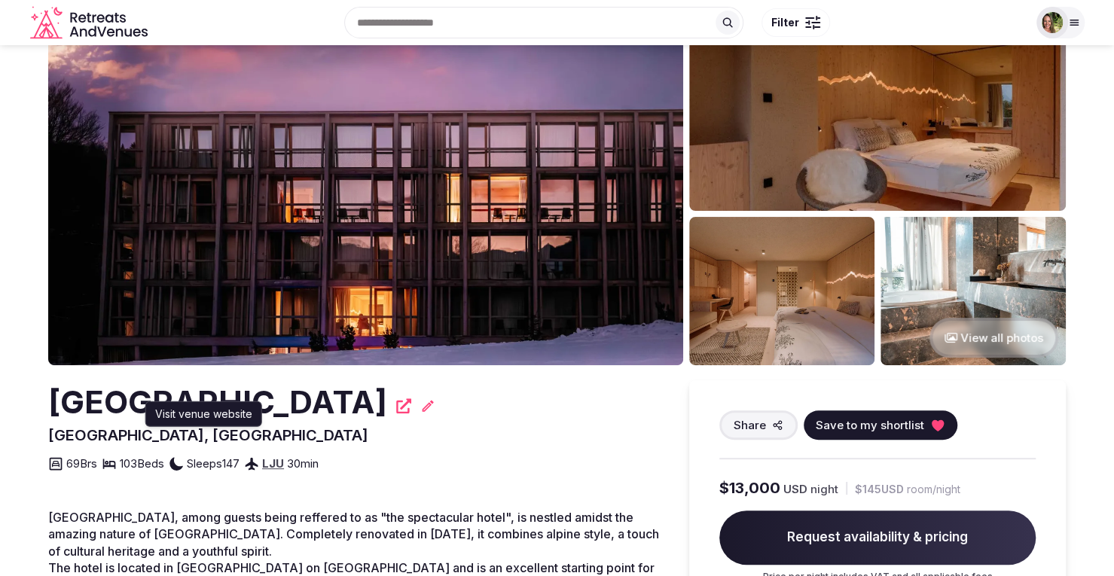
click at [245, 404] on div "Visit venue website Visit venue website" at bounding box center [203, 414] width 117 height 26
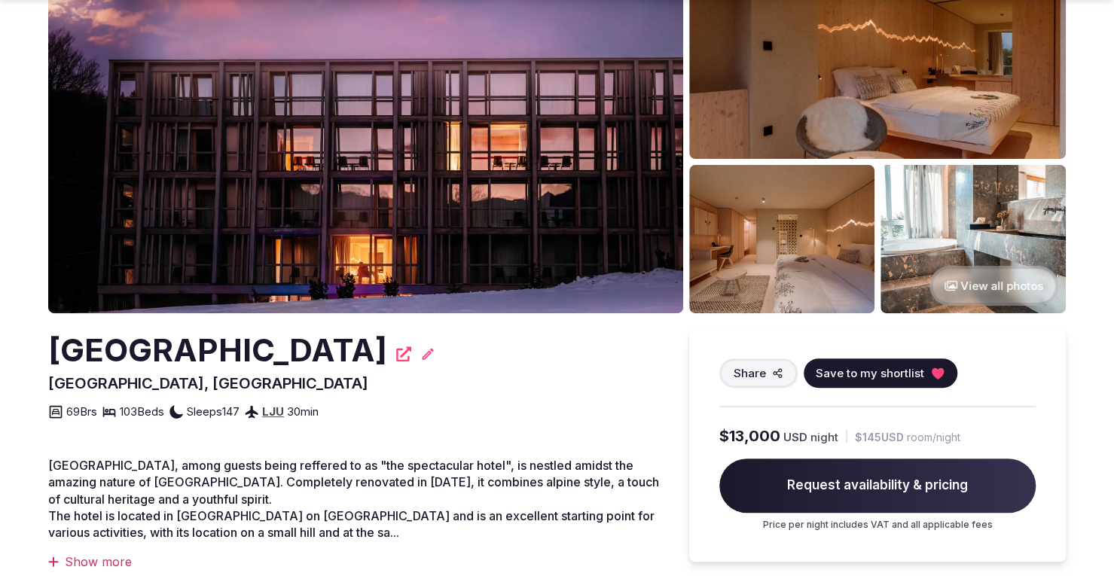
scroll to position [151, 0]
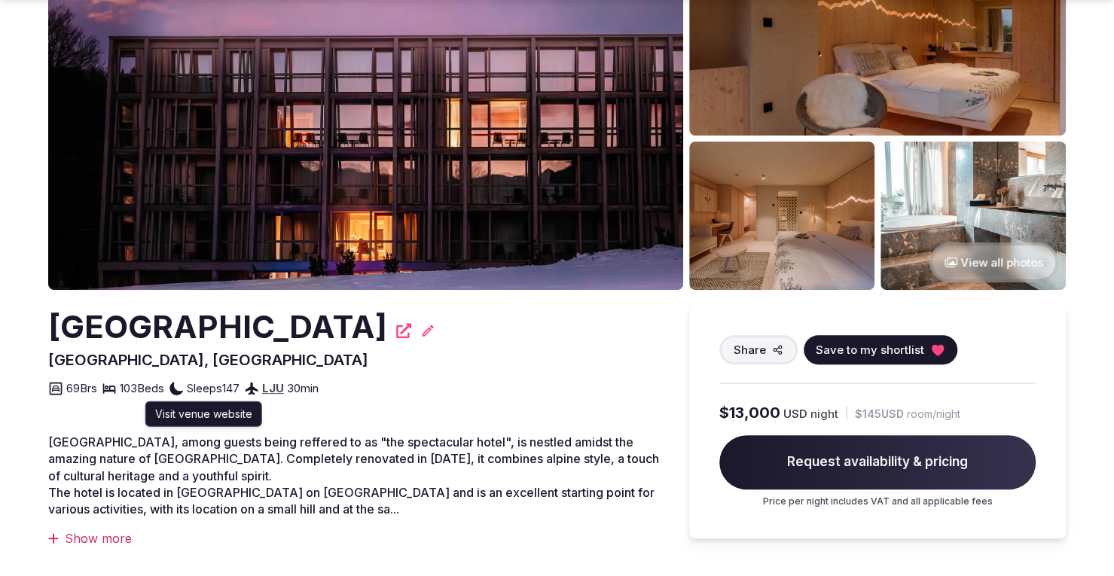
click at [396, 335] on icon at bounding box center [403, 330] width 15 height 15
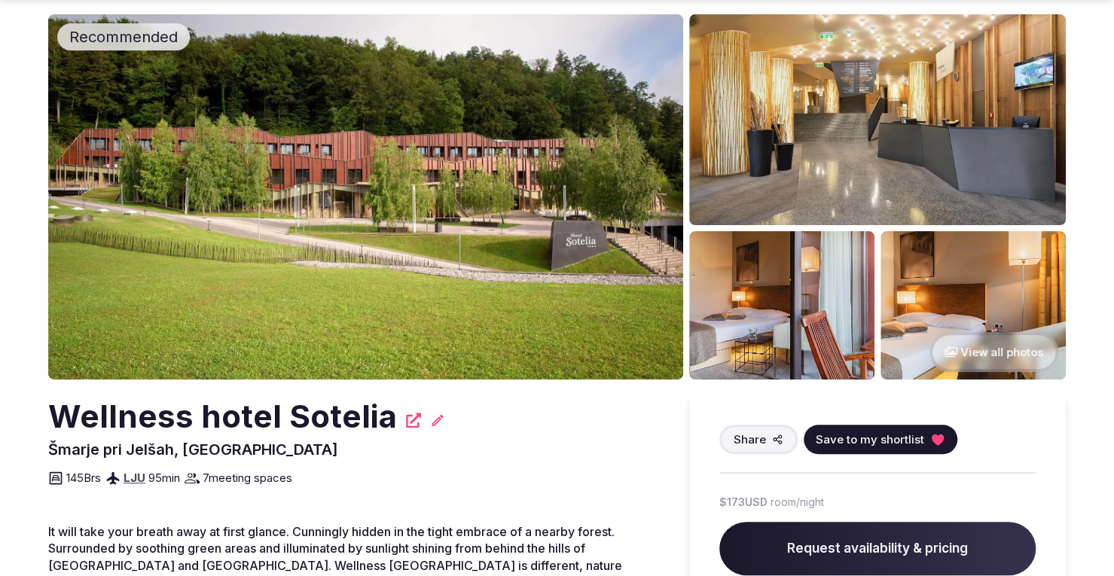
scroll to position [75, 0]
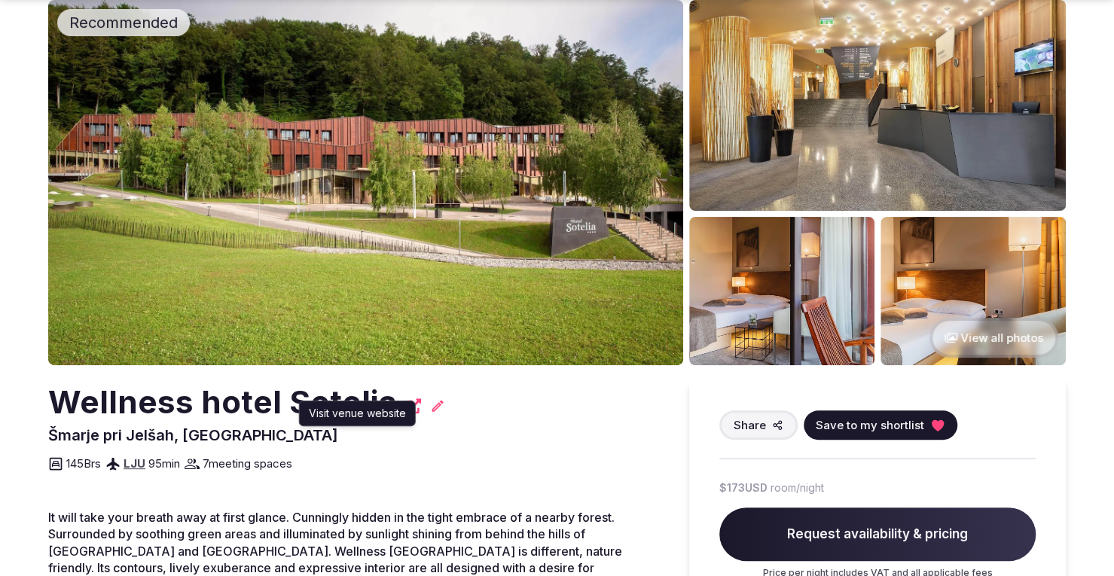
click at [402, 407] on div "Visit venue website Visit venue website" at bounding box center [357, 414] width 117 height 26
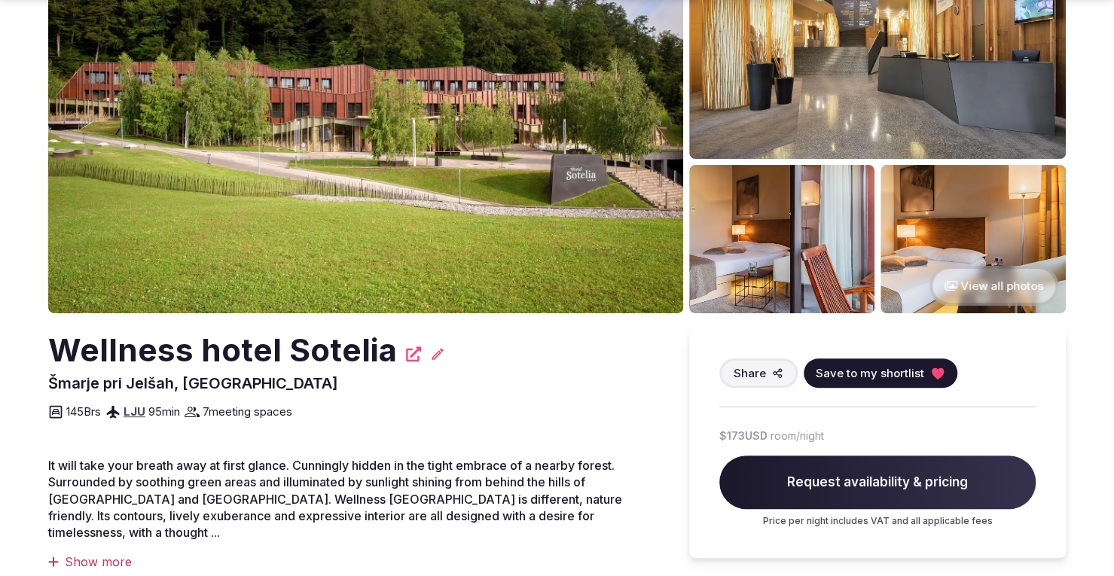
scroll to position [151, 0]
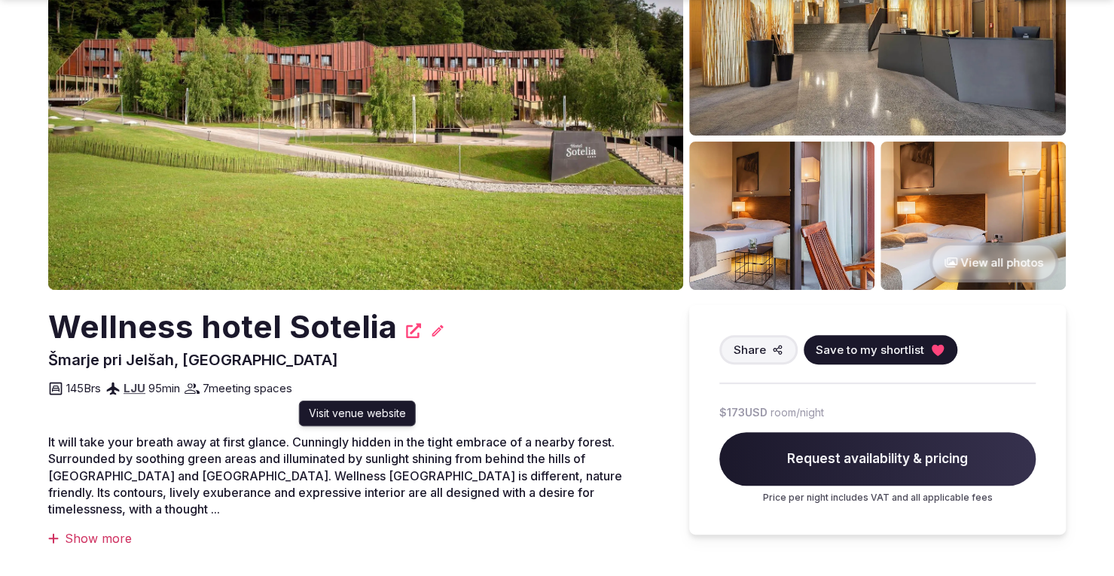
click at [406, 331] on icon at bounding box center [413, 330] width 15 height 15
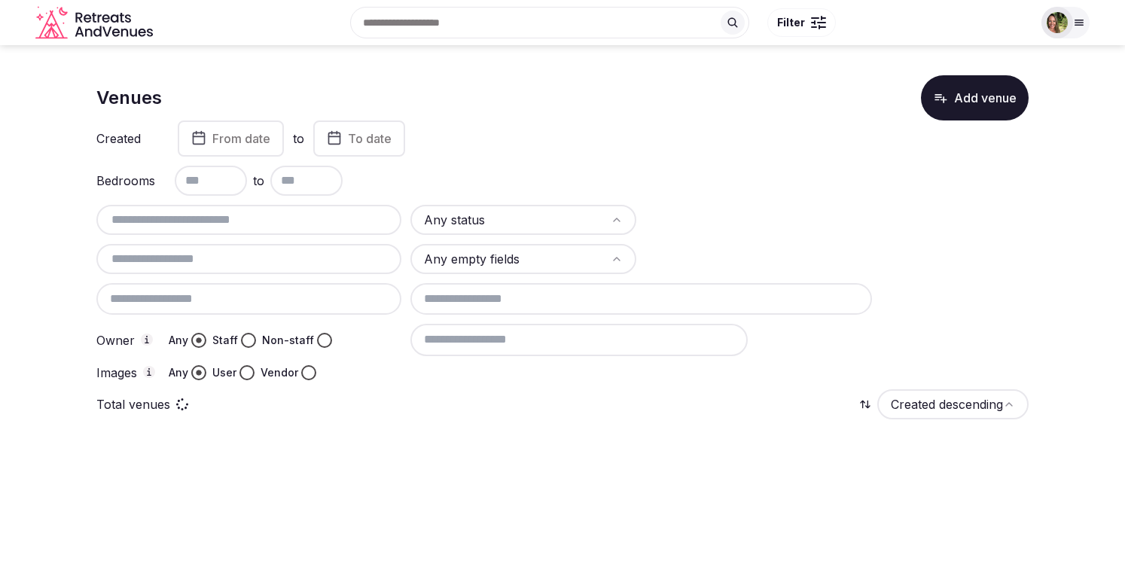
click at [206, 218] on input "text" at bounding box center [248, 220] width 293 height 18
click at [139, 221] on input "**********" at bounding box center [248, 220] width 293 height 18
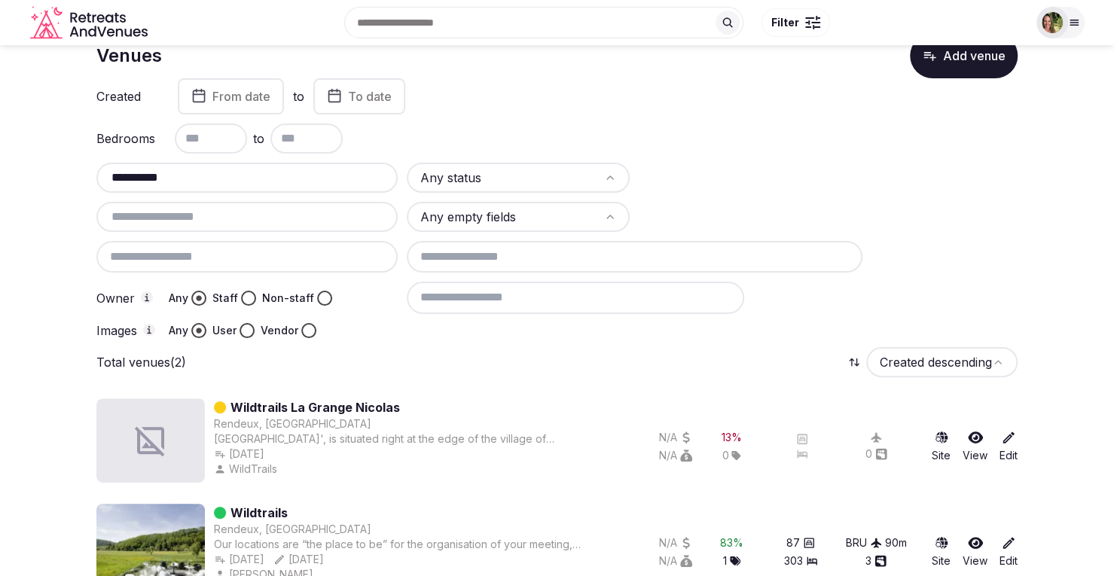
scroll to position [78, 0]
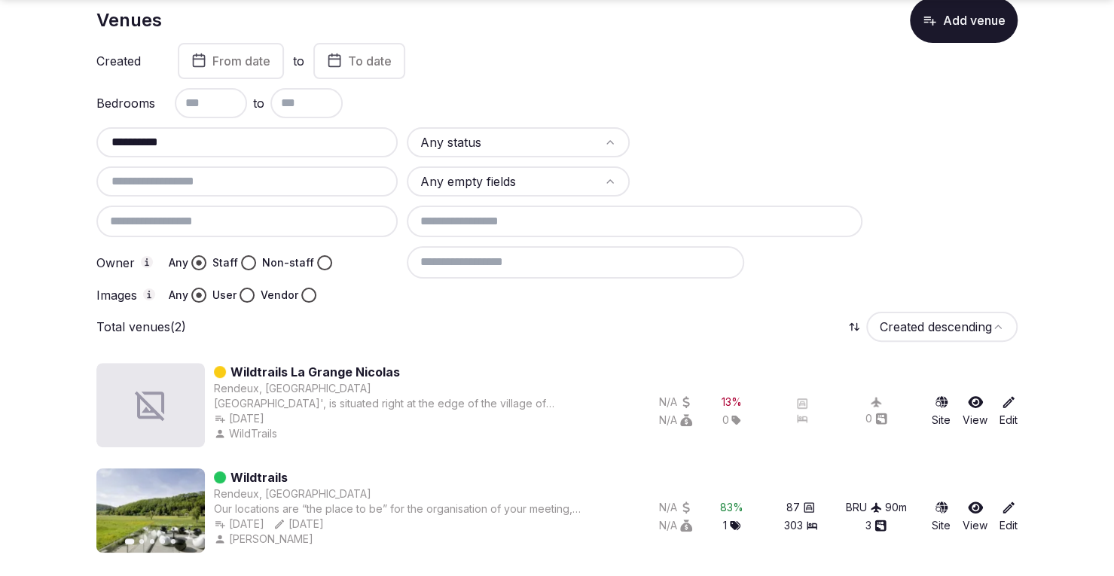
type input "**********"
click at [973, 504] on icon at bounding box center [975, 507] width 15 height 15
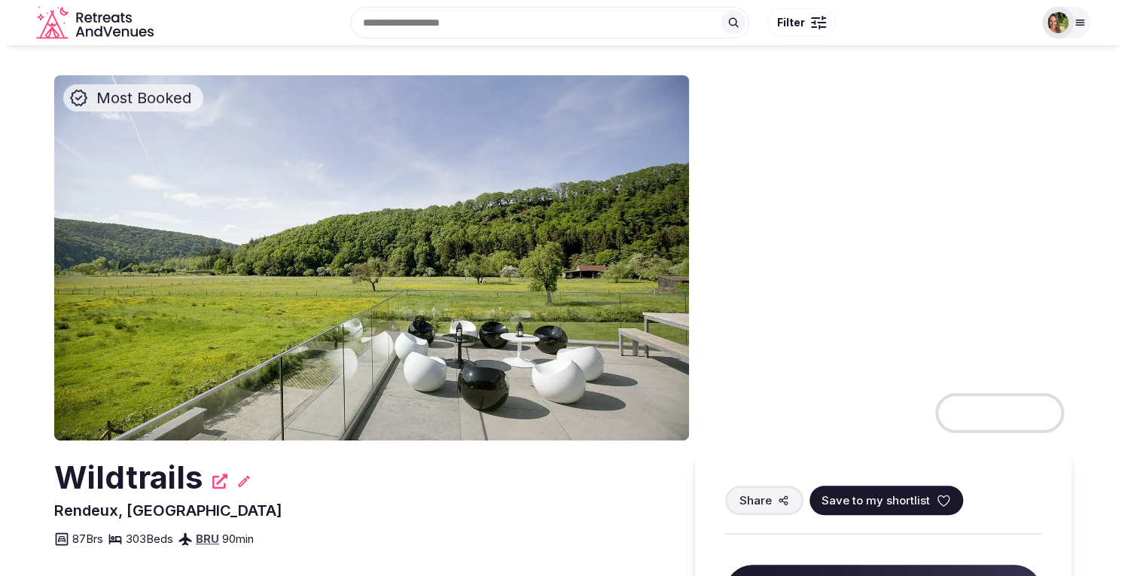
scroll to position [75, 0]
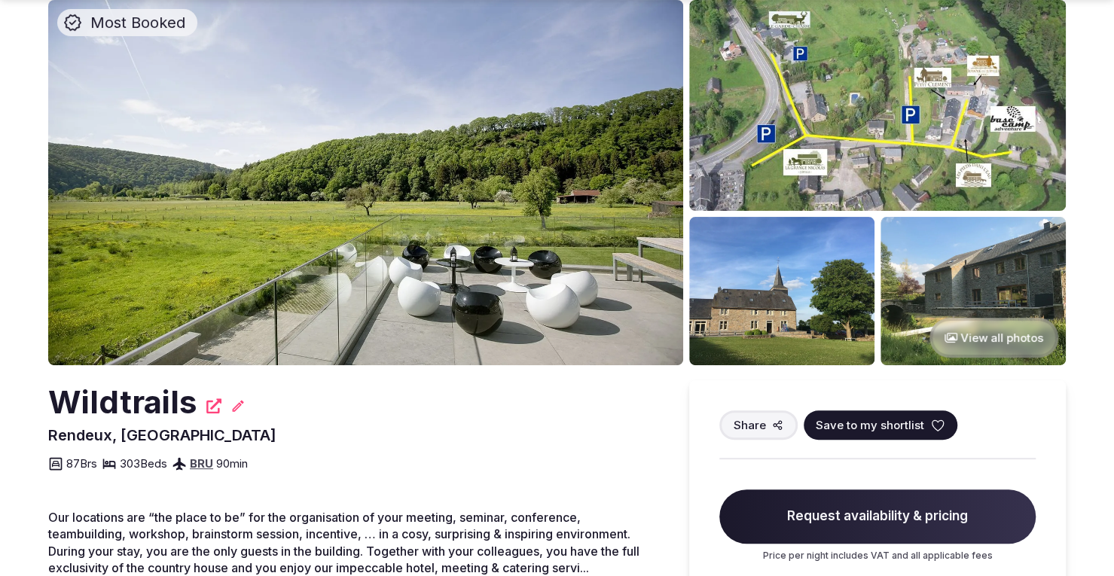
click at [895, 422] on span "Save to my shortlist" at bounding box center [870, 425] width 108 height 16
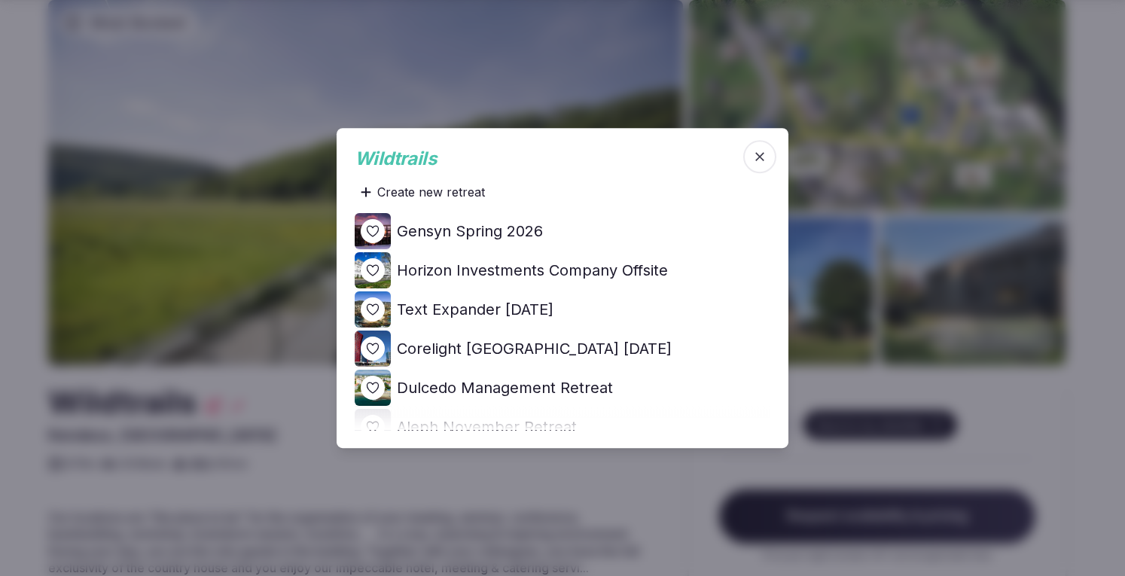
click at [0, 0] on icon at bounding box center [0, 0] width 0 height 0
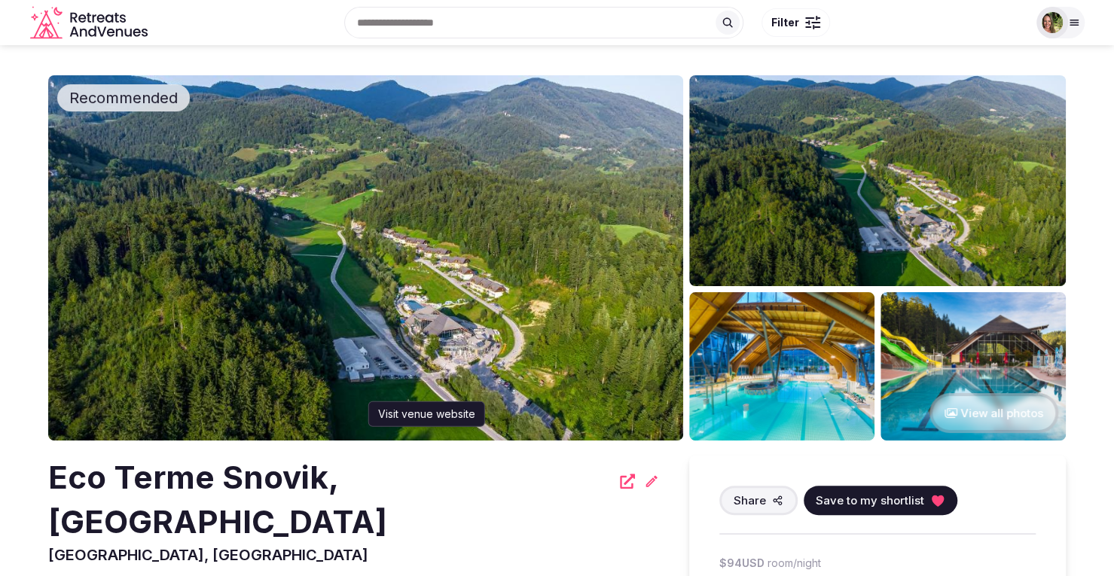
click at [620, 486] on icon at bounding box center [627, 481] width 15 height 15
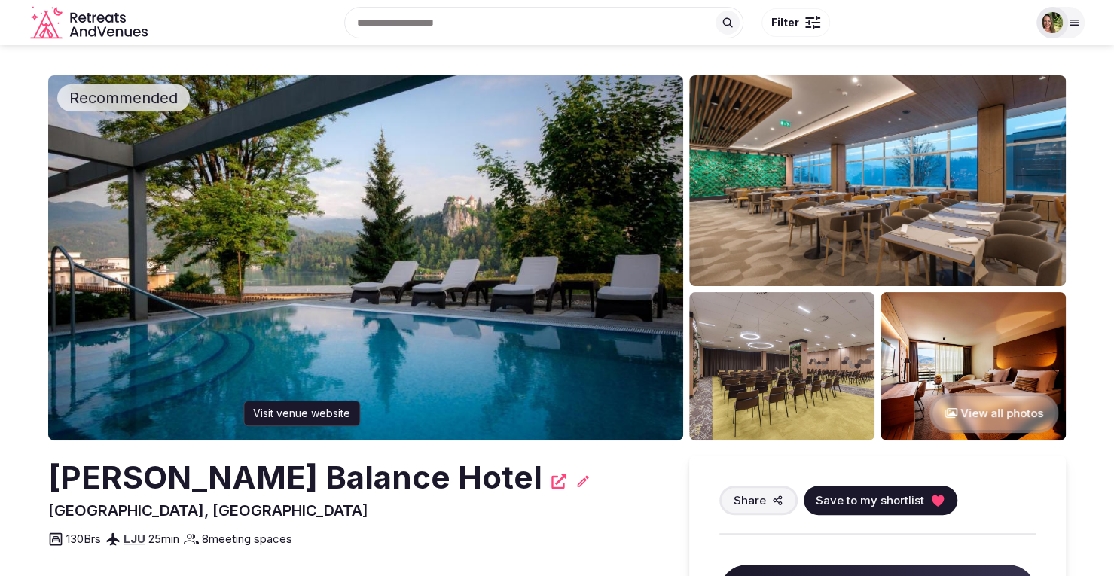
click at [551, 480] on icon at bounding box center [558, 481] width 15 height 15
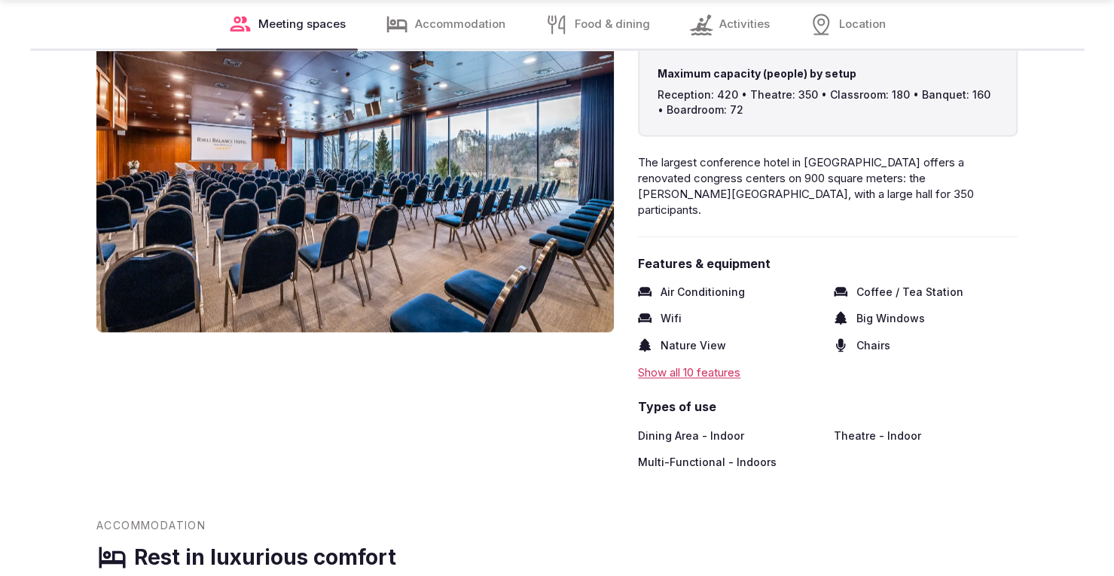
scroll to position [1280, 0]
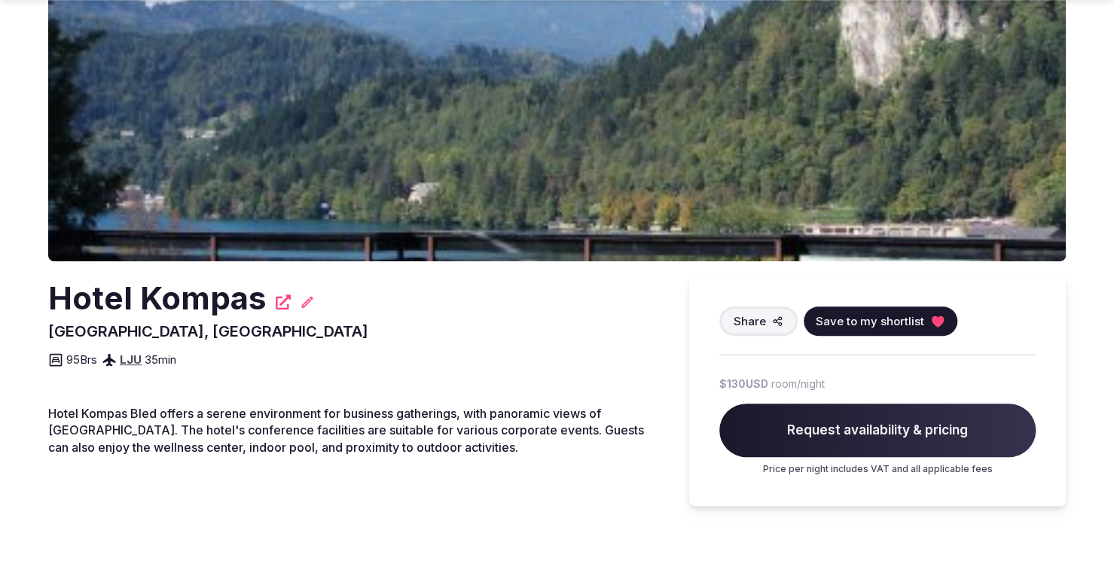
scroll to position [226, 0]
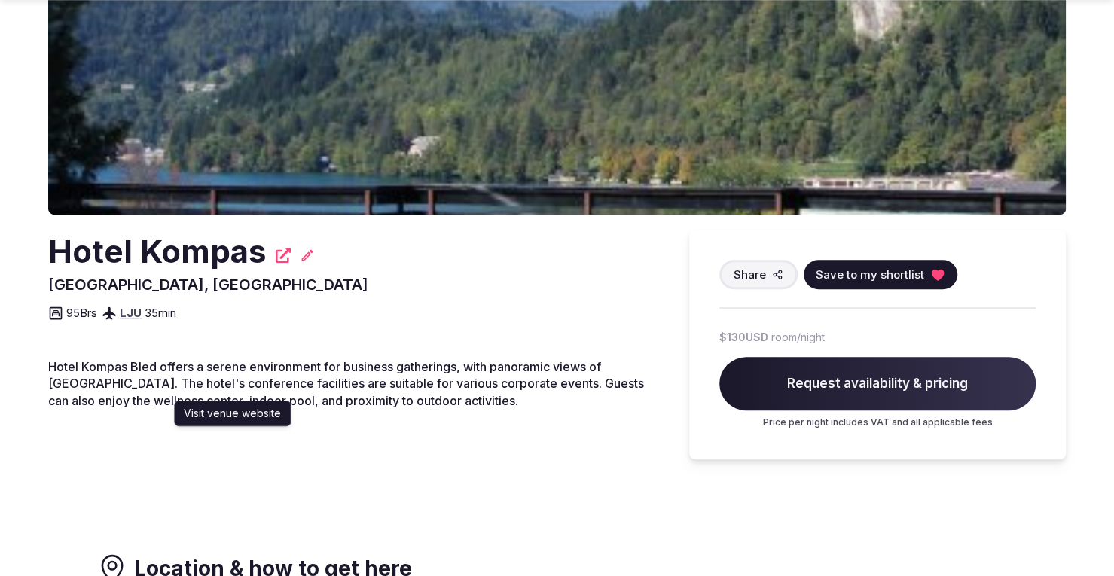
click at [277, 258] on icon at bounding box center [283, 255] width 15 height 15
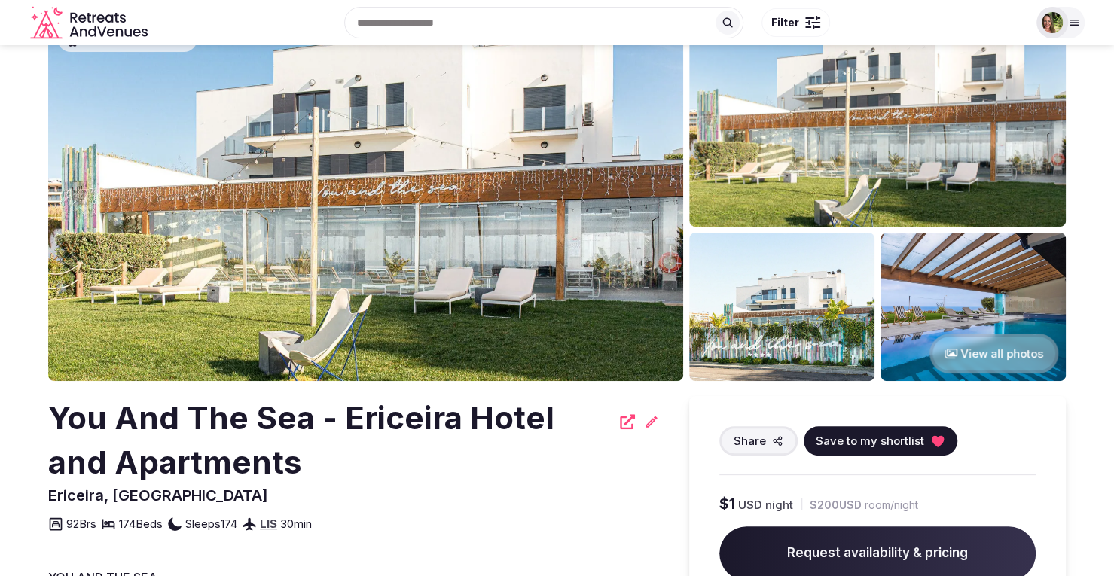
scroll to position [151, 0]
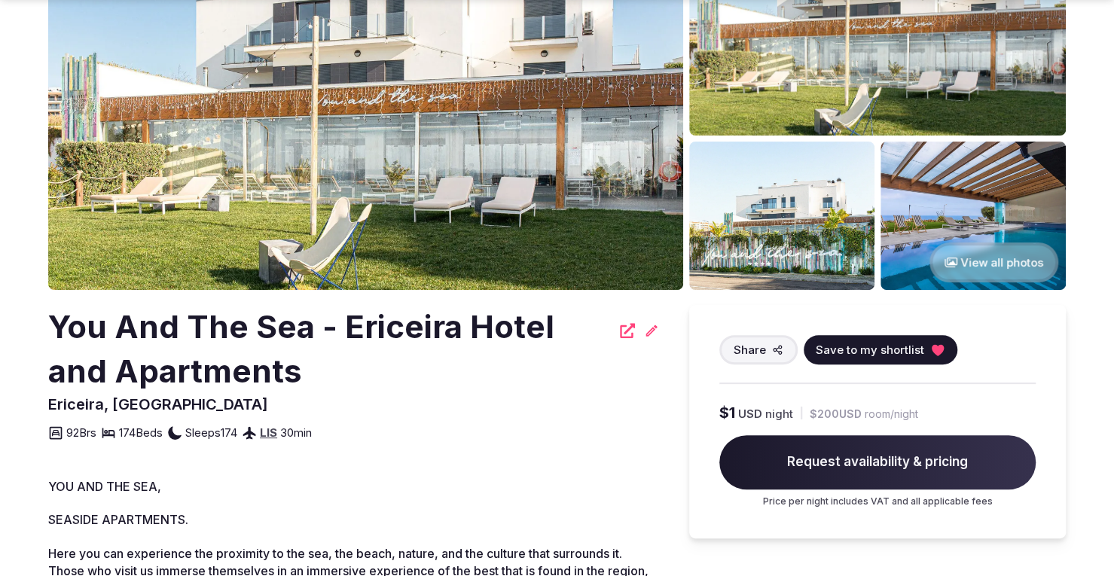
click at [623, 329] on icon at bounding box center [627, 330] width 15 height 15
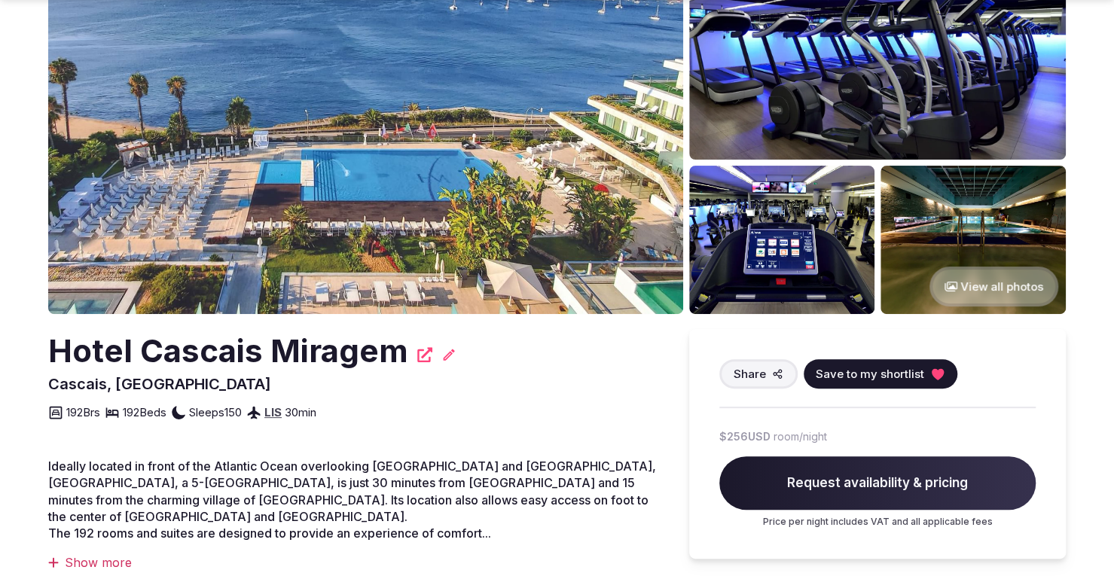
scroll to position [151, 0]
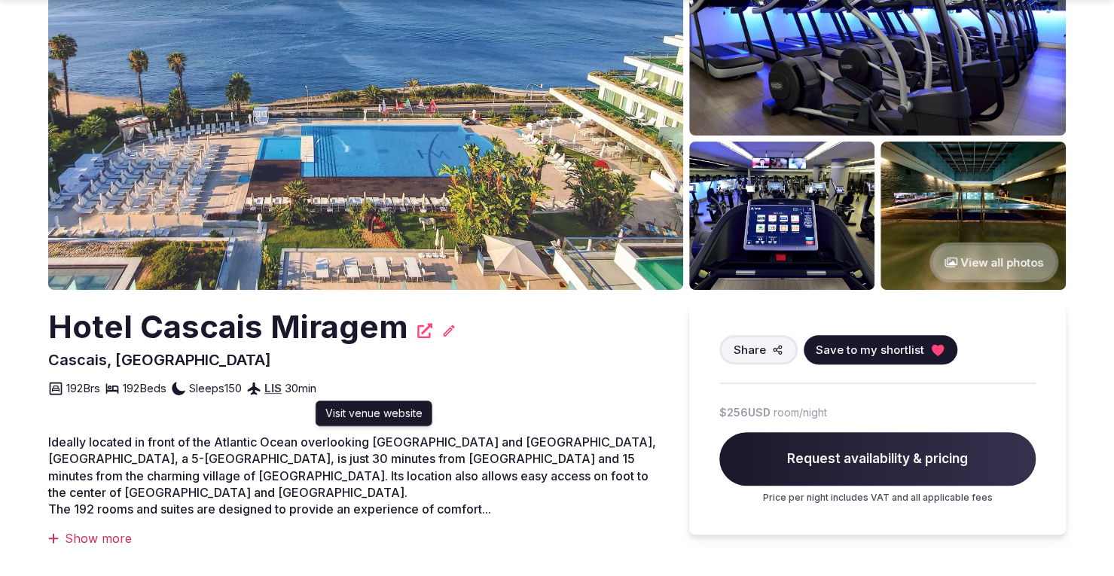
click at [423, 325] on icon at bounding box center [424, 330] width 15 height 15
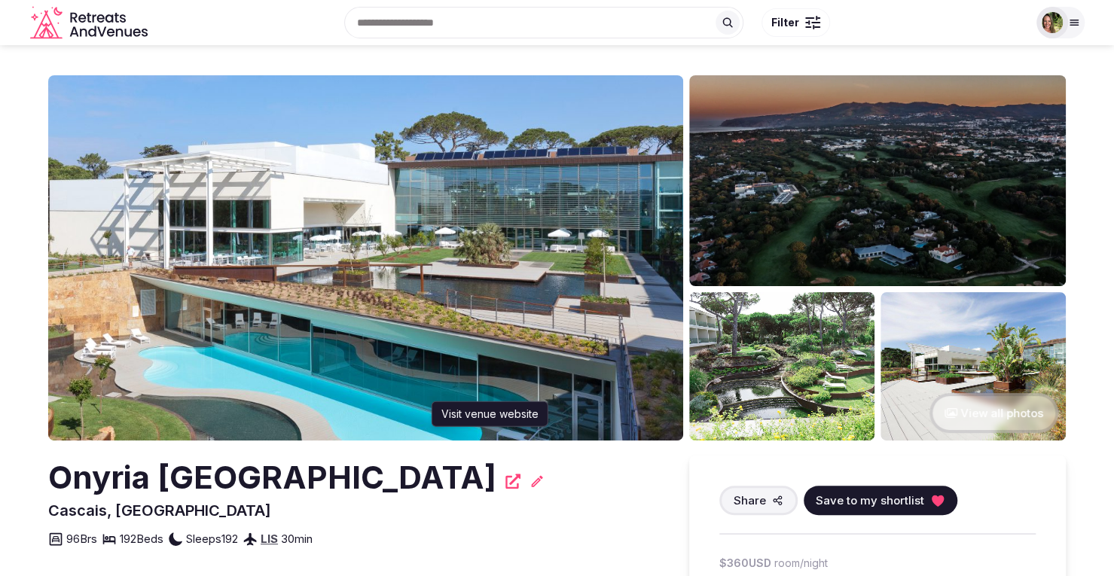
click at [520, 477] on icon at bounding box center [512, 481] width 15 height 15
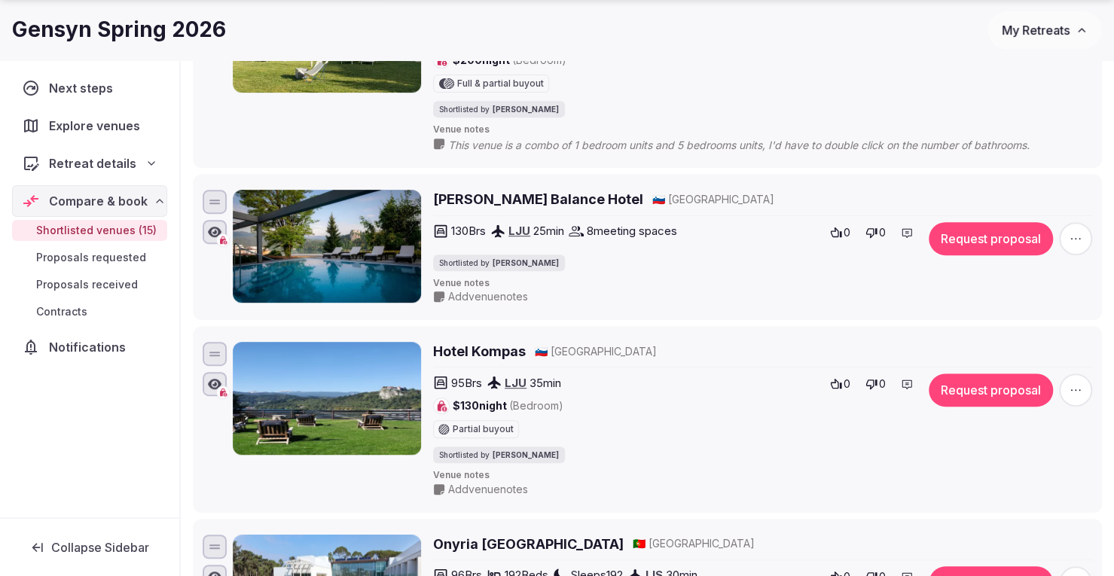
scroll to position [337, 0]
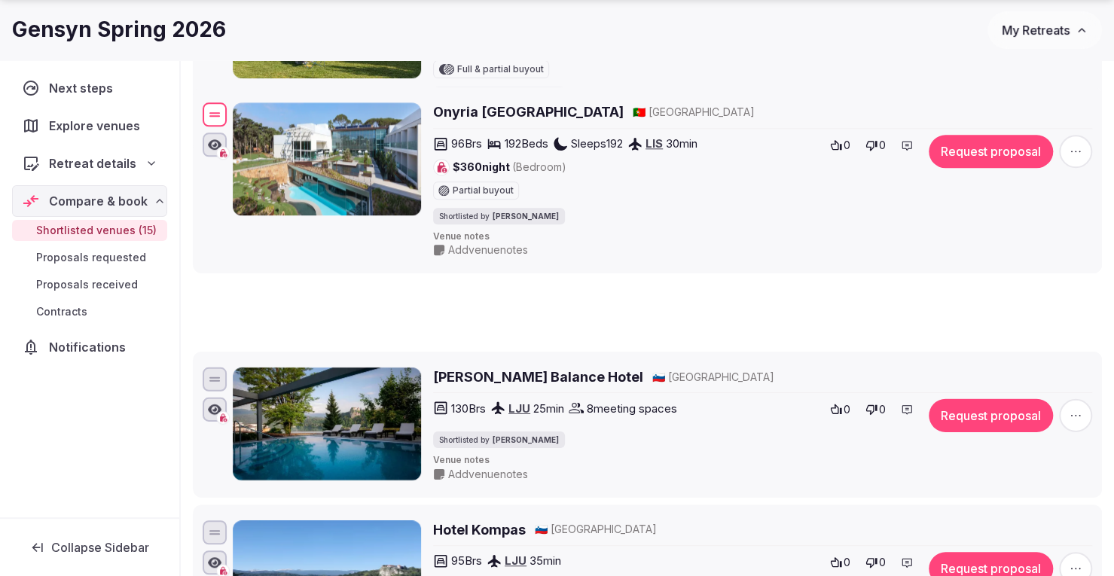
drag, startPoint x: 216, startPoint y: 526, endPoint x: 233, endPoint y: 111, distance: 415.3
click at [233, 111] on div "Onyria Marinha Boutique Hotel 🇵🇹 [GEOGRAPHIC_DATA] 96 Brs 192 Beds Sleeps 192 L…" at bounding box center [647, 180] width 895 height 161
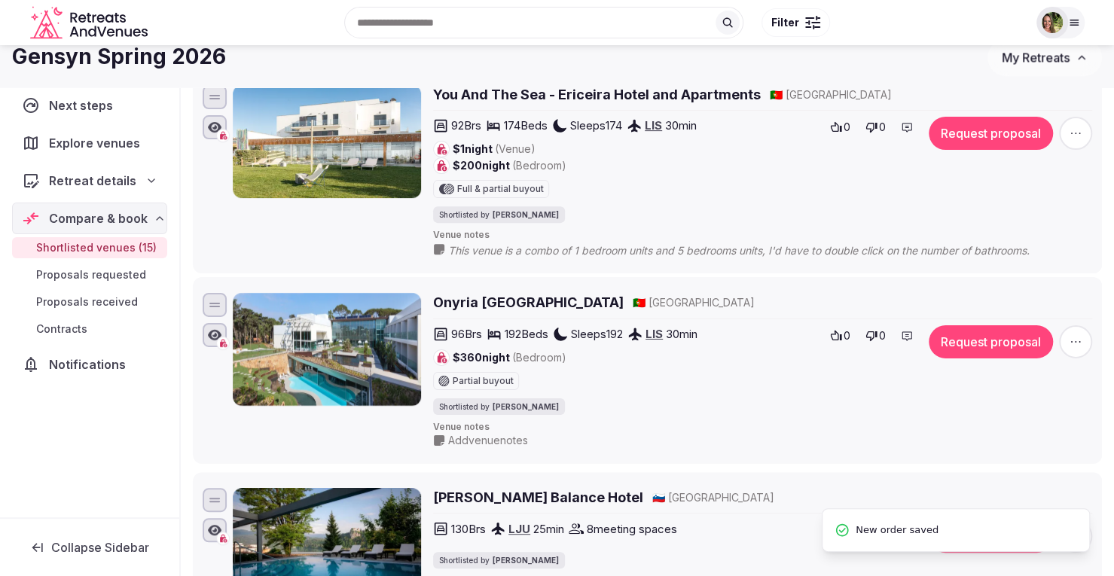
scroll to position [111, 0]
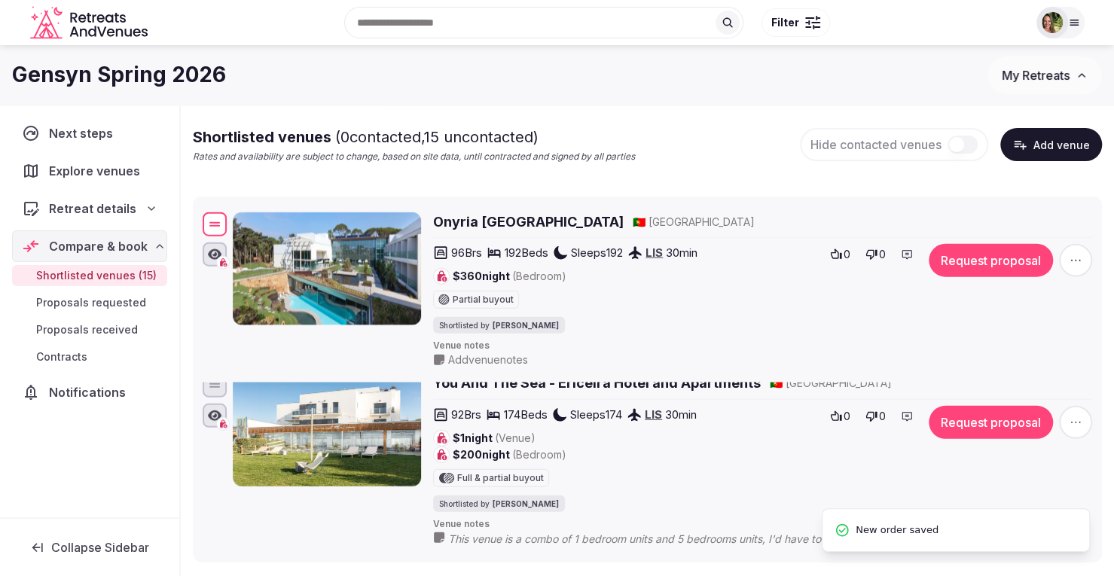
drag, startPoint x: 221, startPoint y: 413, endPoint x: 207, endPoint y: 226, distance: 188.1
click at [207, 226] on div at bounding box center [215, 224] width 24 height 24
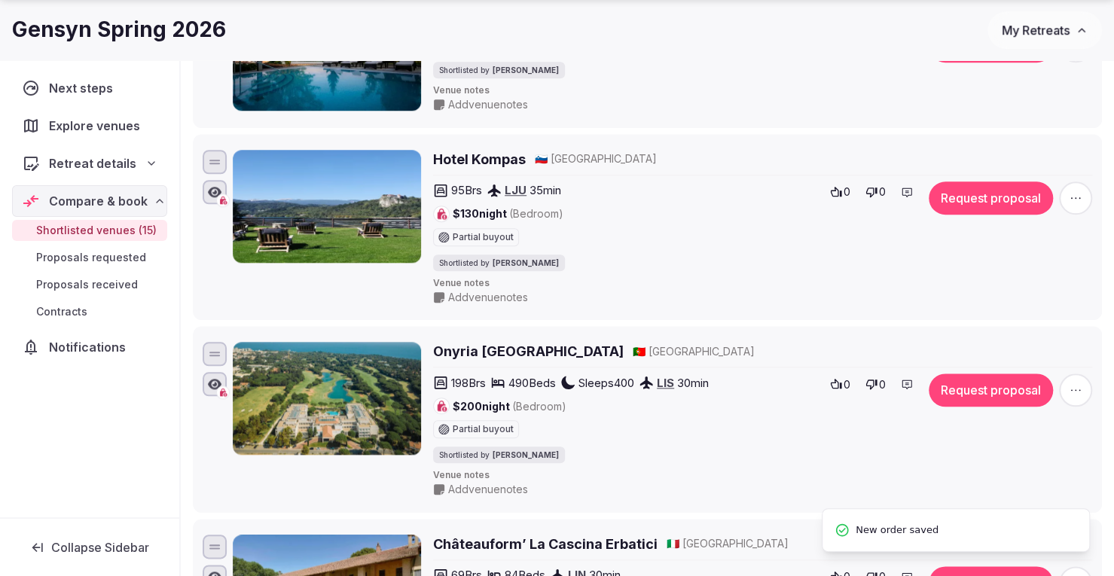
scroll to position [789, 0]
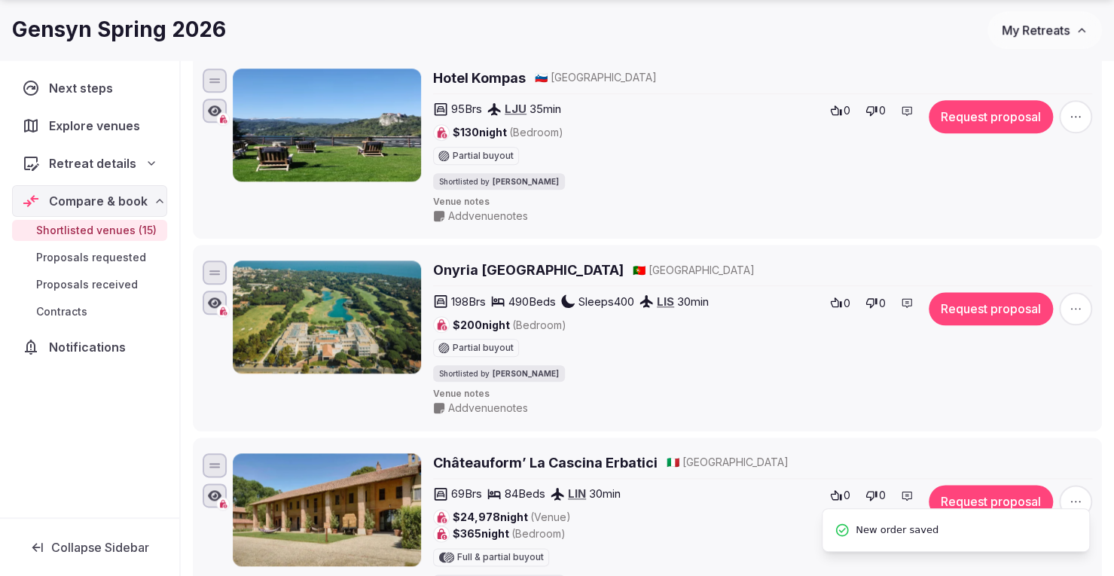
click at [538, 261] on h2 "Onyria [GEOGRAPHIC_DATA]" at bounding box center [528, 270] width 191 height 19
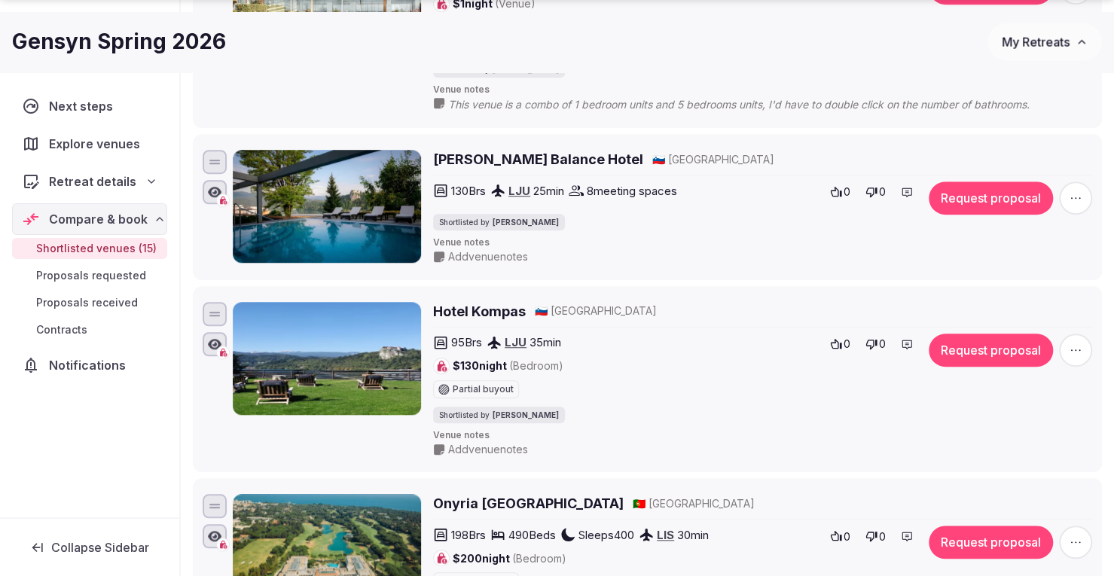
scroll to position [563, 0]
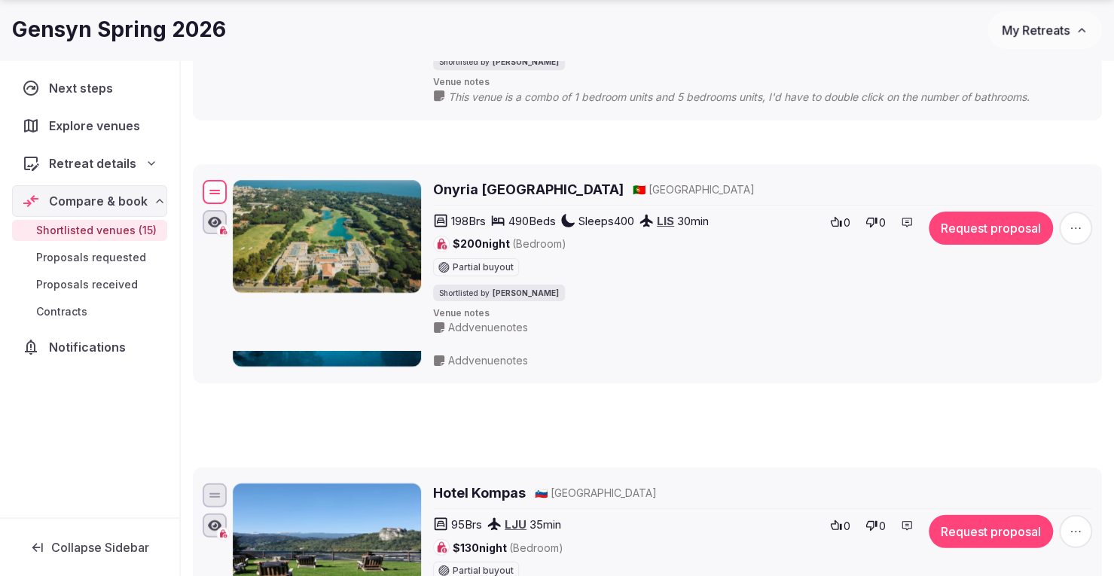
drag, startPoint x: 209, startPoint y: 492, endPoint x: 300, endPoint y: 183, distance: 321.7
click at [300, 183] on div "Onyria [GEOGRAPHIC_DATA] 🇵🇹 [GEOGRAPHIC_DATA] 198 Brs 490 Beds Sleeps 400 LIS 3…" at bounding box center [647, 257] width 895 height 161
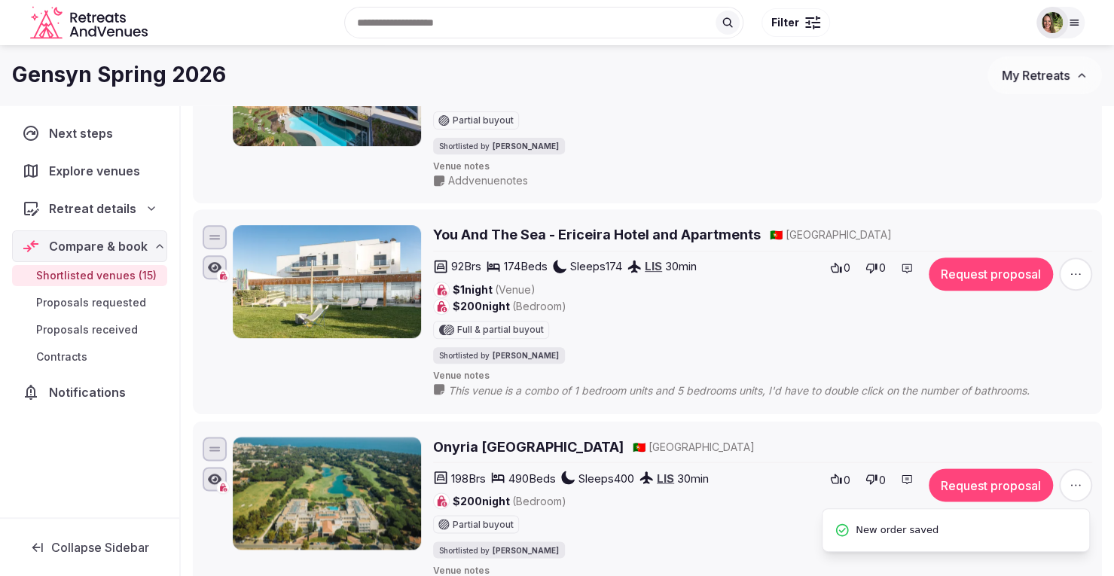
scroll to position [262, 0]
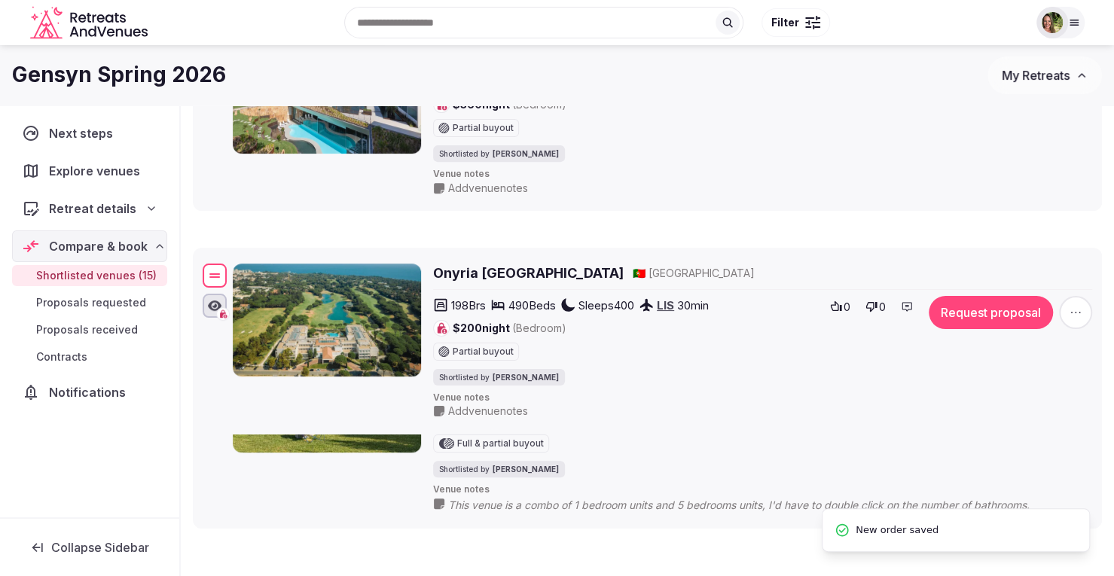
drag, startPoint x: 218, startPoint y: 450, endPoint x: 253, endPoint y: 261, distance: 191.6
click at [253, 264] on div "Onyria [GEOGRAPHIC_DATA] 🇵🇹 [GEOGRAPHIC_DATA] 198 Brs 490 Beds Sleeps 400 LIS 3…" at bounding box center [647, 341] width 895 height 161
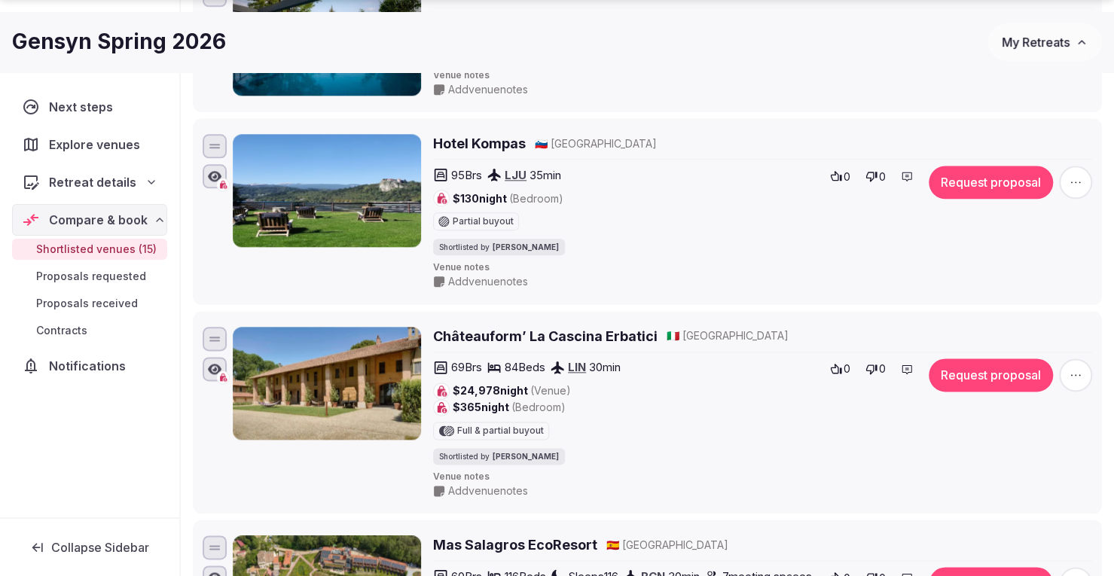
scroll to position [940, 0]
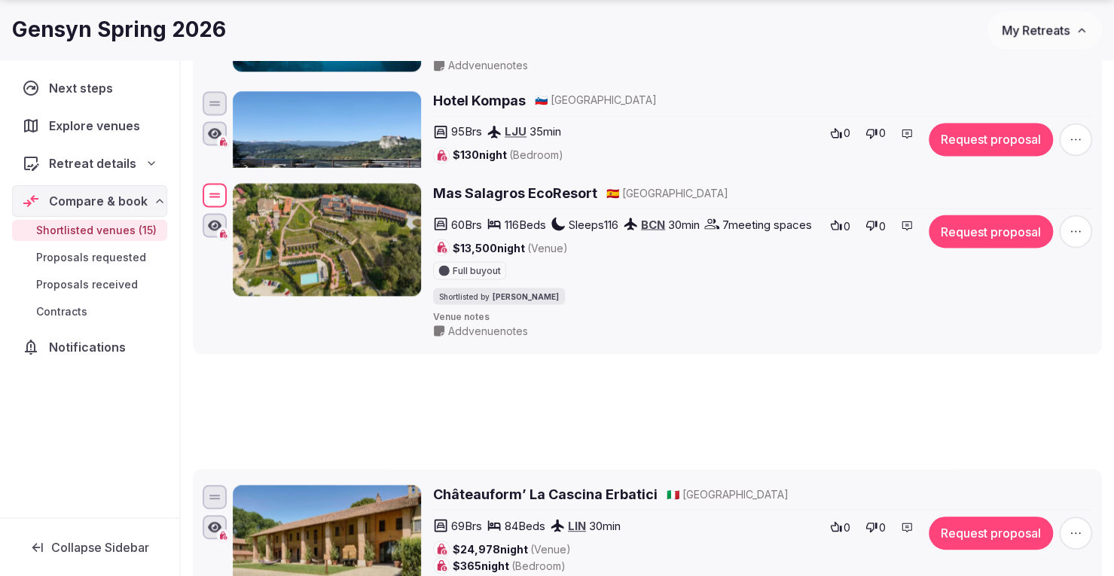
drag, startPoint x: 218, startPoint y: 514, endPoint x: 261, endPoint y: 150, distance: 367.0
click at [261, 180] on div "Mas Salagros EcoResort 🇪🇸 [GEOGRAPHIC_DATA] 60 Brs 116 Beds Sleeps 116 BCN 30 m…" at bounding box center [647, 260] width 895 height 161
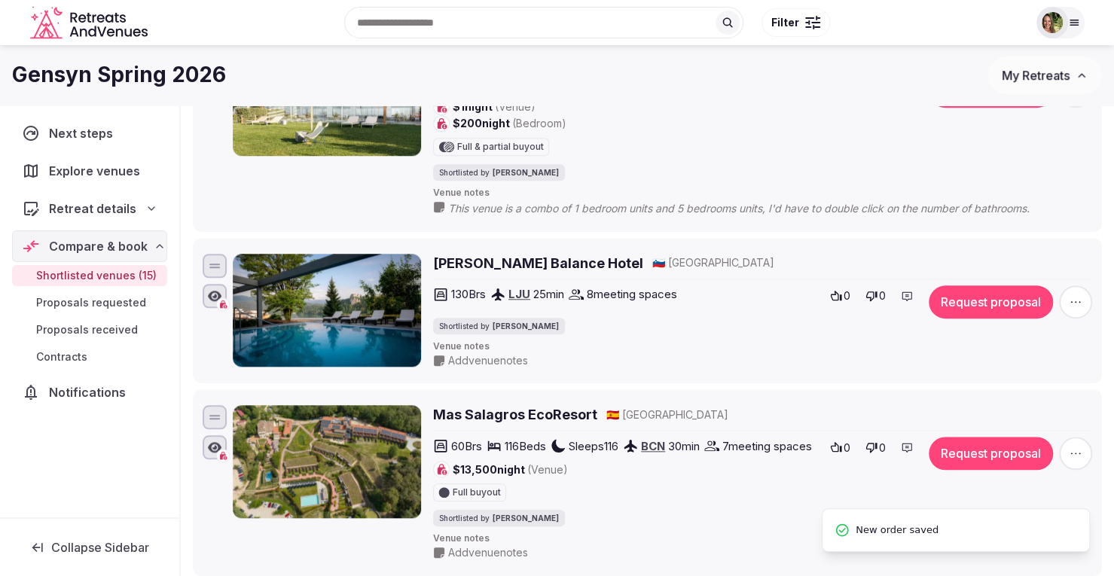
scroll to position [639, 0]
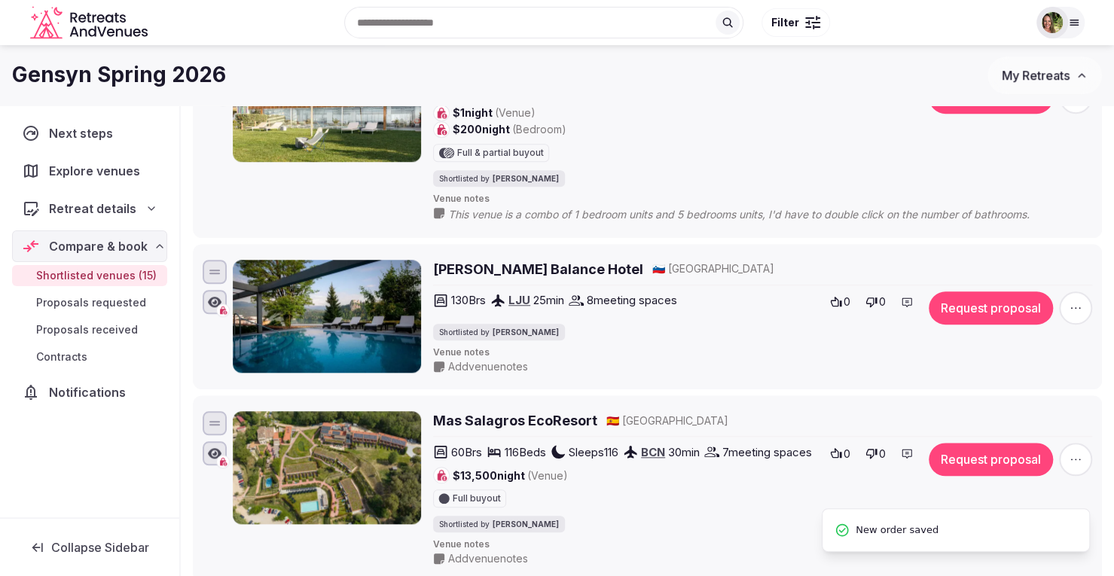
click at [171, 410] on div "Next steps Explore venues Retreat details Compare & book Shortlisted venues (15…" at bounding box center [89, 311] width 179 height 412
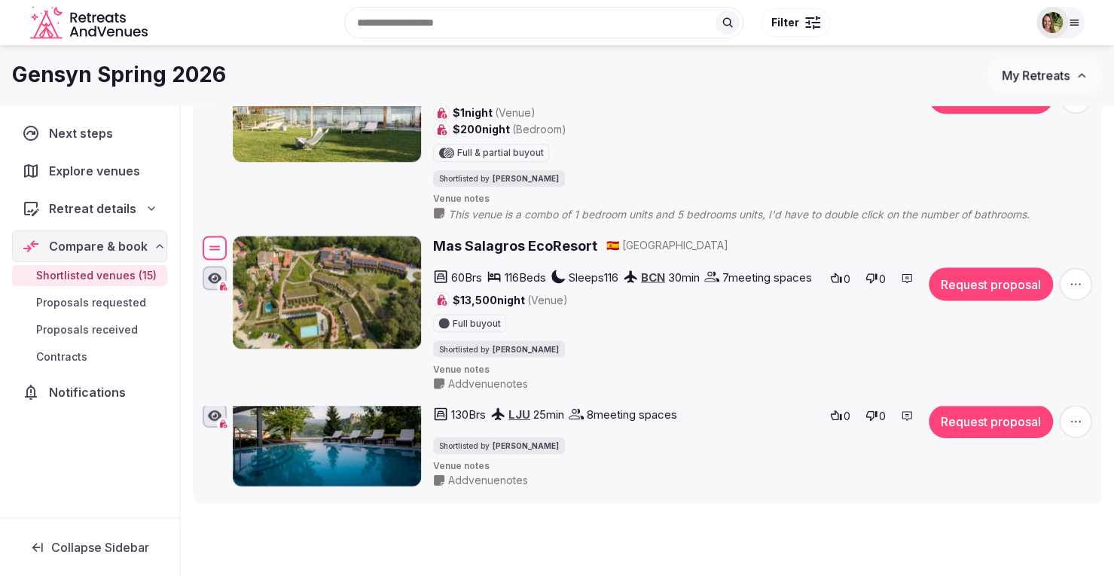
drag, startPoint x: 221, startPoint y: 415, endPoint x: 271, endPoint y: 243, distance: 178.7
click at [271, 236] on div "Mas Salagros EcoResort 🇪🇸 Spain 60 Brs 116 Beds Sleeps 116 BCN 30 min 7 meeting…" at bounding box center [647, 313] width 895 height 161
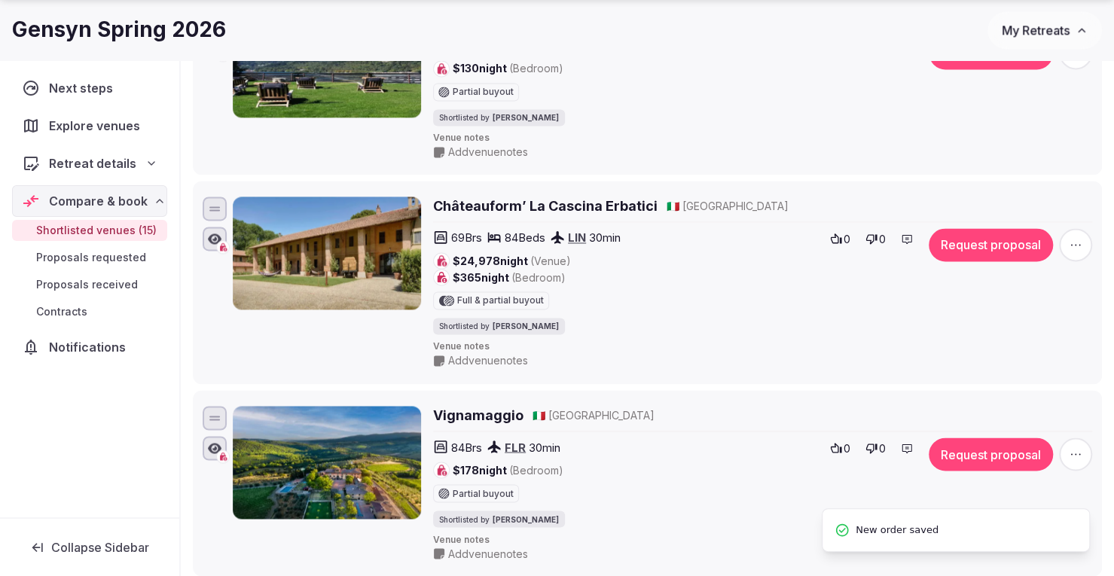
scroll to position [1241, 0]
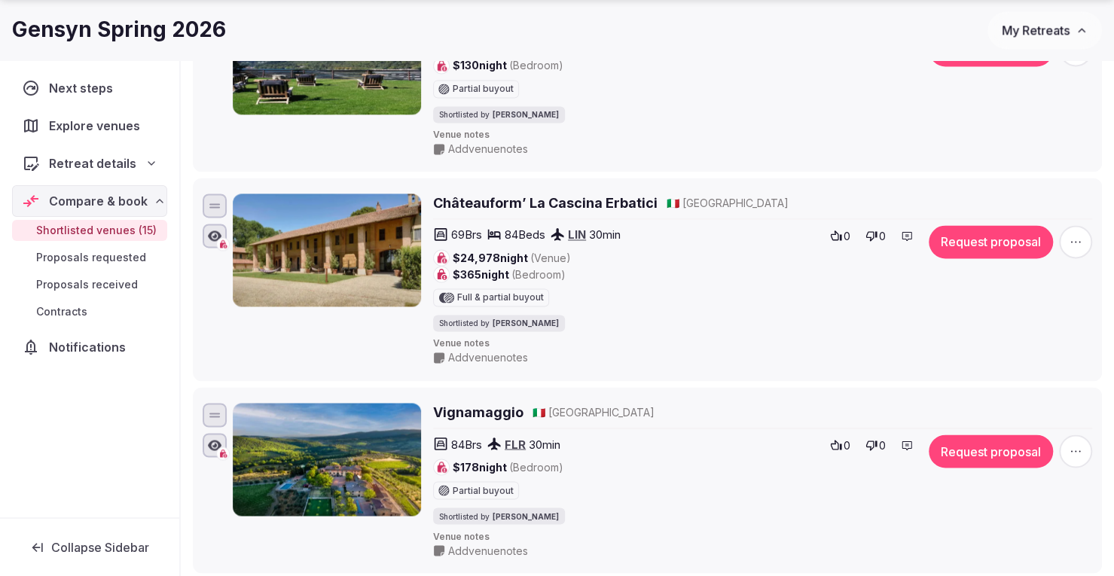
click at [495, 422] on h2 "Vignamaggio" at bounding box center [478, 412] width 90 height 19
click at [1077, 459] on icon "button" at bounding box center [1075, 451] width 15 height 15
click at [1037, 414] on button "Remove Venue" at bounding box center [1036, 411] width 126 height 24
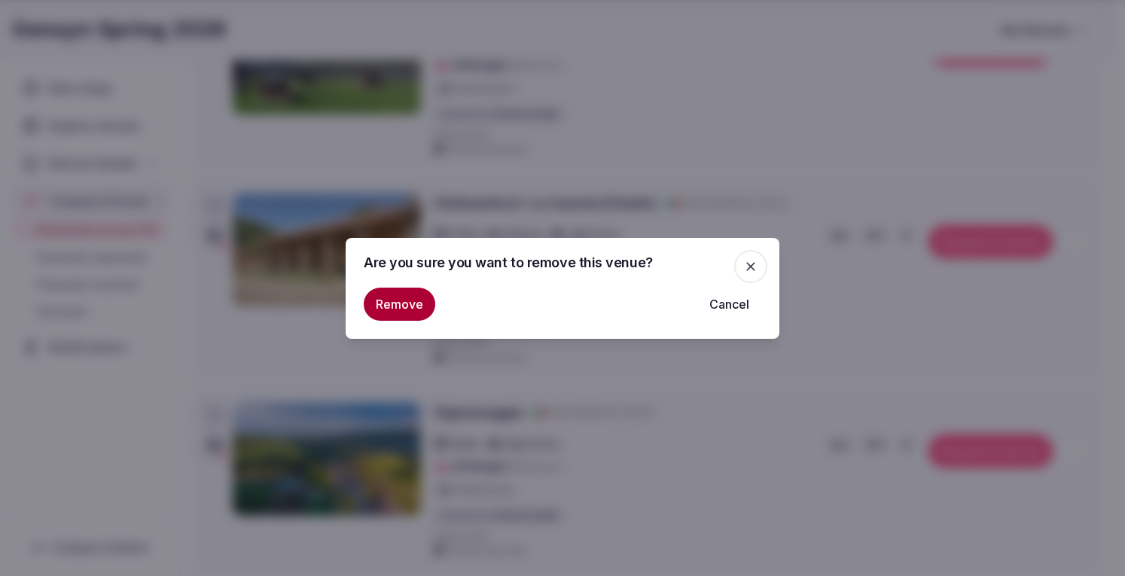
click at [372, 291] on button "Remove" at bounding box center [400, 304] width 72 height 33
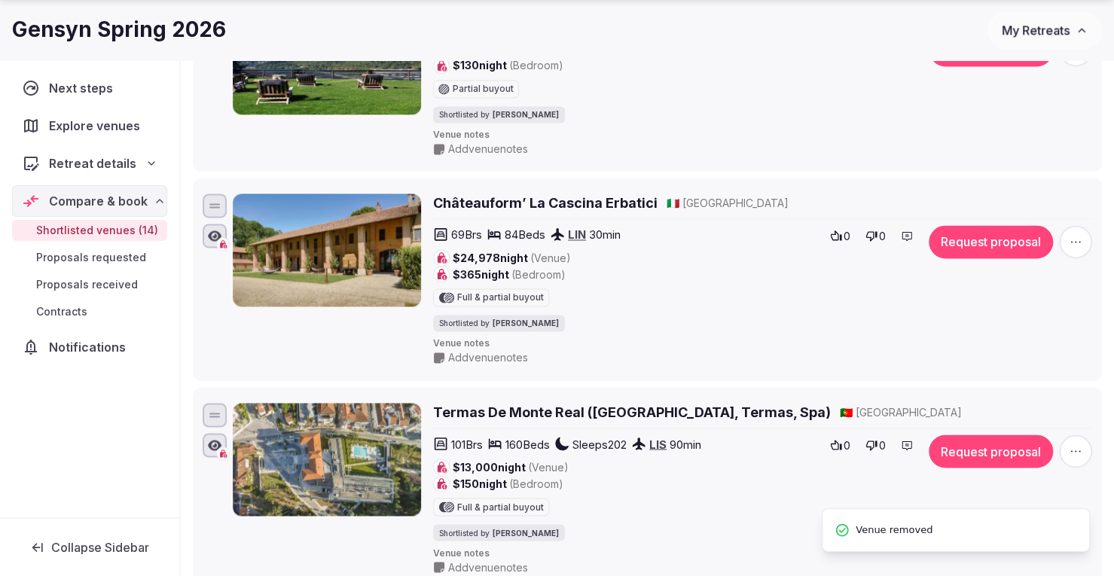
click at [559, 422] on h2 "Termas De Monte Real (Monte Real Hotel, Termas, Spa)" at bounding box center [632, 412] width 398 height 19
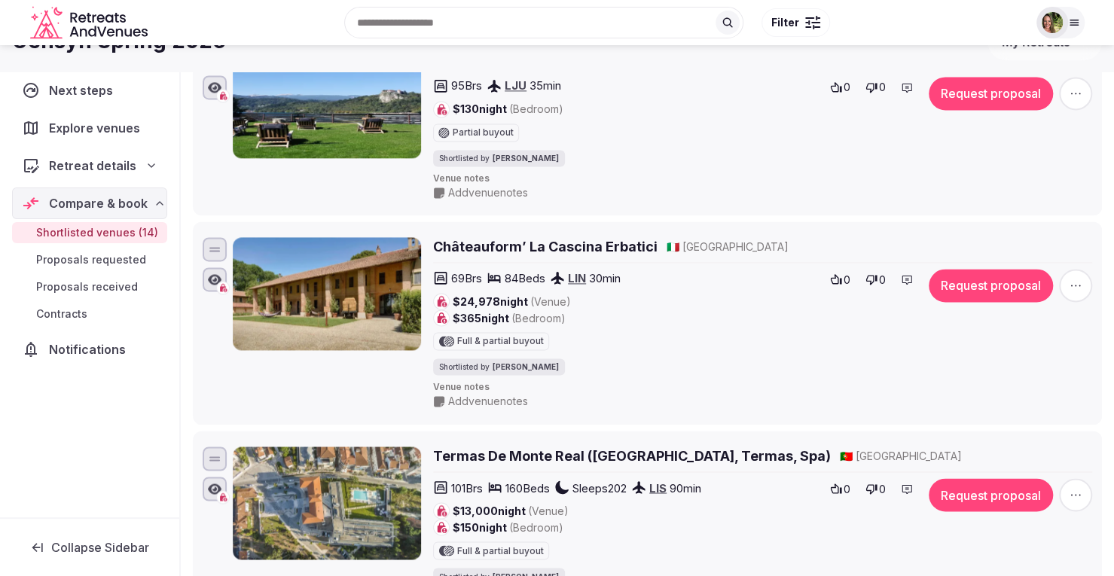
scroll to position [1166, 0]
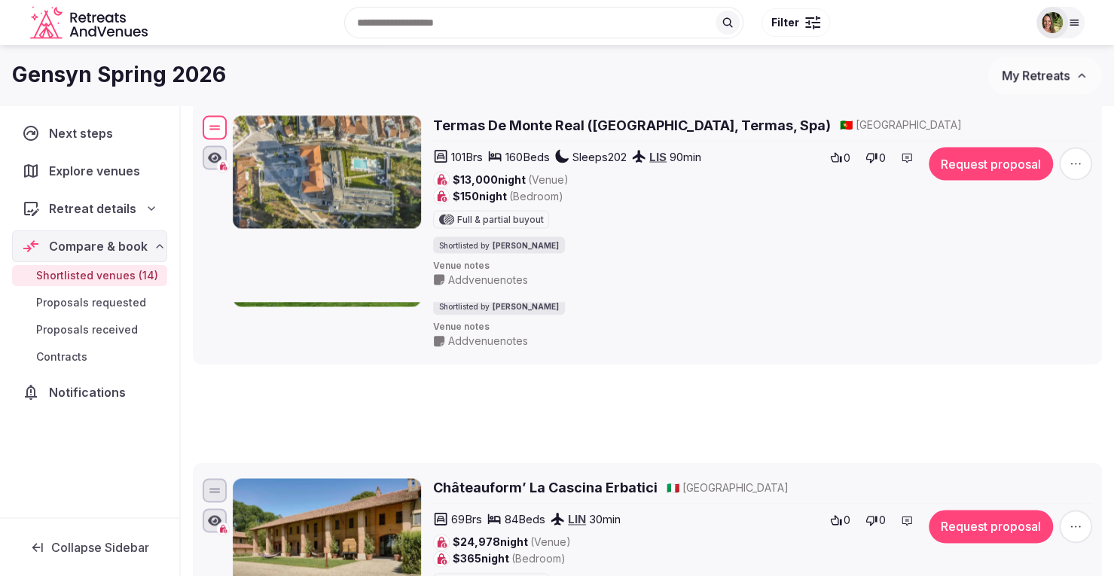
drag, startPoint x: 219, startPoint y: 501, endPoint x: 224, endPoint y: 139, distance: 362.3
click at [224, 139] on div at bounding box center [215, 127] width 24 height 24
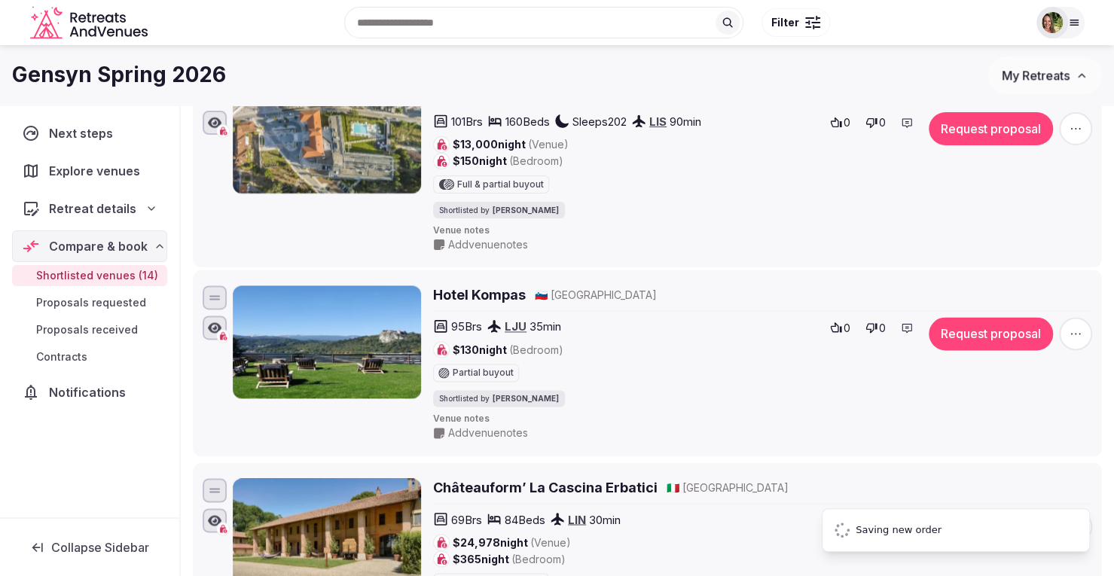
scroll to position [865, 0]
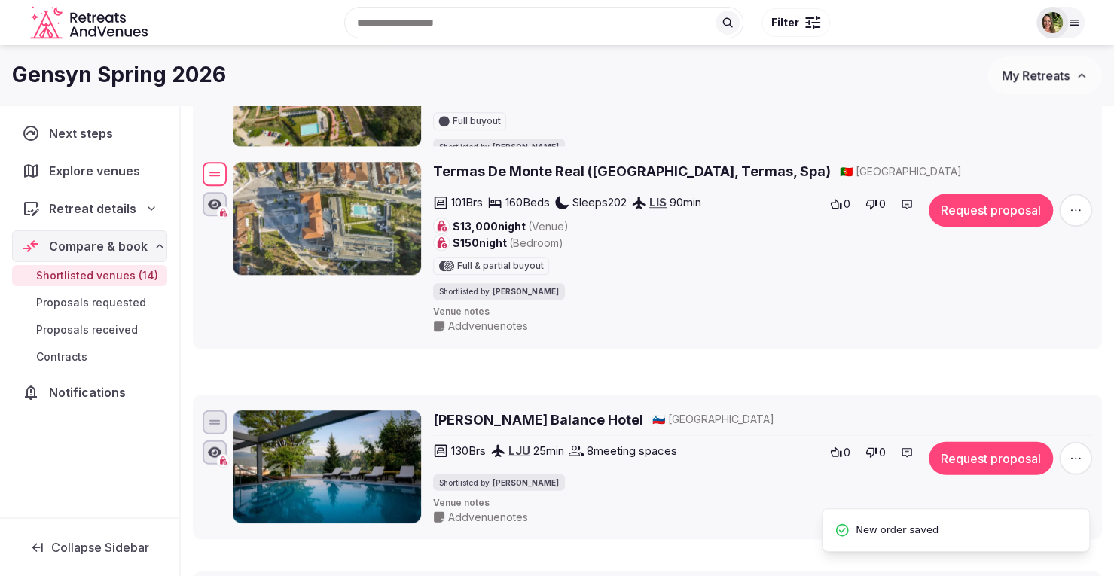
drag, startPoint x: 214, startPoint y: 401, endPoint x: 230, endPoint y: 178, distance: 223.5
click at [232, 181] on div "Termas De Monte Real (Monte Real Hotel, Termas, Spa) 🇵🇹 Portugal 101 Brs 160 Be…" at bounding box center [647, 248] width 895 height 178
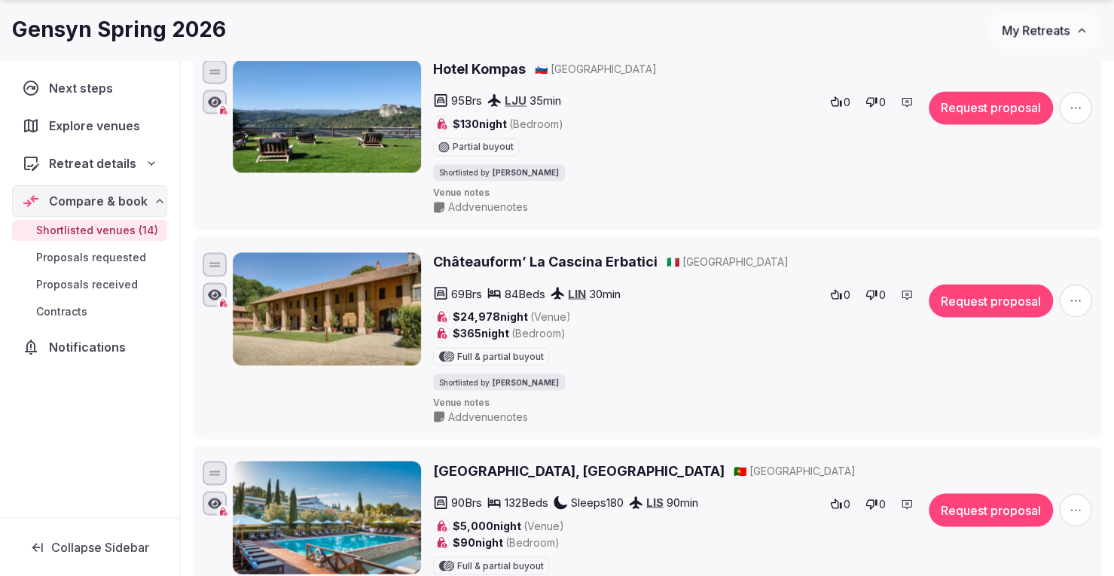
scroll to position [1467, 0]
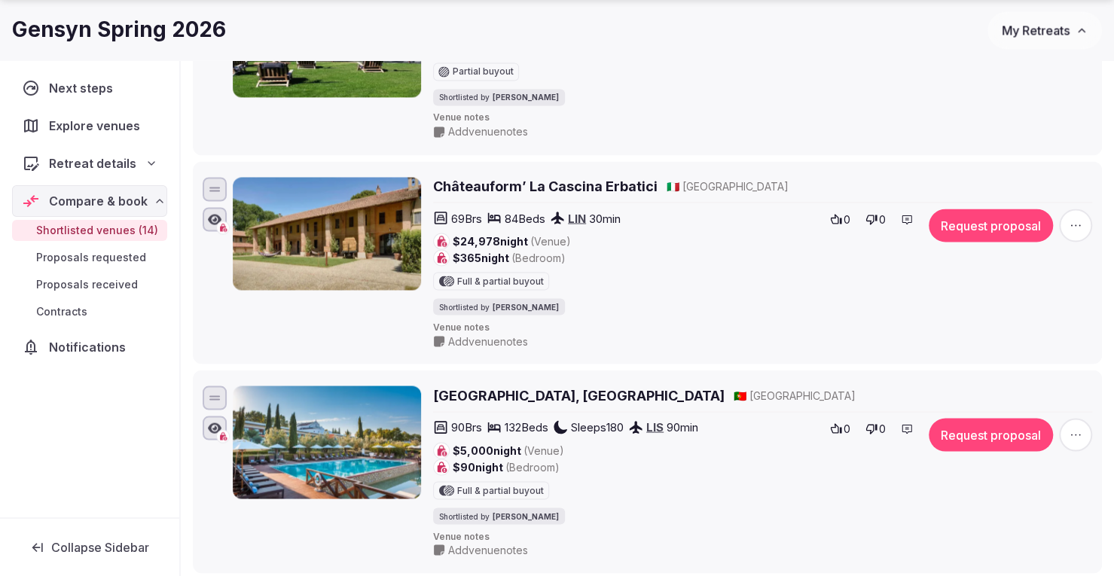
click at [551, 403] on h2 "Convento Do Espinheiro, Historic Hotel & Spa" at bounding box center [578, 395] width 291 height 19
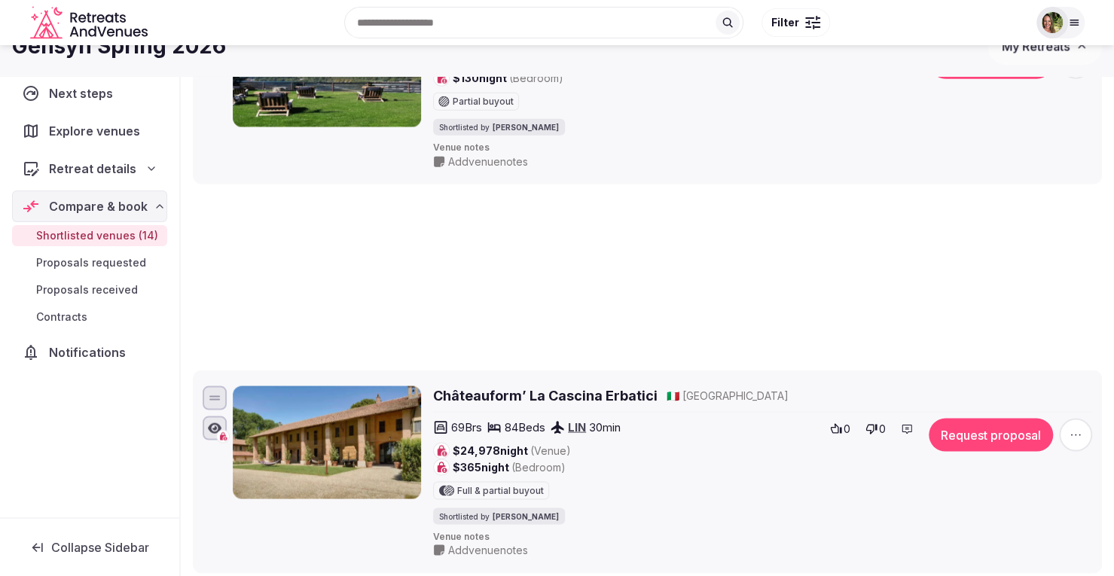
drag, startPoint x: 217, startPoint y: 401, endPoint x: 273, endPoint y: 84, distance: 322.8
click at [273, 84] on div "Gensyn Spring 2026 My Retreats Next steps Explore venues Retreat details Compar…" at bounding box center [557, 114] width 1114 height 3073
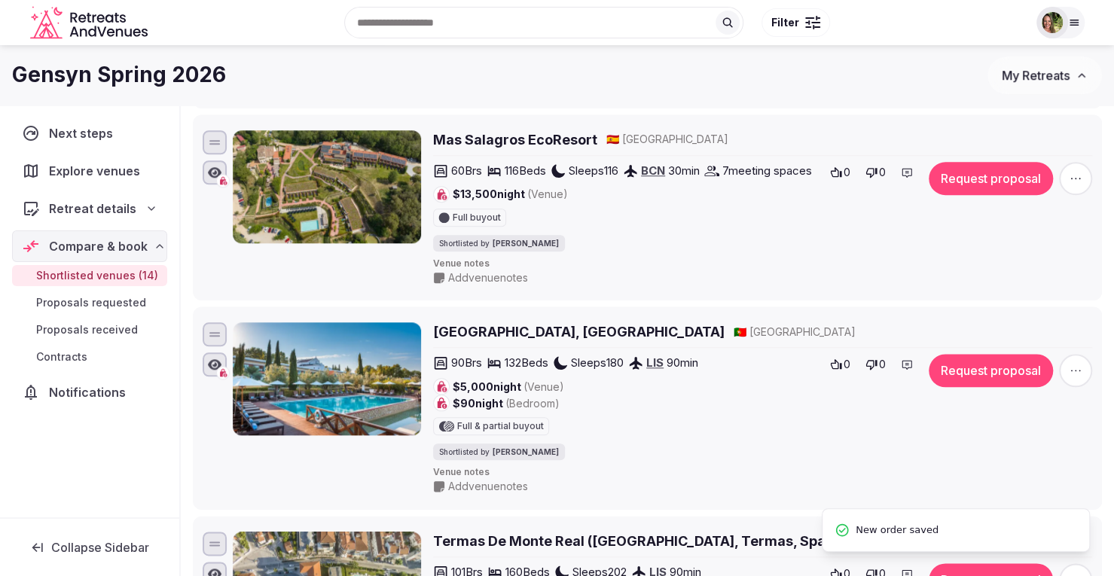
scroll to position [692, 0]
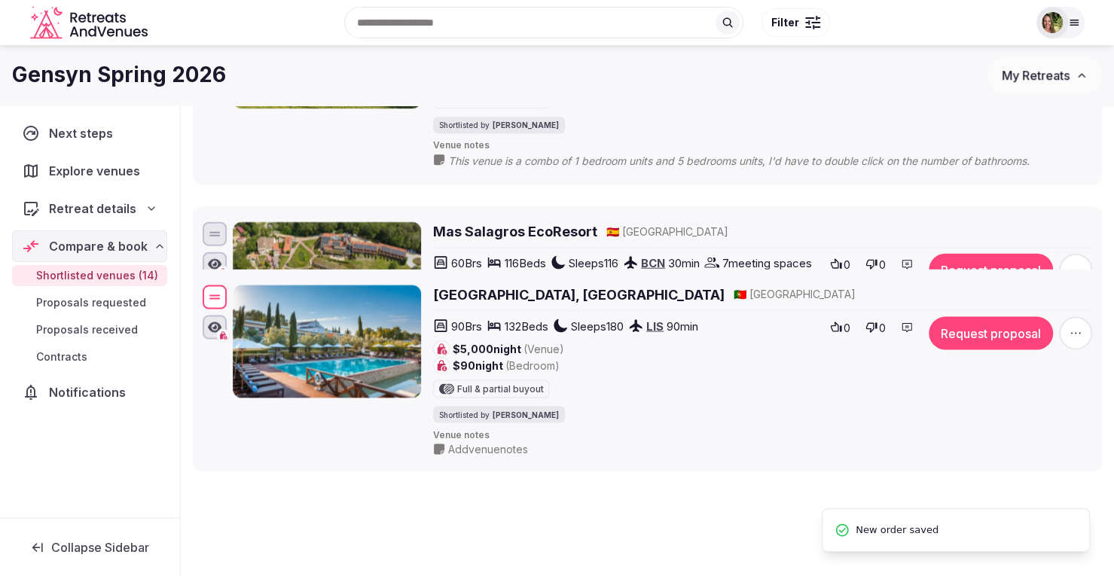
drag, startPoint x: 212, startPoint y: 422, endPoint x: 235, endPoint y: 267, distance: 156.9
click at [235, 282] on div "Convento Do Espinheiro, Historic Hotel & Spa 🇵🇹 Portugal 90 Brs 132 Beds Sleeps…" at bounding box center [647, 371] width 895 height 178
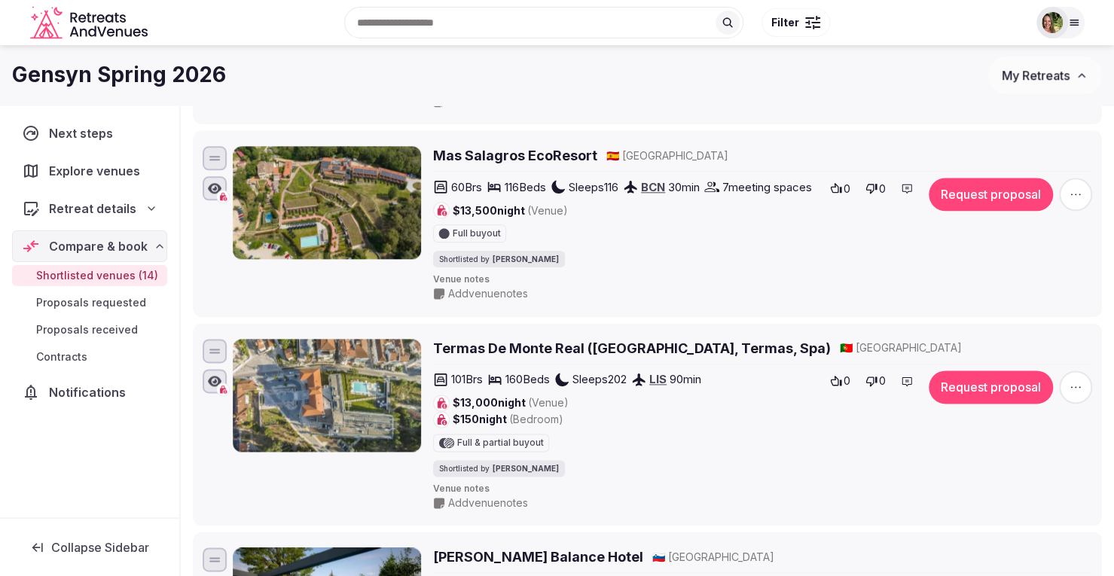
scroll to position [904, 0]
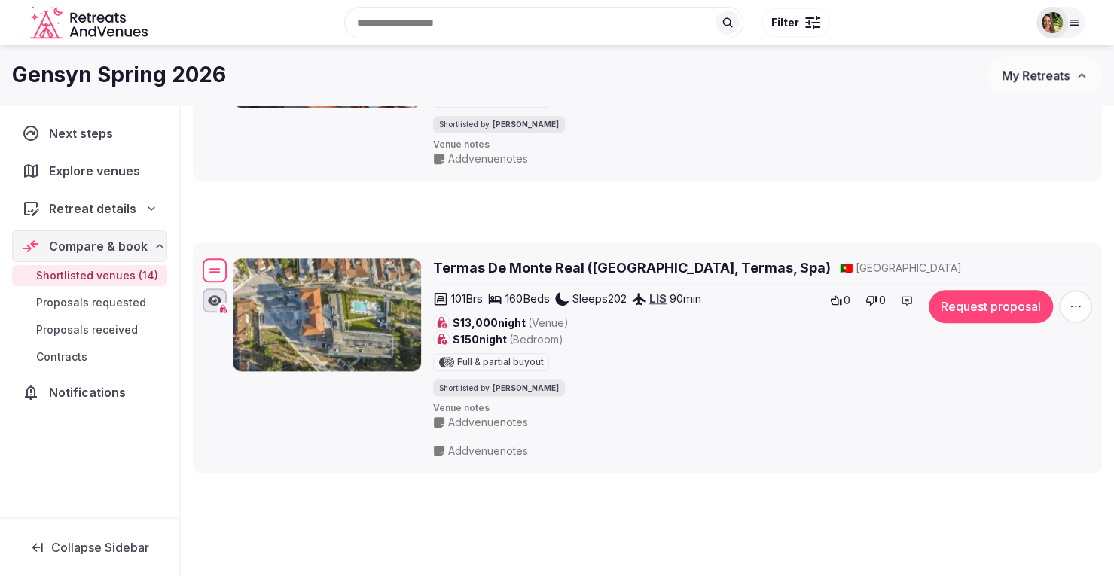
drag, startPoint x: 212, startPoint y: 413, endPoint x: 226, endPoint y: 241, distance: 173.0
click at [226, 258] on div at bounding box center [215, 270] width 24 height 24
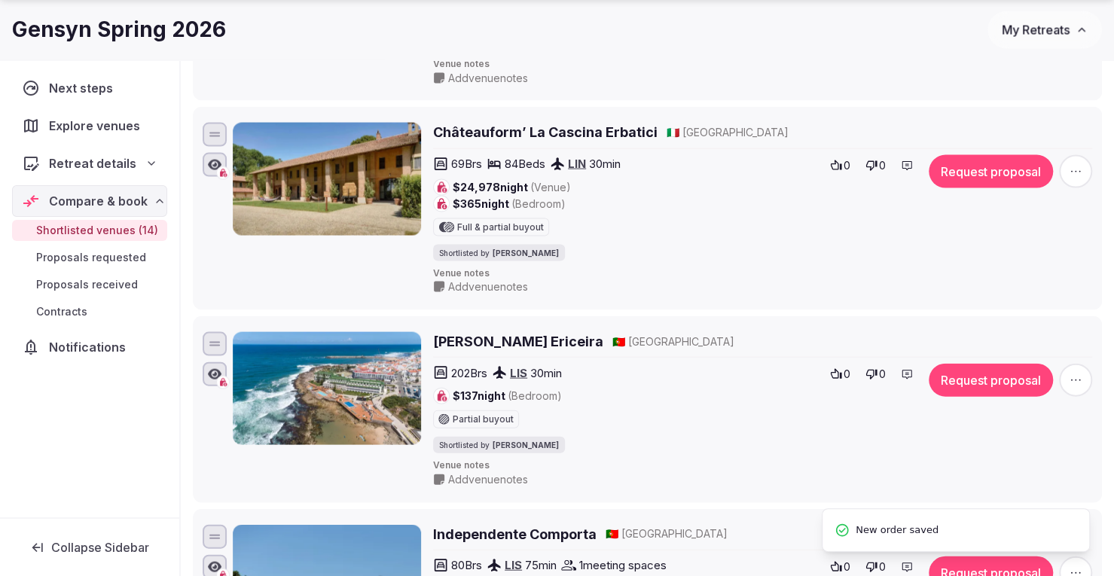
scroll to position [1732, 0]
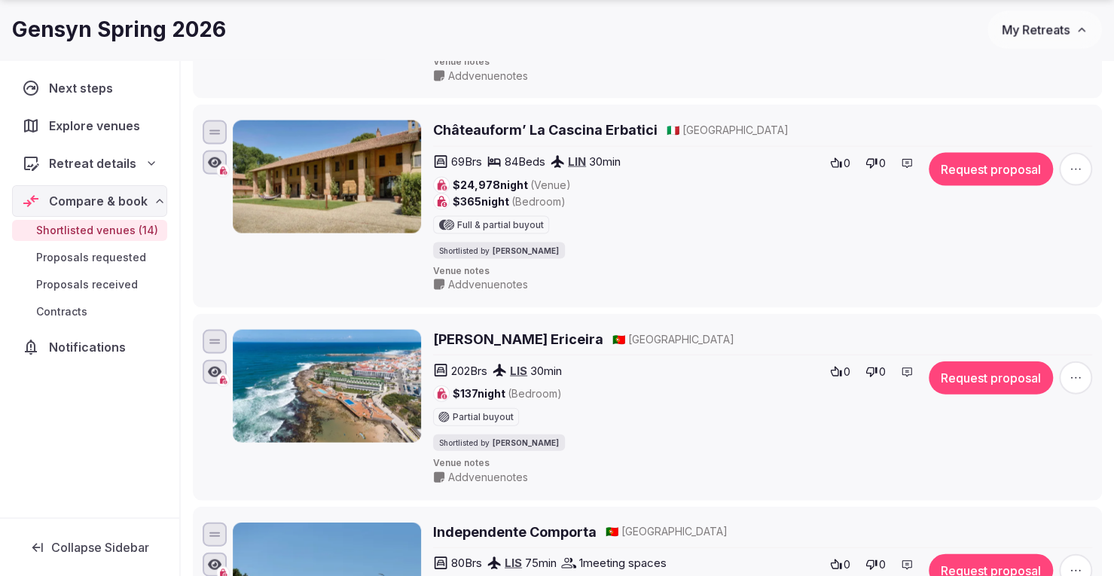
click at [486, 341] on h2 "Vila Gale Ericeira" at bounding box center [518, 339] width 170 height 19
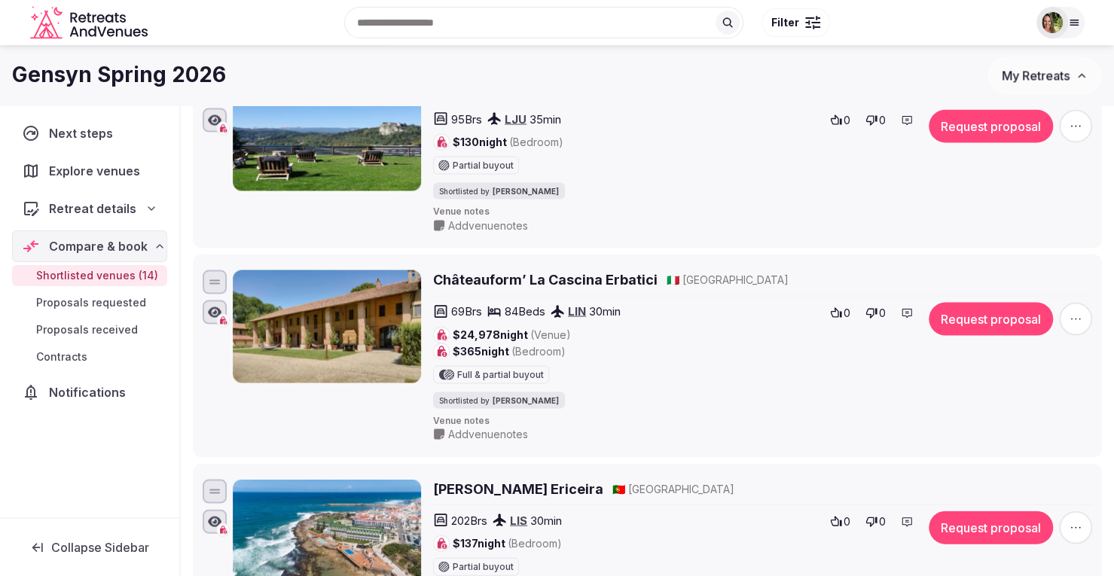
scroll to position [1581, 0]
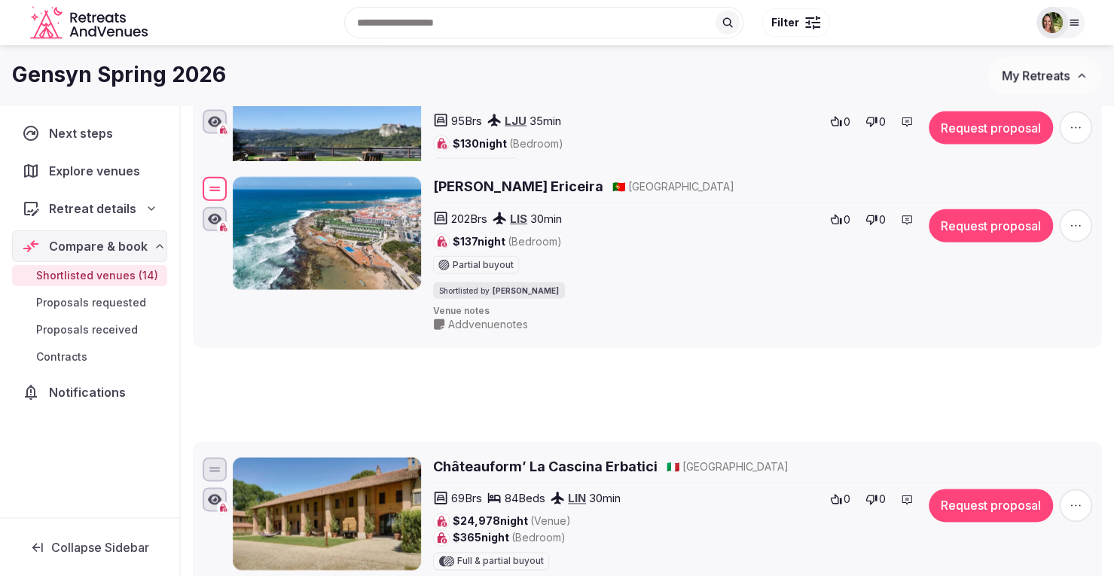
drag, startPoint x: 219, startPoint y: 498, endPoint x: 276, endPoint y: 164, distance: 338.4
click at [276, 174] on div "Vila Gale Ericeira 🇵🇹 Portugal 202 Brs LIS 30 min $137 night (Bedroom) Partial …" at bounding box center [647, 254] width 895 height 161
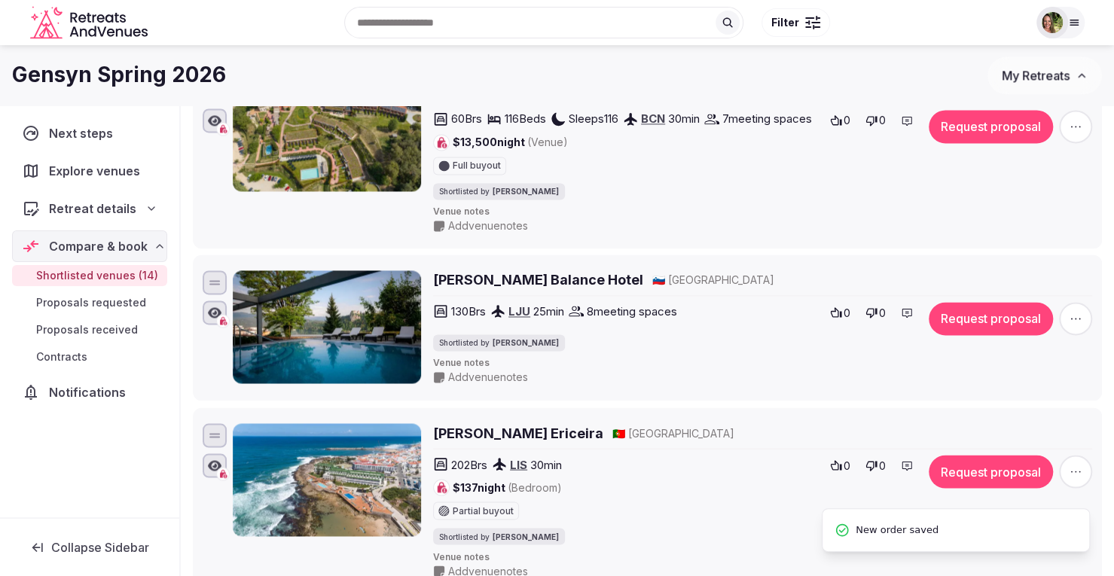
scroll to position [1205, 0]
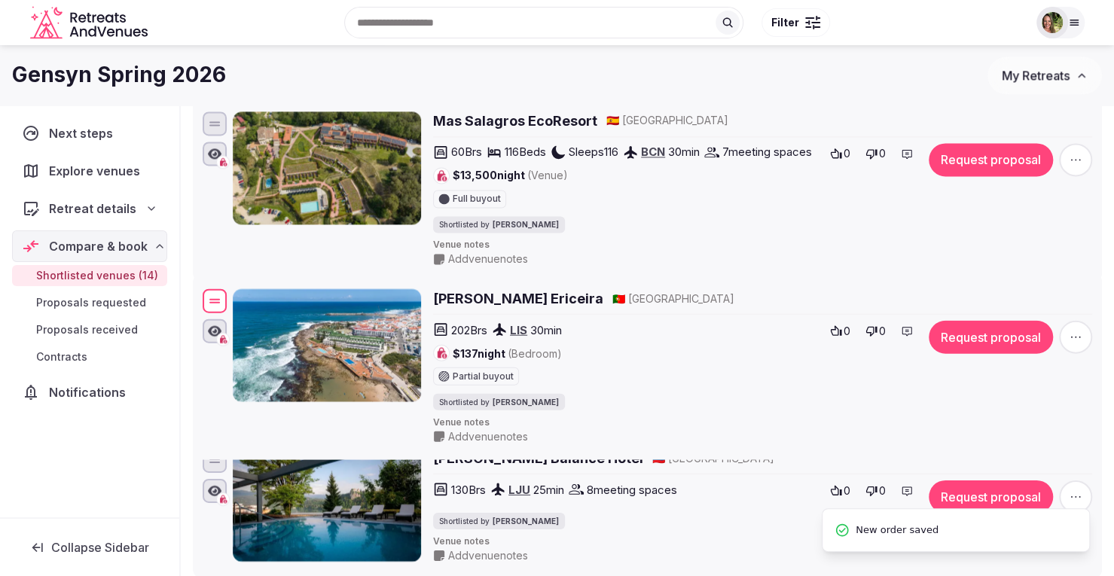
drag, startPoint x: 218, startPoint y: 477, endPoint x: 262, endPoint y: 293, distance: 189.0
click at [262, 293] on div "Vila Gale Ericeira 🇵🇹 Portugal 202 Brs LIS 30 min $137 night (Bedroom) Partial …" at bounding box center [647, 366] width 895 height 161
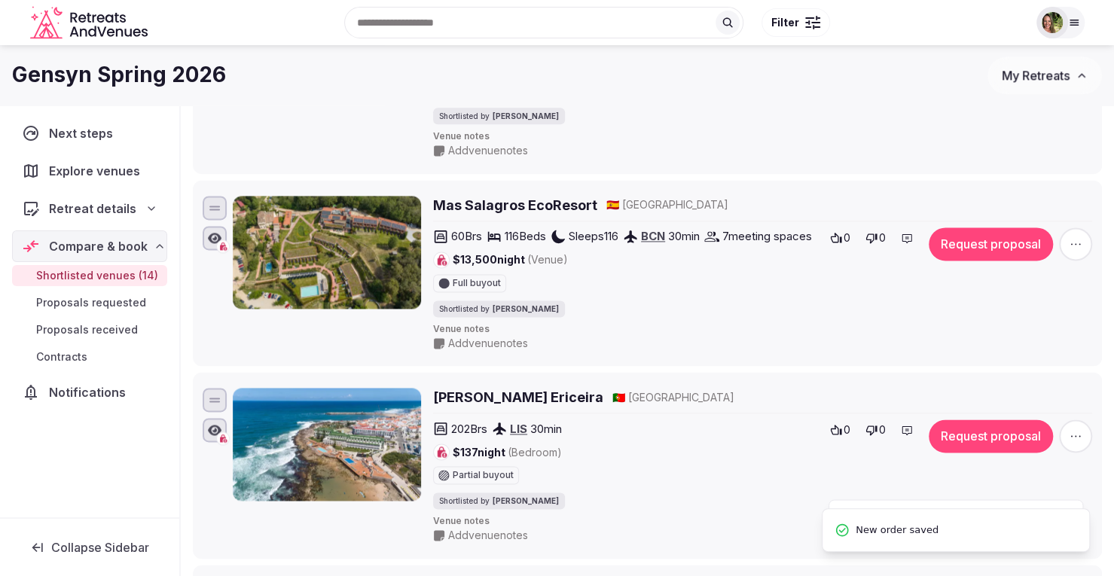
scroll to position [1054, 0]
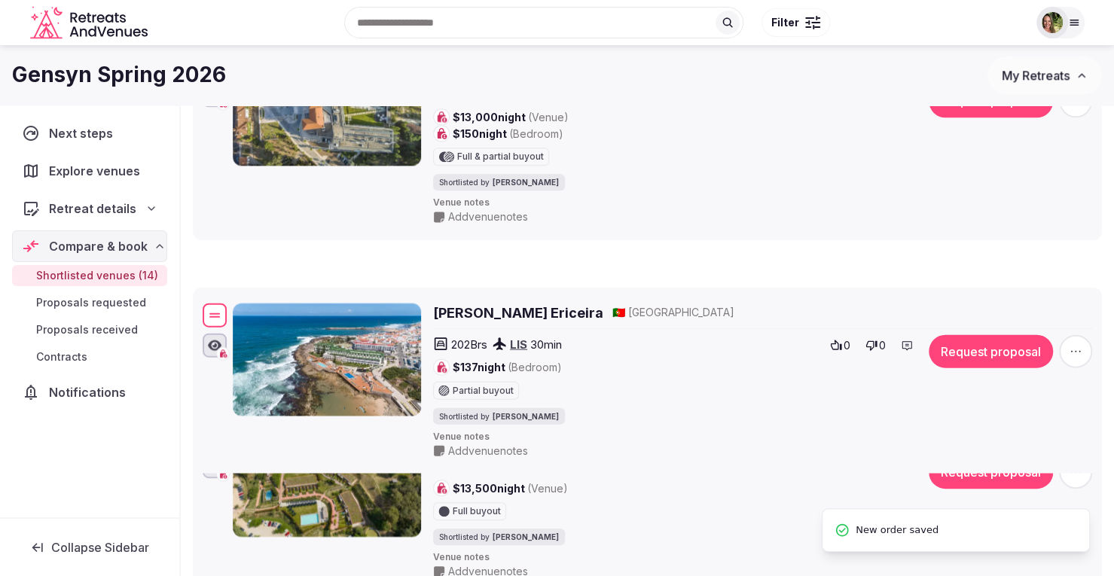
drag, startPoint x: 215, startPoint y: 475, endPoint x: 235, endPoint y: 292, distance: 184.0
click at [235, 300] on div "Vila Gale Ericeira 🇵🇹 Portugal 202 Brs LIS 30 min $137 night (Bedroom) Partial …" at bounding box center [647, 380] width 895 height 161
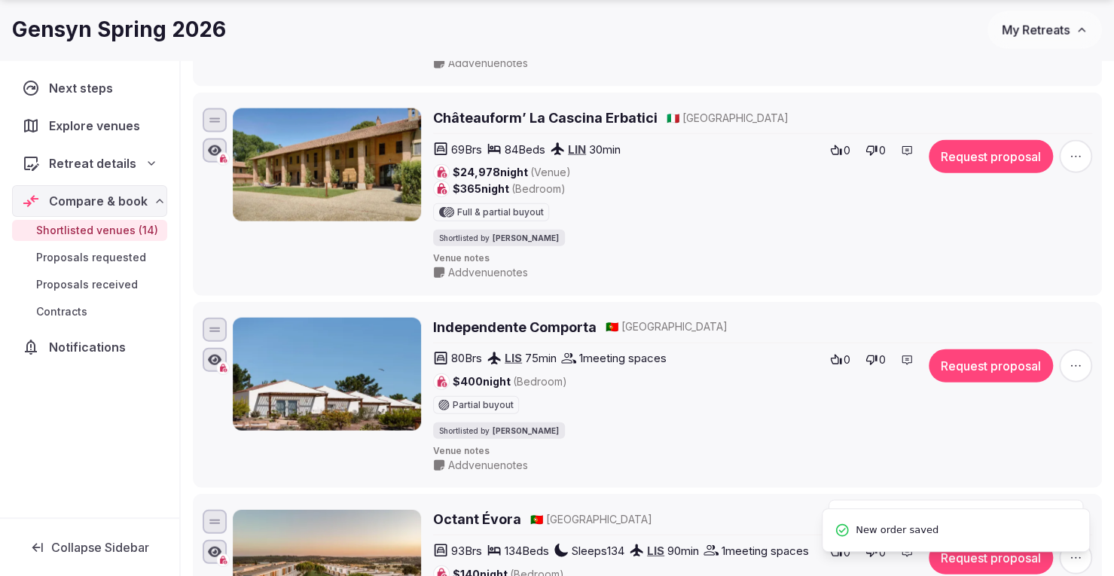
scroll to position [1958, 0]
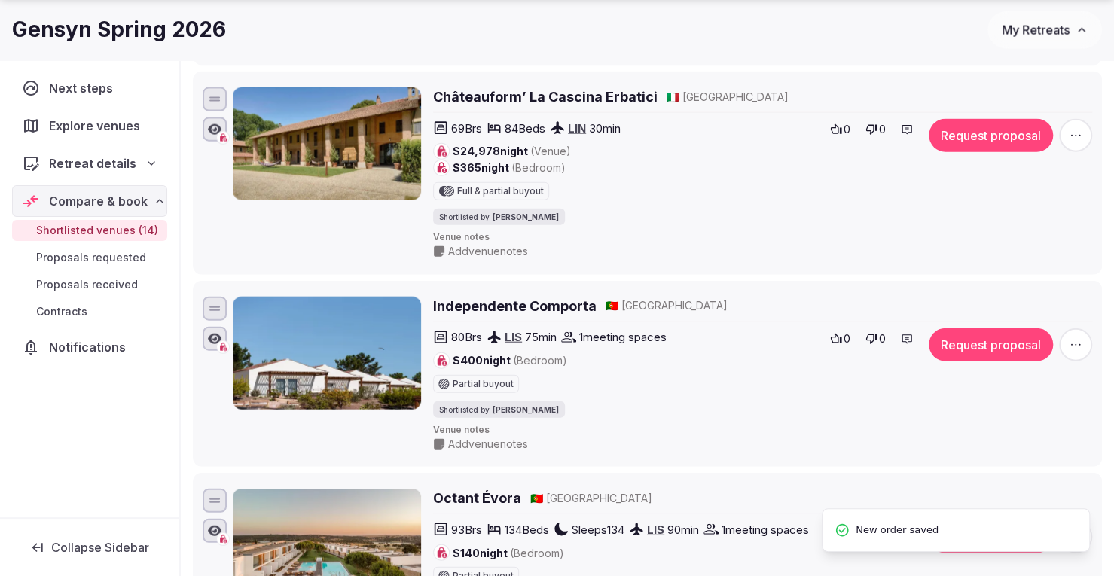
click at [553, 311] on h2 "Independente Comporta" at bounding box center [514, 306] width 163 height 19
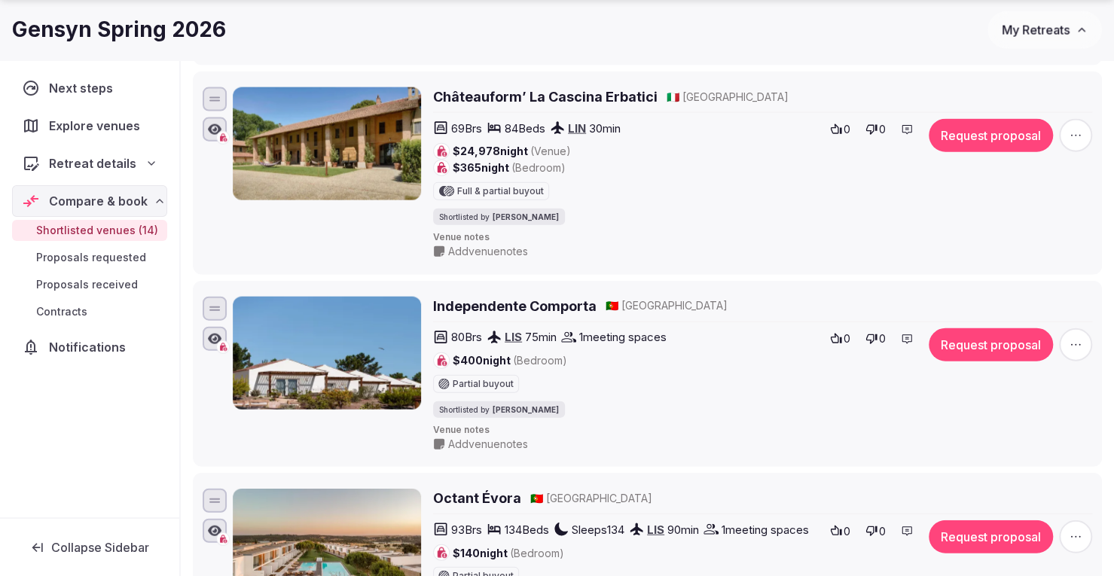
click at [507, 451] on span "Add venue notes" at bounding box center [488, 444] width 80 height 15
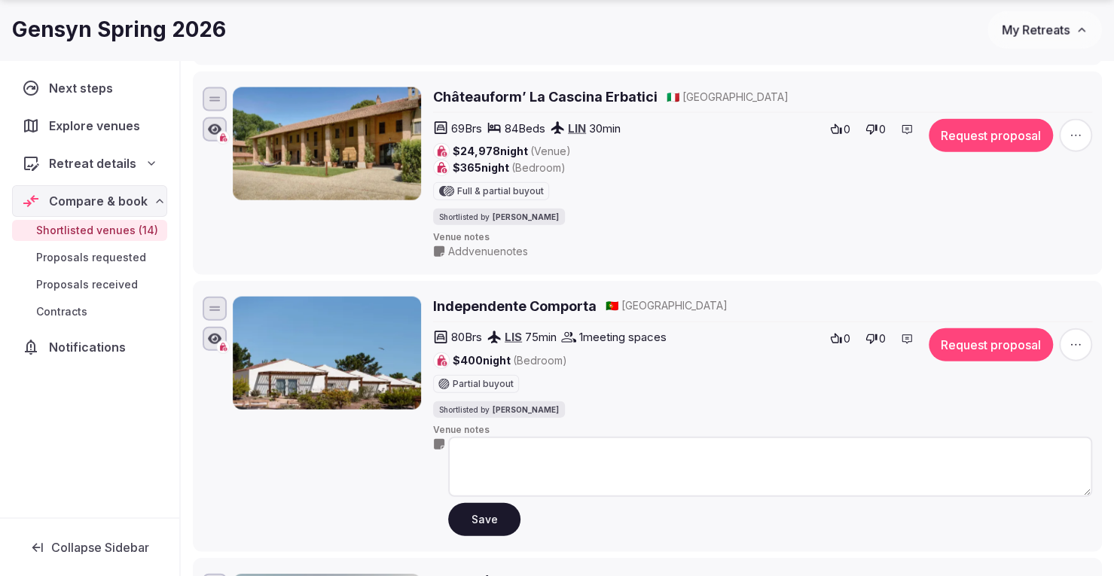
click at [507, 451] on textarea at bounding box center [770, 467] width 644 height 60
type textarea "**********"
drag, startPoint x: 779, startPoint y: 472, endPoint x: 441, endPoint y: 464, distance: 338.2
click at [441, 464] on div "**********" at bounding box center [762, 487] width 659 height 100
click at [366, 469] on div at bounding box center [327, 417] width 188 height 240
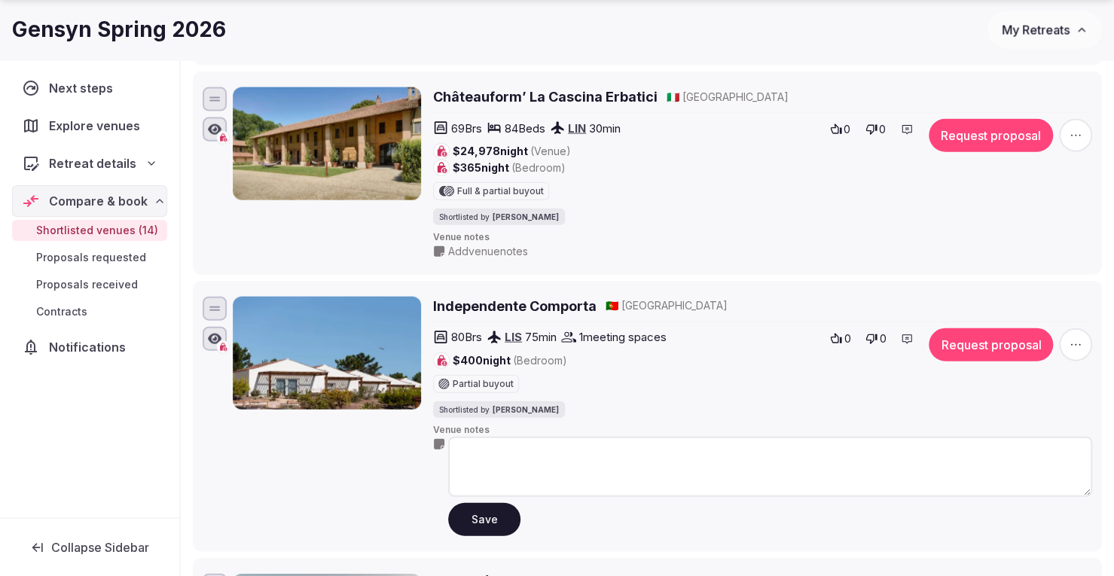
click at [475, 527] on button "Save" at bounding box center [484, 519] width 72 height 33
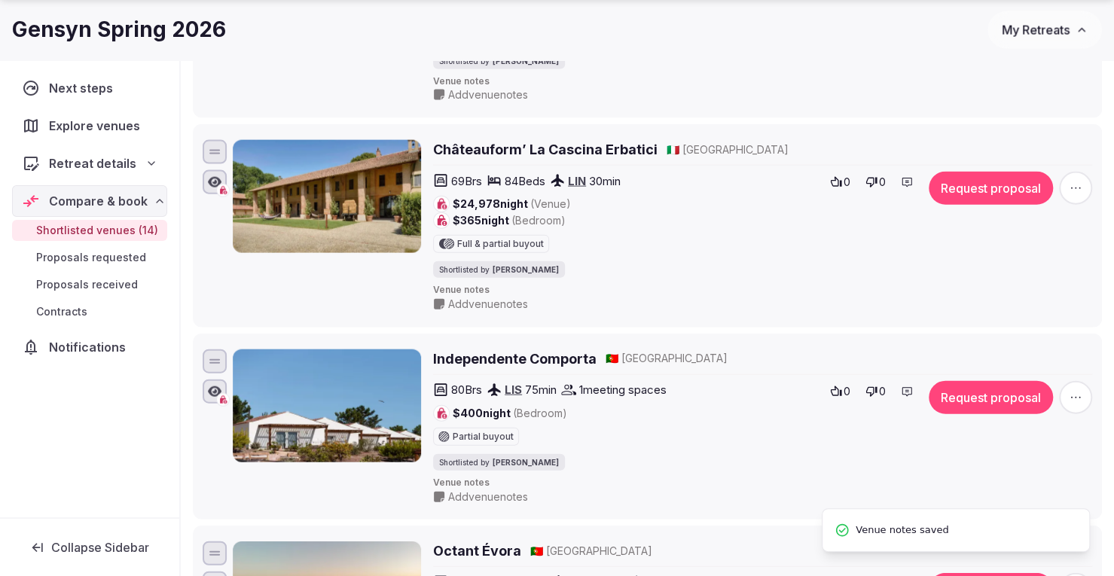
scroll to position [1883, 0]
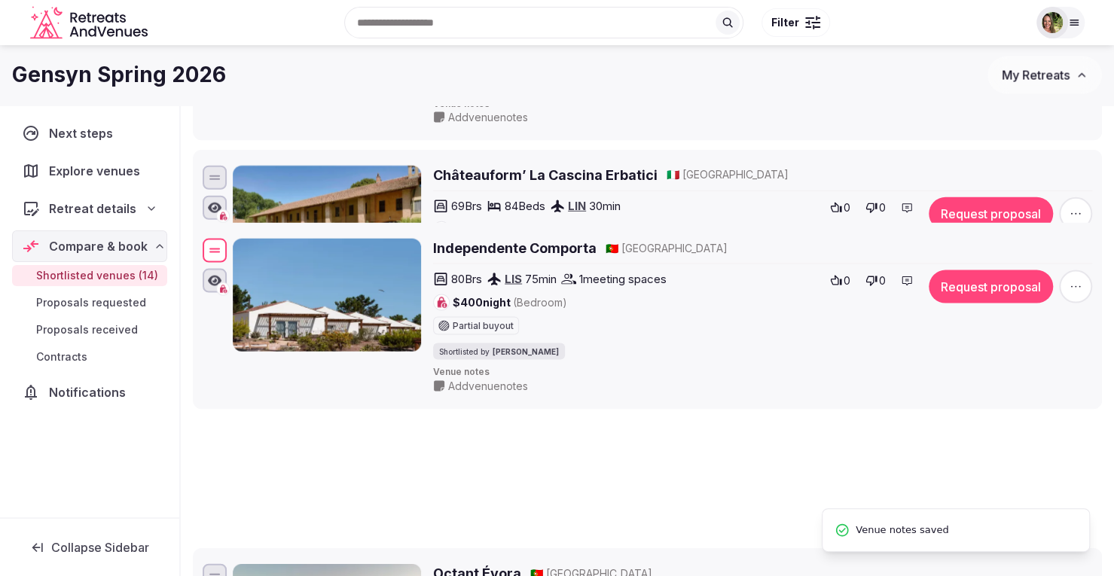
drag, startPoint x: 215, startPoint y: 385, endPoint x: 239, endPoint y: 194, distance: 192.9
click at [239, 236] on div "Independente Comporta 🇵🇹 Portugal 80 Brs LIS 75 min 1 meeting spaces $400 night…" at bounding box center [647, 316] width 895 height 161
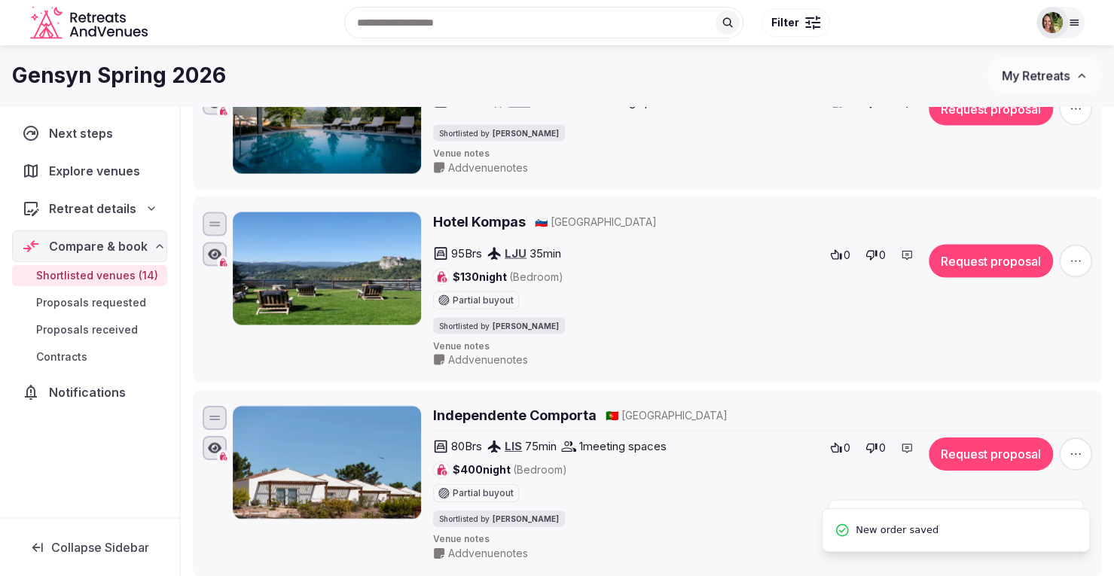
scroll to position [1581, 0]
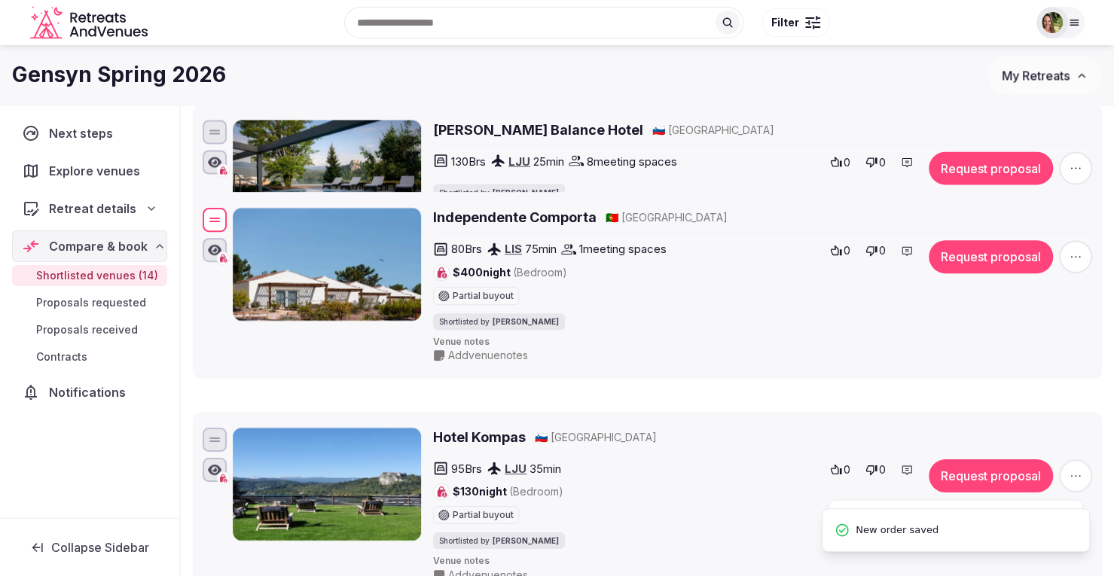
drag, startPoint x: 211, startPoint y: 486, endPoint x: 263, endPoint y: 218, distance: 273.8
click at [263, 218] on div "Independente Comporta 🇵🇹 Portugal 80 Brs LIS 75 min 1 meeting spaces $400 night…" at bounding box center [647, 285] width 895 height 161
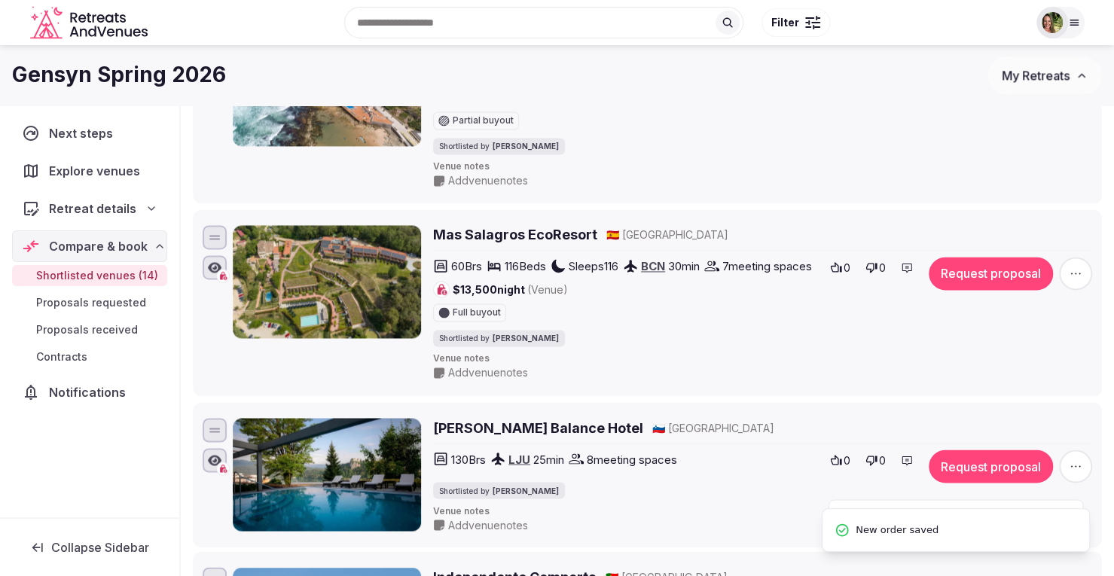
scroll to position [1280, 0]
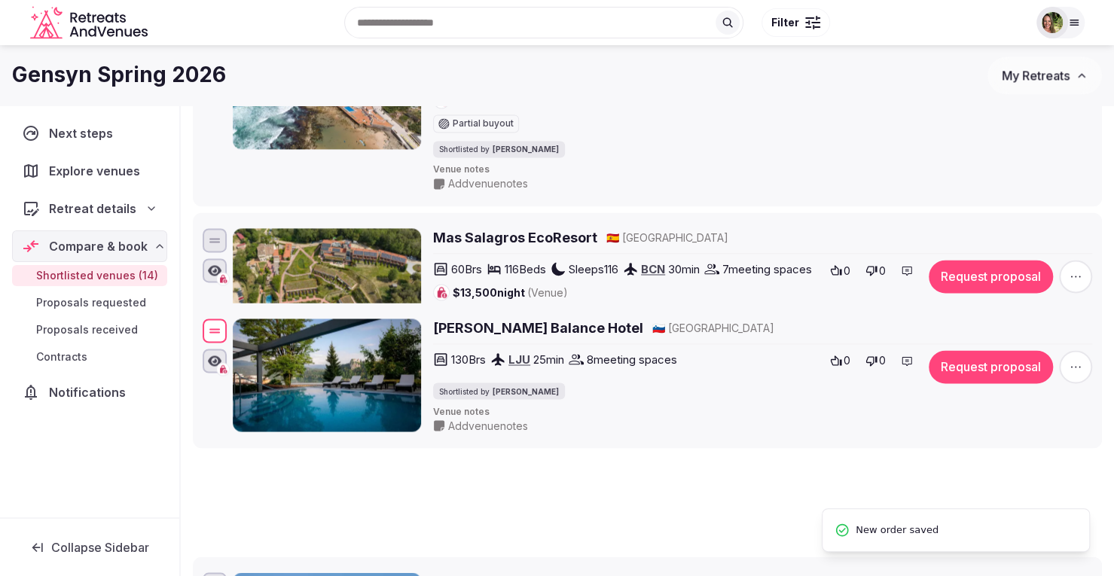
drag, startPoint x: 220, startPoint y: 436, endPoint x: 233, endPoint y: 334, distance: 103.3
click at [233, 334] on div "Rikli Balance Hotel 🇸🇮 Slovenia 130 Brs LJU 25 min 8 meeting spaces Shortlisted…" at bounding box center [647, 376] width 895 height 120
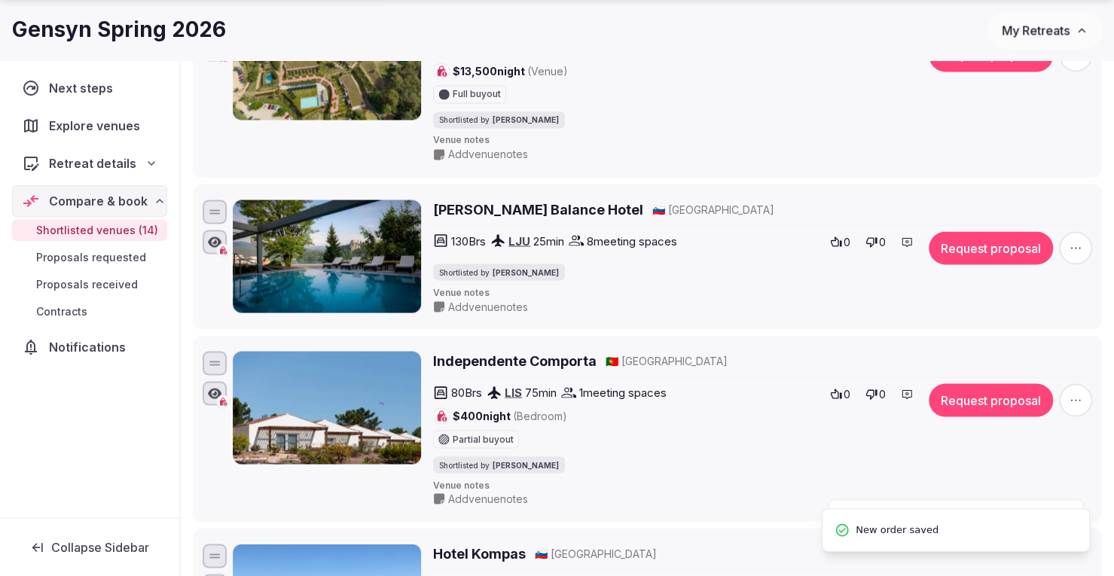
scroll to position [1506, 0]
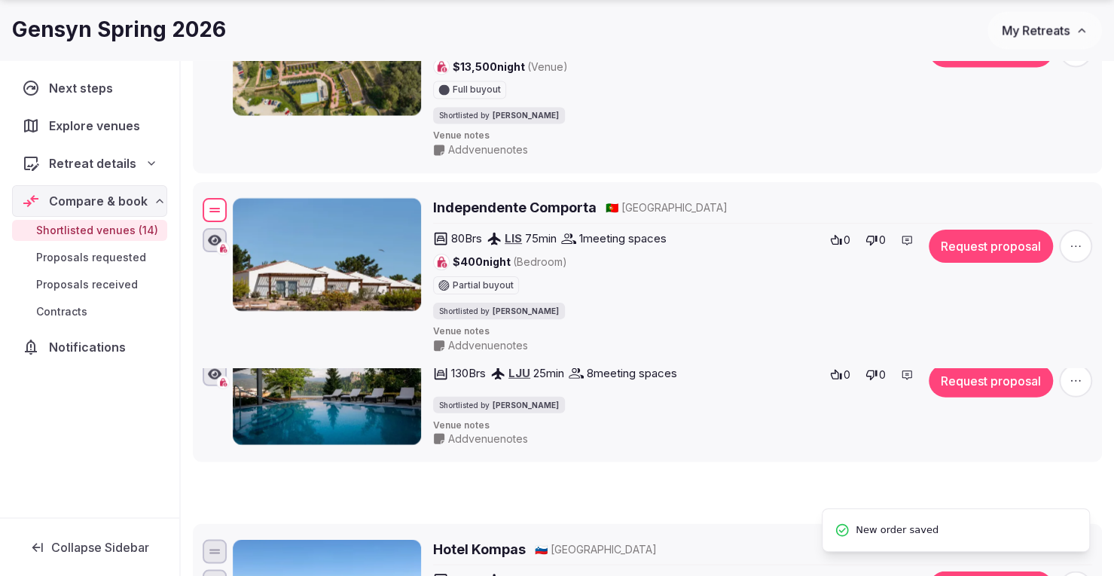
drag, startPoint x: 218, startPoint y: 373, endPoint x: 227, endPoint y: 219, distance: 153.9
click at [227, 219] on div "Independente Comporta 🇵🇹 Portugal 80 Brs LIS 75 min 1 meeting spaces $400 night…" at bounding box center [647, 274] width 895 height 161
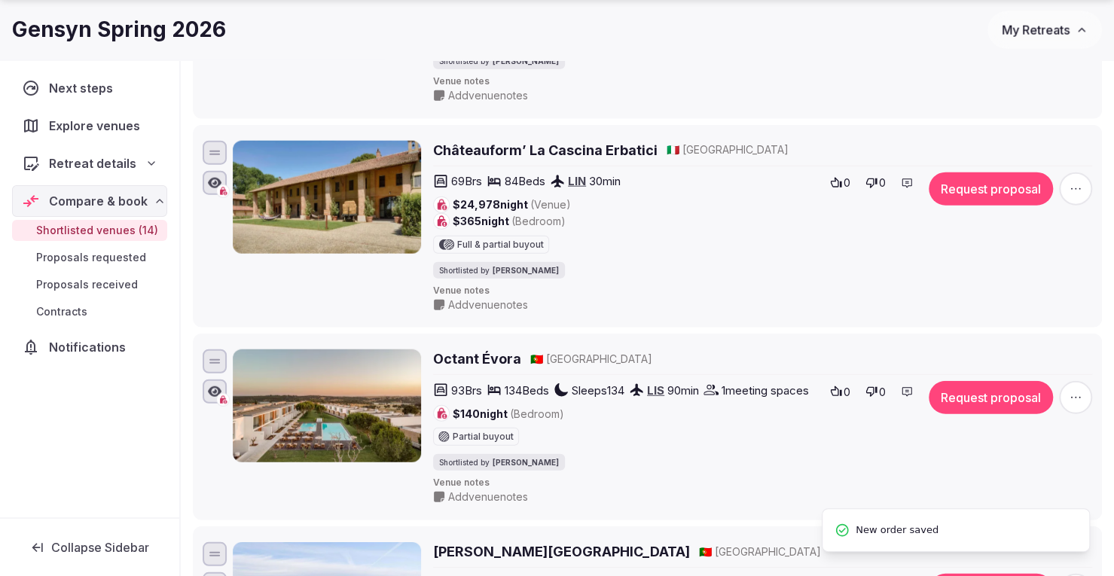
scroll to position [2109, 0]
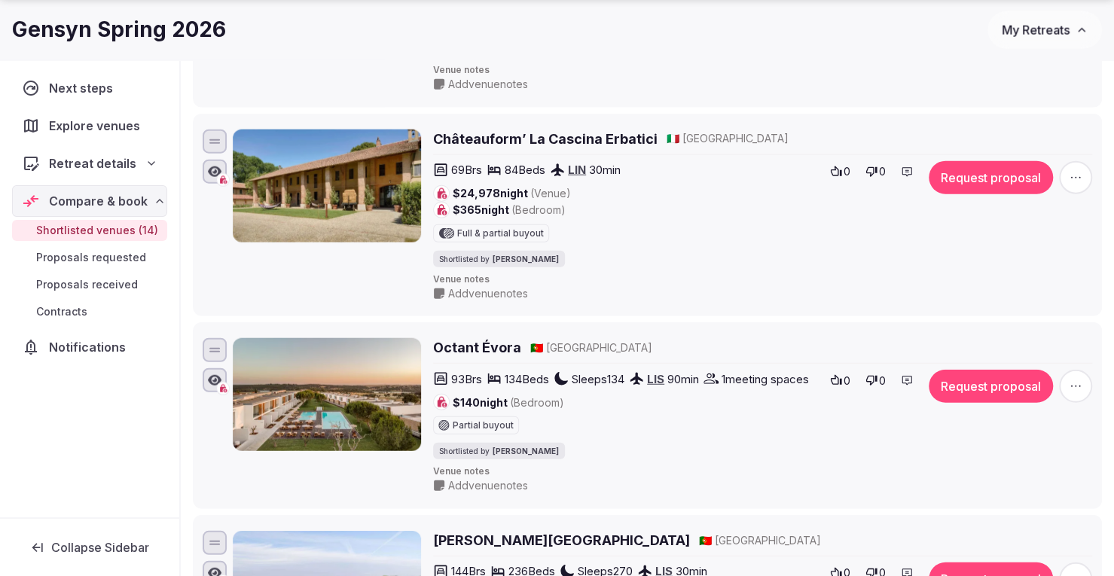
click at [503, 139] on h2 "Châteauform’ La Cascina Erbatici" at bounding box center [545, 139] width 224 height 19
click at [1073, 185] on icon "button" at bounding box center [1075, 177] width 15 height 15
click at [1043, 141] on button "Remove Venue" at bounding box center [1036, 132] width 126 height 24
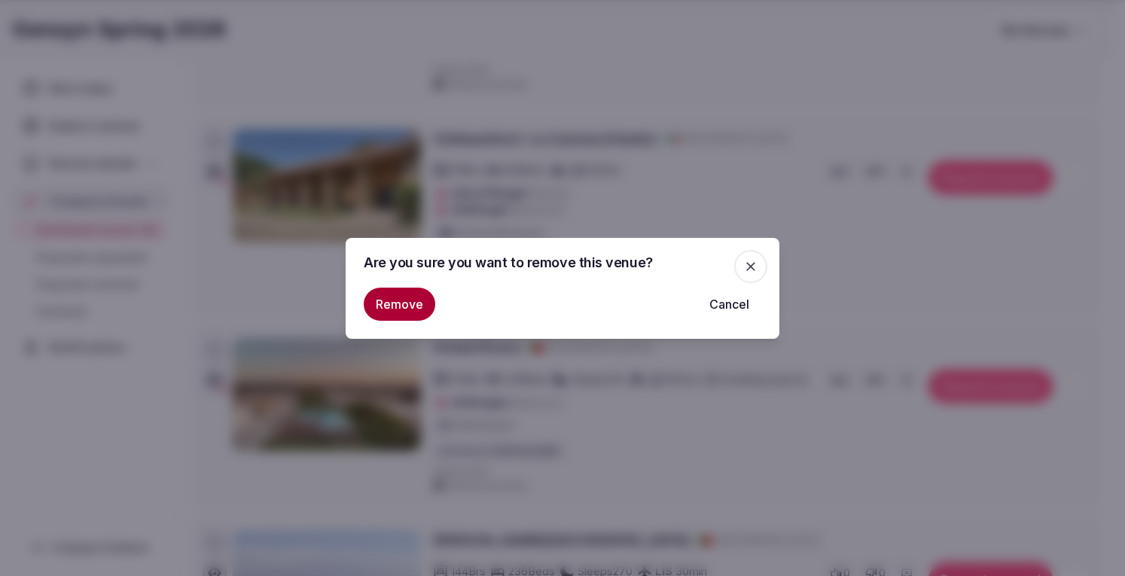
click at [393, 305] on button "Remove" at bounding box center [400, 304] width 72 height 33
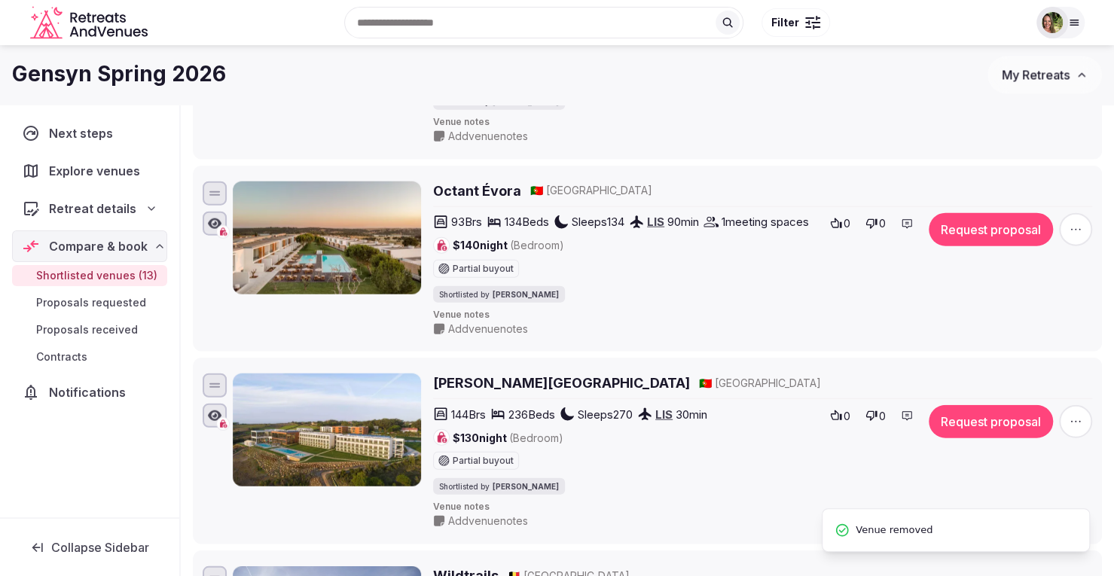
scroll to position [2033, 0]
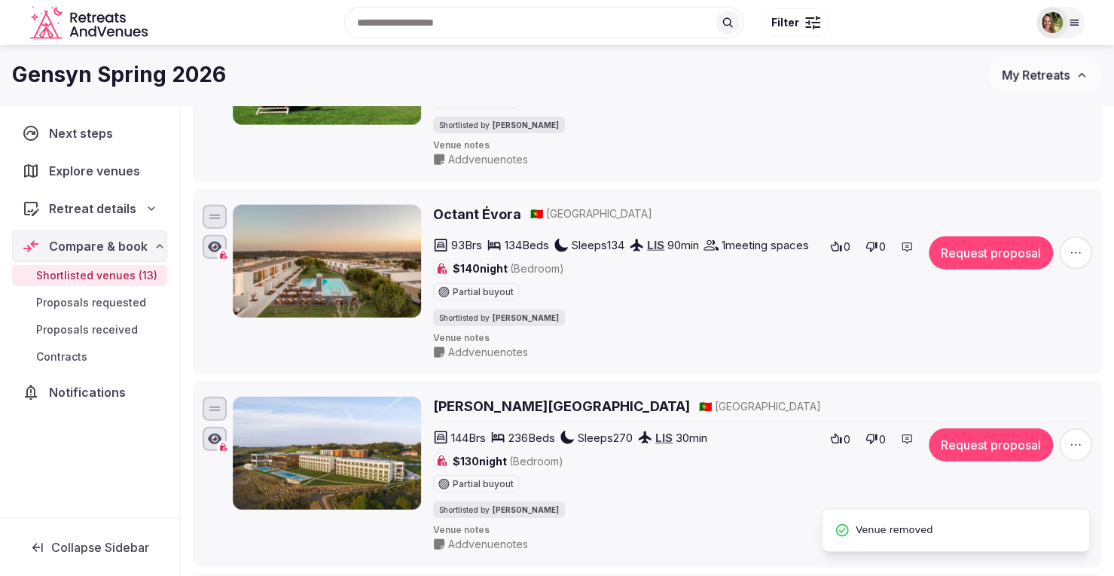
click at [461, 216] on h2 "Octant Évora" at bounding box center [477, 214] width 88 height 19
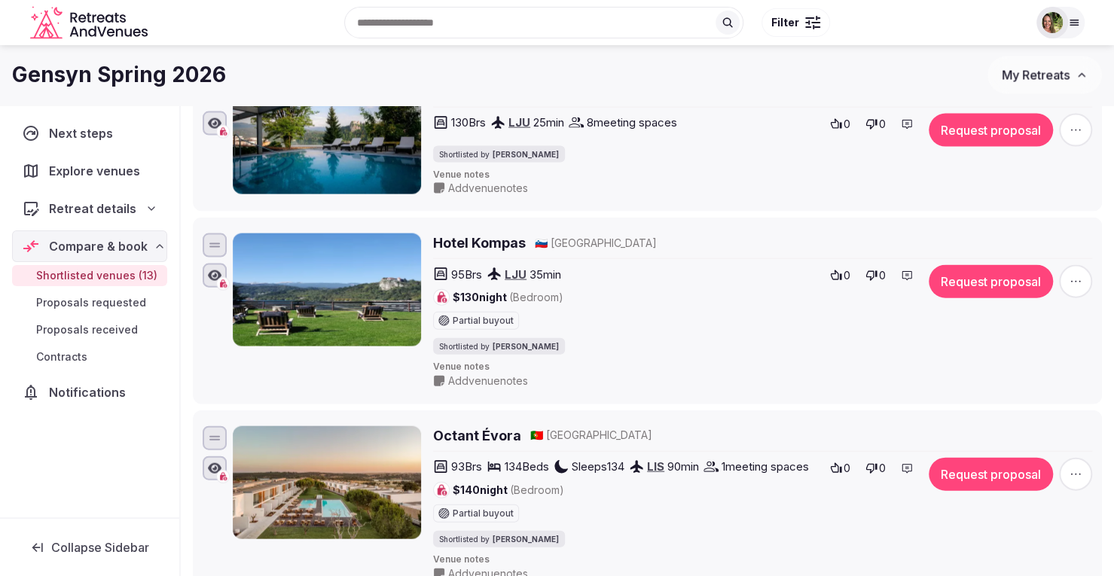
scroll to position [1732, 0]
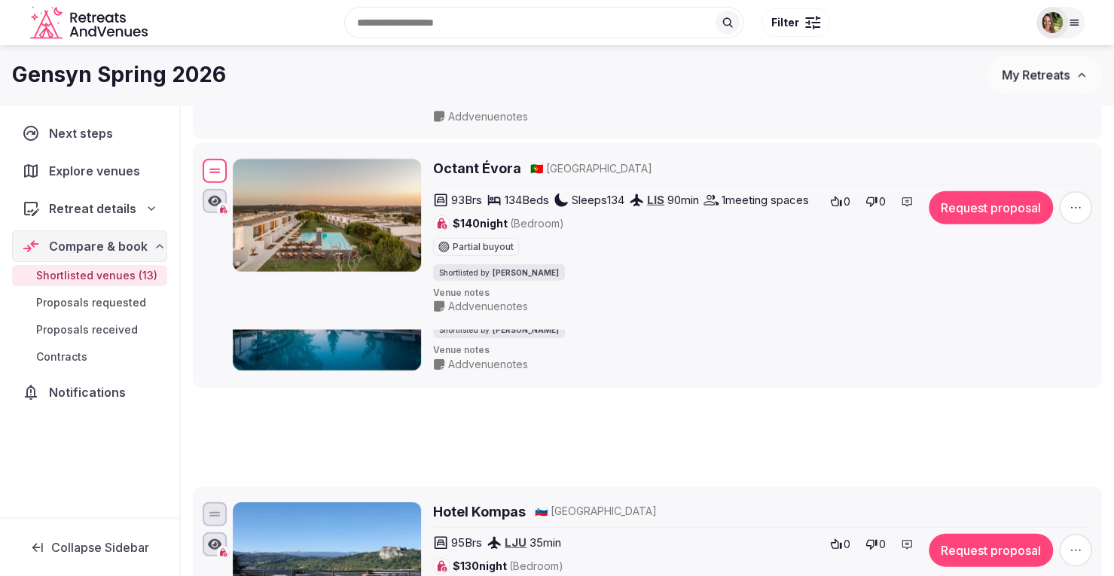
drag, startPoint x: 215, startPoint y: 517, endPoint x: 235, endPoint y: 148, distance: 369.5
click at [235, 157] on div "Octant Évora 🇵🇹 Portugal 93 Brs 134 Beds Sleeps 134 LIS 90 min 1 meeting spaces…" at bounding box center [647, 237] width 895 height 161
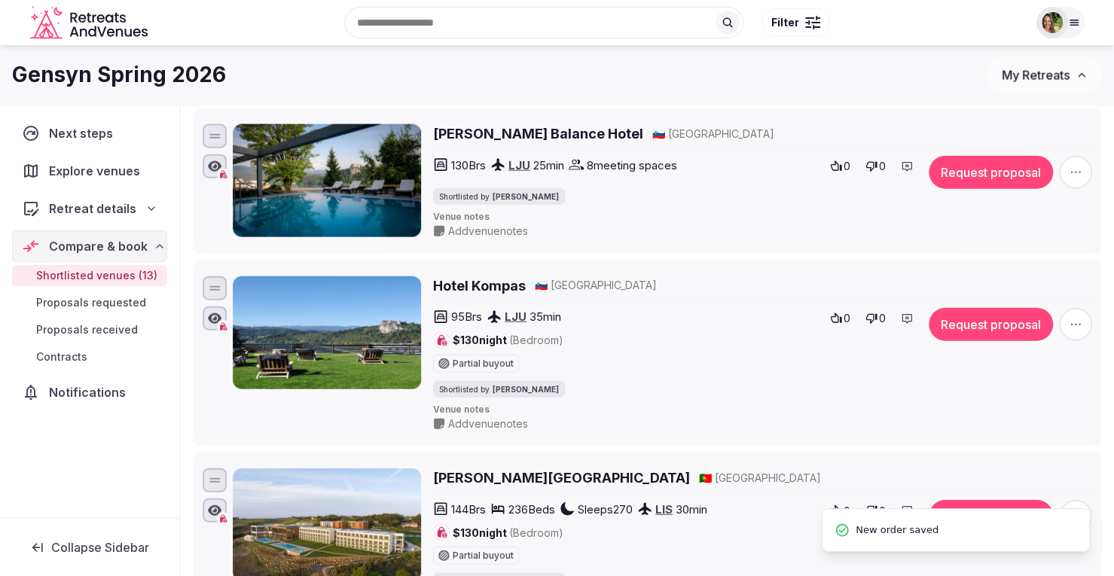
scroll to position [1958, 0]
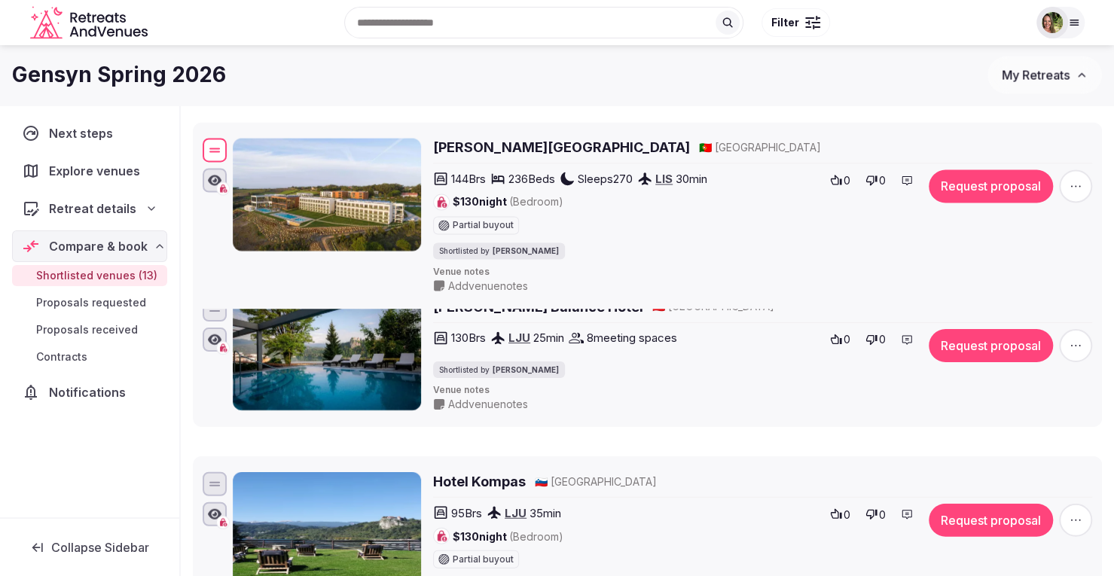
drag, startPoint x: 214, startPoint y: 513, endPoint x: 242, endPoint y: 181, distance: 332.6
click at [242, 181] on div "Vila Galé Sintra 🇵🇹 Portugal 144 Brs 236 Beds Sleeps 270 LIS 30 min $130 night …" at bounding box center [647, 216] width 895 height 161
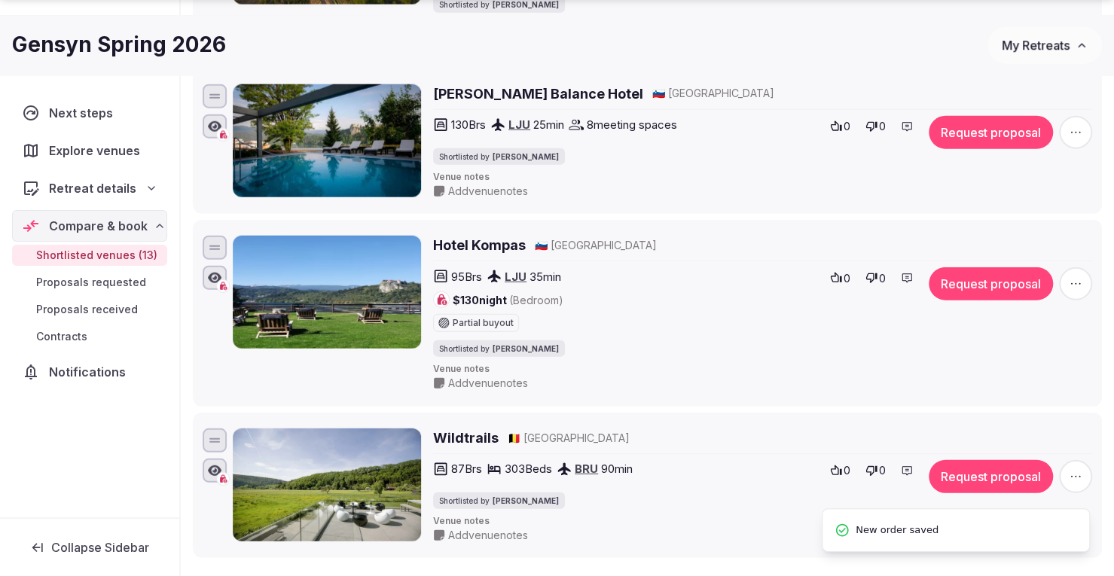
scroll to position [2259, 0]
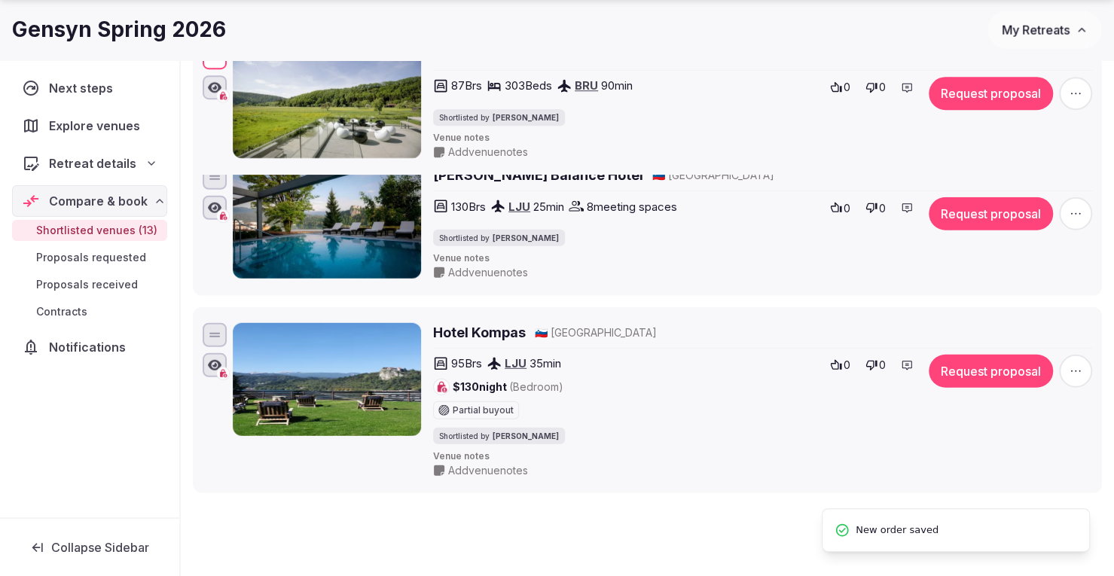
drag, startPoint x: 215, startPoint y: 403, endPoint x: 192, endPoint y: 87, distance: 316.4
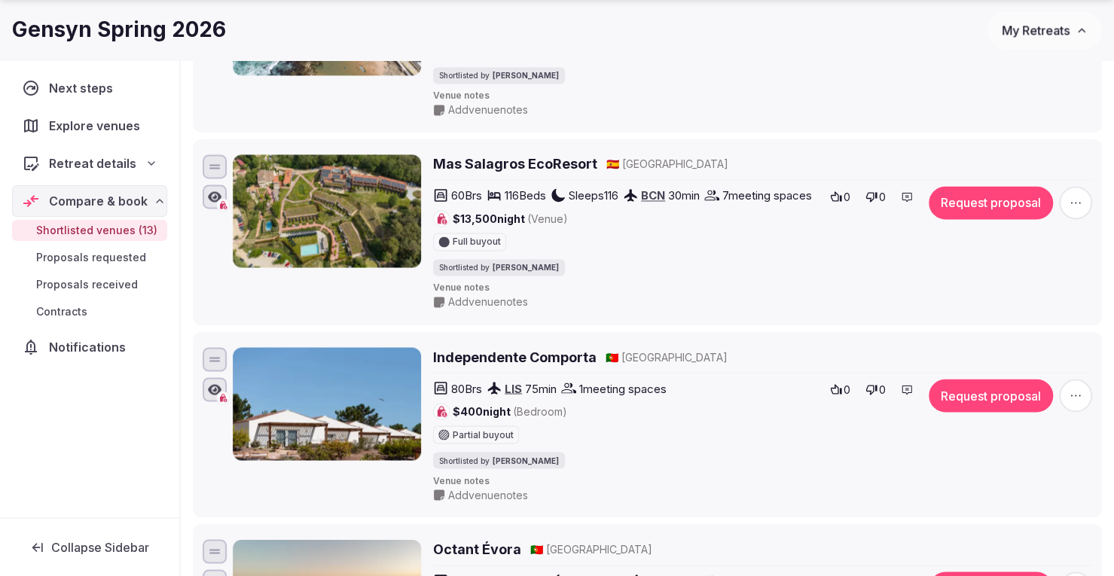
scroll to position [1356, 0]
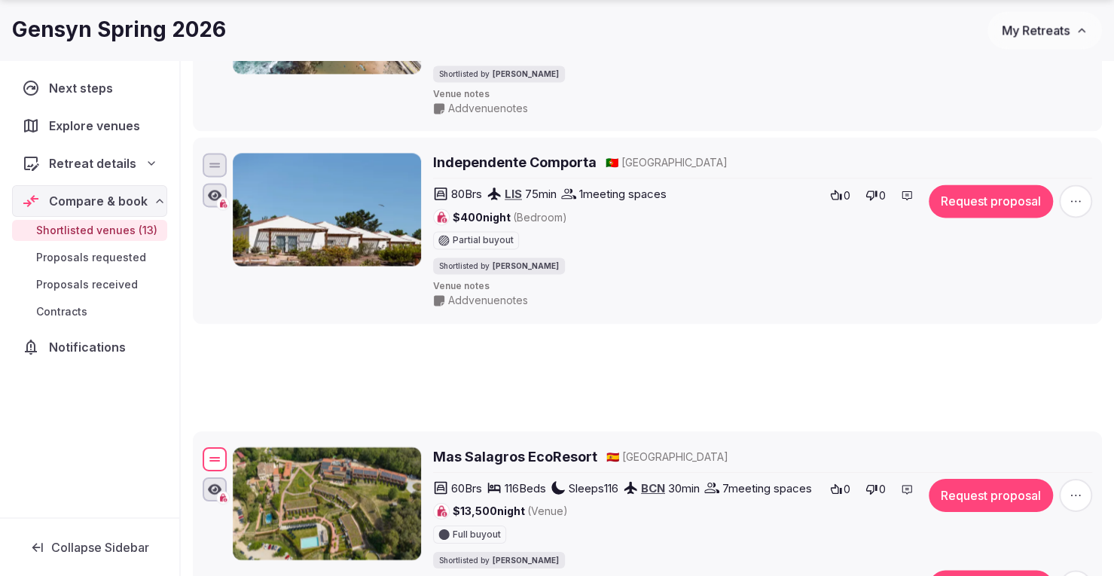
drag, startPoint x: 214, startPoint y: 159, endPoint x: 232, endPoint y: 451, distance: 292.7
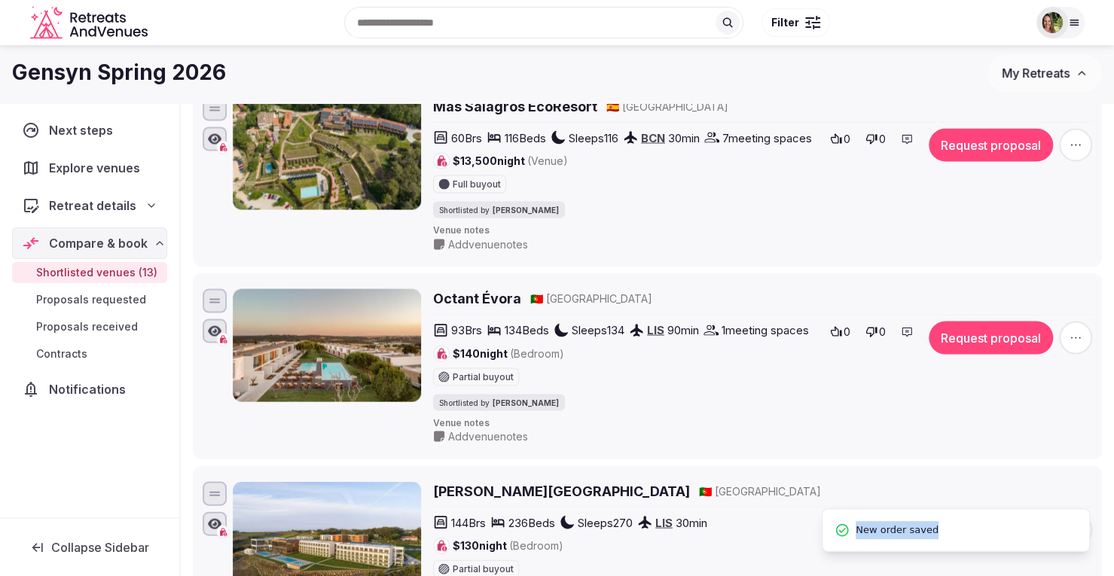
scroll to position [1581, 0]
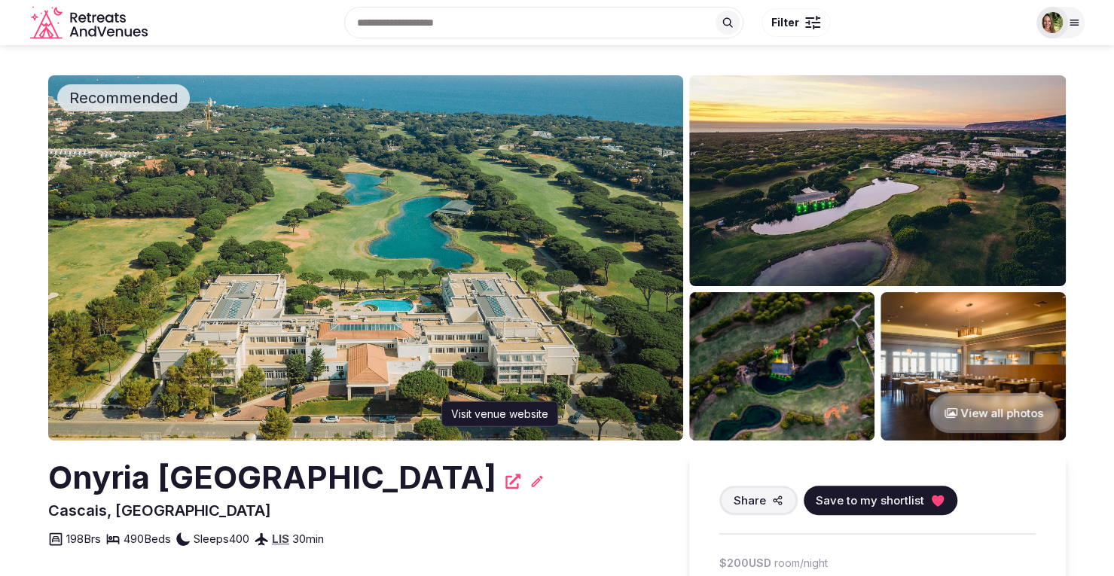
click at [520, 483] on icon at bounding box center [512, 481] width 15 height 15
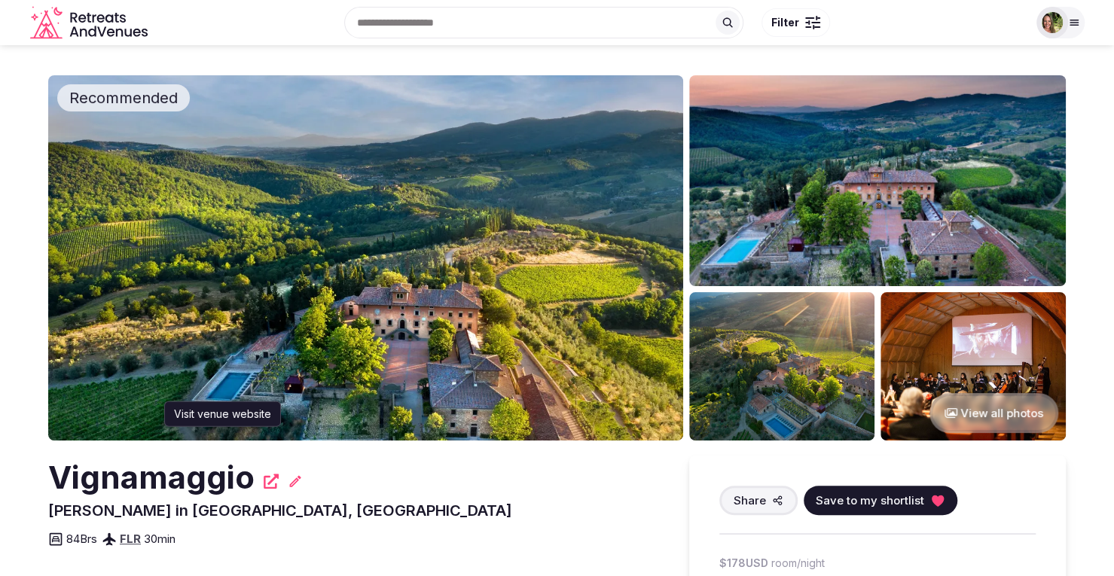
click at [262, 480] on div "Vignamaggio Visit venue website Visit venue website" at bounding box center [353, 478] width 611 height 44
click at [270, 484] on icon at bounding box center [271, 481] width 15 height 15
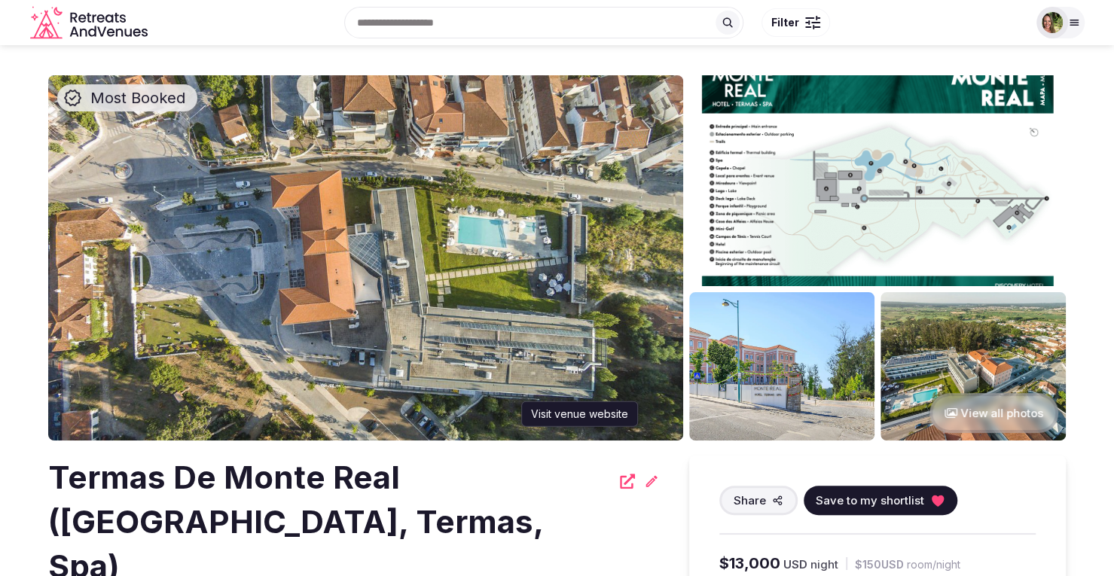
click at [627, 479] on icon at bounding box center [627, 481] width 15 height 15
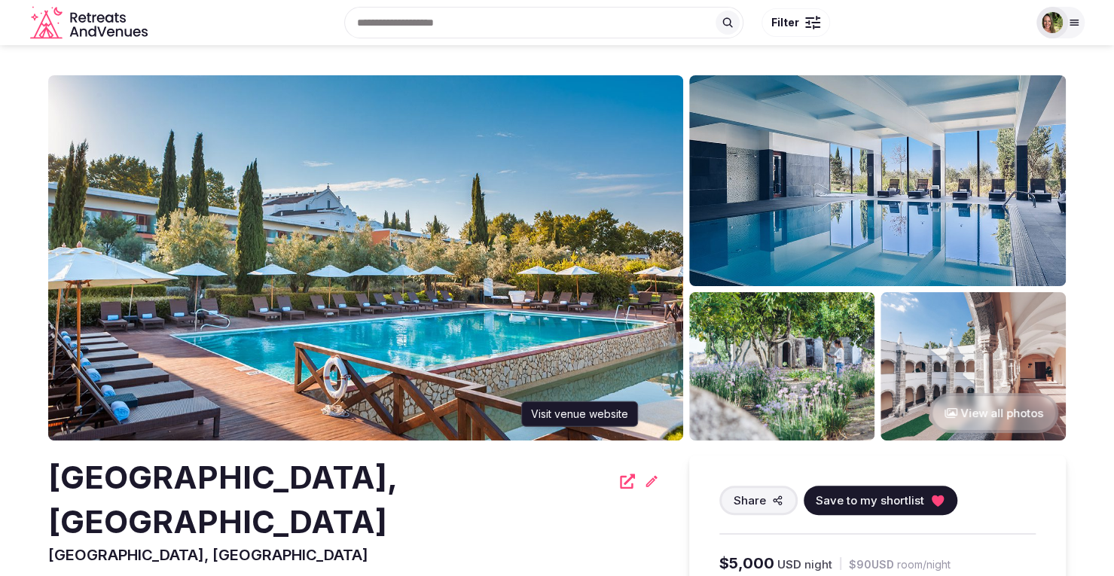
click at [627, 477] on icon at bounding box center [627, 481] width 15 height 15
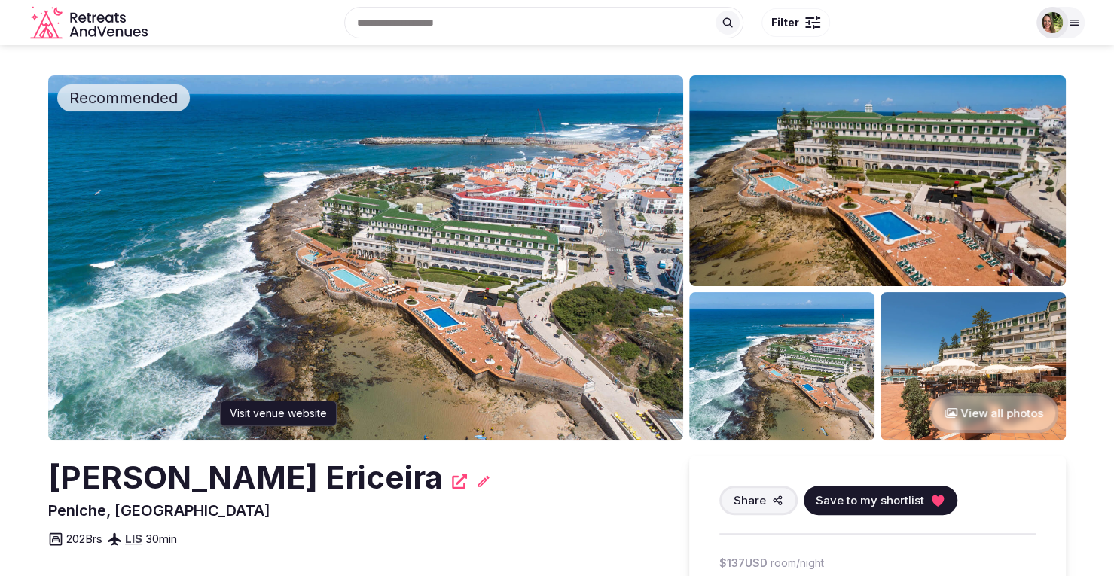
click at [452, 482] on icon at bounding box center [459, 481] width 15 height 15
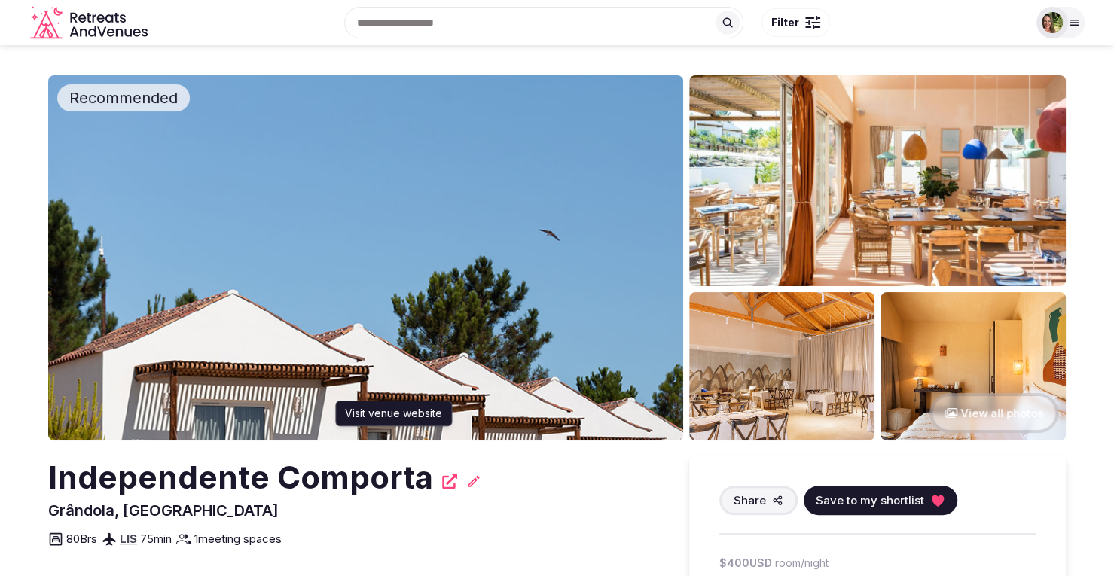
click at [442, 479] on icon at bounding box center [449, 481] width 15 height 15
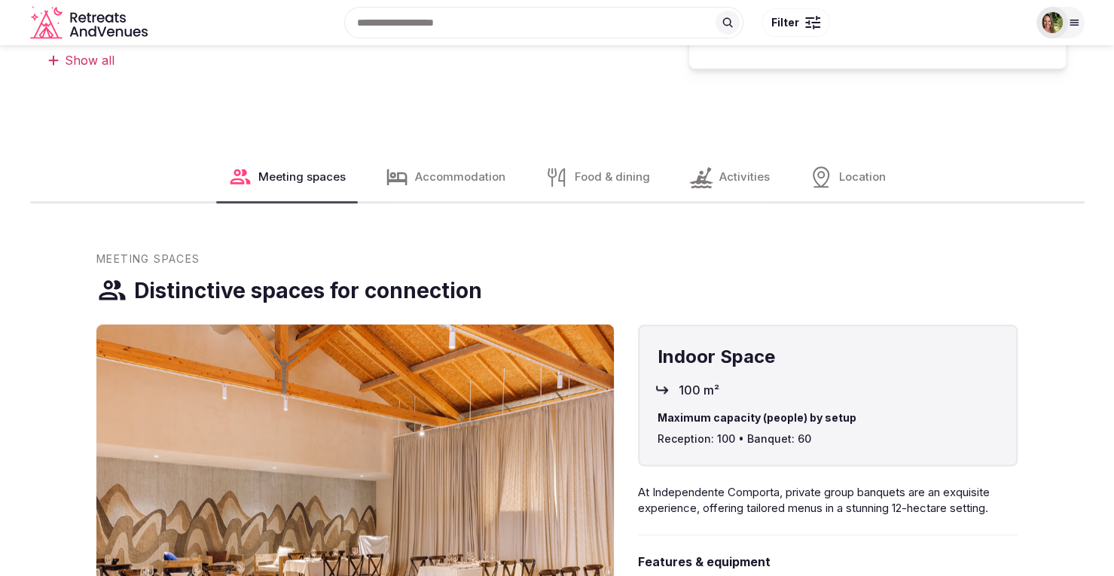
scroll to position [678, 0]
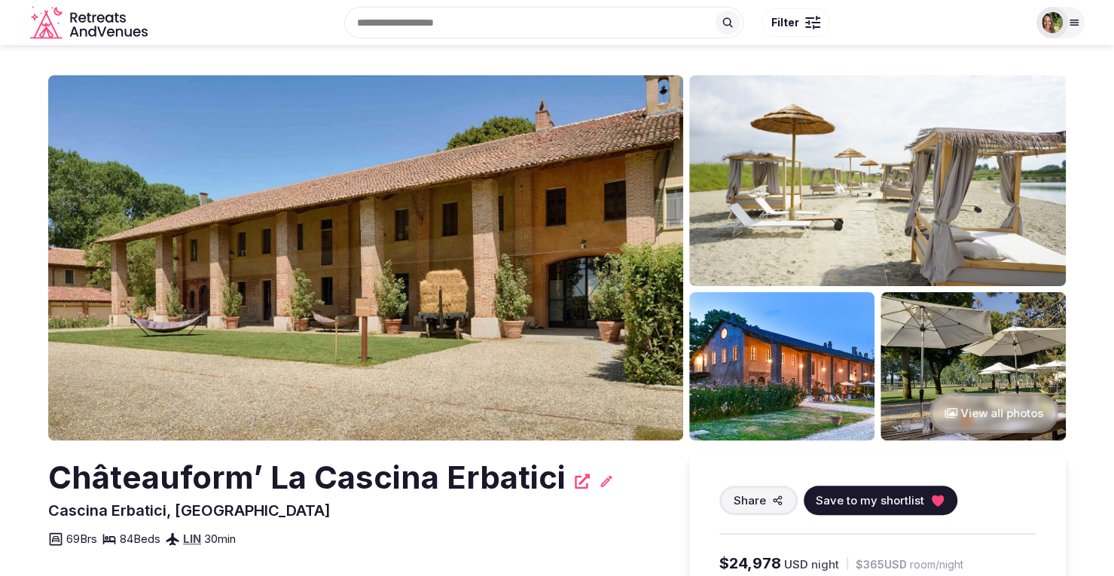
click at [539, 269] on img at bounding box center [365, 257] width 635 height 365
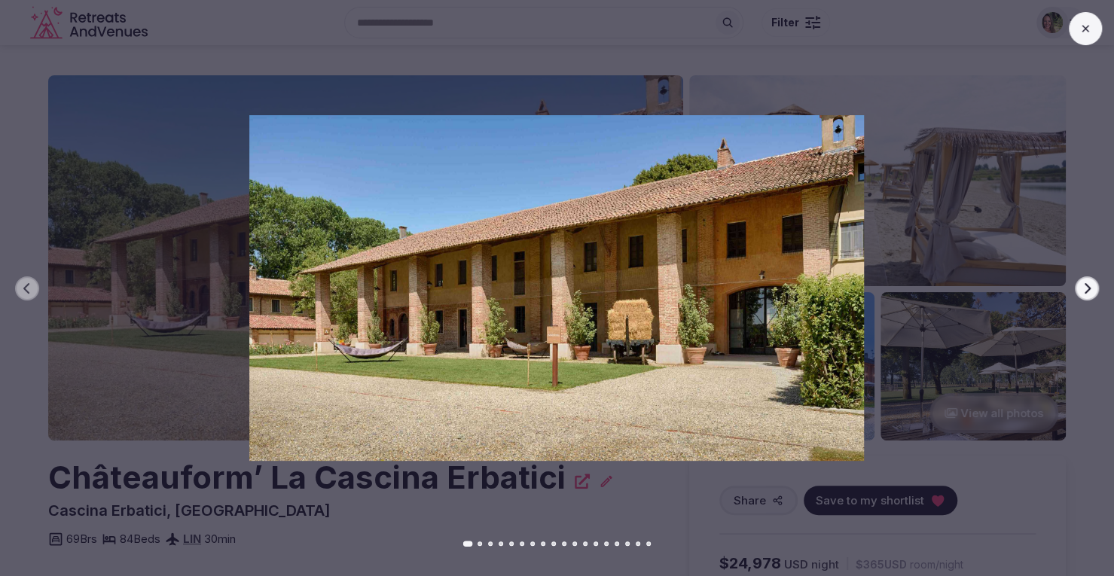
click at [1074, 287] on div at bounding box center [551, 288] width 1126 height 346
click at [1079, 287] on button "Next slide" at bounding box center [1087, 288] width 24 height 24
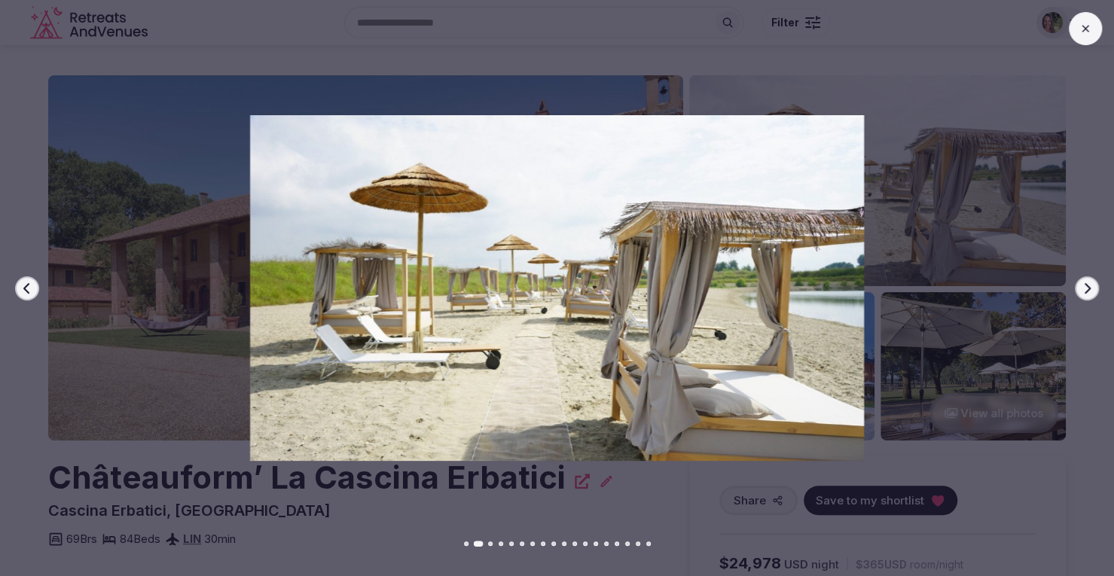
click at [1086, 287] on icon "button" at bounding box center [1087, 288] width 12 height 12
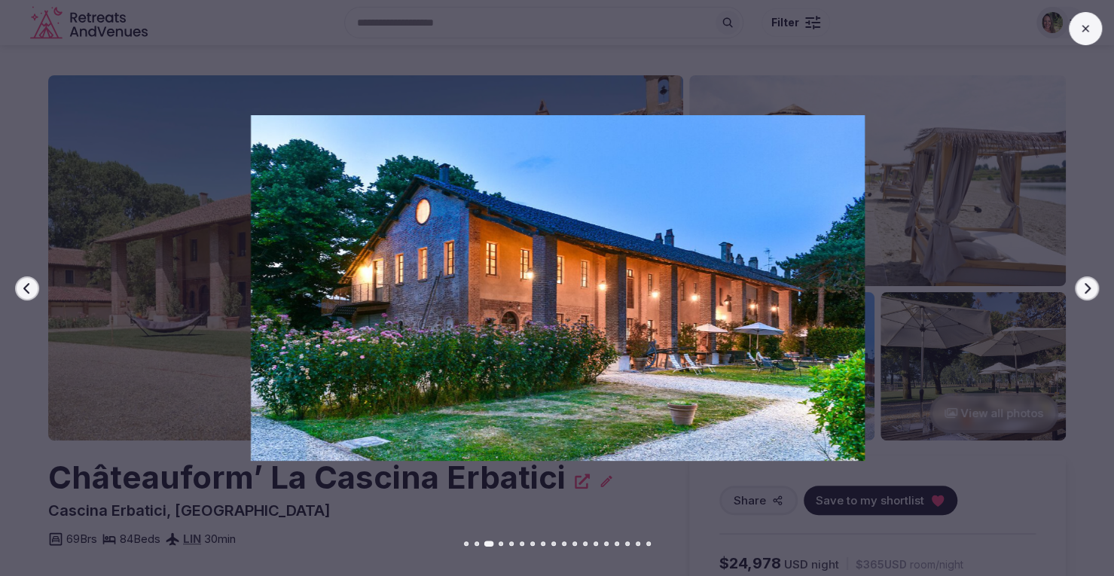
click at [1086, 287] on icon "button" at bounding box center [1087, 288] width 12 height 12
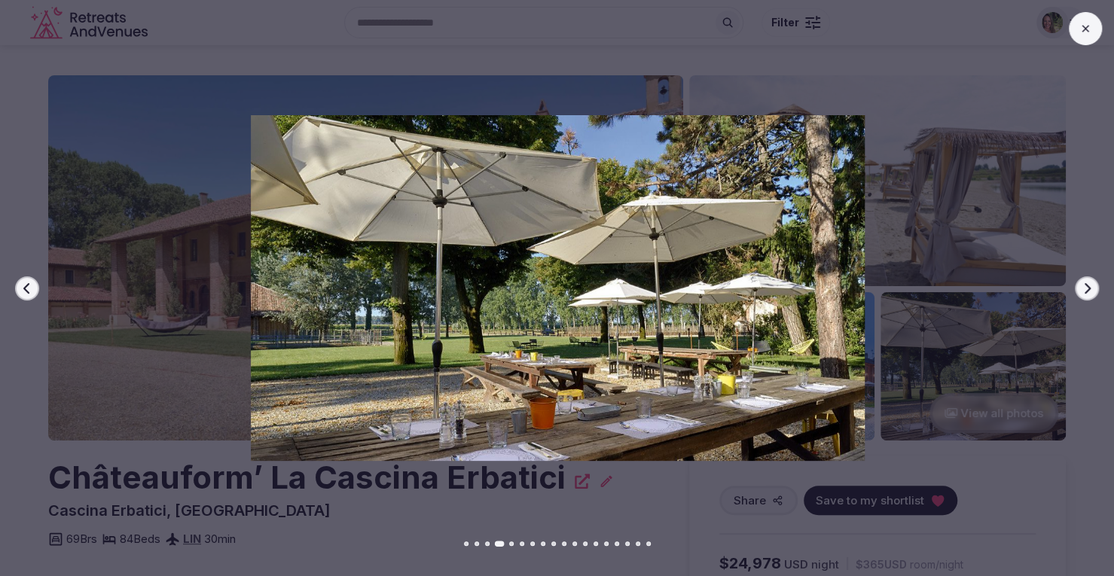
click at [1086, 287] on icon "button" at bounding box center [1087, 288] width 12 height 12
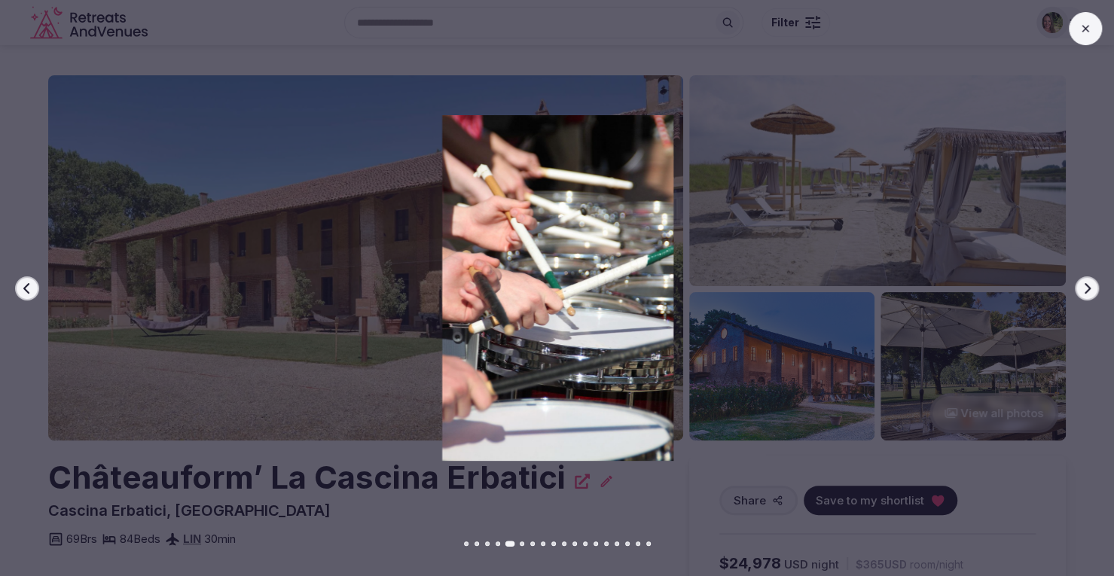
click at [1086, 287] on icon "button" at bounding box center [1087, 288] width 12 height 12
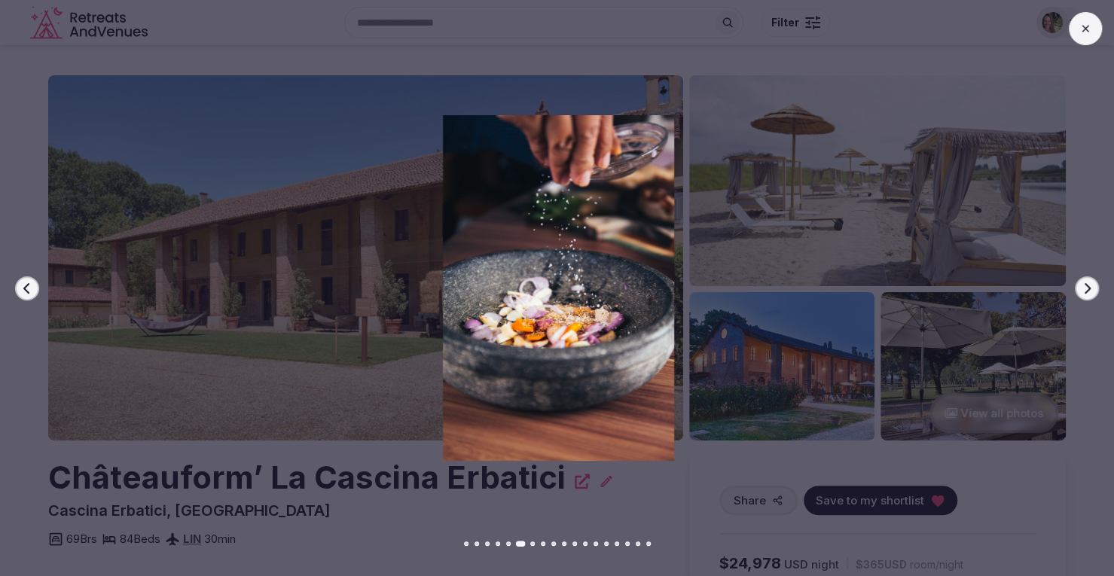
click at [1086, 287] on icon "button" at bounding box center [1087, 288] width 12 height 12
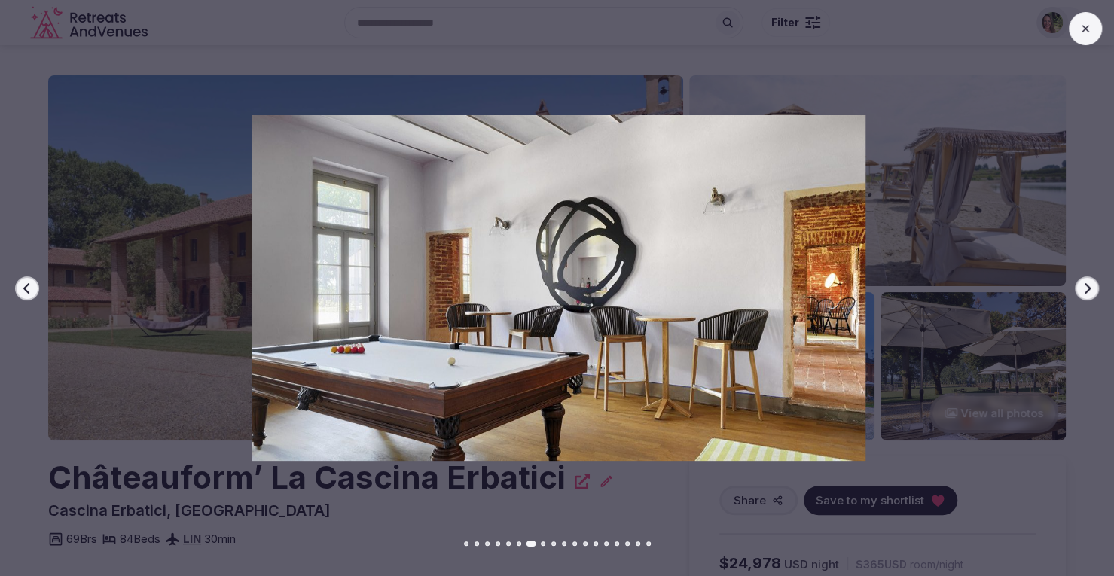
click at [1086, 287] on icon "button" at bounding box center [1087, 288] width 12 height 12
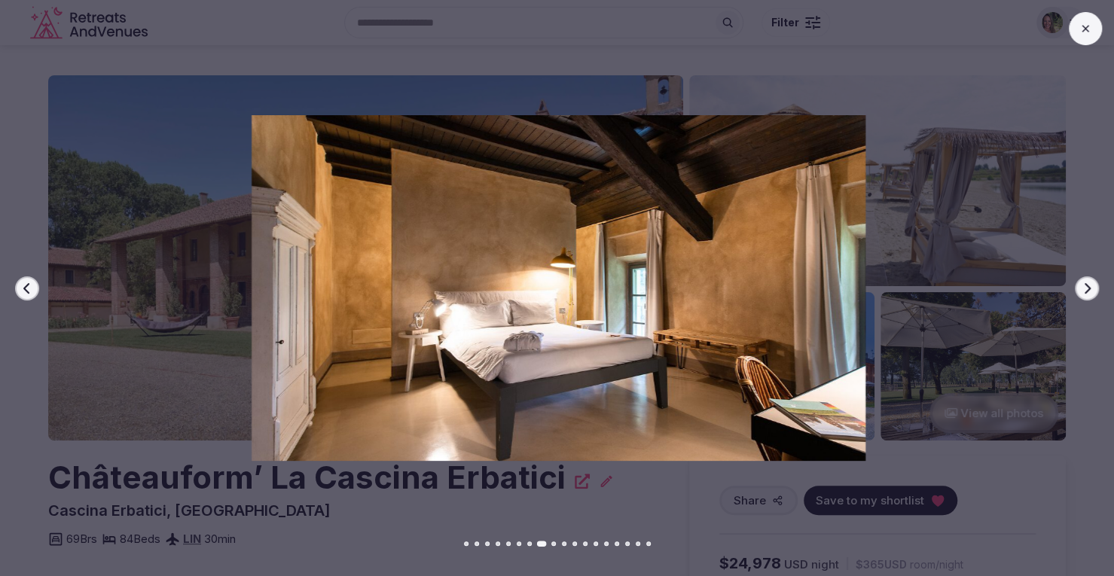
click at [1083, 35] on button at bounding box center [1085, 28] width 33 height 33
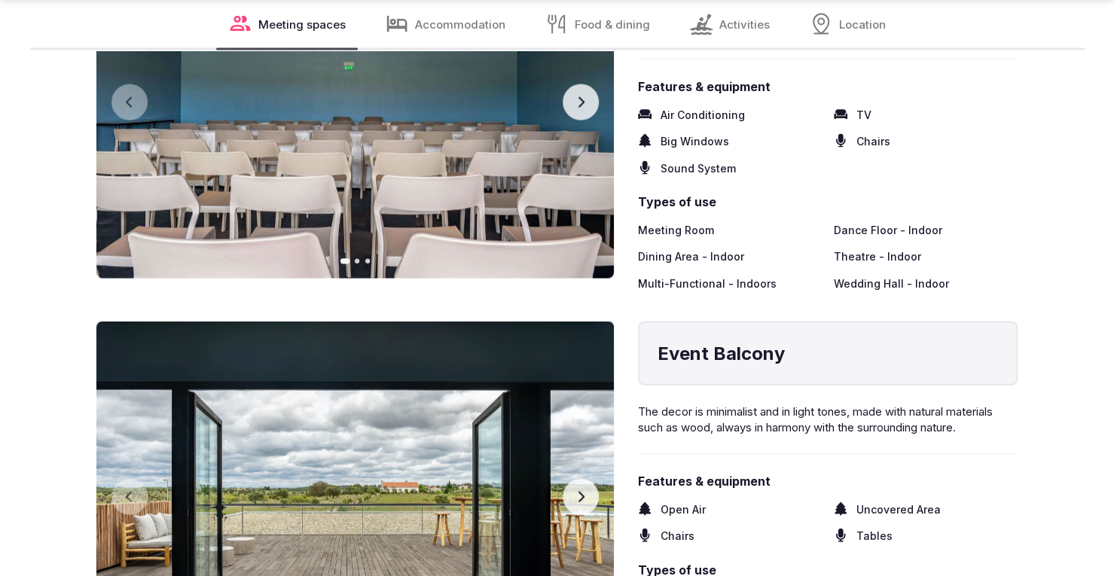
scroll to position [1732, 0]
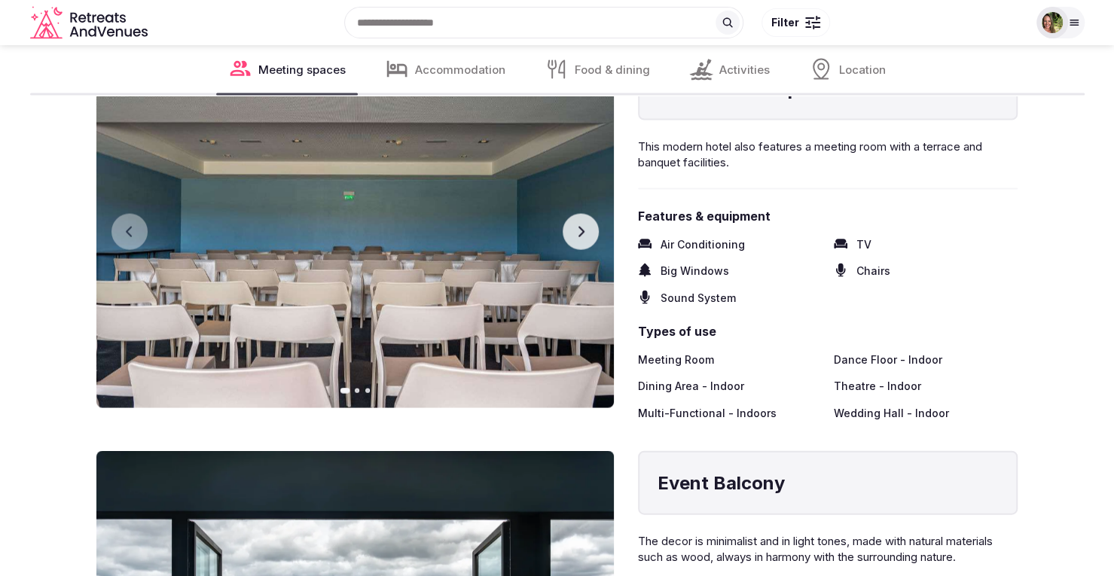
click at [581, 236] on icon "button" at bounding box center [581, 232] width 12 height 12
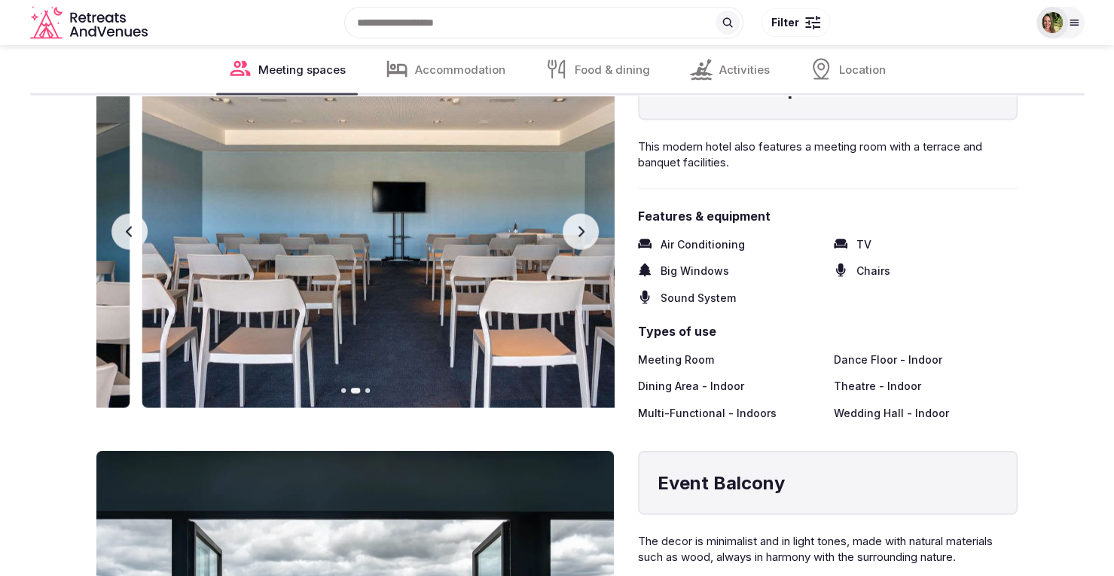
click at [581, 236] on icon "button" at bounding box center [581, 232] width 12 height 12
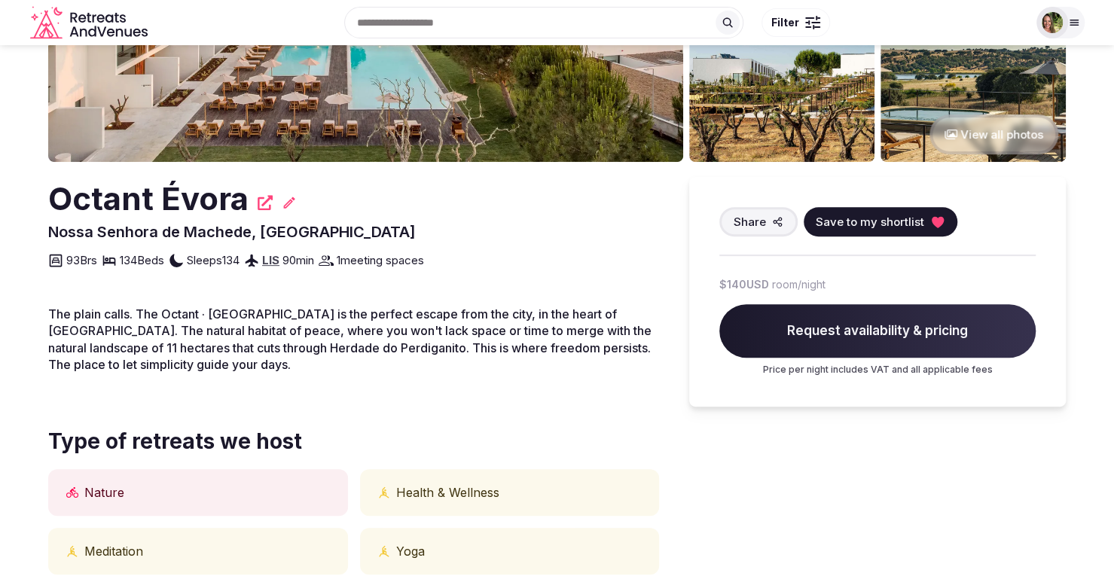
scroll to position [151, 0]
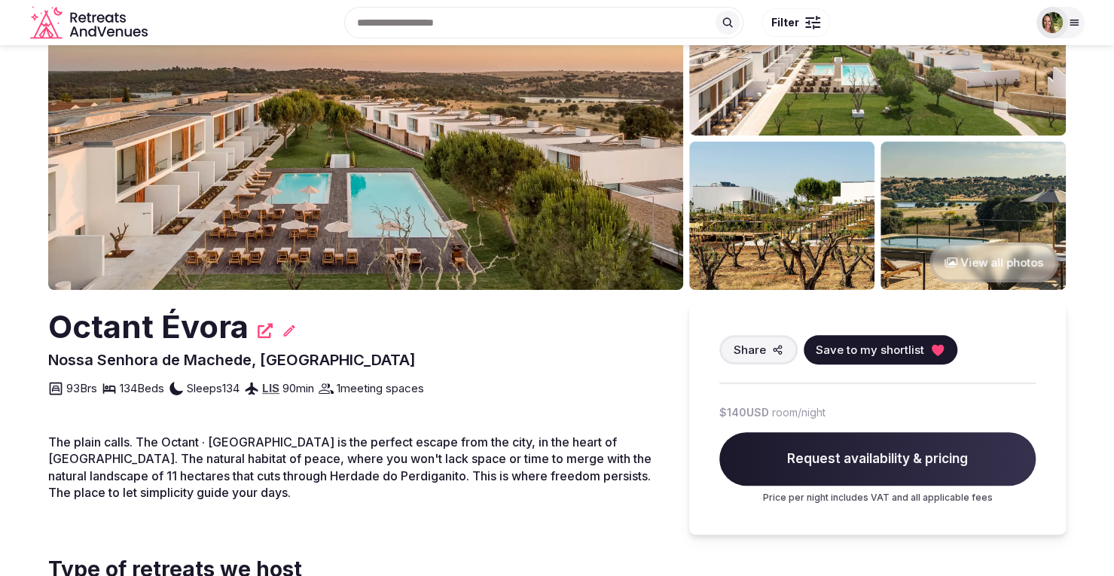
click at [270, 327] on icon at bounding box center [265, 330] width 15 height 15
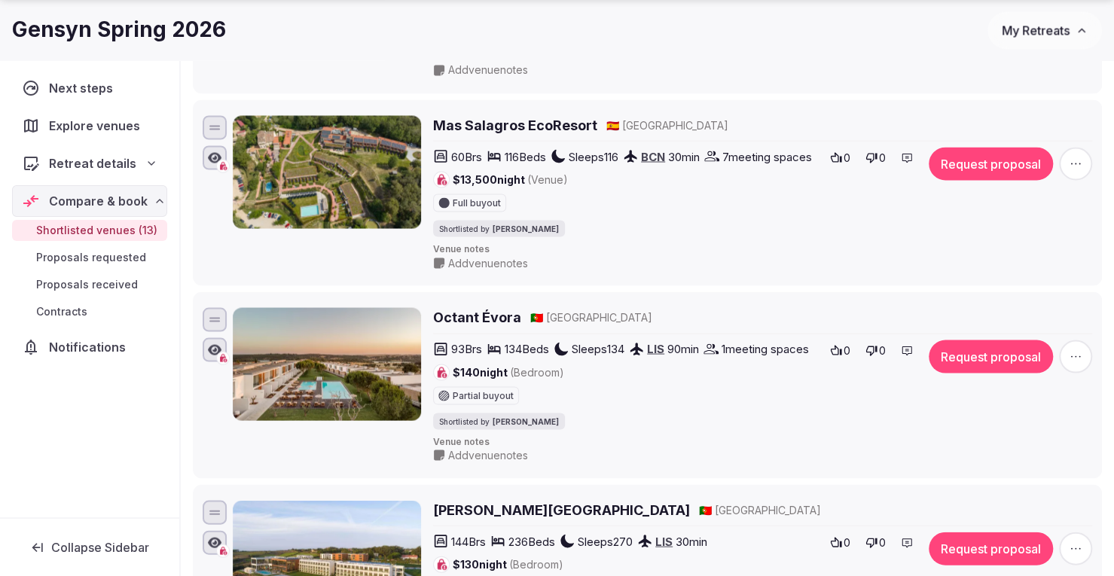
scroll to position [1592, 0]
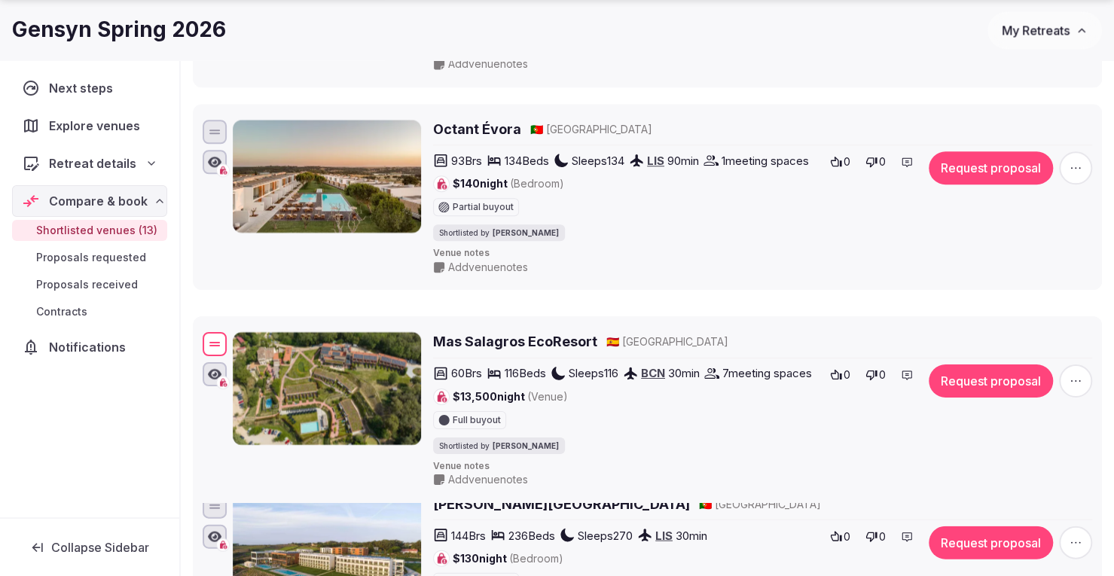
drag, startPoint x: 215, startPoint y: 112, endPoint x: 259, endPoint y: 356, distance: 248.0
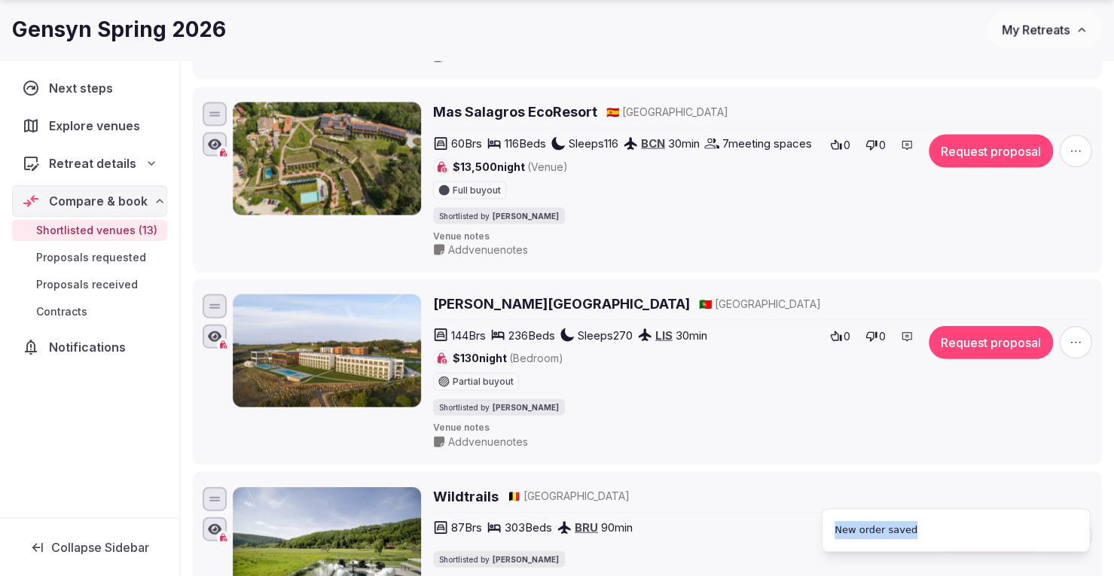
scroll to position [1818, 0]
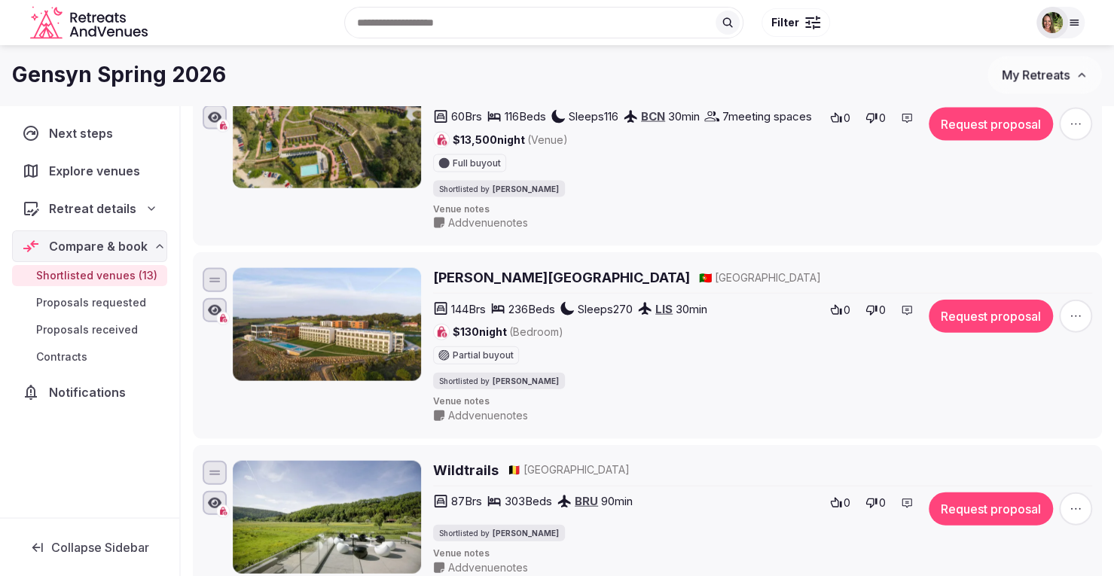
scroll to position [1743, 0]
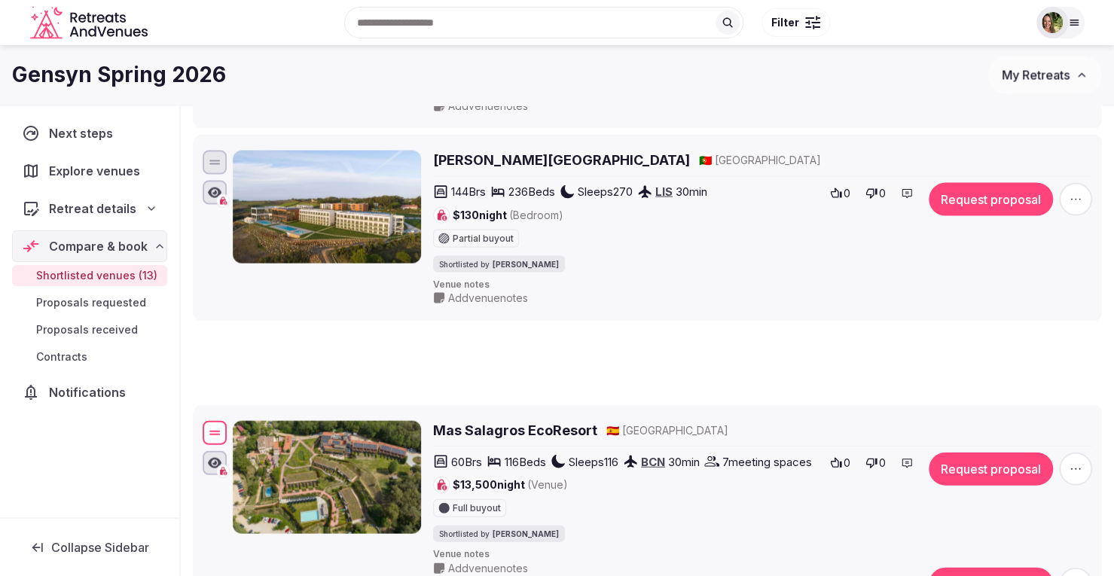
drag, startPoint x: 221, startPoint y: 175, endPoint x: 288, endPoint y: 444, distance: 276.2
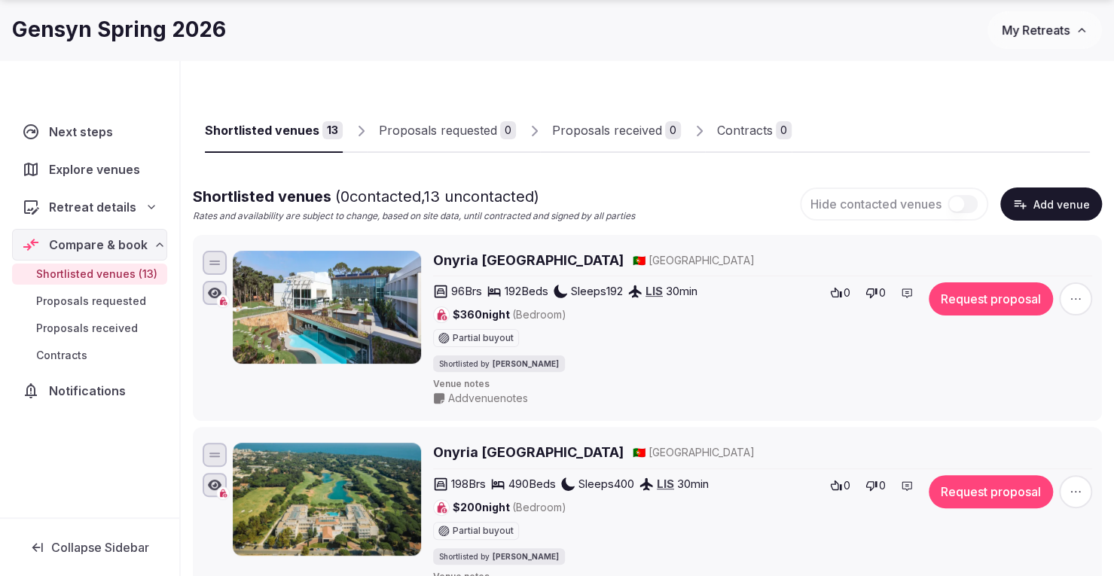
scroll to position [75, 0]
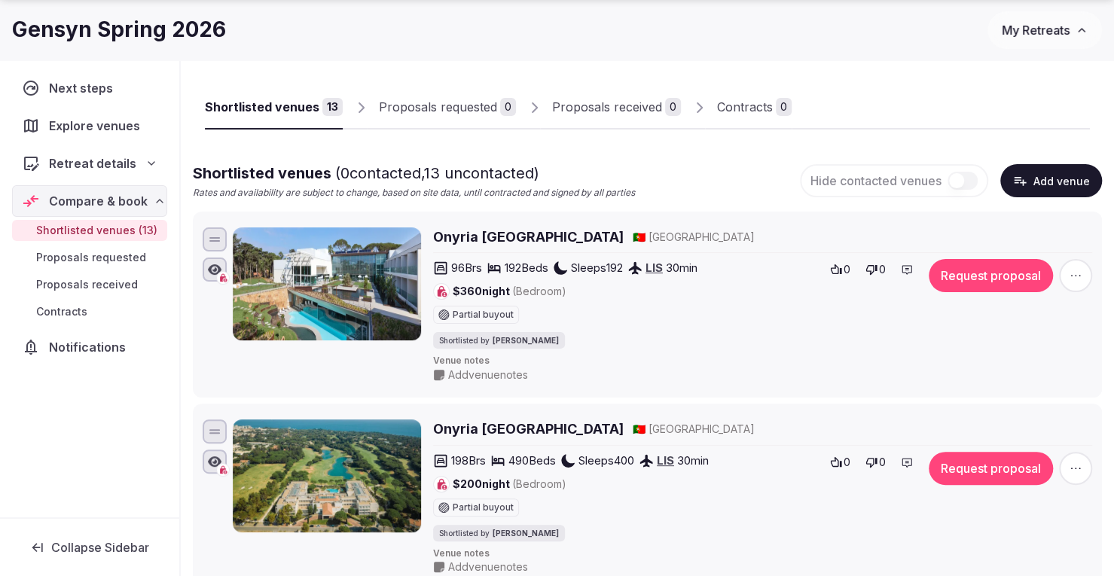
click at [547, 234] on h2 "Onyria [GEOGRAPHIC_DATA]" at bounding box center [528, 236] width 191 height 19
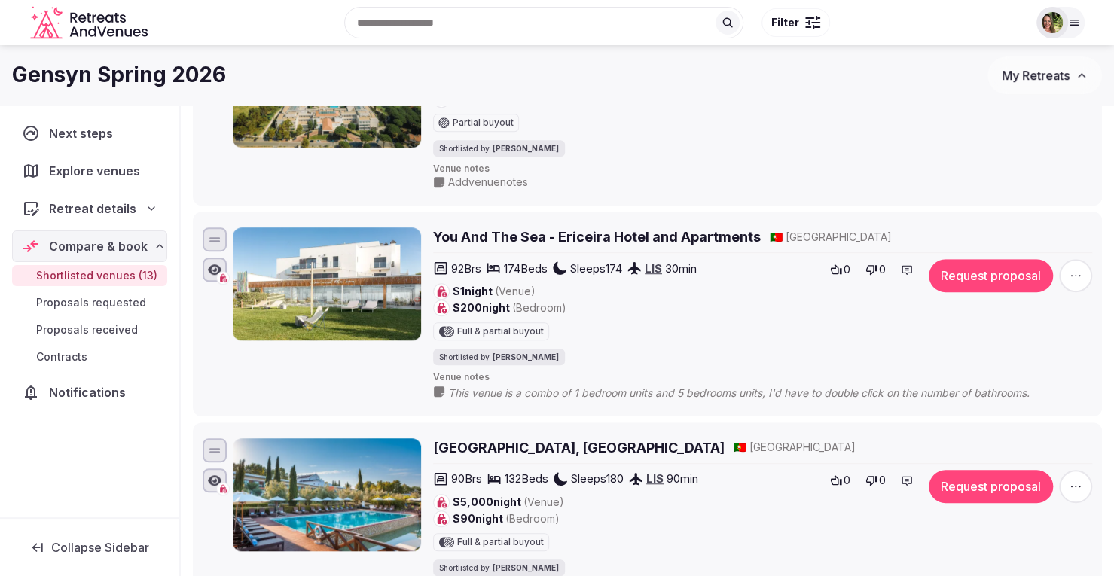
scroll to position [0, 0]
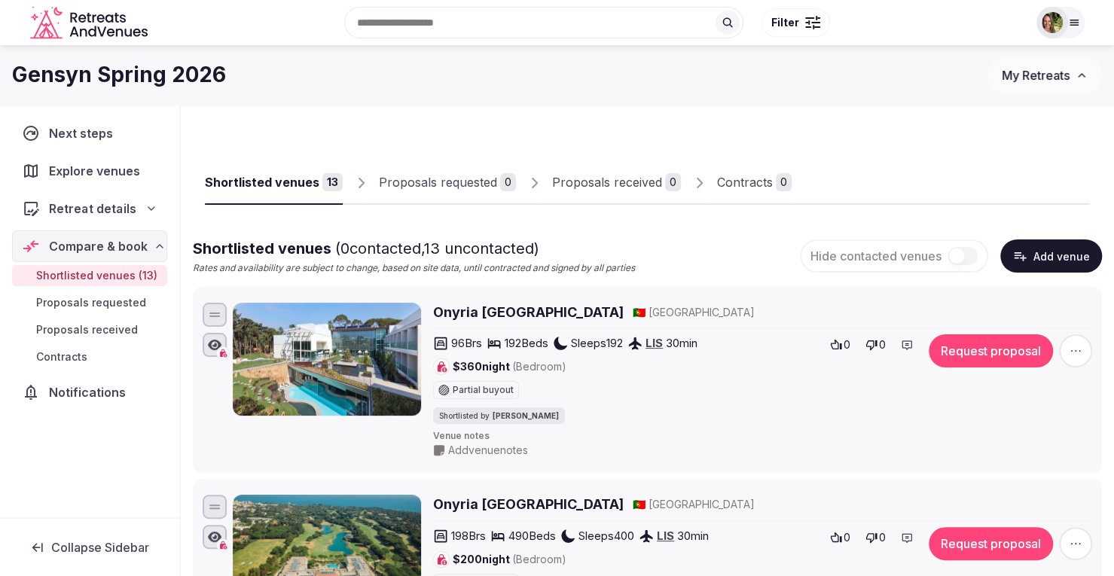
click at [87, 210] on span "Retreat details" at bounding box center [92, 209] width 87 height 18
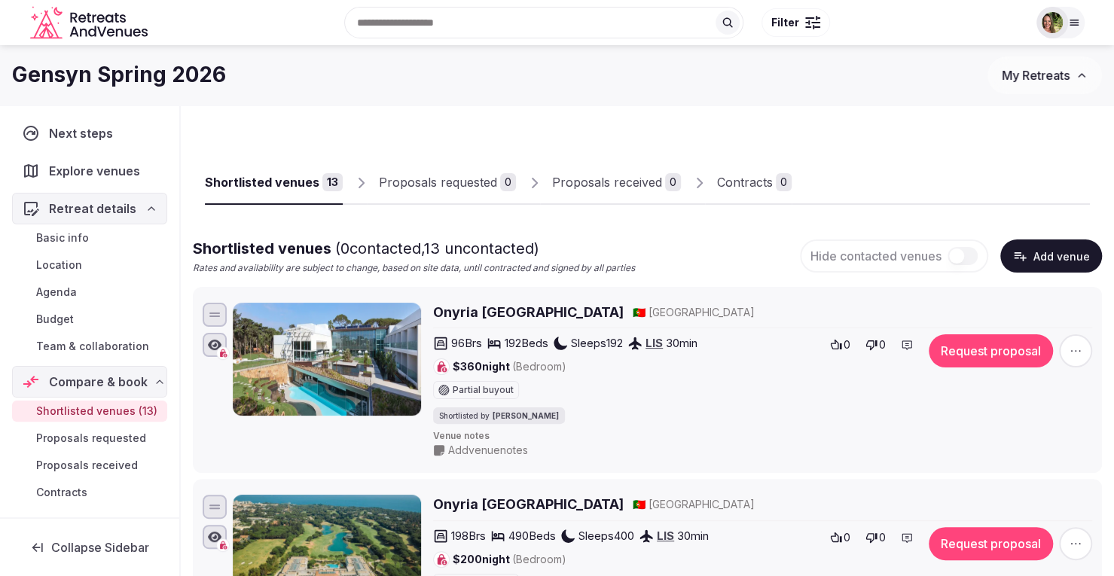
click at [66, 245] on link "Basic info" at bounding box center [89, 237] width 155 height 21
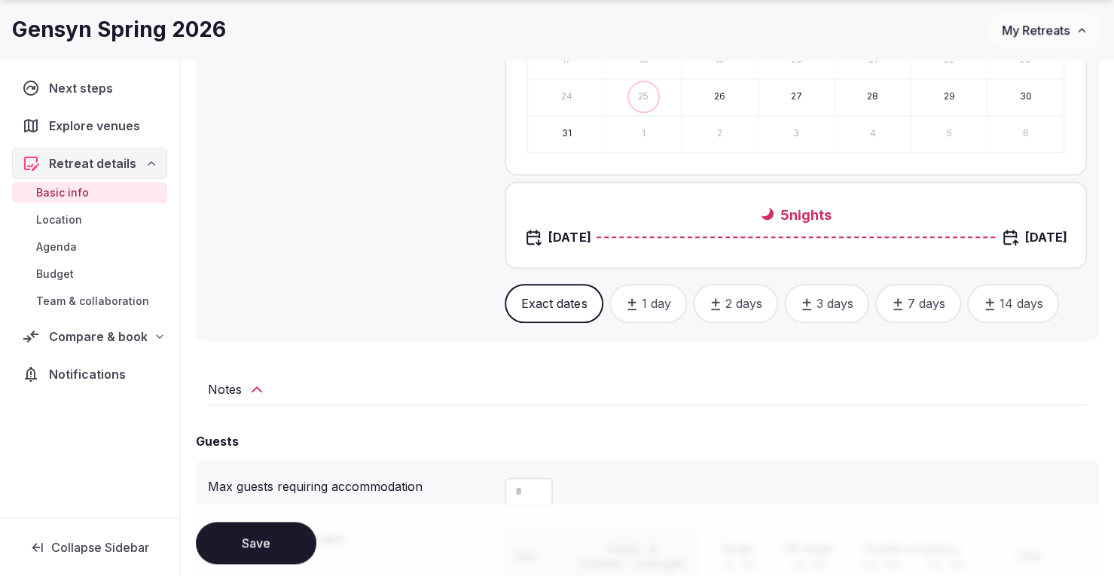
scroll to position [979, 0]
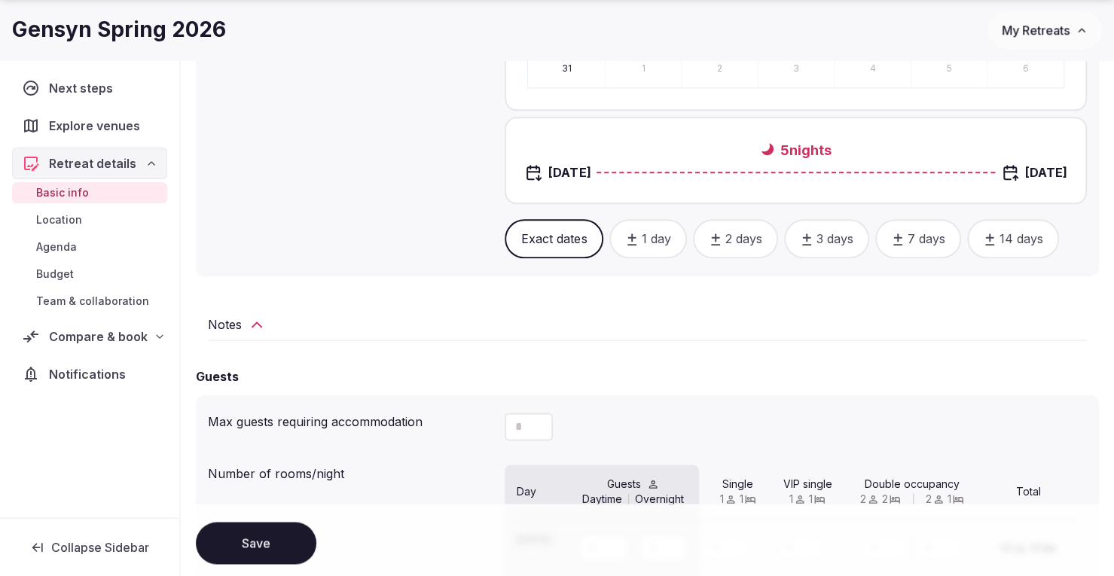
click at [239, 322] on h2 "Notes" at bounding box center [225, 325] width 34 height 18
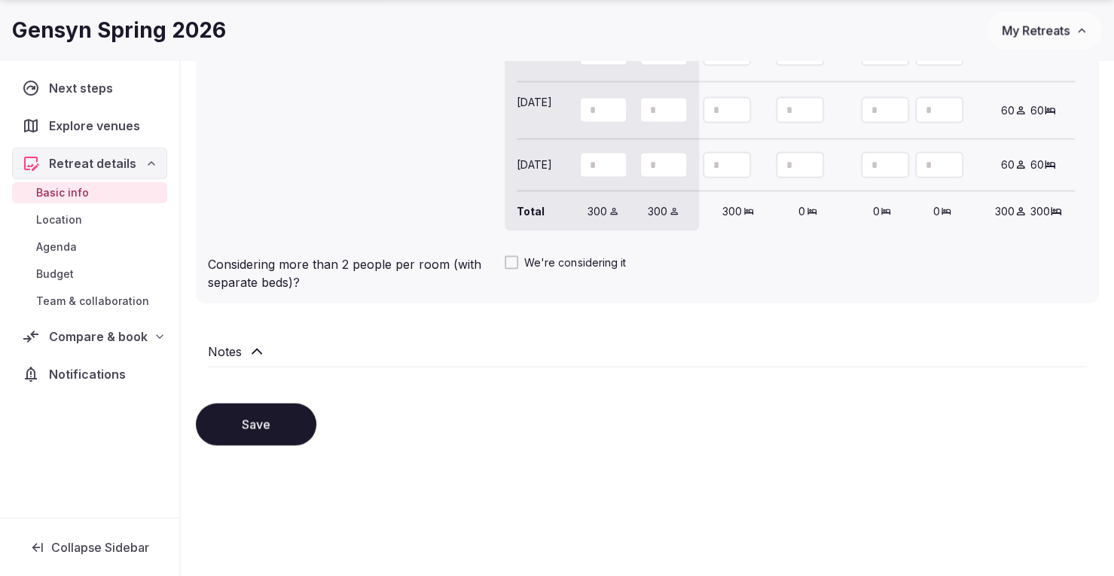
scroll to position [1663, 0]
click at [81, 338] on span "Compare & book" at bounding box center [98, 337] width 99 height 18
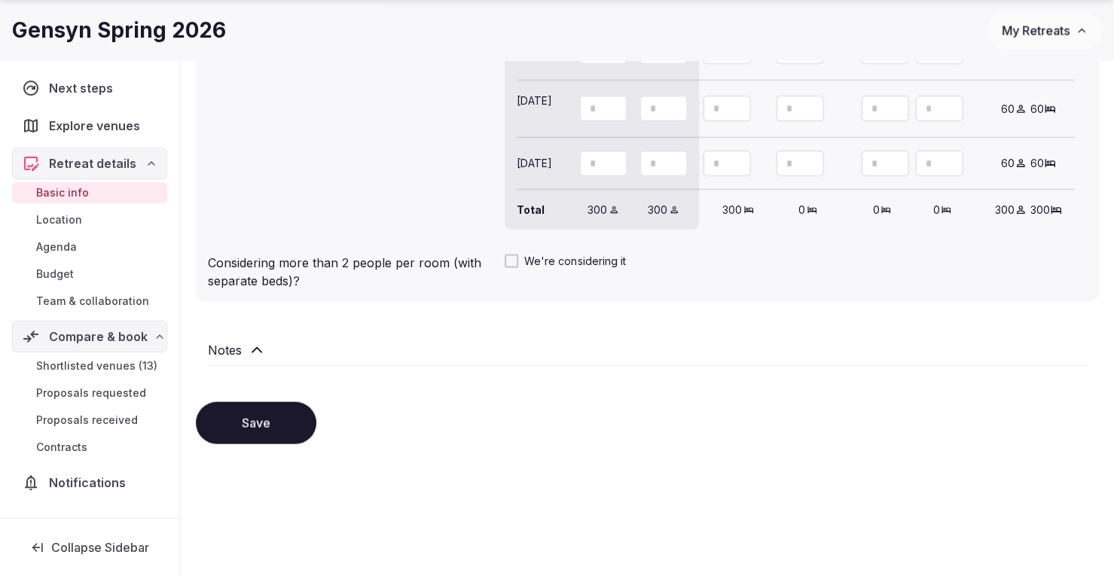
click at [93, 365] on span "Shortlisted venues (13)" at bounding box center [96, 365] width 121 height 15
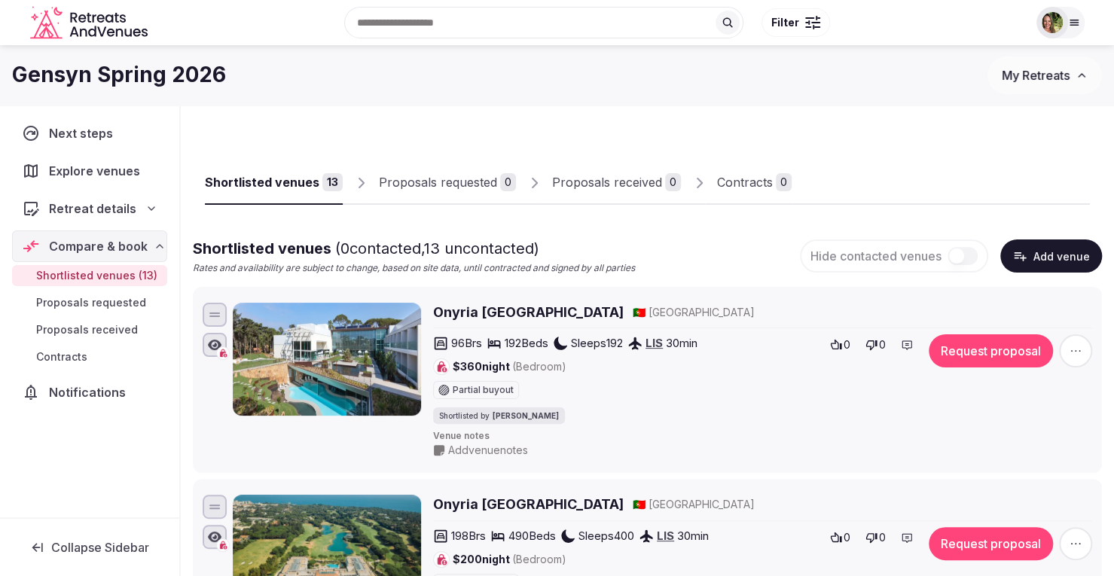
click at [1001, 347] on button "Request proposal" at bounding box center [991, 350] width 124 height 33
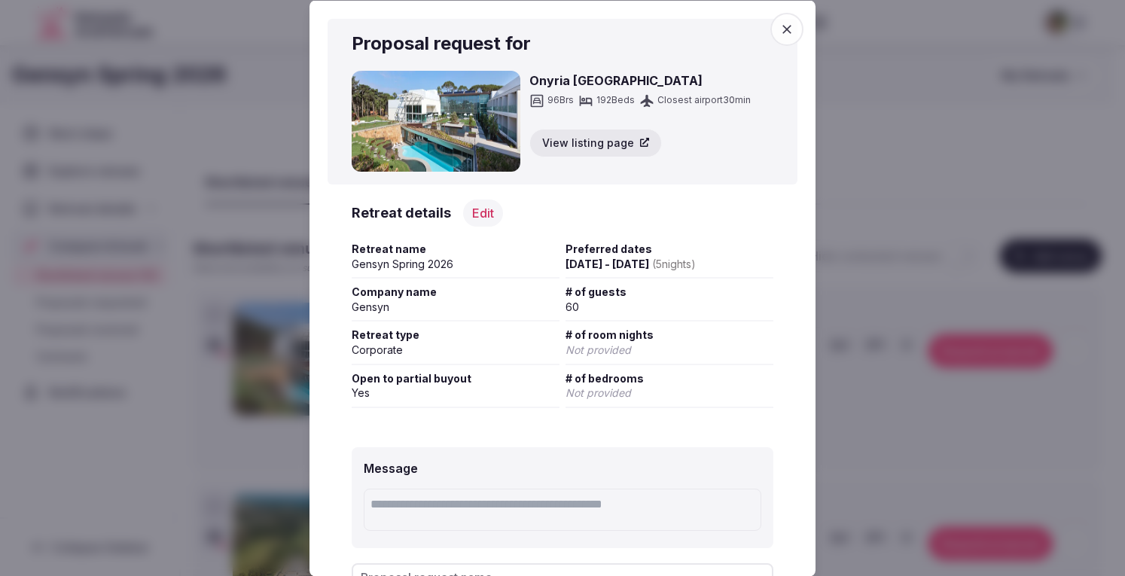
click at [780, 36] on span "button" at bounding box center [786, 28] width 33 height 33
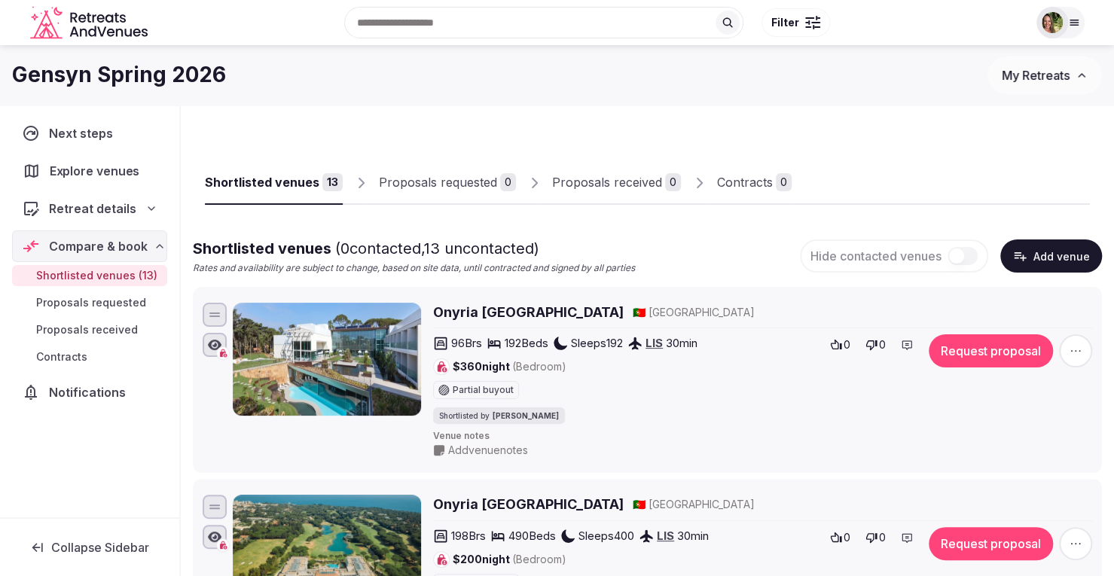
click at [74, 171] on span "Explore venues" at bounding box center [98, 171] width 96 height 18
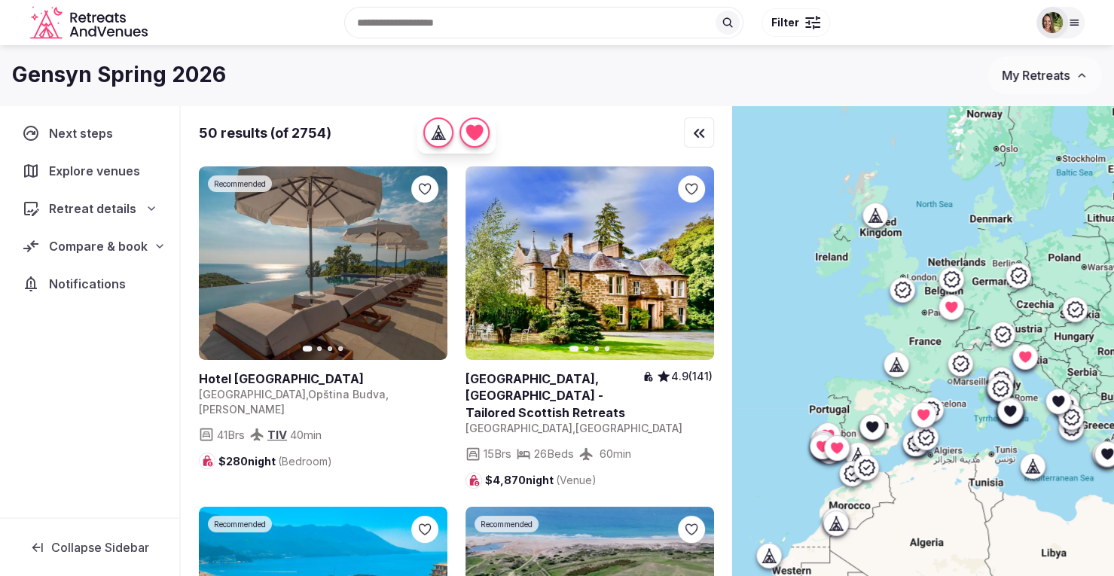
click at [95, 215] on span "Retreat details" at bounding box center [92, 209] width 87 height 18
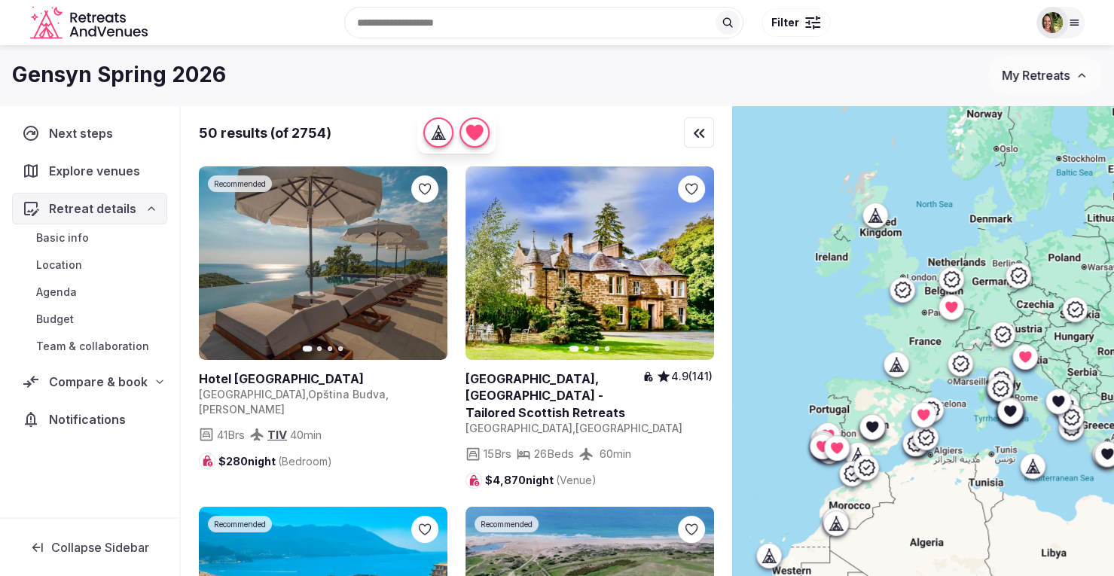
click at [68, 340] on span "Team & collaboration" at bounding box center [92, 346] width 113 height 15
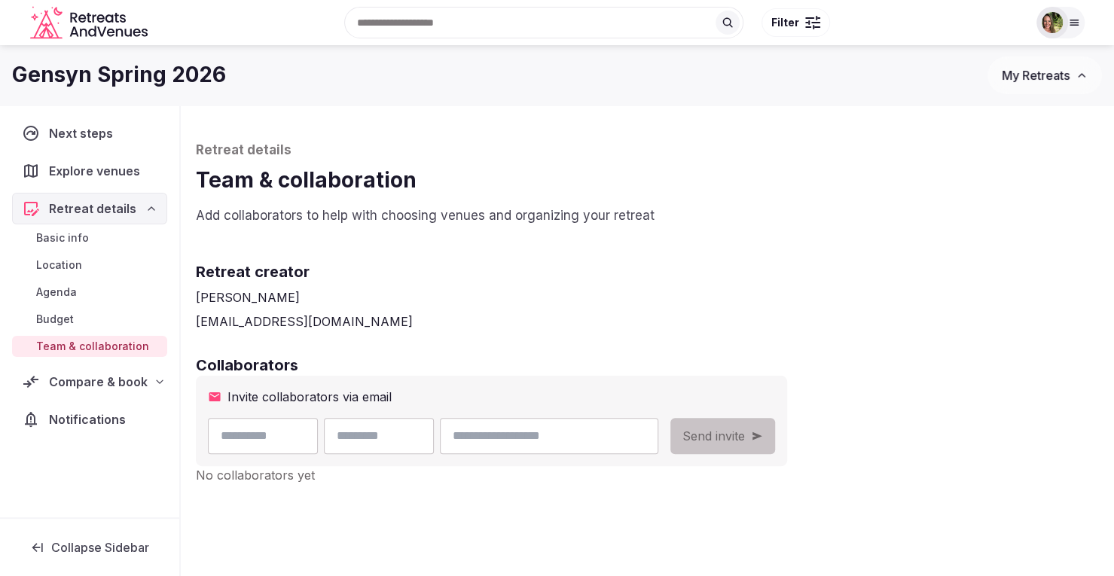
click at [291, 425] on input "text" at bounding box center [263, 436] width 110 height 36
type input "*****"
type input "******"
click at [578, 441] on input "email" at bounding box center [549, 436] width 218 height 36
type input "**********"
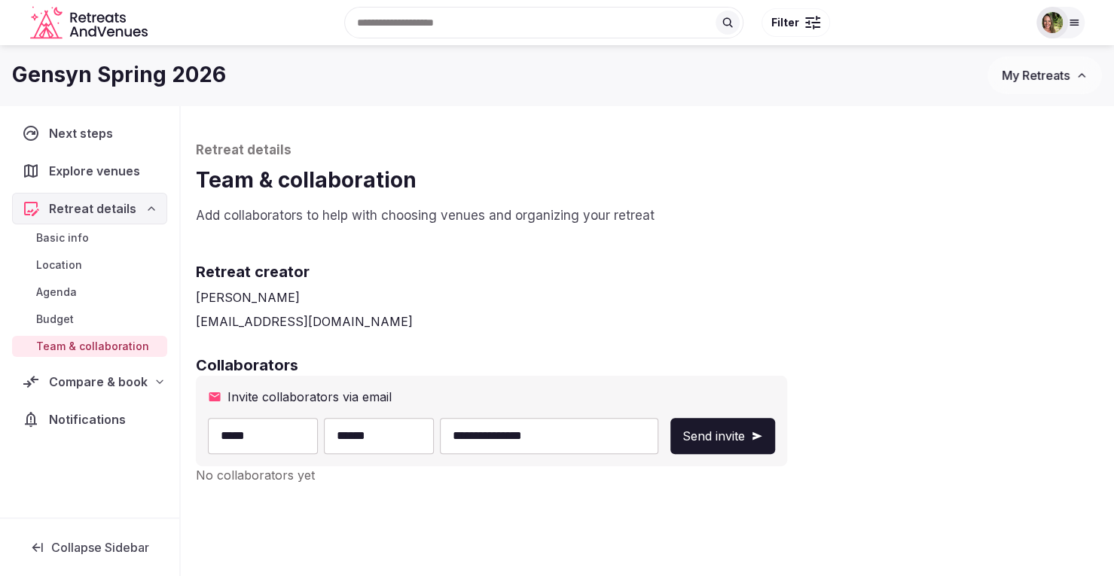
click at [745, 432] on span "Send invite" at bounding box center [713, 436] width 63 height 18
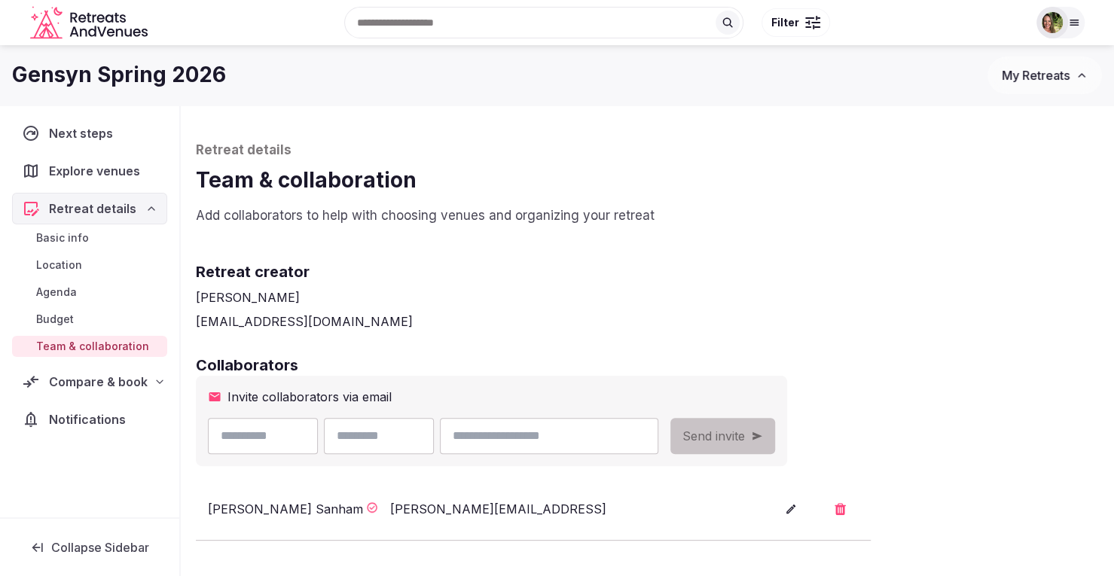
click at [96, 380] on span "Compare & book" at bounding box center [98, 382] width 99 height 18
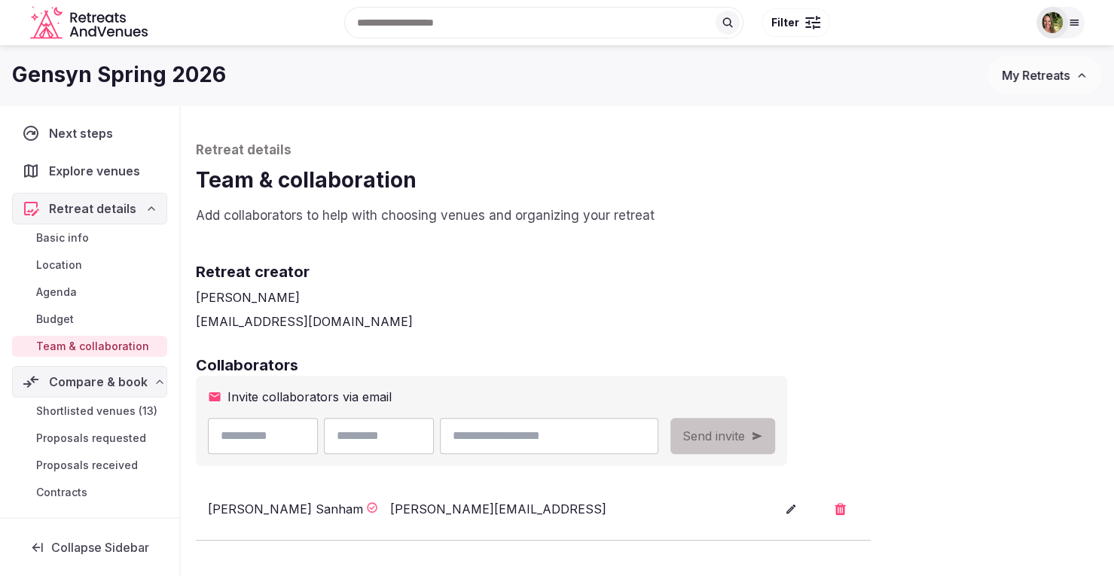
click at [98, 410] on span "Shortlisted venues (13)" at bounding box center [96, 411] width 121 height 15
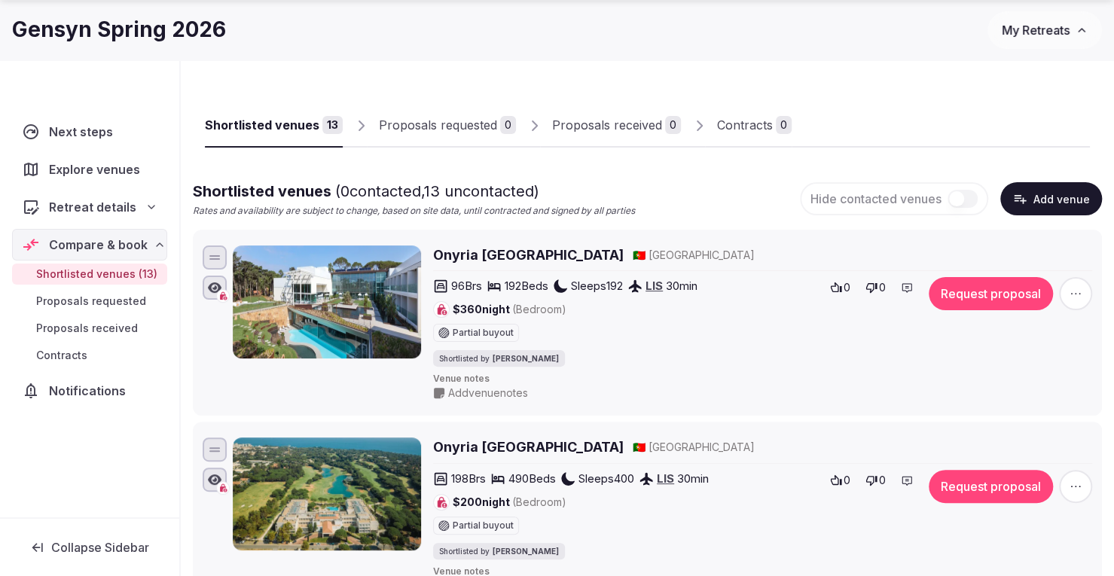
scroll to position [151, 0]
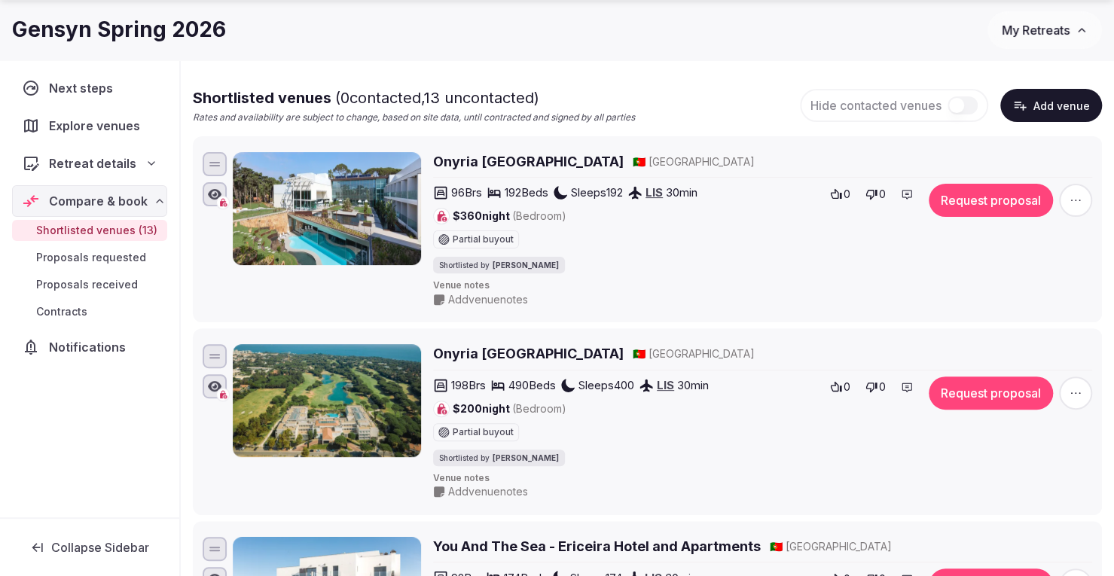
drag, startPoint x: 432, startPoint y: 352, endPoint x: 626, endPoint y: 354, distance: 193.5
click at [626, 354] on div "Onyria Quinta da Marinha Hotel 🇵🇹 Portugal 198 Brs 490 Beds Sleeps 400 LIS 30 m…" at bounding box center [662, 421] width 859 height 155
drag, startPoint x: 611, startPoint y: 351, endPoint x: 568, endPoint y: 352, distance: 43.7
click at [568, 352] on div "Onyria Quinta da Marinha Hotel 🇵🇹 Portugal" at bounding box center [762, 353] width 659 height 19
drag, startPoint x: 749, startPoint y: 346, endPoint x: 512, endPoint y: 347, distance: 236.5
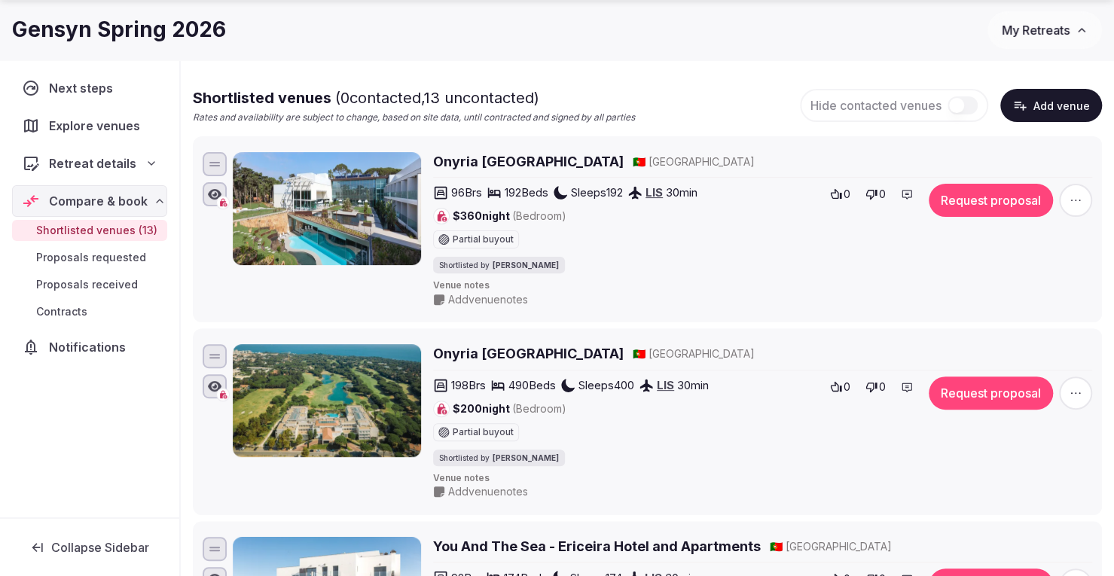
click at [512, 347] on div "Onyria Quinta da Marinha Hotel 🇵🇹 Portugal" at bounding box center [762, 353] width 659 height 19
click at [448, 347] on h2 "Onyria Quinta da Marinha Hotel" at bounding box center [528, 353] width 191 height 19
click at [464, 299] on span "Add venue notes" at bounding box center [488, 299] width 80 height 15
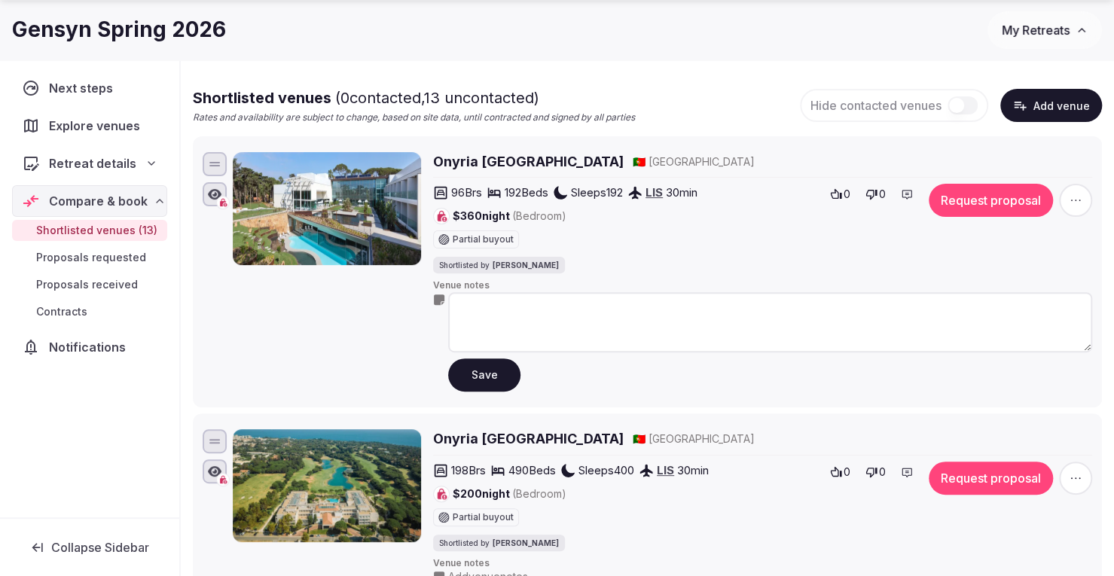
click at [520, 310] on textarea at bounding box center [770, 322] width 644 height 60
type textarea "**********"
click at [491, 368] on button "Save" at bounding box center [484, 374] width 72 height 33
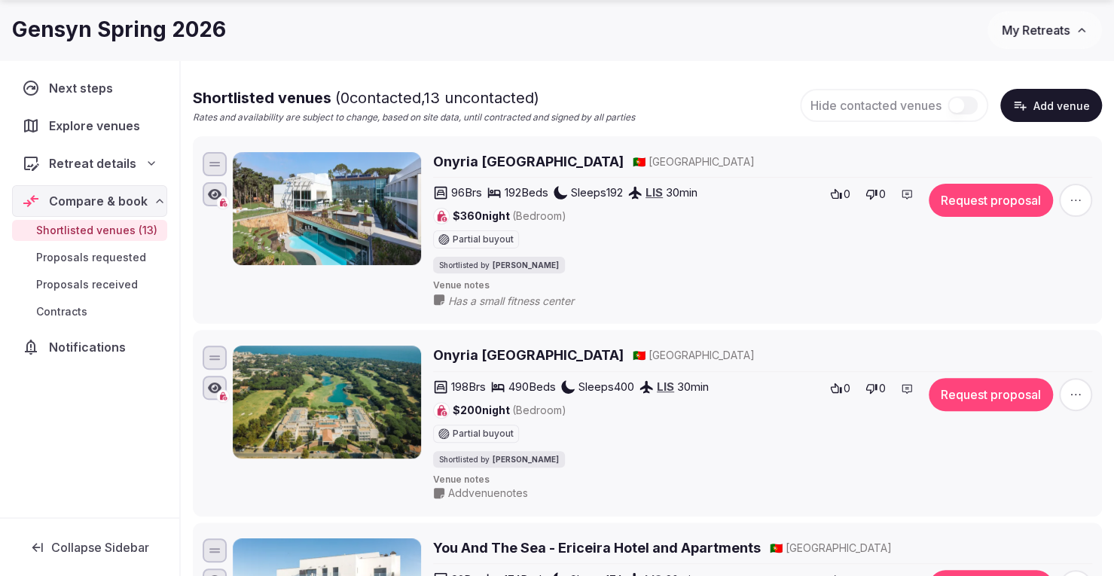
click at [479, 493] on span "Add venue notes" at bounding box center [488, 493] width 80 height 15
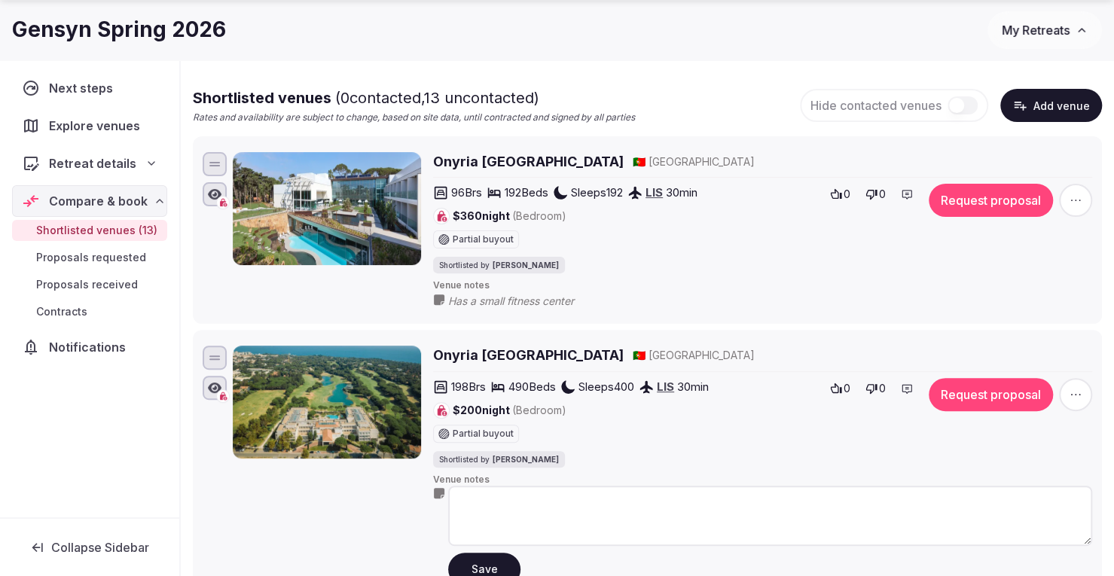
click at [506, 499] on textarea at bounding box center [770, 516] width 644 height 60
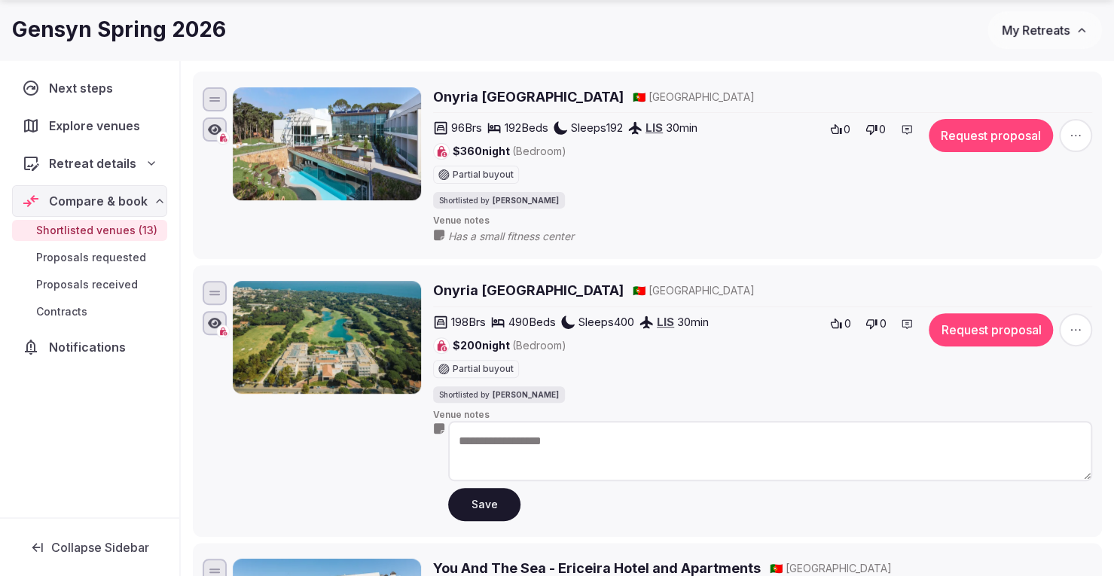
scroll to position [301, 0]
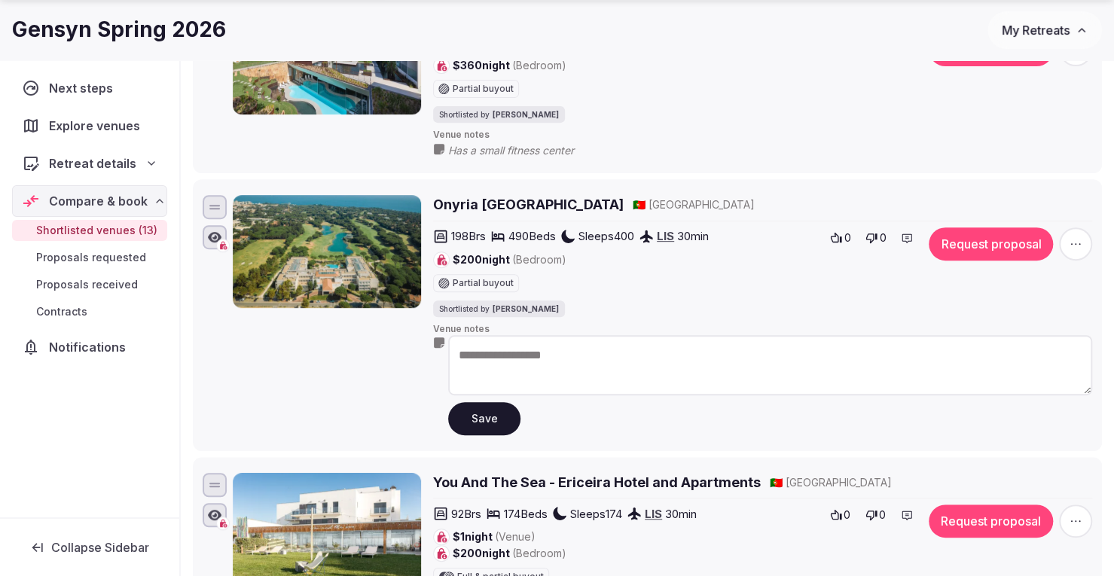
type textarea "**********"
click at [480, 414] on button "Save" at bounding box center [484, 418] width 72 height 33
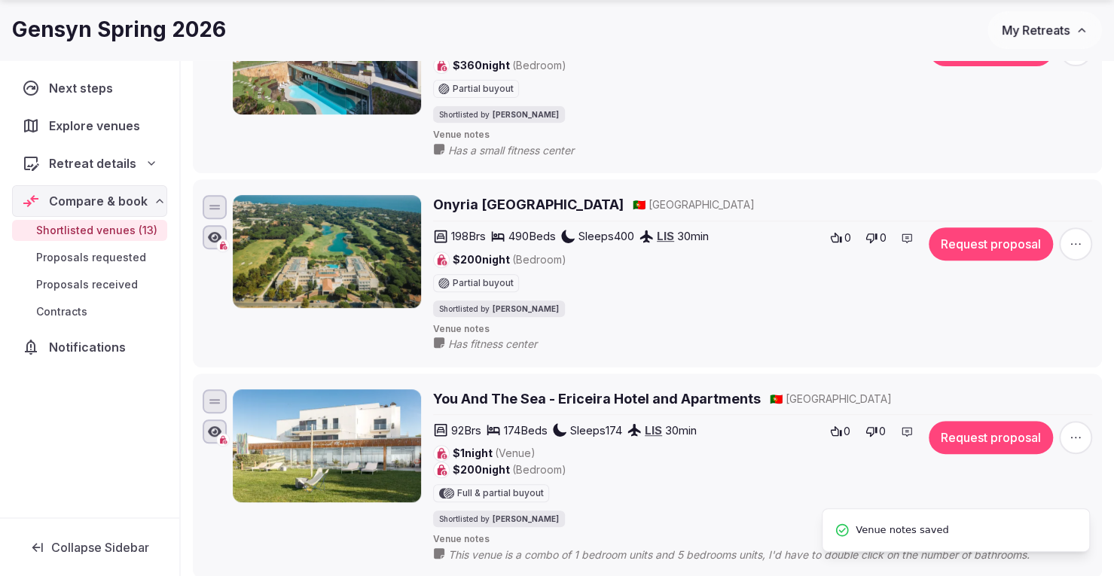
scroll to position [452, 0]
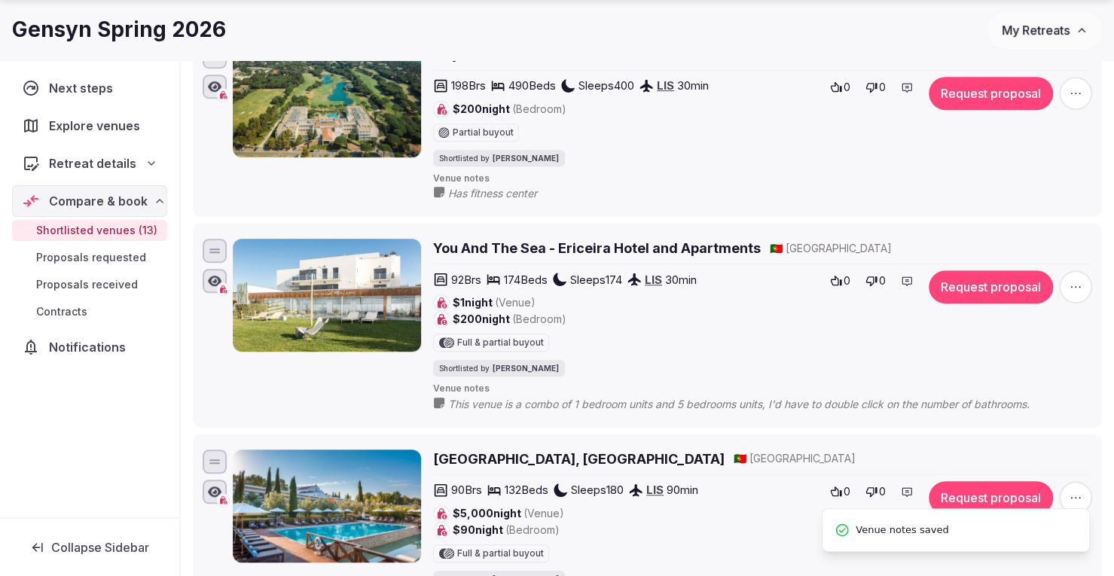
click at [735, 242] on h2 "You And The Sea - Ericeira Hotel and Apartments" at bounding box center [597, 248] width 328 height 19
click at [0, 0] on icon at bounding box center [0, 0] width 0 height 0
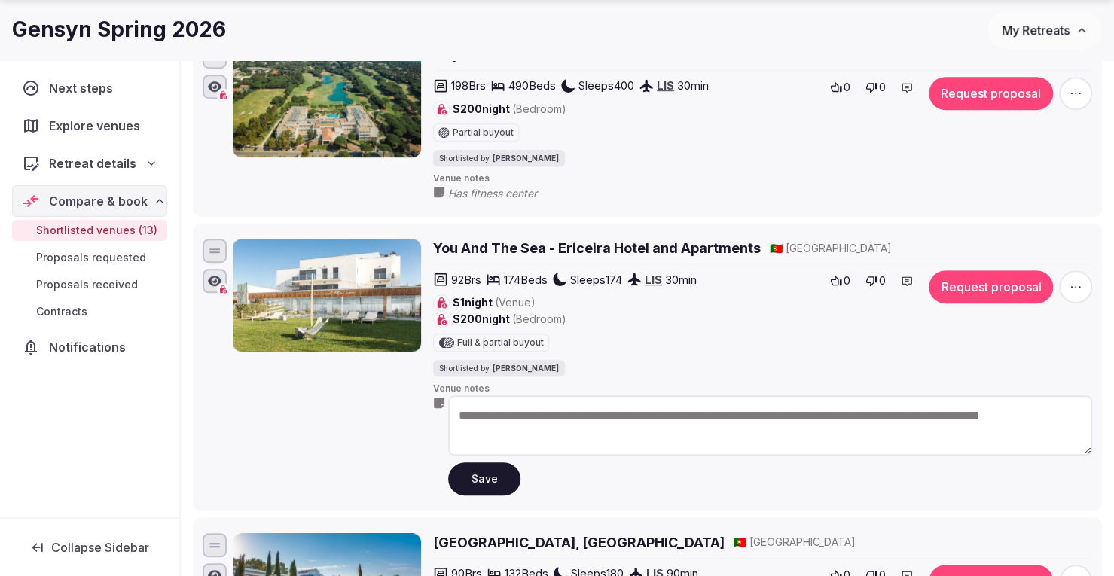
click at [460, 401] on textarea "**********" at bounding box center [770, 425] width 644 height 60
type textarea "**********"
click at [482, 465] on button "Save" at bounding box center [484, 478] width 72 height 33
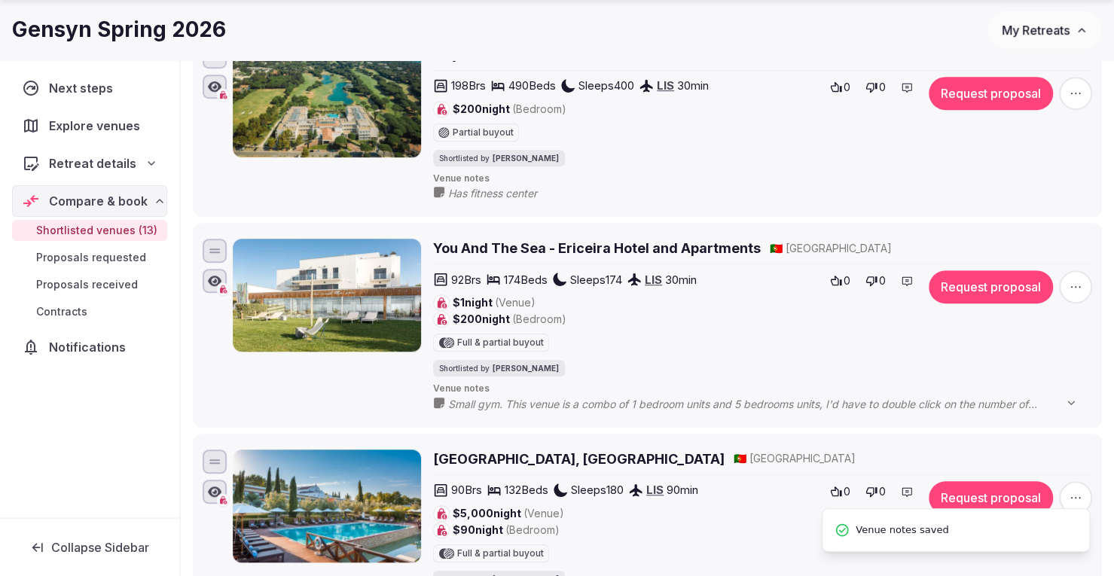
click at [589, 453] on h2 "Convento Do Espinheiro, Historic Hotel & Spa" at bounding box center [578, 459] width 291 height 19
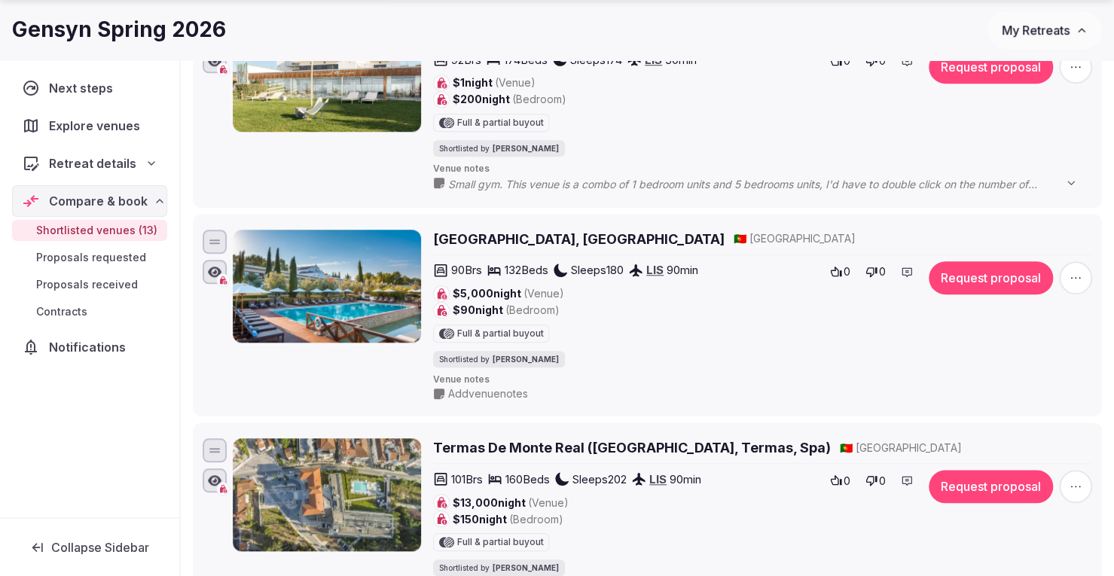
scroll to position [678, 0]
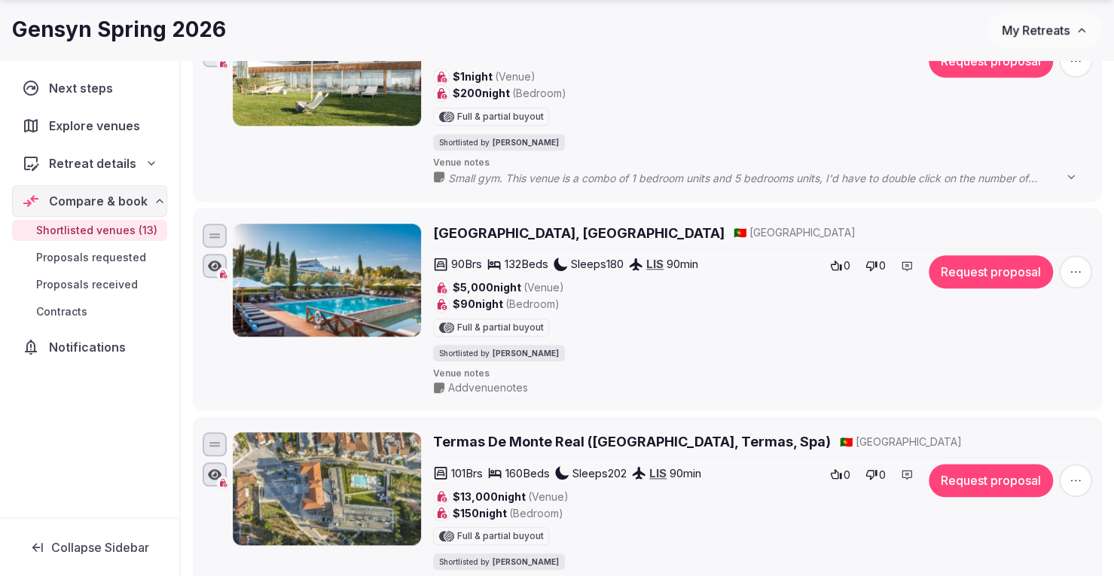
click at [474, 380] on span "Add venue notes" at bounding box center [488, 387] width 80 height 15
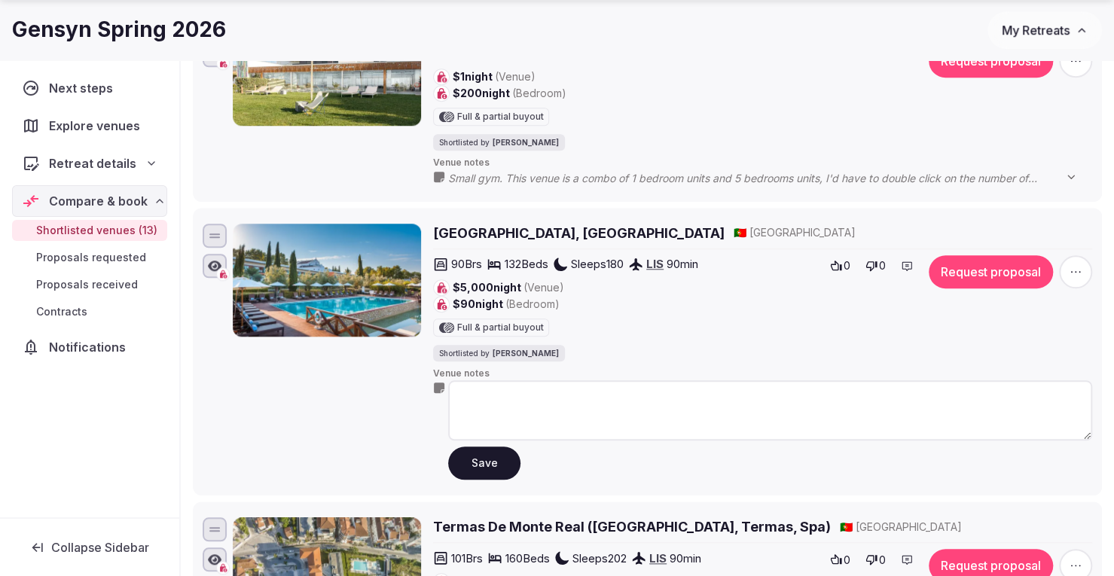
click at [476, 392] on textarea at bounding box center [770, 410] width 644 height 60
type textarea "**********"
click at [477, 457] on button "Save" at bounding box center [484, 463] width 72 height 33
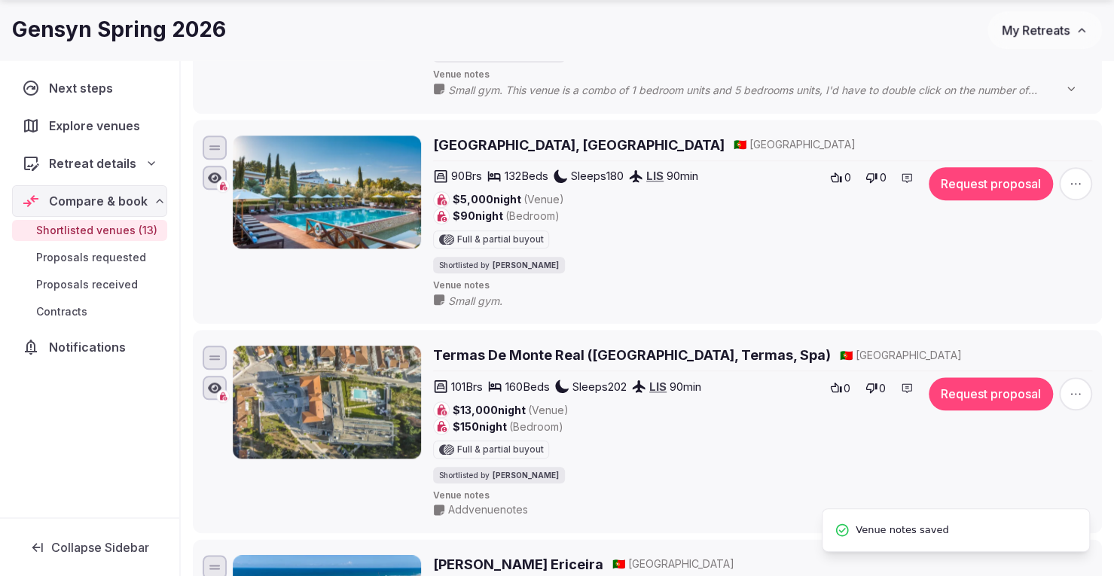
scroll to position [828, 0]
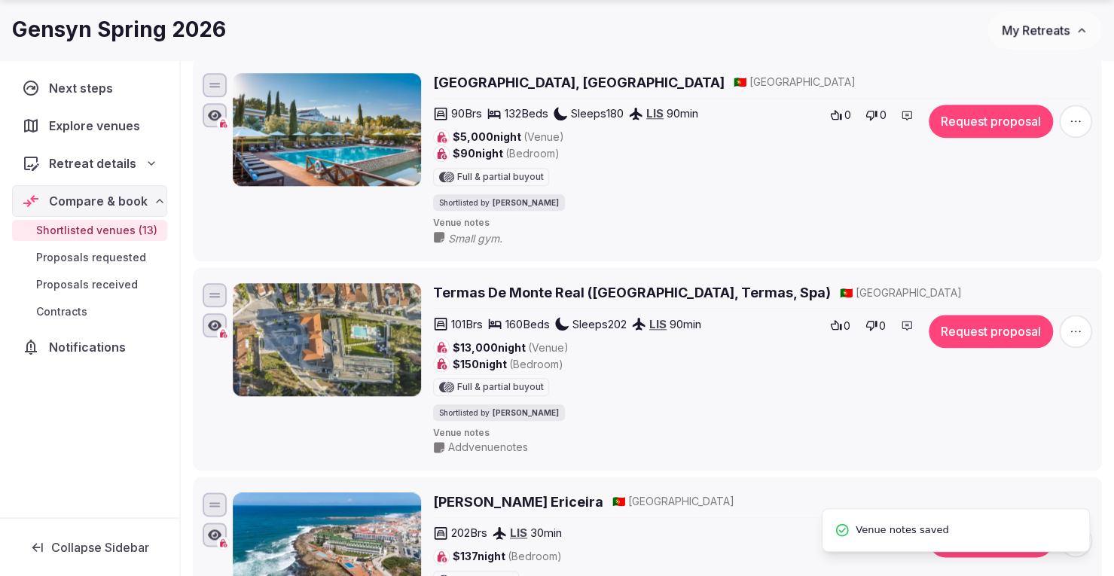
click at [591, 283] on h2 "Termas De Monte Real (Monte Real Hotel, Termas, Spa)" at bounding box center [632, 292] width 398 height 19
click at [472, 440] on span "Add venue notes" at bounding box center [488, 447] width 80 height 15
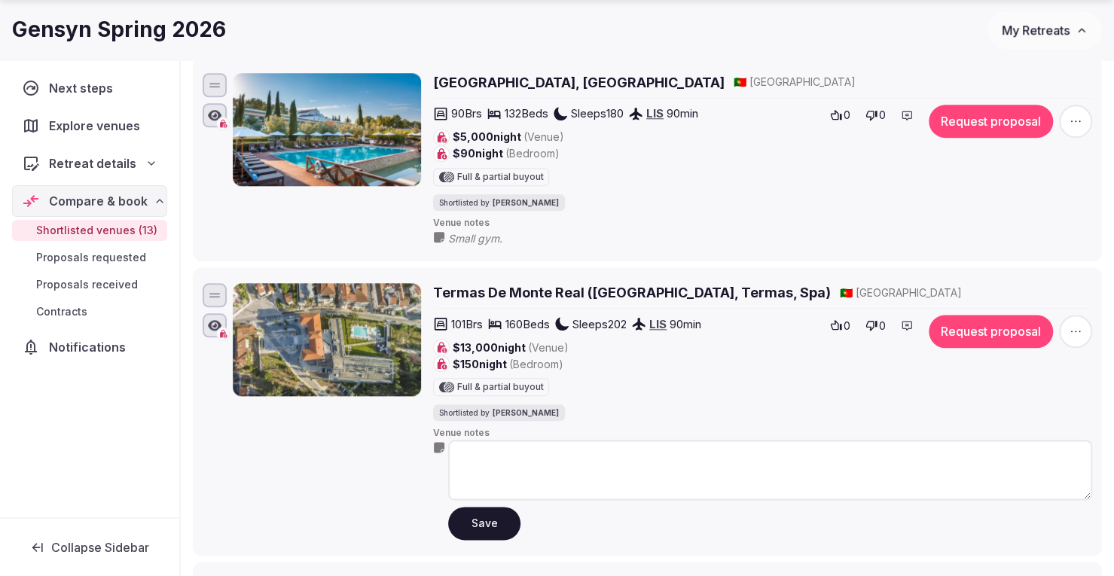
paste textarea "**********"
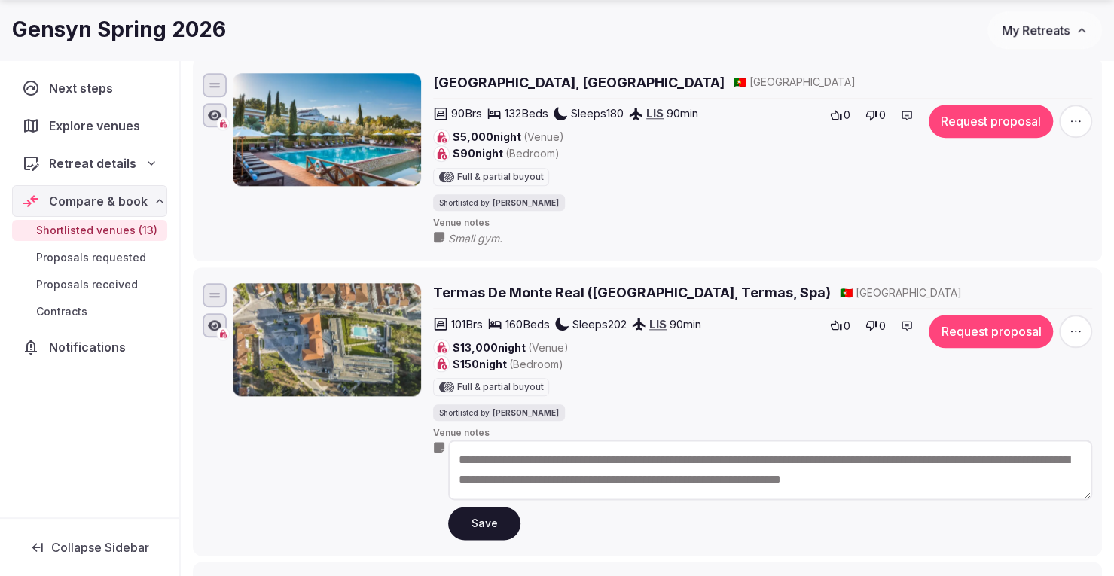
type textarea "**********"
click at [487, 508] on button "Save" at bounding box center [484, 523] width 72 height 33
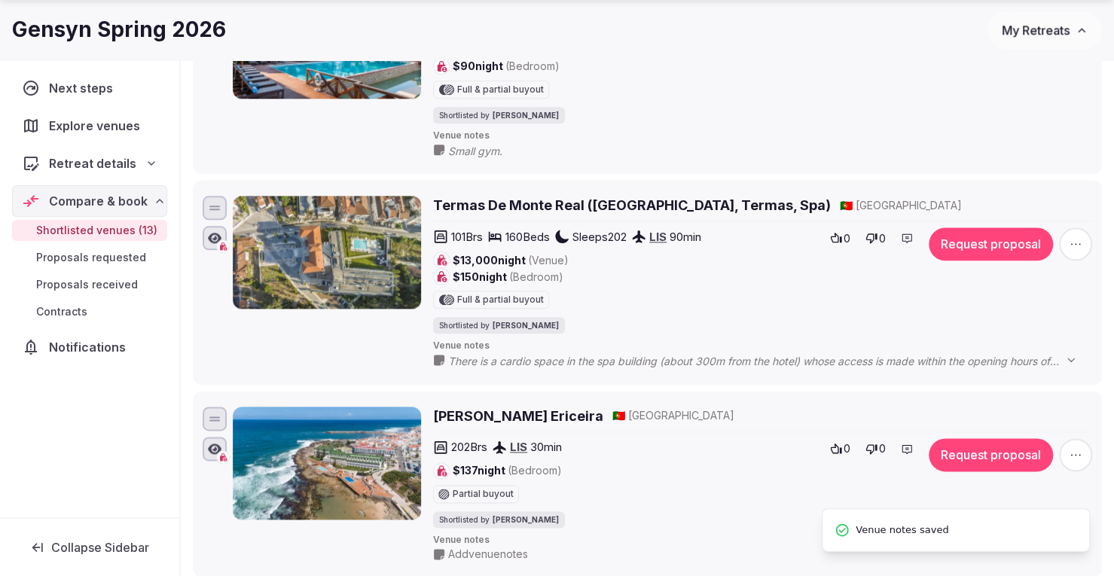
scroll to position [1054, 0]
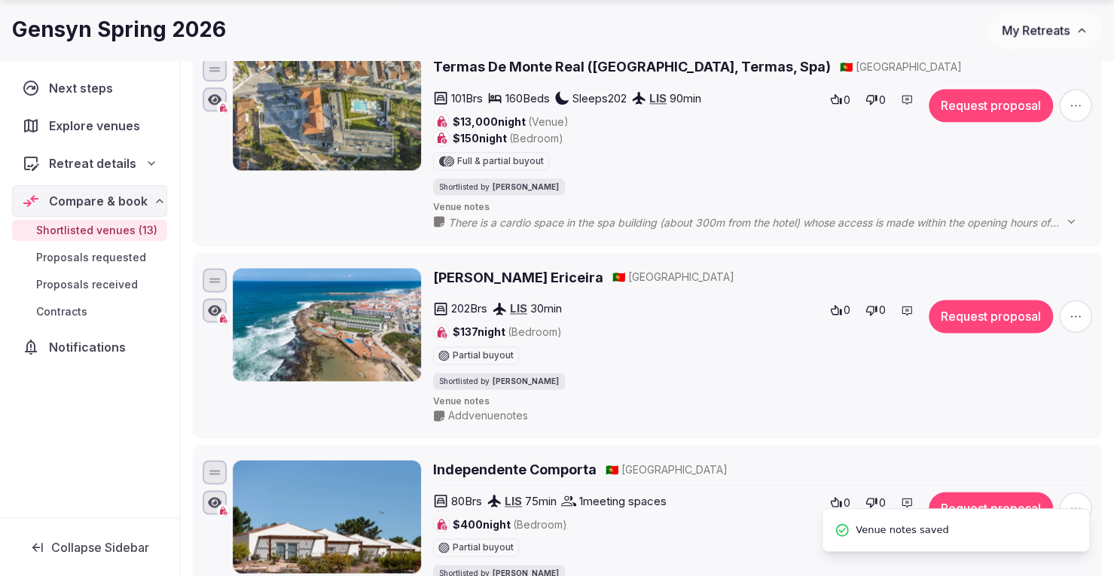
click at [534, 268] on h2 "Vila Gale Ericeira" at bounding box center [518, 277] width 170 height 19
click at [476, 414] on div "Vila Gale Ericeira 🇵🇹 Portugal 202 Brs LIS 30 min $137 night (Bedroom) Partial …" at bounding box center [647, 345] width 895 height 161
click at [473, 410] on span "Add venue notes" at bounding box center [488, 415] width 80 height 15
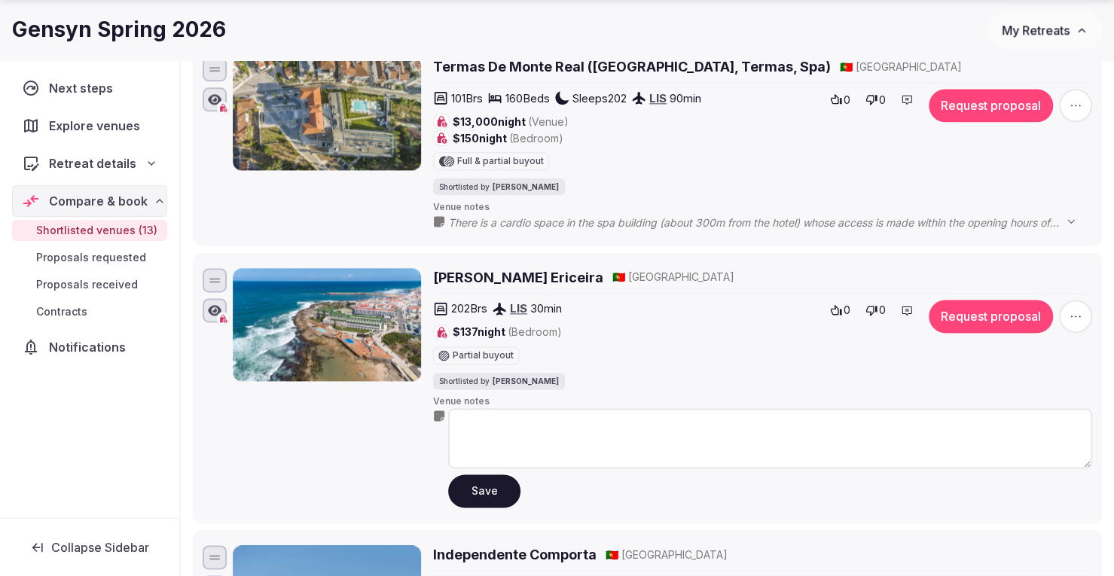
click at [471, 408] on textarea at bounding box center [770, 438] width 644 height 60
type textarea "**********"
click at [464, 478] on button "Save" at bounding box center [484, 490] width 72 height 33
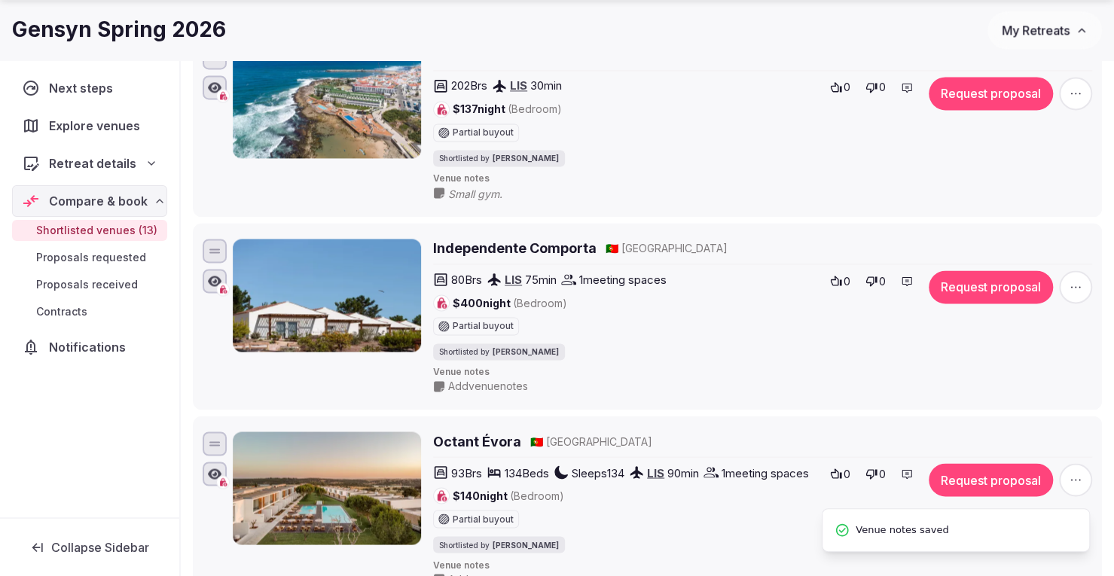
scroll to position [1280, 0]
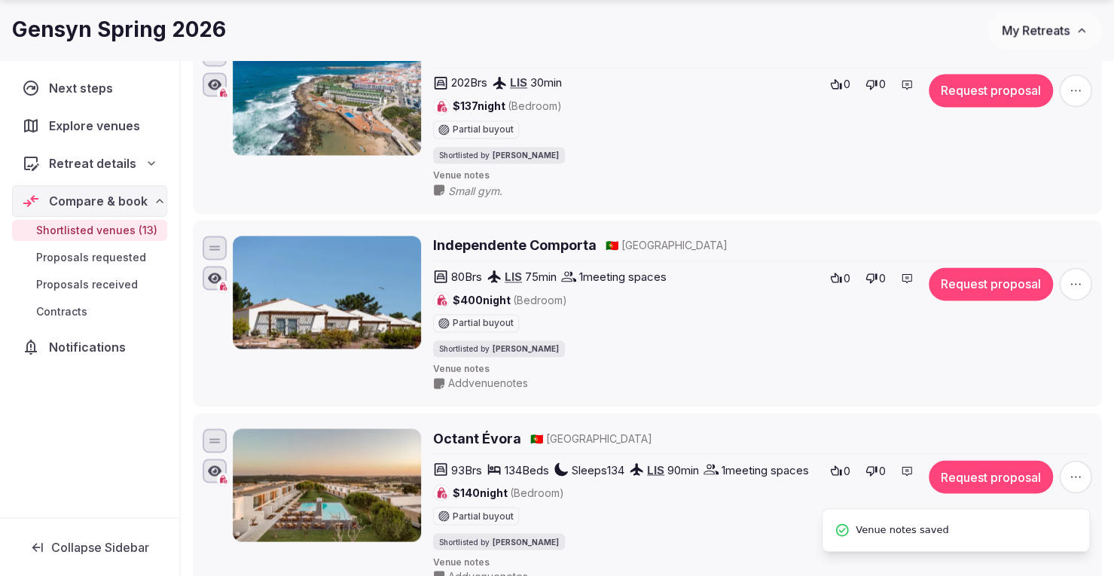
click at [567, 236] on h2 "Independente Comporta" at bounding box center [514, 245] width 163 height 19
click at [474, 376] on span "Add venue notes" at bounding box center [488, 383] width 80 height 15
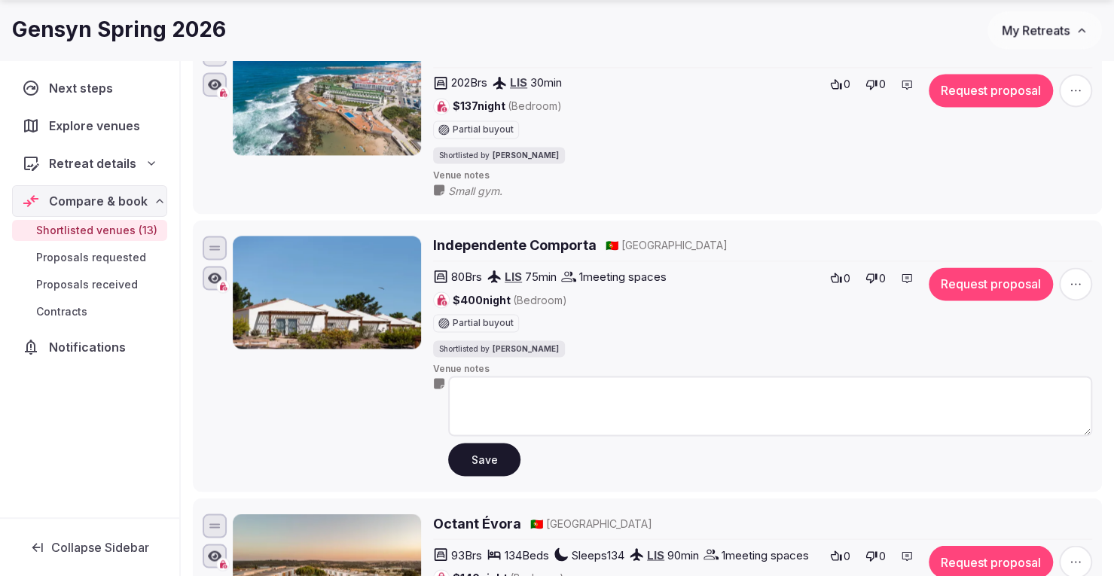
click at [499, 392] on textarea at bounding box center [770, 406] width 644 height 60
type textarea "*******"
click at [486, 448] on button "Save" at bounding box center [484, 459] width 72 height 33
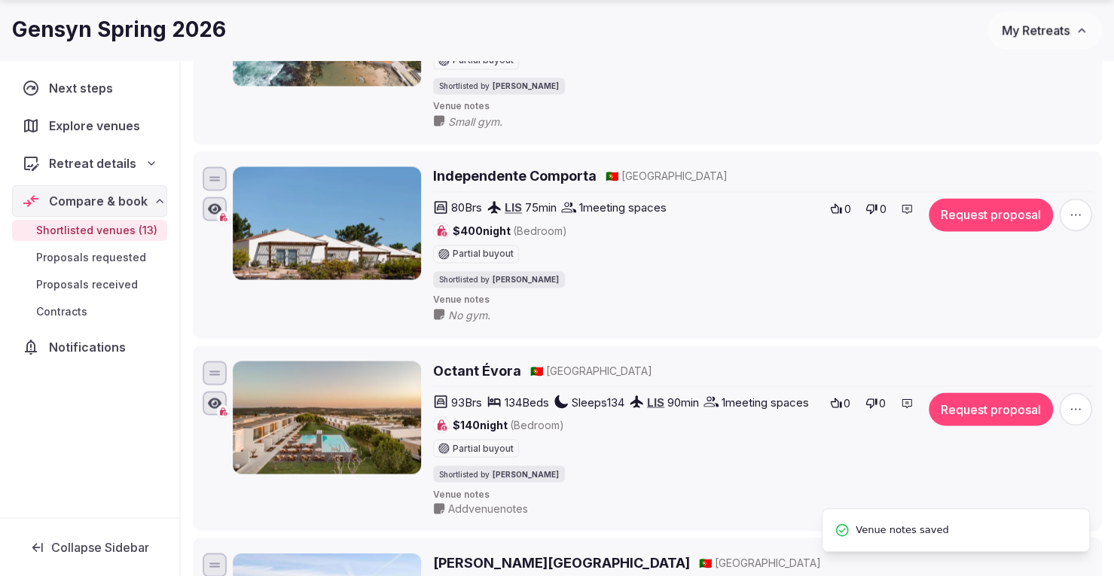
scroll to position [1431, 0]
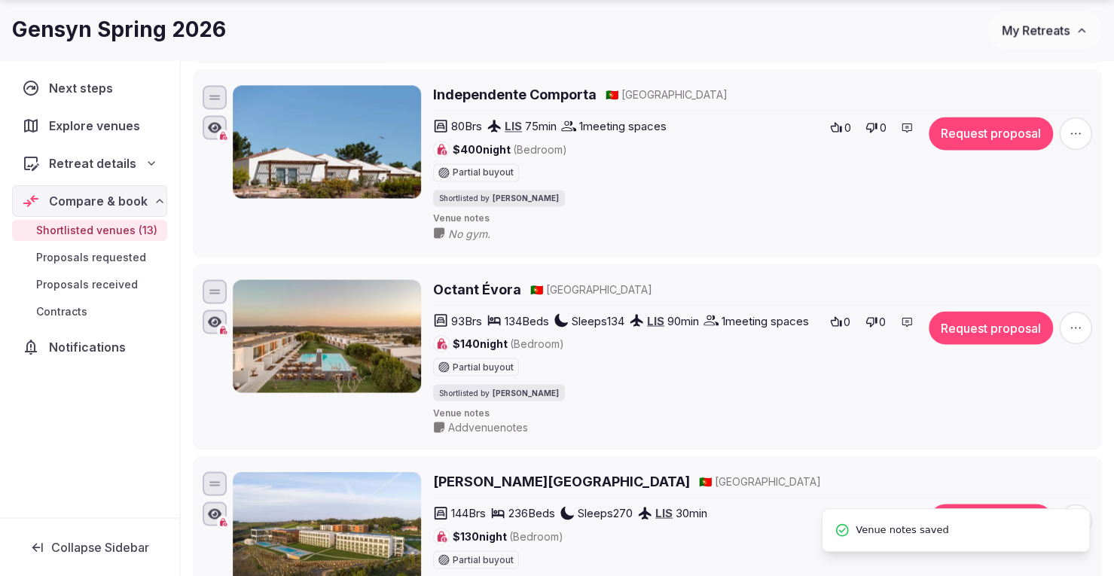
click at [488, 279] on h2 "Octant Évora" at bounding box center [477, 288] width 88 height 19
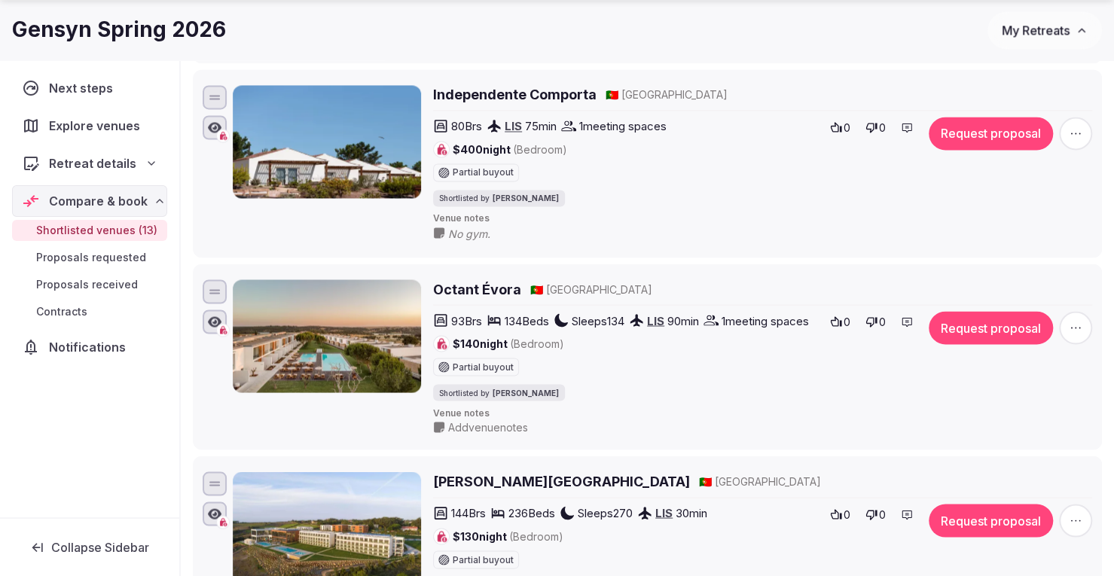
click at [465, 435] on span "Add venue notes" at bounding box center [488, 426] width 80 height 15
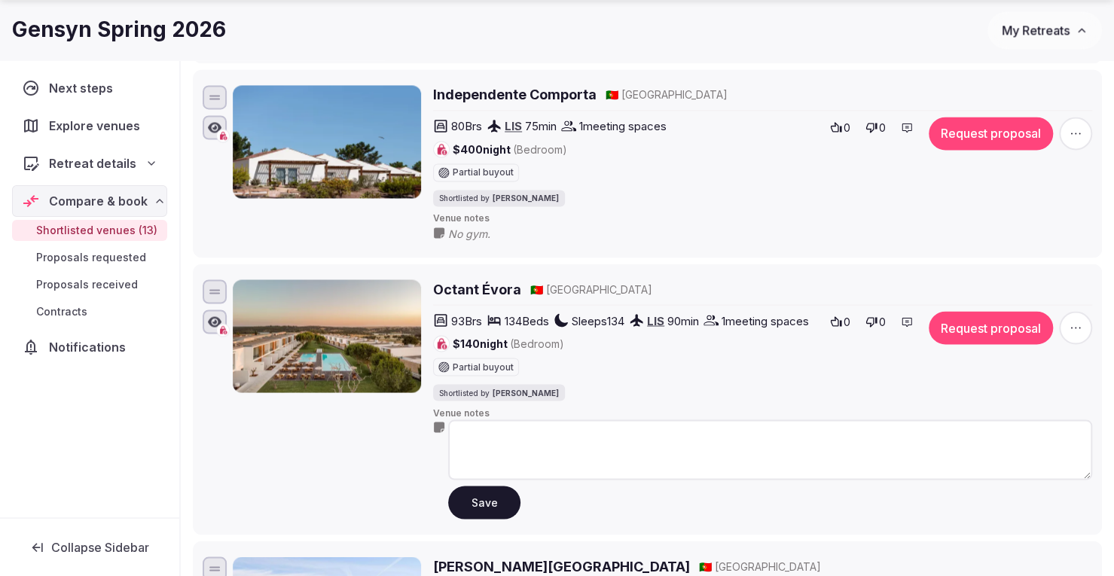
click at [467, 436] on textarea at bounding box center [770, 449] width 644 height 60
type textarea "**********"
click at [483, 511] on button "Save" at bounding box center [484, 502] width 72 height 33
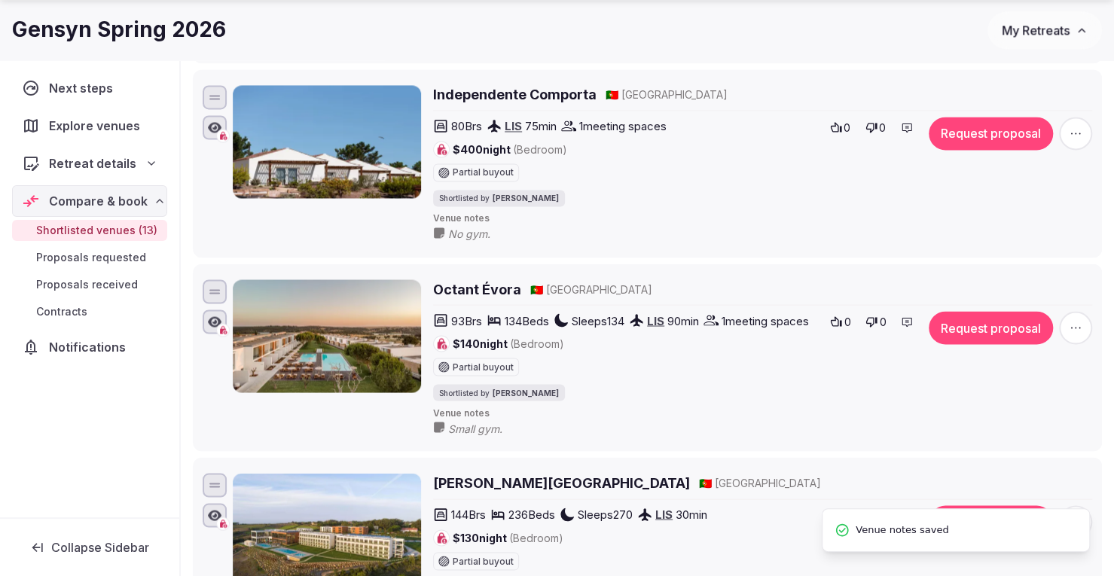
scroll to position [1657, 0]
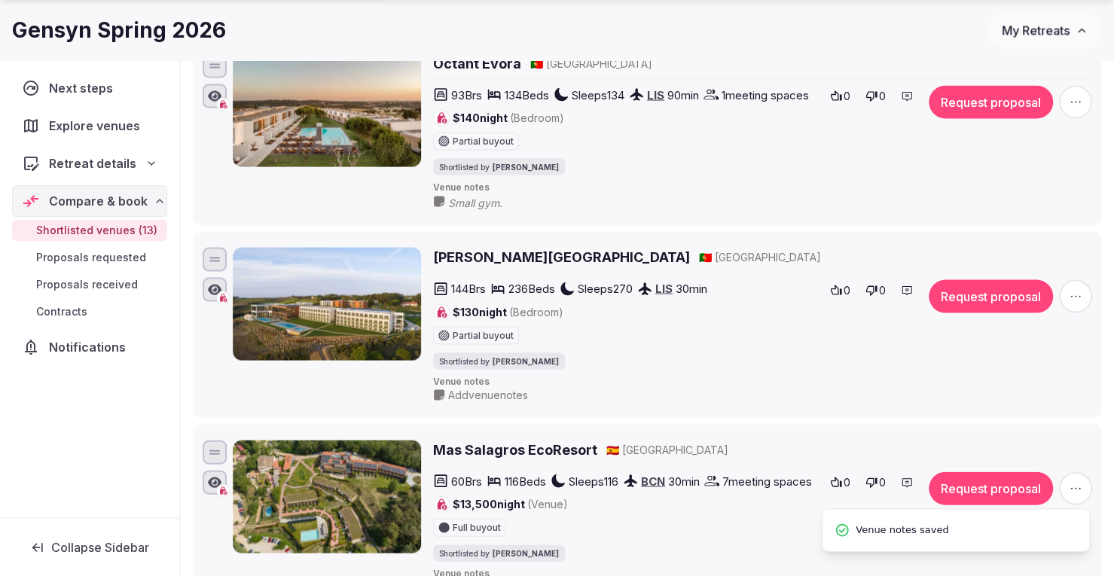
click at [511, 266] on h2 "Vila Galé Sintra" at bounding box center [561, 256] width 257 height 19
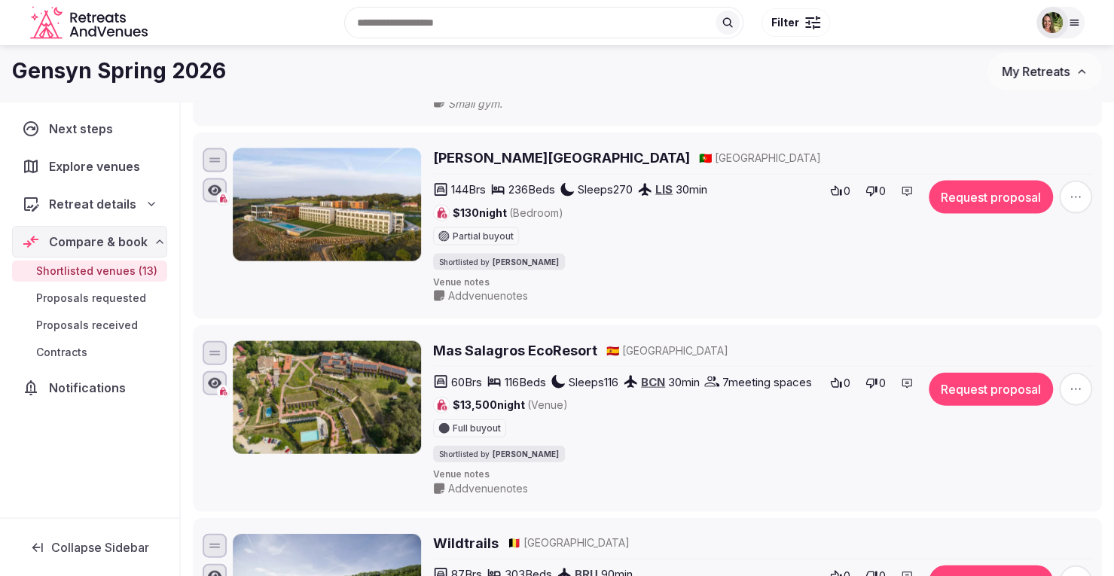
scroll to position [1732, 0]
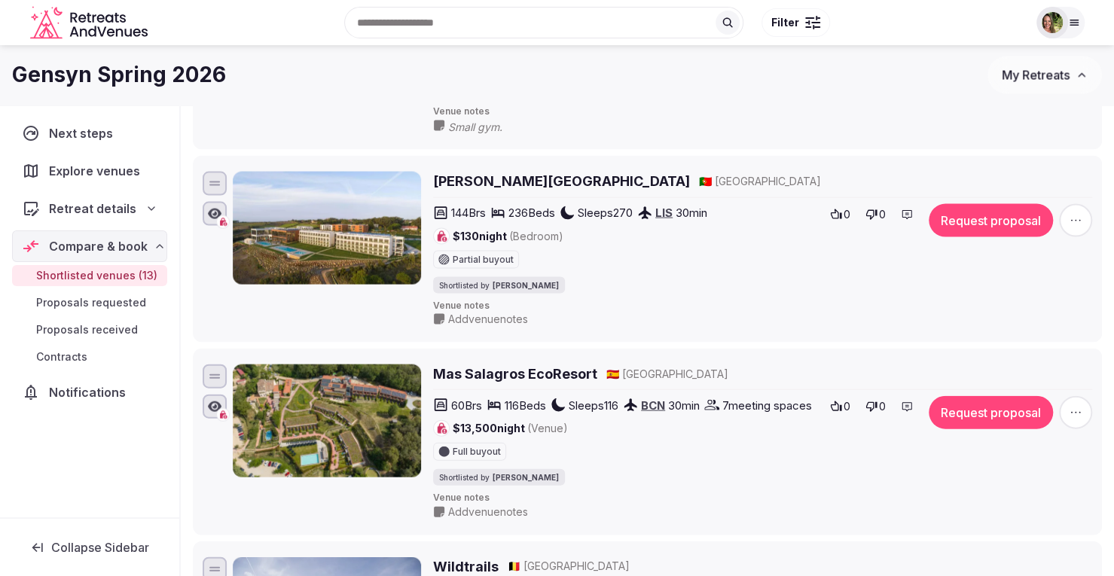
click at [461, 322] on span "Add venue notes" at bounding box center [488, 319] width 80 height 15
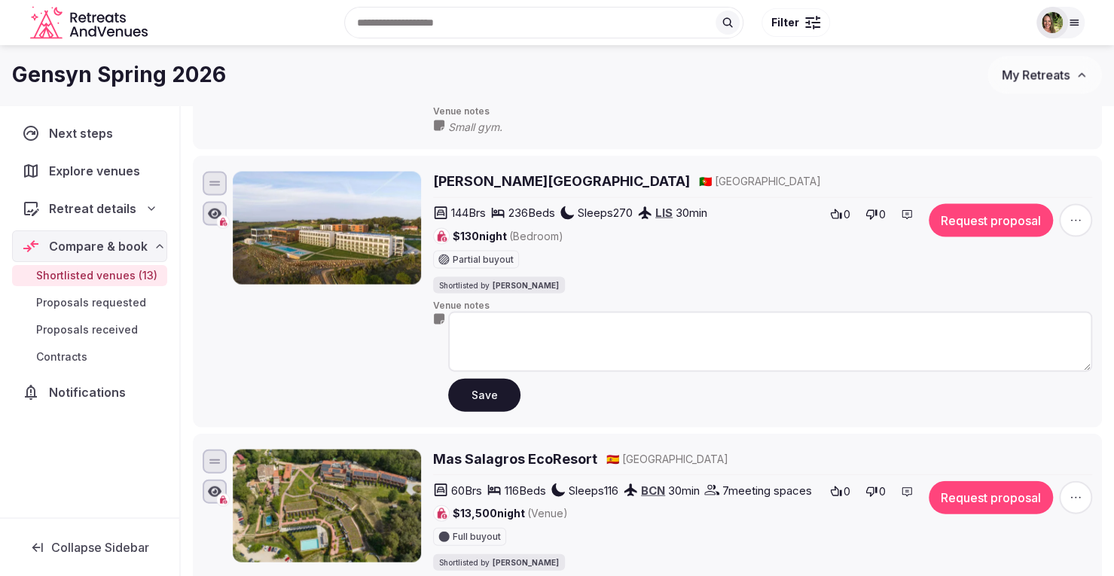
click at [482, 350] on textarea at bounding box center [770, 342] width 644 height 60
type textarea "**********"
click at [475, 404] on button "Save" at bounding box center [484, 395] width 72 height 33
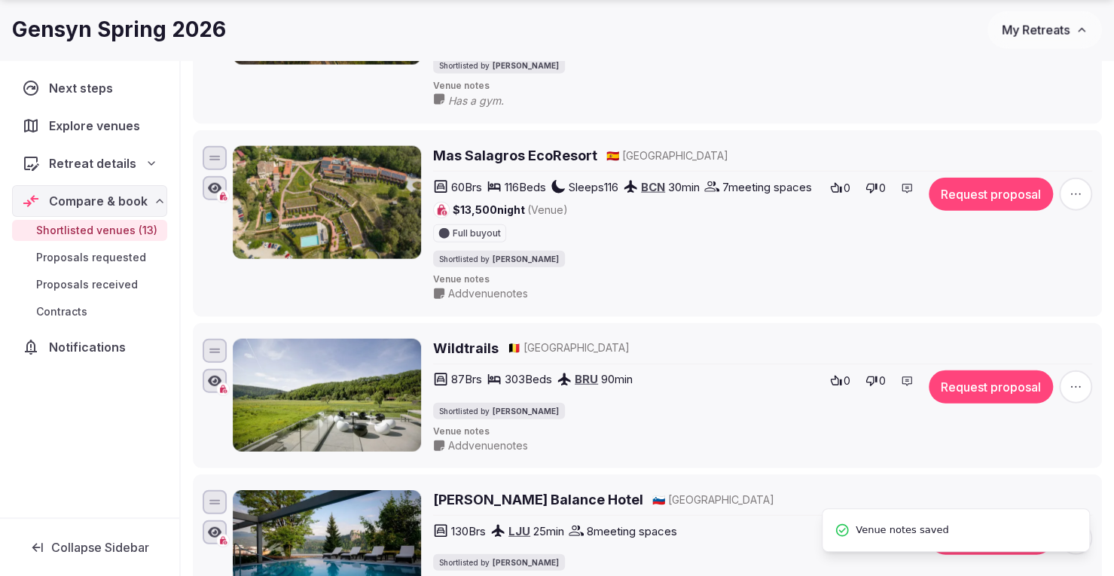
scroll to position [1958, 0]
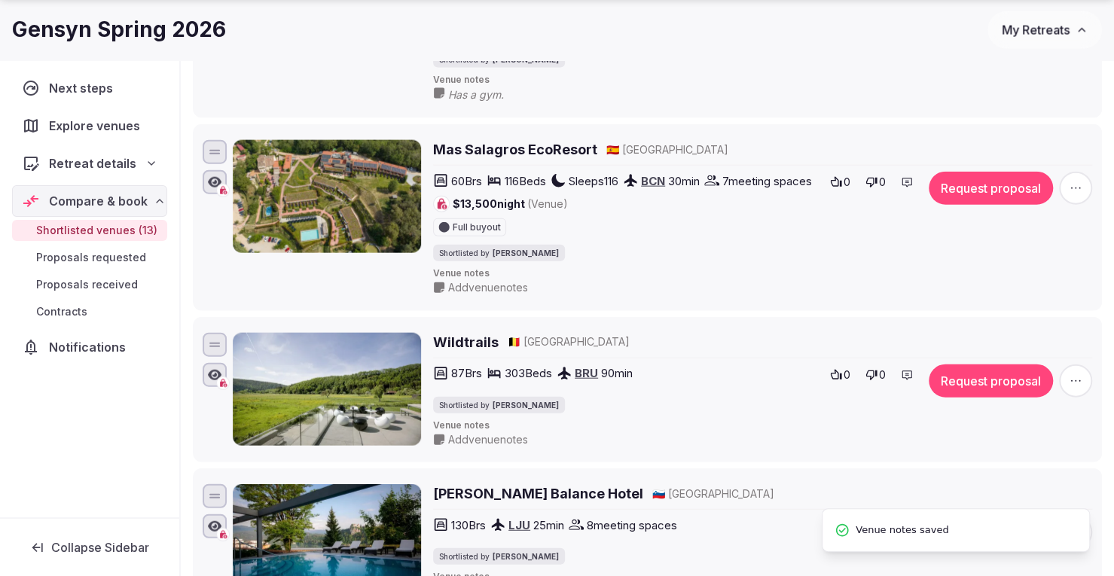
click at [509, 157] on h2 "Mas Salagros EcoResort" at bounding box center [515, 149] width 164 height 19
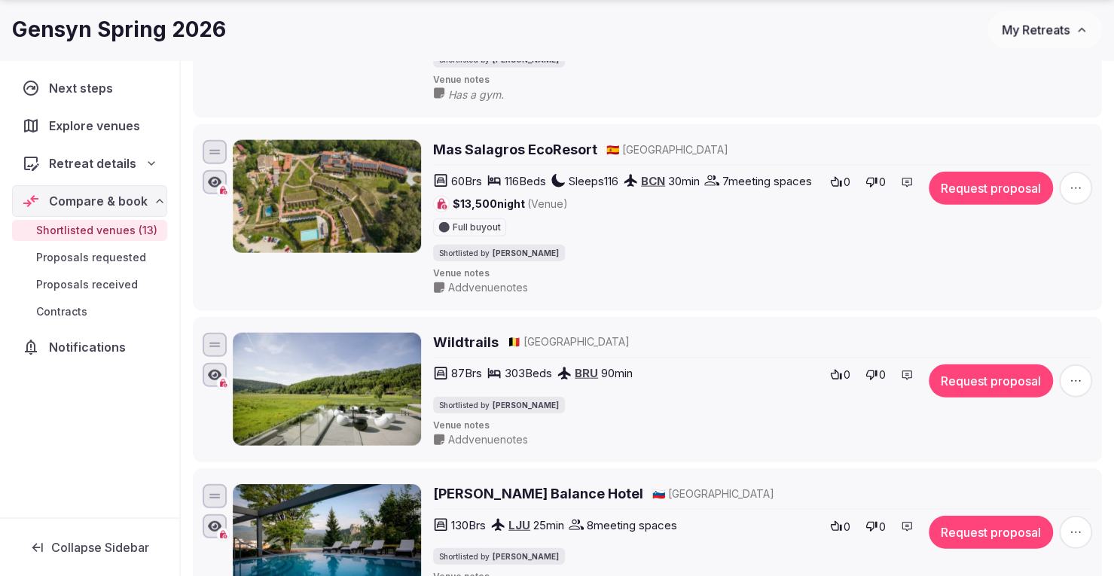
click at [477, 295] on span "Add venue notes" at bounding box center [488, 287] width 80 height 15
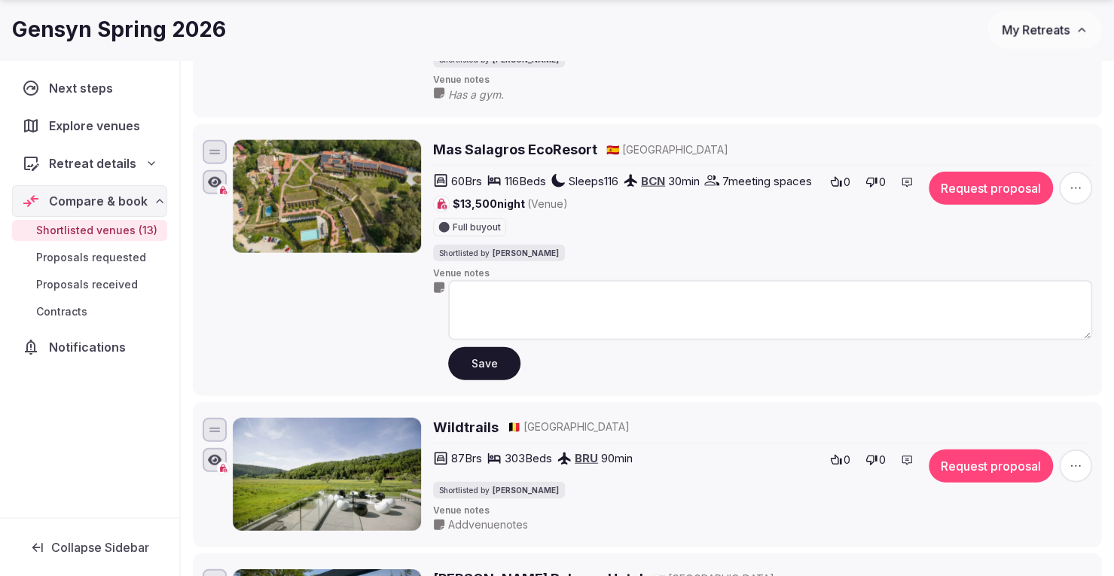
click at [496, 327] on textarea at bounding box center [770, 310] width 644 height 60
type textarea "**********"
click at [479, 380] on button "Save" at bounding box center [484, 363] width 72 height 33
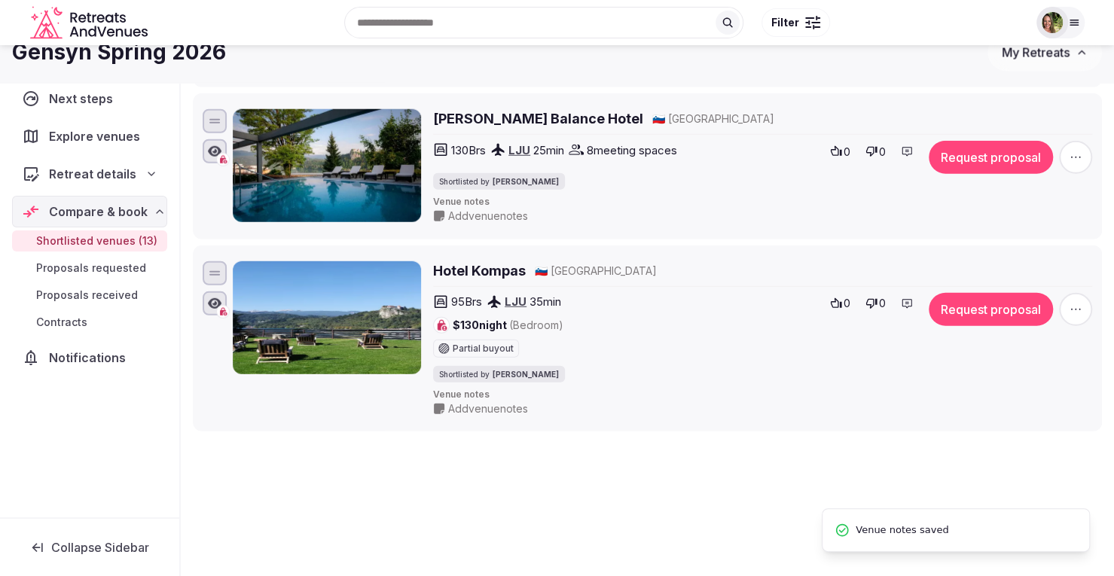
scroll to position [2184, 0]
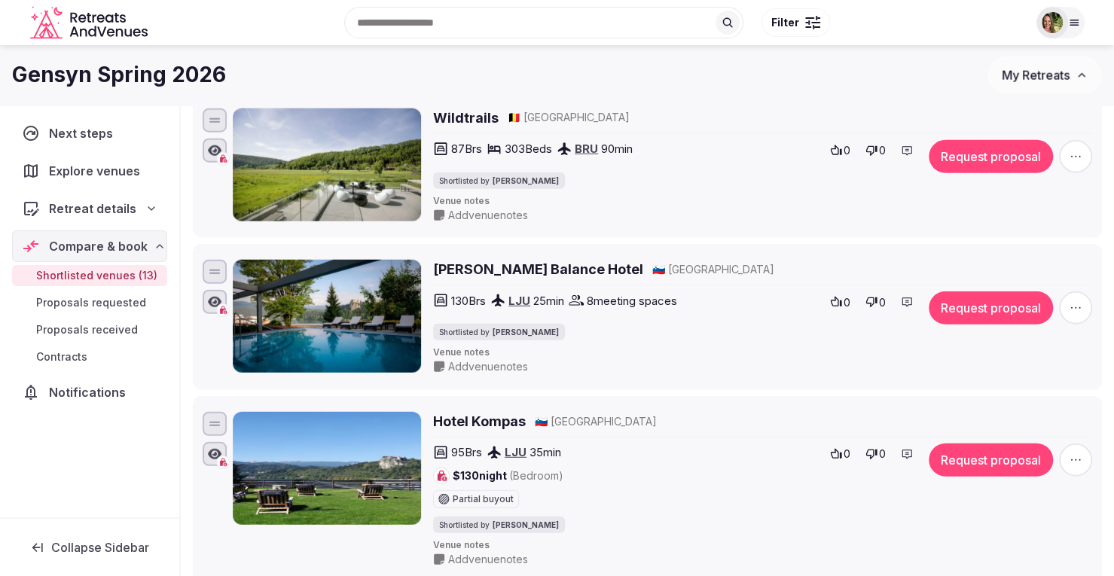
click at [465, 223] on span "Add venue notes" at bounding box center [488, 215] width 80 height 15
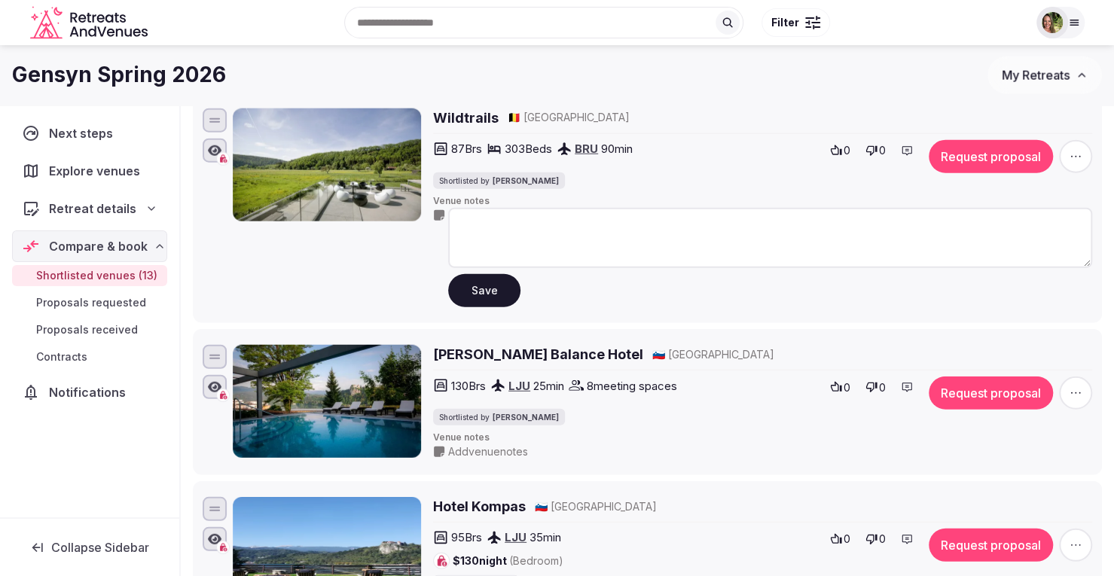
click at [469, 250] on textarea at bounding box center [770, 238] width 644 height 60
type textarea "**********"
click at [480, 307] on button "Save" at bounding box center [484, 290] width 72 height 33
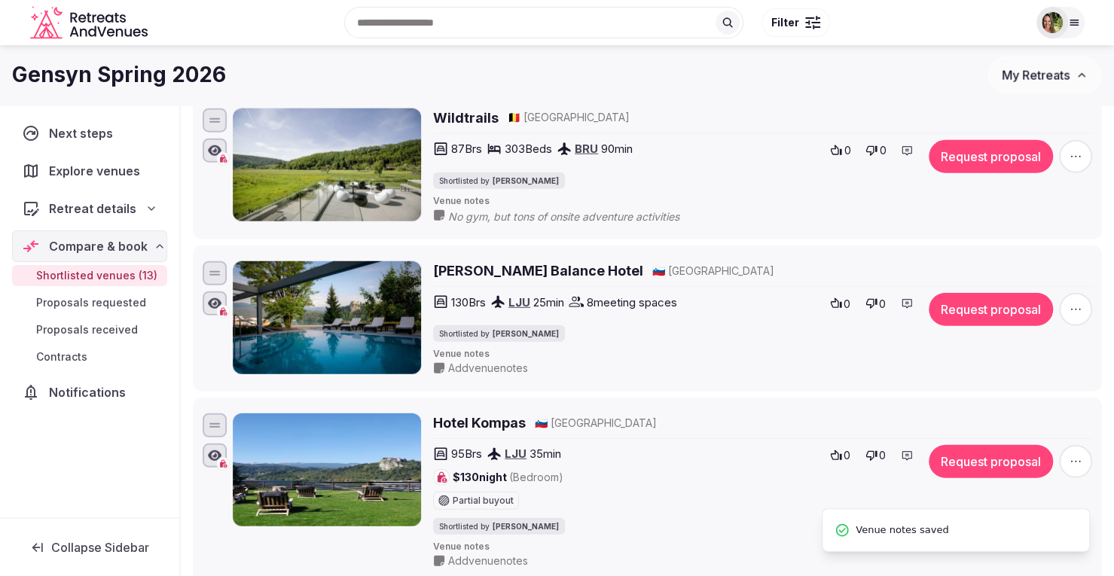
click at [468, 280] on h2 "Rikli Balance Hotel" at bounding box center [538, 270] width 210 height 19
click at [488, 376] on span "Add venue notes" at bounding box center [488, 368] width 80 height 15
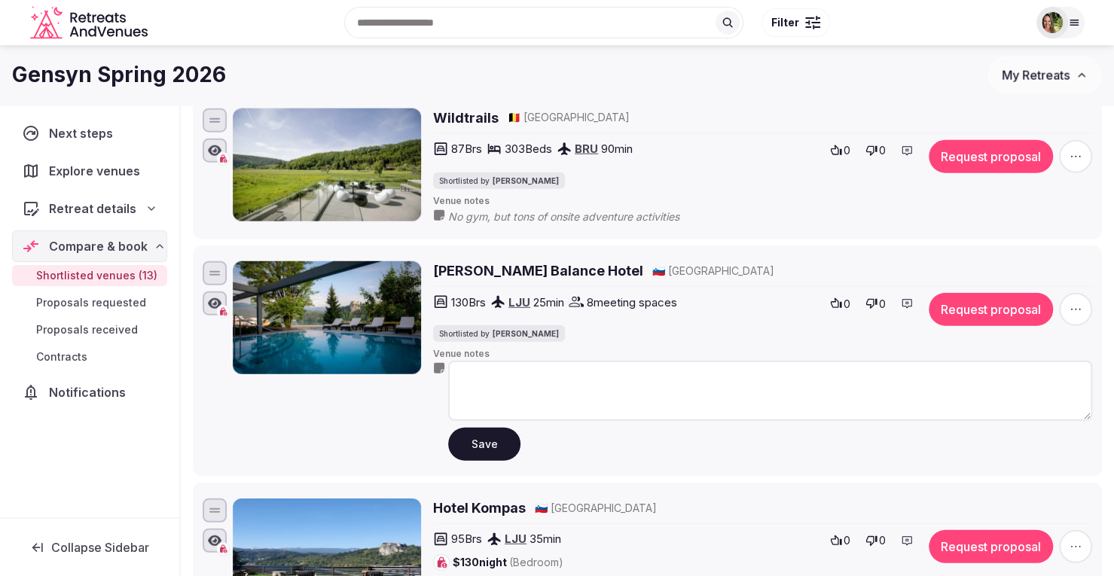
click at [494, 402] on textarea at bounding box center [770, 391] width 644 height 60
type textarea "**********"
click at [470, 461] on button "Save" at bounding box center [484, 444] width 72 height 33
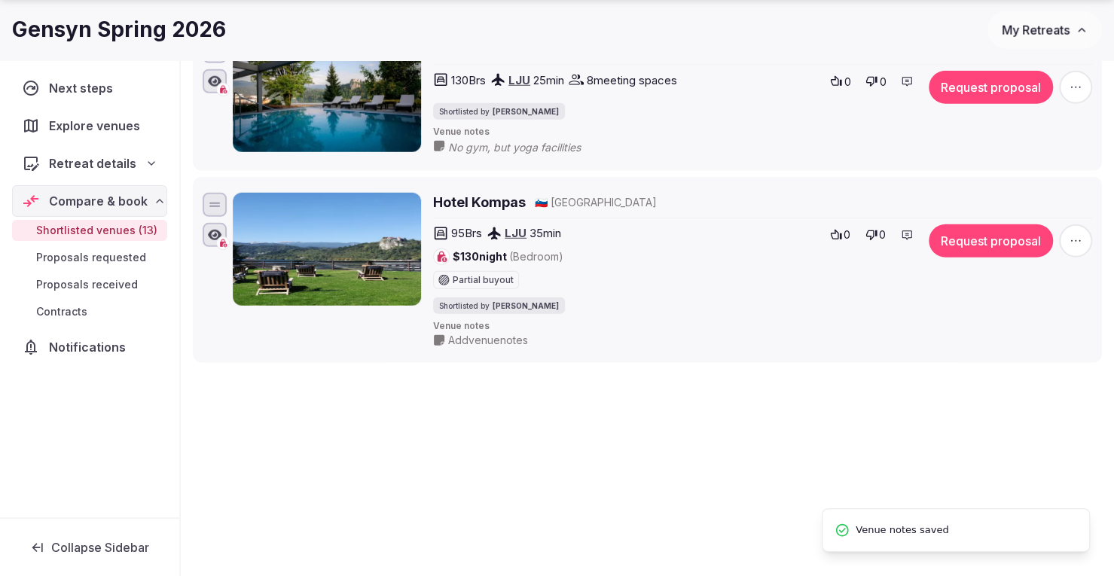
scroll to position [2410, 0]
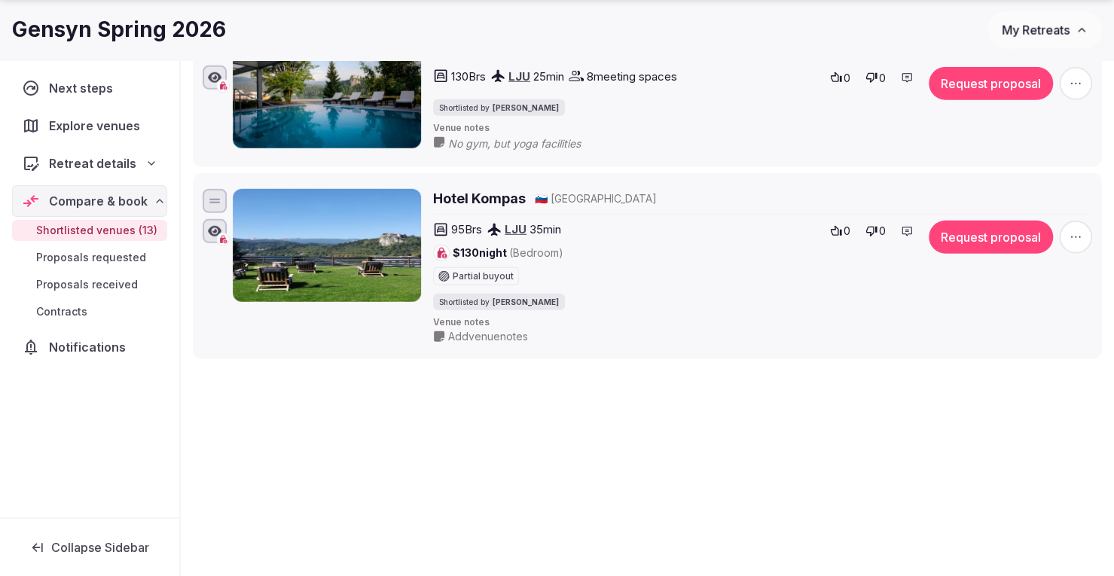
click at [455, 344] on span "Add venue notes" at bounding box center [488, 336] width 80 height 15
click at [469, 372] on textarea at bounding box center [770, 359] width 644 height 60
type textarea "*********"
click at [485, 428] on button "Save" at bounding box center [484, 411] width 72 height 33
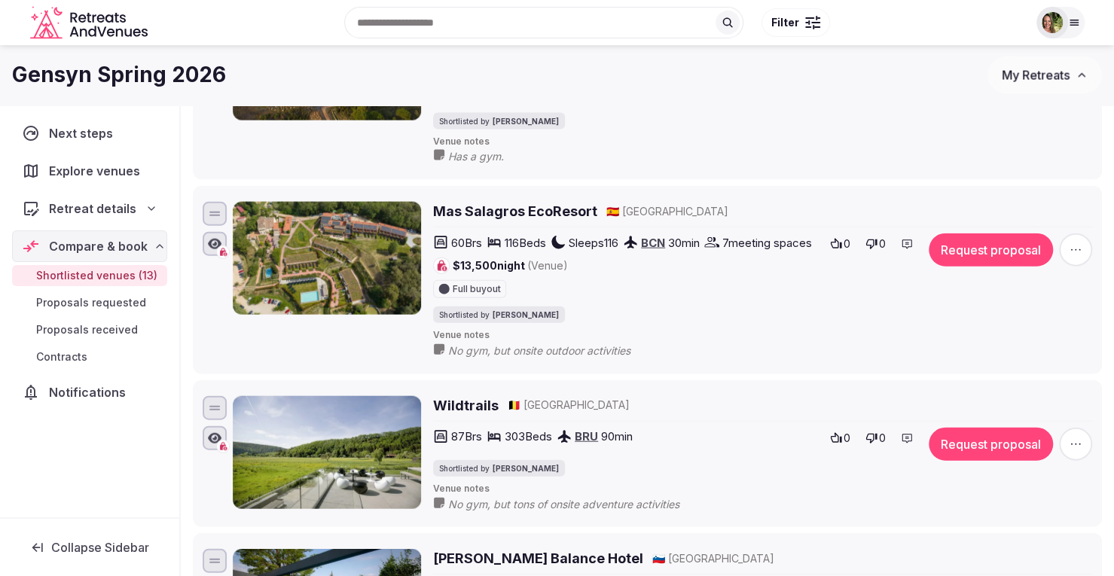
scroll to position [1732, 0]
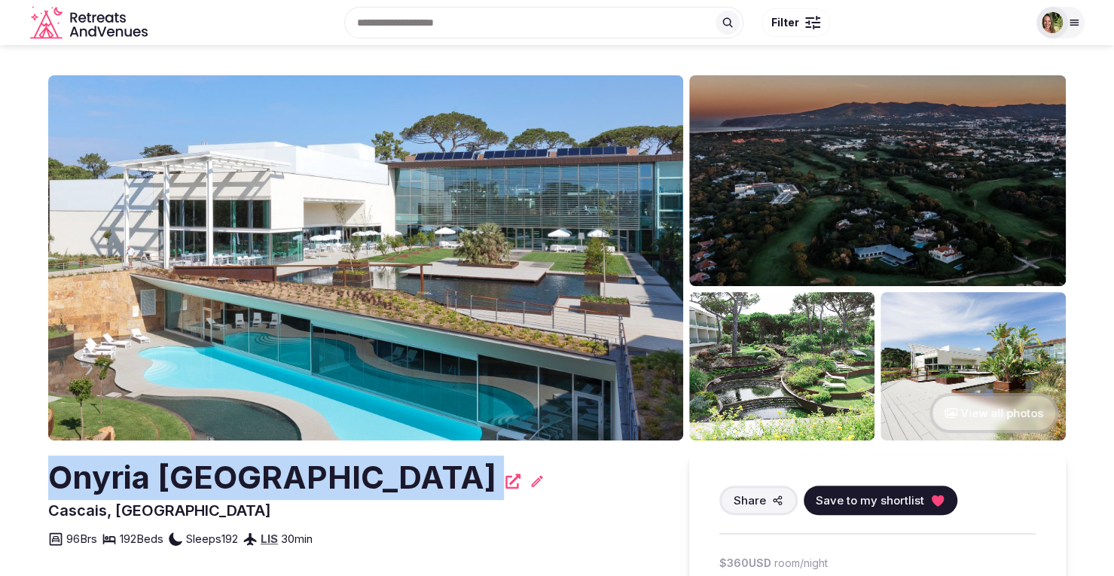
drag, startPoint x: 526, startPoint y: 483, endPoint x: 96, endPoint y: 486, distance: 429.3
copy div "Onyria [GEOGRAPHIC_DATA]"
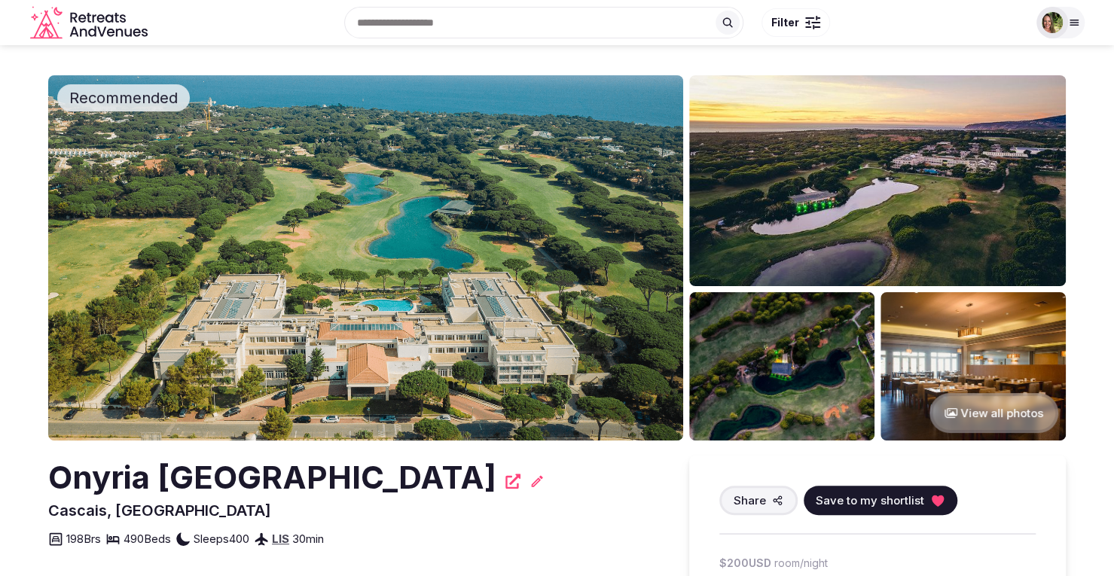
drag, startPoint x: 529, startPoint y: 468, endPoint x: 48, endPoint y: 485, distance: 480.8
click at [48, 485] on h2 "Onyria [GEOGRAPHIC_DATA]" at bounding box center [272, 478] width 448 height 44
copy h2 "Onyria [GEOGRAPHIC_DATA]"
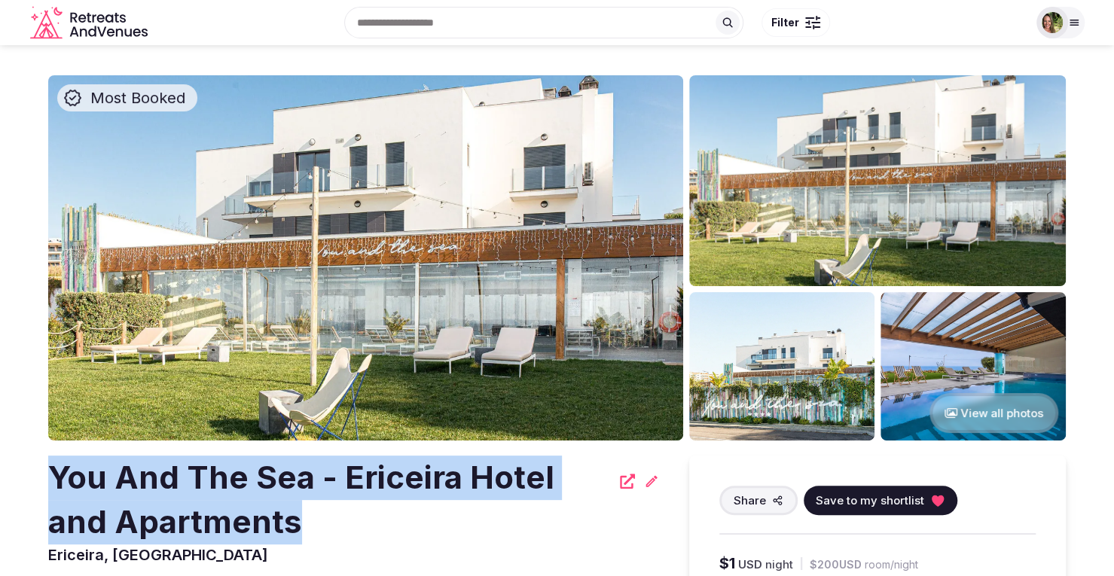
drag, startPoint x: 337, startPoint y: 513, endPoint x: 0, endPoint y: 483, distance: 338.7
copy h2 "You And The Sea - Ericeira Hotel and Apartments"
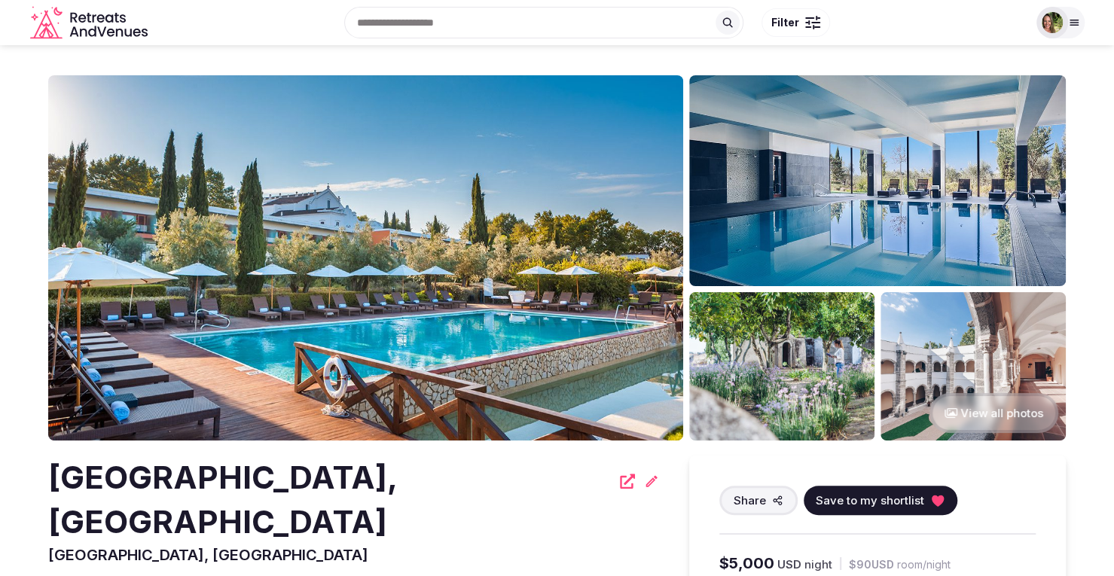
drag, startPoint x: 233, startPoint y: 525, endPoint x: 11, endPoint y: 483, distance: 226.7
copy h2 "[GEOGRAPHIC_DATA], [GEOGRAPHIC_DATA]"
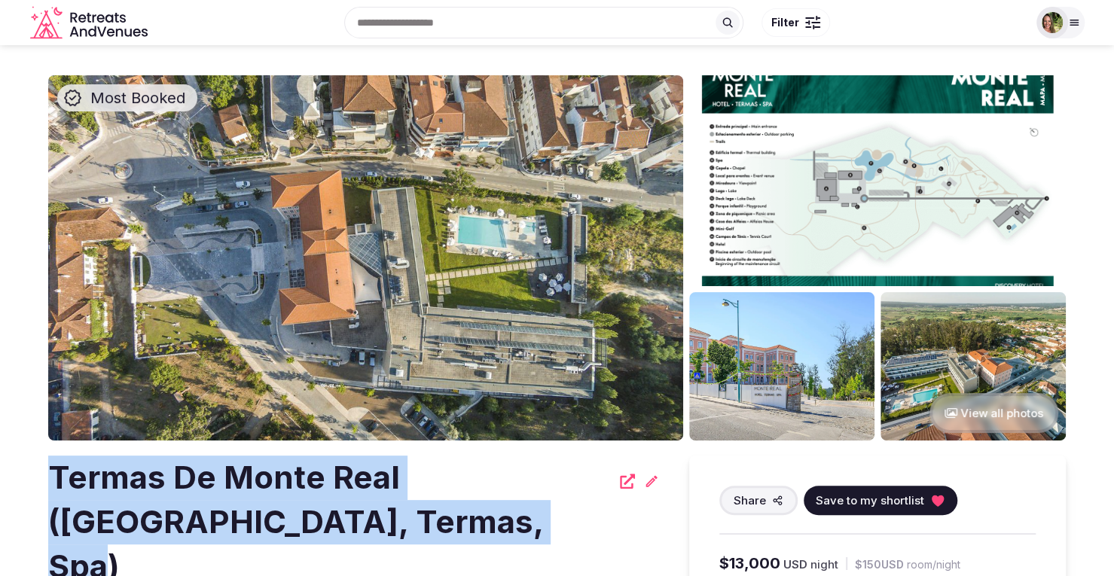
drag, startPoint x: 354, startPoint y: 521, endPoint x: 23, endPoint y: 475, distance: 333.8
copy h2 "Termas De Monte Real ([GEOGRAPHIC_DATA], Termas, Spa)"
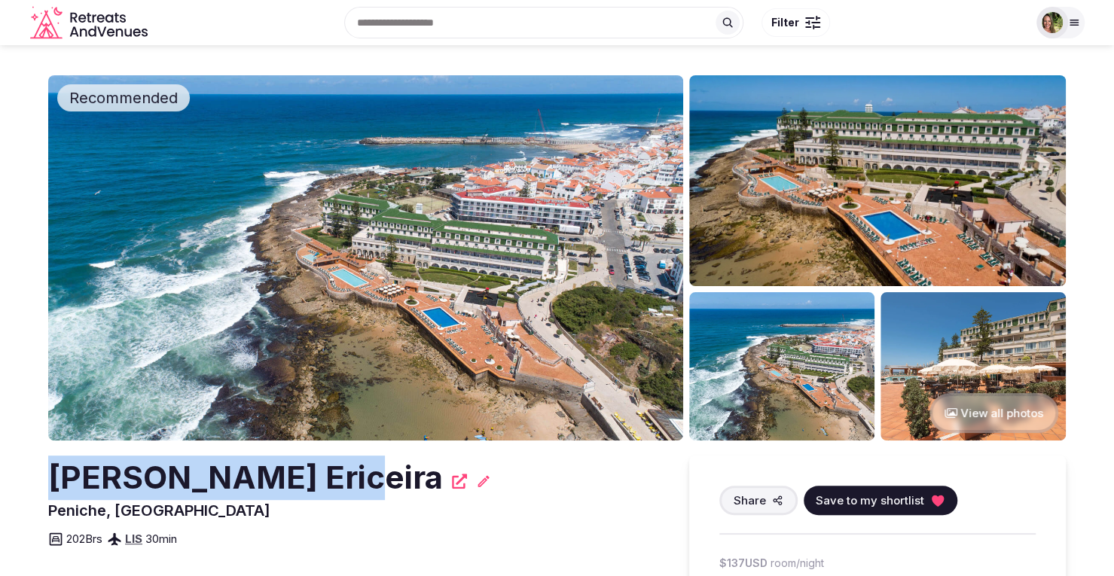
drag, startPoint x: 307, startPoint y: 486, endPoint x: 86, endPoint y: 488, distance: 221.4
click at [52, 489] on h2 "[PERSON_NAME] Ericeira" at bounding box center [245, 478] width 395 height 44
copy h2 "Vila Gale Ericeira"
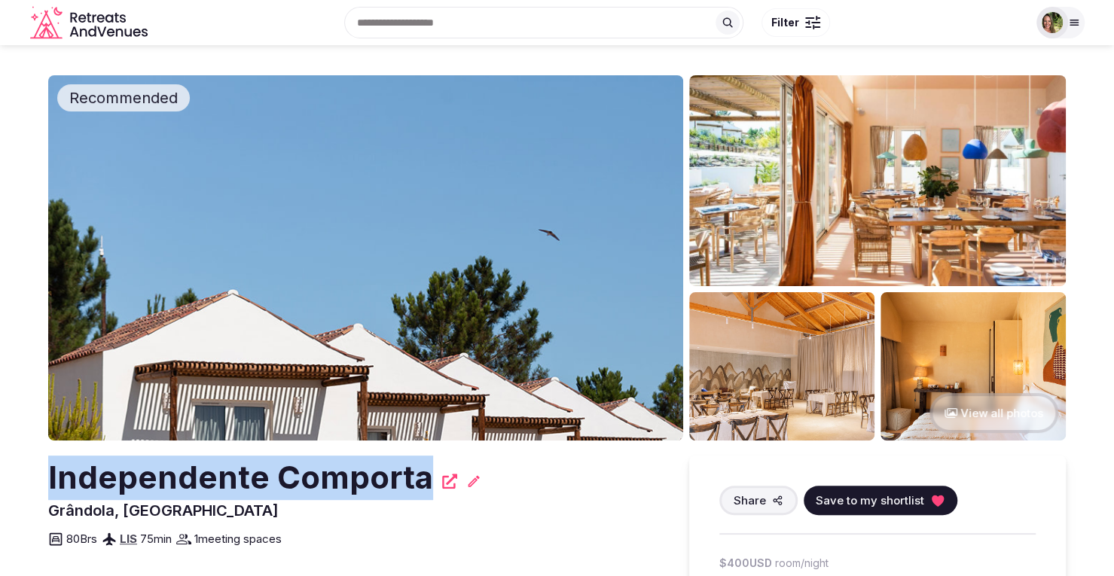
drag, startPoint x: 425, startPoint y: 480, endPoint x: 48, endPoint y: 488, distance: 376.6
click at [48, 488] on div "Independente Comporta" at bounding box center [353, 478] width 611 height 44
copy h2 "Independente Comporta"
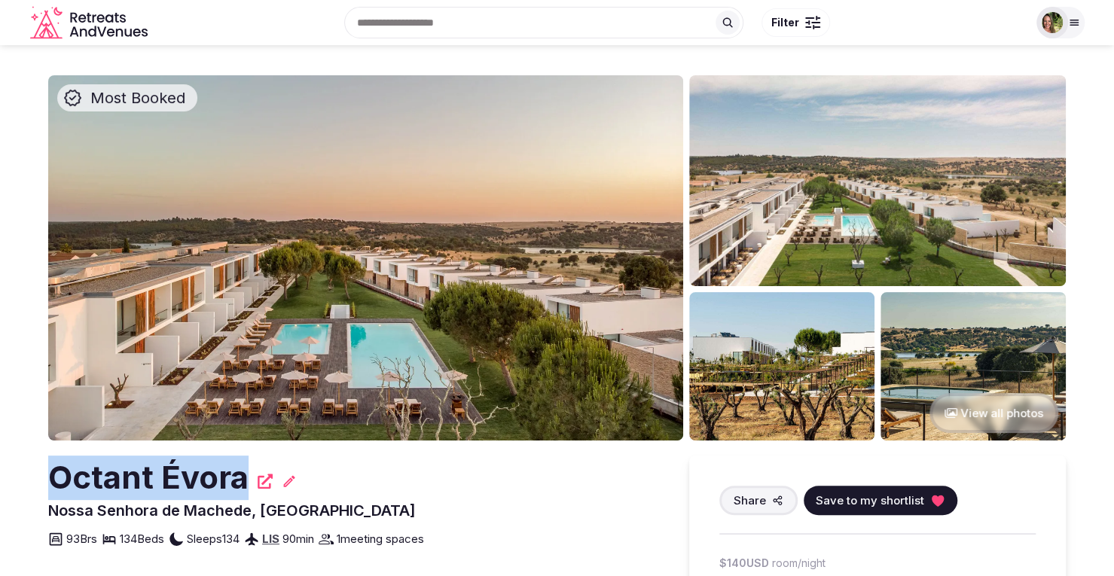
drag, startPoint x: 246, startPoint y: 481, endPoint x: 65, endPoint y: 482, distance: 181.5
click at [57, 483] on h2 "Octant Évora" at bounding box center [148, 478] width 200 height 44
copy h2 "Octant Évora"
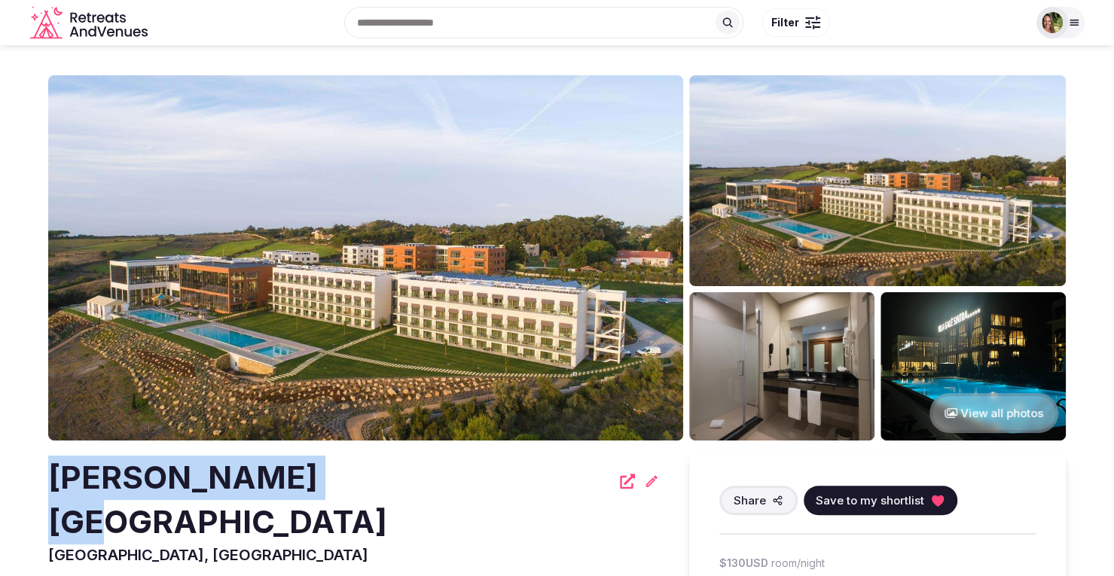
drag, startPoint x: 276, startPoint y: 474, endPoint x: 37, endPoint y: 489, distance: 239.2
copy h2 "[PERSON_NAME][GEOGRAPHIC_DATA]"
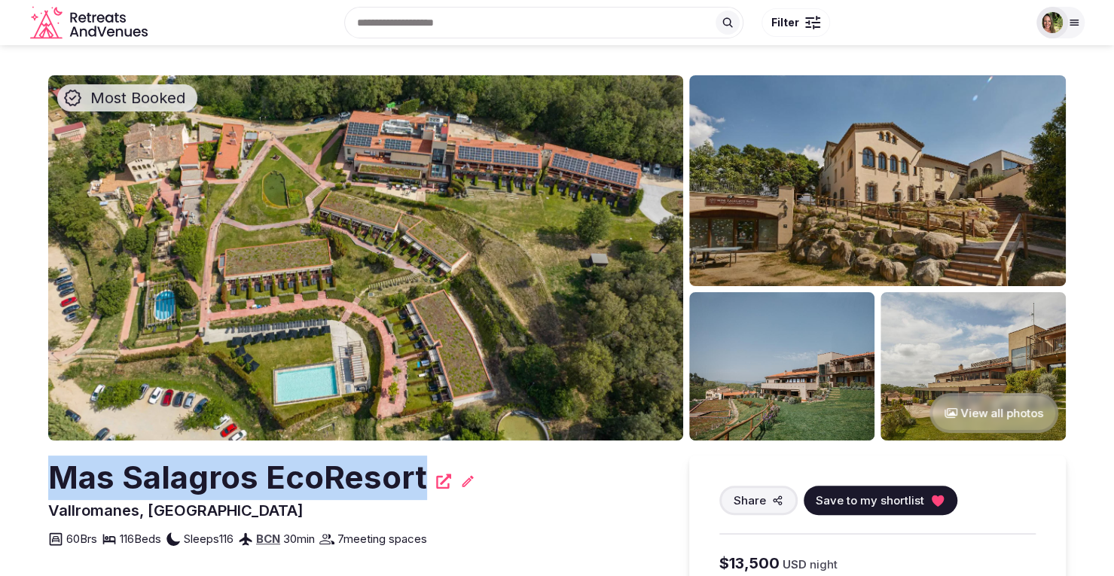
drag, startPoint x: 417, startPoint y: 475, endPoint x: 47, endPoint y: 481, distance: 370.6
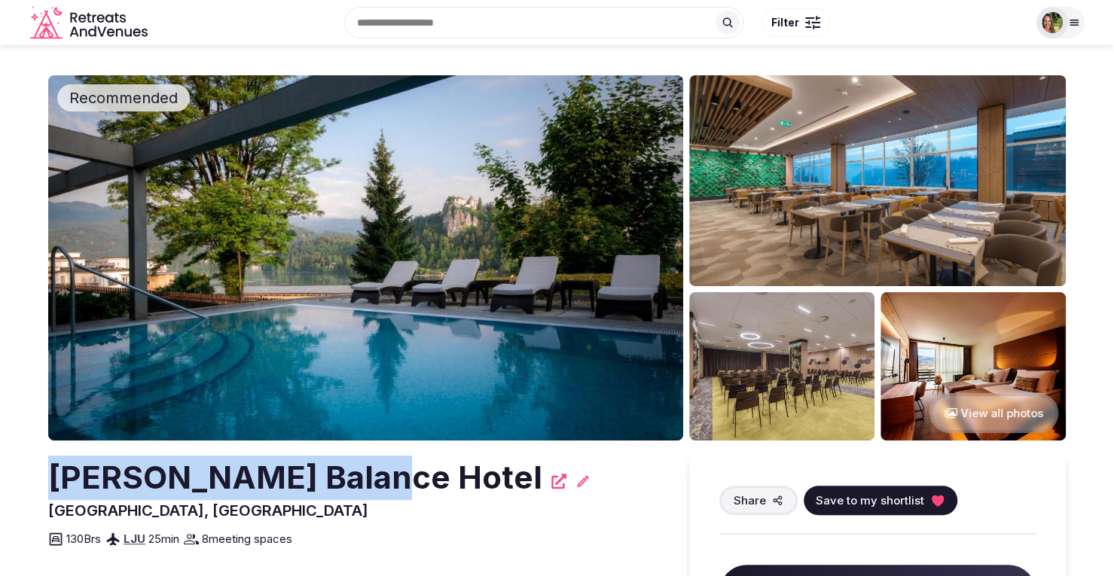
drag, startPoint x: 334, startPoint y: 478, endPoint x: 47, endPoint y: 477, distance: 287.7
click at [47, 477] on section "Recommended View all photos [PERSON_NAME] Balance Hotel [GEOGRAPHIC_DATA], [GEO…" at bounding box center [557, 552] width 1114 height 1014
copy h2 "[PERSON_NAME] Balance Hotel"
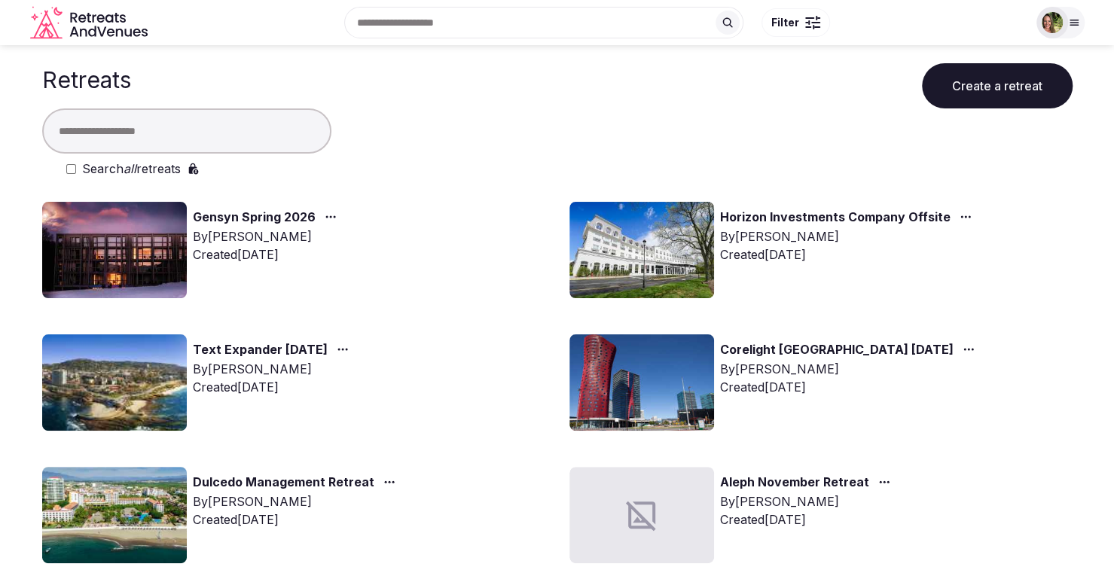
click at [1066, 19] on div at bounding box center [1052, 23] width 32 height 32
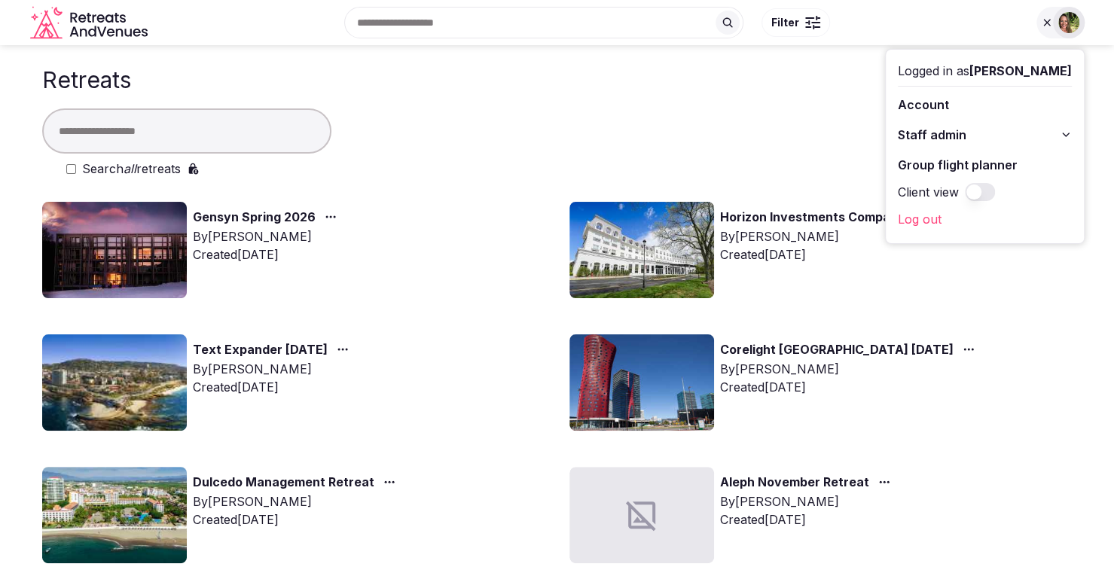
click at [796, 116] on div at bounding box center [557, 130] width 1030 height 45
click at [1041, 17] on icon at bounding box center [1047, 23] width 12 height 12
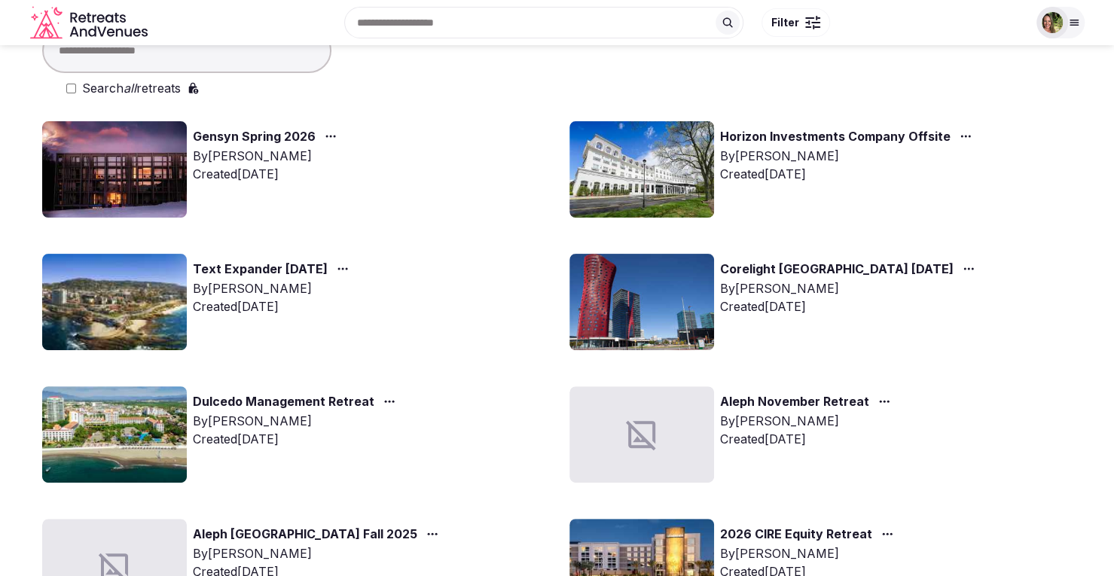
scroll to position [226, 0]
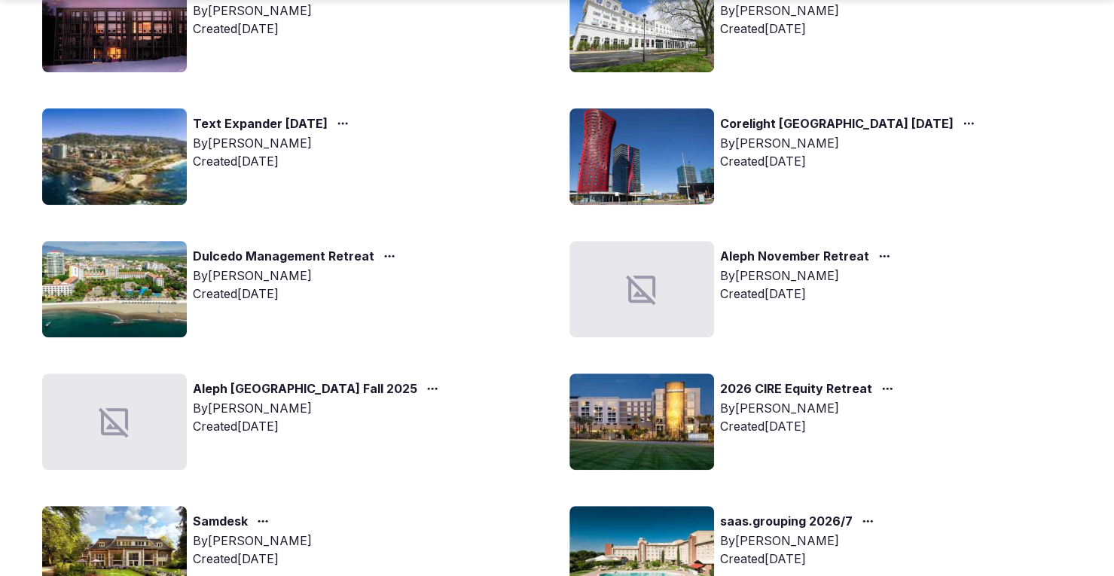
click at [843, 252] on link "Aleph November Retreat" at bounding box center [794, 257] width 149 height 20
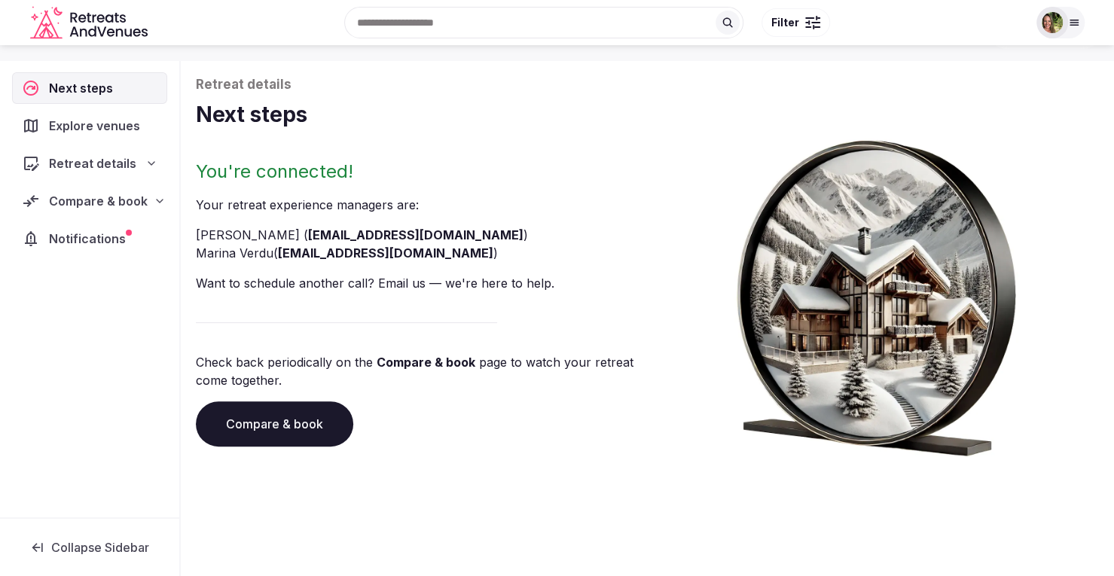
click at [93, 235] on span "Notifications" at bounding box center [90, 239] width 83 height 18
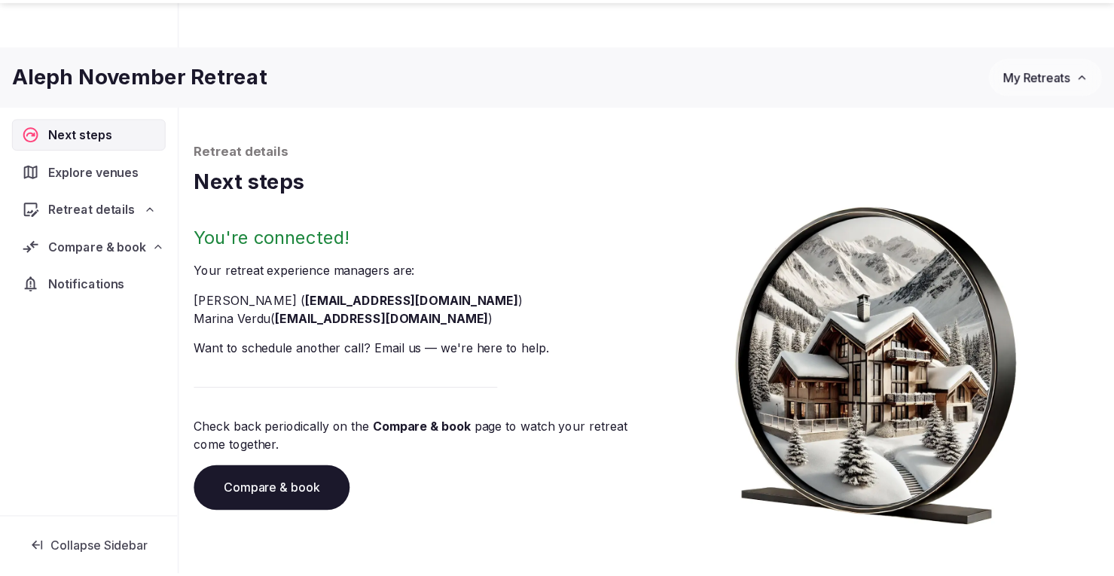
scroll to position [66, 0]
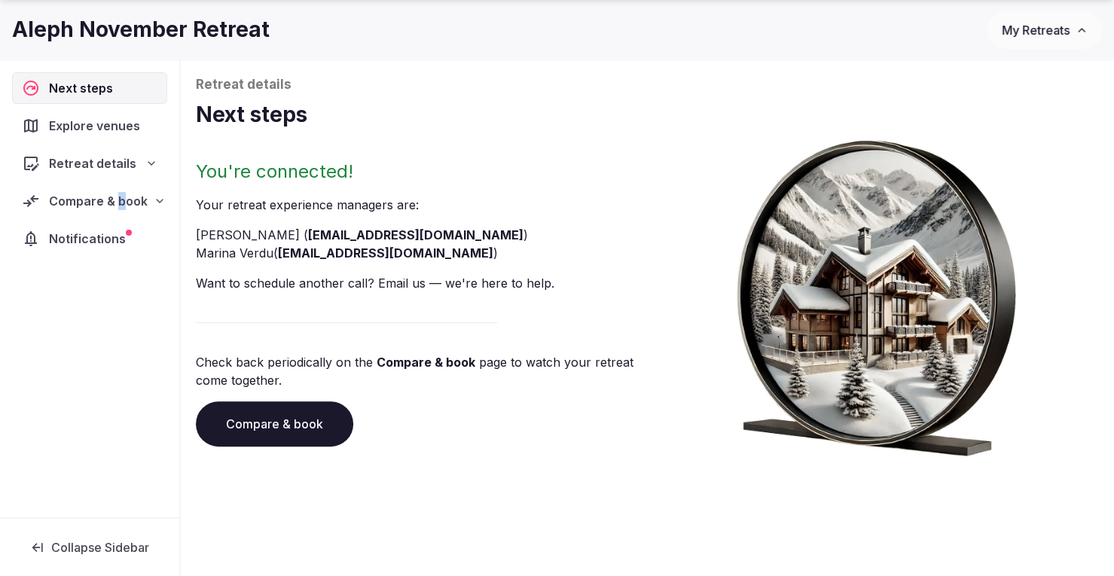
click at [119, 207] on span "Compare & book" at bounding box center [98, 201] width 99 height 18
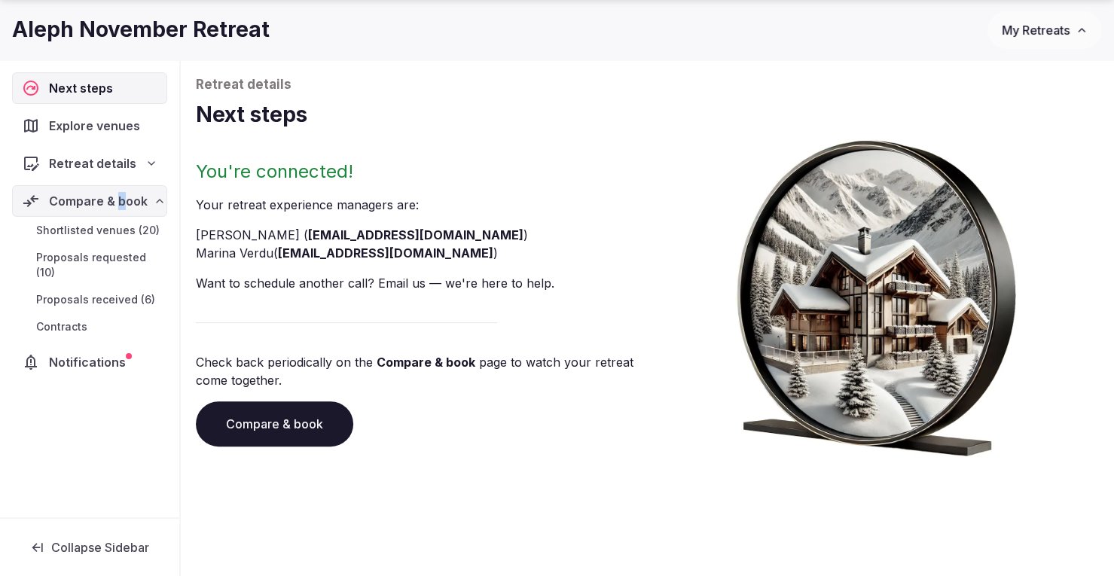
click at [98, 293] on span "Proposals received (6)" at bounding box center [95, 299] width 119 height 15
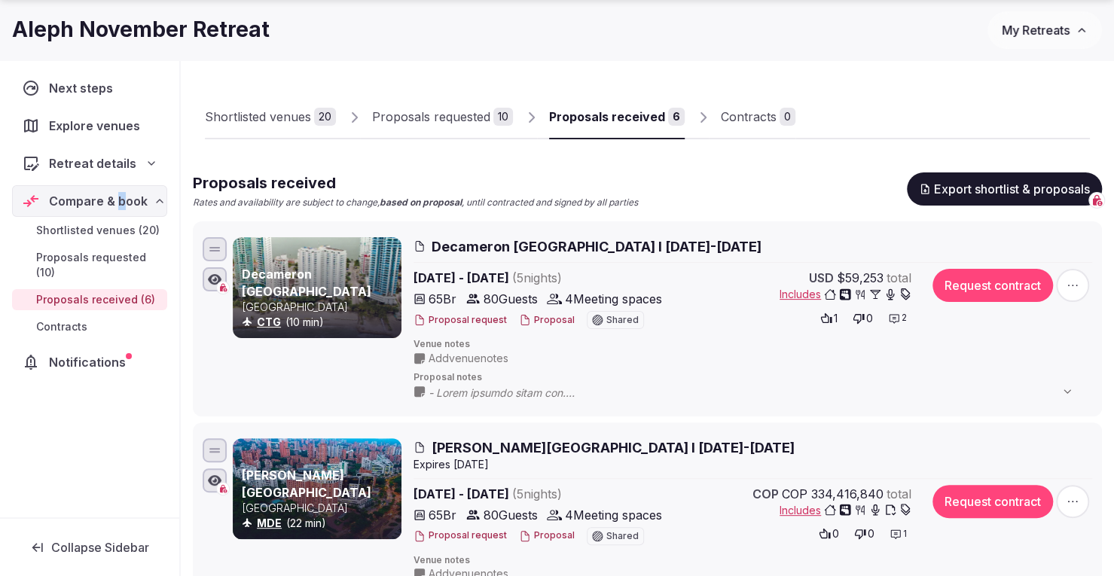
scroll to position [141, 0]
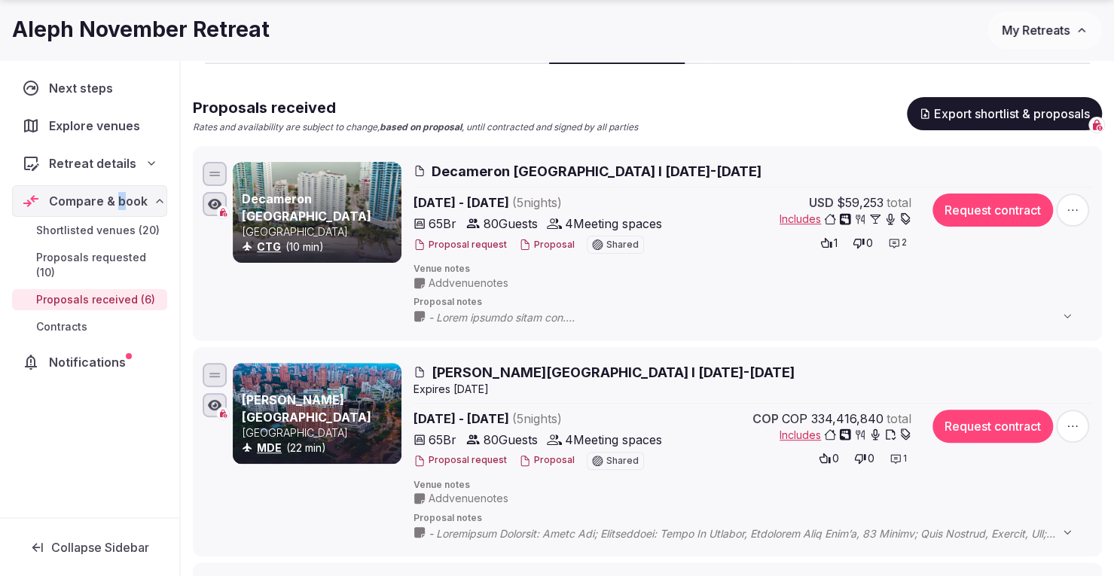
click at [1061, 532] on icon at bounding box center [1067, 532] width 12 height 12
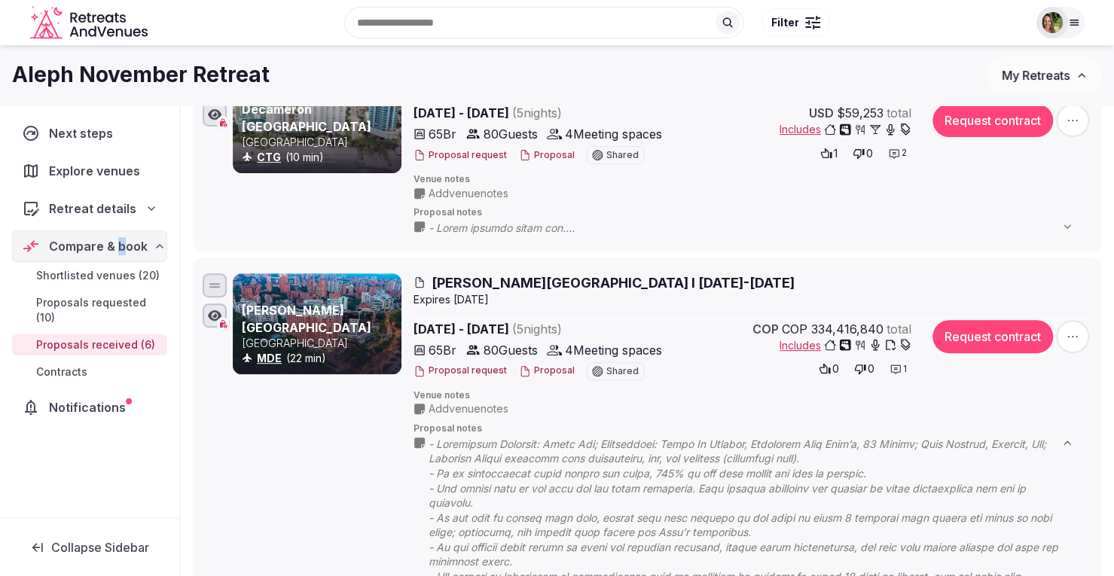
scroll to position [216, 0]
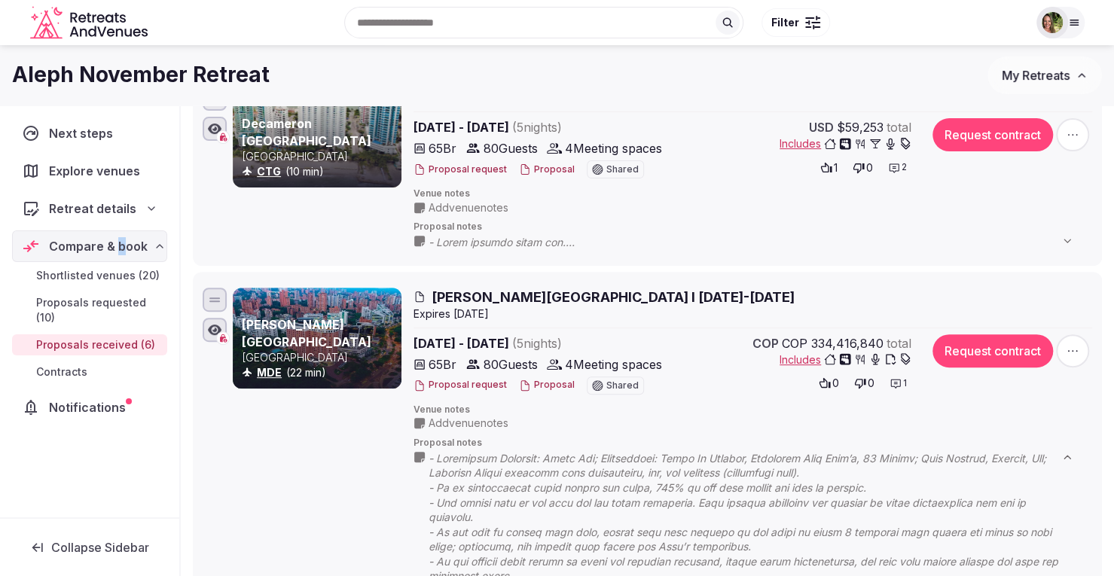
drag, startPoint x: 877, startPoint y: 339, endPoint x: 807, endPoint y: 334, distance: 70.2
click at [806, 335] on span "COP 334,416,840" at bounding box center [833, 343] width 102 height 18
drag, startPoint x: 810, startPoint y: 334, endPoint x: 879, endPoint y: 327, distance: 68.9
click at [879, 327] on div "Dann Carlton Hotel I 16-21 Nov 2025 Expire s Aug 29th, 2025 Nov 16th - 21st, 20…" at bounding box center [752, 527] width 679 height 479
click at [444, 411] on span "Venue notes" at bounding box center [752, 410] width 679 height 13
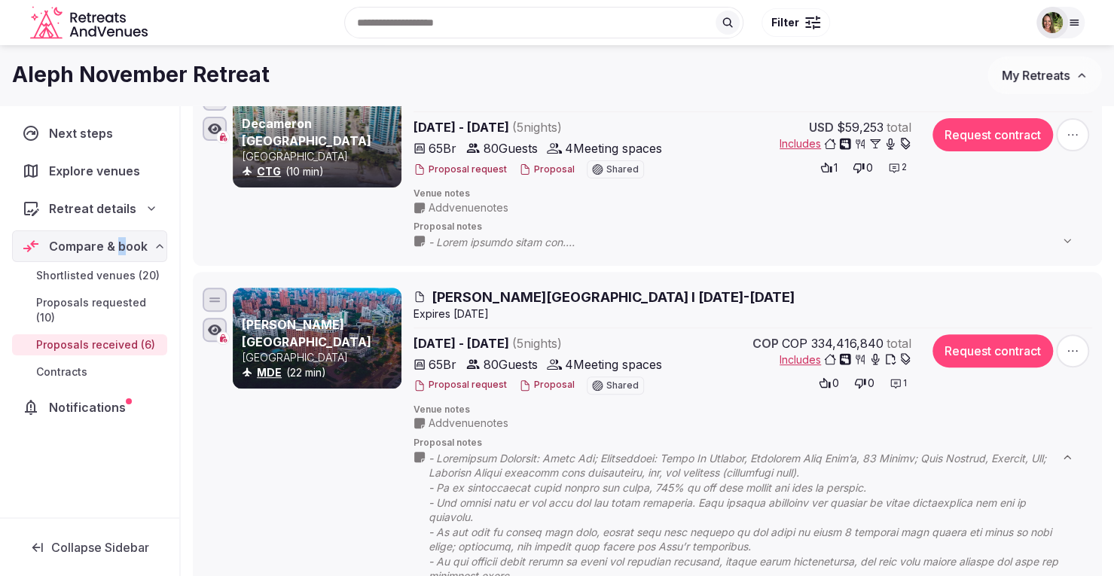
click at [452, 417] on span "Add venue notes" at bounding box center [468, 423] width 80 height 15
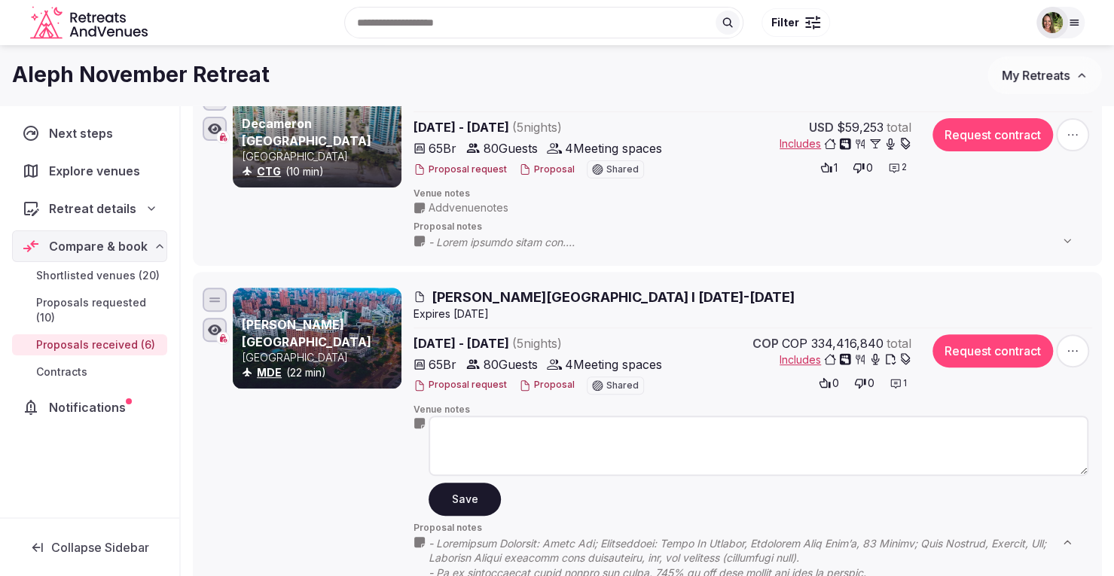
click at [453, 424] on textarea at bounding box center [758, 446] width 660 height 60
paste textarea "*****"
drag, startPoint x: 441, startPoint y: 425, endPoint x: 439, endPoint y: 435, distance: 10.8
click at [439, 435] on textarea "*****" at bounding box center [758, 446] width 660 height 60
drag, startPoint x: 602, startPoint y: 449, endPoint x: 596, endPoint y: 435, distance: 15.5
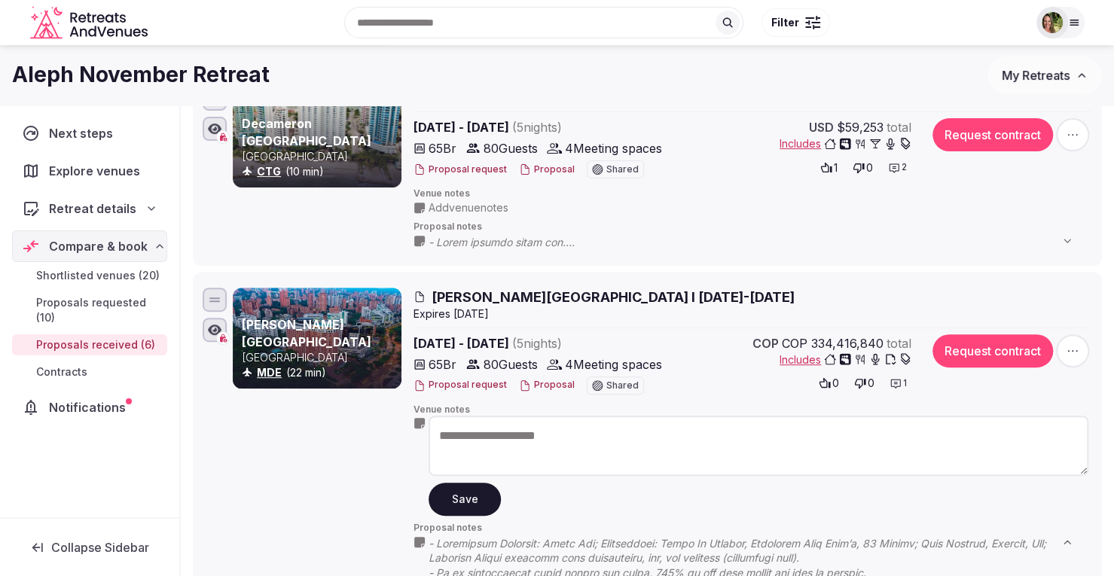
click at [601, 447] on textarea "**********" at bounding box center [758, 446] width 660 height 60
click at [596, 435] on textarea "**********" at bounding box center [758, 446] width 660 height 60
type textarea "**********"
click at [459, 488] on button "Save" at bounding box center [464, 499] width 72 height 33
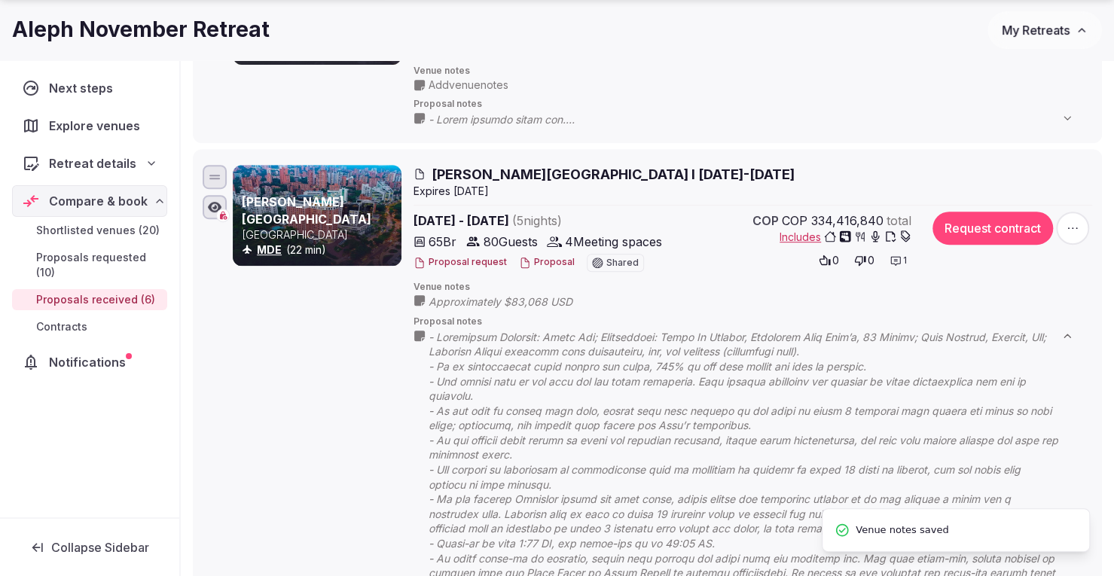
scroll to position [442, 0]
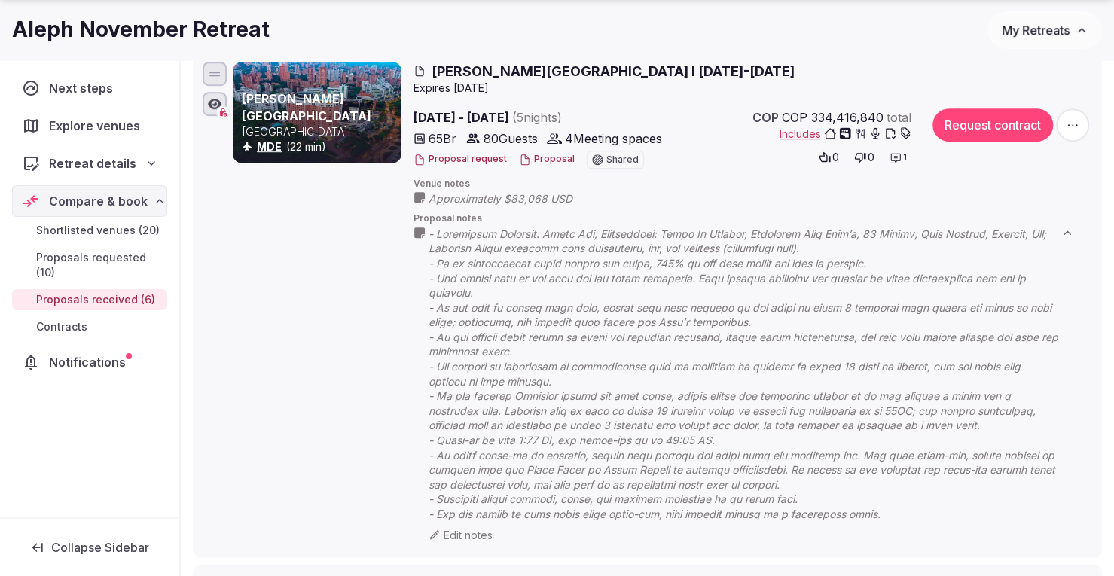
click at [450, 221] on span "Proposal notes" at bounding box center [752, 218] width 679 height 13
click at [411, 233] on div "Dann Carlton Hotel Colombia MDE (22 min) Dann Carlton Hotel I 16-21 Nov 2025 Ex…" at bounding box center [662, 302] width 859 height 480
click at [0, 0] on icon at bounding box center [0, 0] width 0 height 0
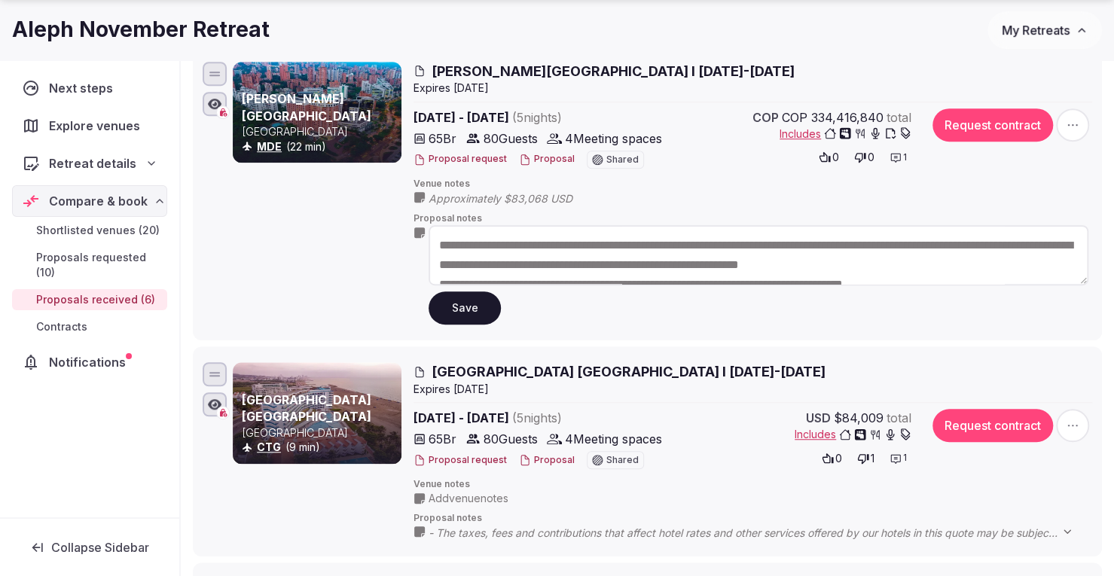
click at [479, 308] on button "Save" at bounding box center [464, 307] width 72 height 33
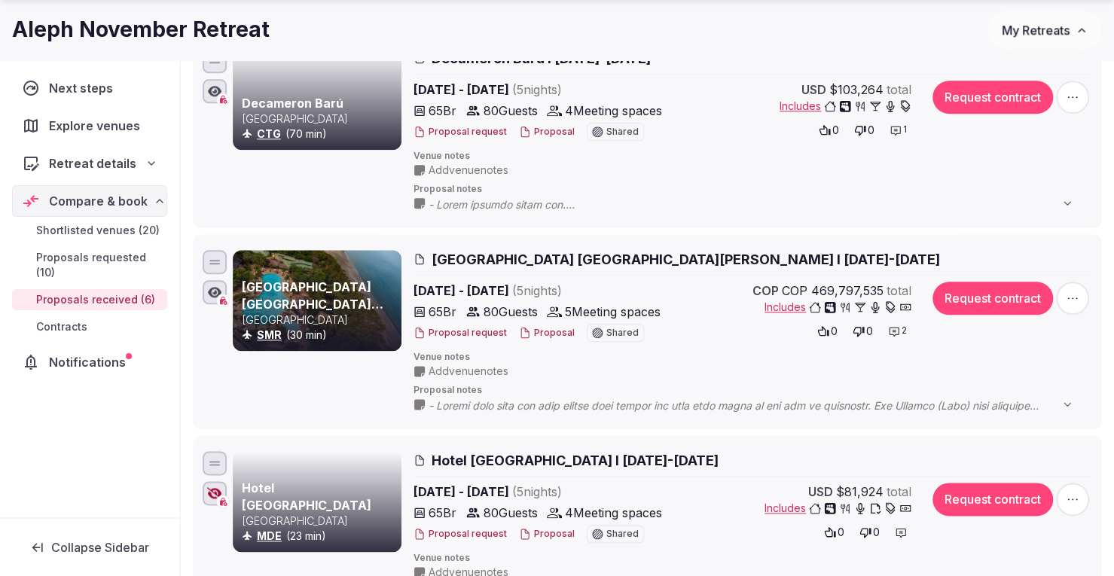
scroll to position [894, 0]
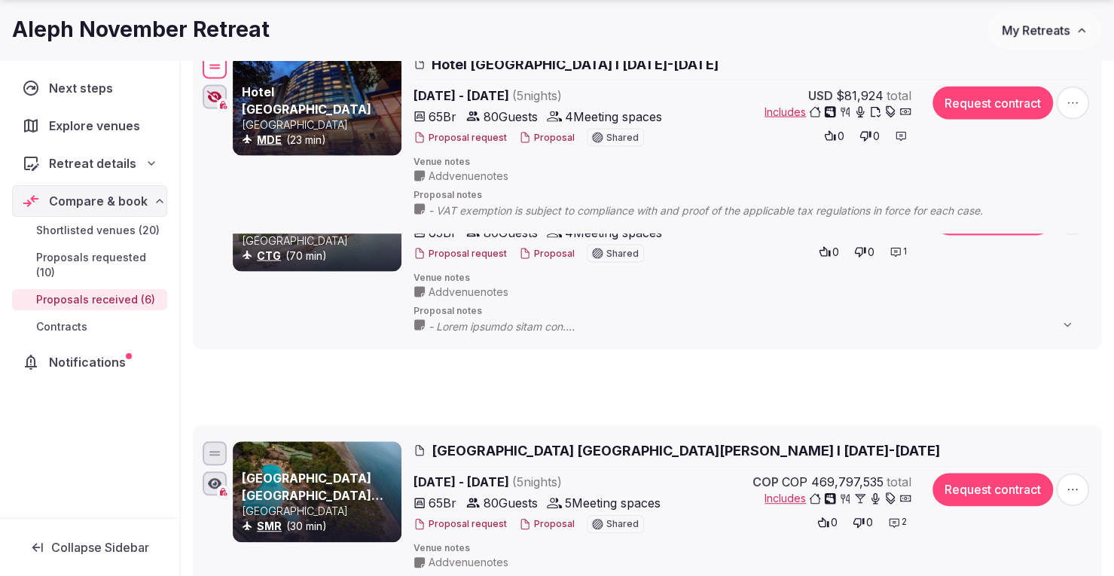
drag, startPoint x: 218, startPoint y: 454, endPoint x: 229, endPoint y: 65, distance: 389.5
click at [229, 65] on div "Hotel Estelar Milla de Oro Colombia MDE (23 min) Hotel Estelar Milla de Oro I 1…" at bounding box center [647, 135] width 895 height 169
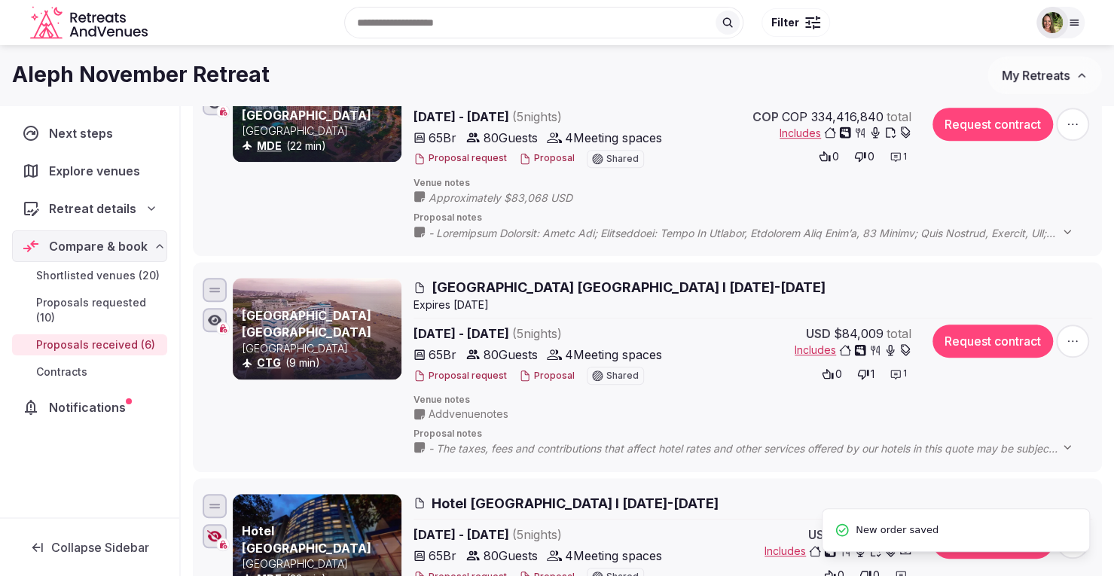
scroll to position [442, 0]
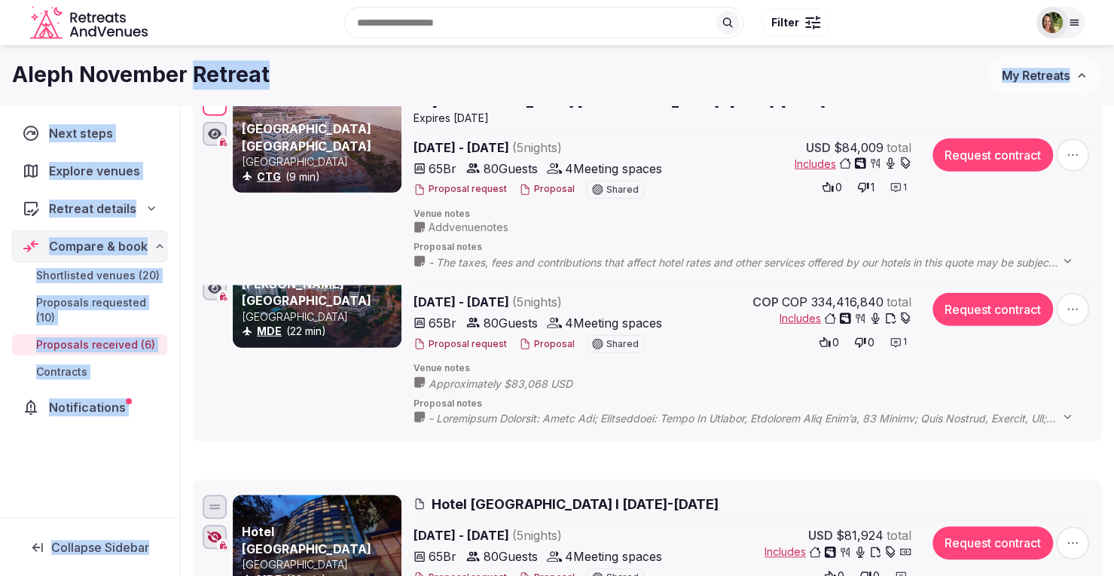
drag, startPoint x: 216, startPoint y: 281, endPoint x: 195, endPoint y: 94, distance: 187.9
click at [195, 94] on div "Aleph November Retreat My Retreats Next steps Explore venues Retreat details Co…" at bounding box center [557, 418] width 1114 height 1630
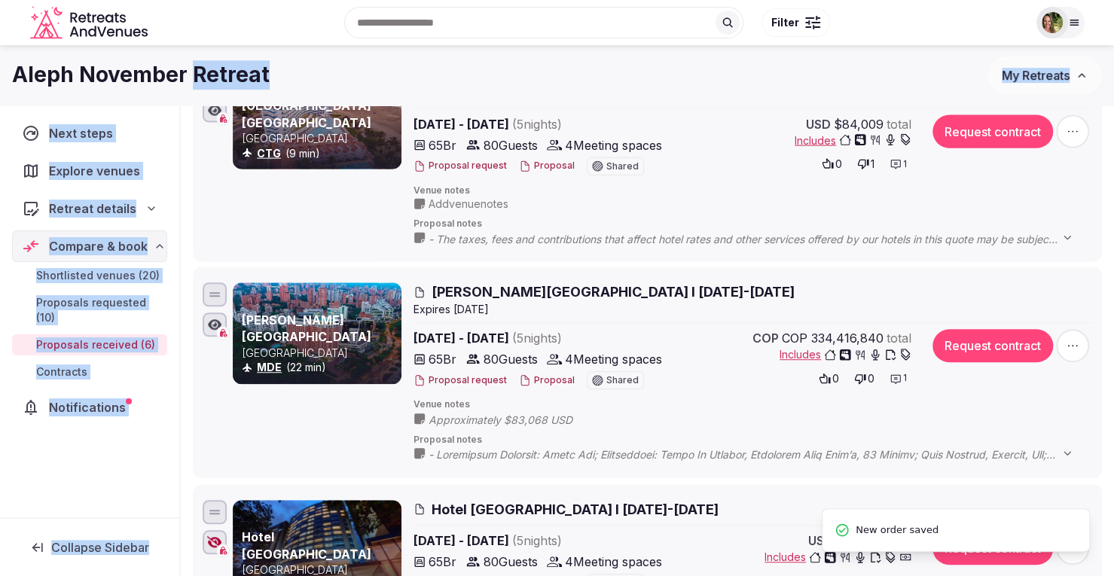
scroll to position [216, 0]
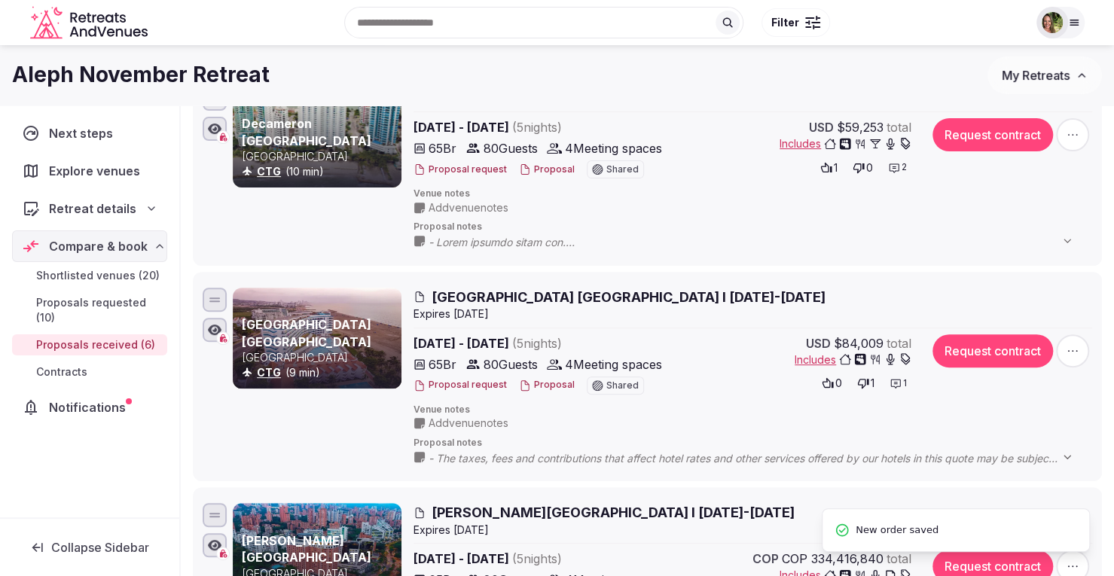
click at [633, 58] on div "Recent searches Slovenia Lisbon, Portugal Tarrytown, NY San Diego, CA Cancún, Q…" at bounding box center [557, 22] width 1054 height 77
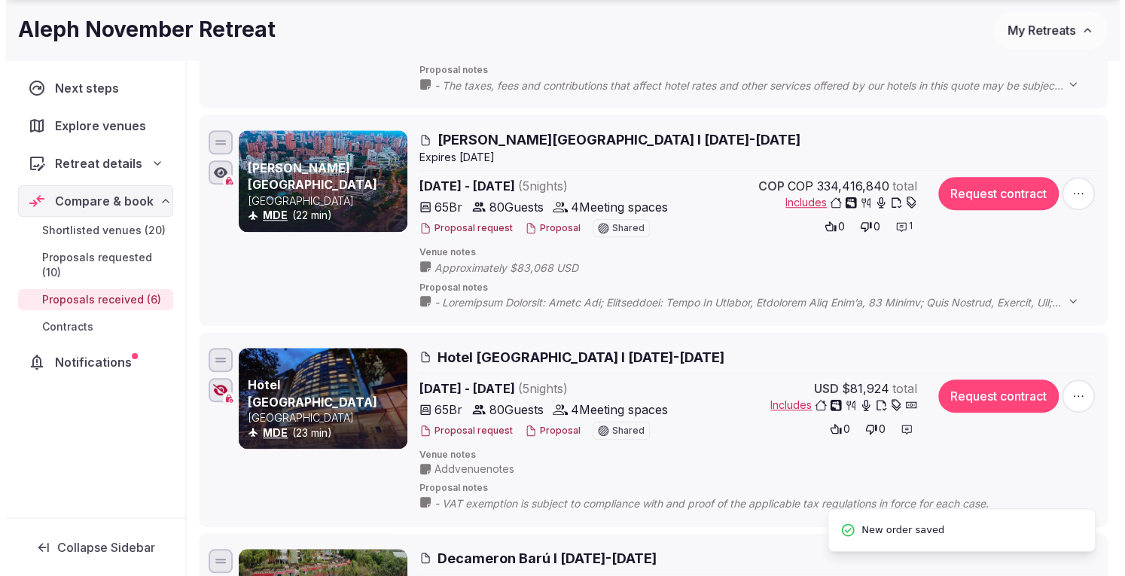
scroll to position [668, 0]
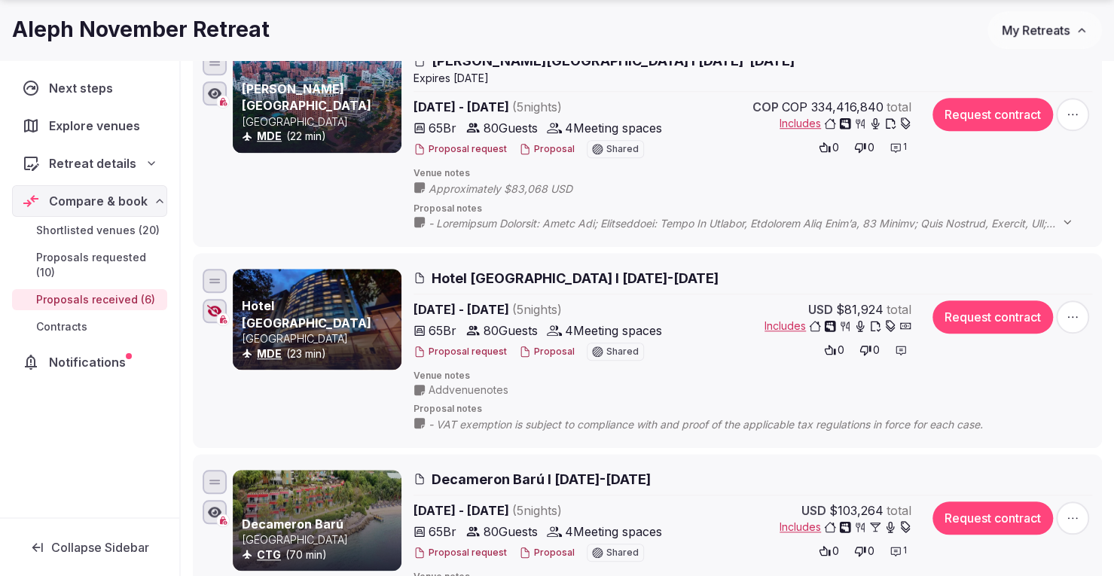
click at [541, 347] on button "Proposal" at bounding box center [547, 352] width 56 height 13
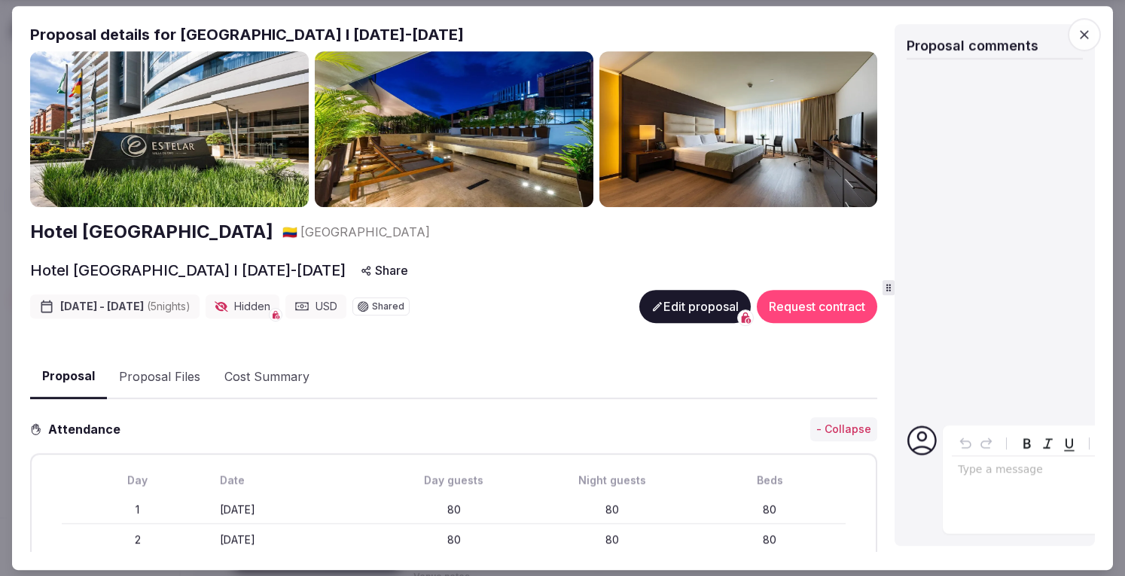
click at [891, 291] on icon at bounding box center [888, 288] width 5 height 7
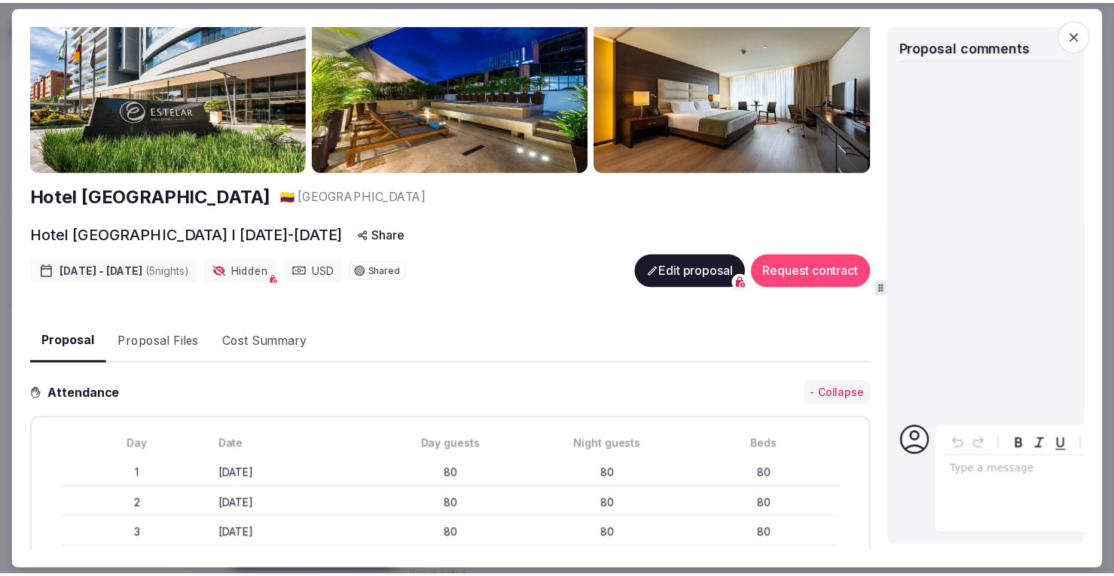
scroll to position [0, 0]
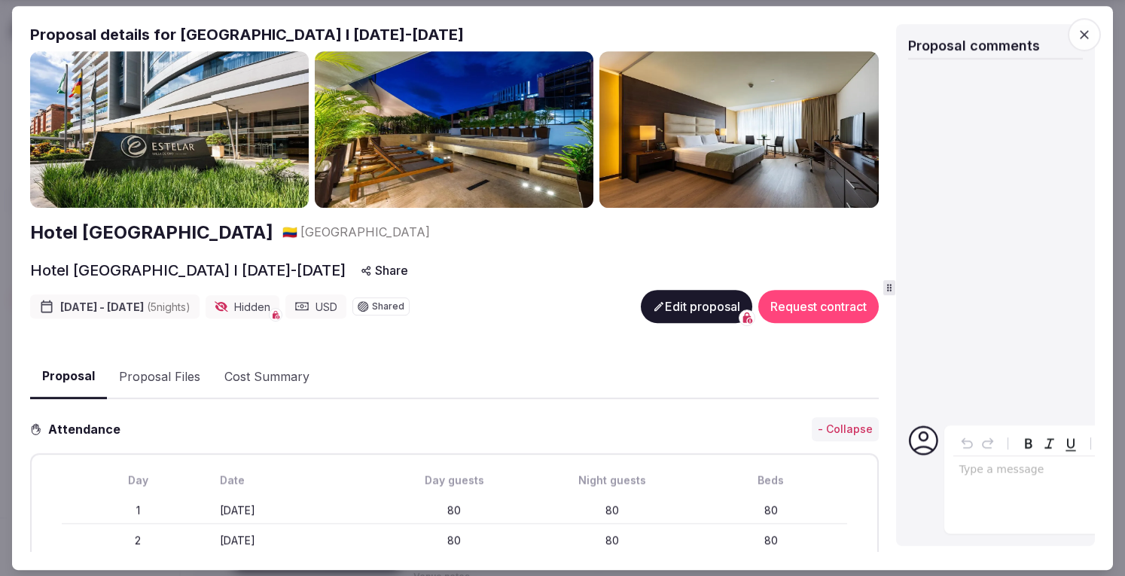
click at [1090, 33] on icon "button" at bounding box center [1084, 34] width 15 height 15
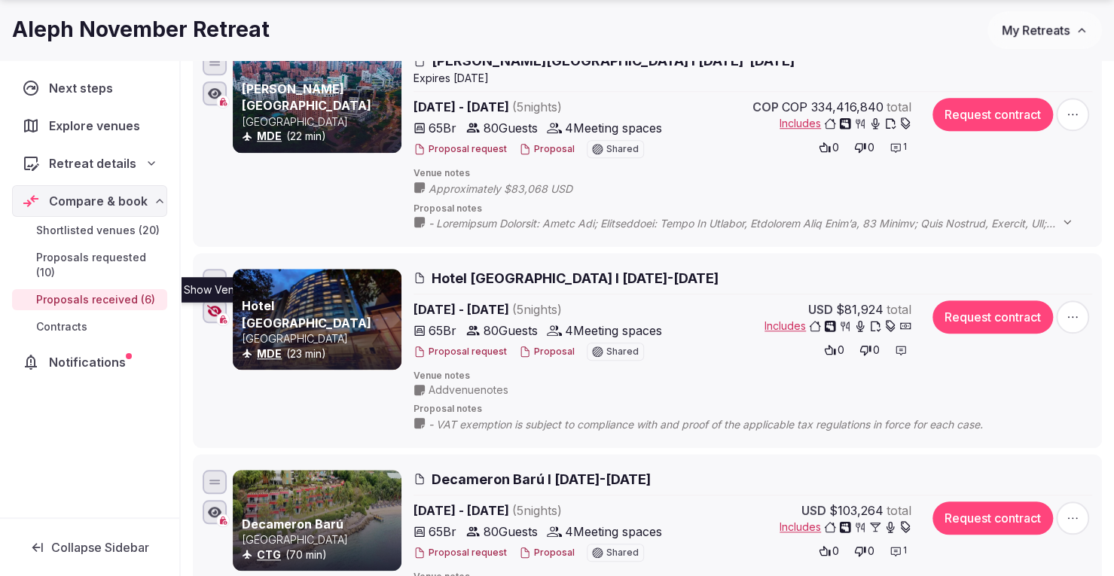
click at [212, 306] on icon "button" at bounding box center [214, 311] width 15 height 12
click at [1048, 31] on span "My Retreats" at bounding box center [1036, 30] width 68 height 15
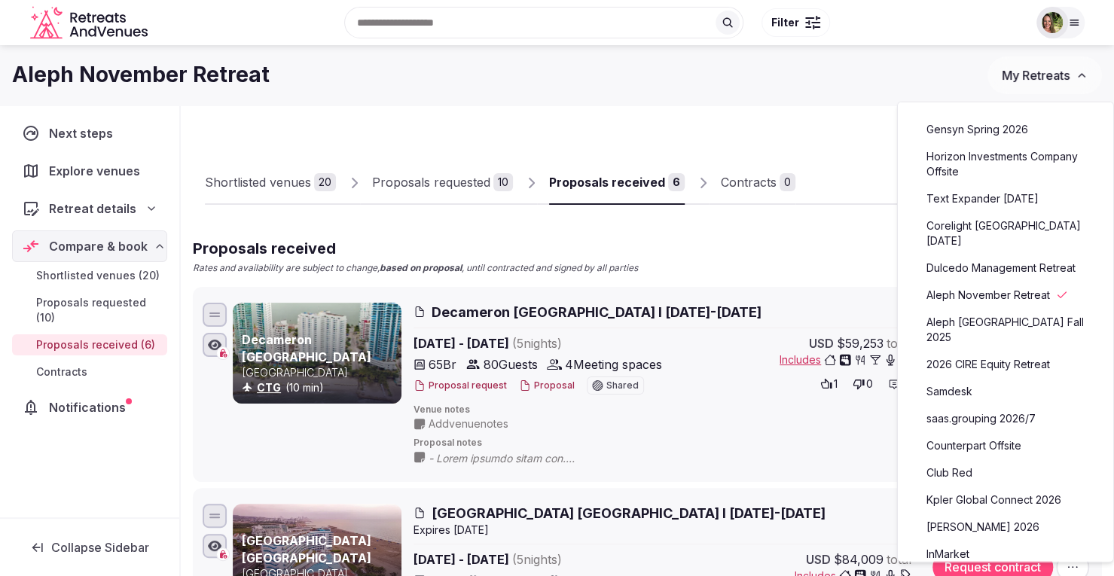
click at [974, 407] on link "saas.grouping 2026/7" at bounding box center [1005, 419] width 185 height 24
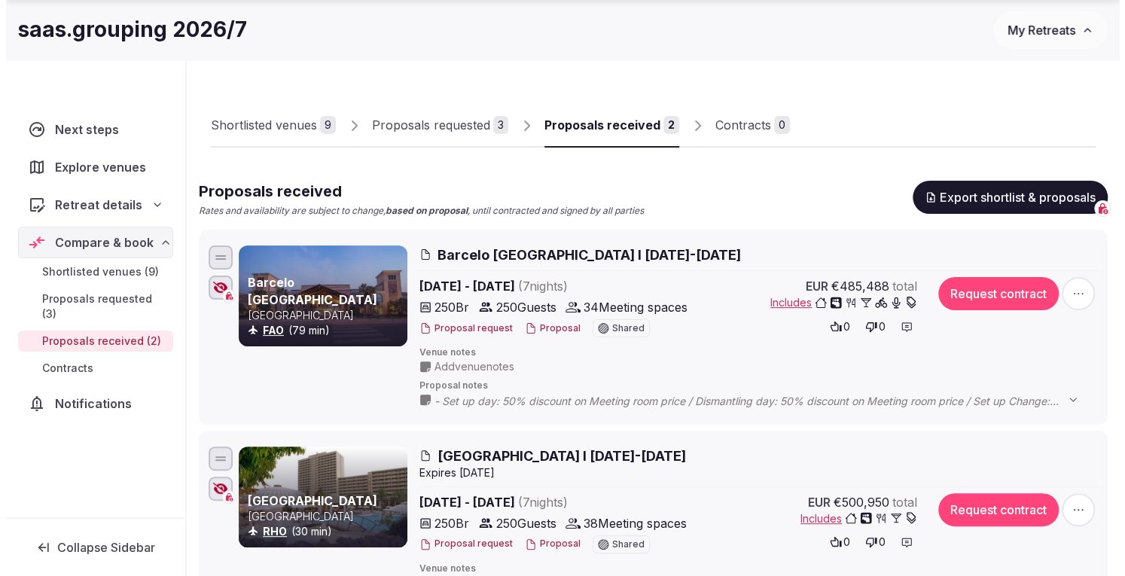
scroll to position [151, 0]
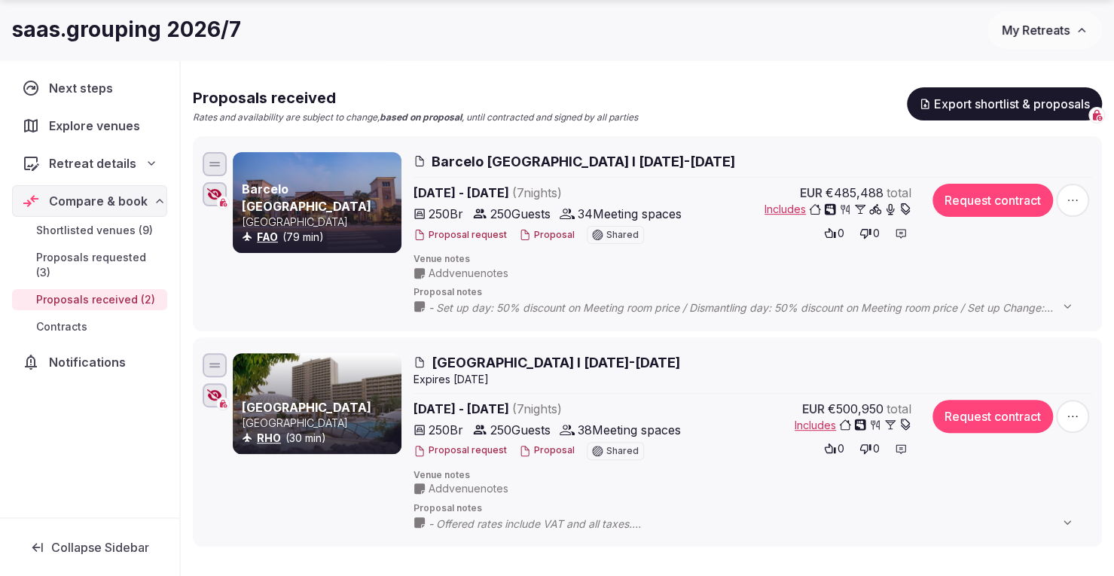
click at [549, 450] on button "Proposal" at bounding box center [547, 450] width 56 height 13
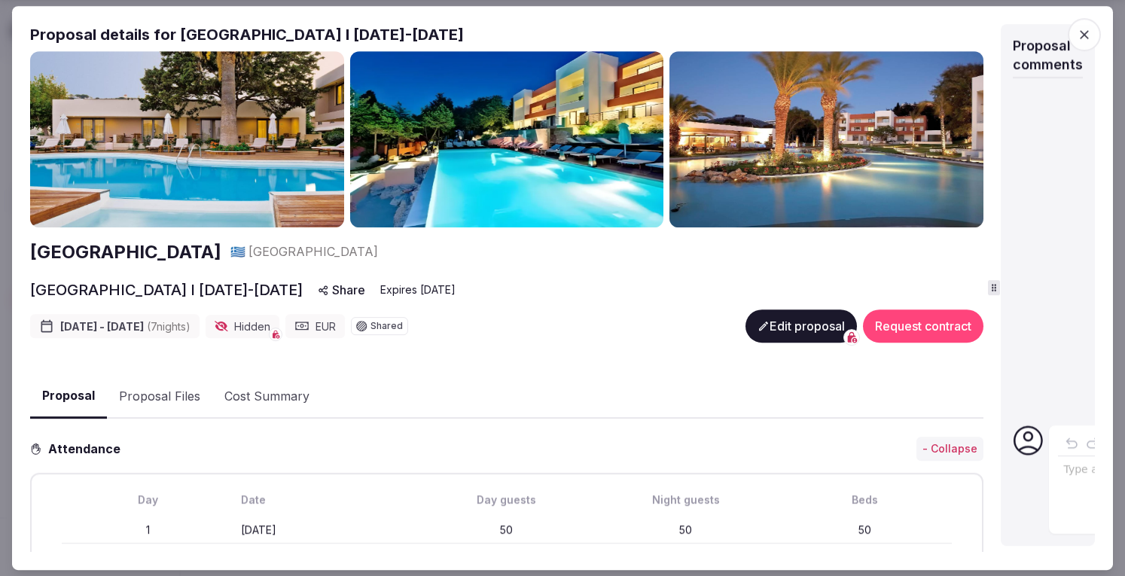
click at [1044, 300] on div "Proposal details for Rodos Palace Hotel I 17-24 Oct 2026 Rodos Palace Hotel 🇬🇷 …" at bounding box center [562, 288] width 1065 height 529
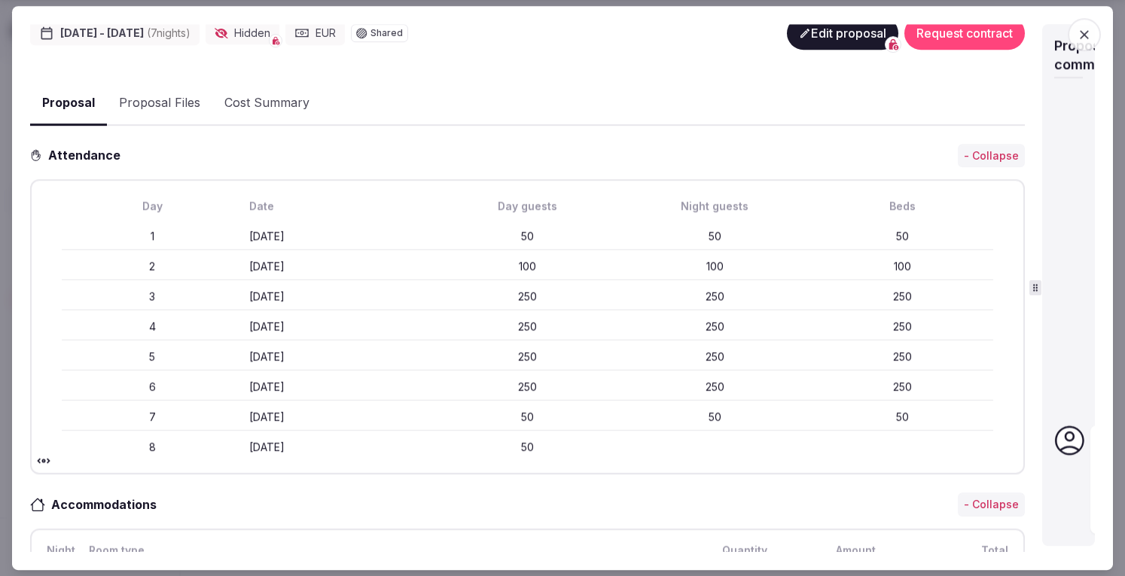
scroll to position [0, 0]
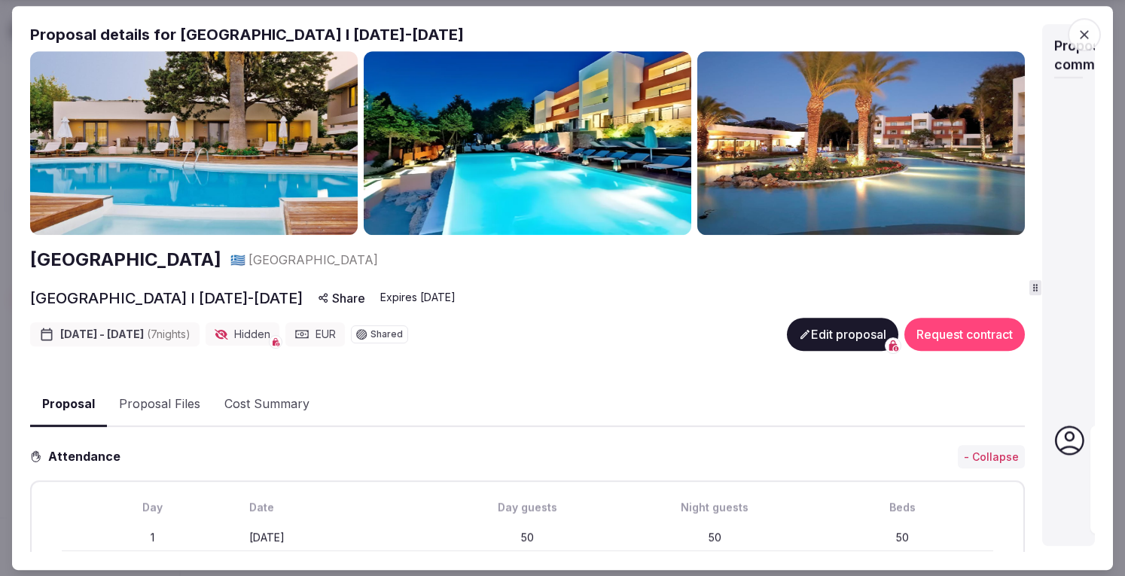
click at [154, 401] on button "Proposal Files" at bounding box center [159, 405] width 105 height 44
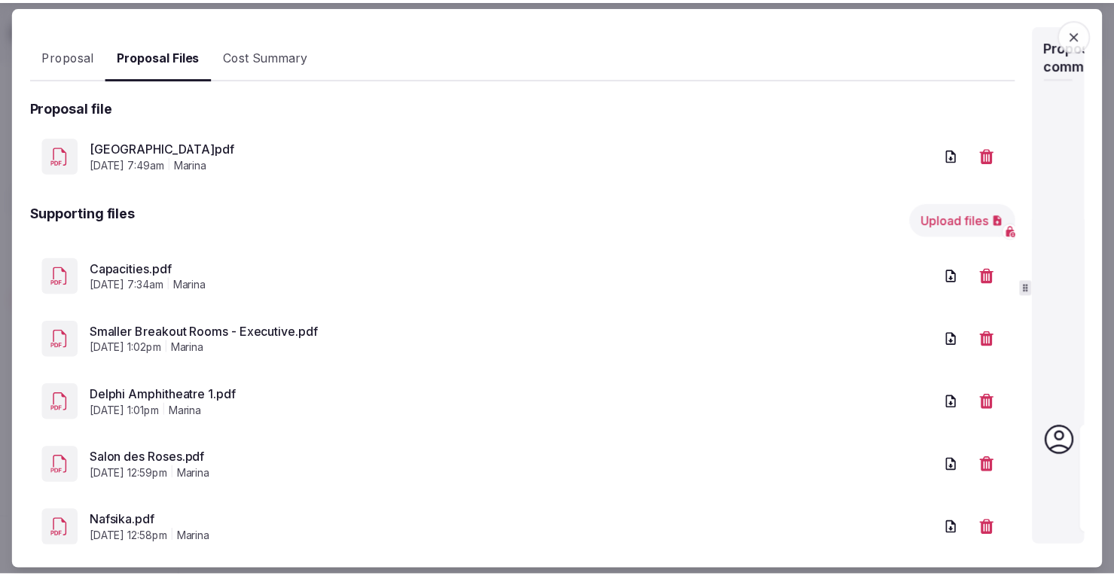
scroll to position [382, 0]
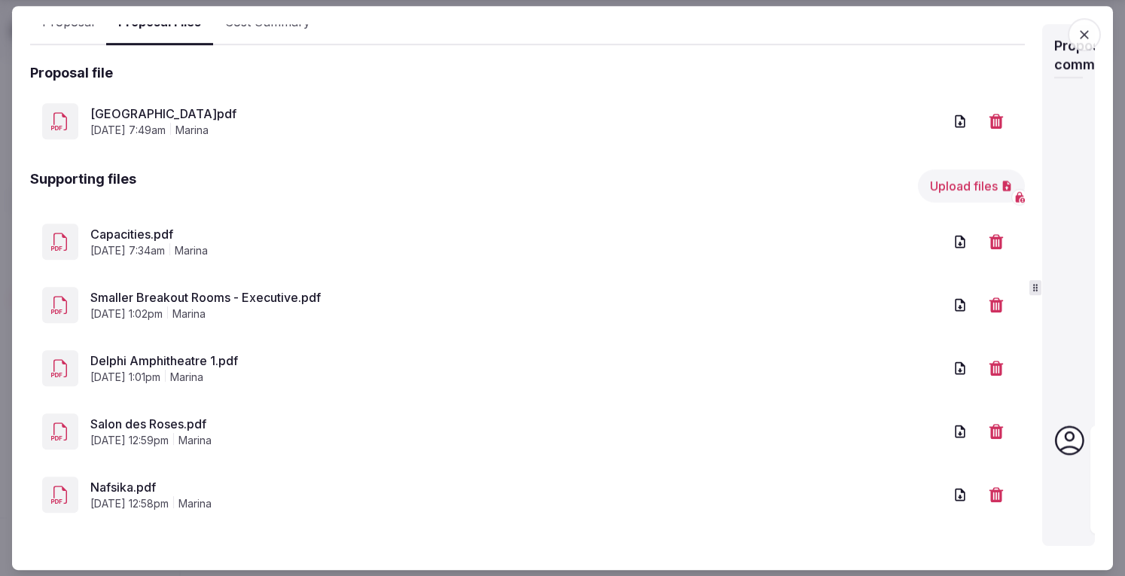
click at [162, 355] on link "Delphi Amphitheatre 1.pdf" at bounding box center [516, 361] width 853 height 18
click at [1081, 40] on icon "button" at bounding box center [1084, 34] width 15 height 15
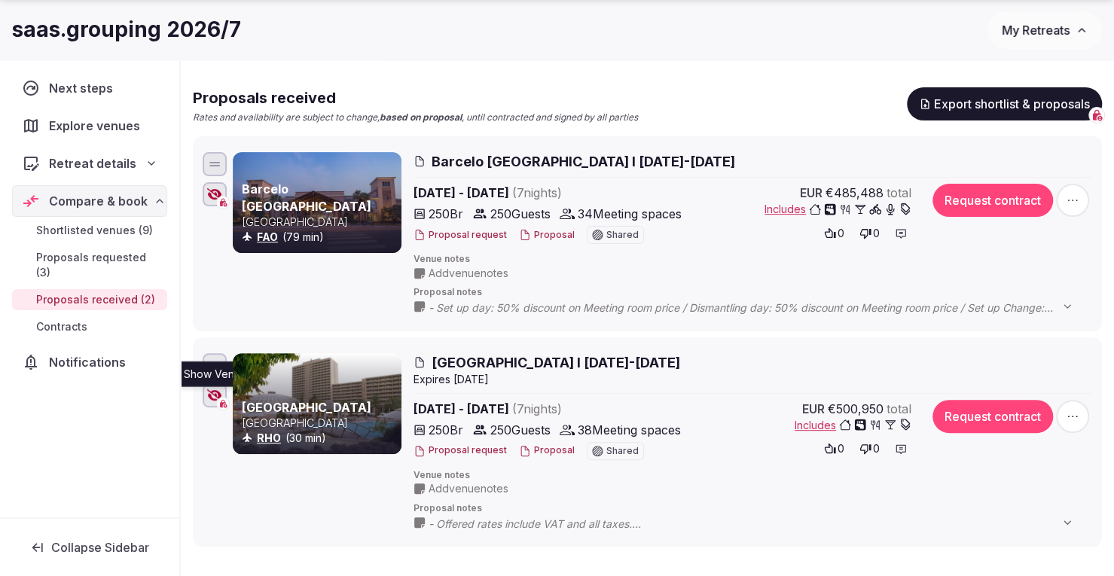
click at [211, 398] on icon "button" at bounding box center [214, 395] width 15 height 12
click at [215, 395] on icon "button" at bounding box center [215, 395] width 14 height 11
click at [215, 192] on icon "button" at bounding box center [214, 194] width 15 height 12
click at [78, 172] on div "Retreat details" at bounding box center [89, 164] width 155 height 32
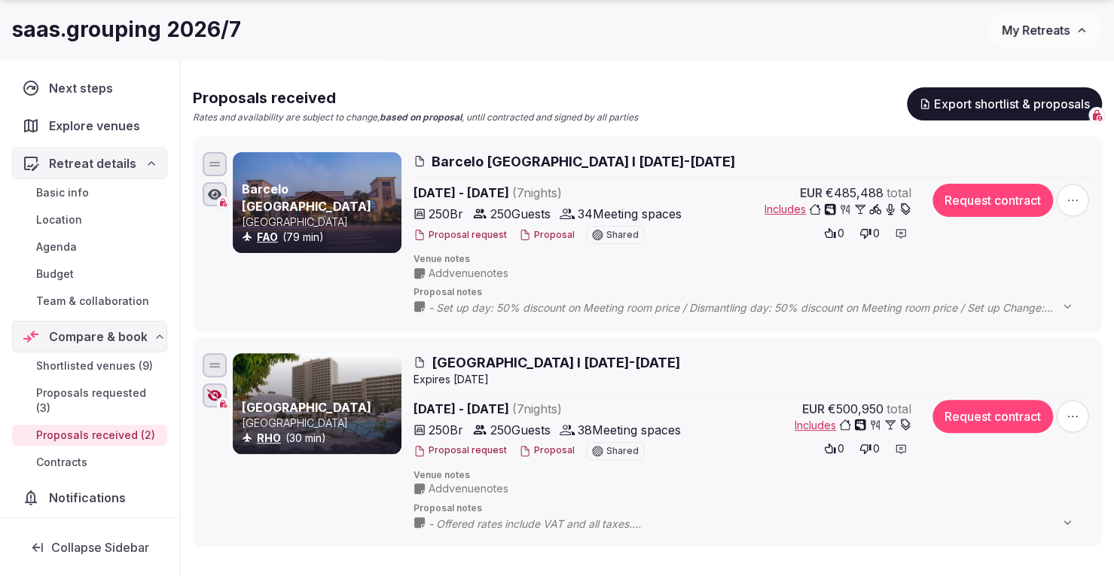
click at [58, 271] on span "Budget" at bounding box center [55, 274] width 38 height 15
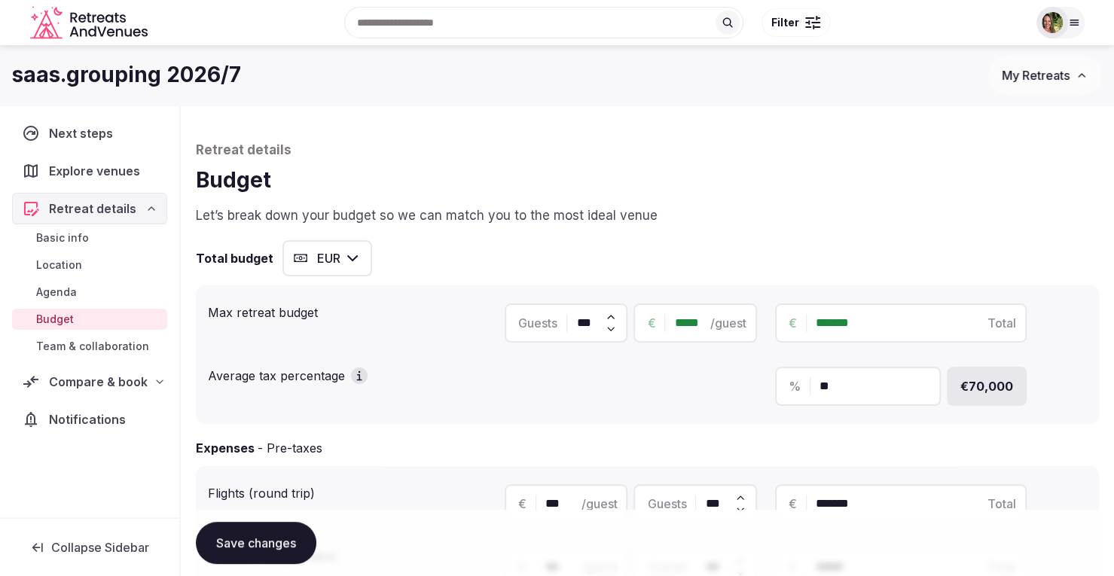
click at [89, 385] on span "Compare & book" at bounding box center [98, 382] width 99 height 18
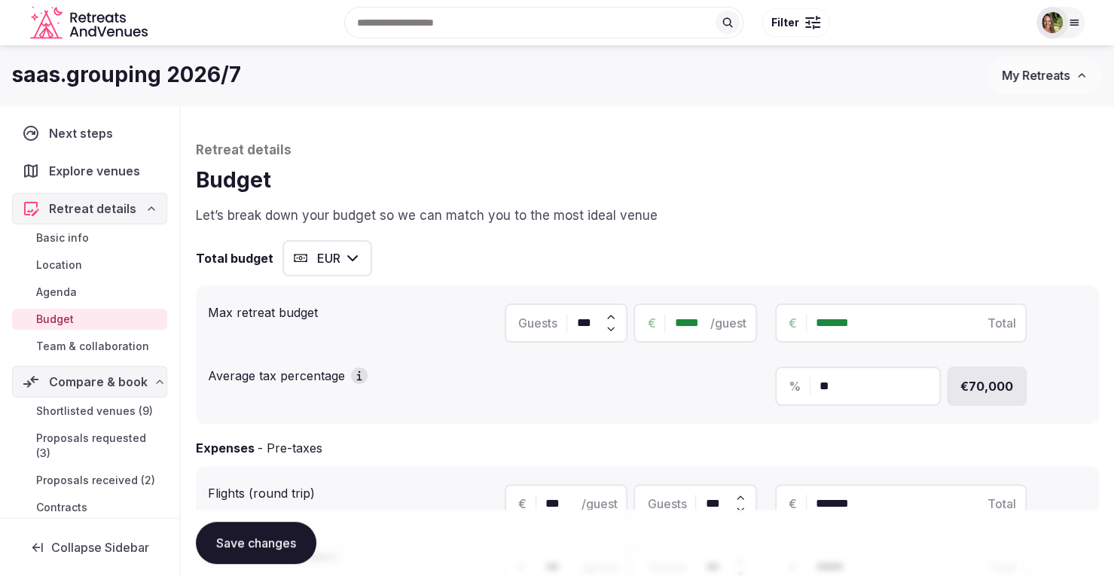
click at [89, 404] on span "Shortlisted venues (9)" at bounding box center [94, 411] width 117 height 15
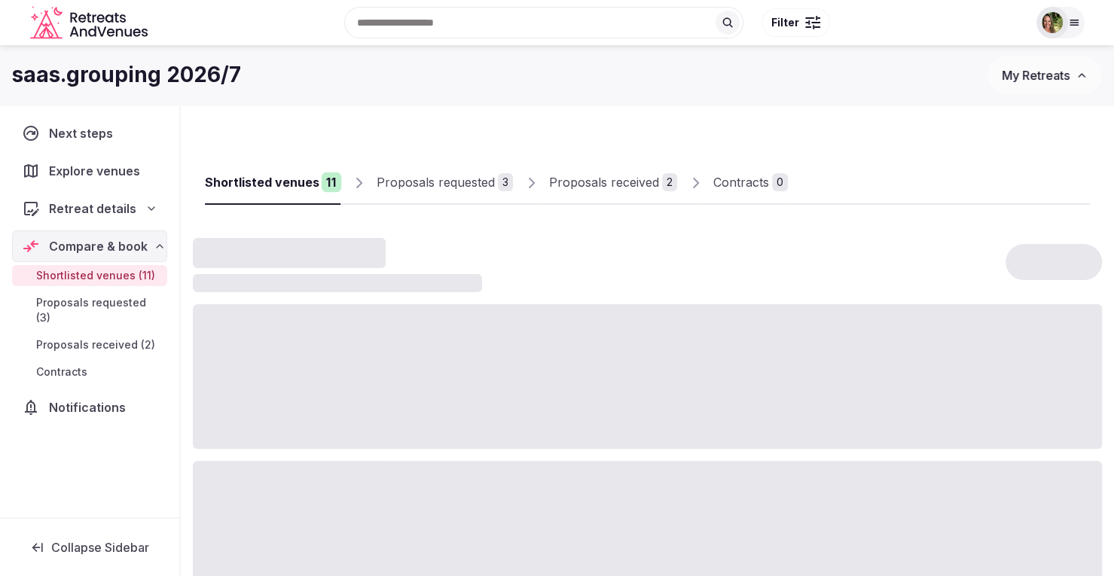
click at [90, 337] on span "Proposals received (2)" at bounding box center [95, 344] width 119 height 15
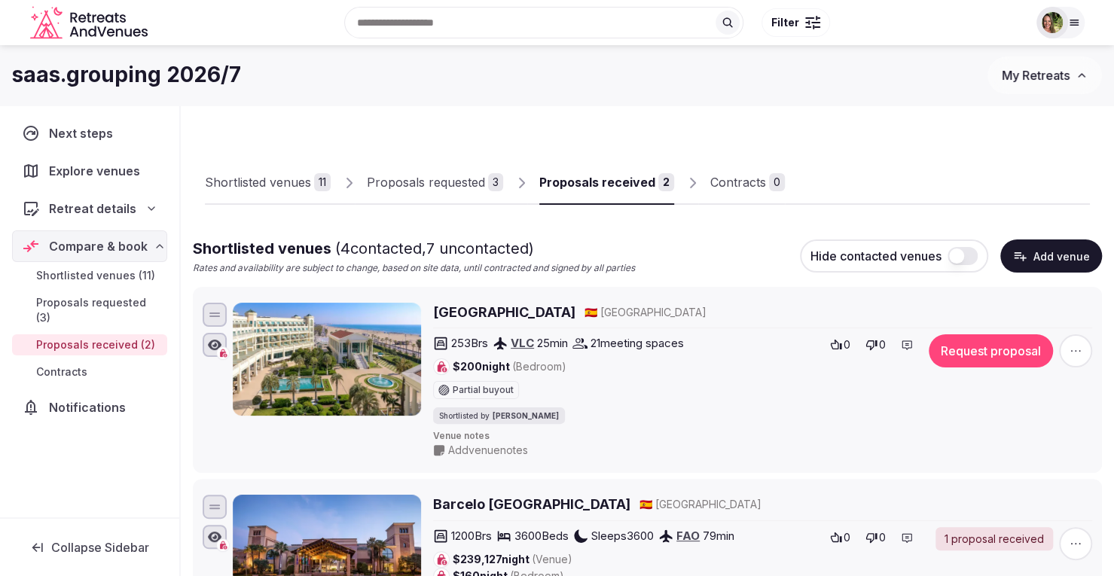
scroll to position [75, 0]
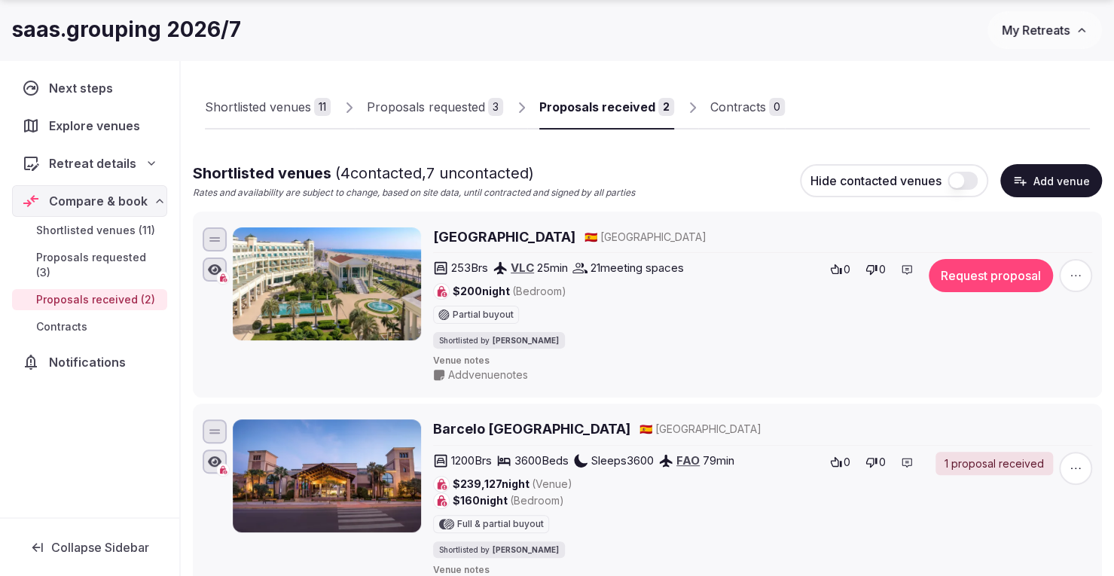
click at [596, 105] on div "Proposals received" at bounding box center [597, 107] width 116 height 18
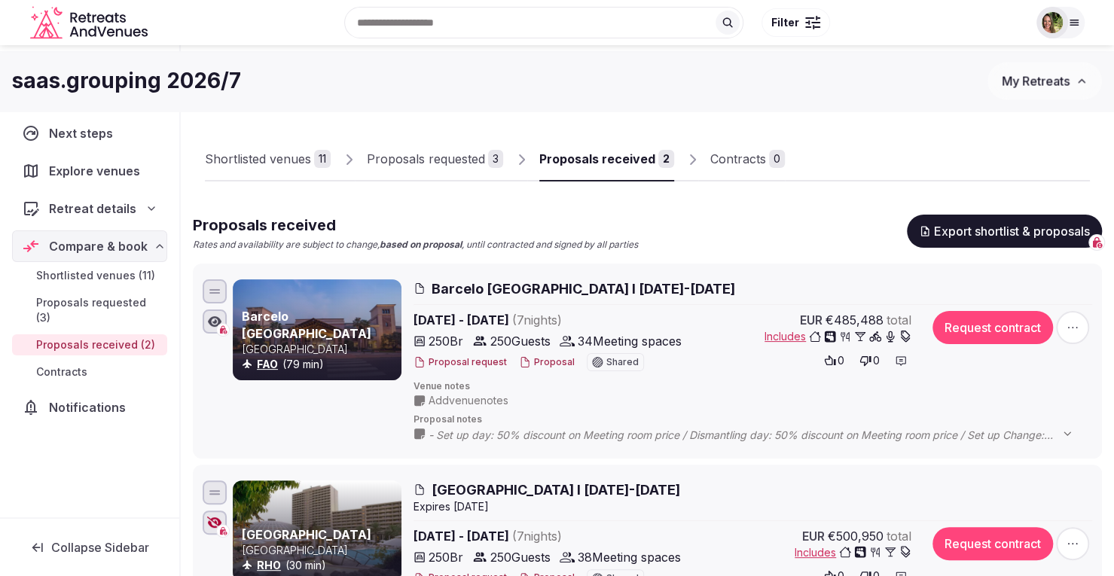
scroll to position [0, 0]
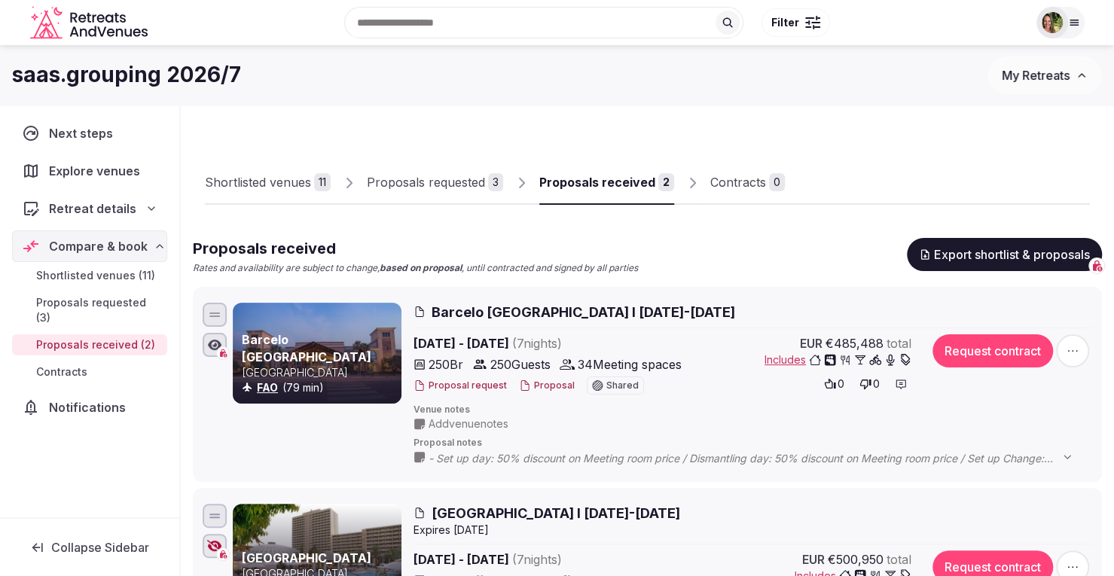
click at [441, 178] on div "Proposals requested" at bounding box center [426, 182] width 118 height 18
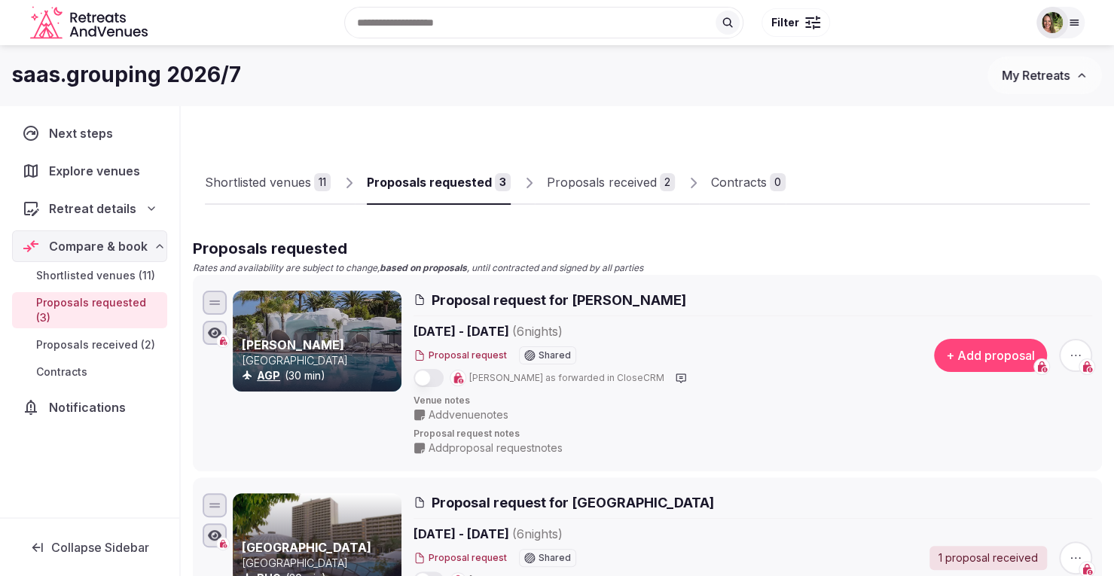
click at [284, 175] on div "Shortlisted venues" at bounding box center [258, 182] width 106 height 18
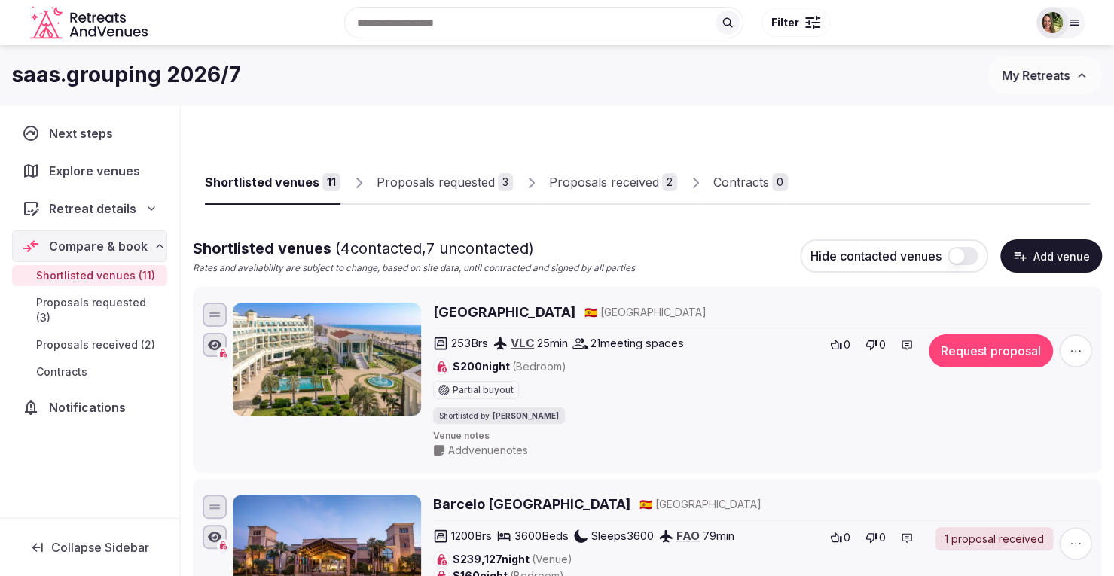
click at [284, 175] on div "Shortlisted venues" at bounding box center [262, 182] width 114 height 18
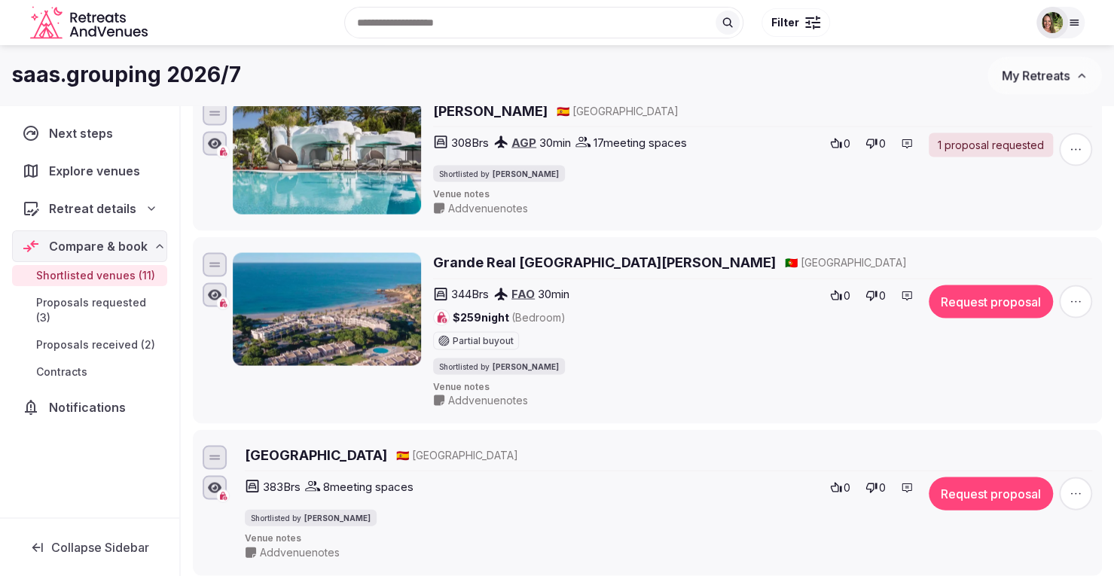
scroll to position [1581, 0]
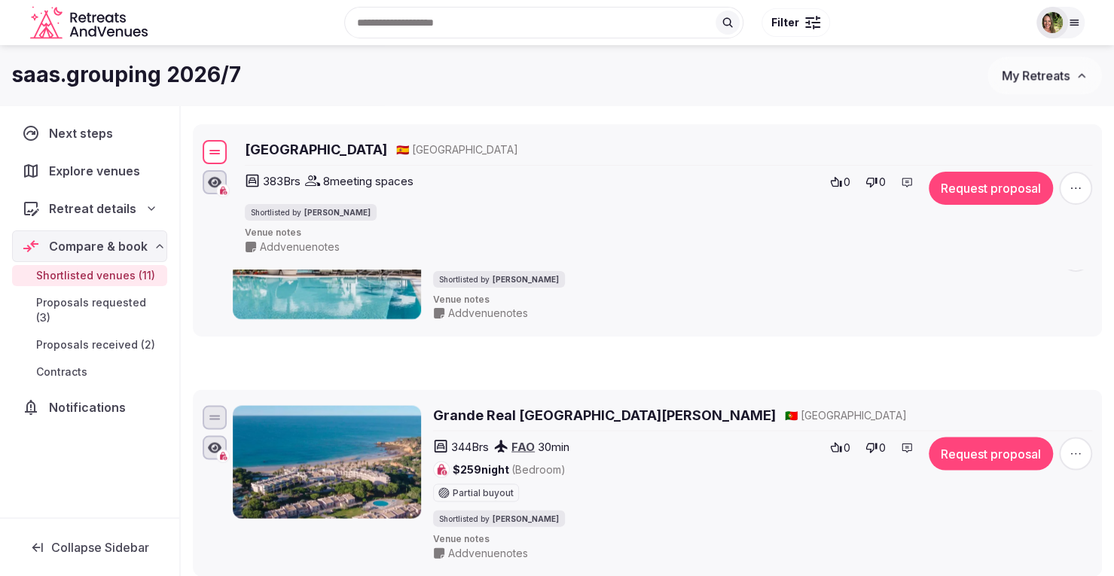
drag, startPoint x: 218, startPoint y: 437, endPoint x: 243, endPoint y: 132, distance: 306.0
click at [244, 136] on div "Hard Rock Hotel Marbella 🇪🇸 Spain 383 Brs 8 meeting spaces Shortlisted by Shay …" at bounding box center [647, 196] width 895 height 120
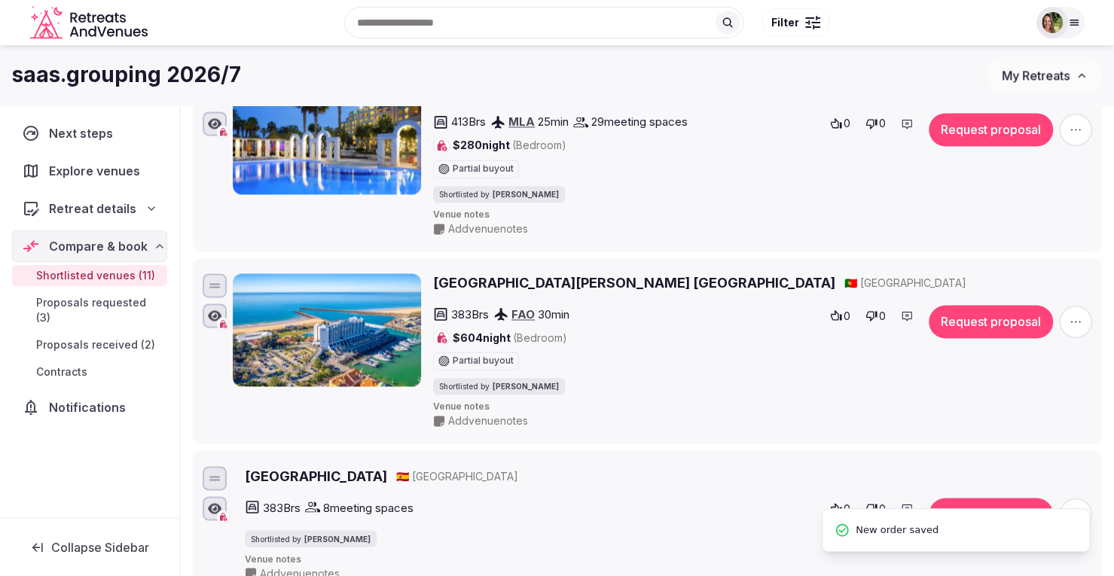
scroll to position [1356, 0]
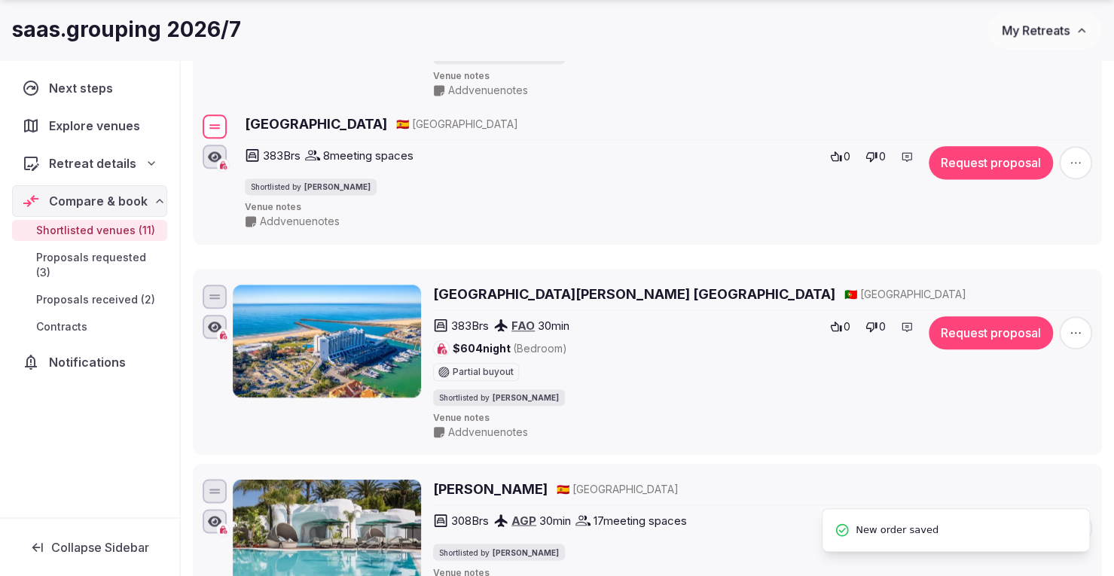
drag, startPoint x: 212, startPoint y: 325, endPoint x: 252, endPoint y: 89, distance: 239.8
click at [250, 111] on div "Hard Rock Hotel Marbella 🇪🇸 Spain 383 Brs 8 meeting spaces Shortlisted by Shay …" at bounding box center [647, 171] width 895 height 120
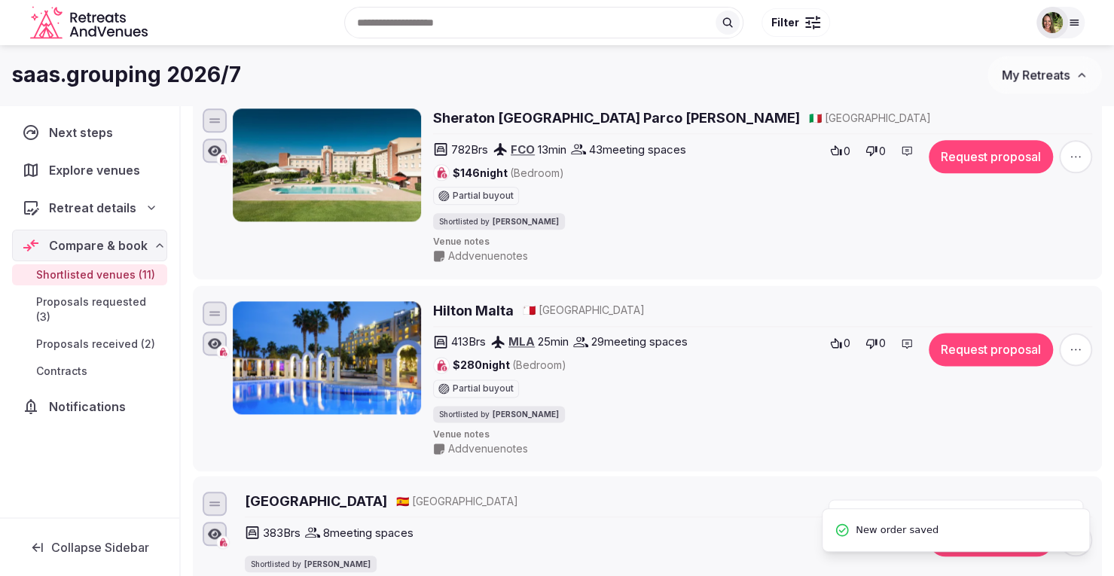
scroll to position [979, 0]
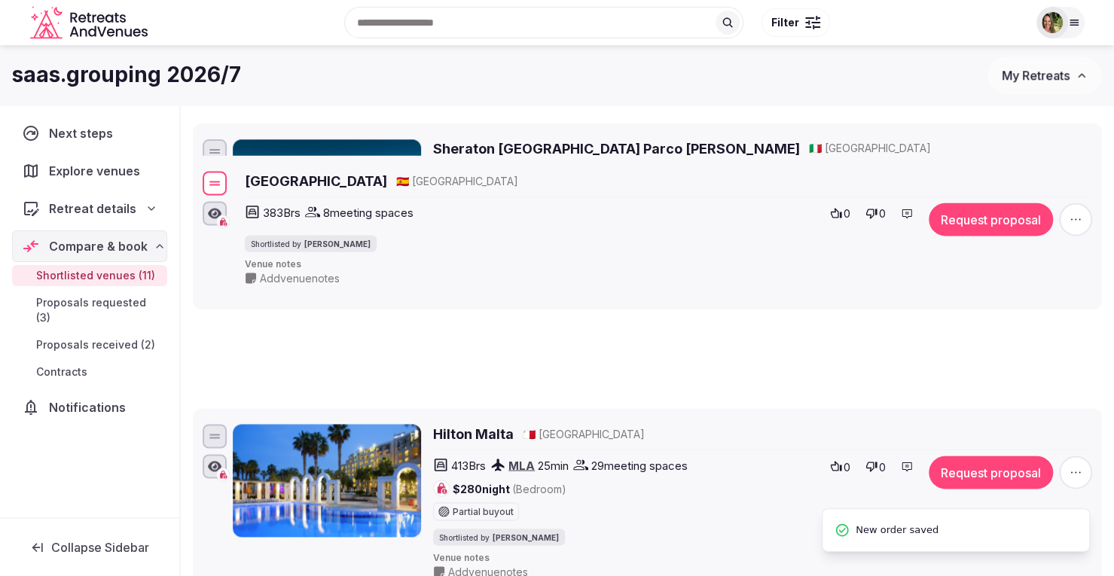
drag, startPoint x: 223, startPoint y: 514, endPoint x: 313, endPoint y: 112, distance: 411.4
click at [313, 168] on div "Hard Rock Hotel Marbella 🇪🇸 Spain 383 Brs 8 meeting spaces Shortlisted by Shay …" at bounding box center [647, 228] width 895 height 120
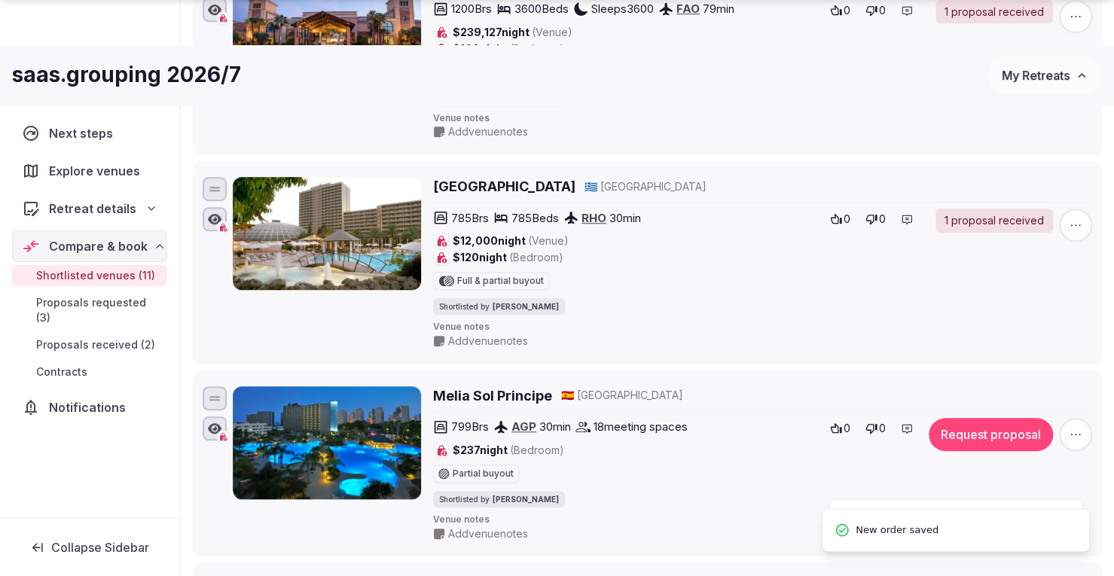
scroll to position [602, 0]
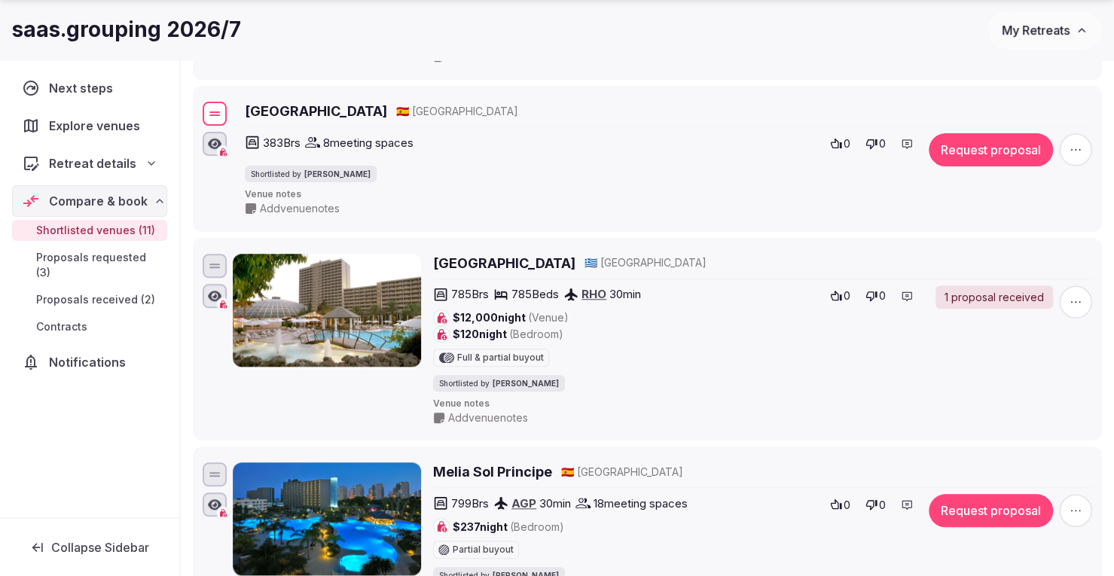
drag, startPoint x: 211, startPoint y: 511, endPoint x: 289, endPoint y: 111, distance: 407.5
click at [289, 112] on div "Hard Rock Hotel Marbella 🇪🇸 Spain 383 Brs 8 meeting spaces Shortlisted by Shay …" at bounding box center [647, 159] width 895 height 120
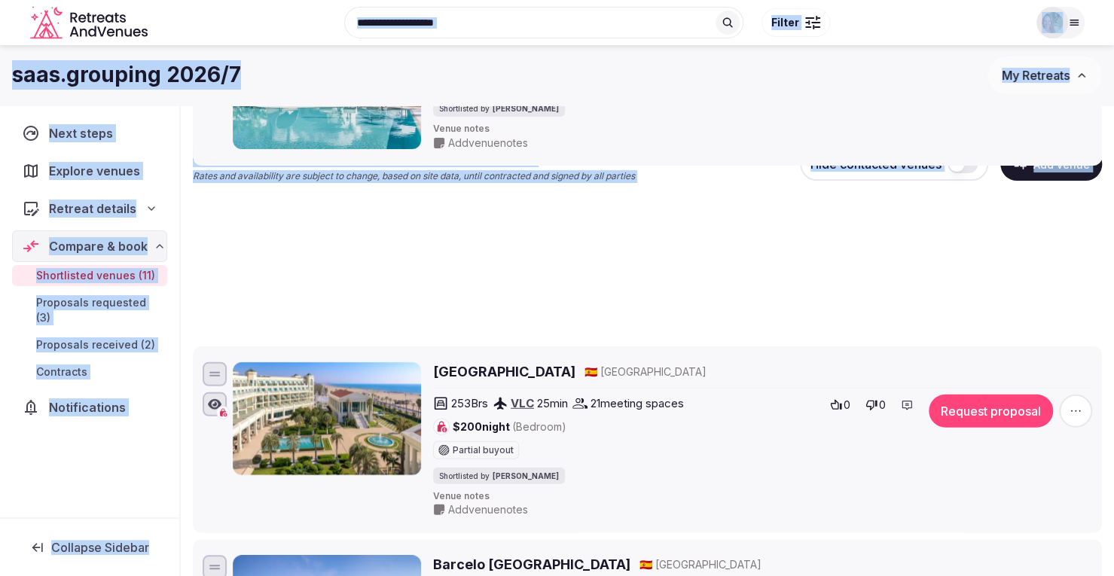
scroll to position [86, 0]
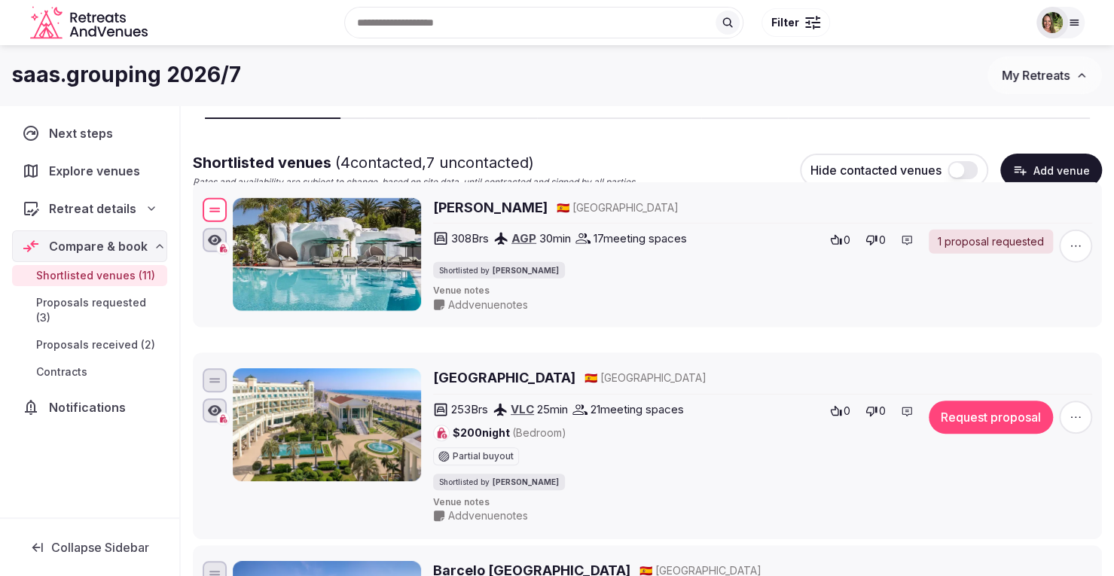
drag, startPoint x: 217, startPoint y: 181, endPoint x: 254, endPoint y: 212, distance: 48.1
click at [255, 213] on div "Don Carlos Marbella 🇪🇸 Spain 308 Brs AGP 30 min 17 meeting spaces Shortlisted b…" at bounding box center [647, 254] width 895 height 120
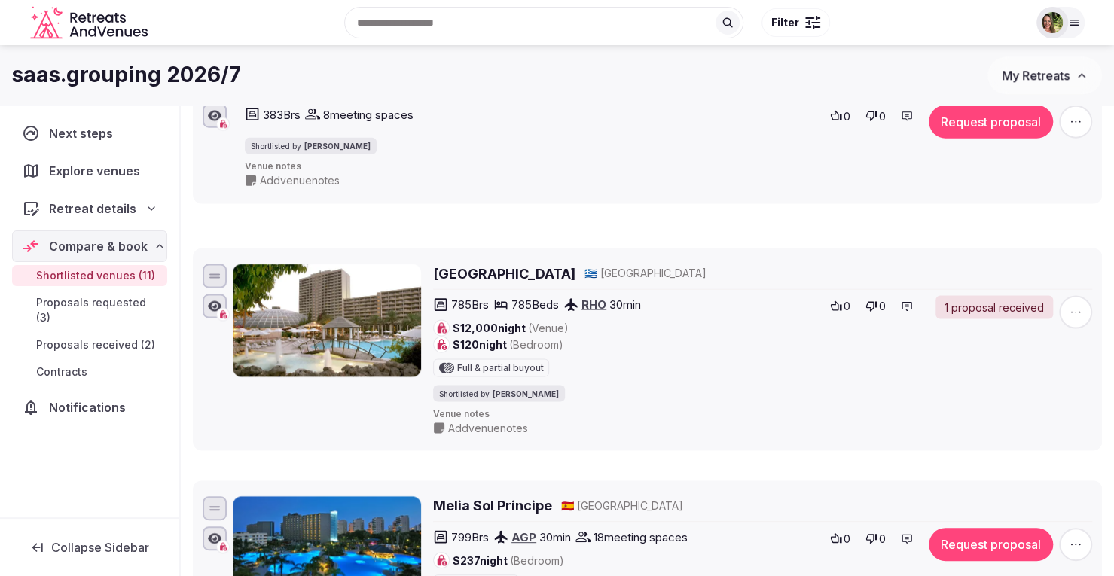
scroll to position [0, 0]
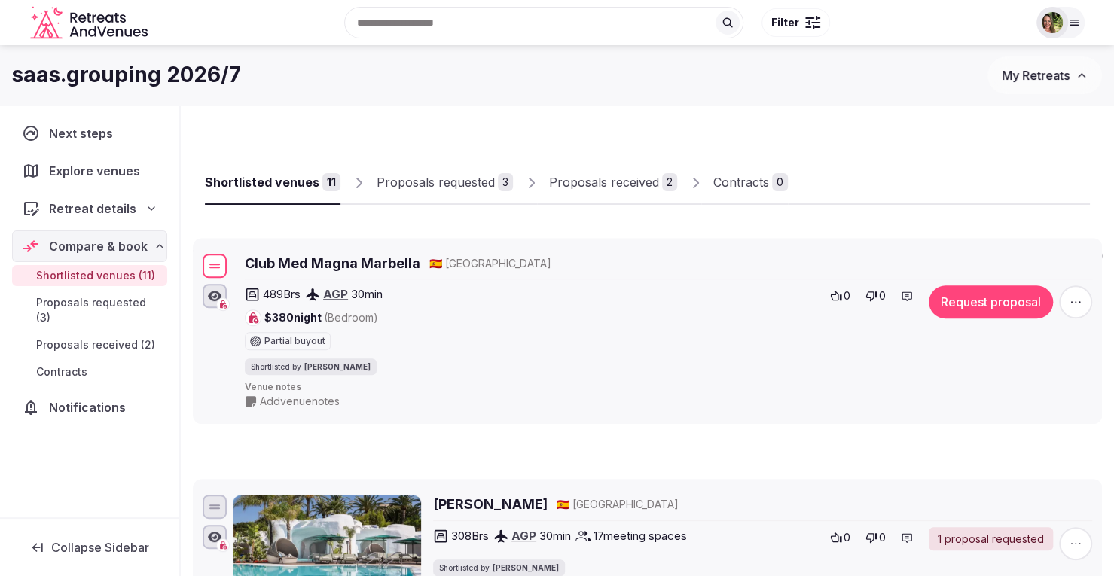
drag, startPoint x: 221, startPoint y: 289, endPoint x: 276, endPoint y: 273, distance: 56.7
click at [276, 273] on div "Club Med Magna Marbella 🇪🇸 Spain 489 Brs AGP 30 min $380 night (Bedroom) Partia…" at bounding box center [647, 331] width 895 height 161
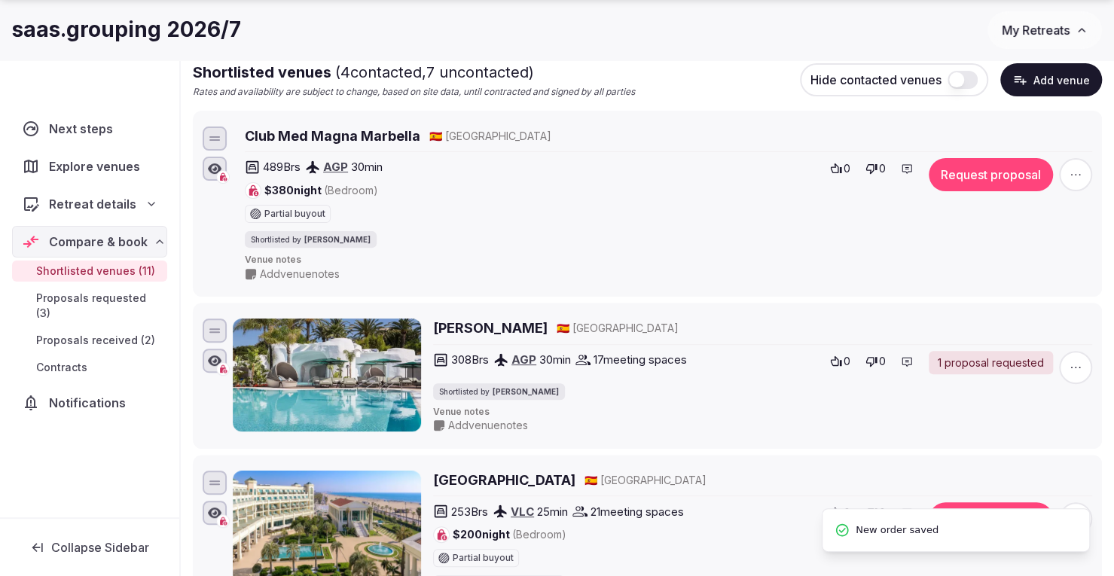
scroll to position [226, 0]
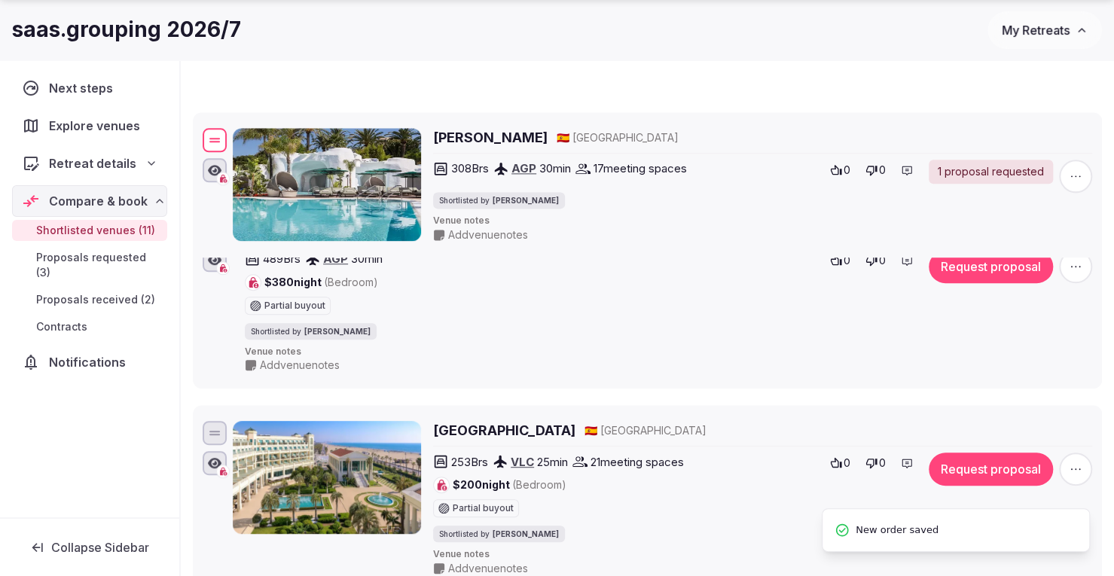
drag, startPoint x: 219, startPoint y: 274, endPoint x: 235, endPoint y: 143, distance: 132.0
click at [235, 143] on div "Don Carlos Marbella 🇪🇸 Spain 308 Brs AGP 30 min 17 meeting spaces Shortlisted b…" at bounding box center [647, 185] width 895 height 120
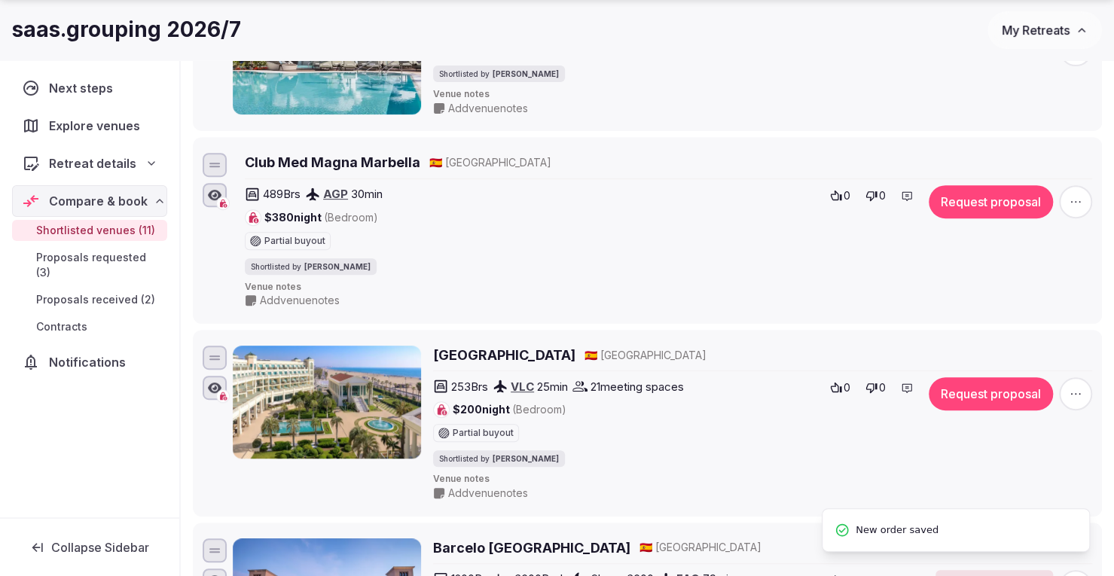
scroll to position [527, 0]
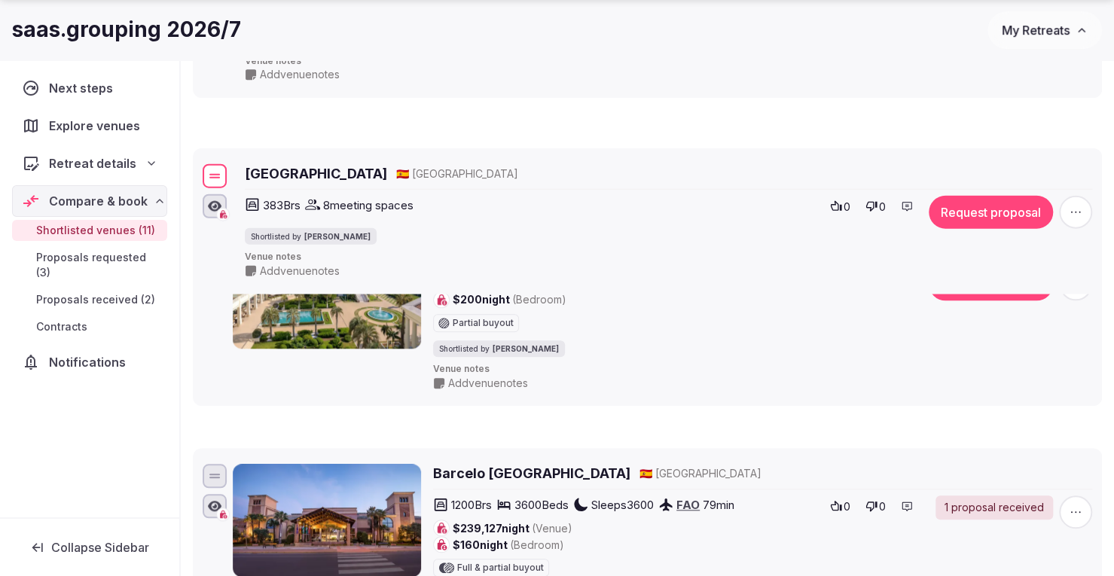
drag, startPoint x: 210, startPoint y: 529, endPoint x: 266, endPoint y: 165, distance: 368.0
click at [266, 167] on div "Hard Rock Hotel Marbella 🇪🇸 Spain 383 Brs 8 meeting spaces Shortlisted by Shay …" at bounding box center [647, 220] width 895 height 120
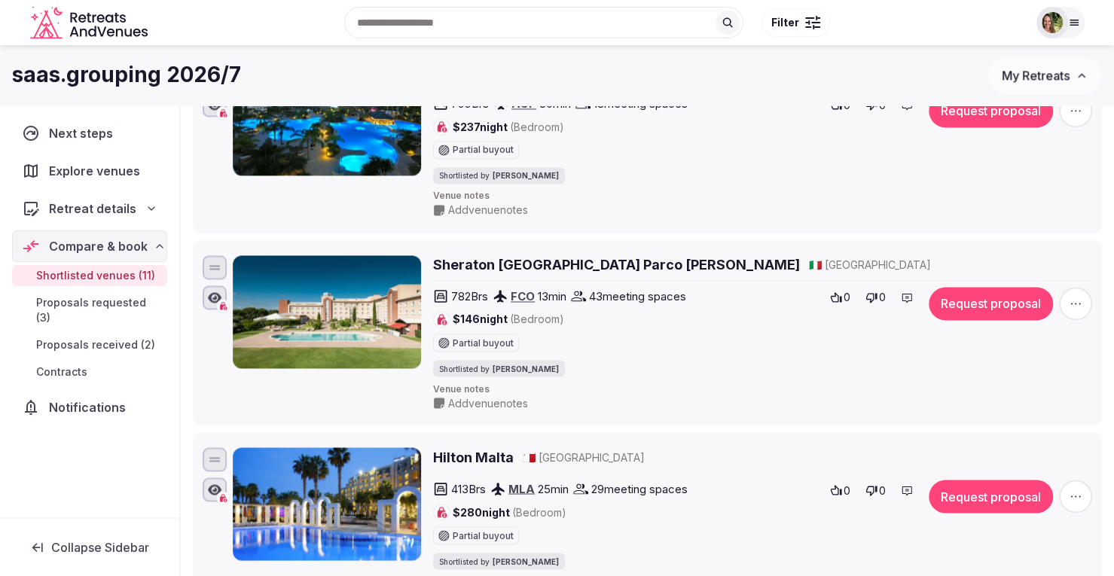
scroll to position [1130, 0]
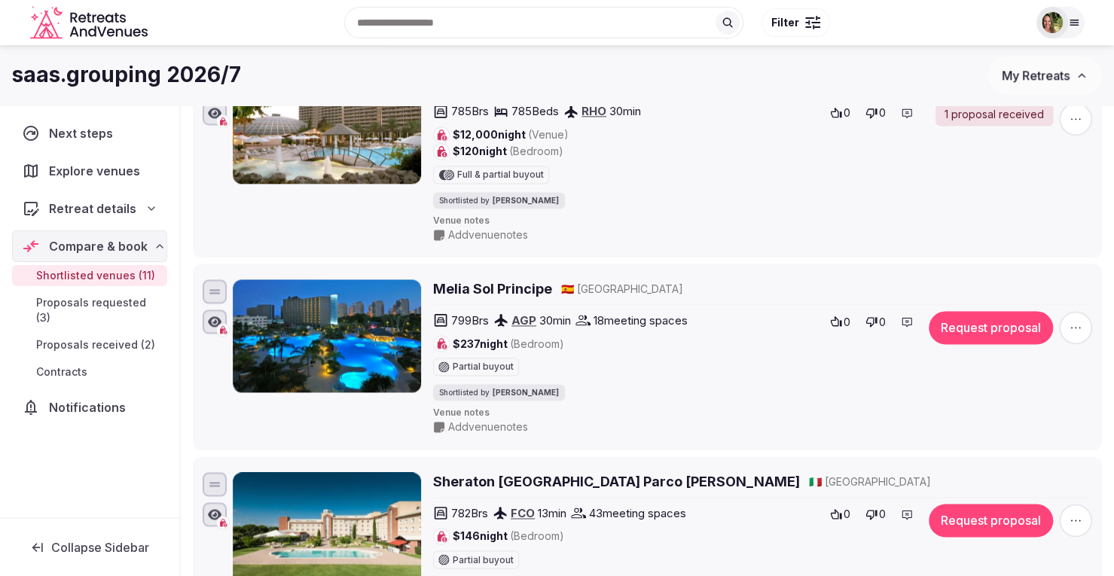
click at [475, 279] on h2 "Melia Sol Principe" at bounding box center [492, 288] width 119 height 19
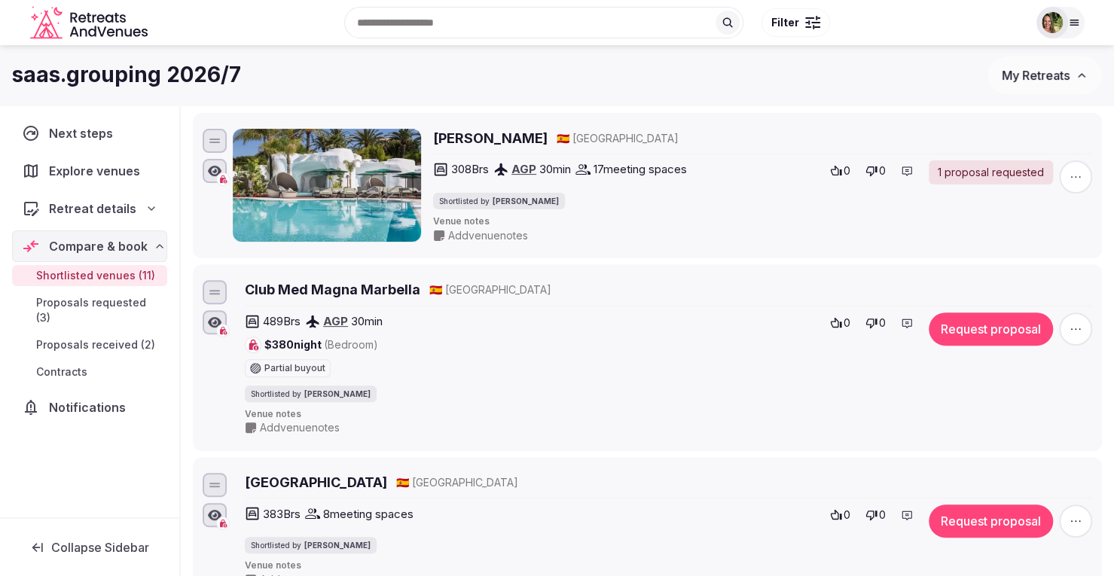
scroll to position [151, 0]
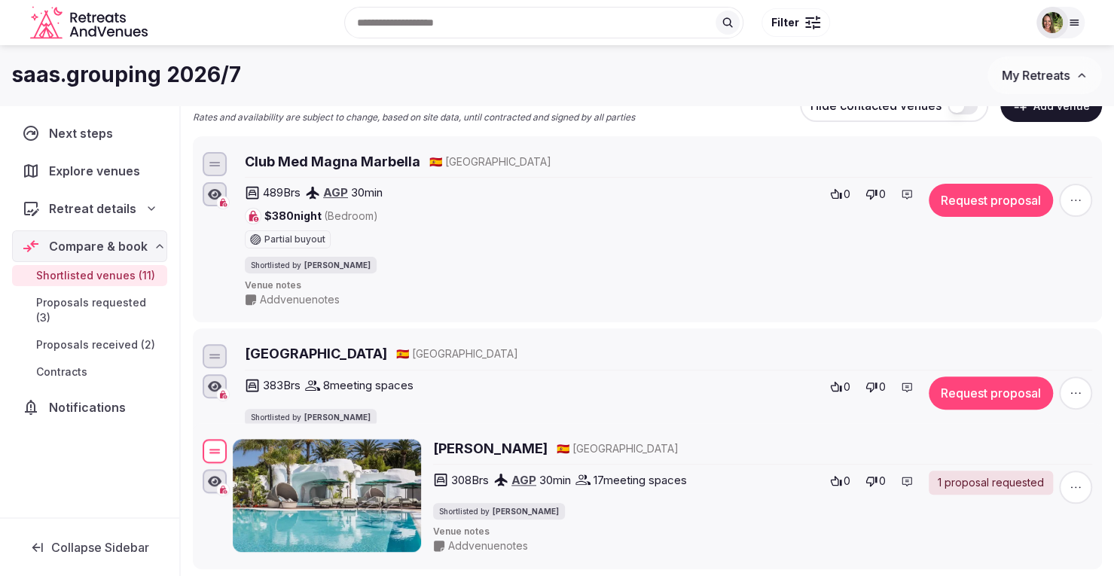
drag, startPoint x: 209, startPoint y: 165, endPoint x: 243, endPoint y: 436, distance: 273.2
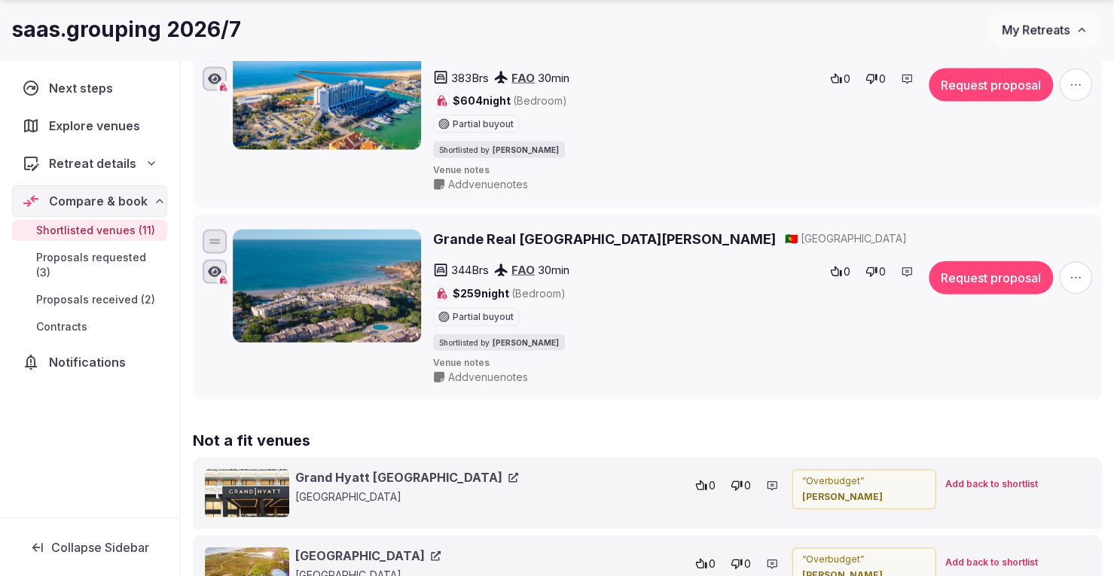
scroll to position [1958, 0]
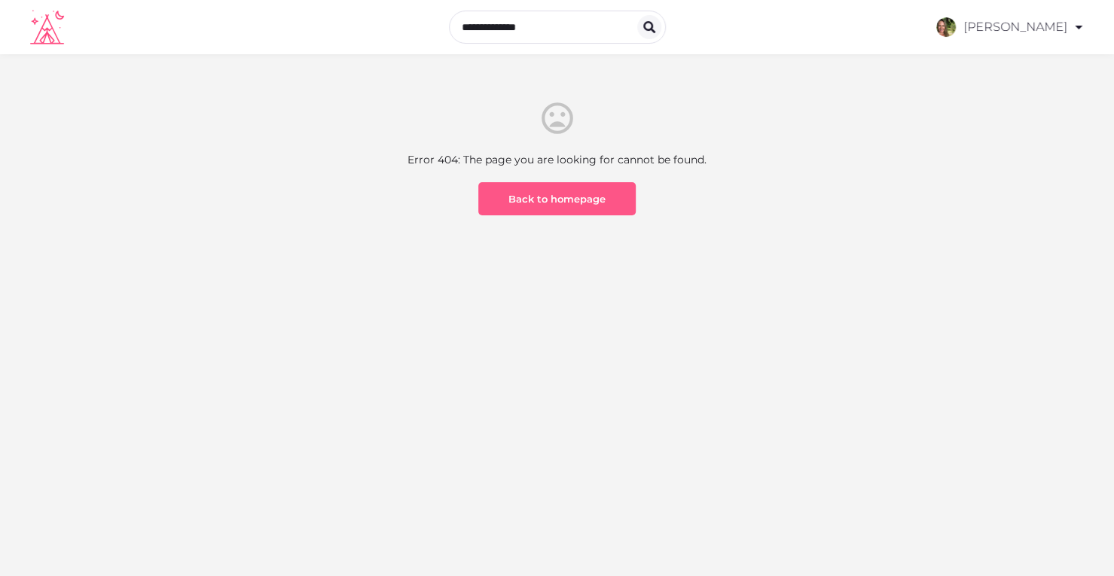
click at [507, 207] on link "Back to homepage" at bounding box center [556, 198] width 157 height 33
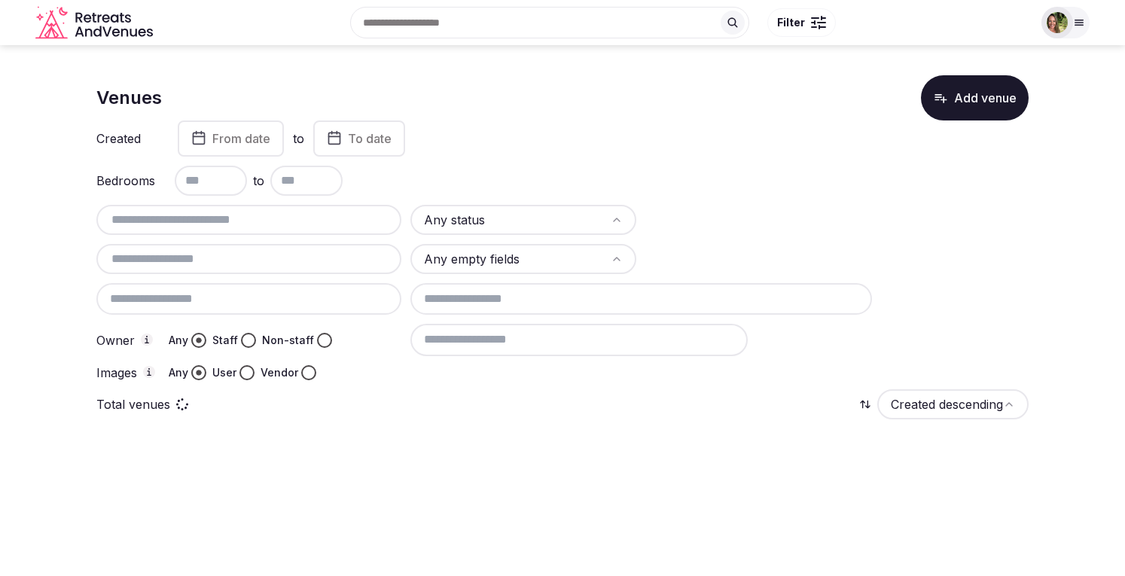
click at [223, 216] on input "text" at bounding box center [248, 220] width 293 height 18
drag, startPoint x: 273, startPoint y: 221, endPoint x: 0, endPoint y: 231, distance: 273.5
click at [0, 231] on section "**********" at bounding box center [562, 273] width 1125 height 456
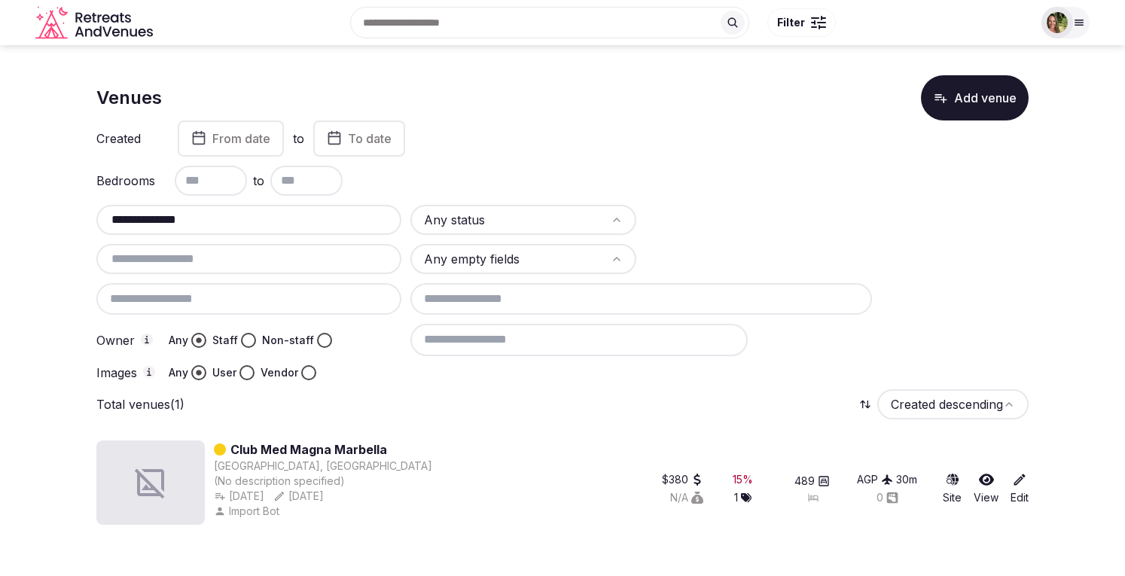
type input "**********"
click at [986, 478] on icon at bounding box center [986, 480] width 15 height 12
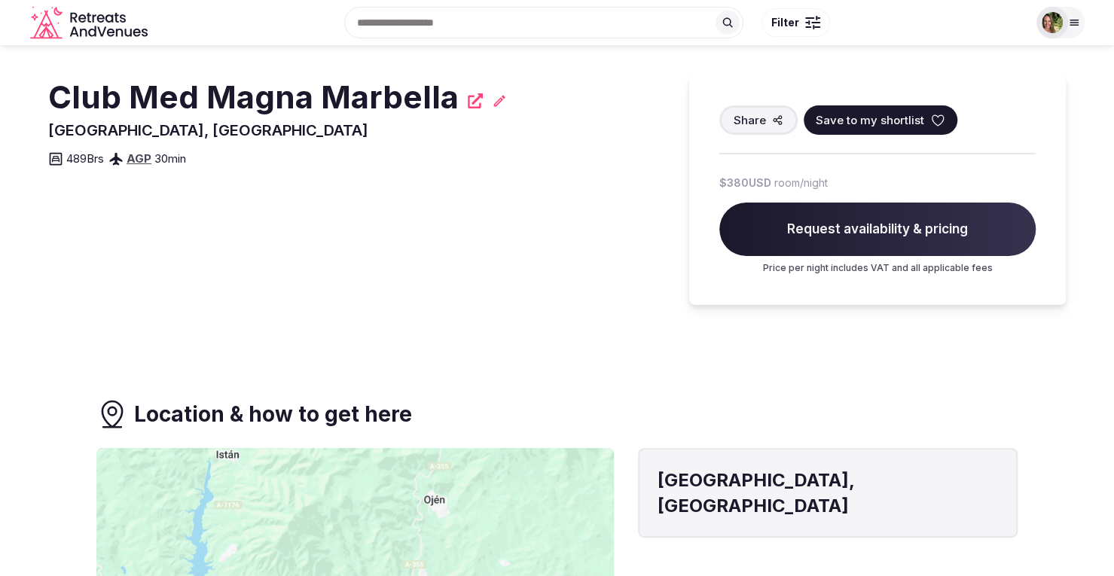
click at [1014, 61] on div "Club Med Magna Marbella [GEOGRAPHIC_DATA], [GEOGRAPHIC_DATA] Share Save to my s…" at bounding box center [556, 217] width 1017 height 344
click at [873, 116] on span "Save to my shortlist" at bounding box center [870, 120] width 108 height 16
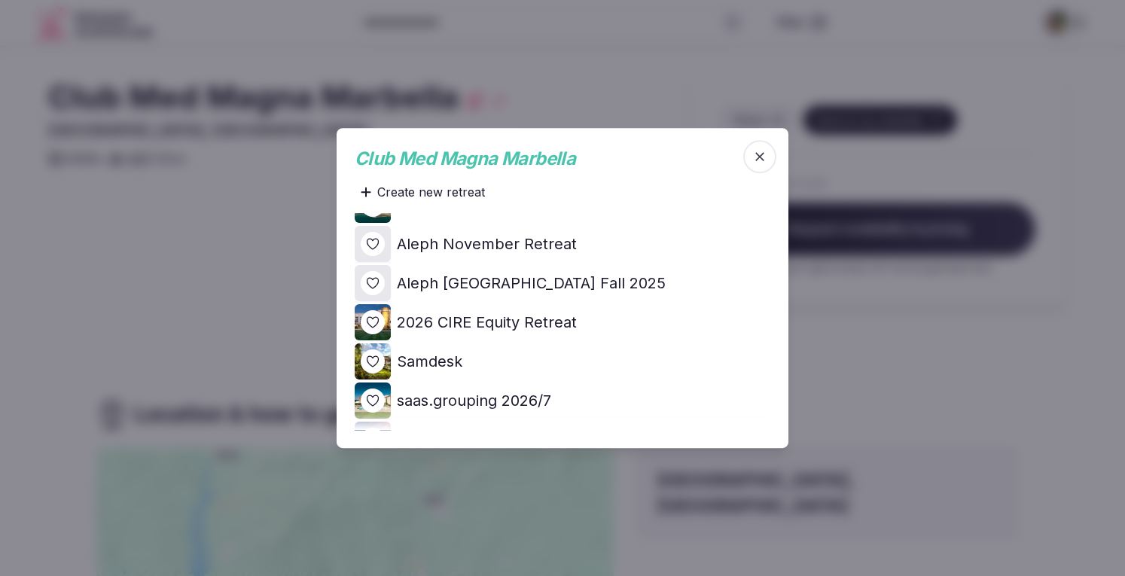
scroll to position [226, 0]
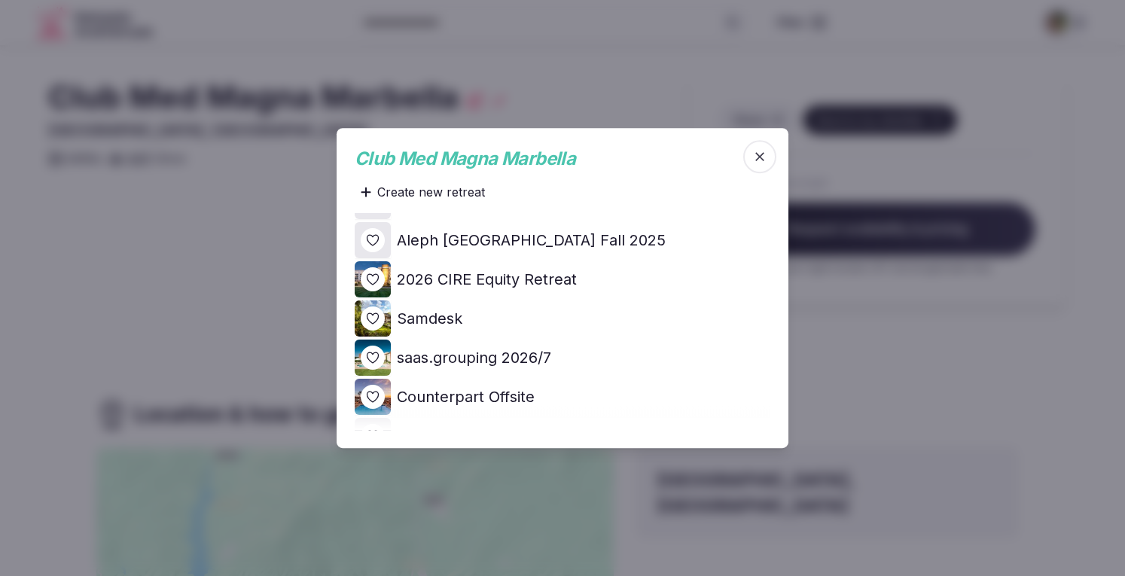
click at [0, 0] on icon at bounding box center [0, 0] width 0 height 0
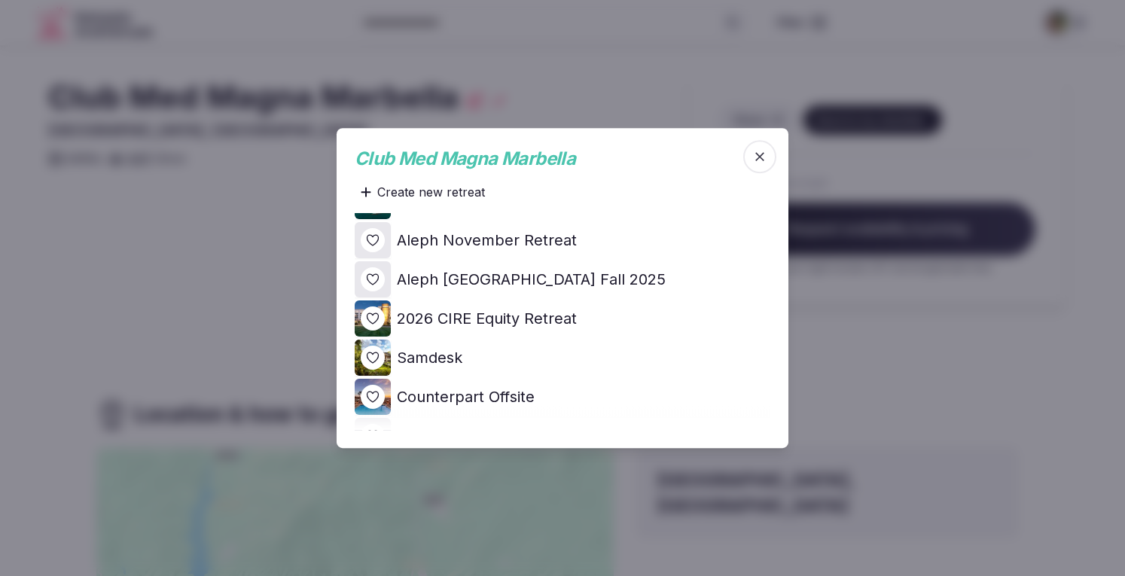
scroll to position [0, 0]
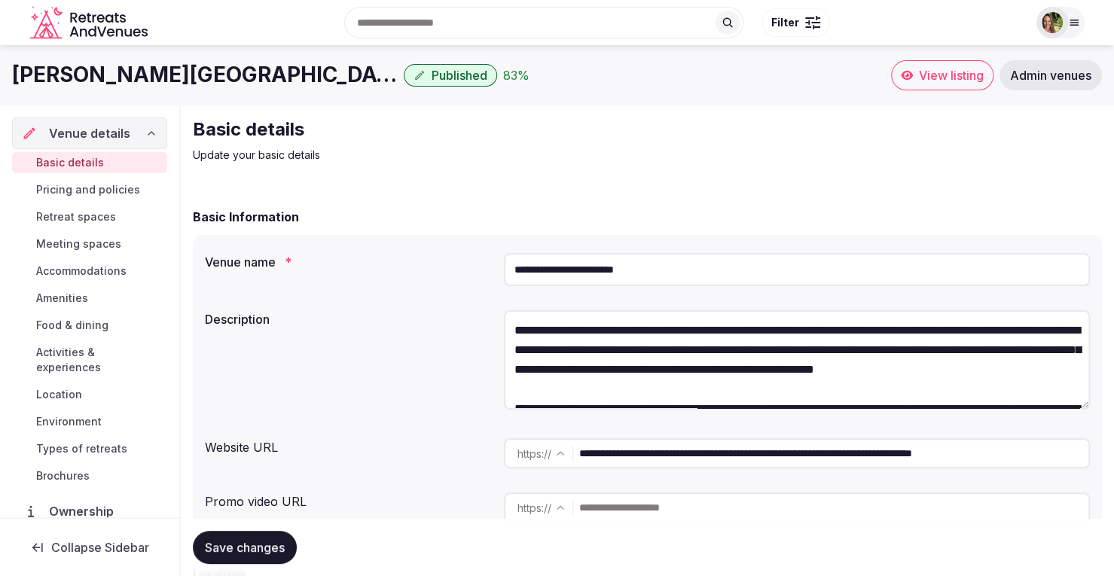
click at [938, 78] on span "View listing" at bounding box center [951, 75] width 65 height 15
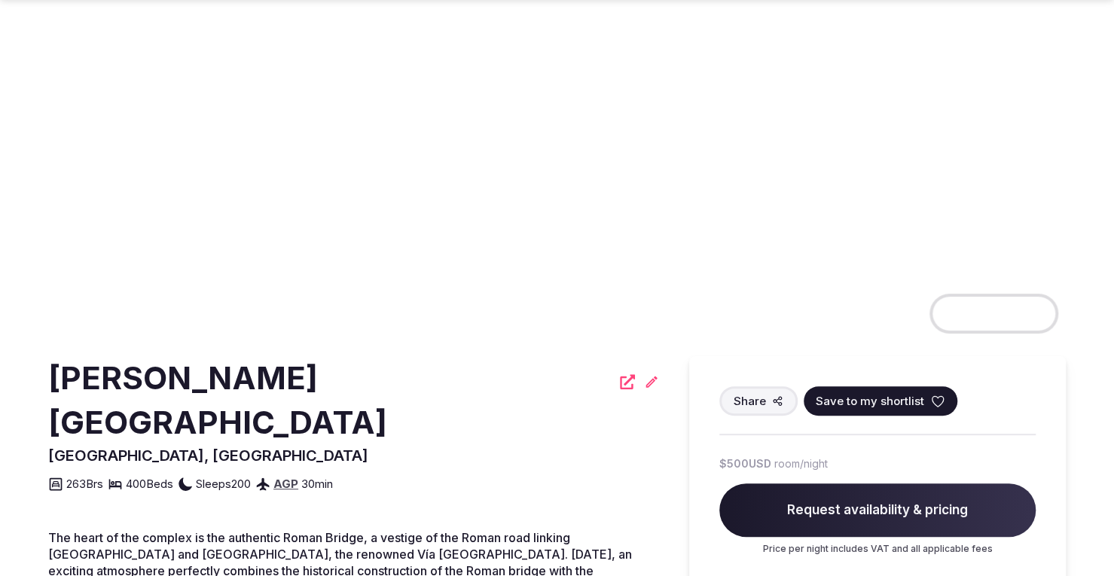
scroll to position [301, 0]
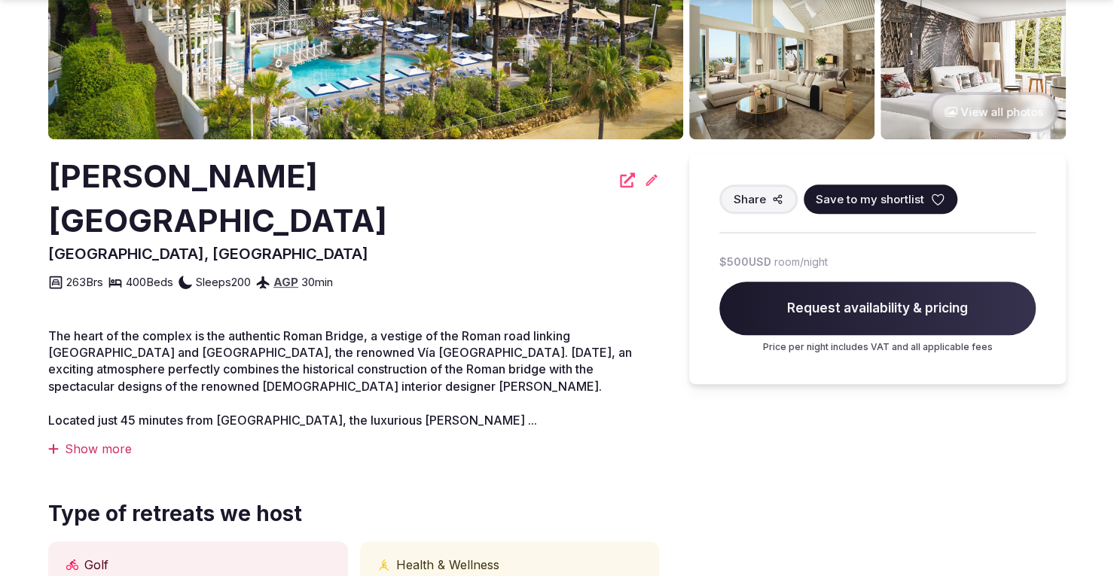
click at [620, 180] on icon at bounding box center [627, 179] width 15 height 15
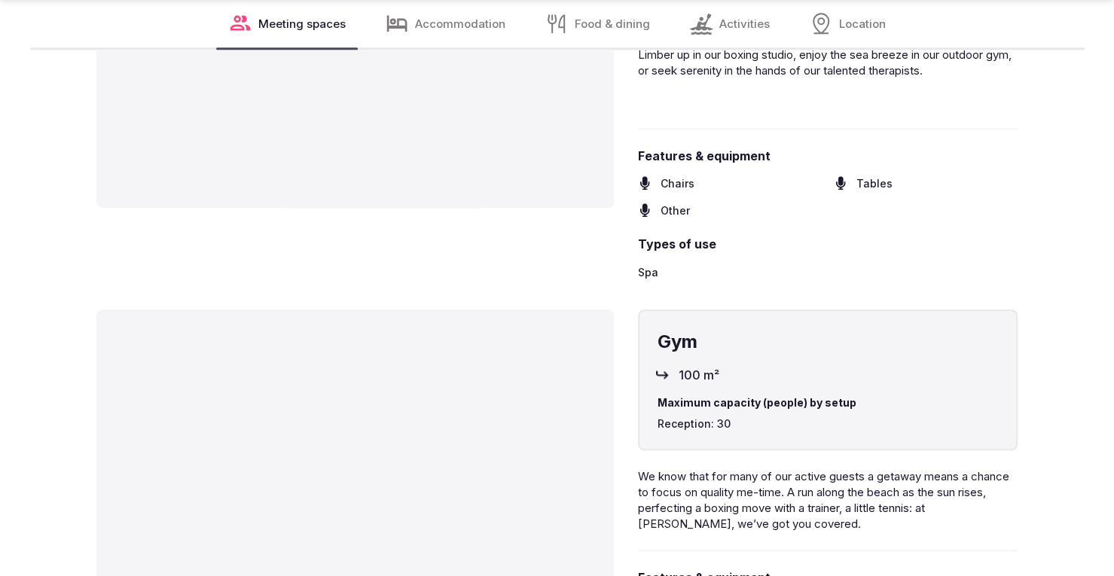
scroll to position [4292, 0]
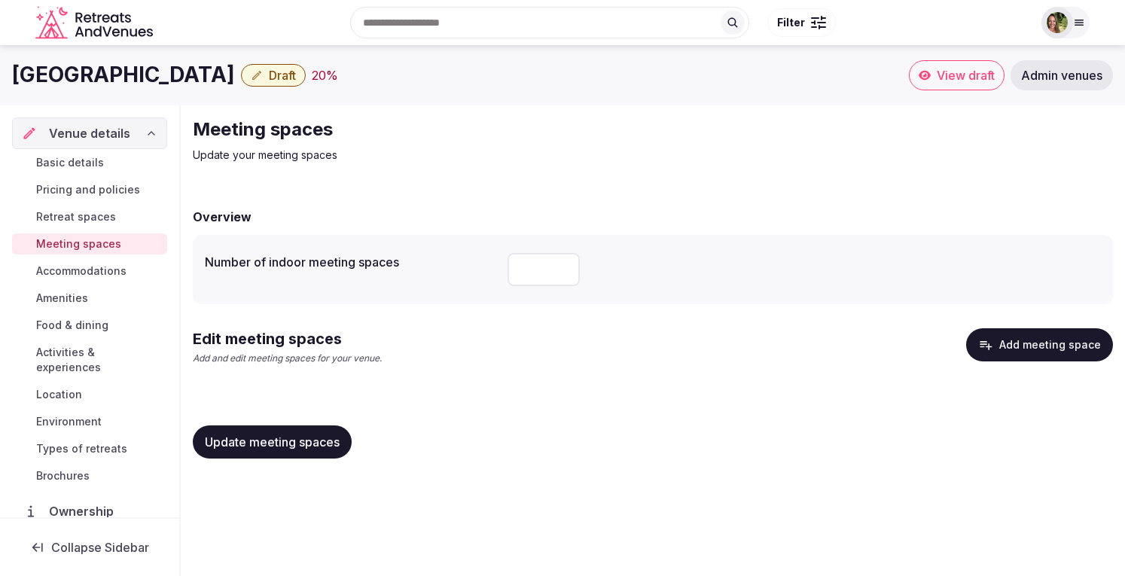
click at [966, 67] on link "View draft" at bounding box center [957, 75] width 96 height 30
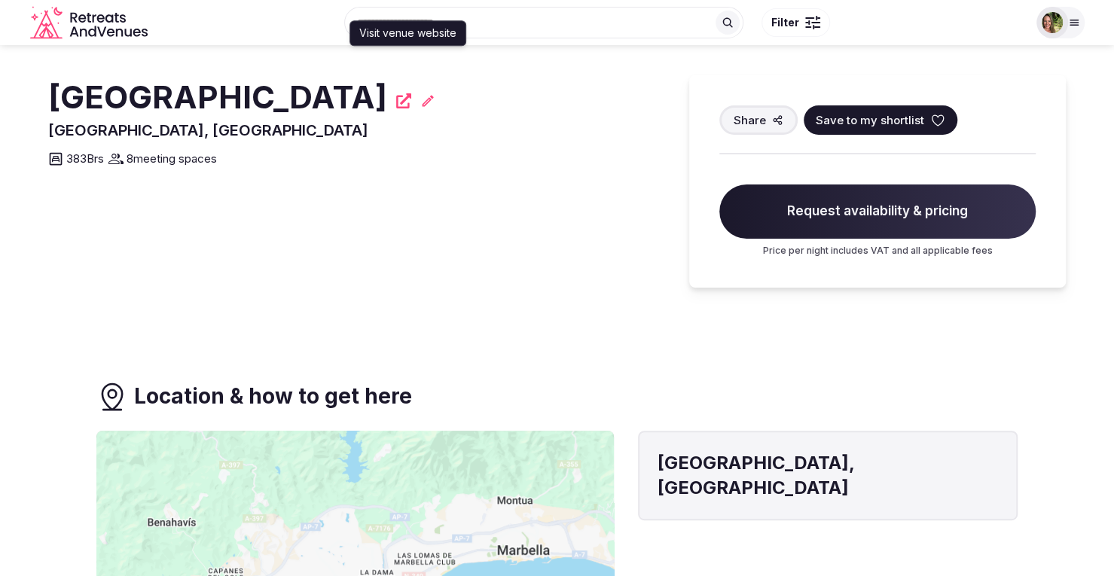
click at [411, 104] on icon at bounding box center [403, 100] width 15 height 15
click at [839, 123] on span "Save to my shortlist" at bounding box center [870, 120] width 108 height 16
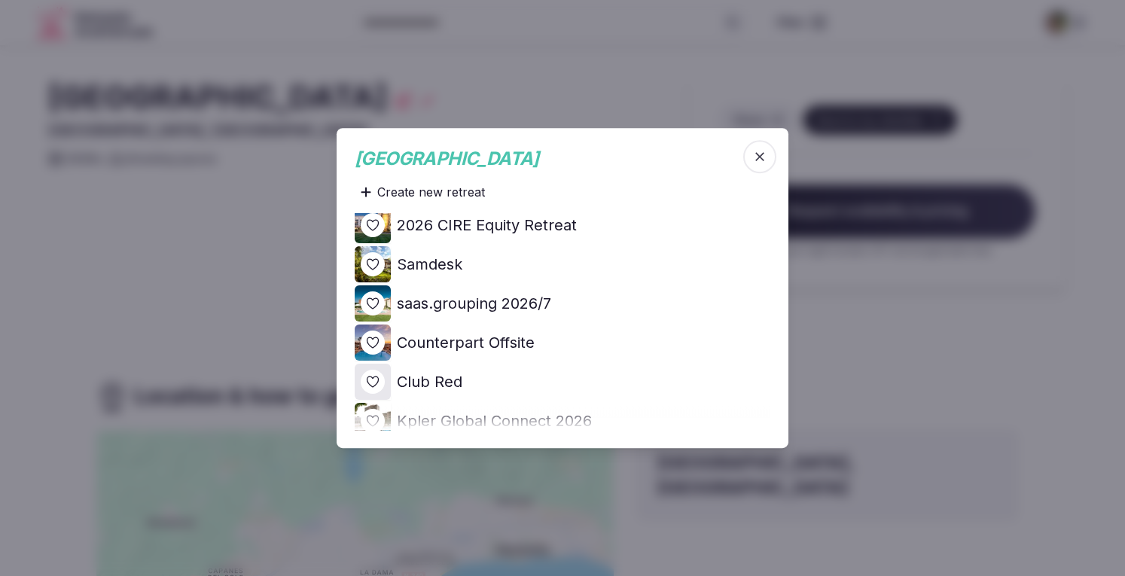
scroll to position [301, 0]
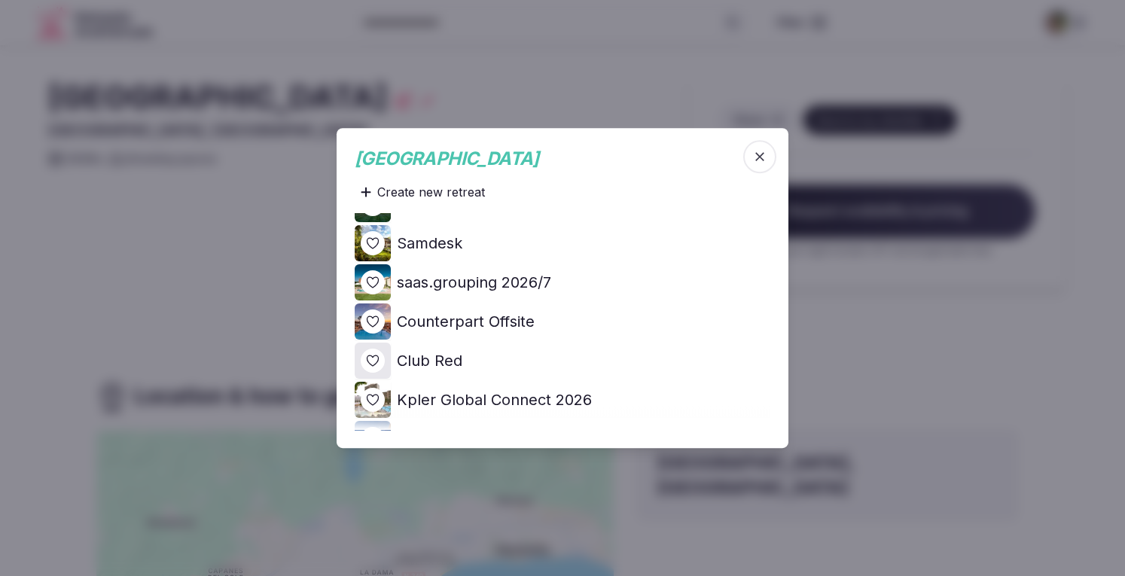
click at [0, 0] on icon at bounding box center [0, 0] width 0 height 0
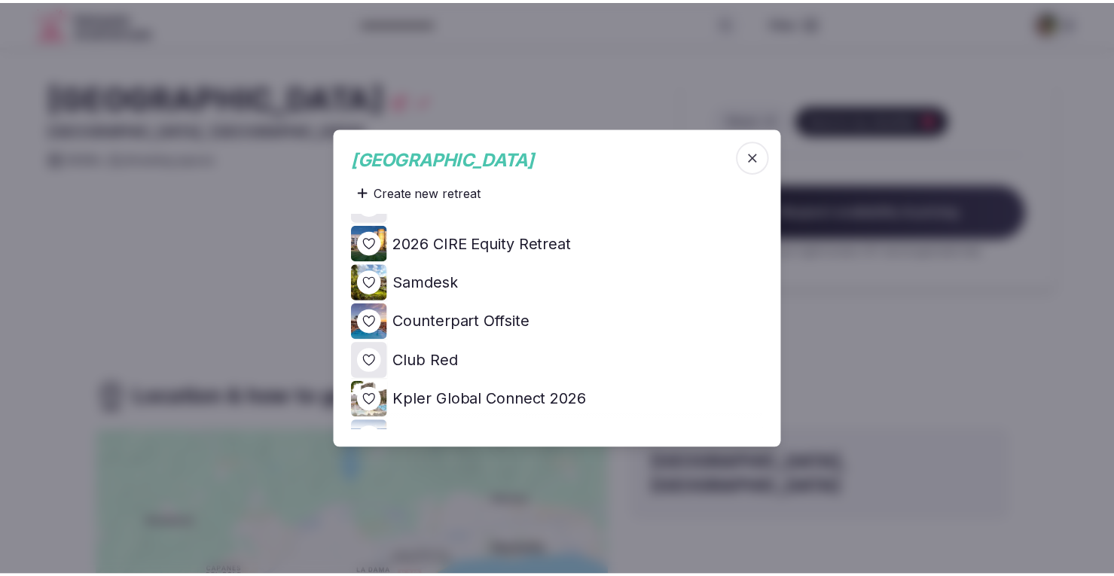
scroll to position [0, 0]
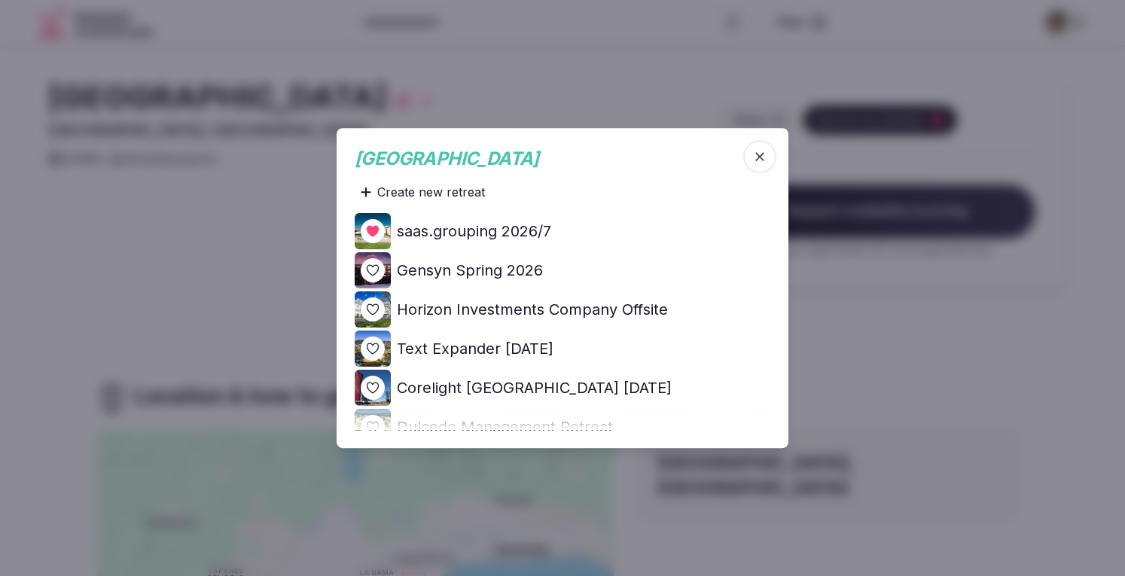
click at [984, 26] on div at bounding box center [562, 288] width 1125 height 576
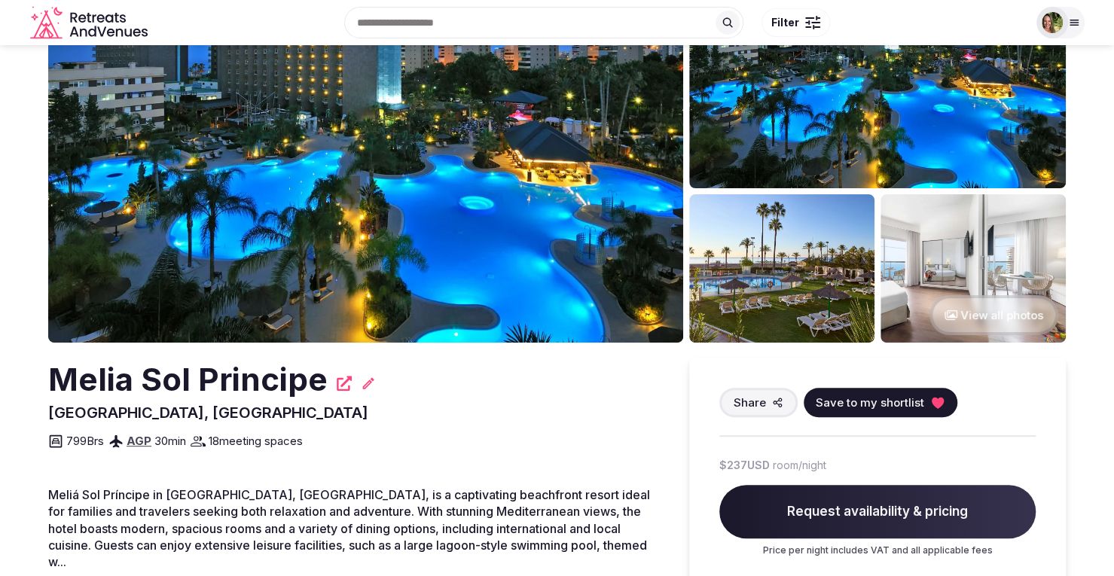
scroll to position [75, 0]
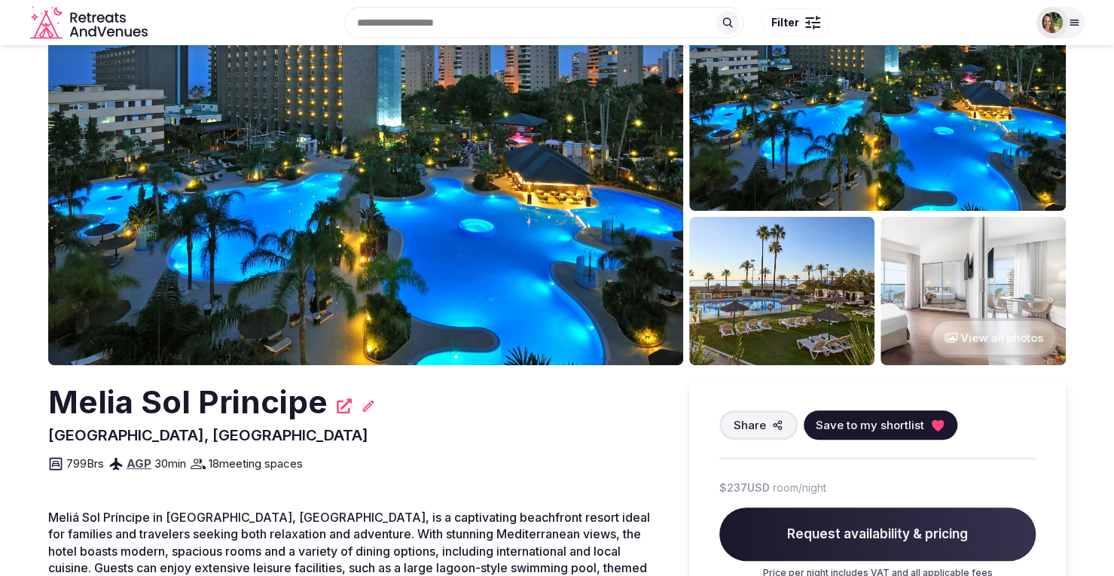
click at [504, 139] on img at bounding box center [365, 182] width 635 height 365
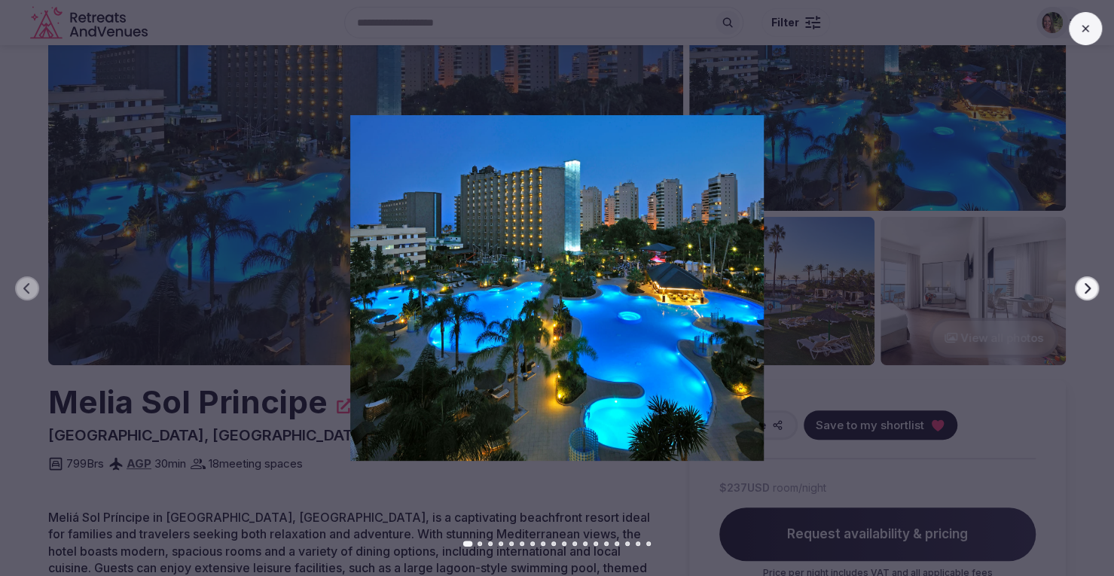
click at [1087, 289] on icon "button" at bounding box center [1087, 287] width 6 height 11
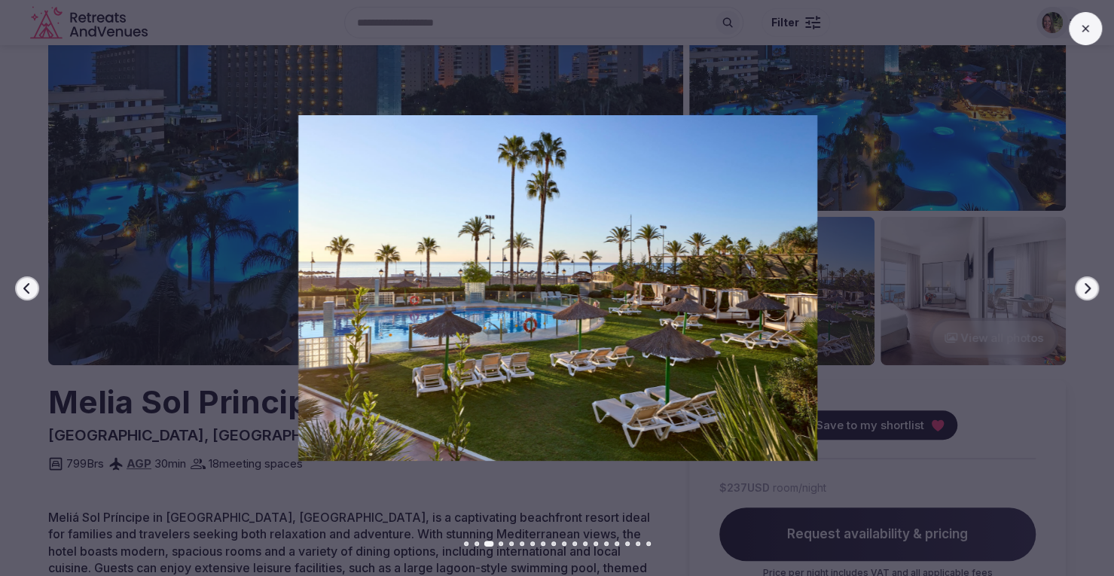
click at [1087, 289] on icon "button" at bounding box center [1087, 287] width 6 height 11
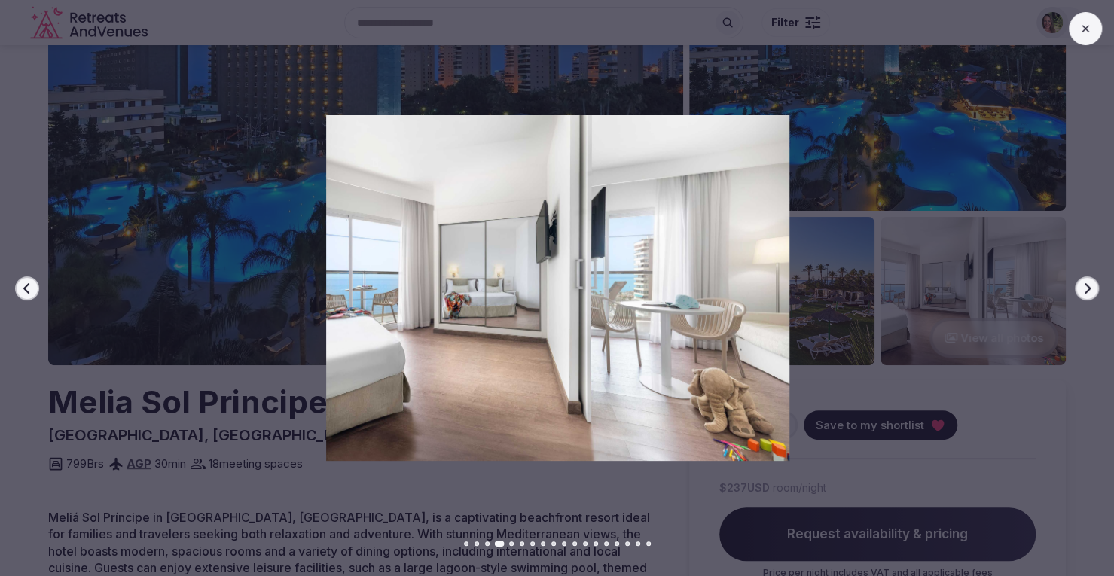
click at [1087, 289] on icon "button" at bounding box center [1087, 287] width 6 height 11
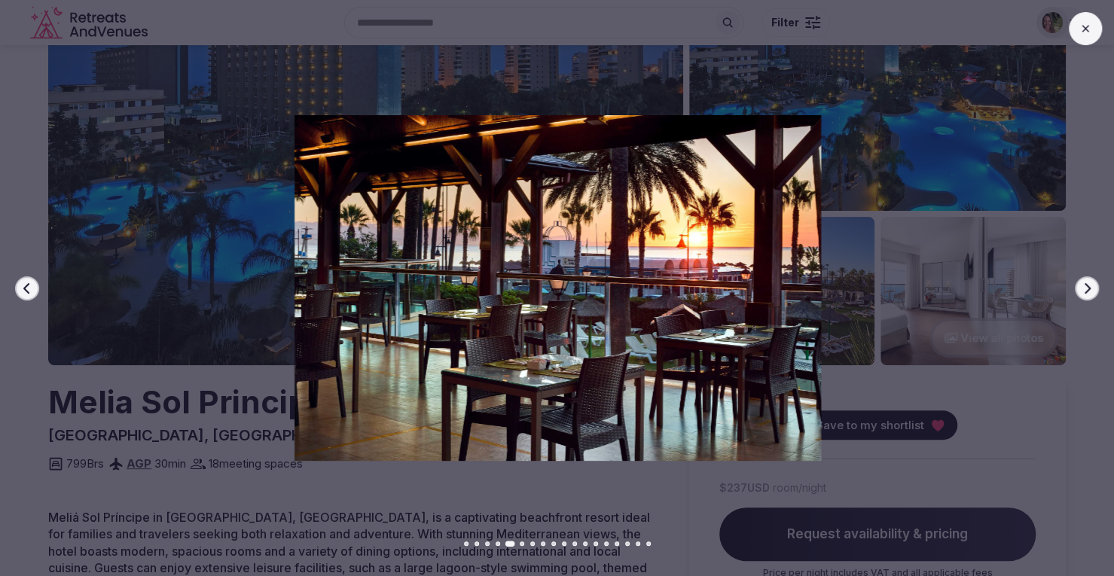
click at [1087, 289] on icon "button" at bounding box center [1087, 287] width 6 height 11
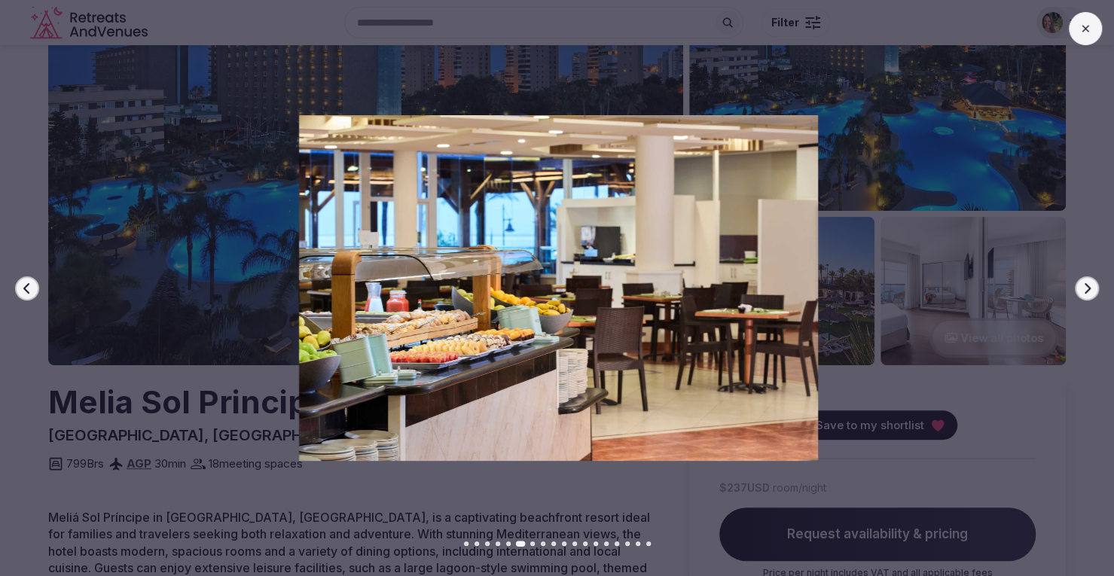
click at [1087, 289] on icon "button" at bounding box center [1087, 287] width 6 height 11
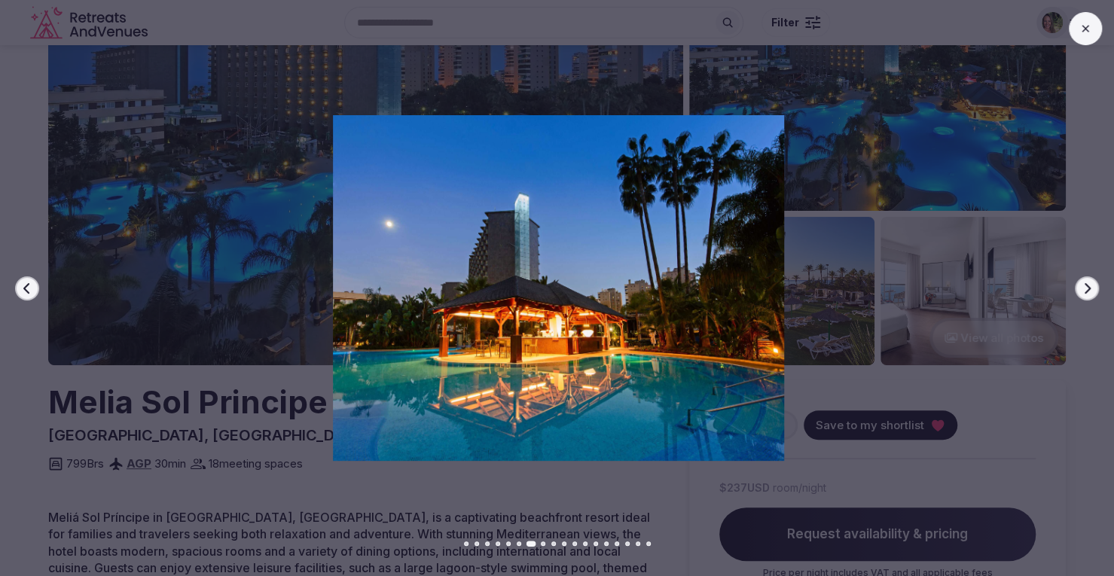
click at [1087, 289] on icon "button" at bounding box center [1087, 287] width 6 height 11
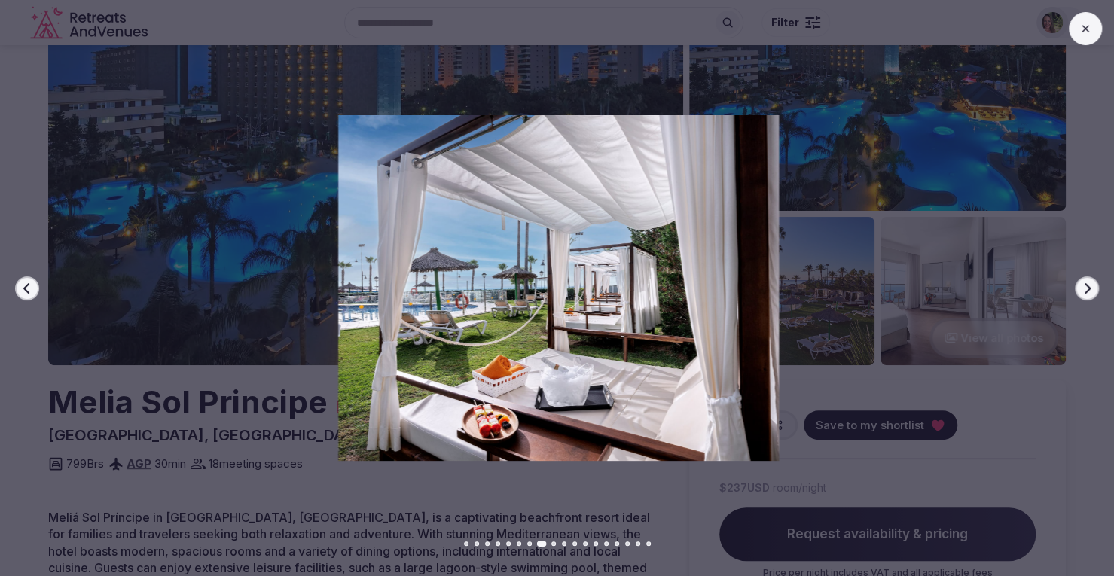
click at [1082, 37] on button at bounding box center [1085, 28] width 33 height 33
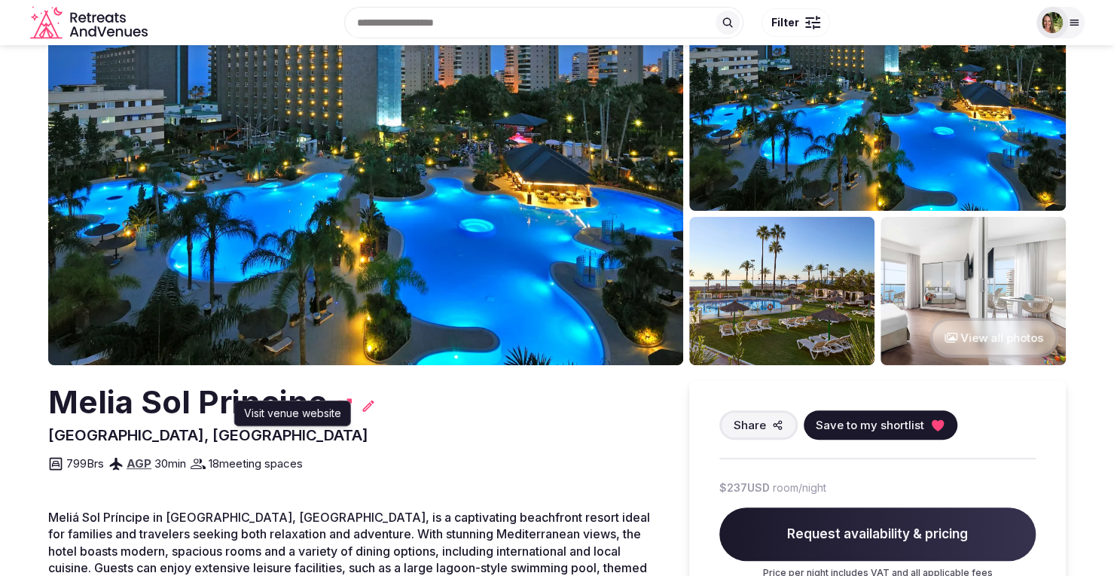
click at [343, 405] on div "Visit venue website Visit venue website" at bounding box center [292, 414] width 117 height 26
click at [429, 392] on div "Melia Sol Principe" at bounding box center [353, 402] width 611 height 44
click at [334, 406] on div "Visit venue website Visit venue website" at bounding box center [292, 414] width 117 height 26
click at [343, 407] on div "Visit venue website Visit venue website" at bounding box center [292, 414] width 117 height 26
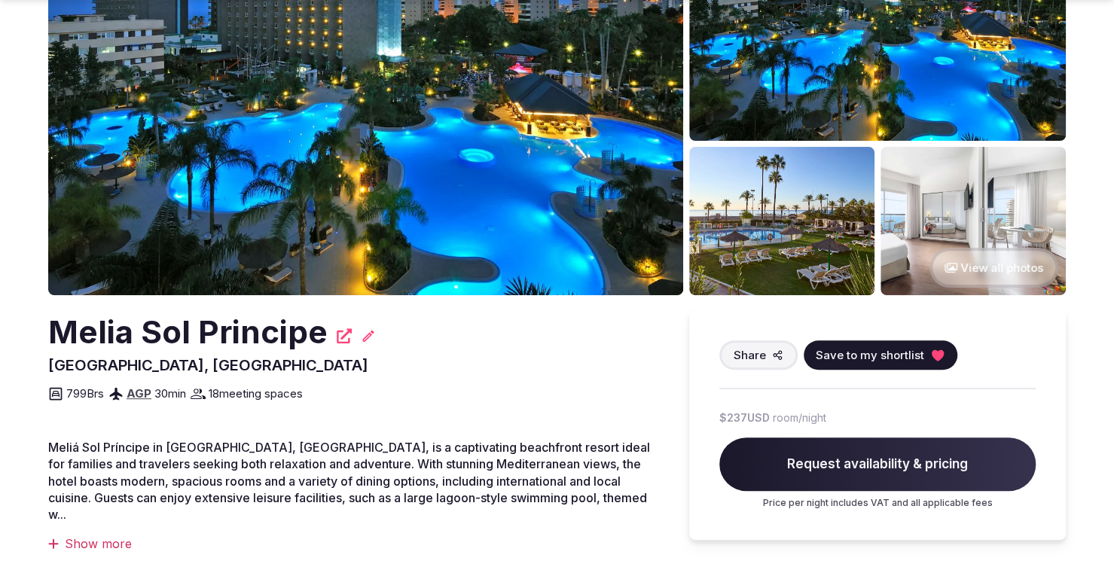
scroll to position [226, 0]
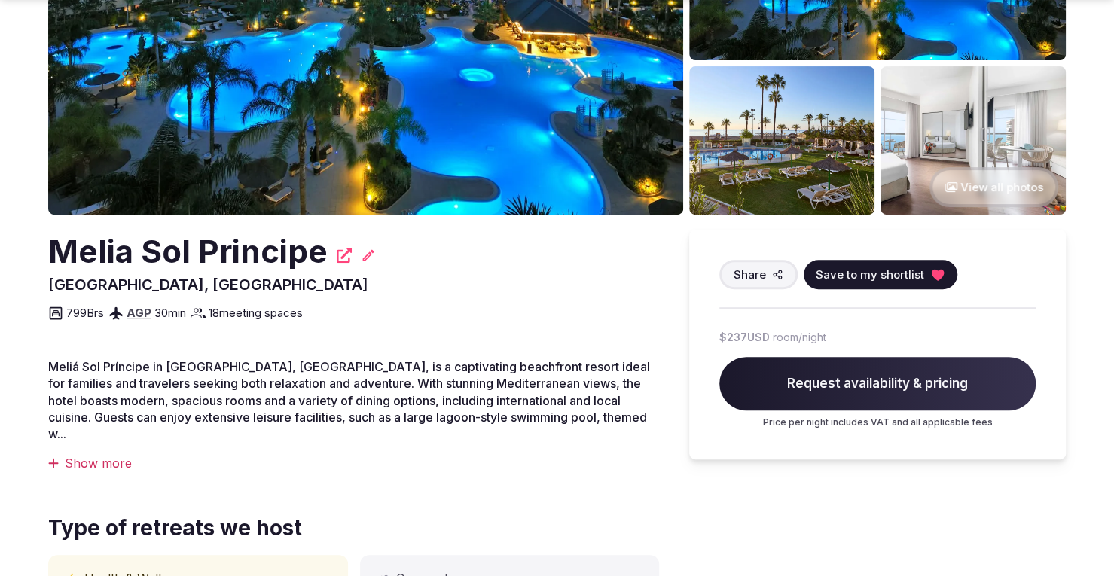
click at [337, 263] on icon at bounding box center [344, 255] width 15 height 15
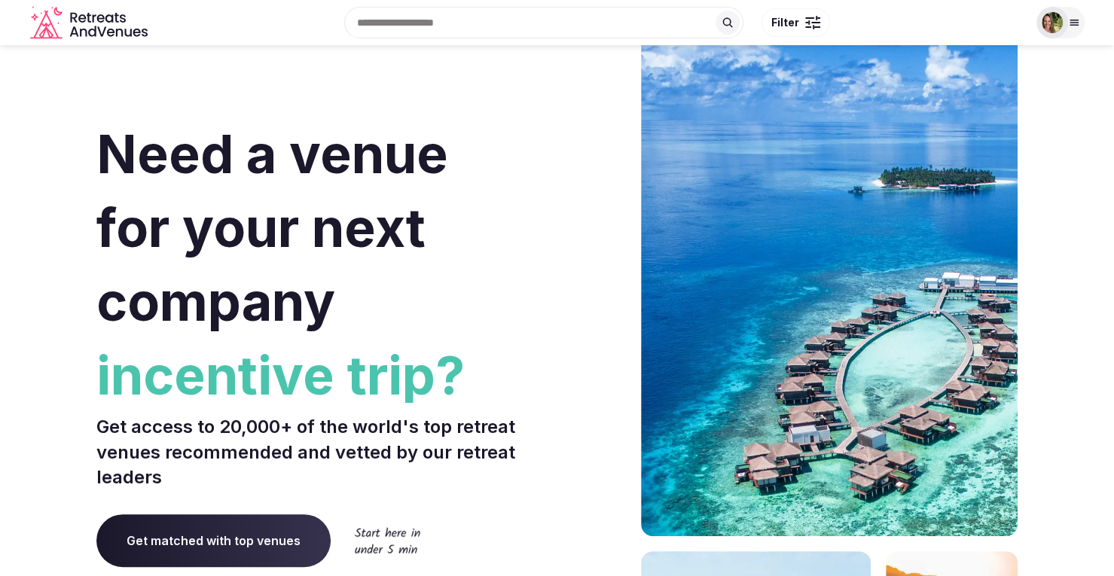
click at [1056, 23] on img at bounding box center [1051, 22] width 21 height 21
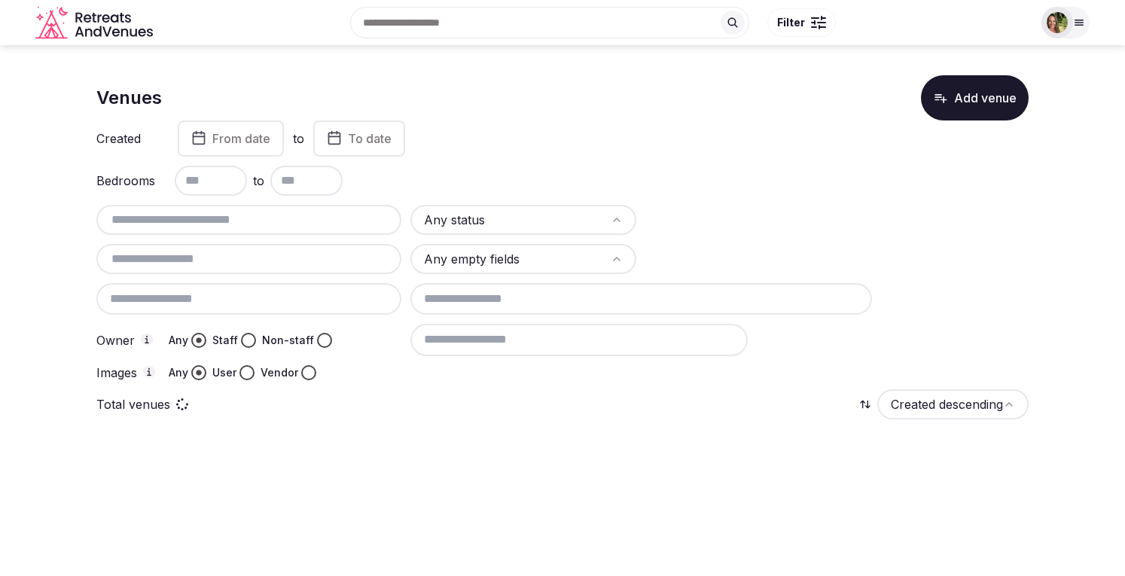
click at [221, 221] on input "text" at bounding box center [248, 220] width 293 height 18
paste input "**********"
drag, startPoint x: 231, startPoint y: 216, endPoint x: 459, endPoint y: 231, distance: 228.7
click at [459, 231] on div "**********" at bounding box center [562, 292] width 932 height 175
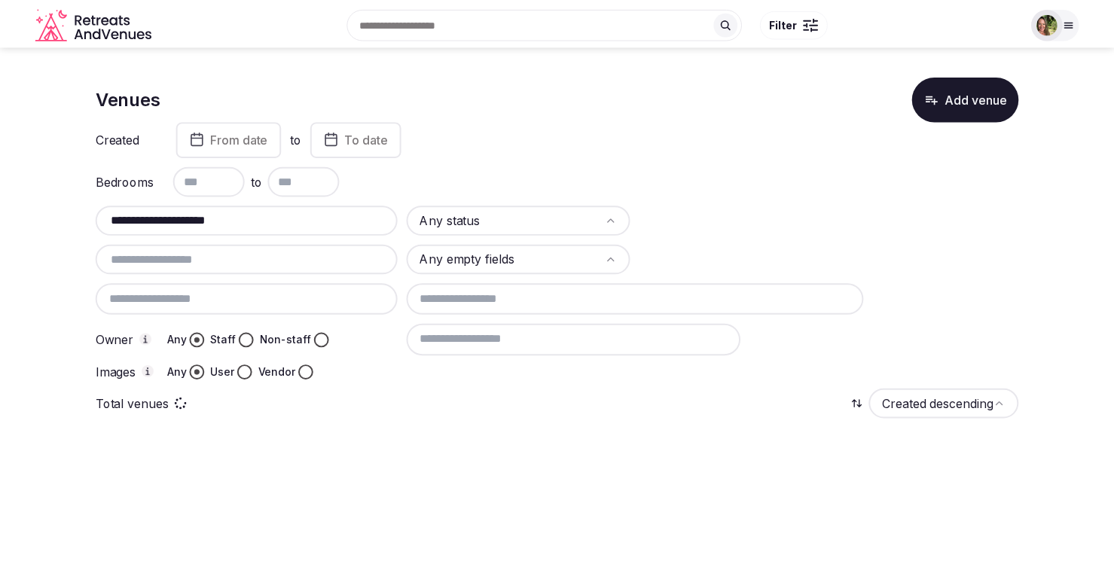
scroll to position [0, 0]
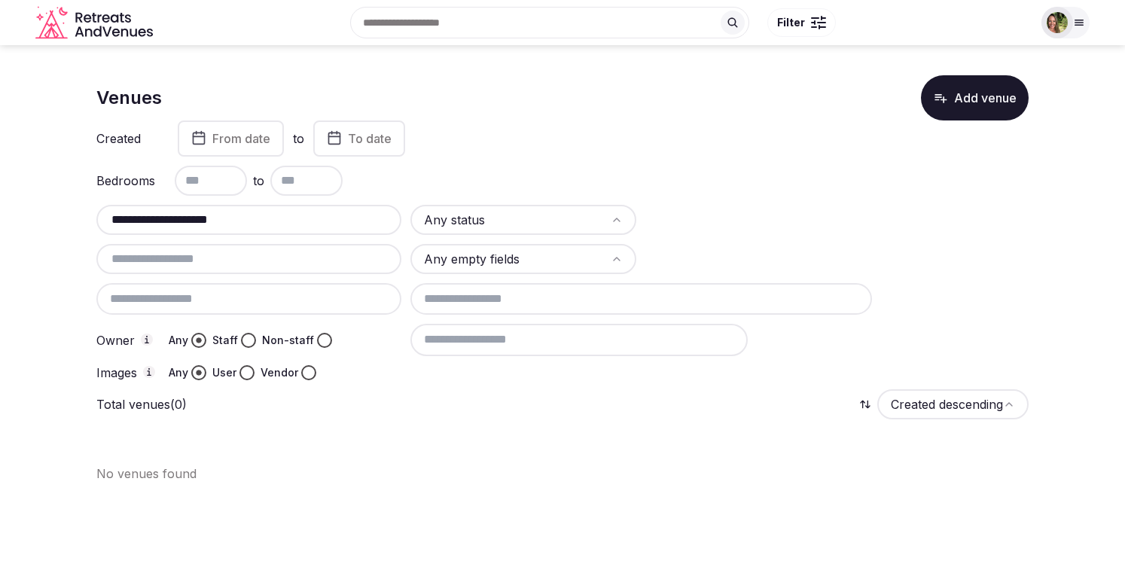
drag, startPoint x: 206, startPoint y: 221, endPoint x: 53, endPoint y: 221, distance: 152.9
click at [53, 221] on section "**********" at bounding box center [562, 273] width 1125 height 456
click at [300, 222] on input "**********" at bounding box center [248, 220] width 293 height 18
drag, startPoint x: 277, startPoint y: 216, endPoint x: 31, endPoint y: 226, distance: 246.4
click at [32, 226] on section "**********" at bounding box center [562, 273] width 1125 height 456
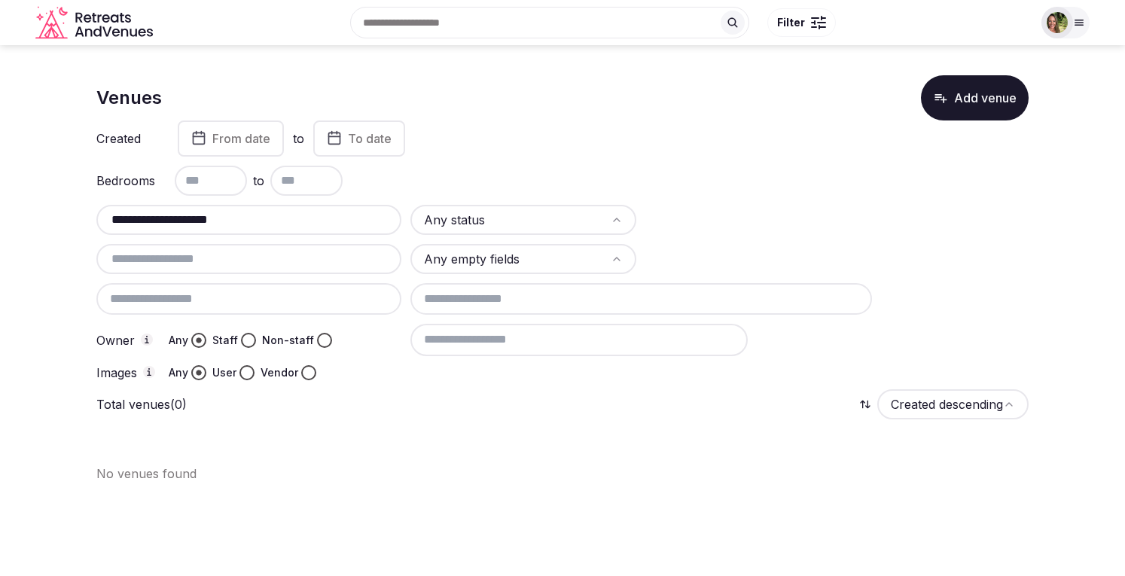
paste input "**********"
drag, startPoint x: 213, startPoint y: 218, endPoint x: 0, endPoint y: 227, distance: 213.3
click at [0, 227] on section "**********" at bounding box center [562, 273] width 1125 height 456
type input "**********"
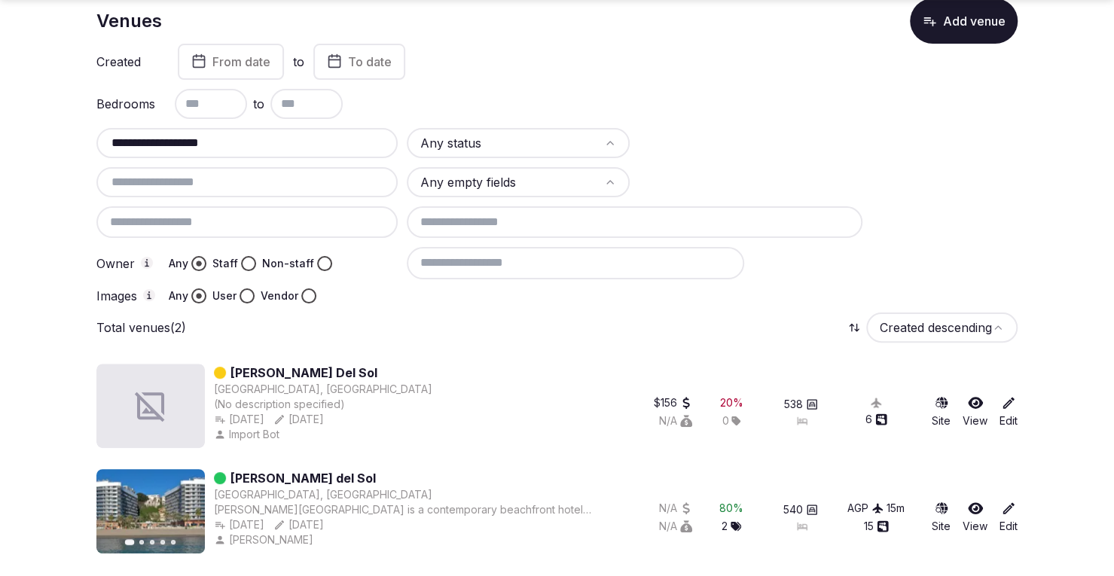
scroll to position [78, 0]
click at [974, 505] on icon at bounding box center [975, 508] width 15 height 12
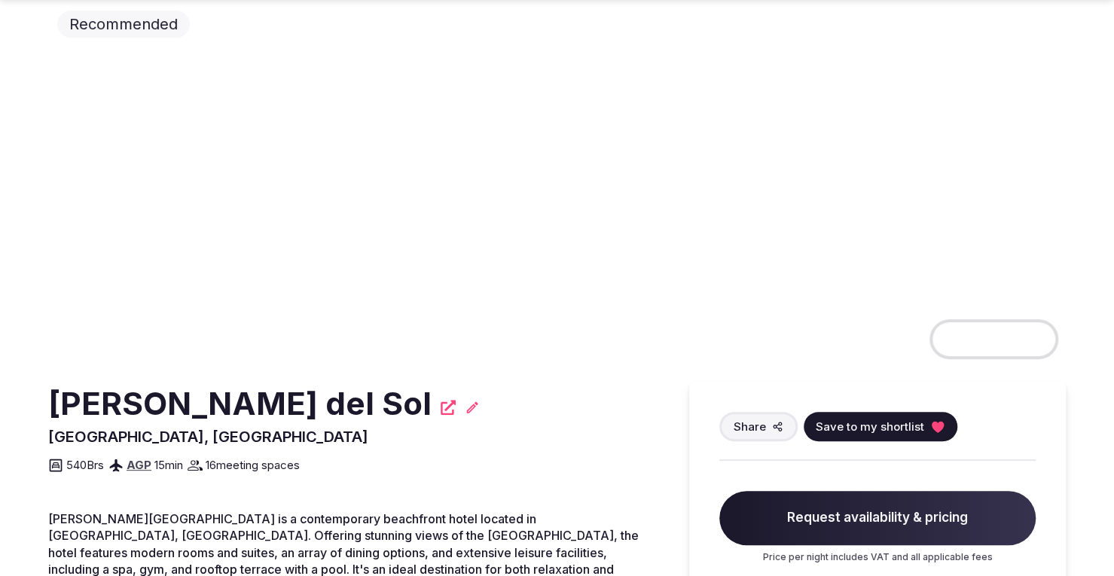
scroll to position [75, 0]
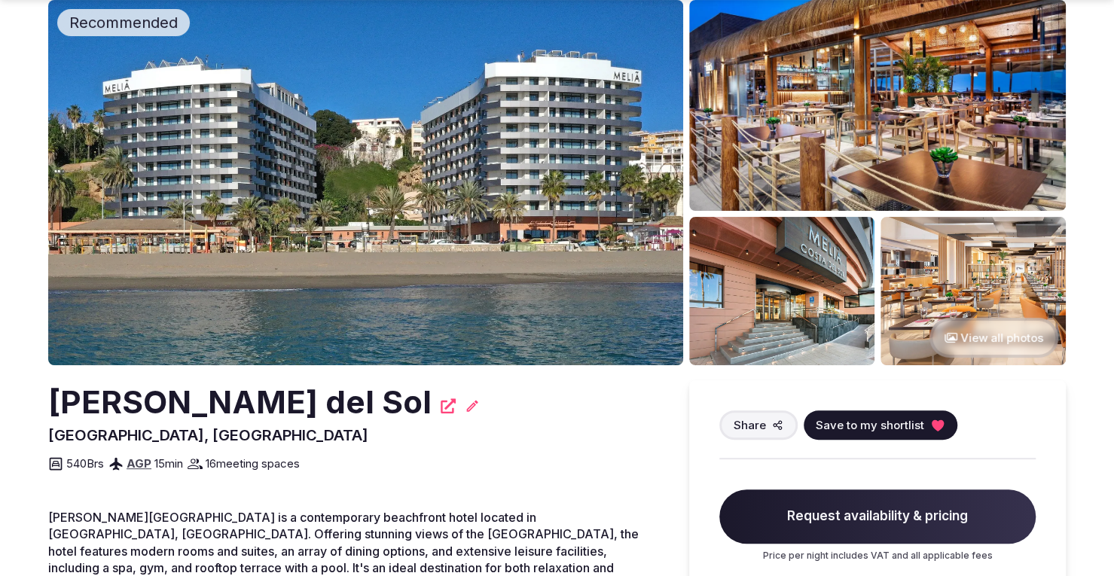
click at [872, 419] on span "Save to my shortlist" at bounding box center [870, 425] width 108 height 16
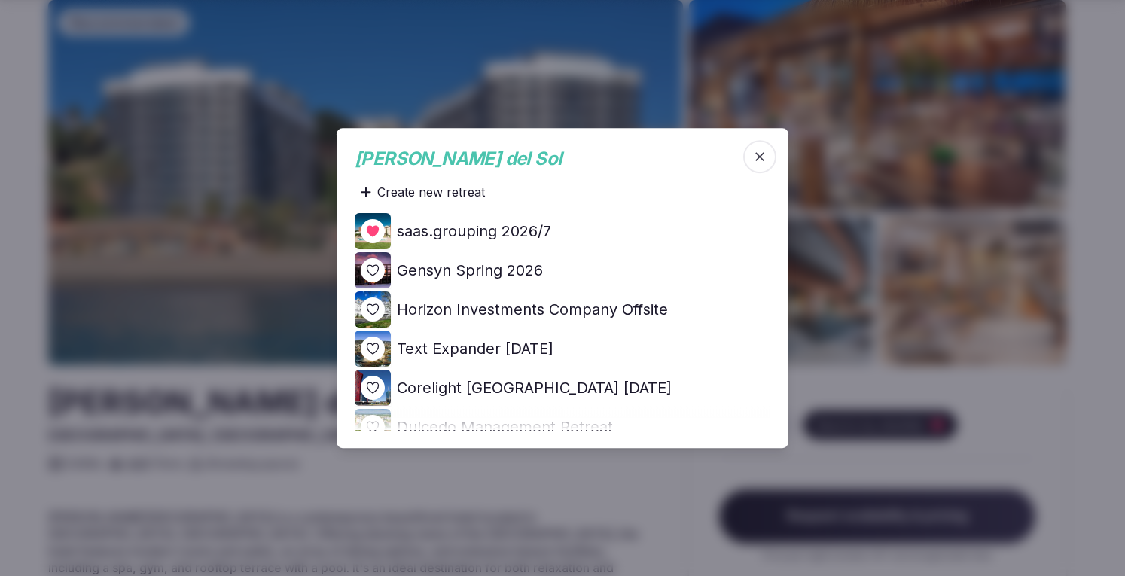
click at [0, 0] on icon at bounding box center [0, 0] width 0 height 0
click at [12, 195] on div at bounding box center [562, 288] width 1125 height 576
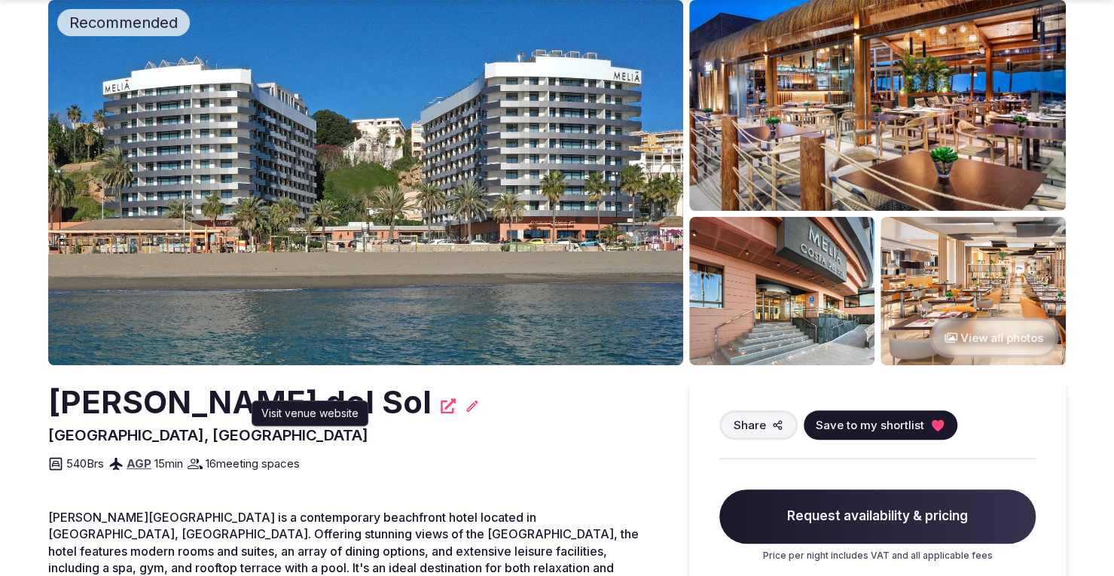
click at [358, 410] on div "Visit venue website Visit venue website" at bounding box center [310, 414] width 117 height 26
click at [360, 404] on div "Visit venue website Visit venue website" at bounding box center [310, 414] width 117 height 26
click at [354, 409] on div "Visit venue website Visit venue website" at bounding box center [310, 414] width 117 height 26
click at [362, 406] on div "Visit venue website Visit venue website" at bounding box center [310, 414] width 117 height 26
click at [460, 425] on div "Meliá Costa del Sol Torremolinos, Spain Share Save to my shortlist 540 Brs AGP …" at bounding box center [353, 426] width 611 height 93
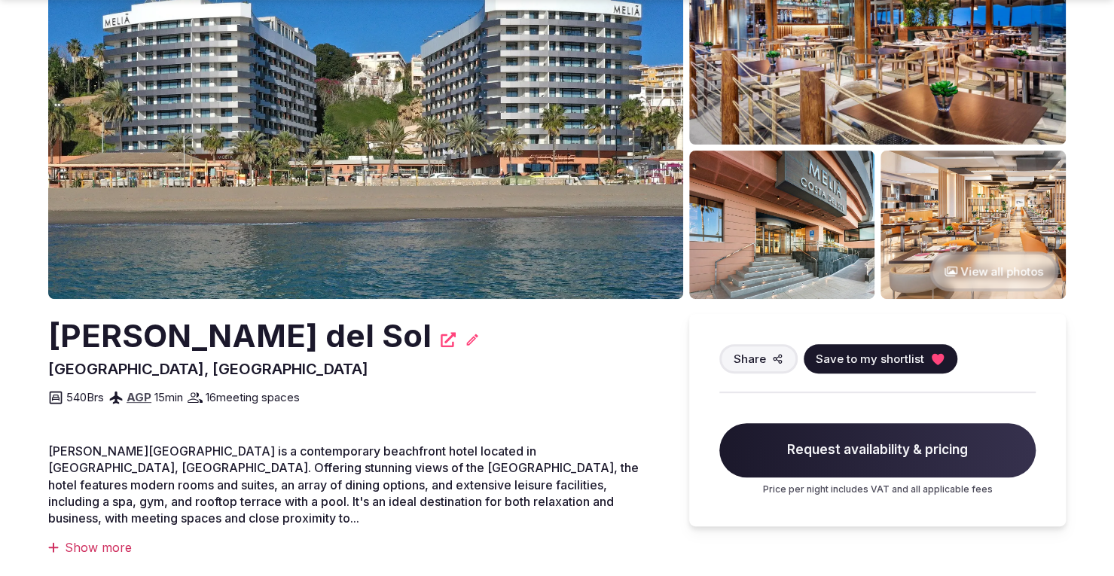
scroll to position [226, 0]
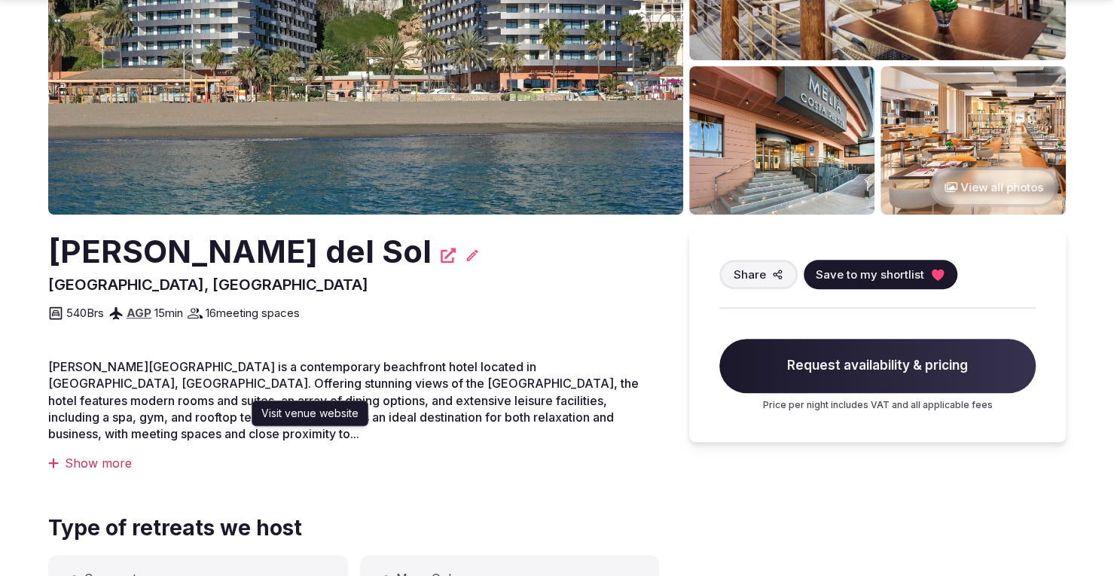
click at [441, 258] on icon at bounding box center [448, 255] width 15 height 15
click at [508, 288] on div "Meliá Costa del Sol Visit venue website Visit venue website Torremolinos, Spain…" at bounding box center [353, 276] width 611 height 93
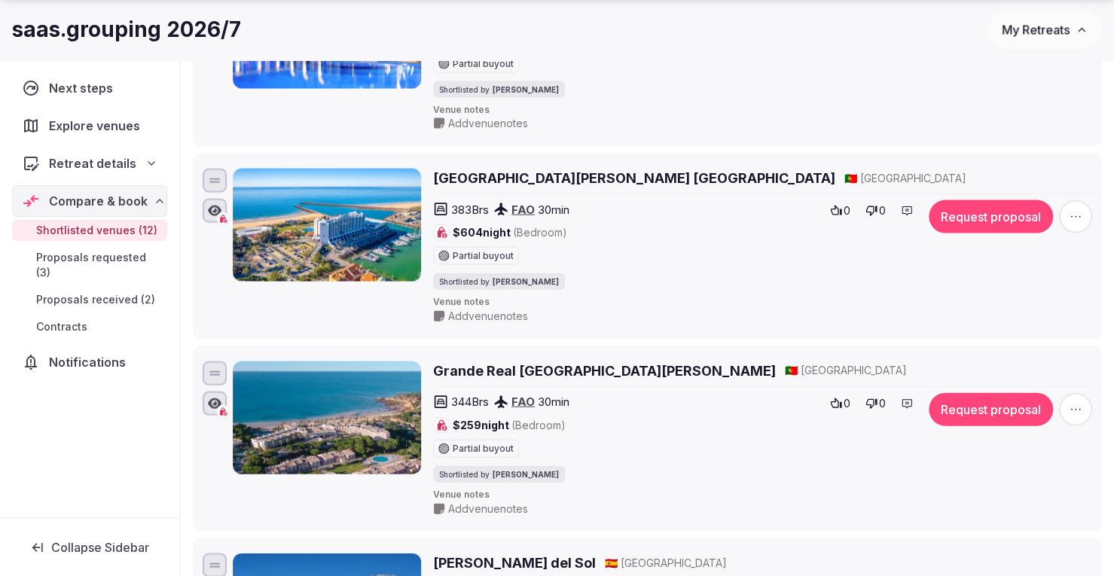
scroll to position [2119, 0]
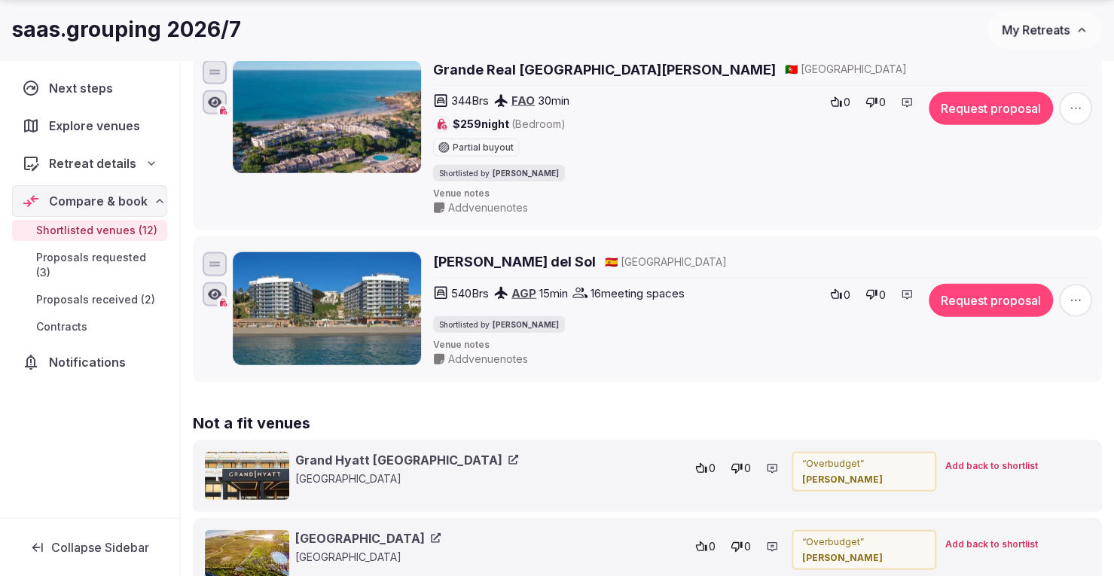
click at [1078, 293] on icon "button" at bounding box center [1075, 300] width 15 height 15
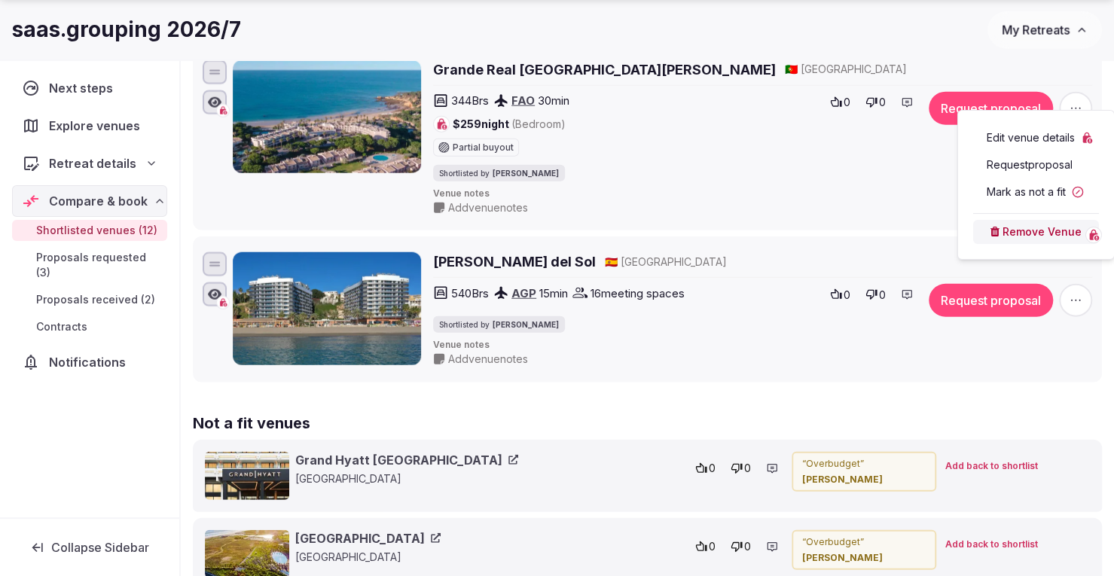
click at [1026, 237] on button "Remove Venue" at bounding box center [1036, 232] width 126 height 24
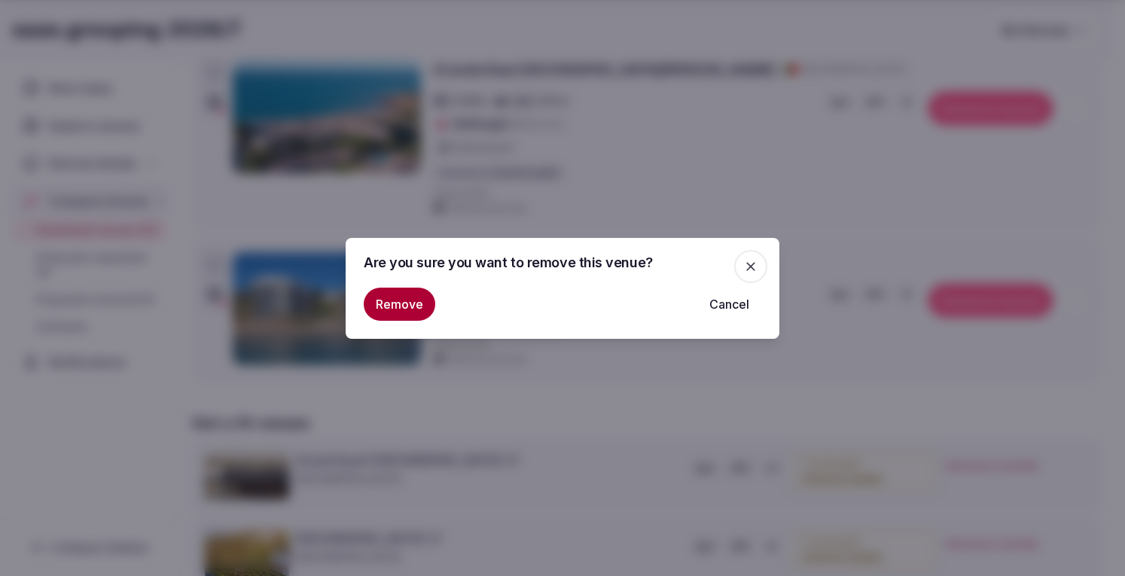
click at [385, 306] on button "Remove" at bounding box center [400, 304] width 72 height 33
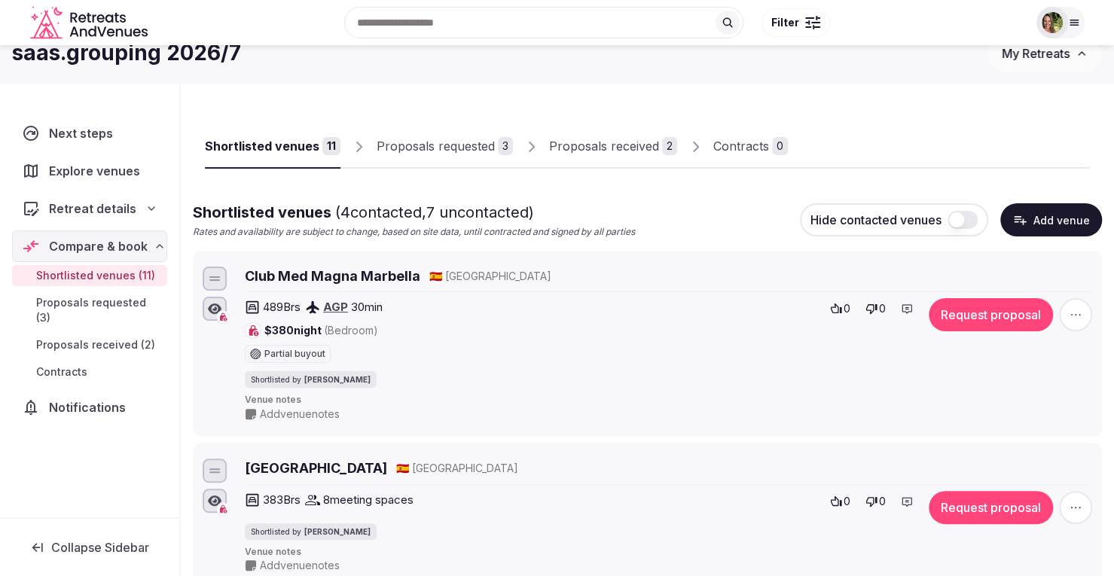
scroll to position [0, 0]
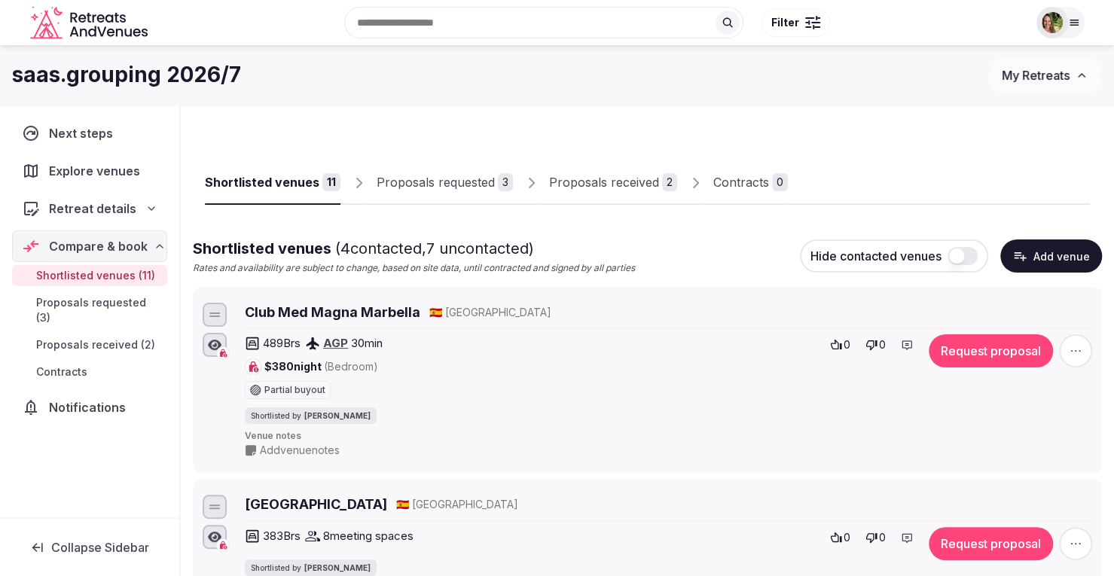
click at [576, 177] on div "Proposals received" at bounding box center [604, 182] width 110 height 18
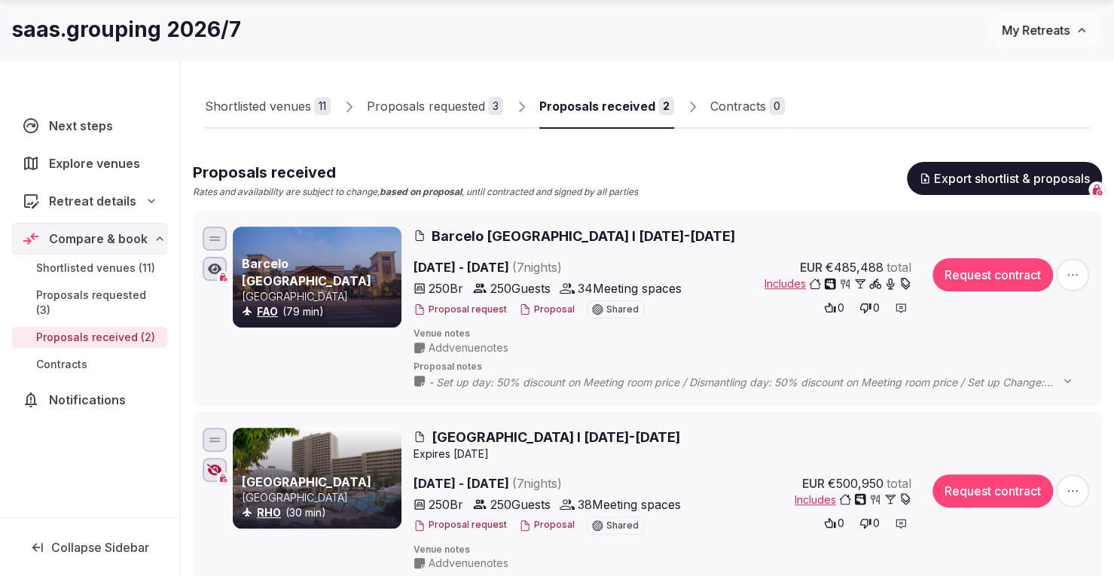
scroll to position [151, 0]
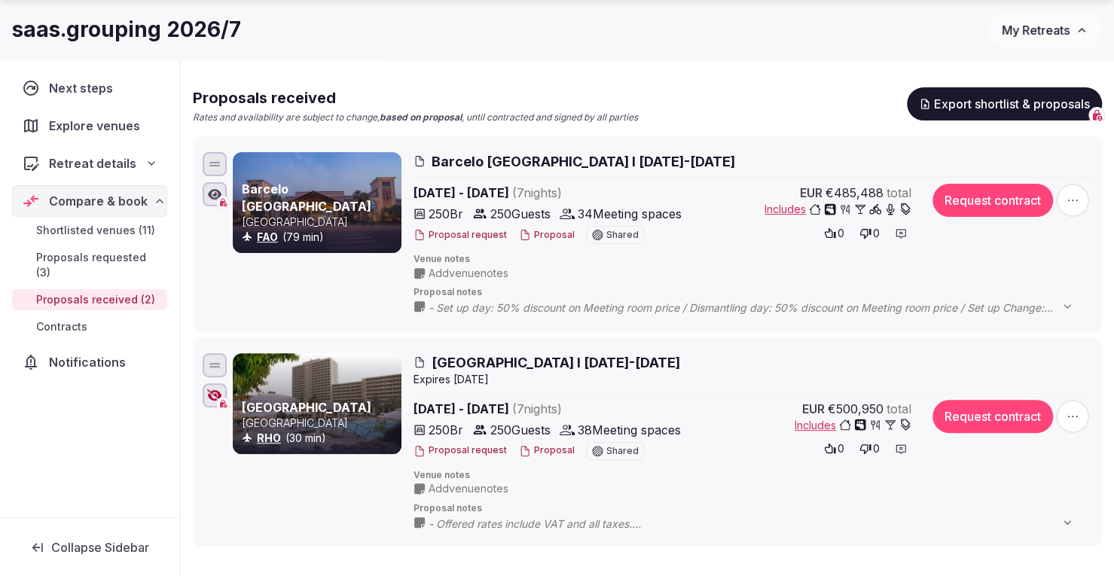
click at [212, 395] on icon "button" at bounding box center [214, 395] width 15 height 12
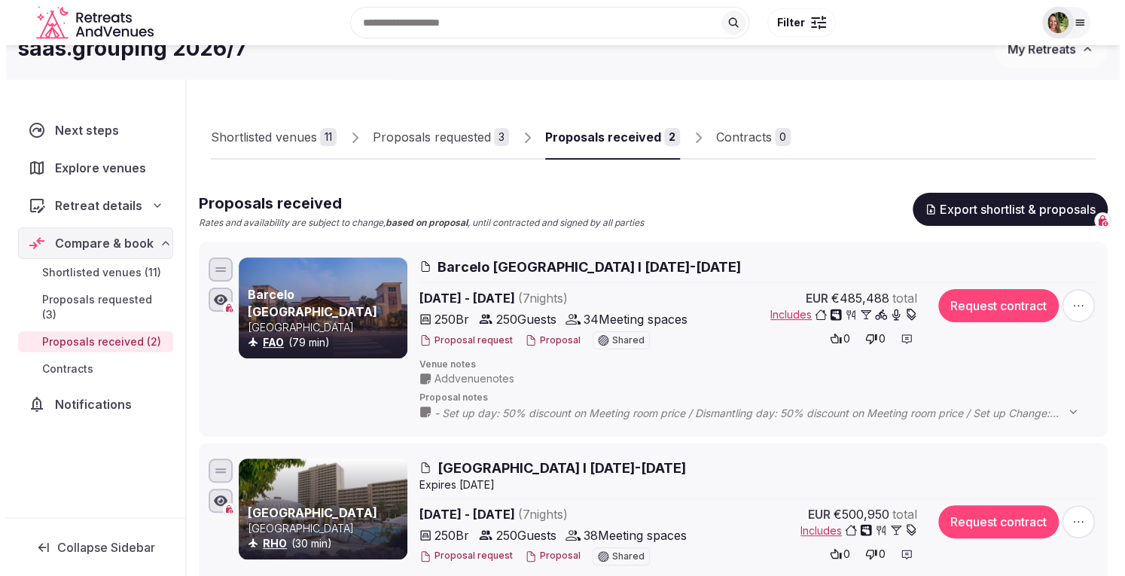
scroll to position [0, 0]
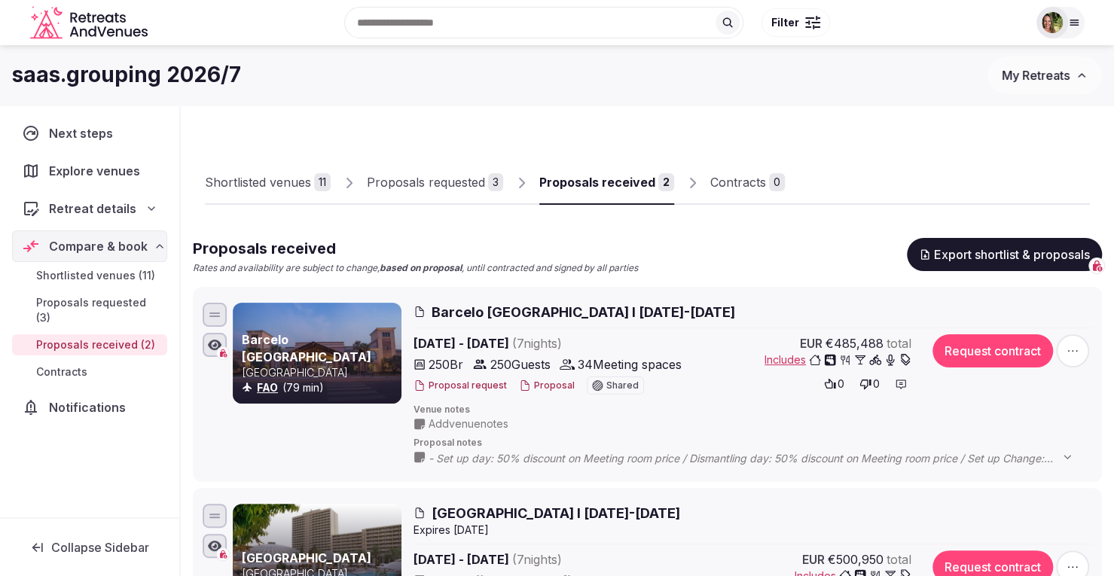
click at [1035, 67] on button "My Retreats" at bounding box center [1044, 75] width 114 height 38
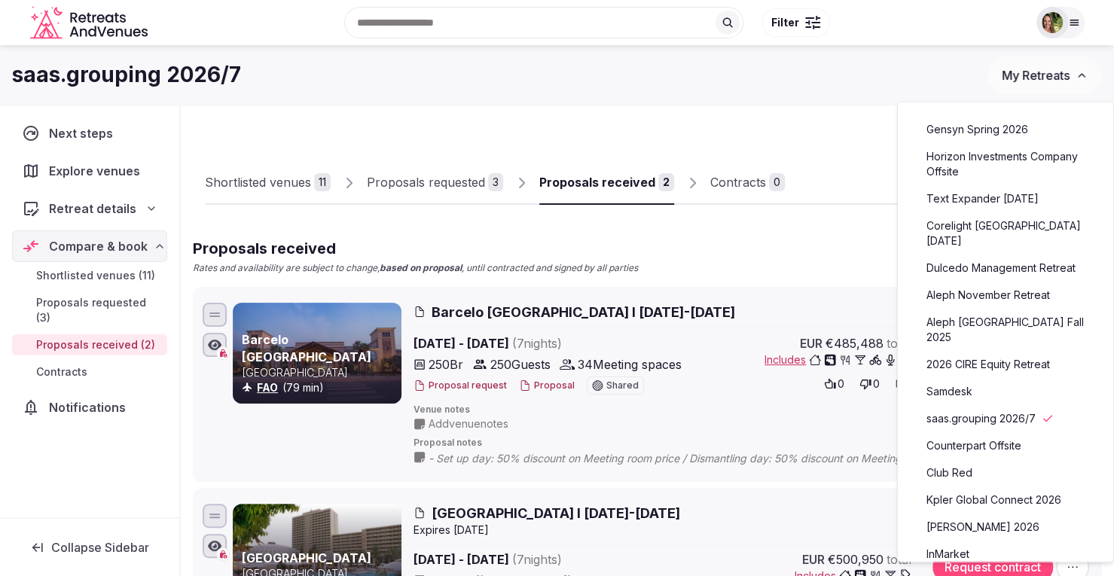
click at [981, 283] on link "Aleph November Retreat" at bounding box center [1005, 295] width 185 height 24
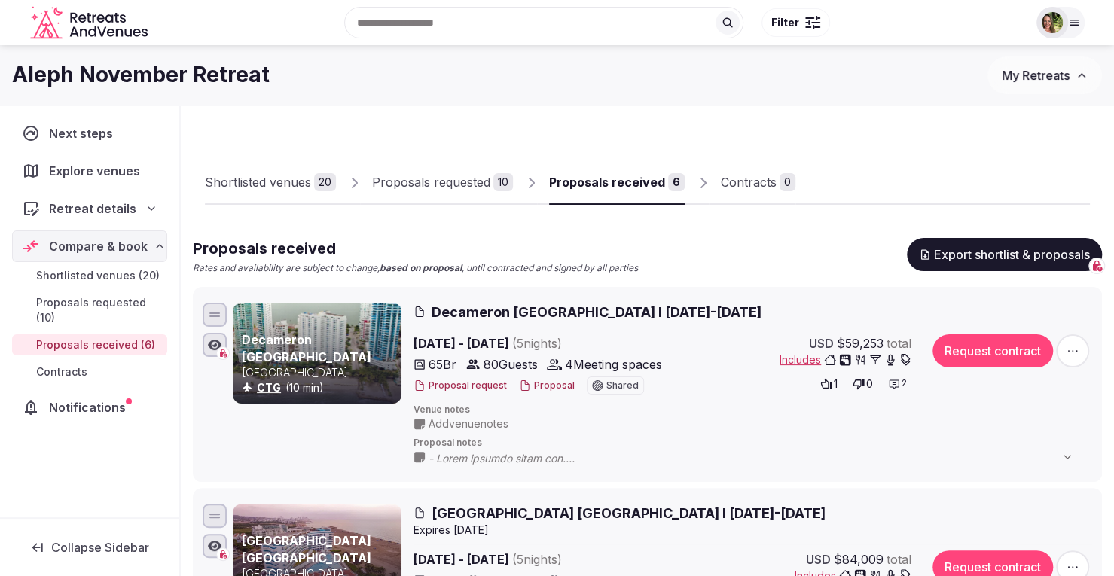
click at [543, 383] on button "Proposal" at bounding box center [547, 386] width 56 height 13
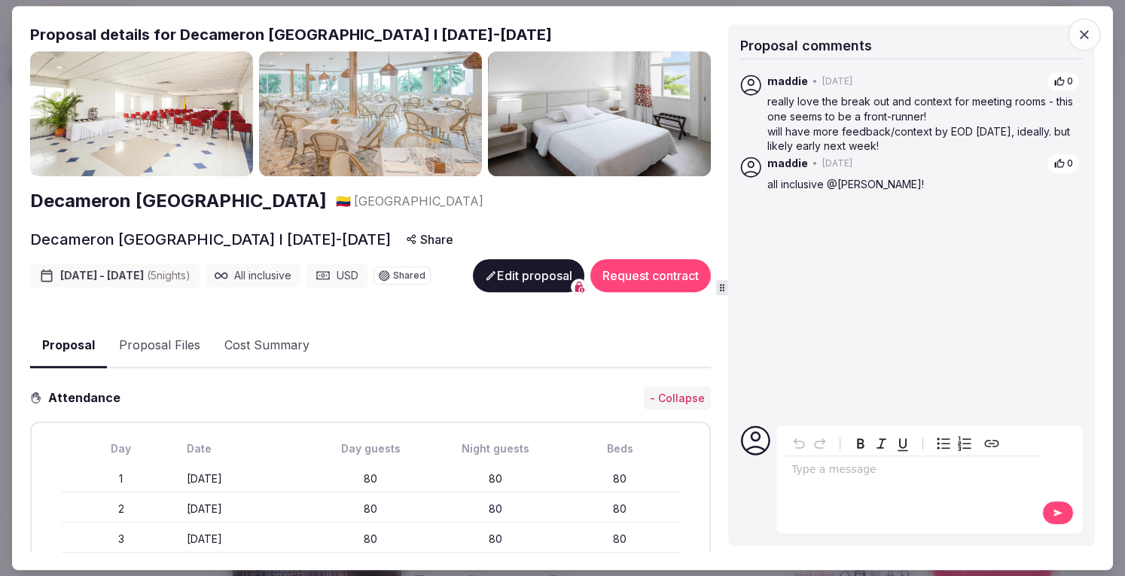
click at [161, 367] on button "Proposal Files" at bounding box center [159, 346] width 105 height 44
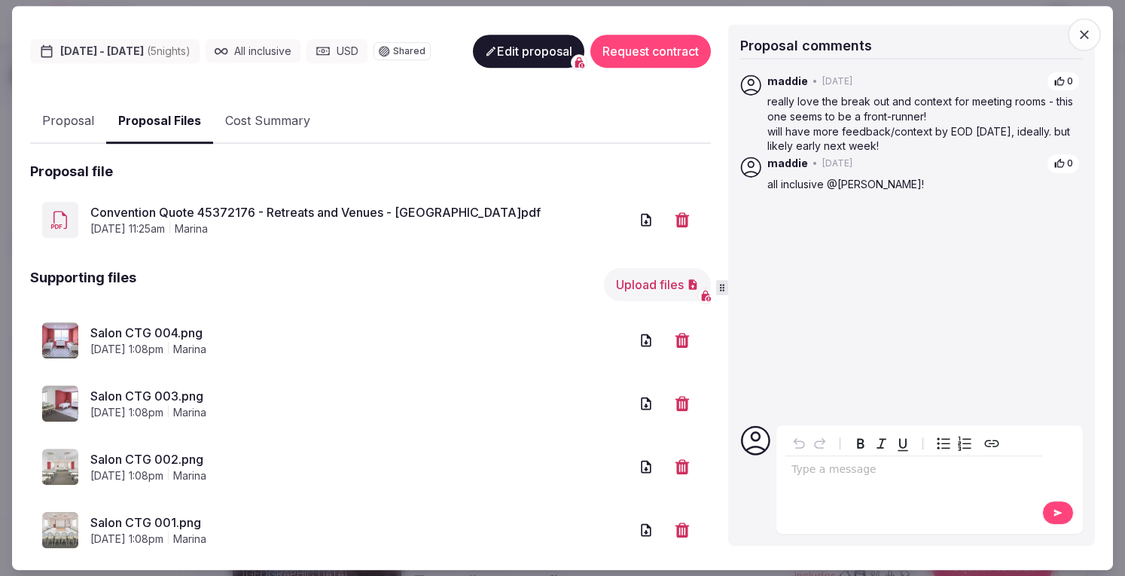
scroll to position [226, 0]
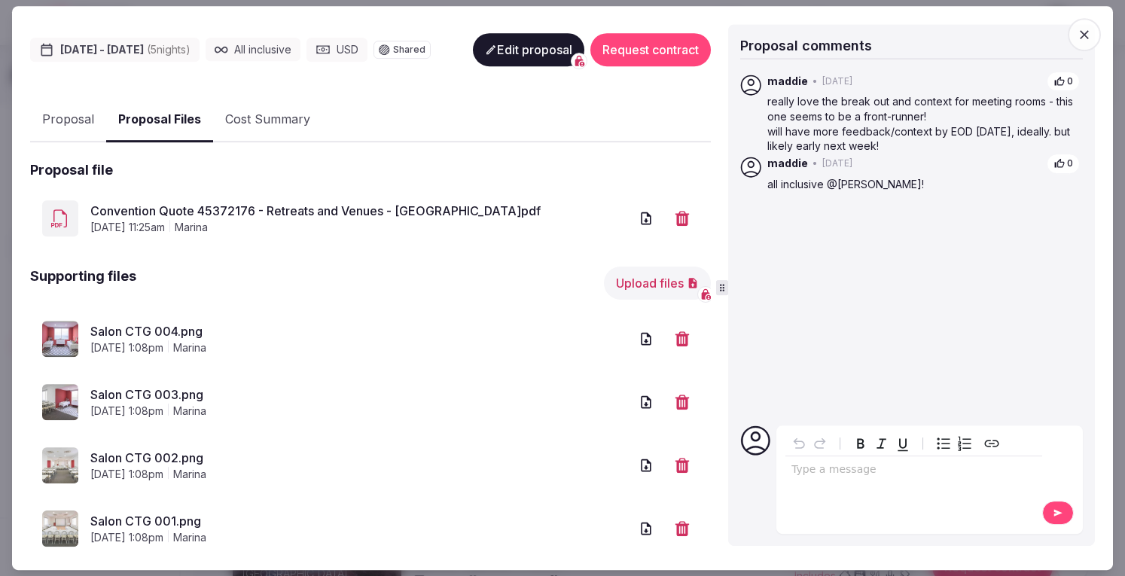
click at [307, 220] on link "Convention Quote 45372176 - Retreats and Venues - Cartagena.pdf" at bounding box center [359, 211] width 539 height 18
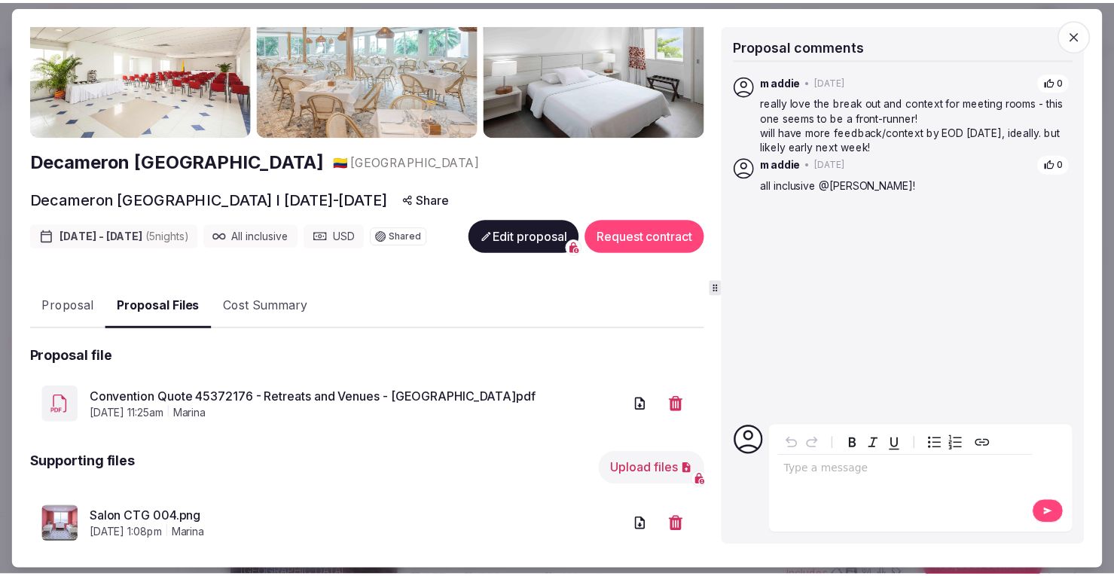
scroll to position [0, 0]
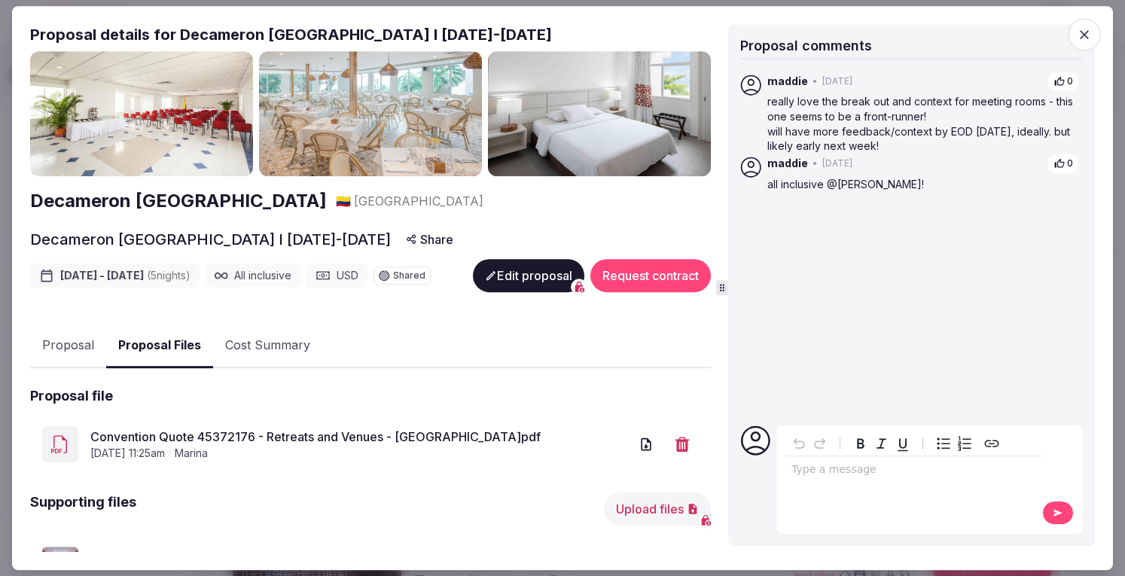
click at [1083, 37] on icon "button" at bounding box center [1084, 34] width 15 height 15
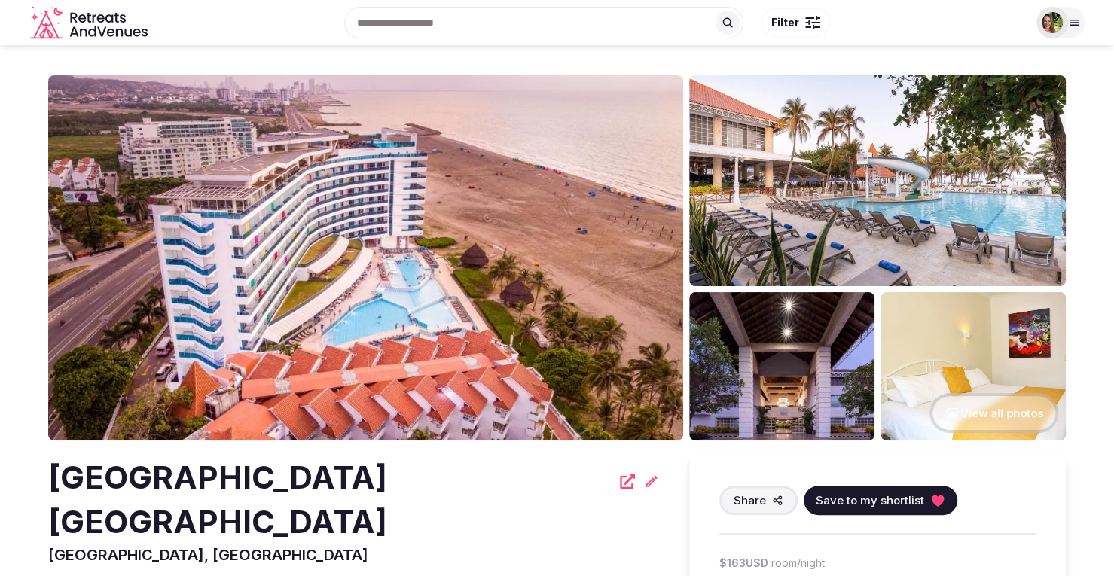
click at [509, 226] on img at bounding box center [365, 257] width 635 height 365
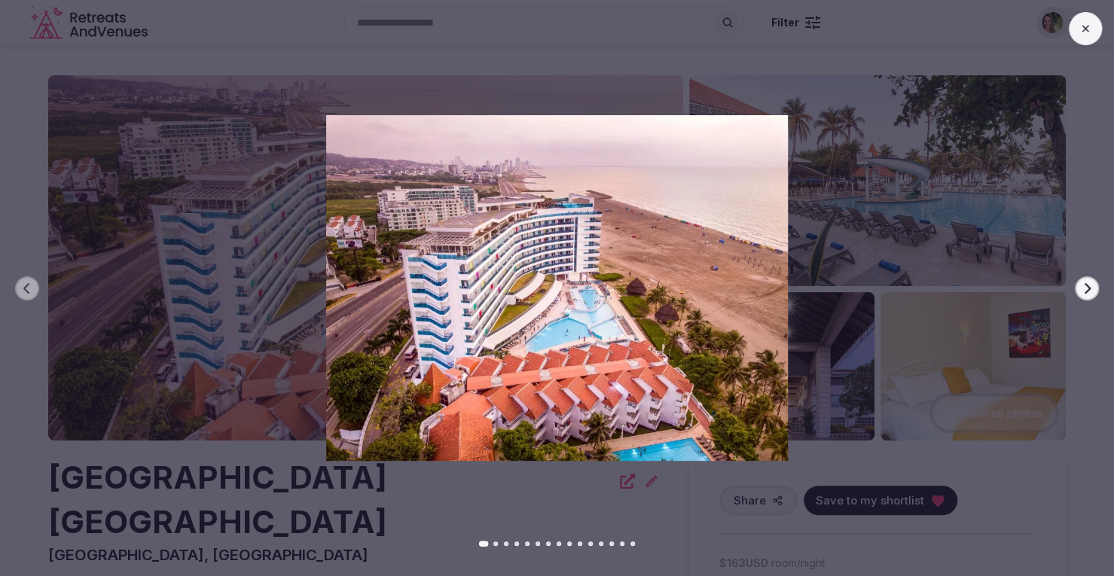
click at [1078, 287] on button "Next slide" at bounding box center [1087, 288] width 24 height 24
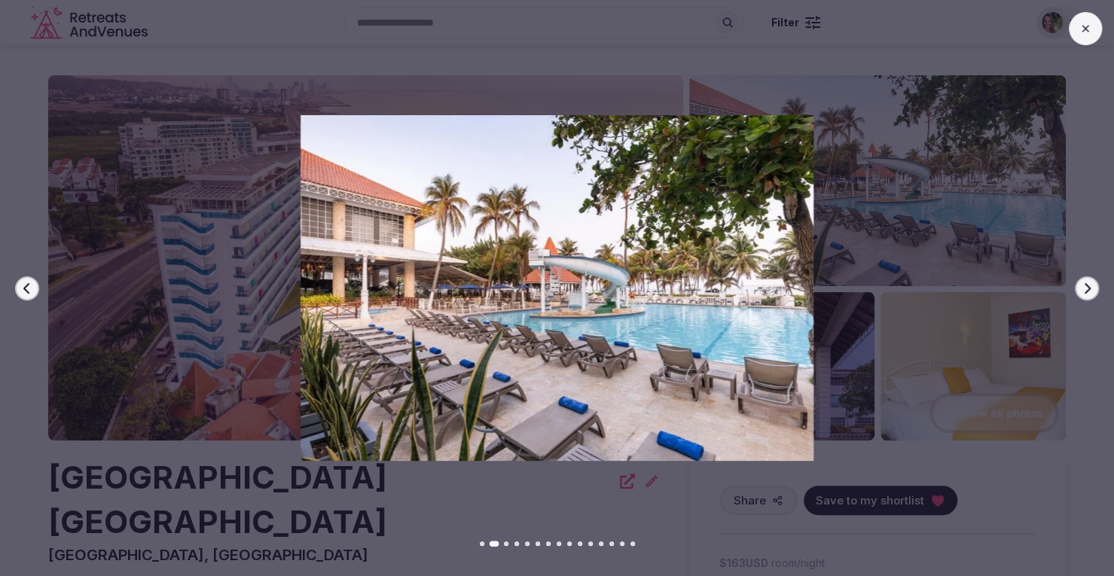
click at [1078, 287] on button "Next slide" at bounding box center [1087, 288] width 24 height 24
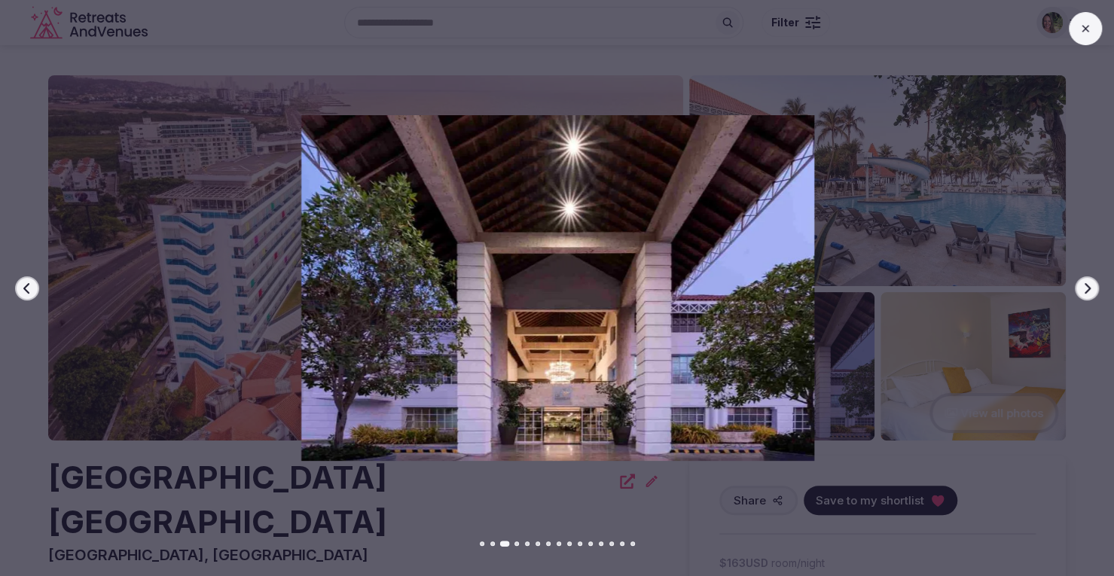
click at [1078, 287] on button "Next slide" at bounding box center [1087, 288] width 24 height 24
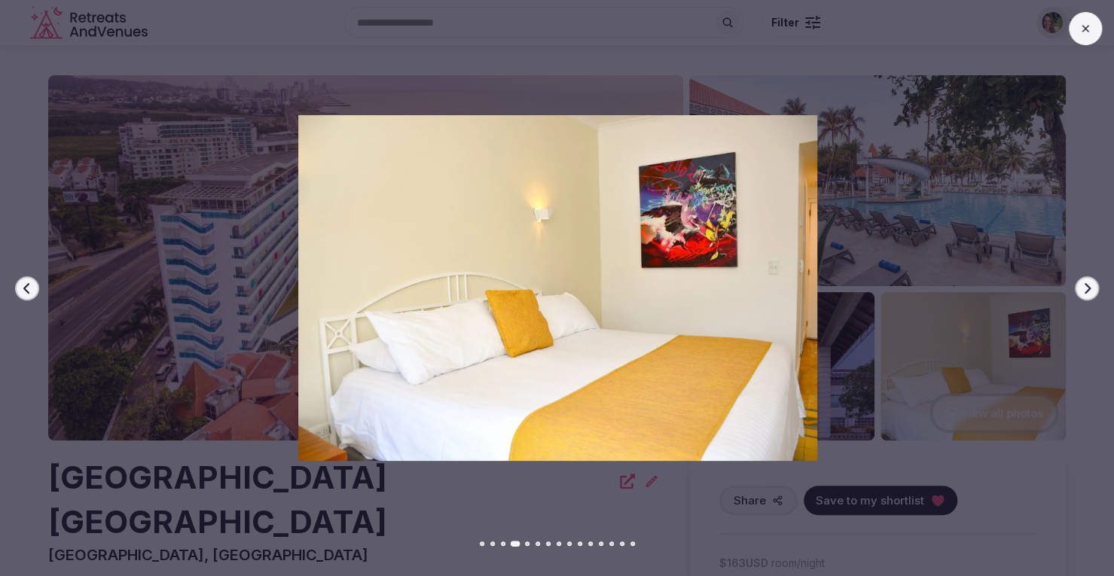
click at [1078, 287] on button "Next slide" at bounding box center [1087, 288] width 24 height 24
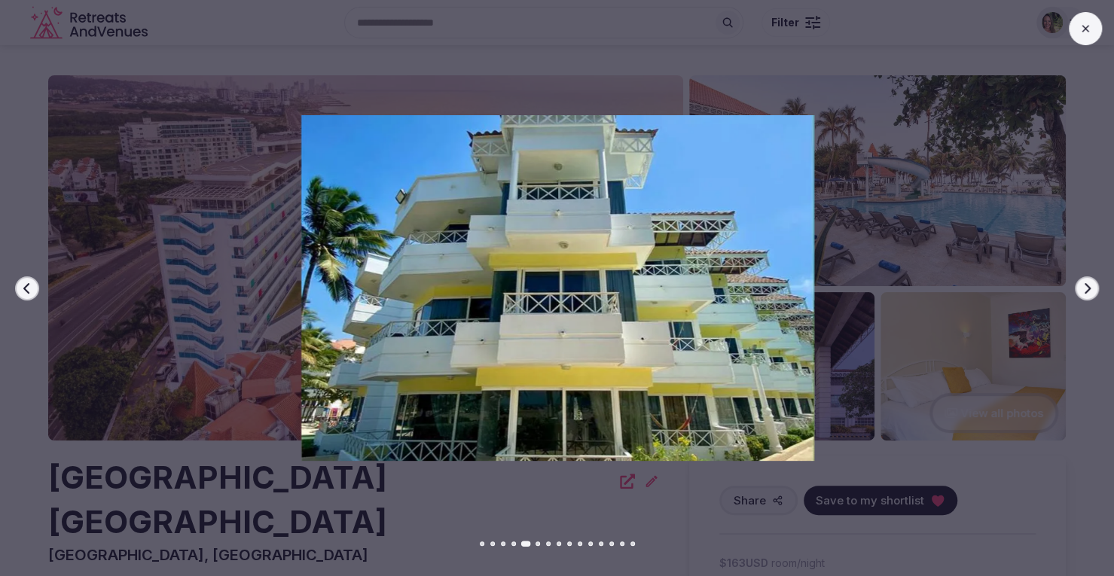
click at [1078, 287] on button "Next slide" at bounding box center [1087, 288] width 24 height 24
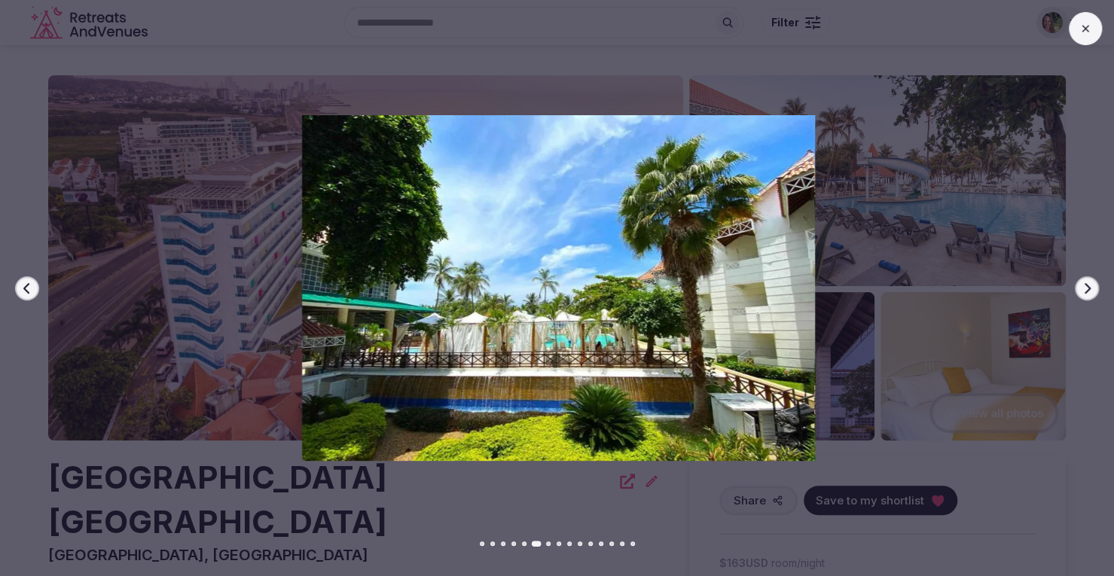
click at [1078, 287] on button "Next slide" at bounding box center [1087, 288] width 24 height 24
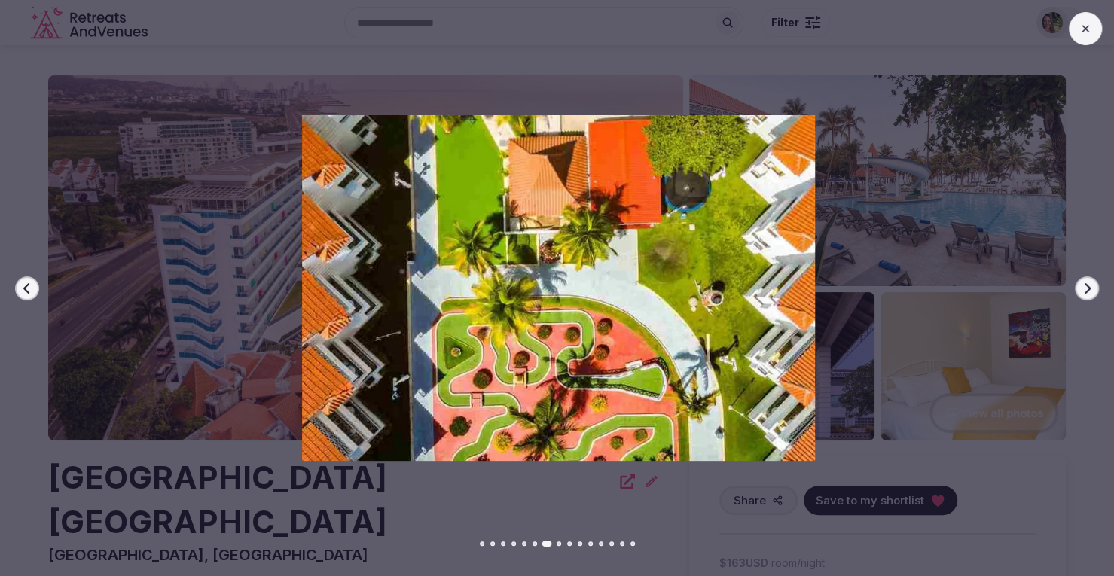
click at [1078, 287] on button "Next slide" at bounding box center [1087, 288] width 24 height 24
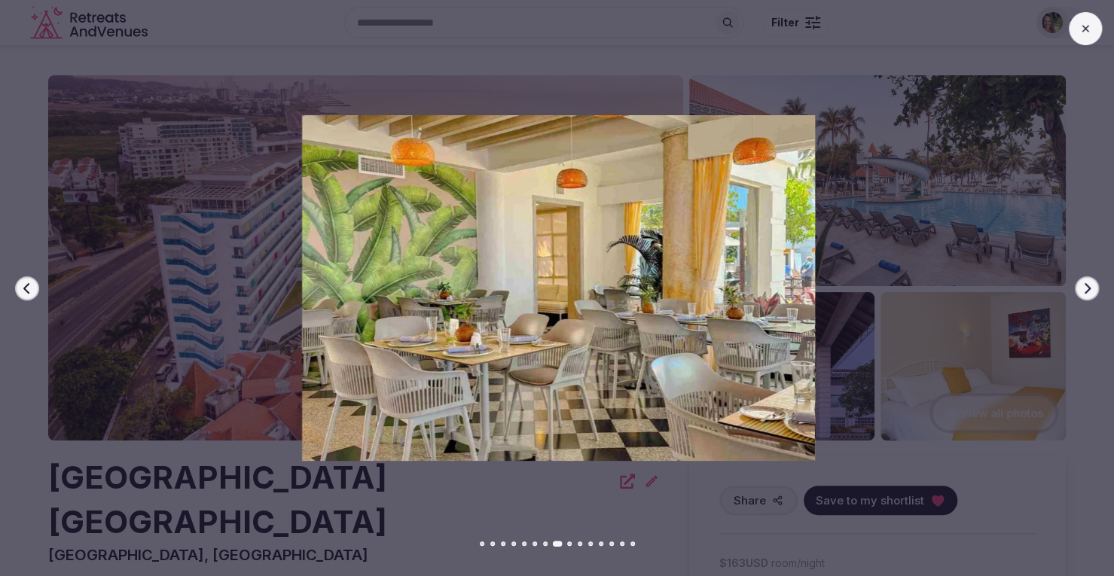
click at [1078, 287] on button "Next slide" at bounding box center [1087, 288] width 24 height 24
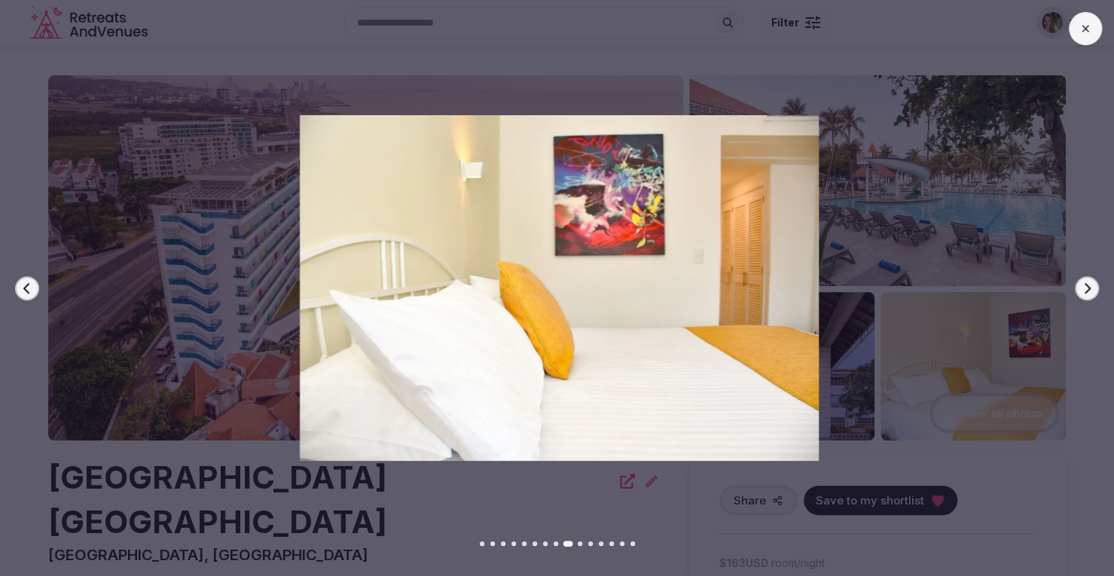
click at [1078, 287] on button "Next slide" at bounding box center [1087, 288] width 24 height 24
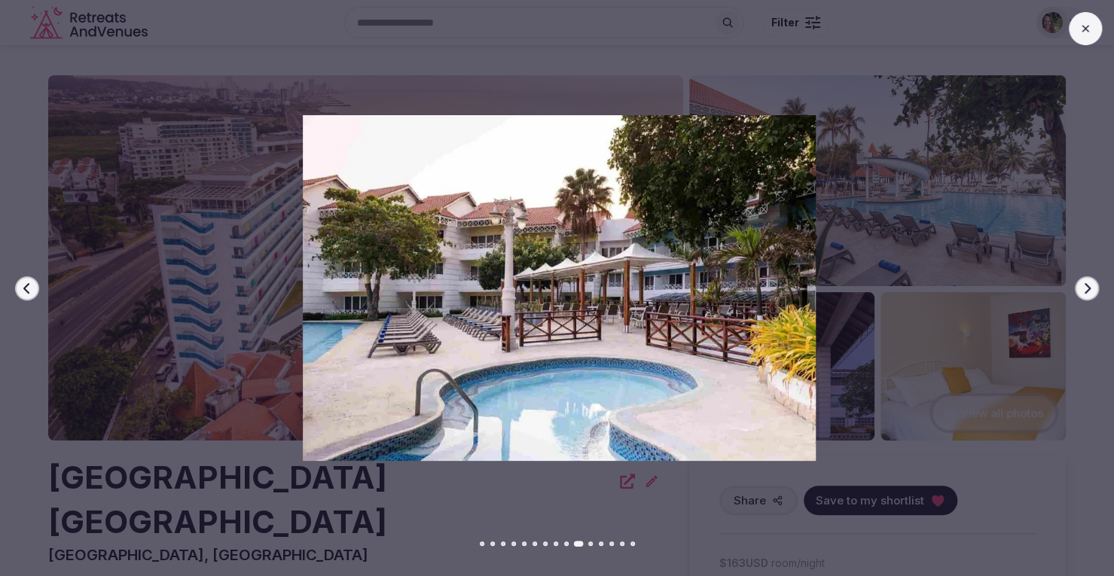
click at [1078, 287] on button "Next slide" at bounding box center [1087, 288] width 24 height 24
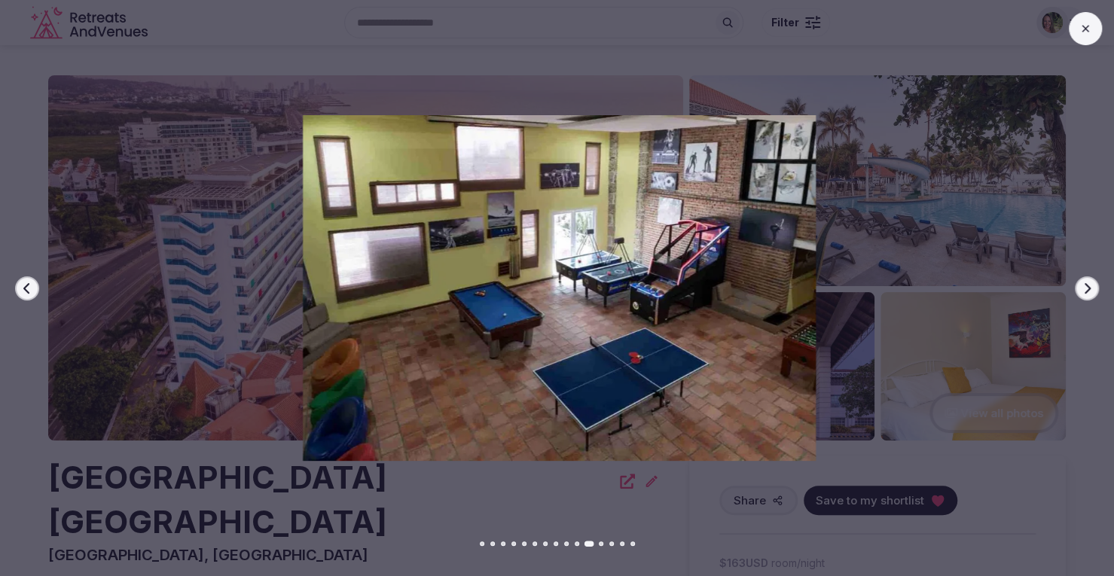
click at [1078, 287] on button "Next slide" at bounding box center [1087, 288] width 24 height 24
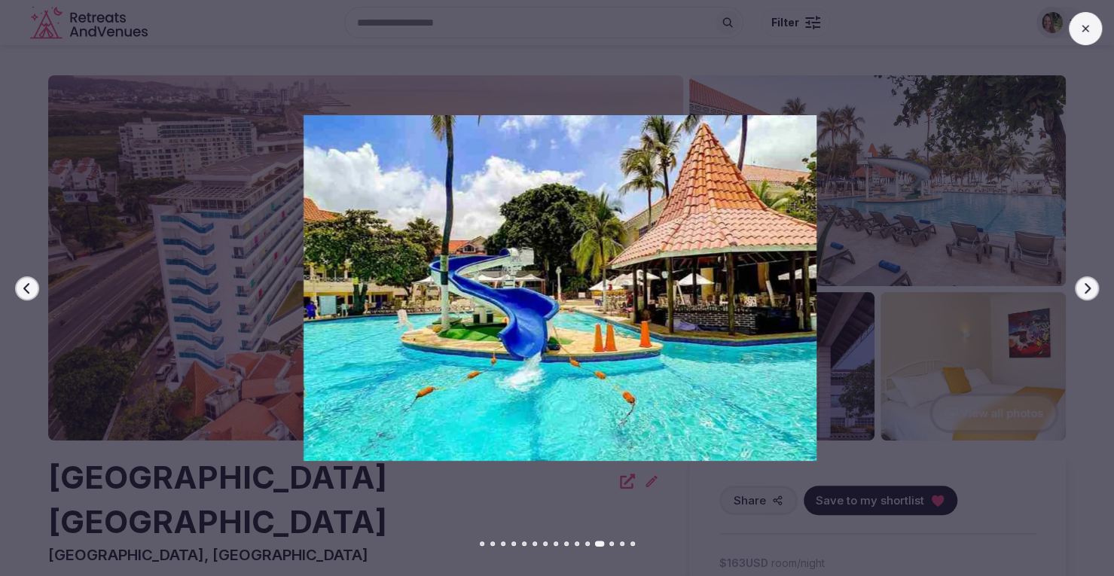
click at [1077, 32] on button at bounding box center [1085, 28] width 33 height 33
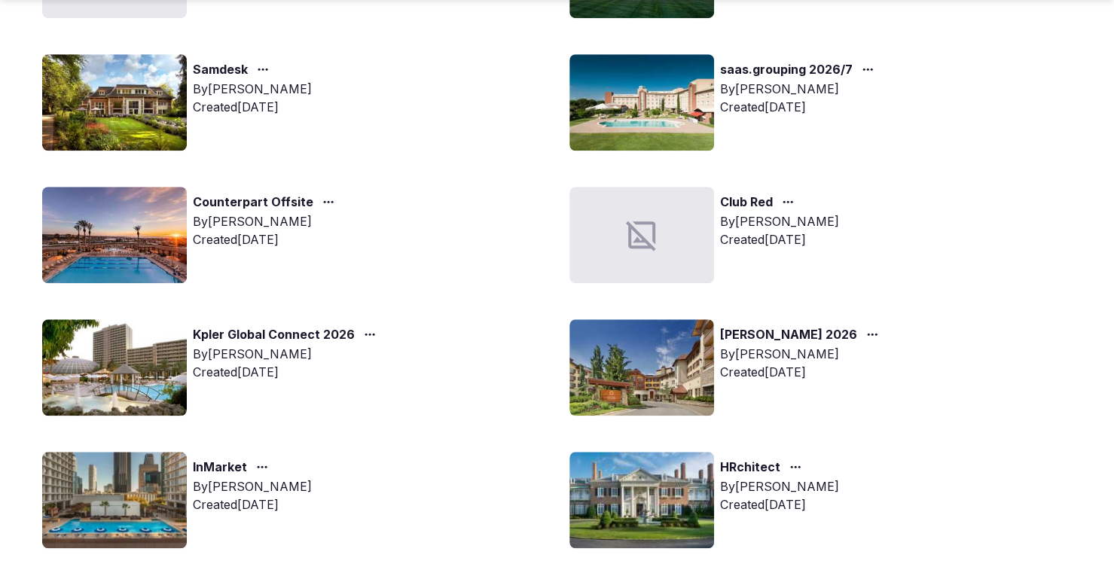
scroll to position [753, 0]
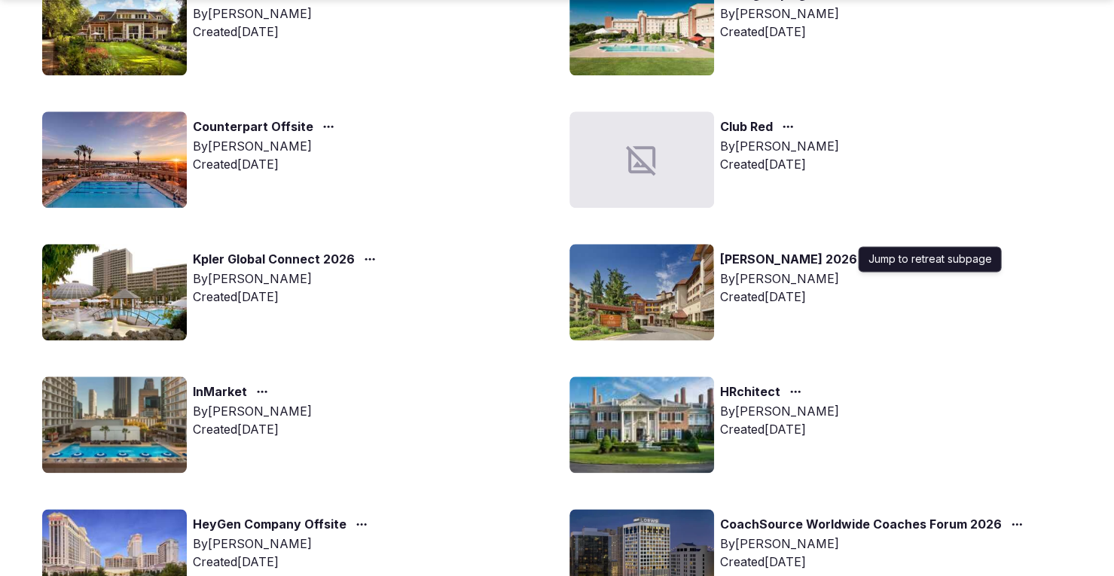
click at [866, 260] on icon "button" at bounding box center [872, 259] width 12 height 12
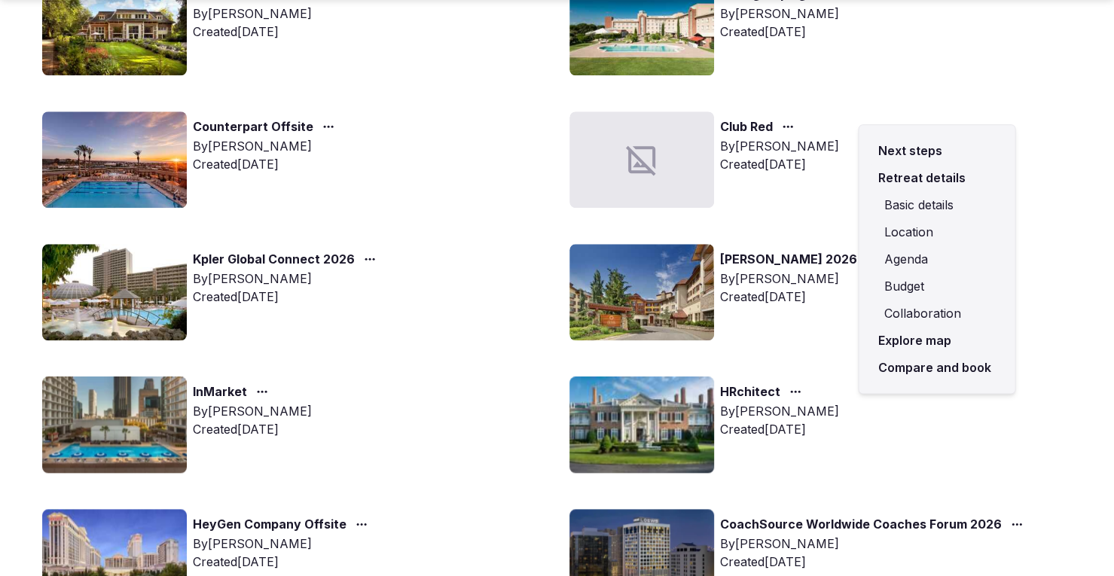
click at [899, 362] on link "Compare and book" at bounding box center [937, 367] width 132 height 27
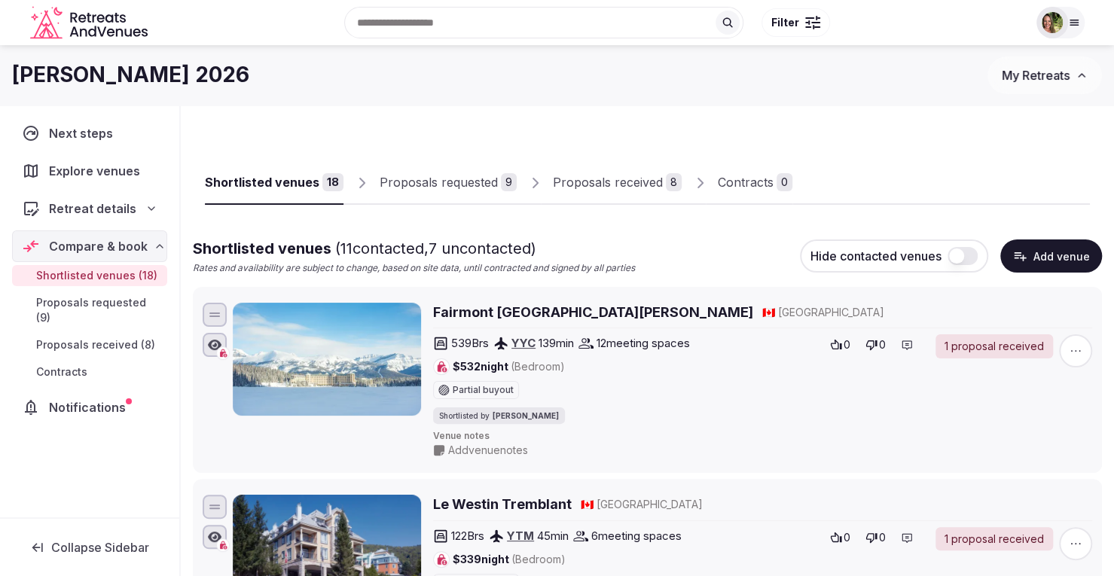
click at [581, 179] on div "Proposals received" at bounding box center [608, 182] width 110 height 18
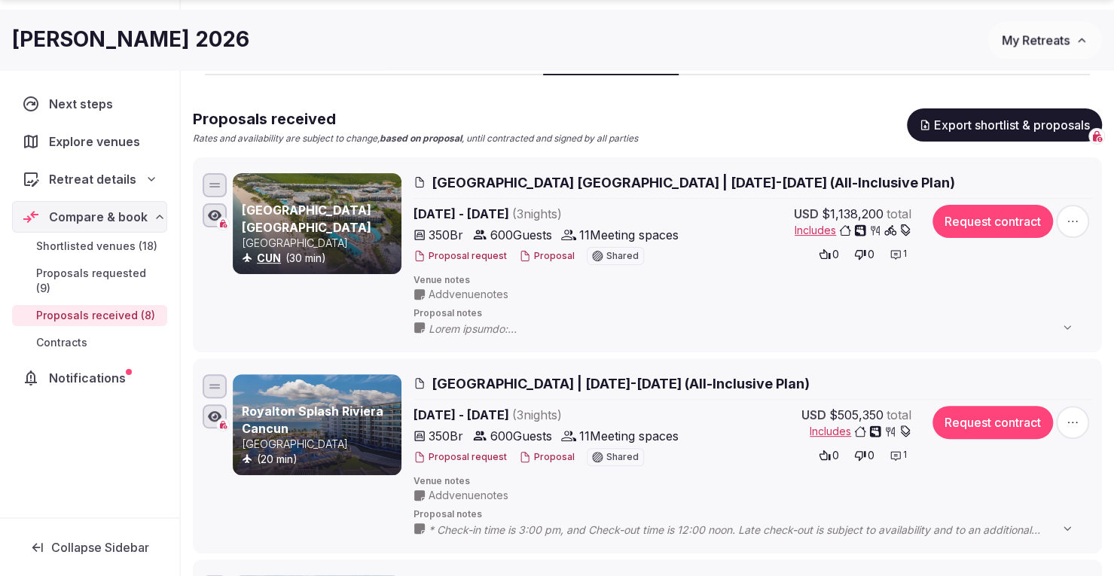
scroll to position [151, 0]
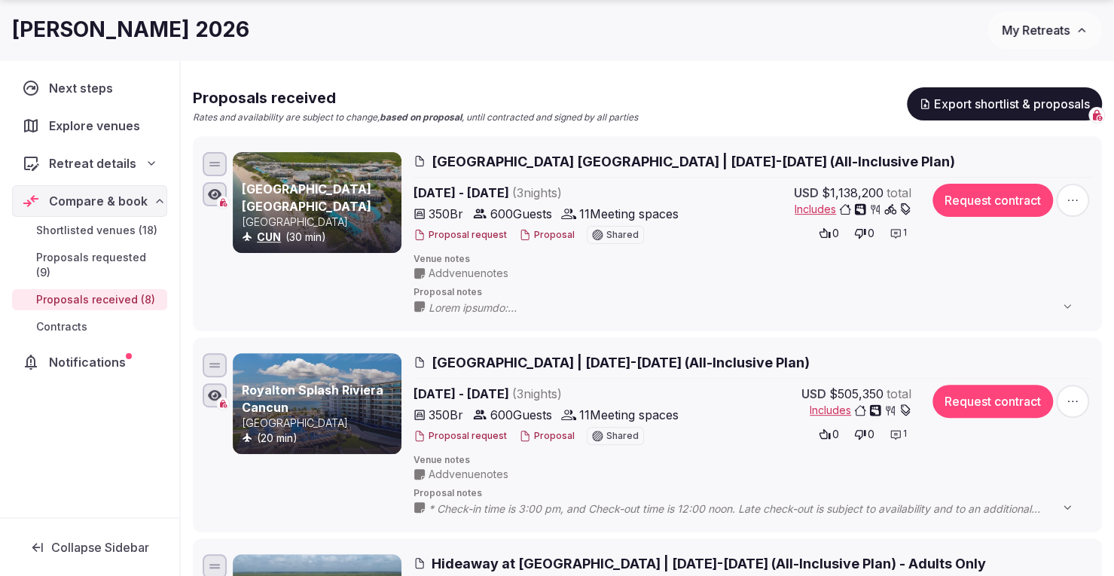
click at [542, 438] on button "Proposal" at bounding box center [547, 436] width 56 height 13
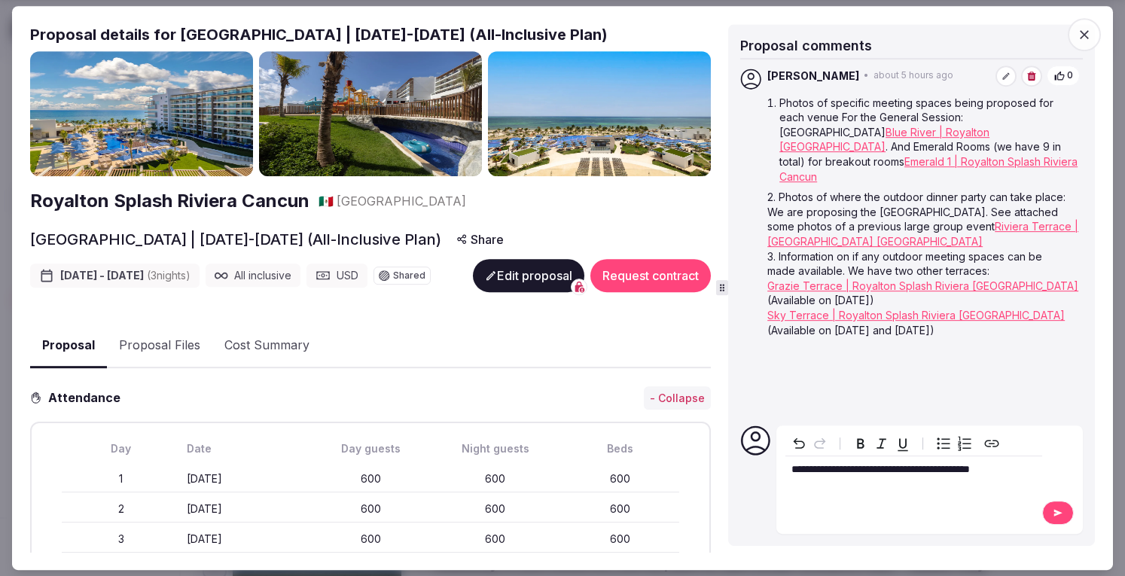
click at [795, 468] on span "**********" at bounding box center [880, 469] width 178 height 11
click at [810, 479] on span "**********" at bounding box center [913, 477] width 245 height 26
click at [1053, 506] on button at bounding box center [1058, 513] width 32 height 24
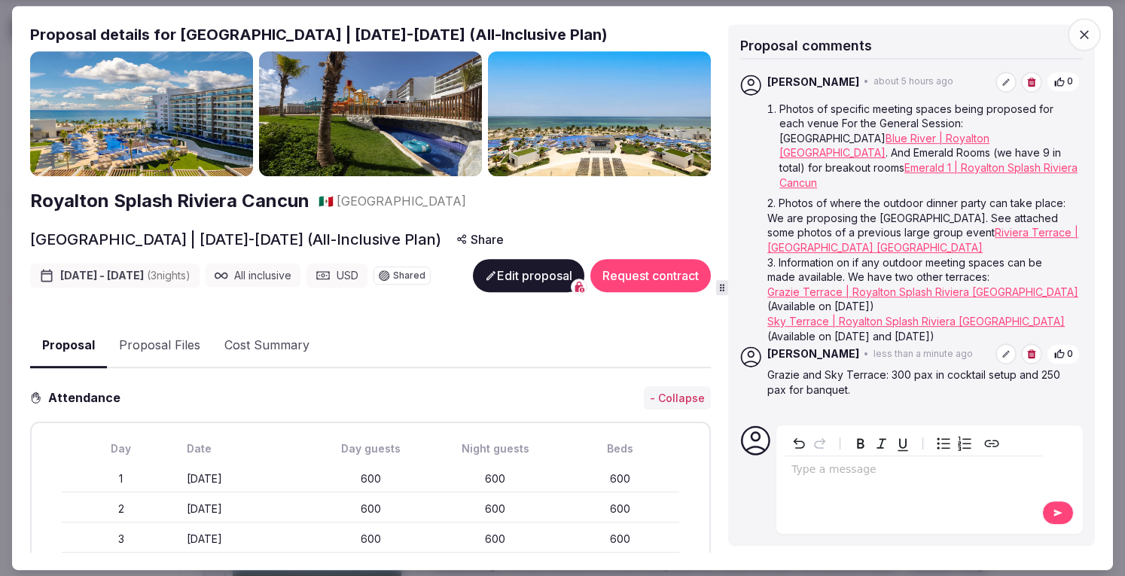
click at [1087, 29] on icon "button" at bounding box center [1084, 34] width 15 height 15
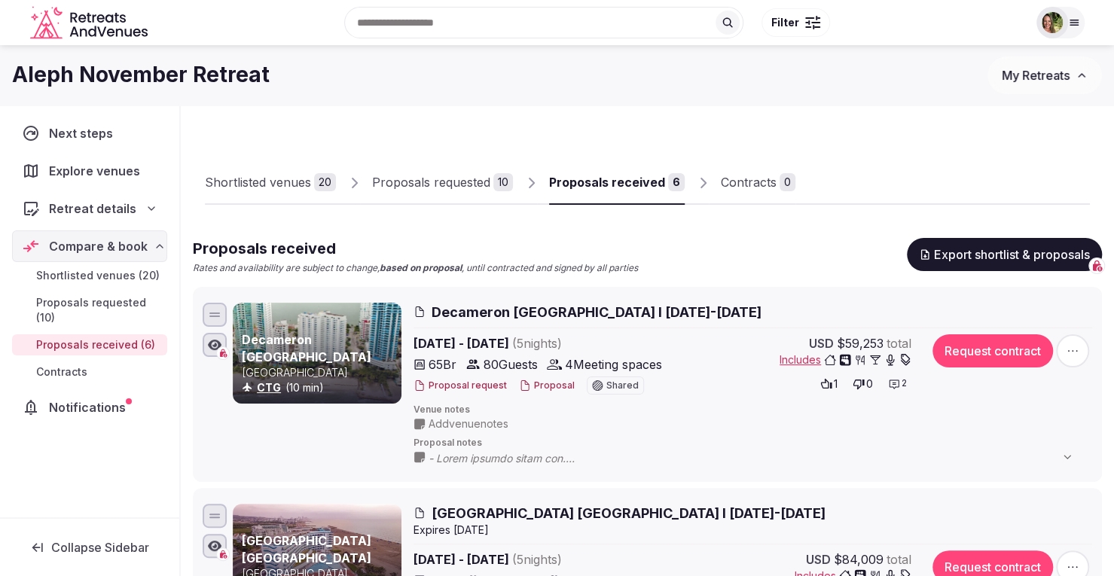
click at [1038, 78] on span "My Retreats" at bounding box center [1036, 75] width 68 height 15
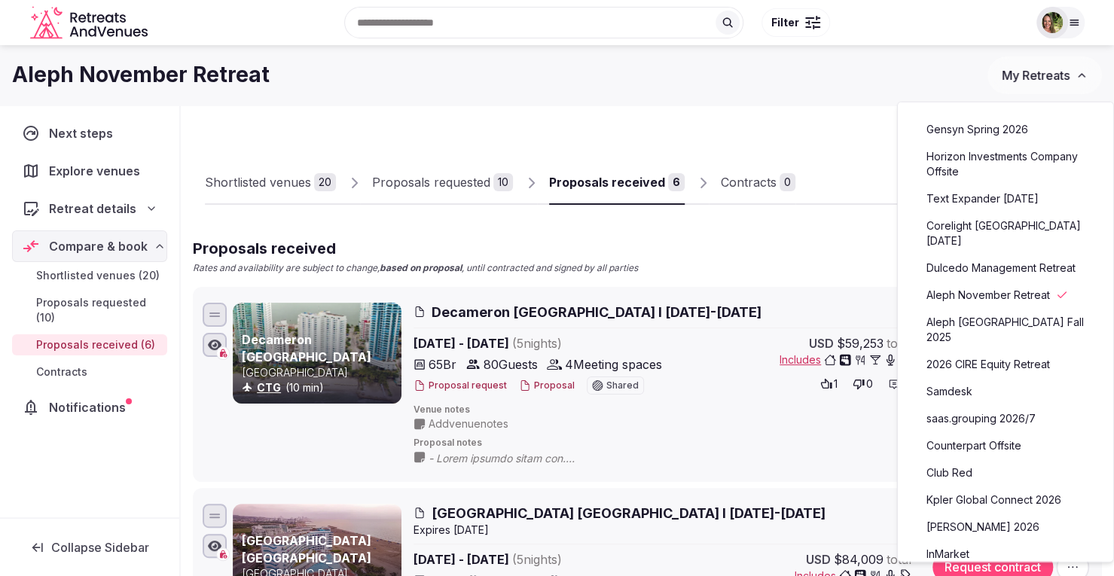
click at [625, 85] on div "Aleph November Retreat" at bounding box center [499, 74] width 975 height 29
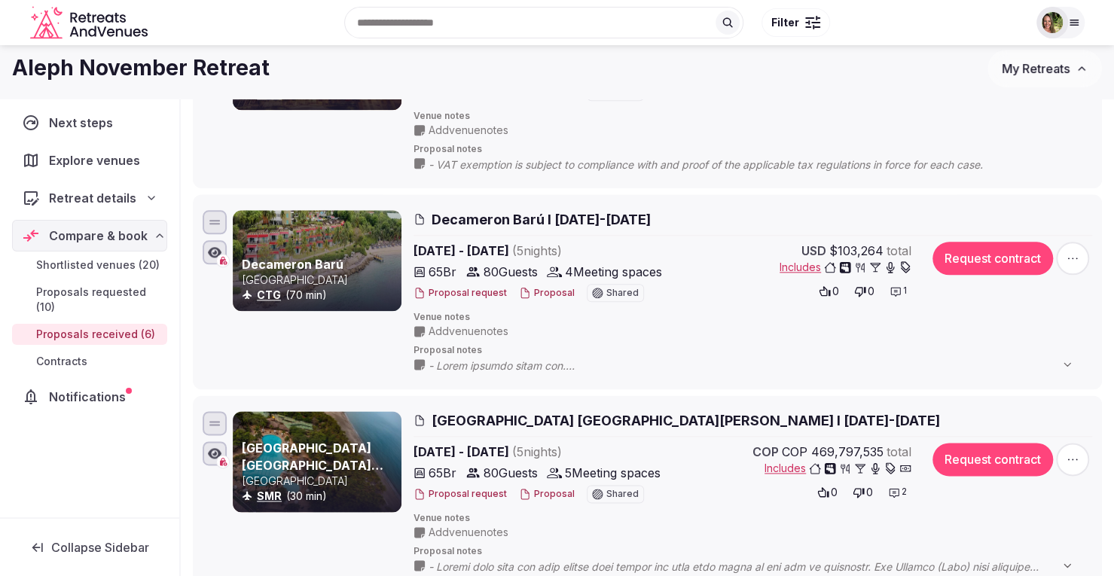
scroll to position [627, 0]
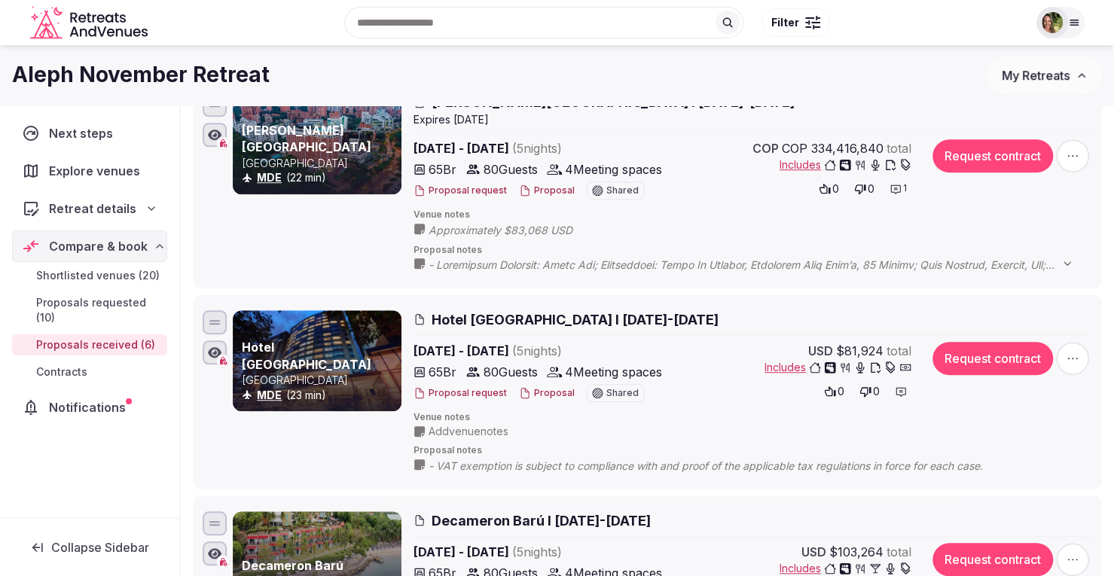
click at [1009, 73] on span "My Retreats" at bounding box center [1036, 75] width 68 height 15
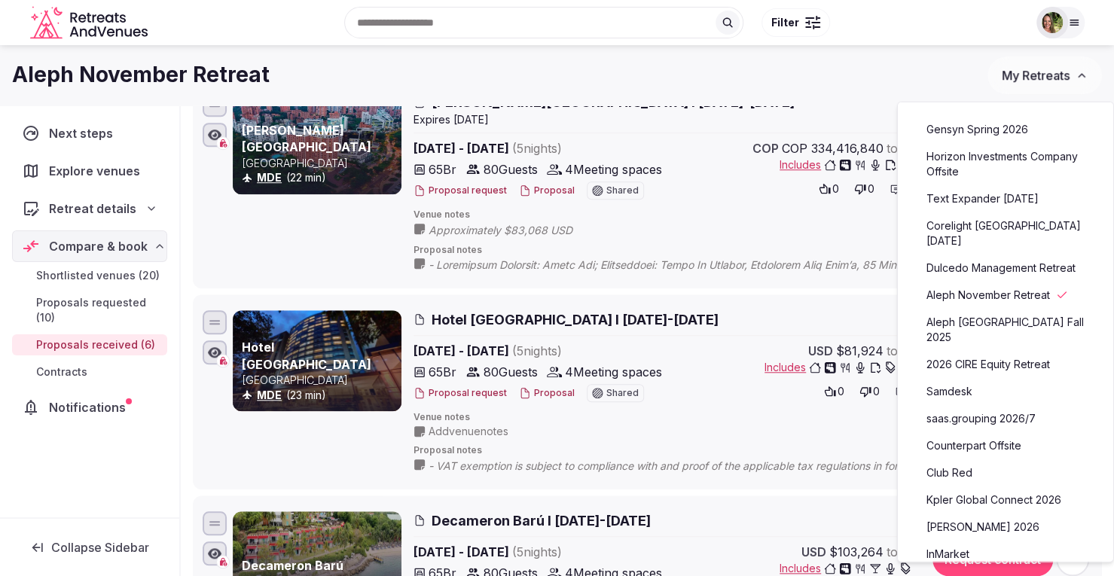
click at [971, 515] on link "[PERSON_NAME] 2026" at bounding box center [1005, 527] width 185 height 24
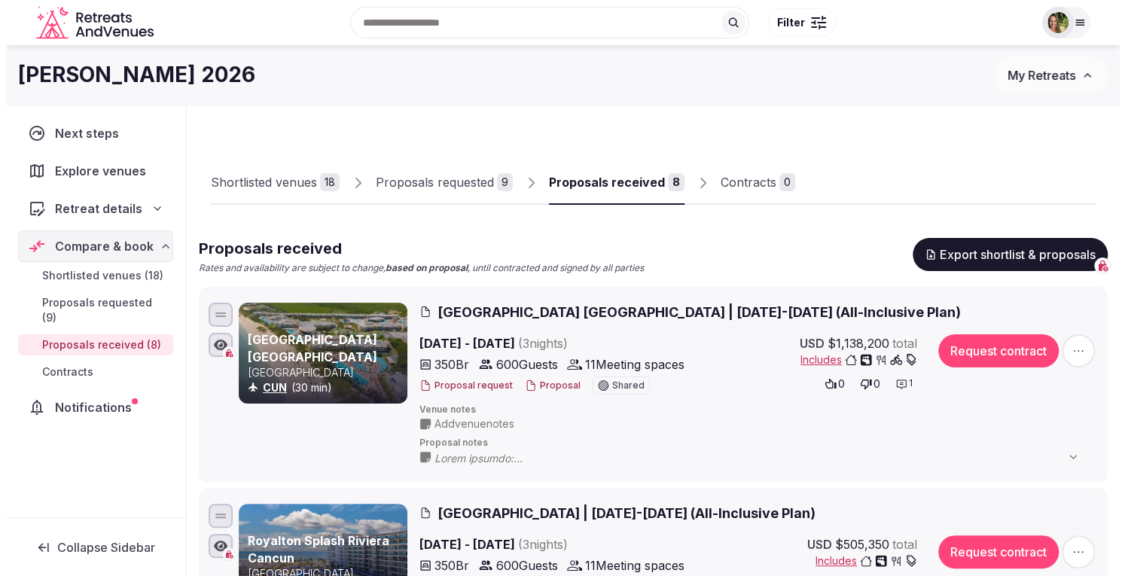
scroll to position [226, 0]
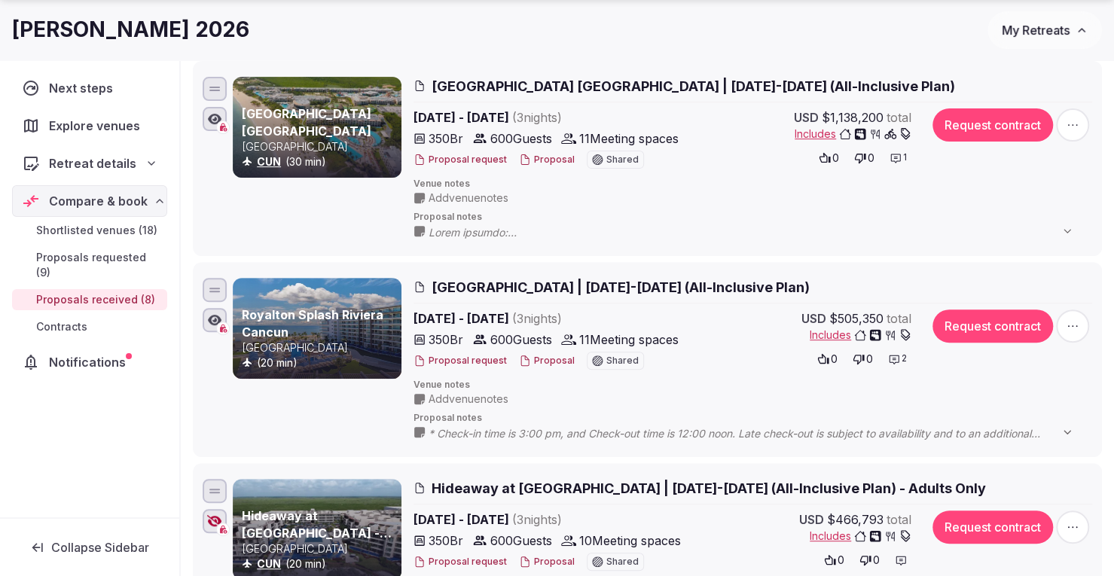
click at [543, 157] on button "Proposal" at bounding box center [547, 160] width 56 height 13
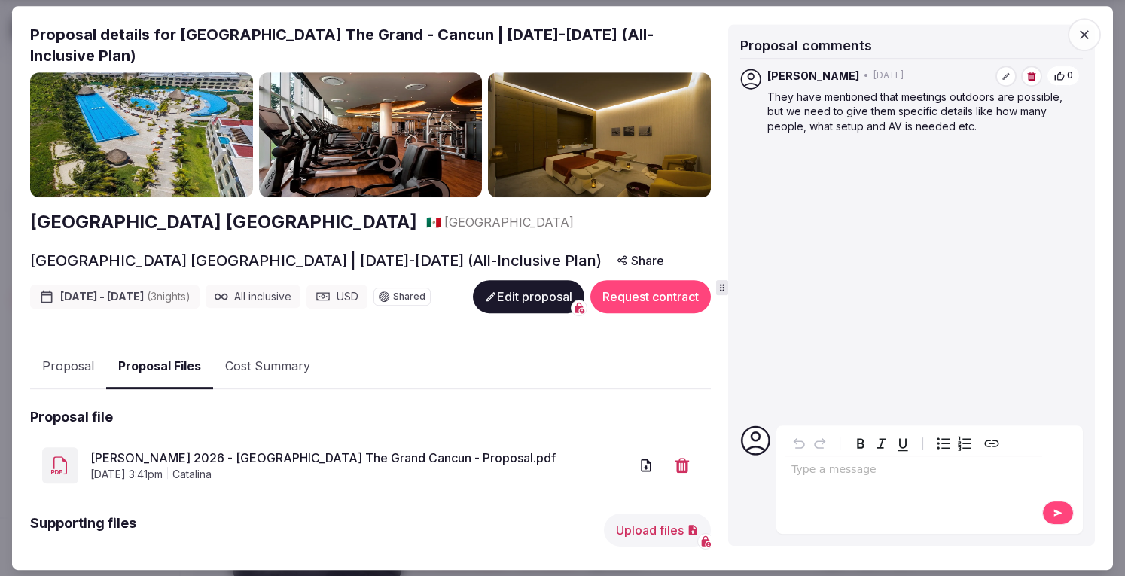
click at [153, 362] on button "Proposal Files" at bounding box center [159, 367] width 107 height 44
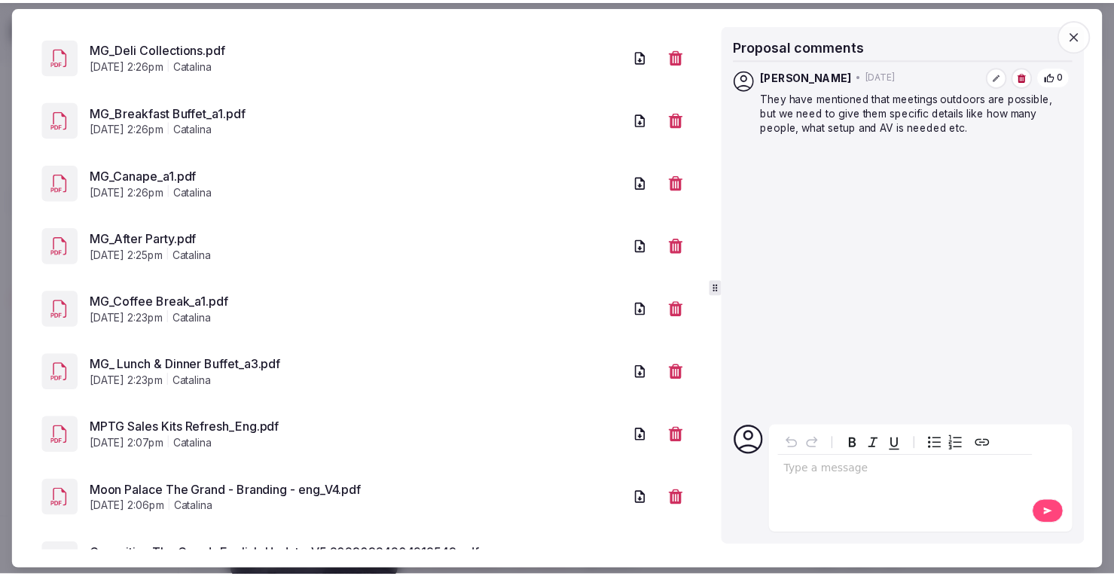
scroll to position [1365, 0]
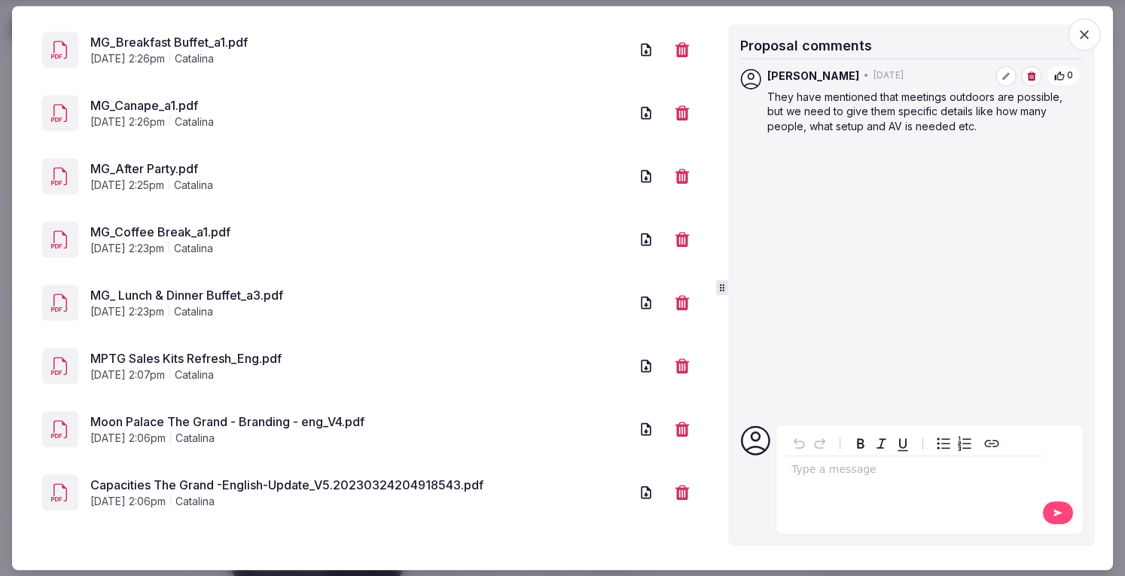
click at [1087, 38] on icon "button" at bounding box center [1084, 34] width 15 height 15
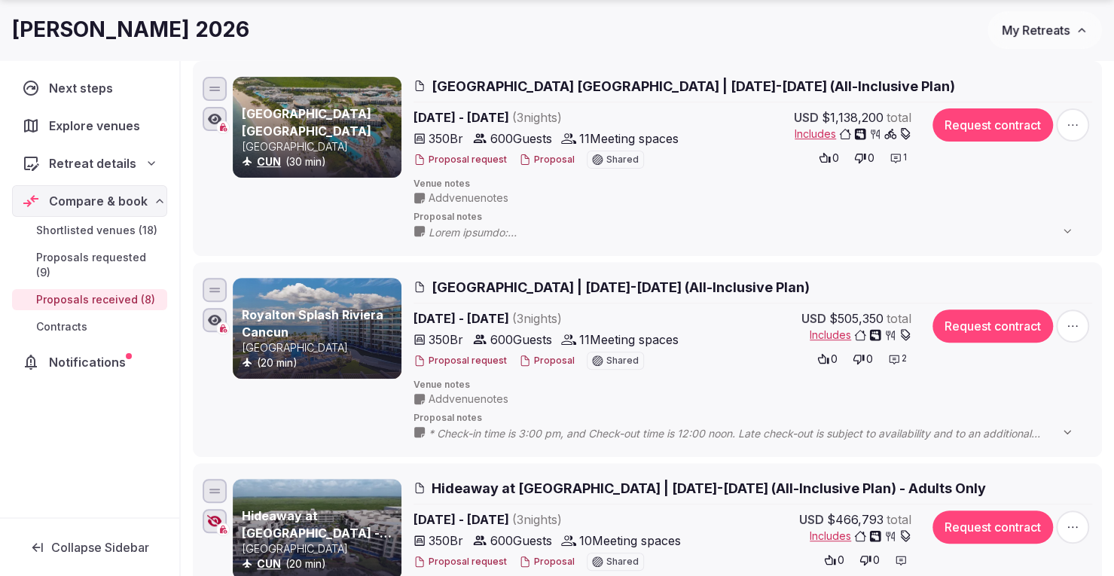
click at [547, 362] on button "Proposal" at bounding box center [547, 361] width 56 height 13
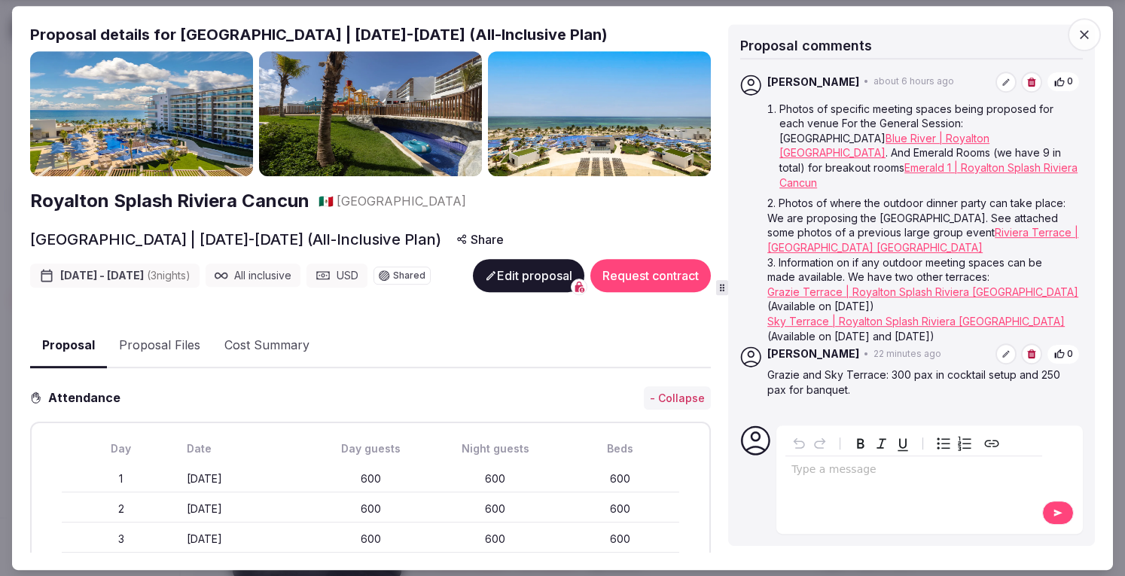
click at [1090, 32] on icon "button" at bounding box center [1084, 34] width 15 height 15
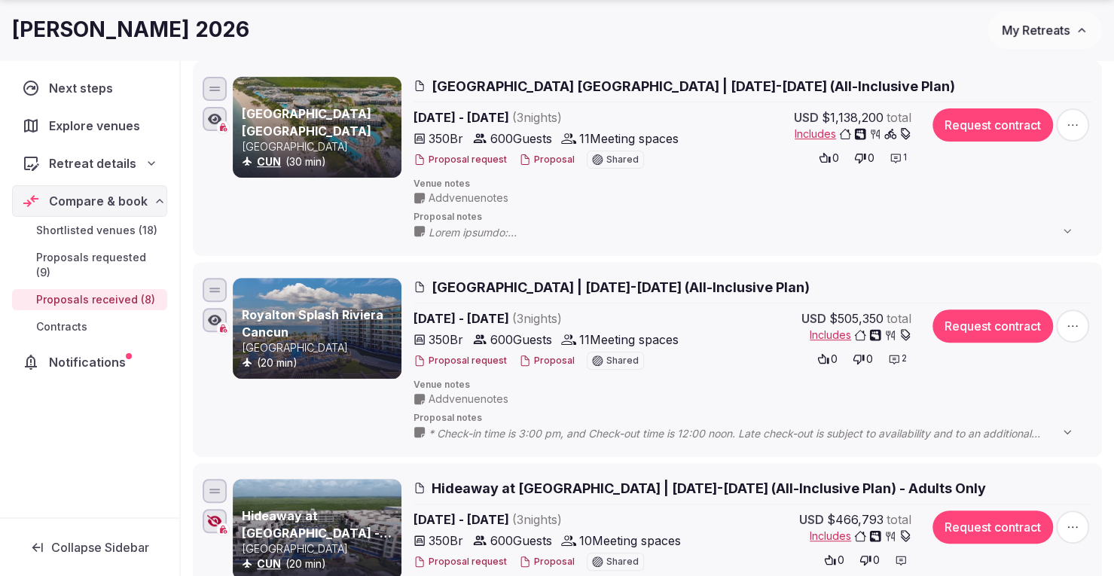
scroll to position [602, 0]
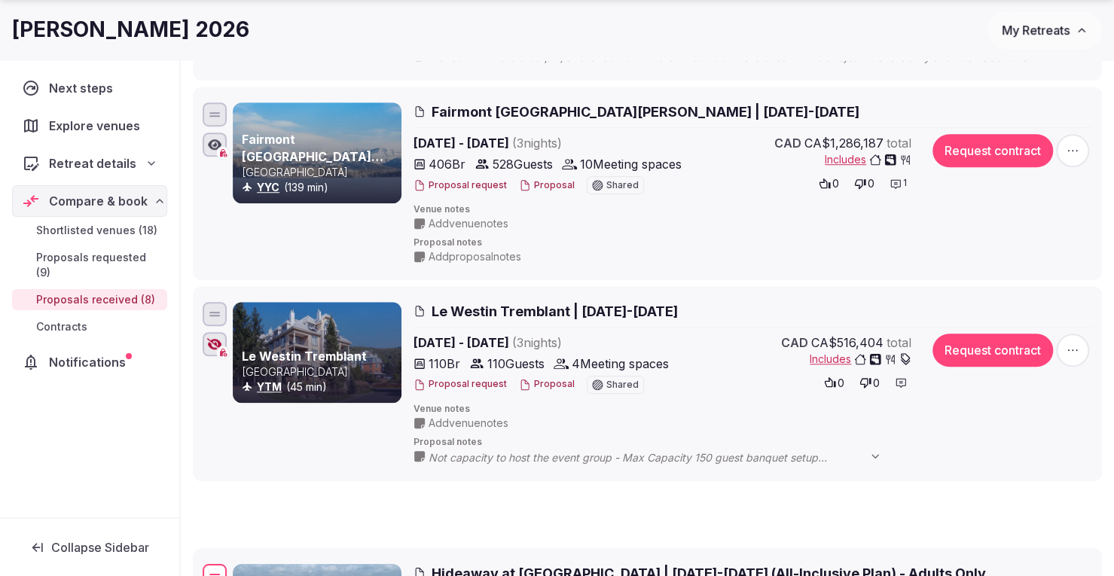
drag, startPoint x: 215, startPoint y: 114, endPoint x: 291, endPoint y: 570, distance: 462.7
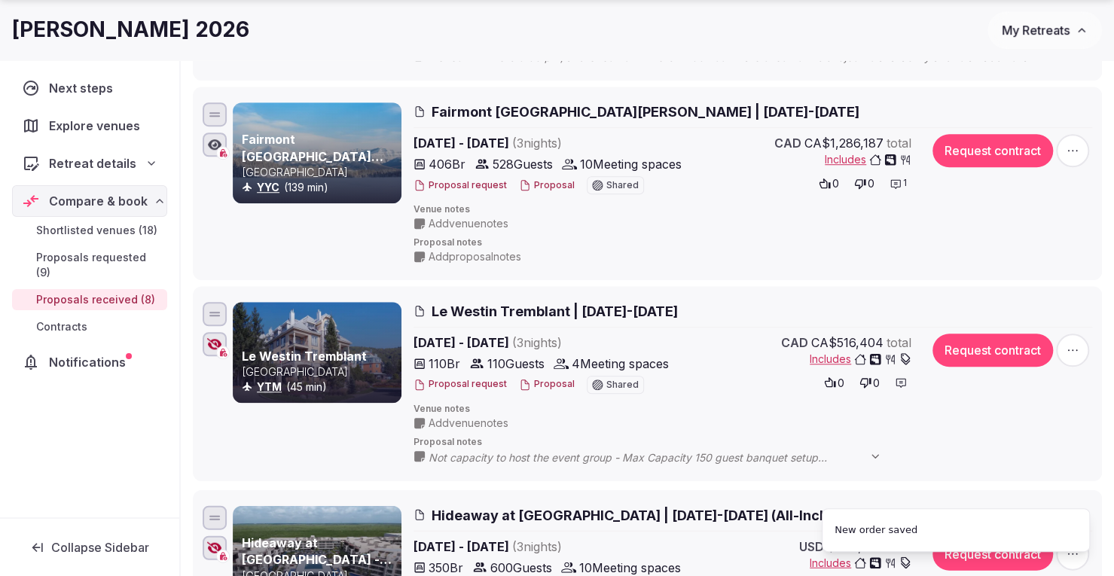
scroll to position [979, 0]
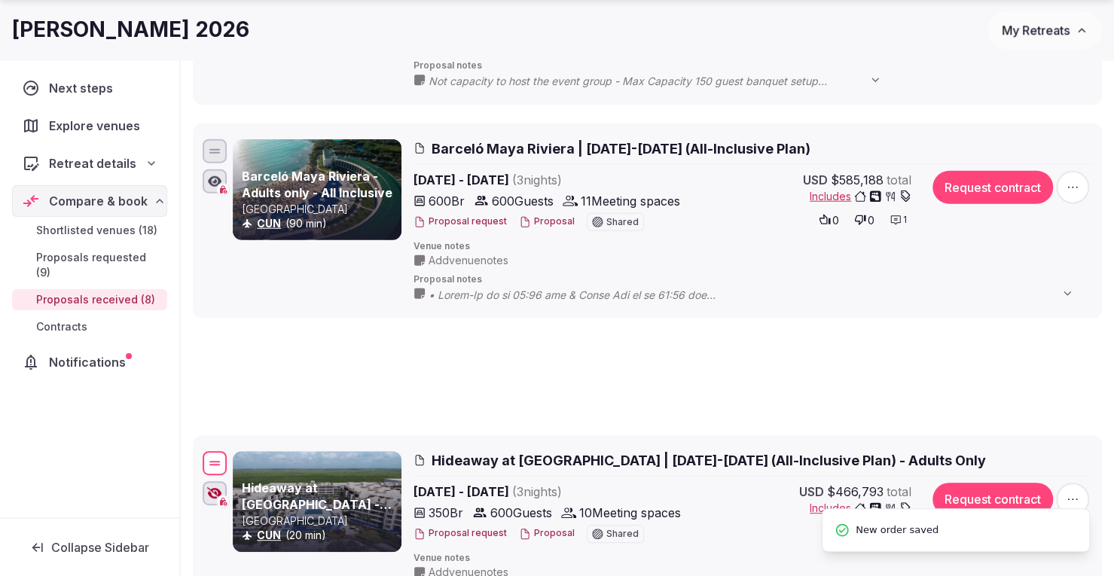
drag, startPoint x: 217, startPoint y: 135, endPoint x: 245, endPoint y: 438, distance: 304.1
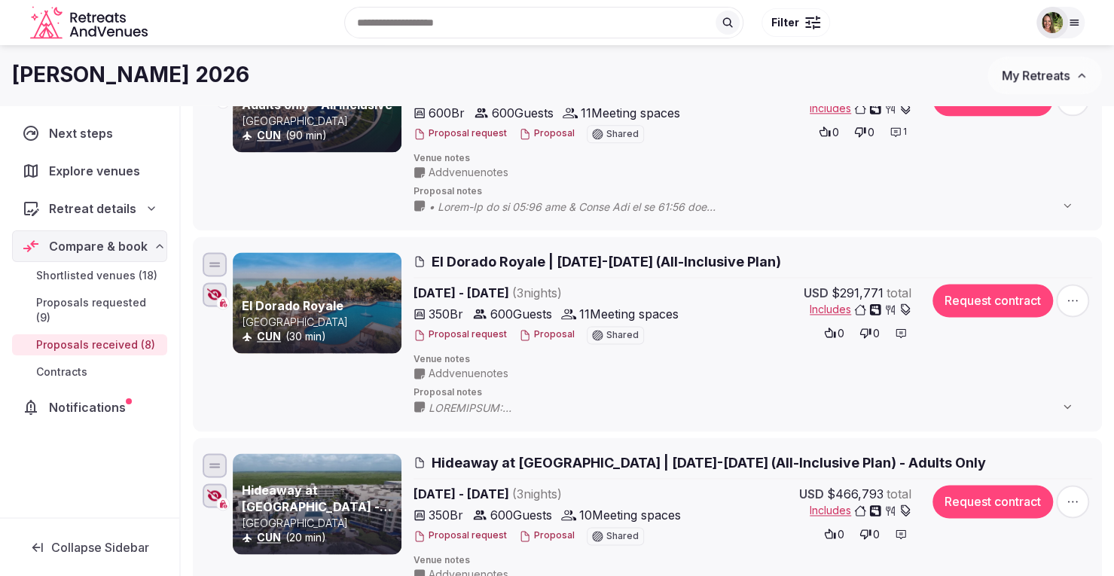
scroll to position [602, 0]
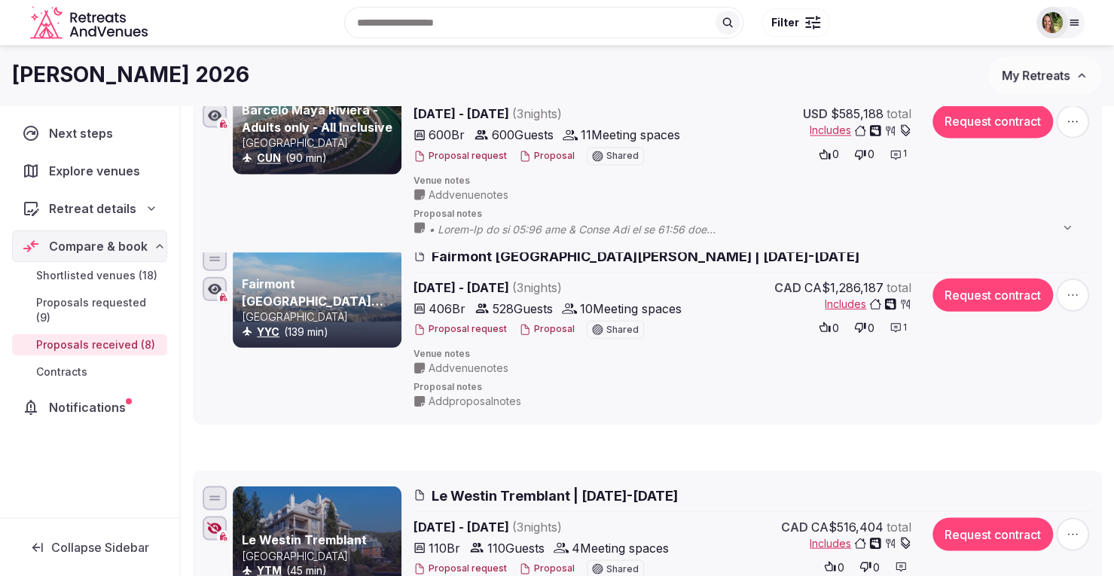
drag, startPoint x: 214, startPoint y: 508, endPoint x: 196, endPoint y: 74, distance: 434.9
click at [196, 74] on div "[PERSON_NAME] Retreat 2026 My Retreats Next steps Explore venues Retreat detail…" at bounding box center [557, 442] width 1114 height 1998
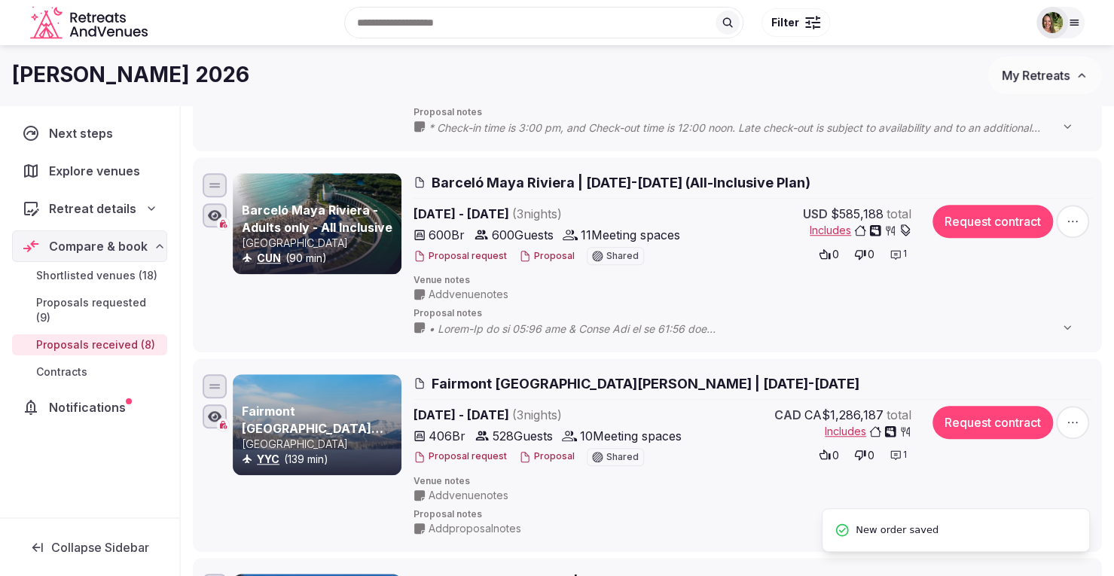
scroll to position [452, 0]
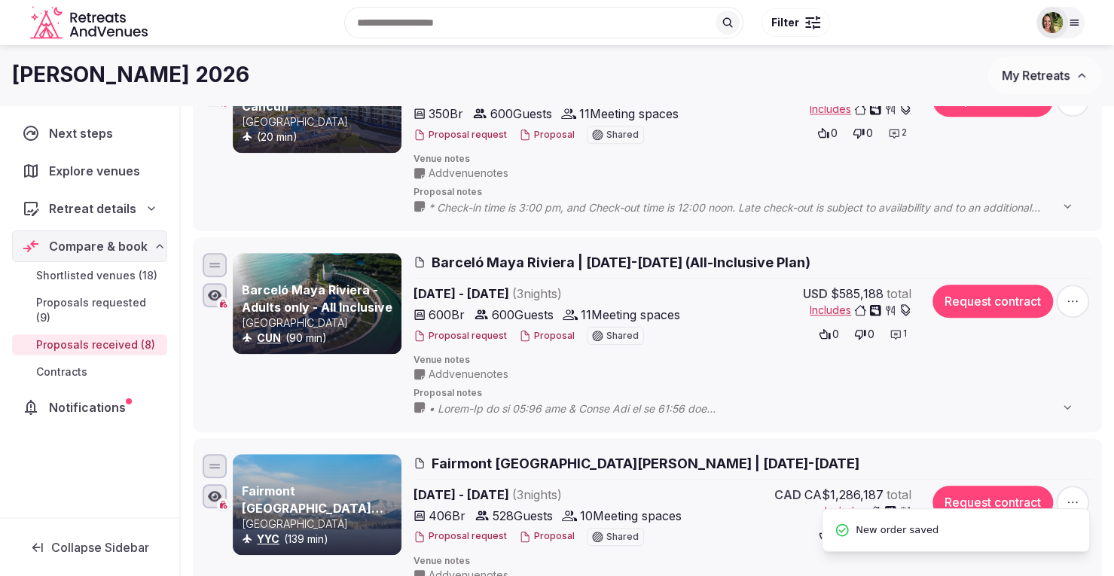
click at [524, 438] on li "Fairmont [GEOGRAPHIC_DATA][PERSON_NAME] [GEOGRAPHIC_DATA] YYC (139 min) [GEOGRA…" at bounding box center [647, 535] width 909 height 194
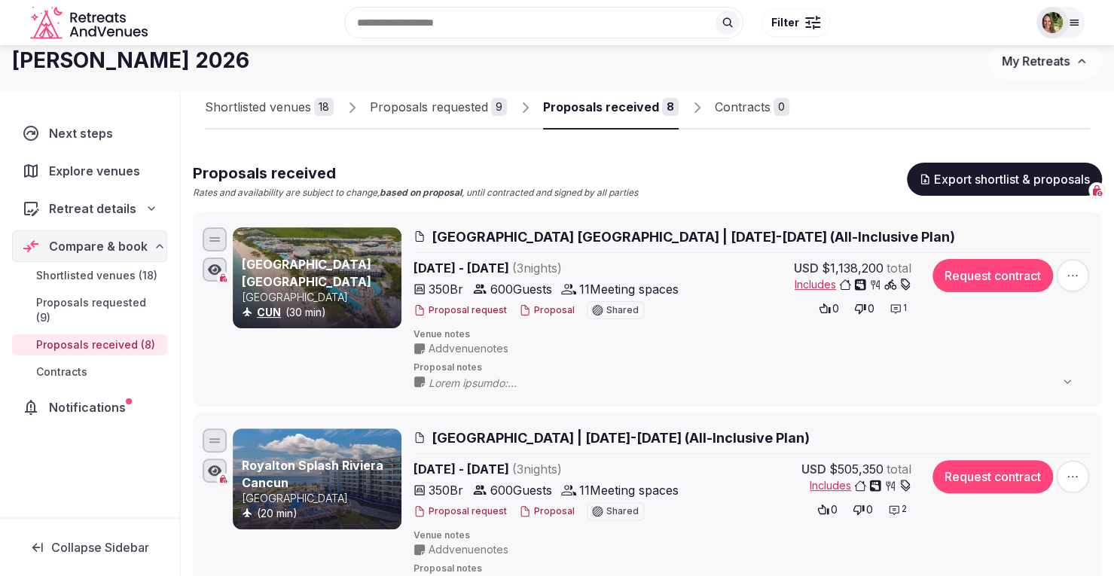
scroll to position [0, 0]
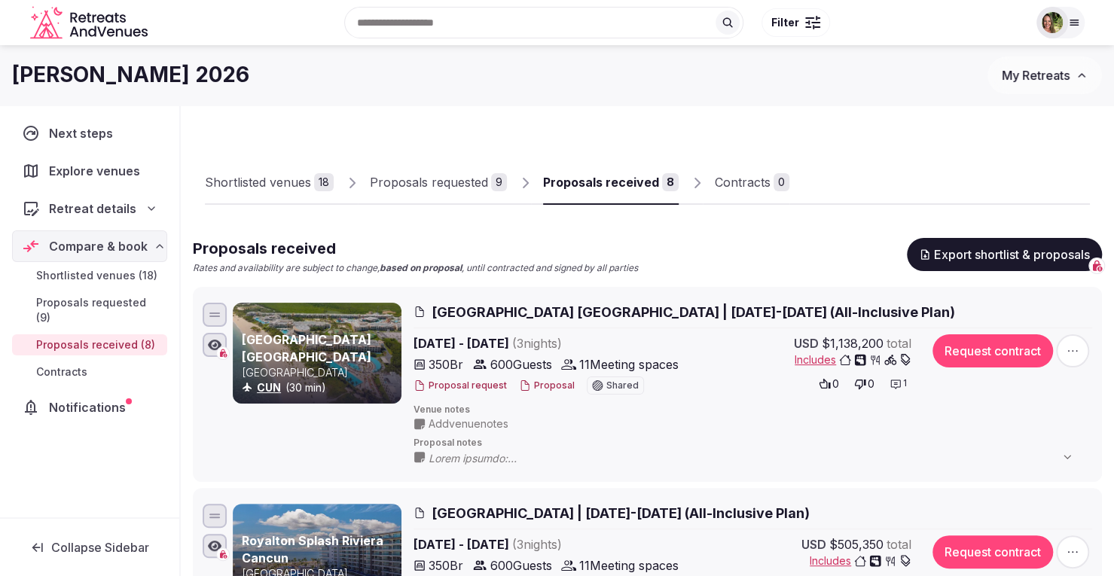
click at [715, 104] on div "[PERSON_NAME] Retreat 2026 My Retreats" at bounding box center [557, 75] width 1114 height 60
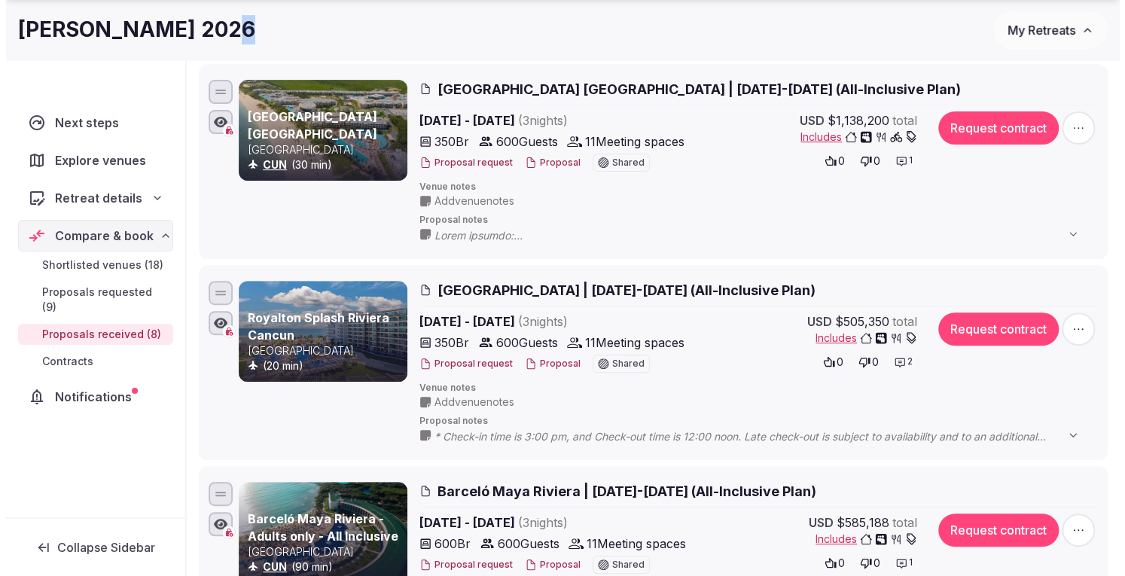
scroll to position [226, 0]
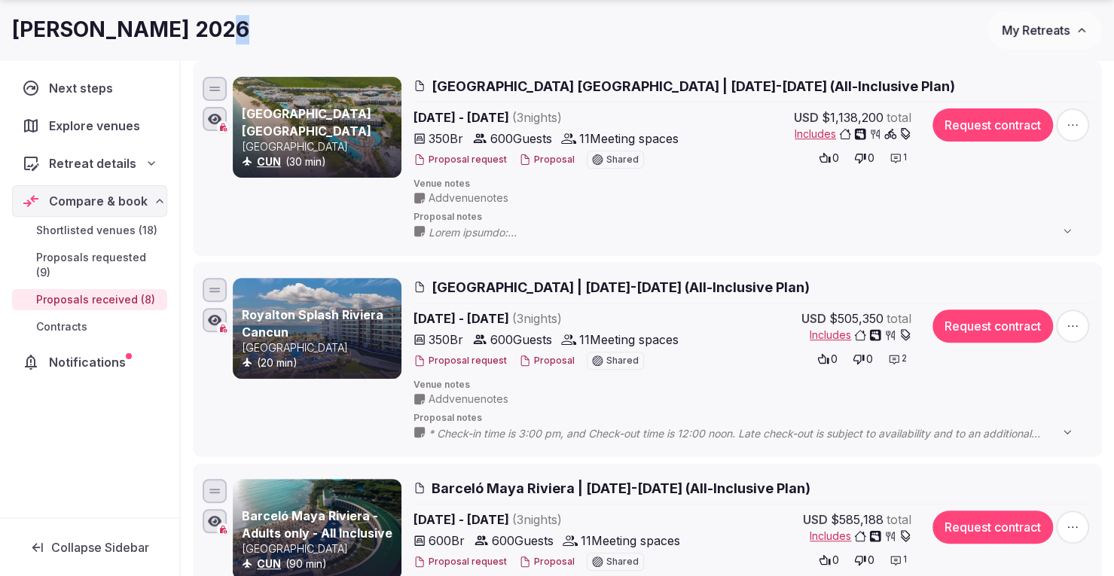
click at [552, 362] on button "Proposal" at bounding box center [547, 361] width 56 height 13
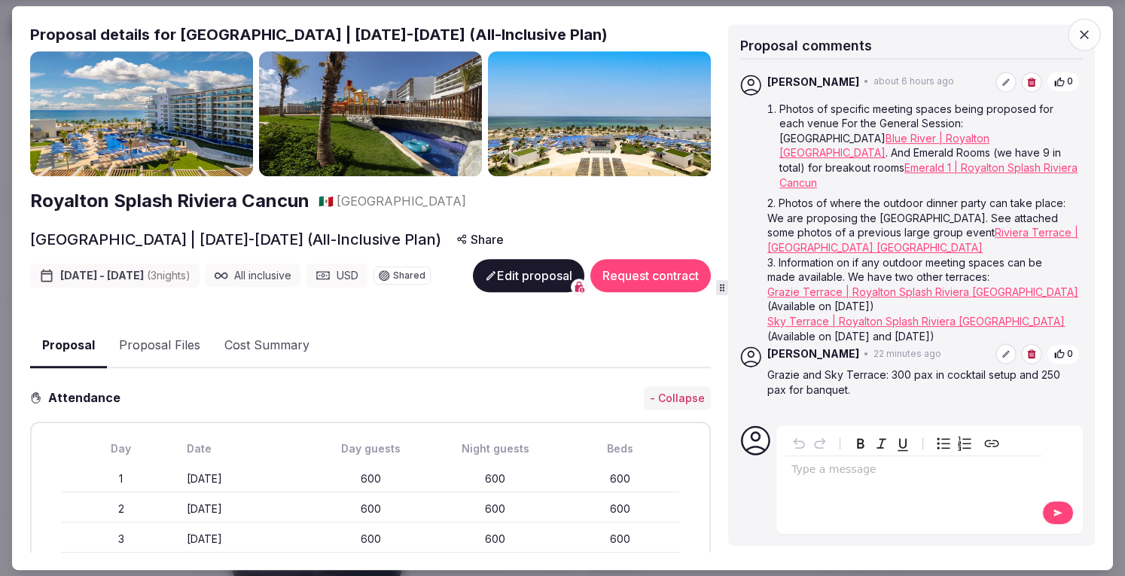
click at [154, 367] on button "Proposal Files" at bounding box center [159, 346] width 105 height 44
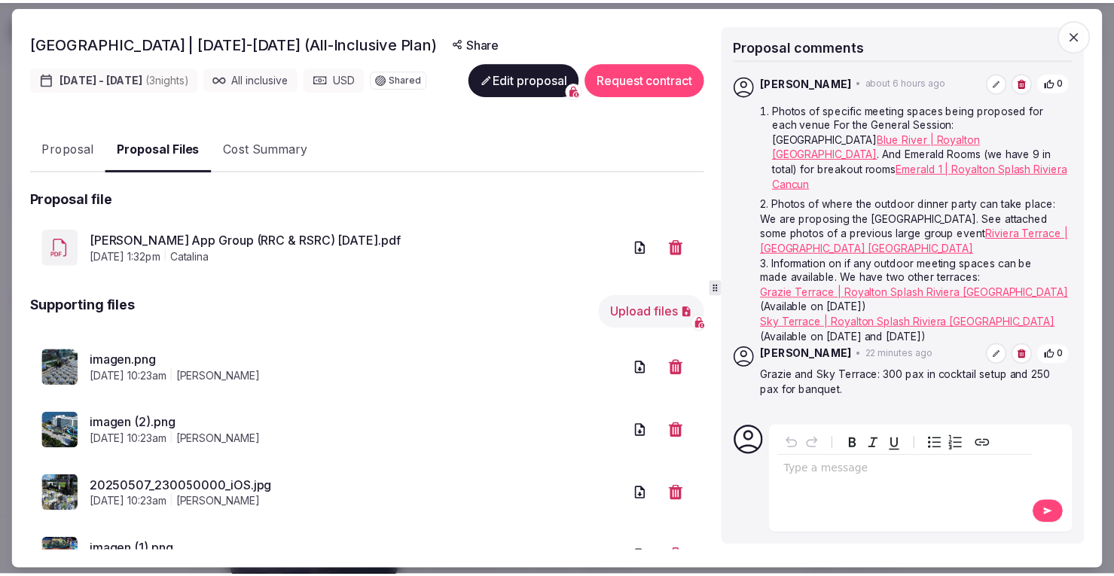
scroll to position [0, 0]
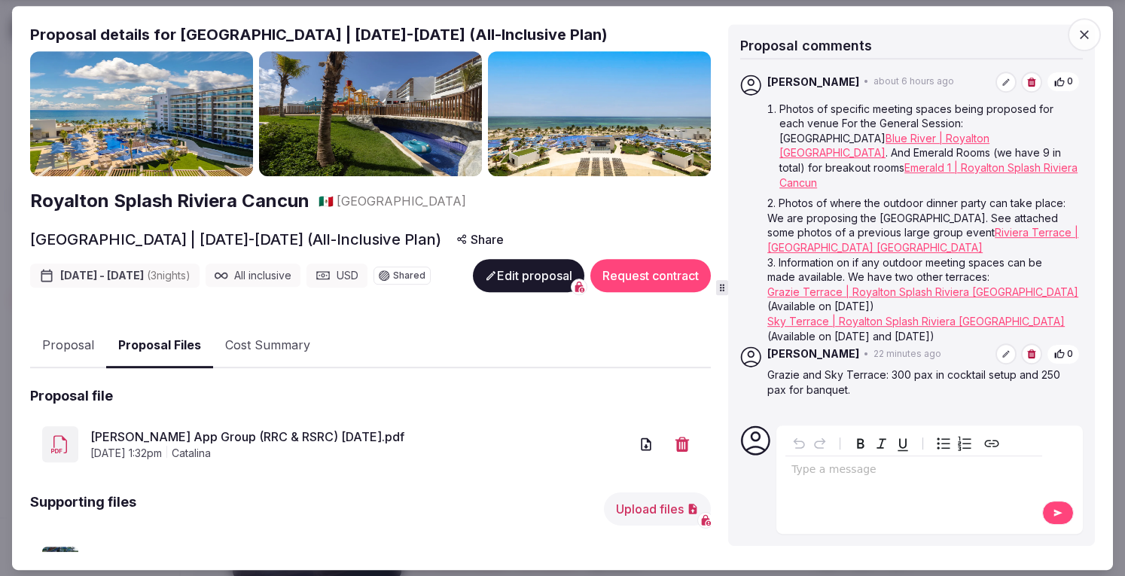
click at [1094, 35] on span "button" at bounding box center [1084, 34] width 33 height 33
